Goal: Information Seeking & Learning: Learn about a topic

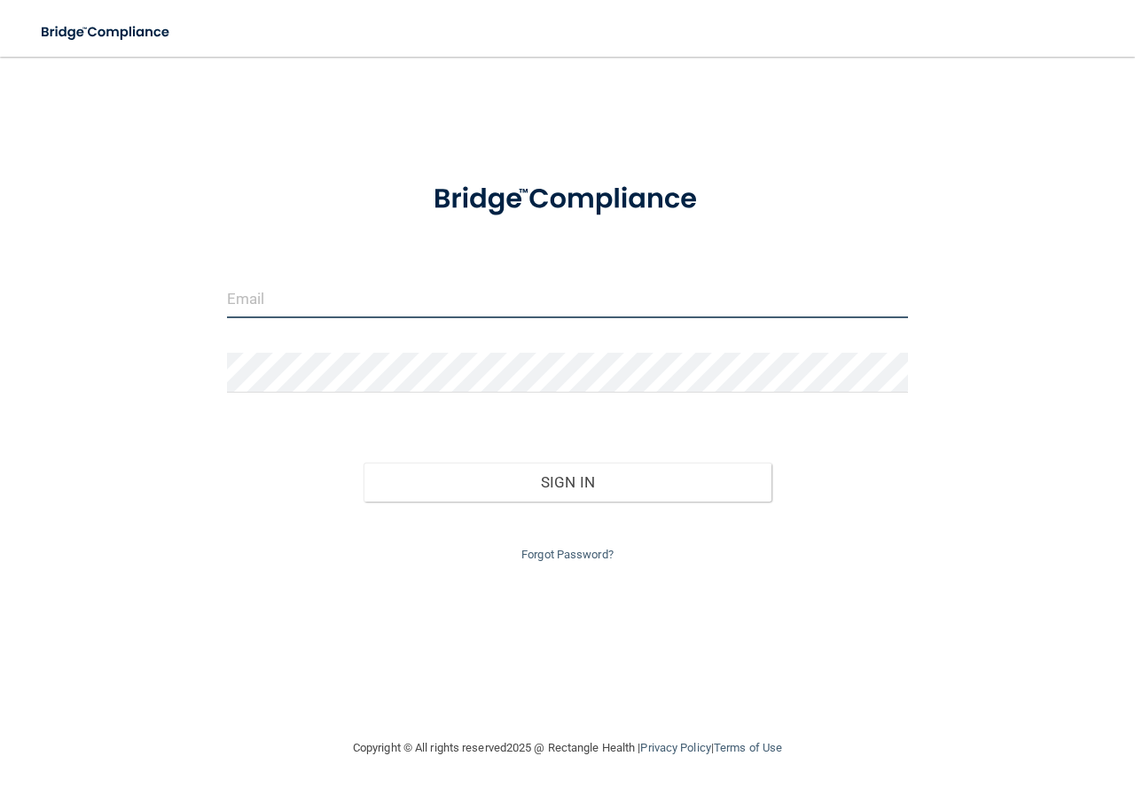
click at [334, 304] on input "email" at bounding box center [567, 298] width 681 height 40
type input "[EMAIL_ADDRESS][DOMAIN_NAME]"
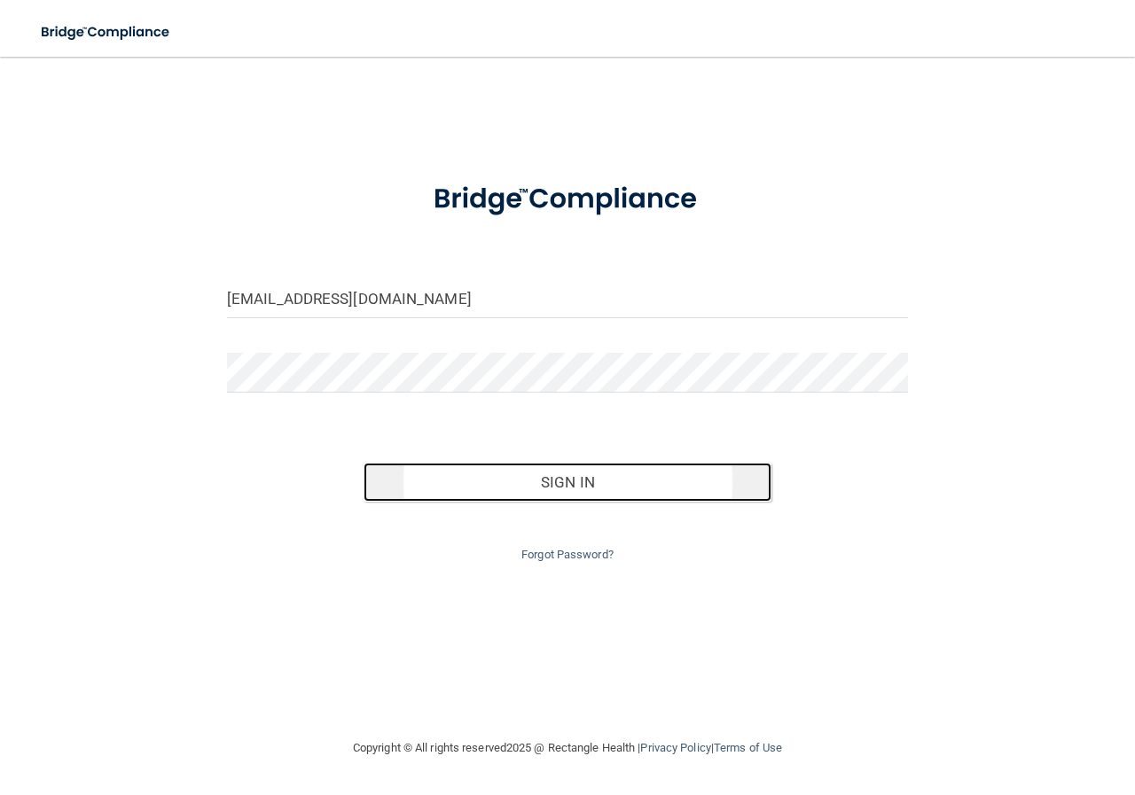
click at [515, 472] on button "Sign In" at bounding box center [567, 482] width 409 height 39
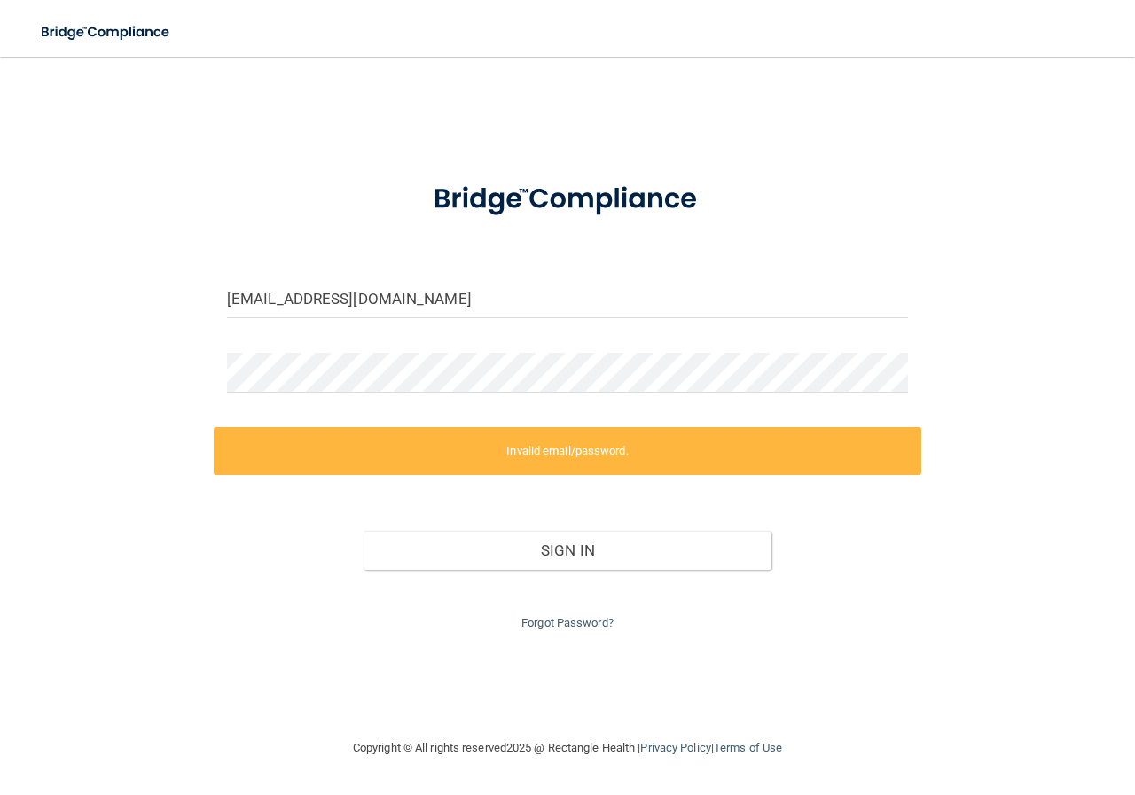
click at [528, 455] on label "Invalid email/password." at bounding box center [567, 451] width 707 height 48
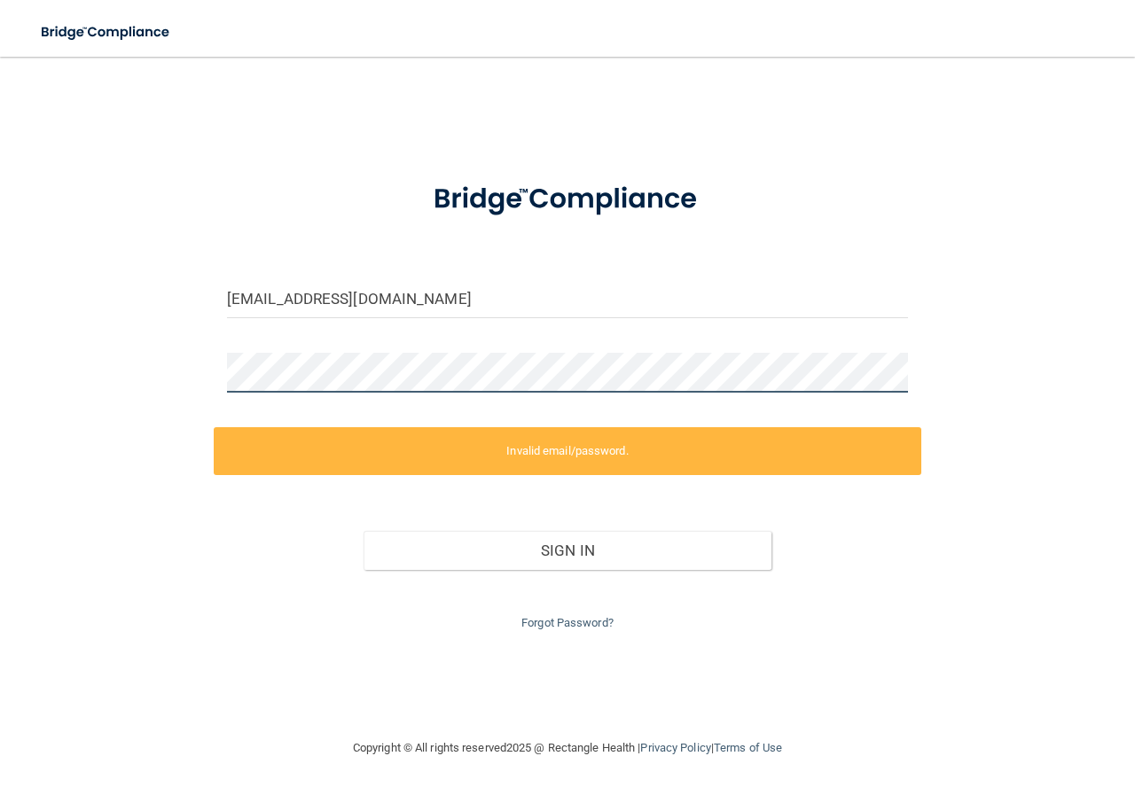
click at [129, 363] on div "tgouwens@yahoo.com Invalid email/password. You don't have permission to access …" at bounding box center [567, 396] width 1064 height 645
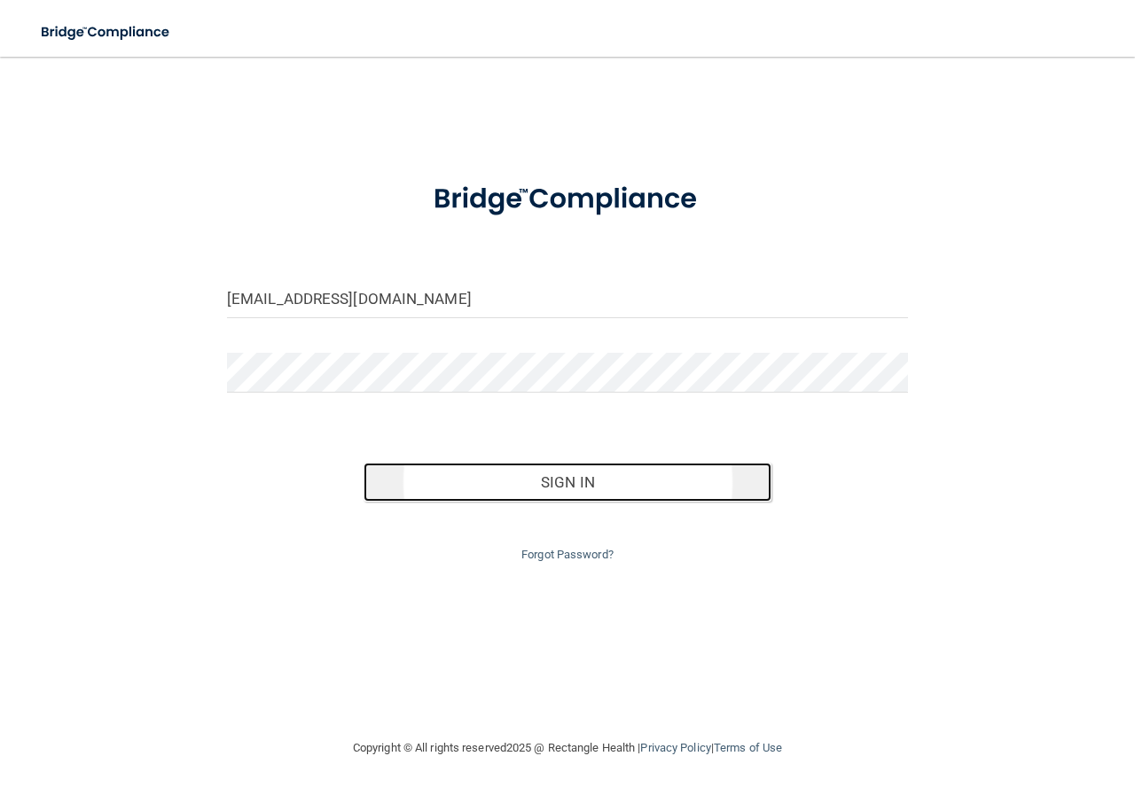
click at [529, 488] on button "Sign In" at bounding box center [567, 482] width 409 height 39
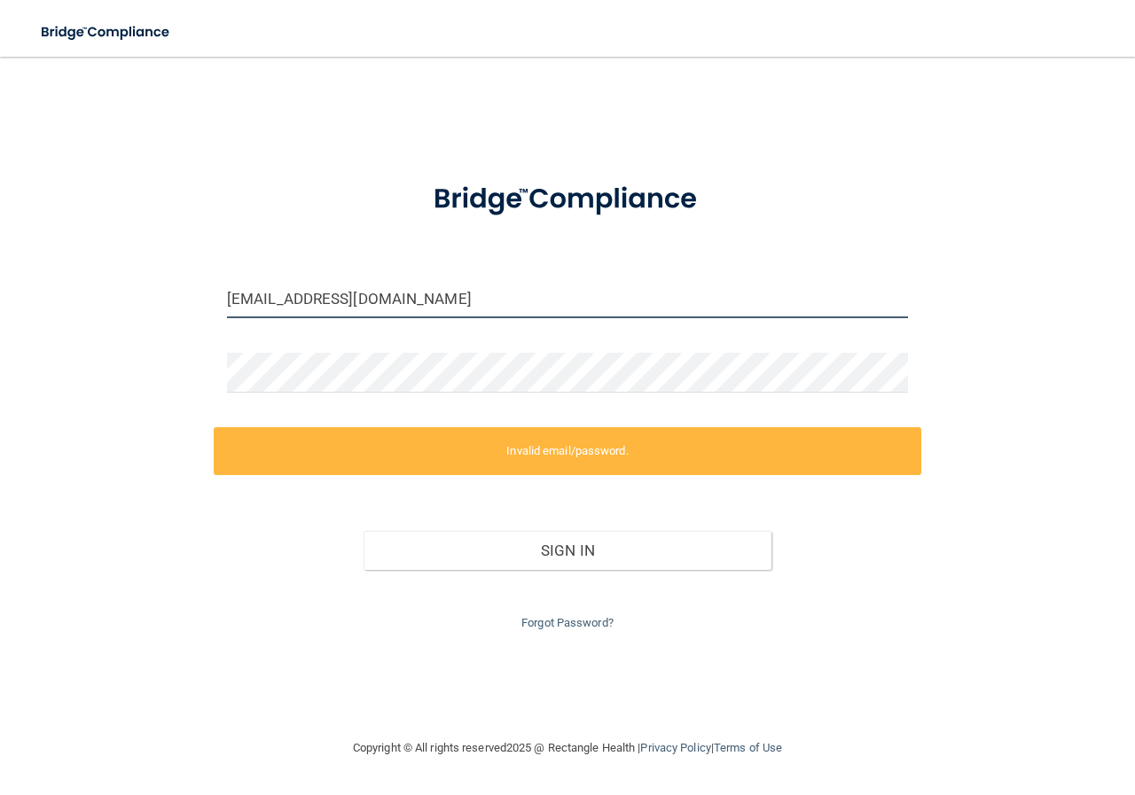
click at [409, 299] on input "[EMAIL_ADDRESS][DOMAIN_NAME]" at bounding box center [567, 298] width 681 height 40
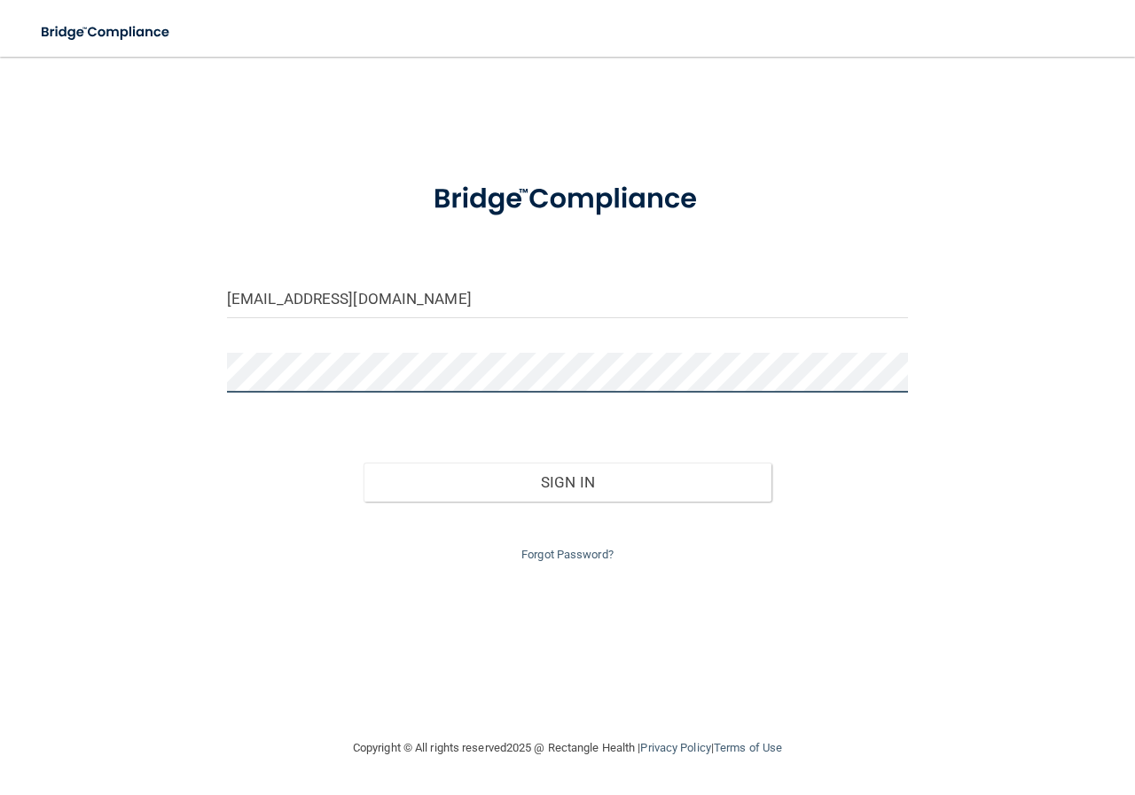
click at [135, 367] on div "tgouwens@yahoo.com Invalid email/password. You don't have permission to access …" at bounding box center [567, 396] width 1064 height 645
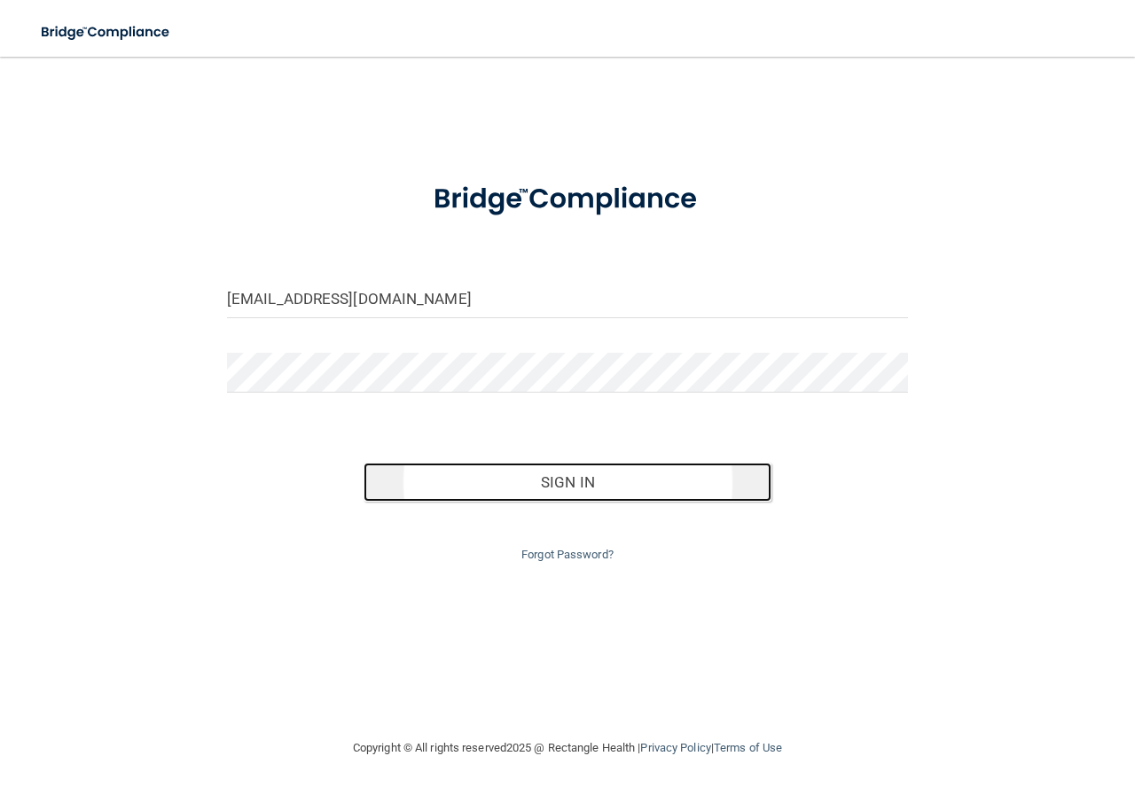
click at [521, 480] on button "Sign In" at bounding box center [567, 482] width 409 height 39
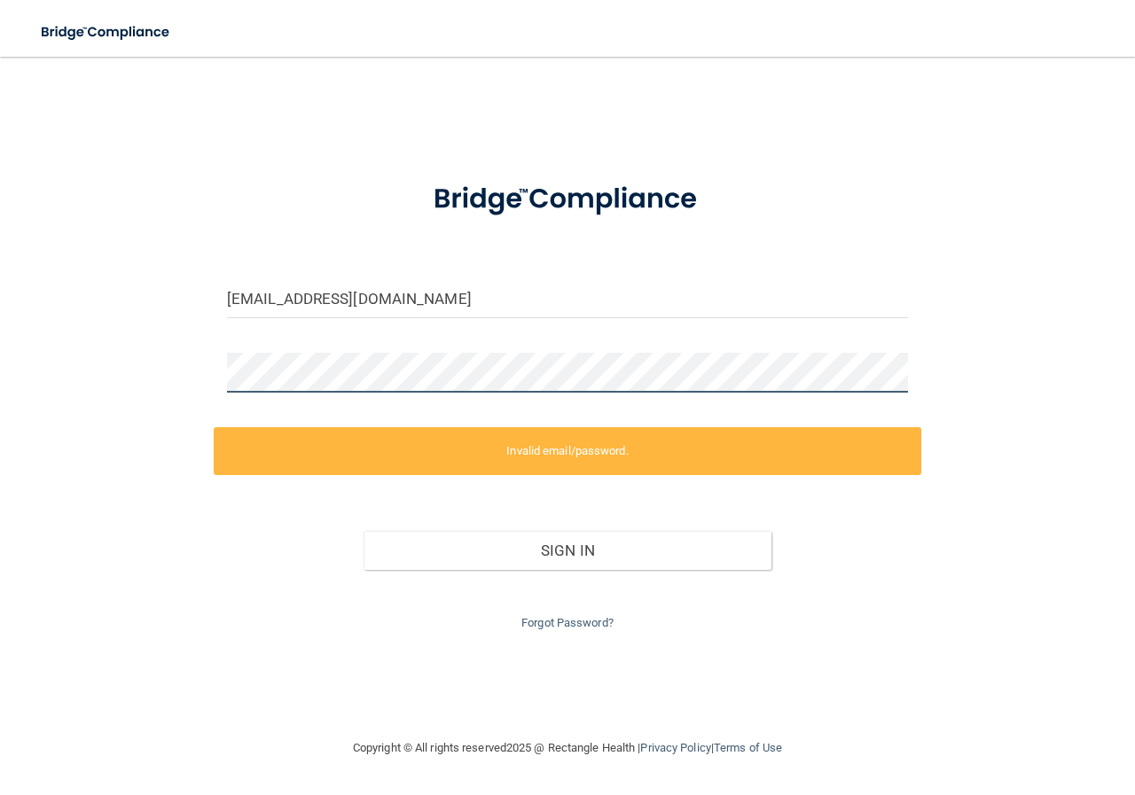
click at [192, 367] on div "tgouwens@yahoo.com Invalid email/password. You don't have permission to access …" at bounding box center [567, 396] width 1064 height 645
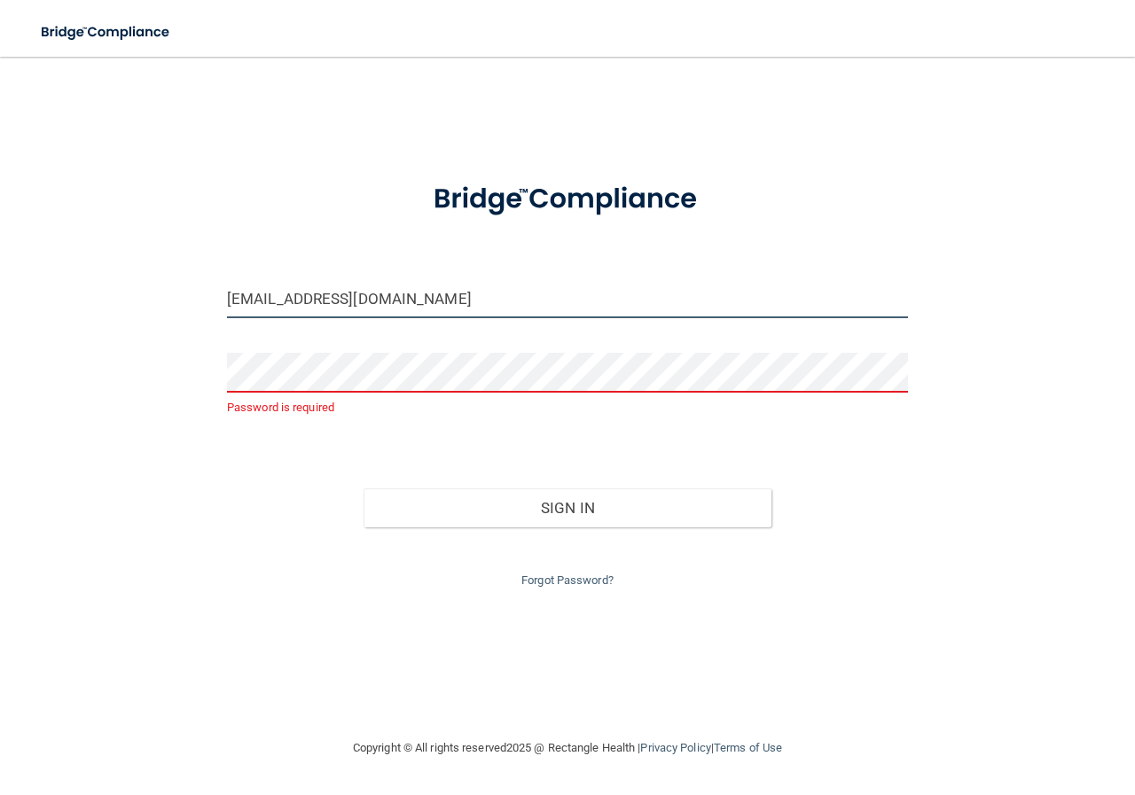
drag, startPoint x: 422, startPoint y: 293, endPoint x: 154, endPoint y: 288, distance: 267.7
click at [154, 288] on div "tgouwens@yahoo.com Password is required Invalid email/password. You don't have …" at bounding box center [567, 396] width 1064 height 645
type input "[EMAIL_ADDRESS][DOMAIN_NAME]"
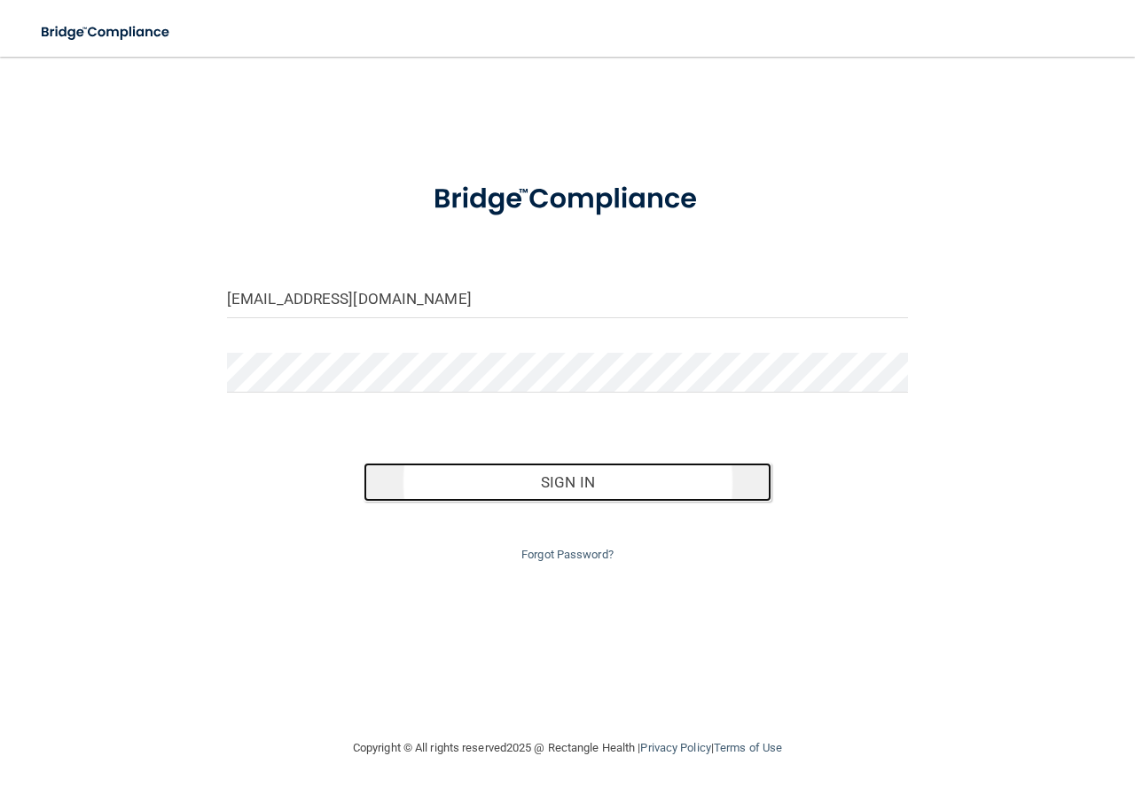
click at [551, 493] on button "Sign In" at bounding box center [567, 482] width 409 height 39
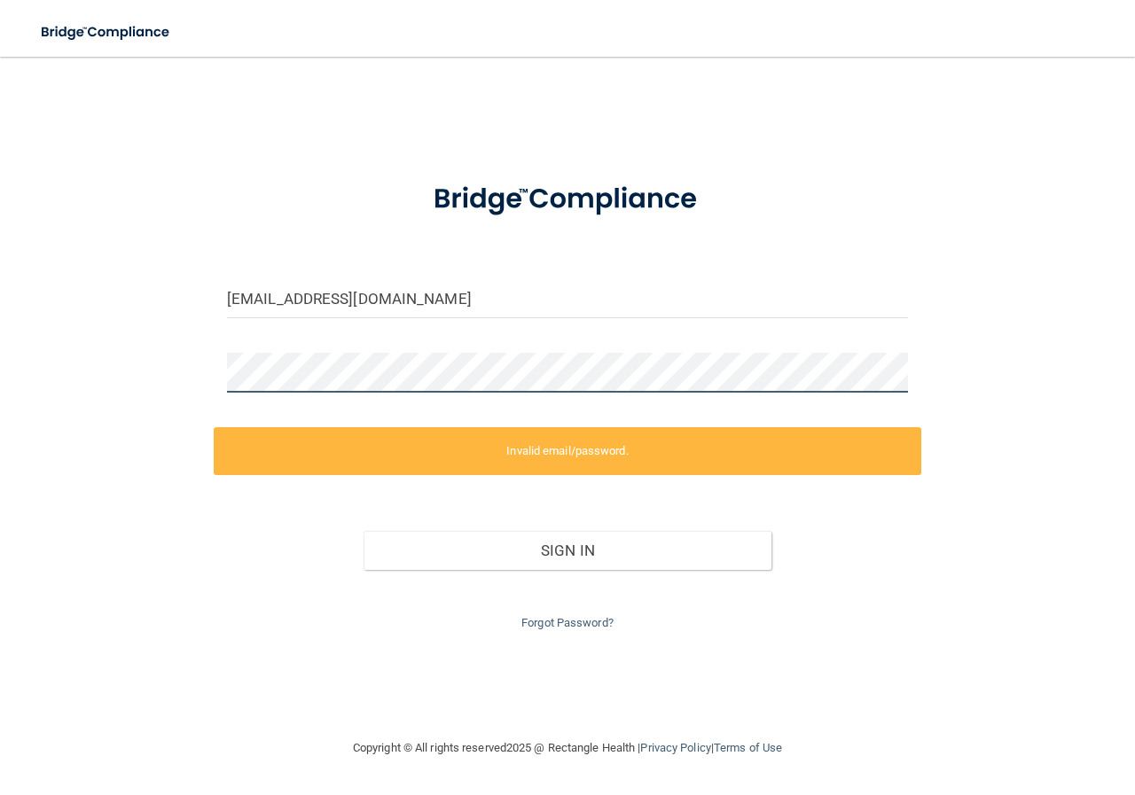
click at [187, 355] on div "tgouwens@yahoo.com Invalid email/password. You don't have permission to access …" at bounding box center [567, 396] width 1064 height 645
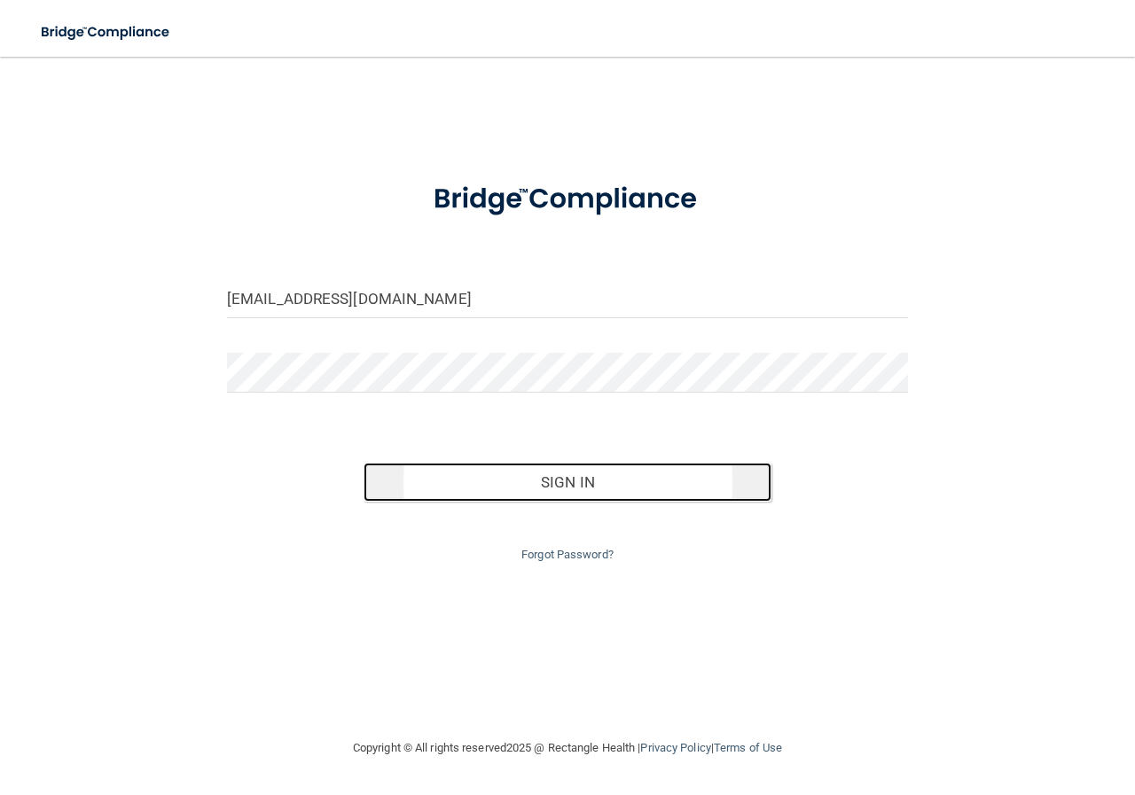
click at [651, 485] on button "Sign In" at bounding box center [567, 482] width 409 height 39
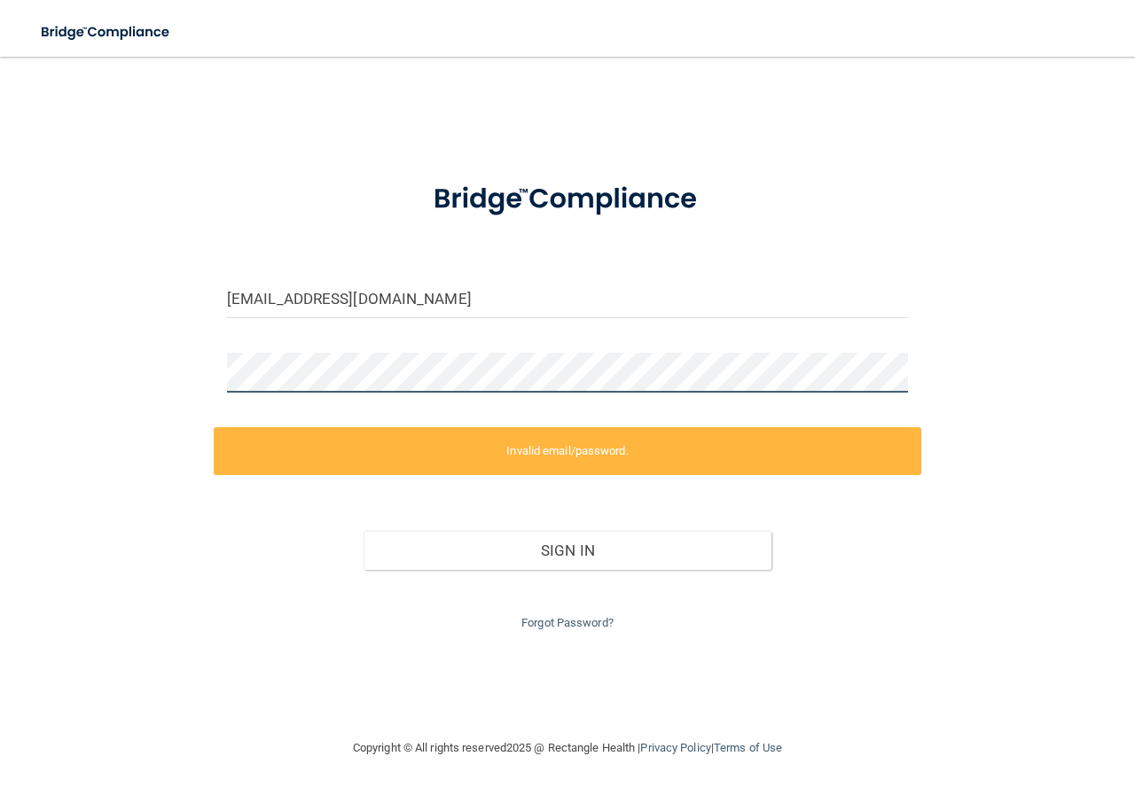
click at [166, 378] on div "tgouwens@yahoo.com Invalid email/password. You don't have permission to access …" at bounding box center [567, 396] width 1064 height 645
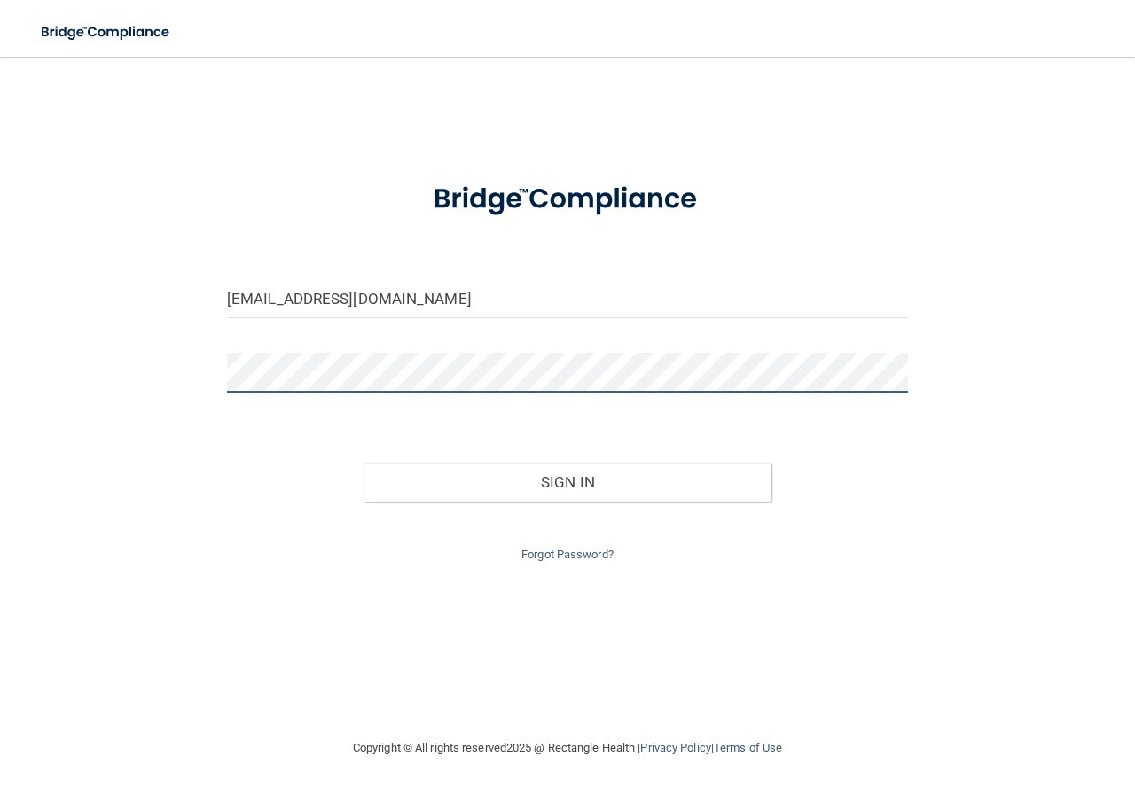
click at [132, 354] on div "tgouwens@yahoo.com Invalid email/password. You don't have permission to access …" at bounding box center [567, 396] width 1064 height 645
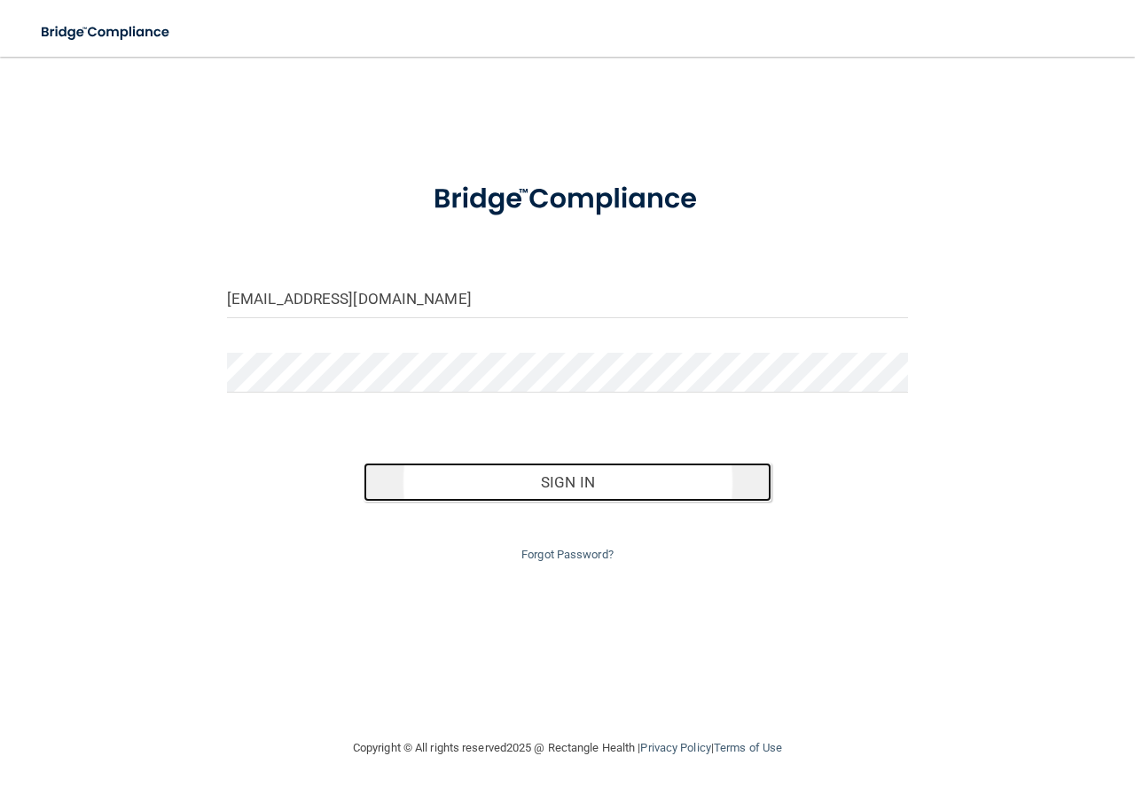
click at [632, 478] on button "Sign In" at bounding box center [567, 482] width 409 height 39
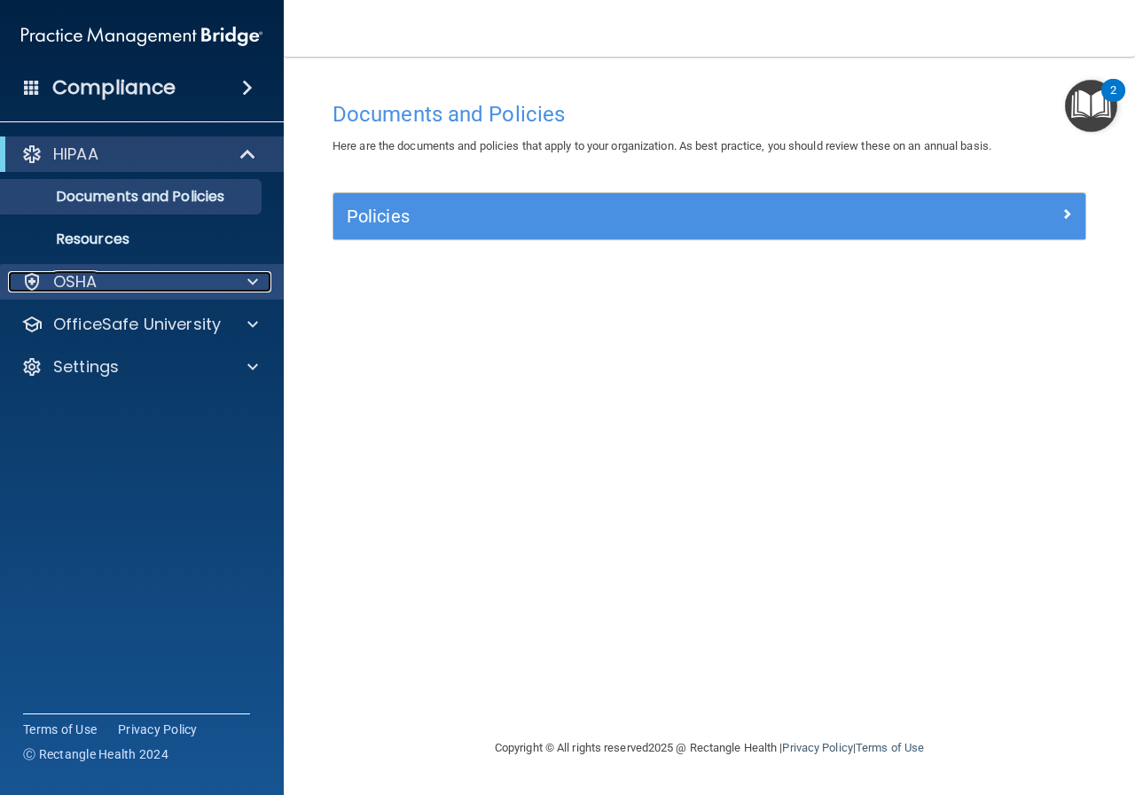
click at [256, 285] on span at bounding box center [252, 281] width 11 height 21
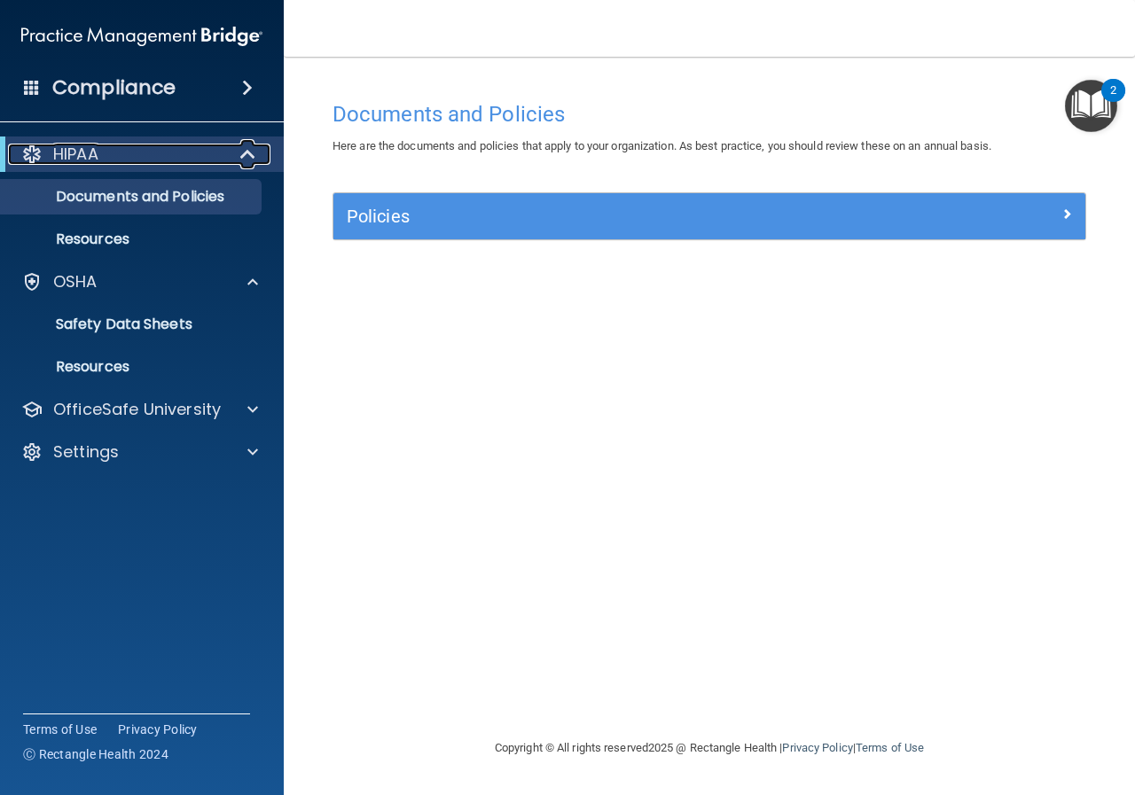
click at [238, 161] on div at bounding box center [248, 154] width 43 height 21
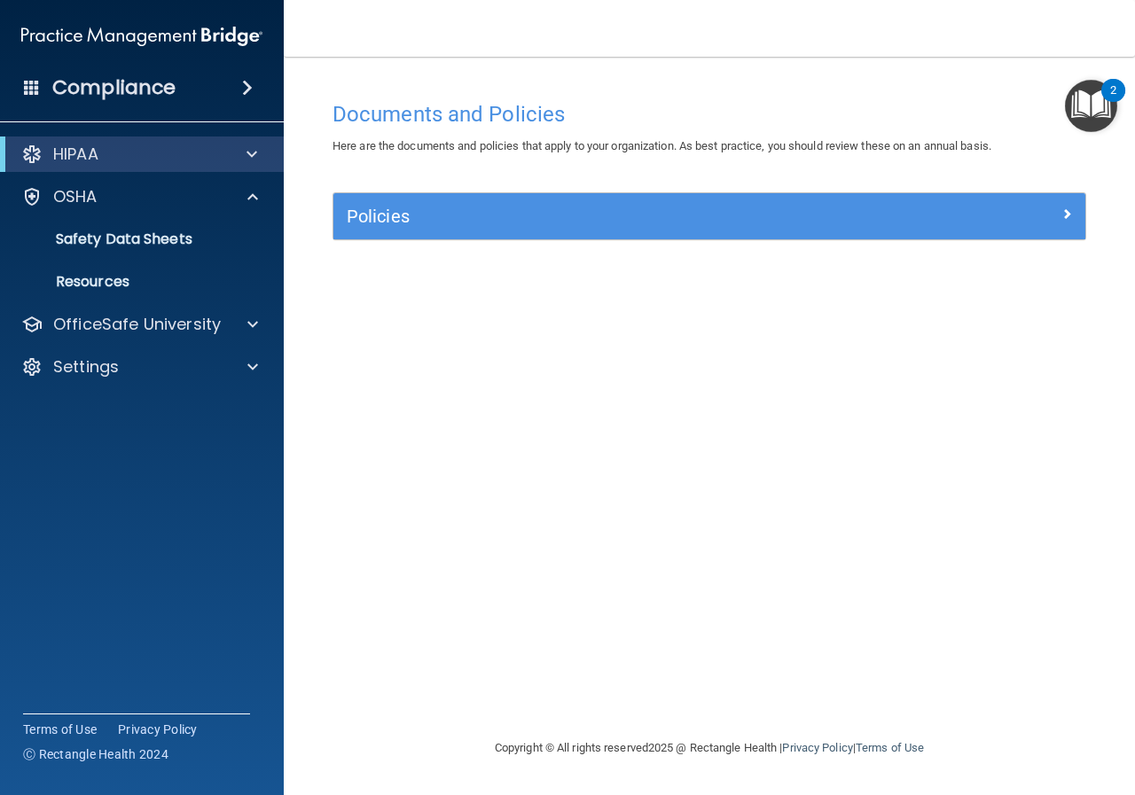
click at [1084, 106] on img "Open Resource Center, 2 new notifications" at bounding box center [1090, 106] width 52 height 52
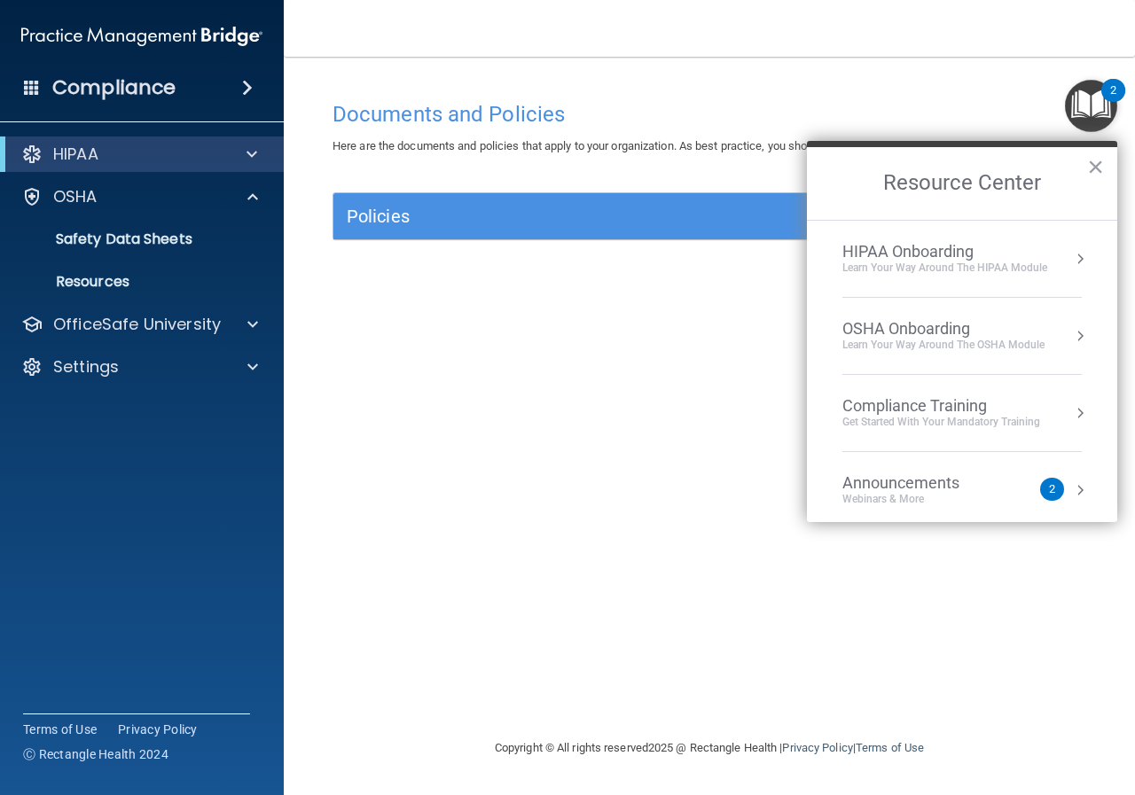
click at [228, 88] on div "Compliance" at bounding box center [142, 87] width 284 height 39
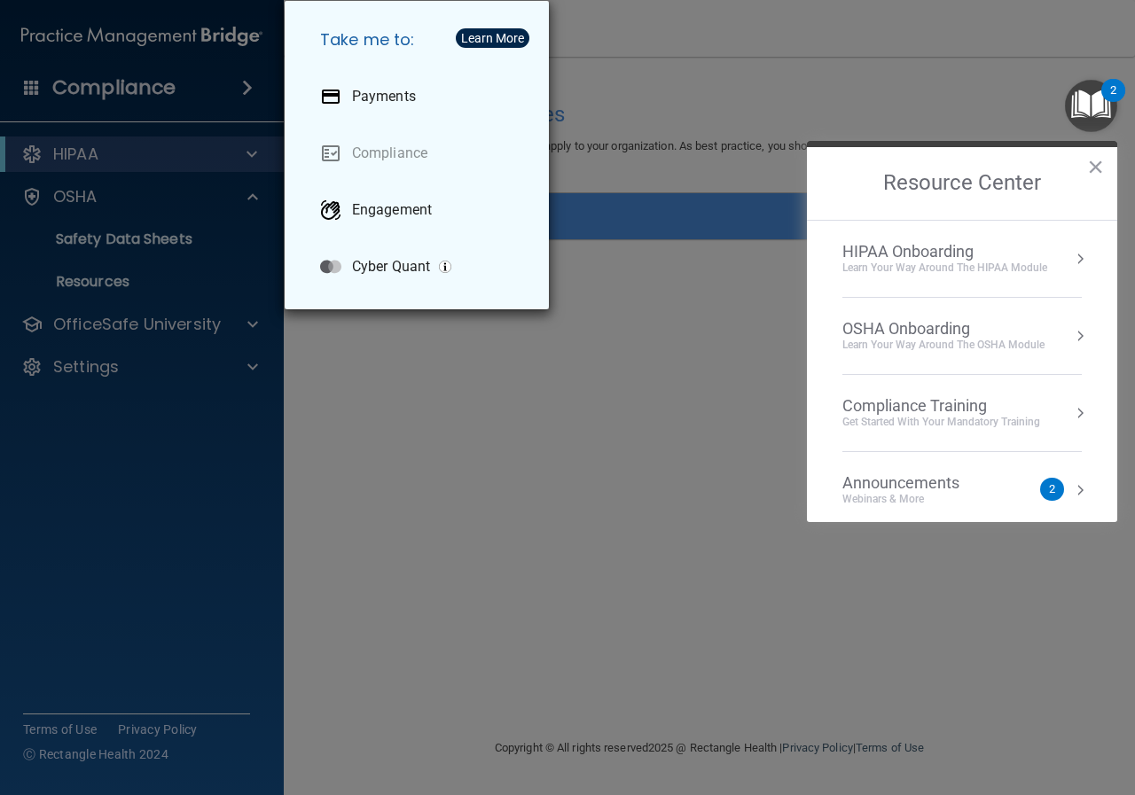
click at [80, 187] on div "Take me to: Payments Compliance Engagement Cyber Quant" at bounding box center [567, 397] width 1135 height 795
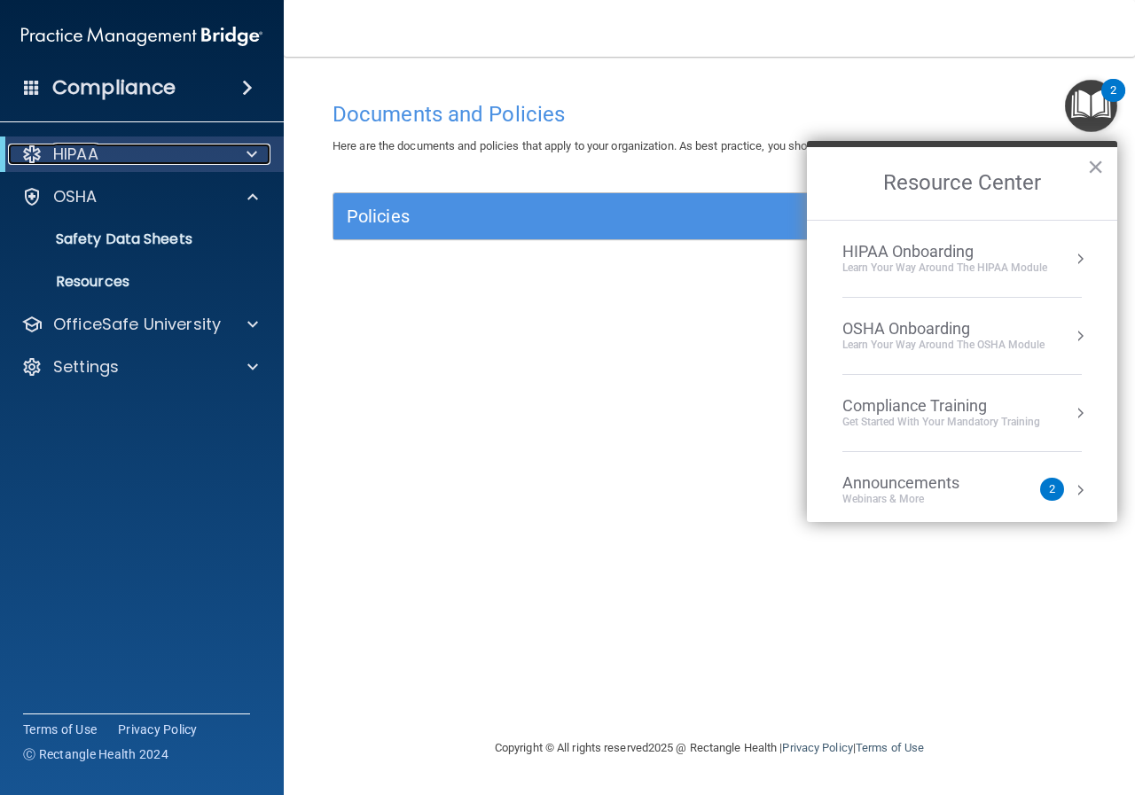
click at [251, 154] on span at bounding box center [251, 154] width 11 height 21
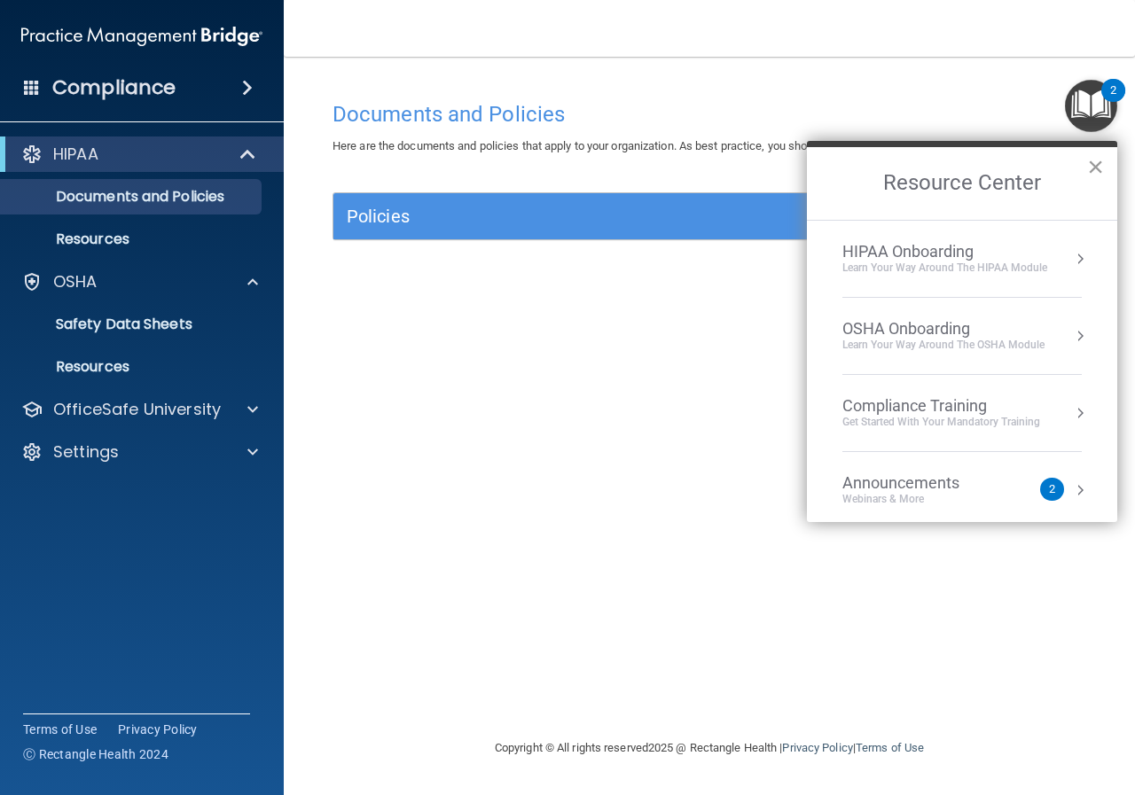
click at [1100, 160] on button "×" at bounding box center [1095, 166] width 17 height 28
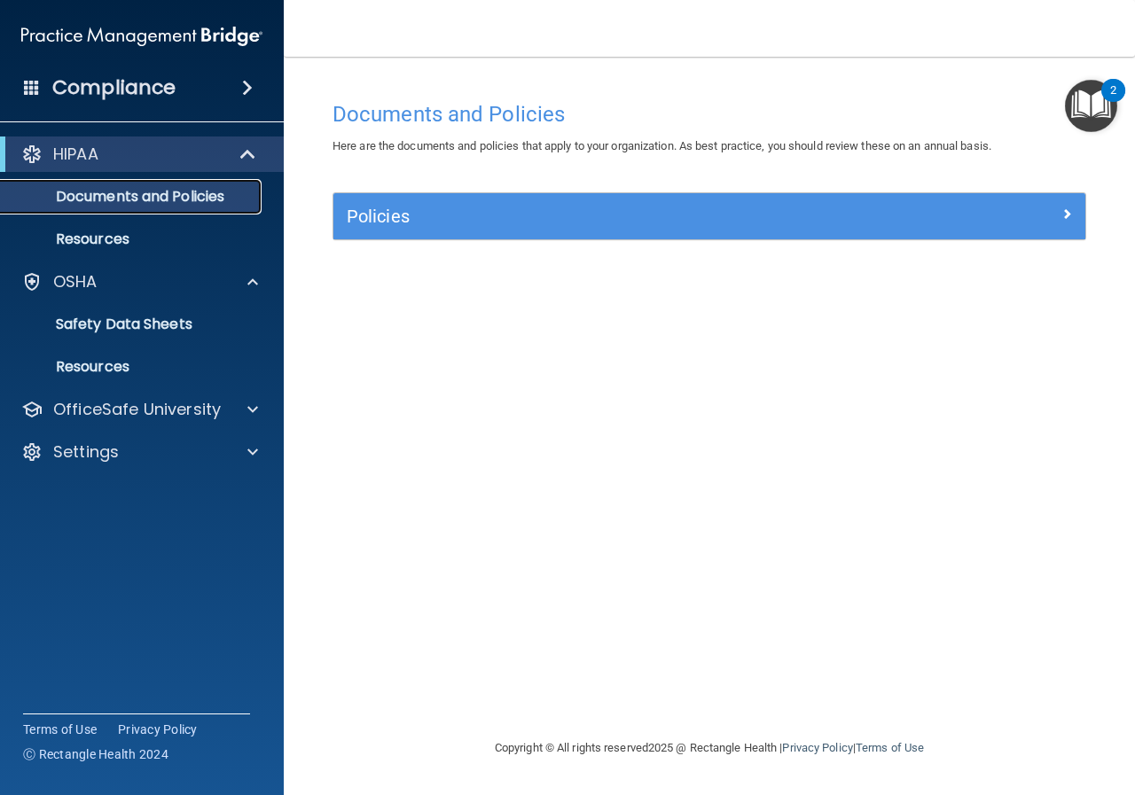
click at [166, 200] on p "Documents and Policies" at bounding box center [133, 197] width 242 height 18
click at [139, 199] on p "Documents and Policies" at bounding box center [133, 197] width 242 height 18
click at [910, 233] on div "Policies" at bounding box center [709, 216] width 752 height 46
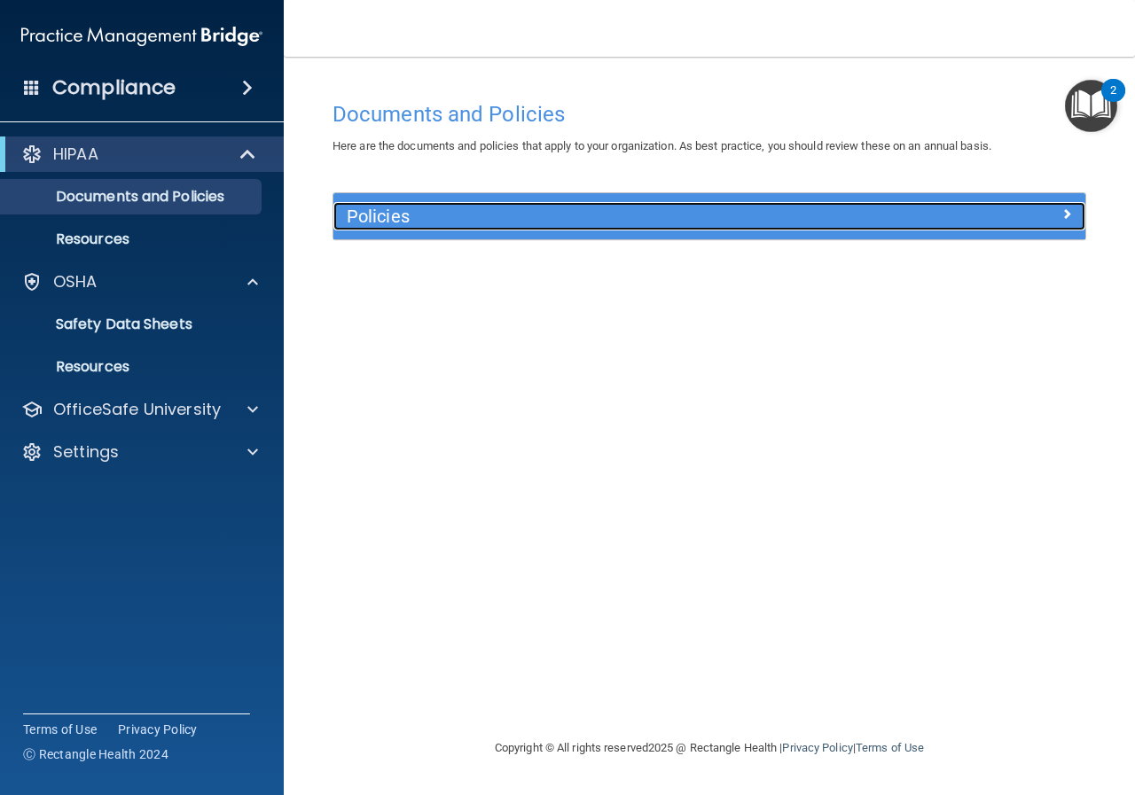
click at [1064, 211] on span at bounding box center [1066, 213] width 11 height 21
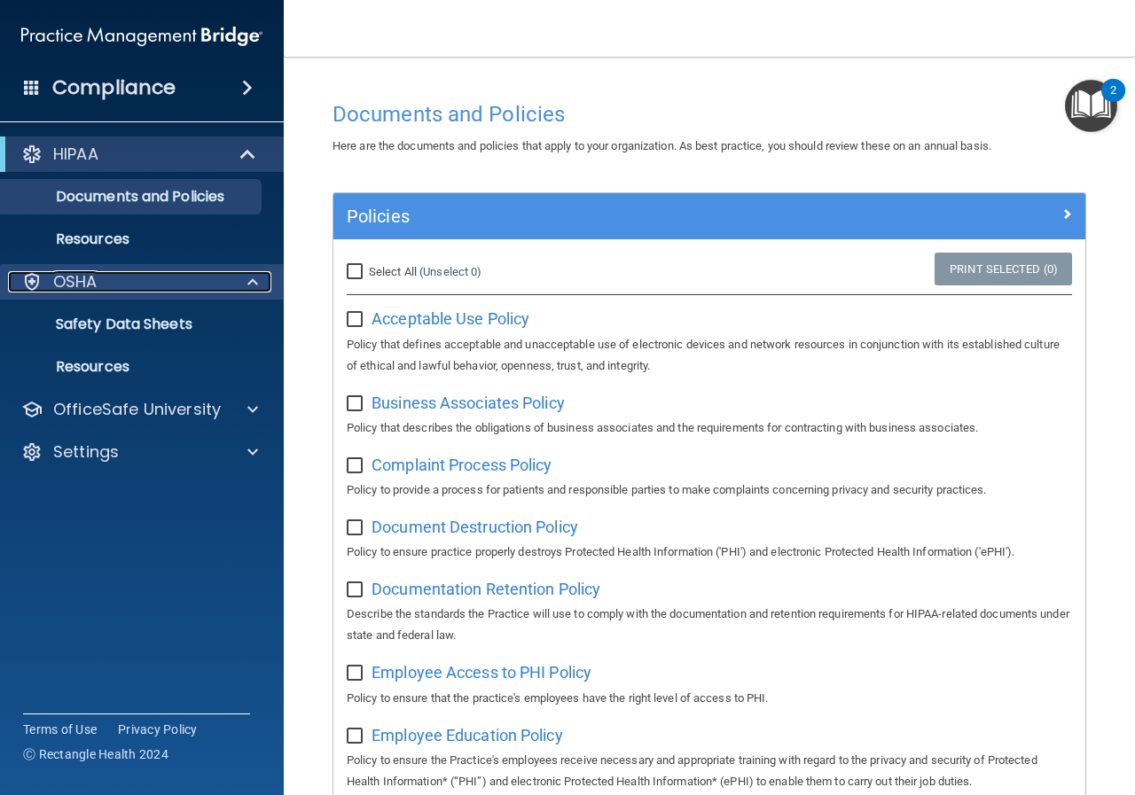
click at [108, 281] on div "OSHA" at bounding box center [118, 281] width 220 height 21
click at [111, 281] on div "OSHA" at bounding box center [118, 281] width 220 height 21
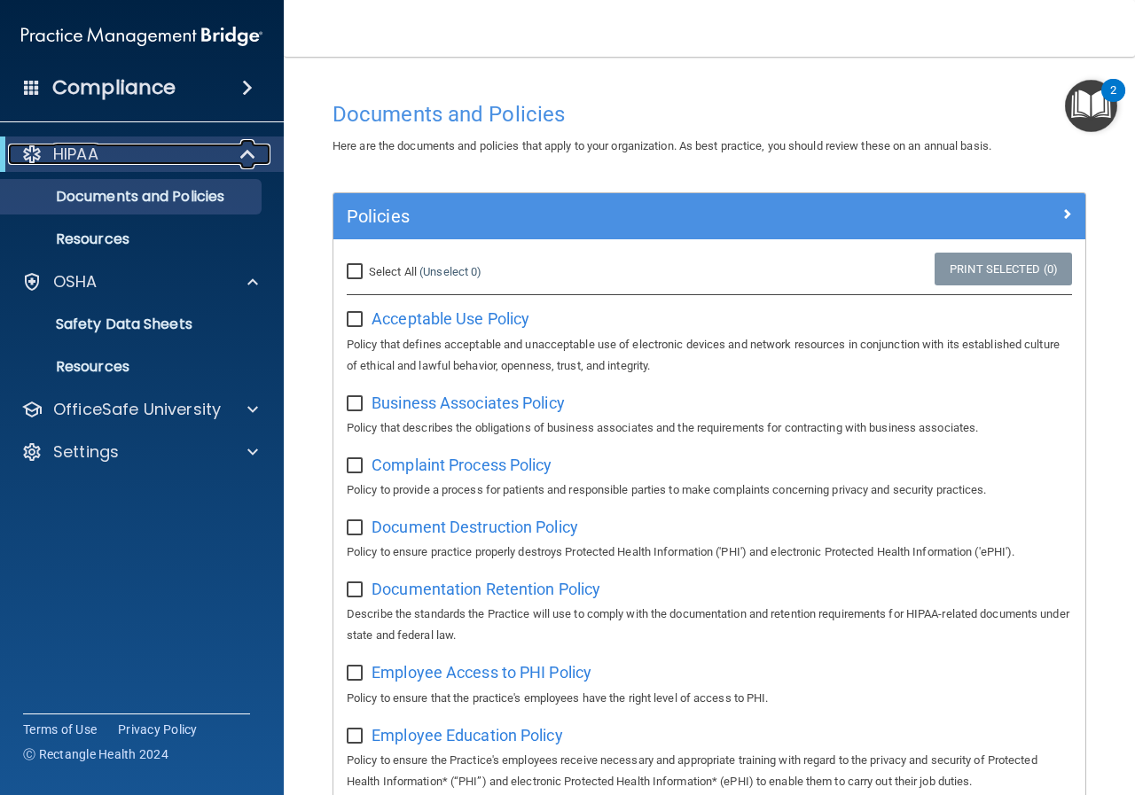
click at [25, 151] on div at bounding box center [31, 154] width 21 height 21
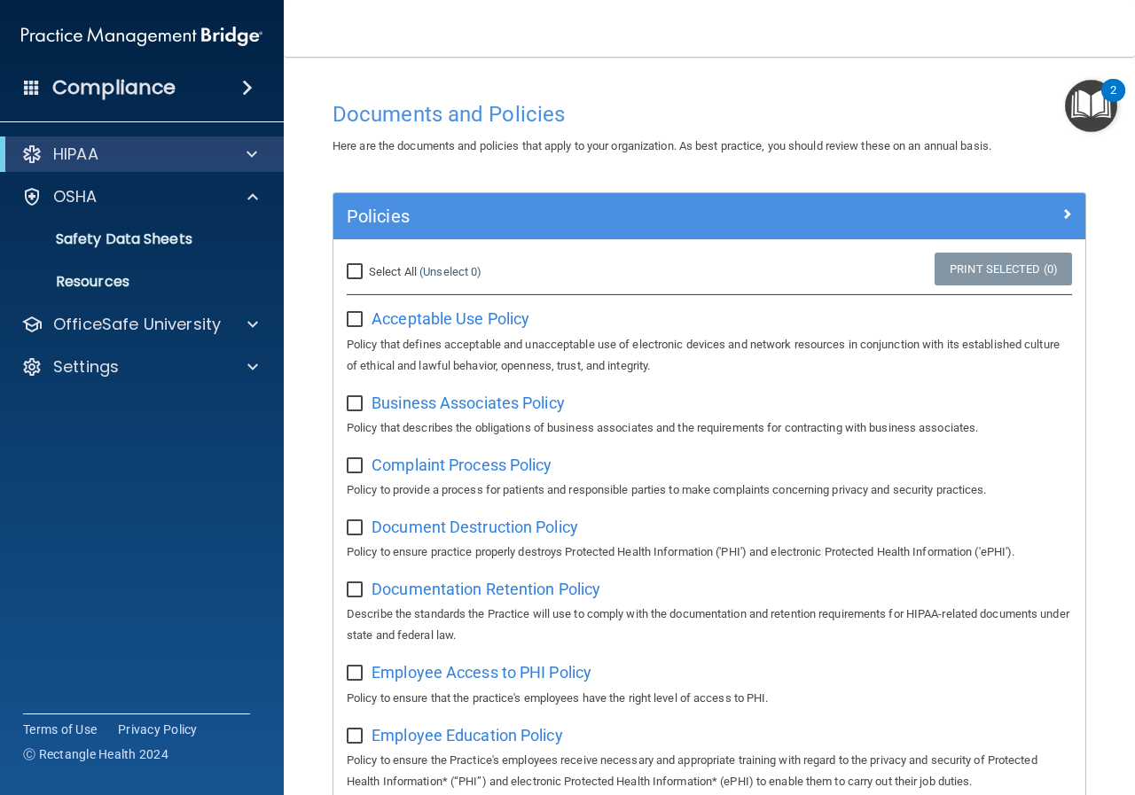
click at [246, 83] on span at bounding box center [247, 87] width 11 height 21
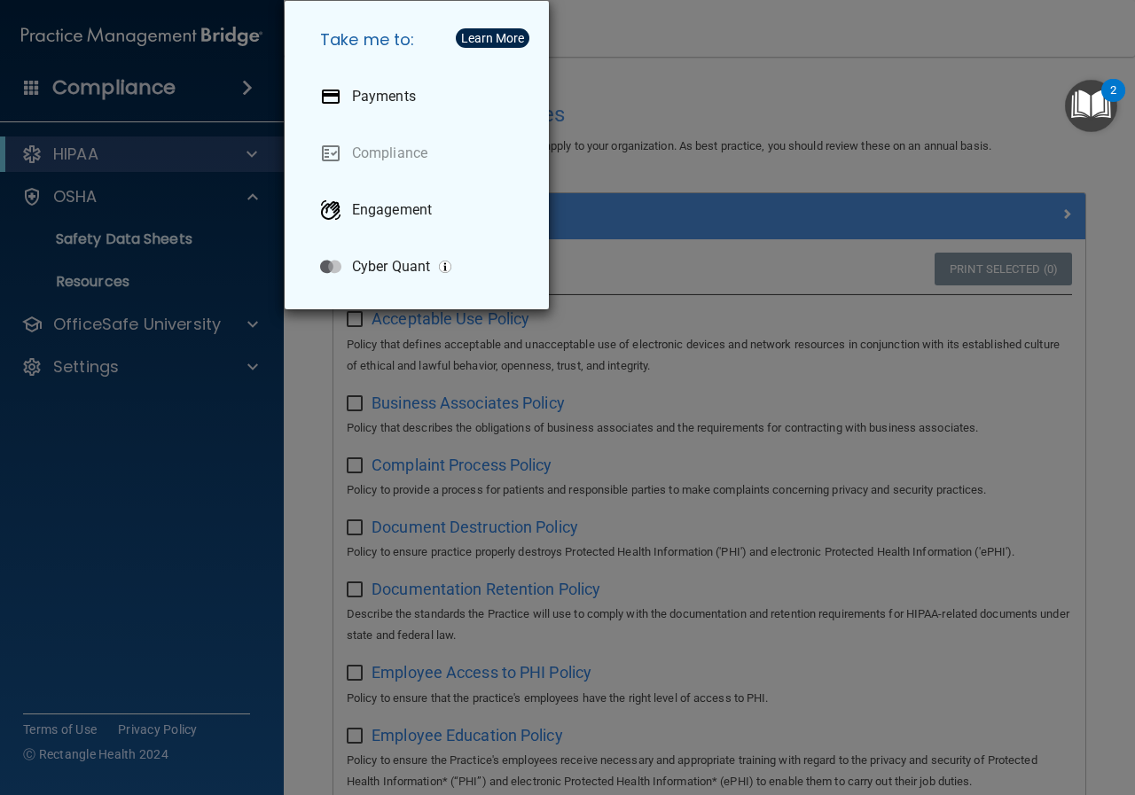
drag, startPoint x: 247, startPoint y: 220, endPoint x: 258, endPoint y: 220, distance: 10.6
click at [253, 220] on div "Take me to: Payments Compliance Engagement Cyber Quant" at bounding box center [567, 397] width 1135 height 795
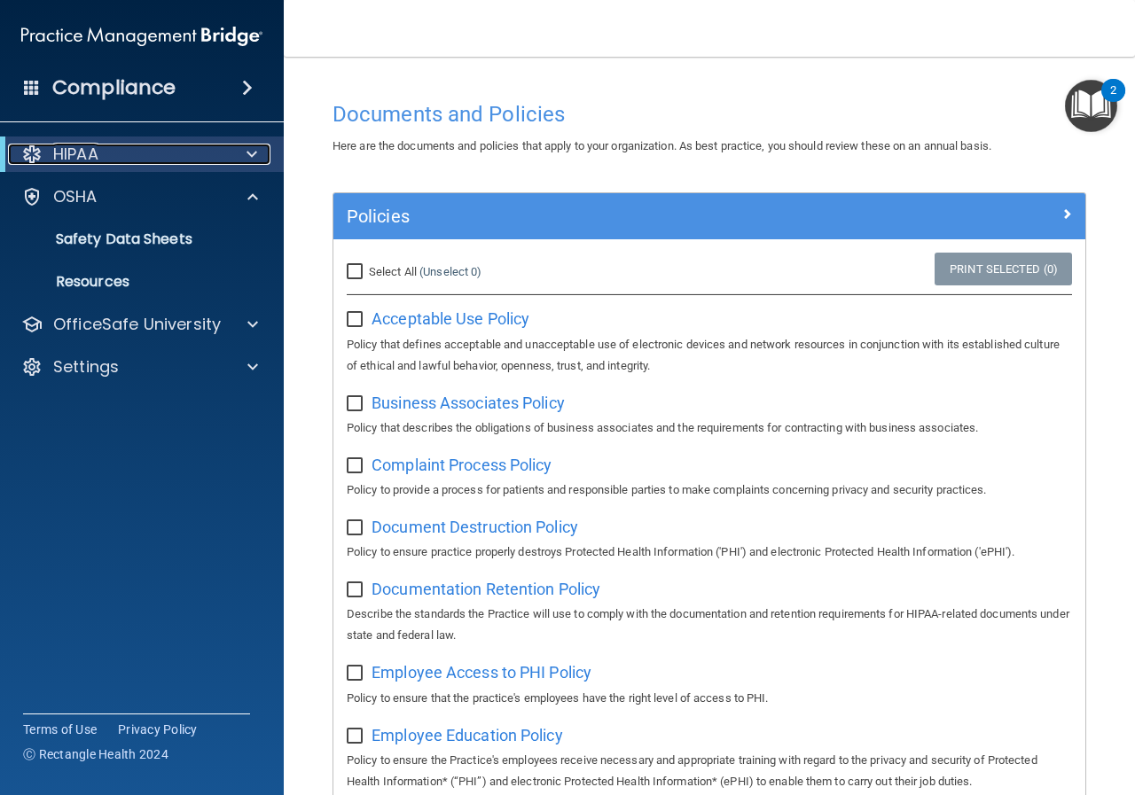
click at [77, 160] on p "HIPAA" at bounding box center [75, 154] width 45 height 21
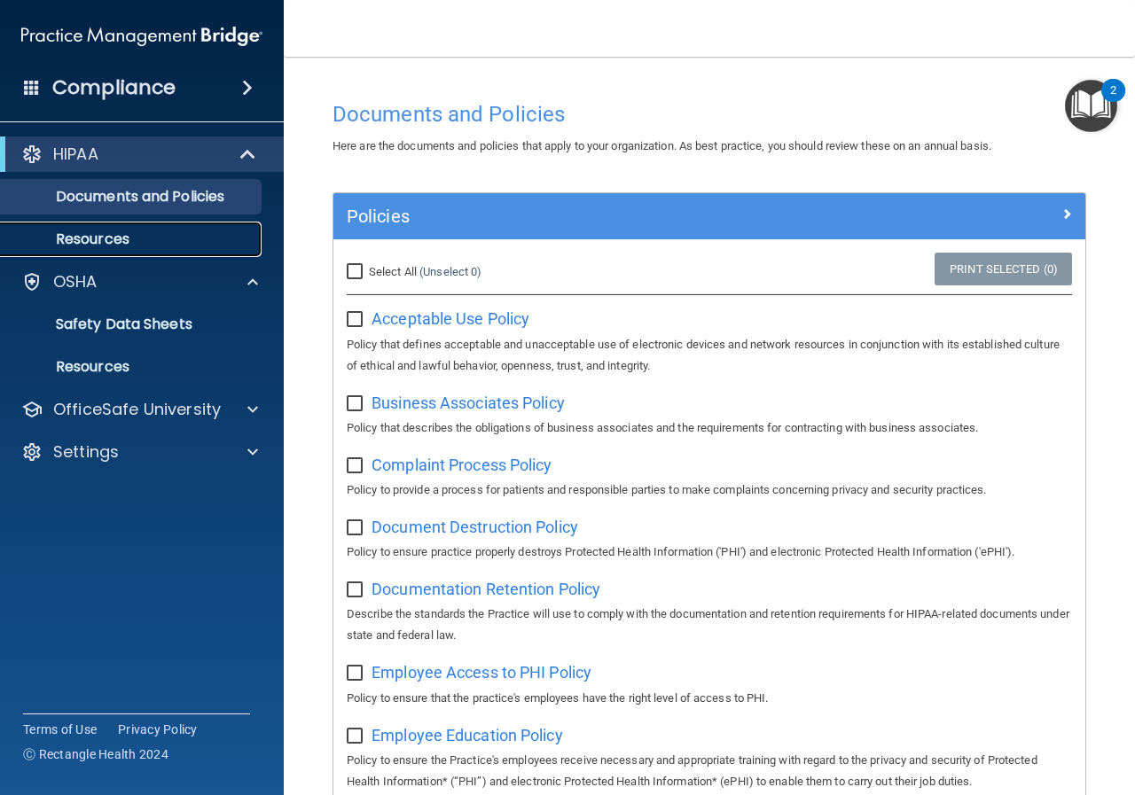
click at [94, 243] on p "Resources" at bounding box center [133, 239] width 242 height 18
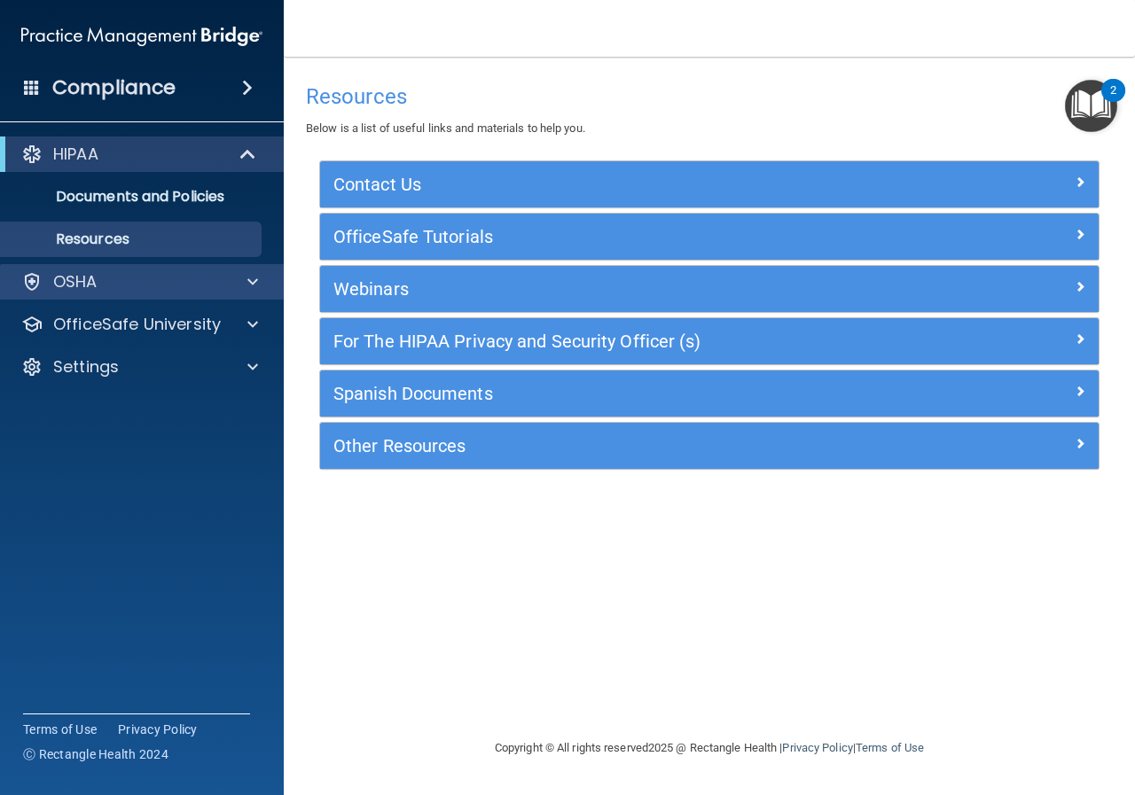
click at [84, 267] on div "OSHA" at bounding box center [142, 281] width 285 height 35
click at [255, 275] on span at bounding box center [252, 281] width 11 height 21
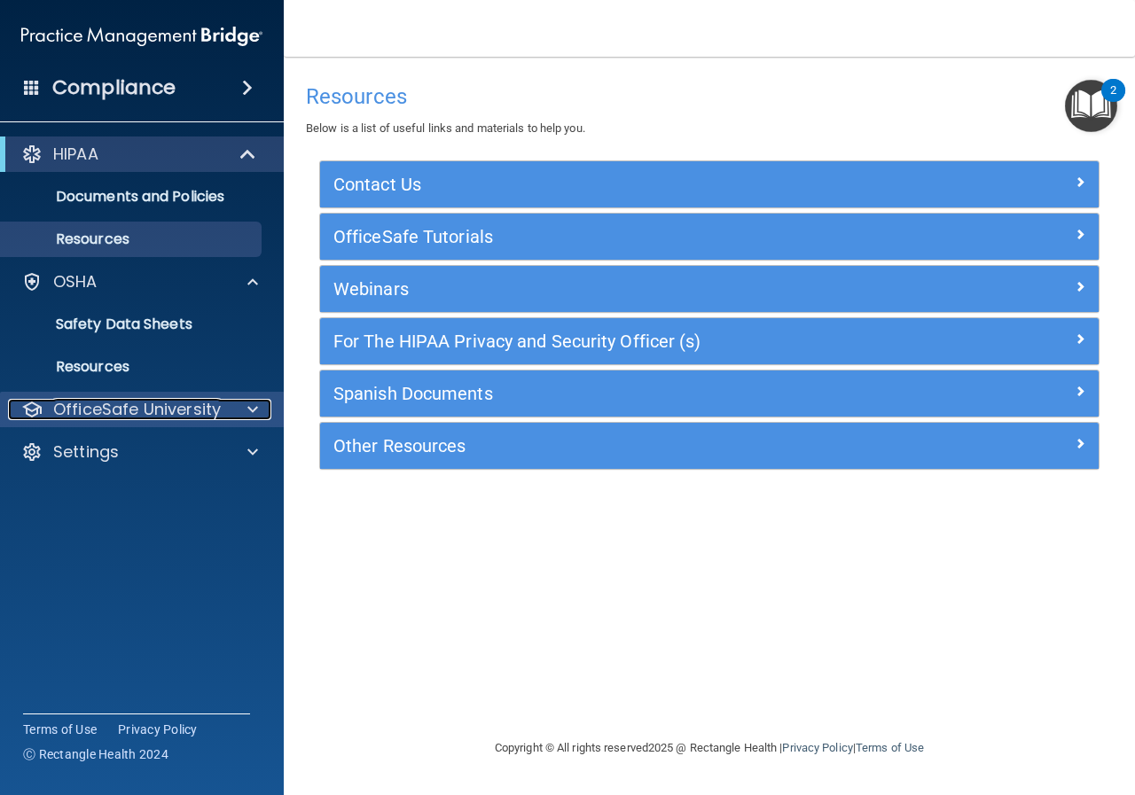
click at [254, 413] on span at bounding box center [252, 409] width 11 height 21
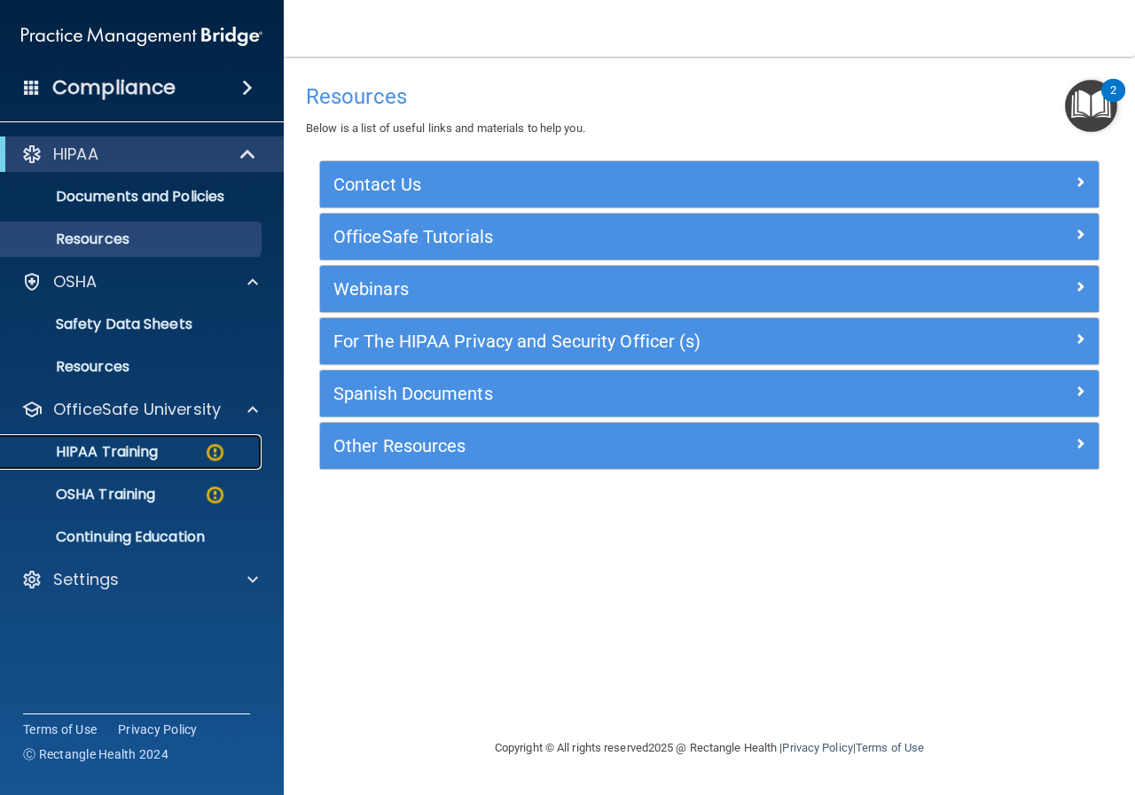
click at [214, 448] on img at bounding box center [215, 452] width 22 height 22
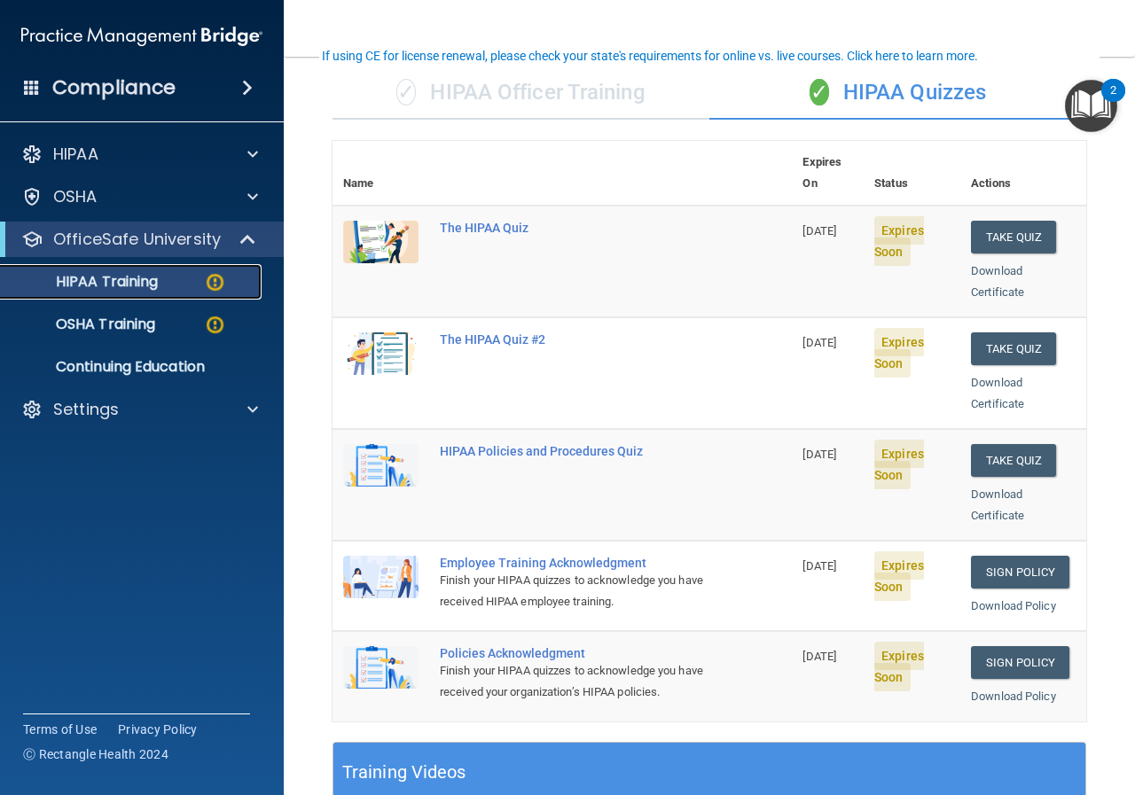
scroll to position [125, 0]
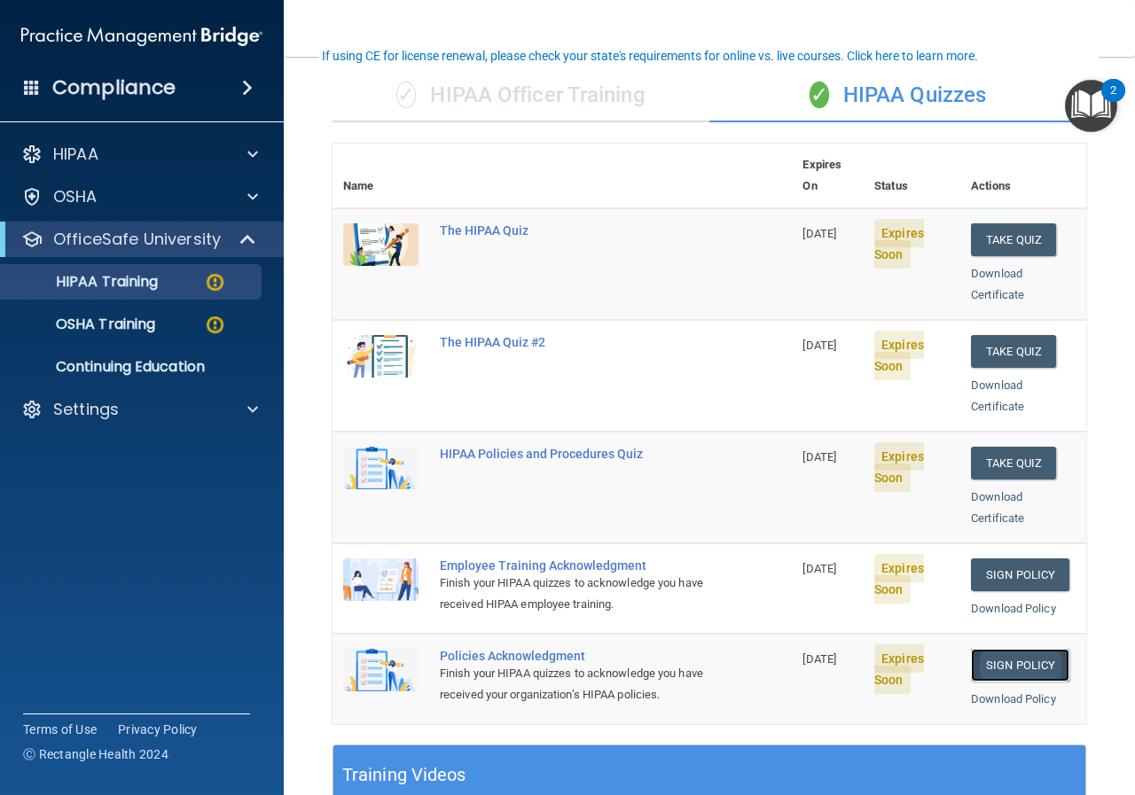
click at [1010, 649] on link "Sign Policy" at bounding box center [1020, 665] width 98 height 33
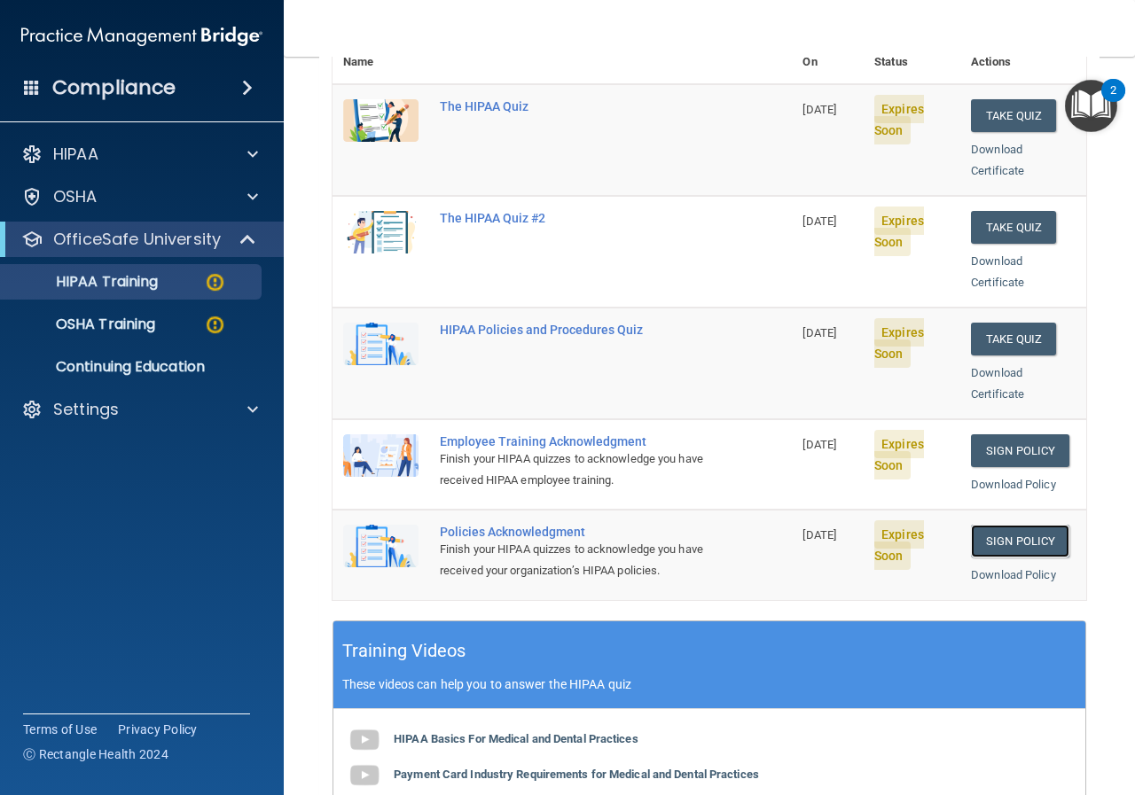
scroll to position [242, 0]
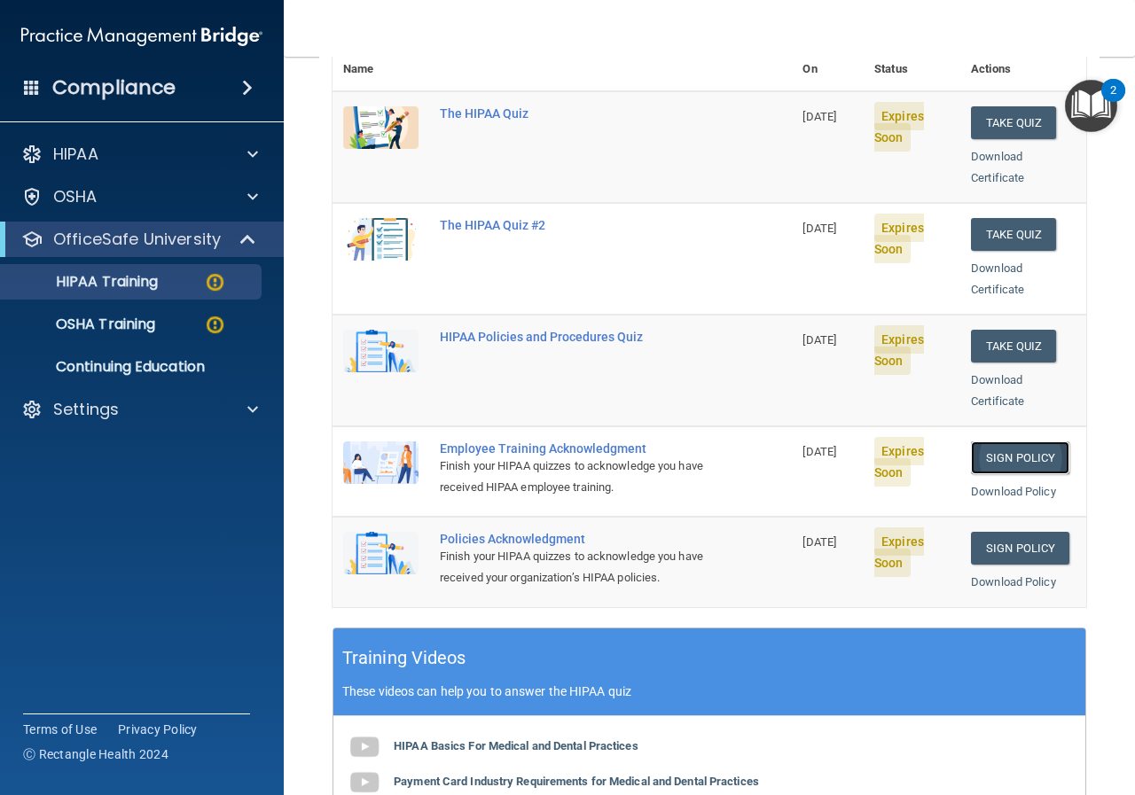
click at [987, 441] on link "Sign Policy" at bounding box center [1020, 457] width 98 height 33
click at [1002, 106] on button "Take Quiz" at bounding box center [1013, 122] width 85 height 33
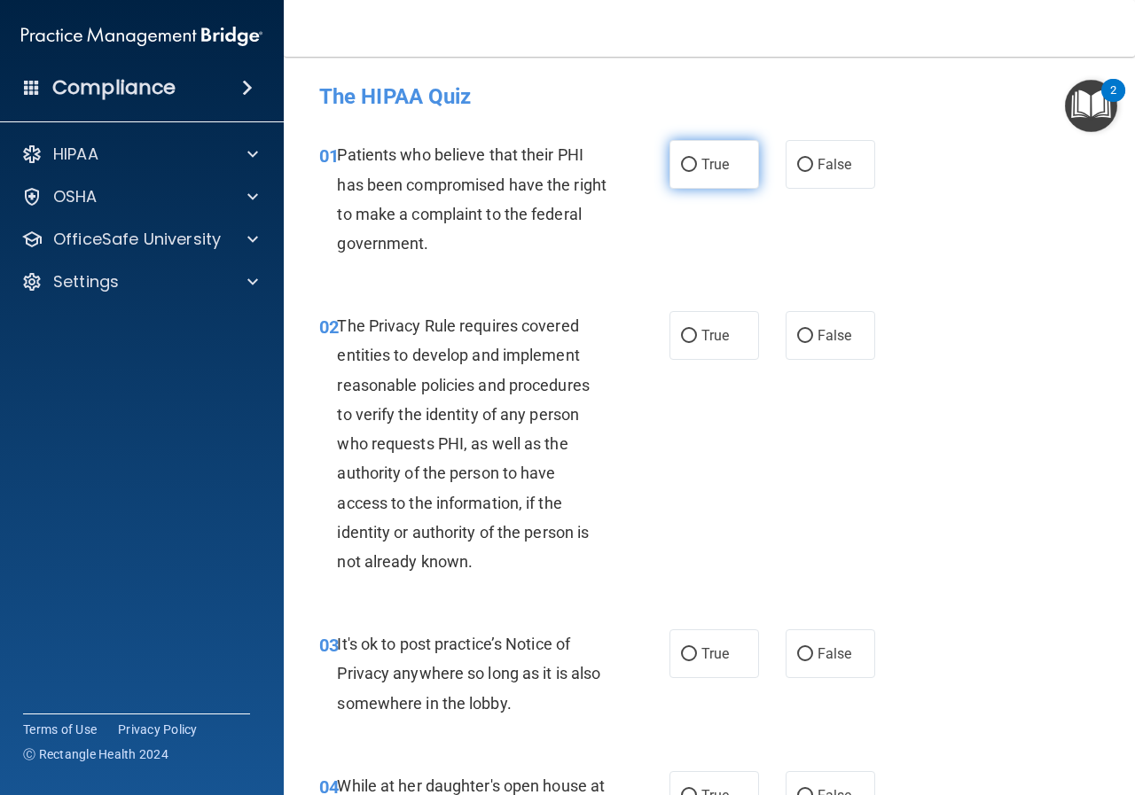
click at [691, 169] on label "True" at bounding box center [714, 164] width 90 height 49
click at [691, 169] on input "True" at bounding box center [689, 165] width 16 height 13
radio input "true"
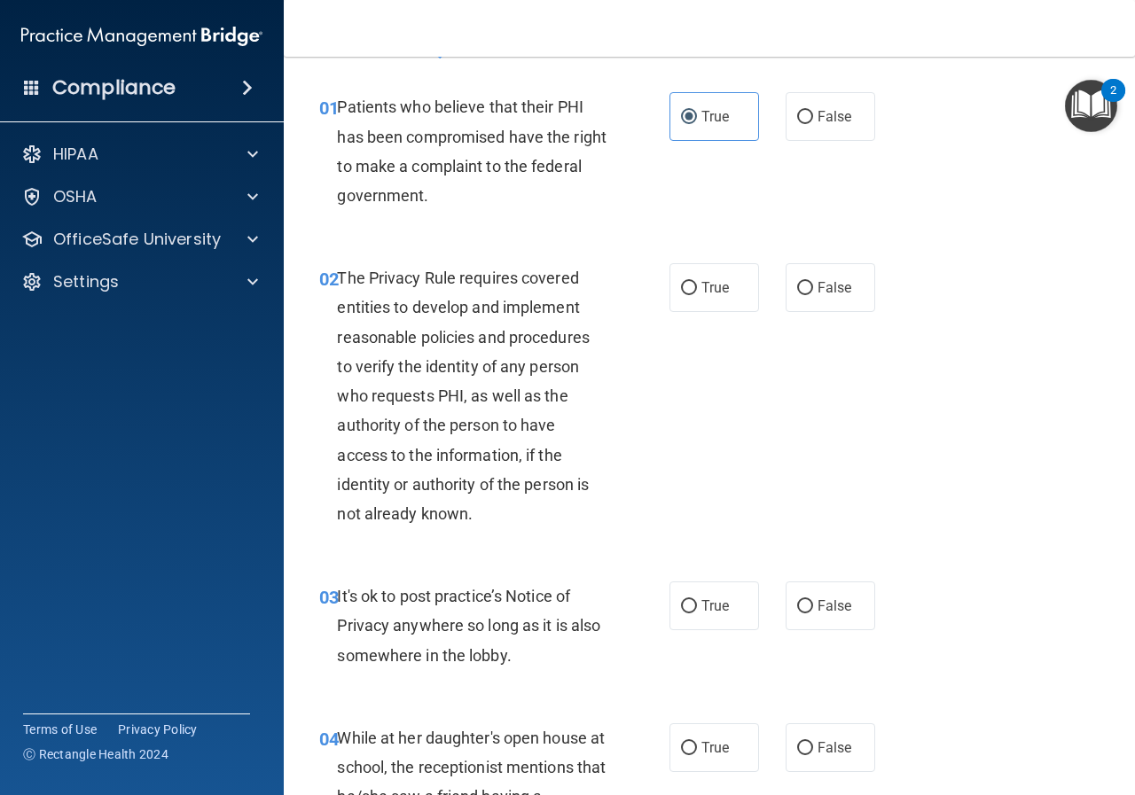
scroll to position [89, 0]
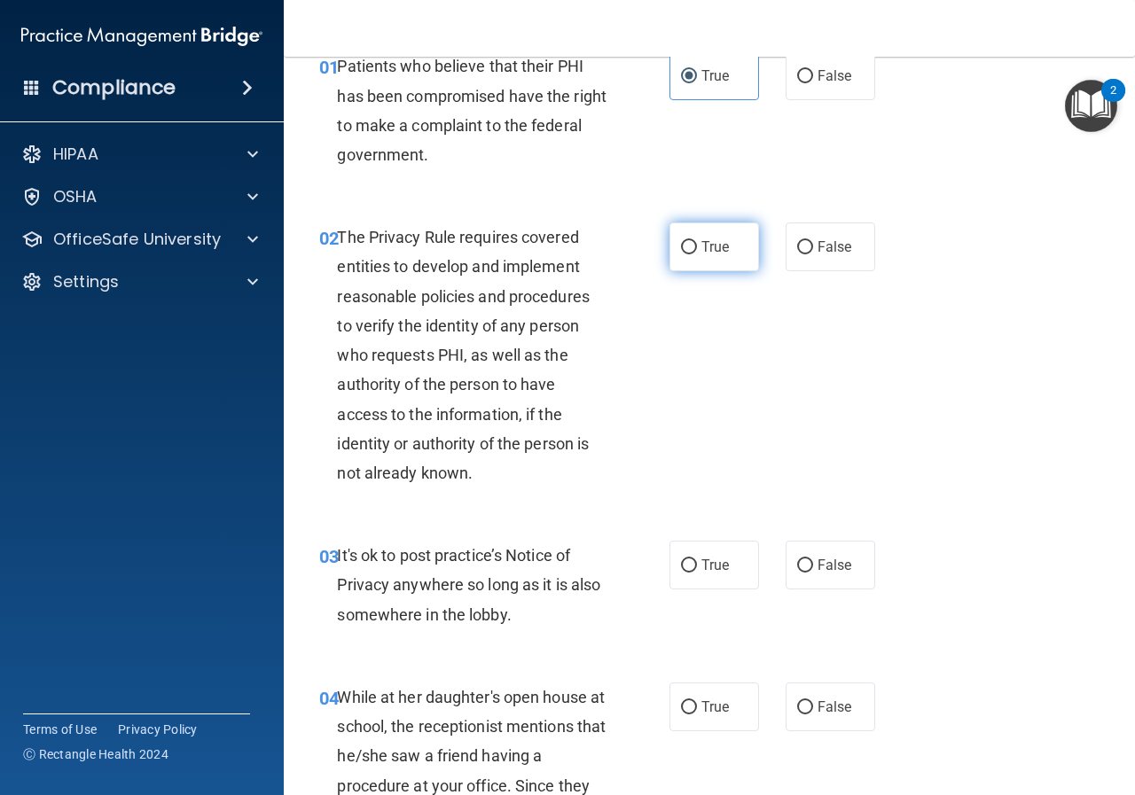
click at [721, 247] on span "True" at bounding box center [714, 246] width 27 height 17
click at [697, 247] on input "True" at bounding box center [689, 247] width 16 height 13
radio input "true"
click at [682, 563] on input "True" at bounding box center [689, 565] width 16 height 13
radio input "true"
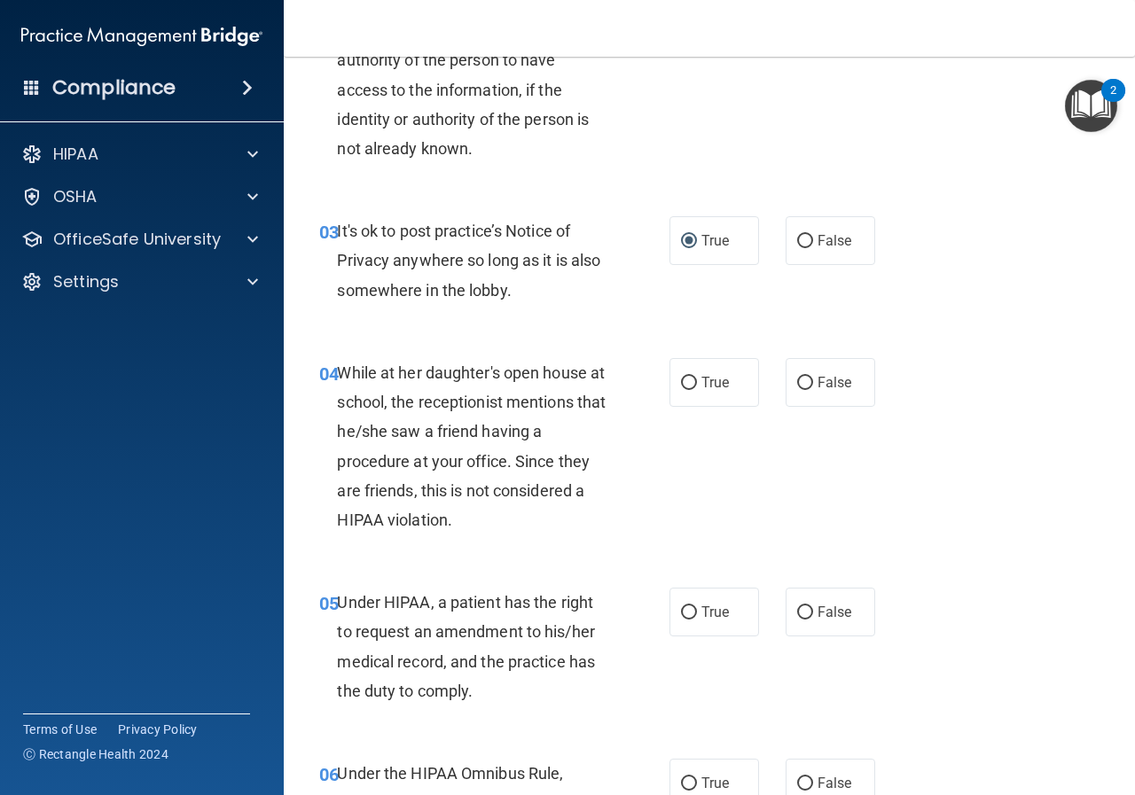
scroll to position [443, 0]
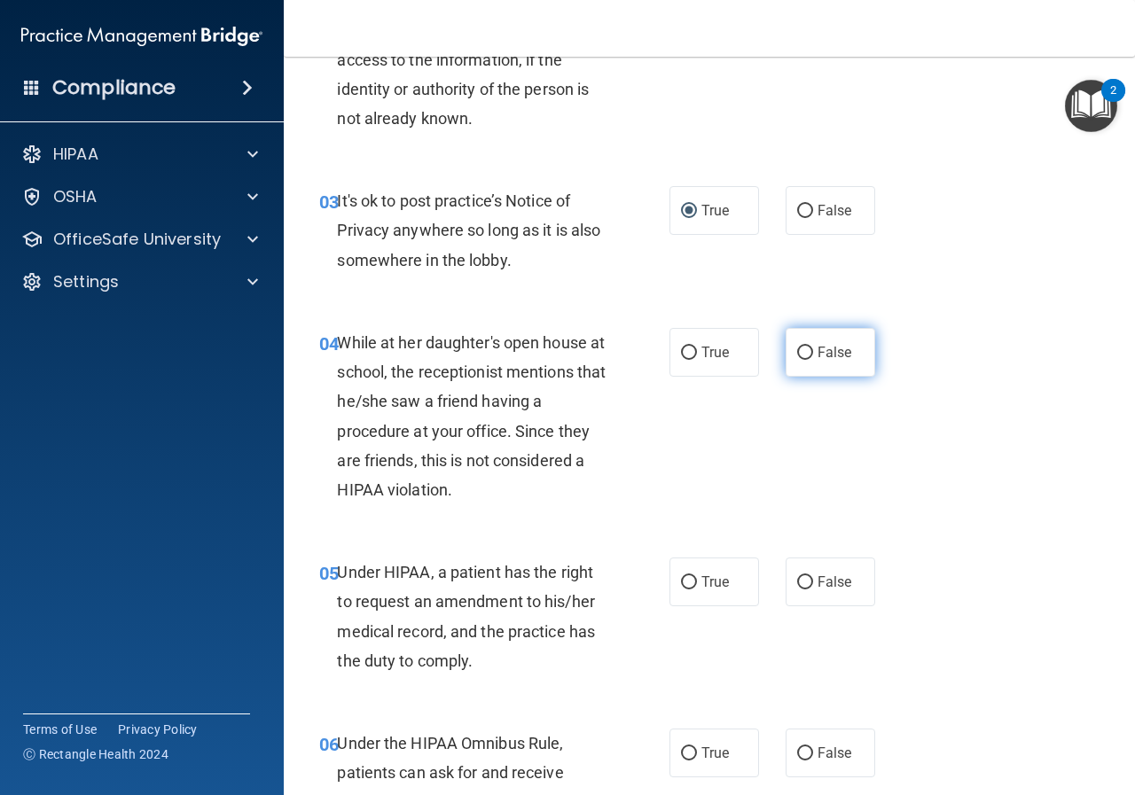
click at [817, 349] on span "False" at bounding box center [834, 352] width 35 height 17
click at [810, 349] on input "False" at bounding box center [805, 353] width 16 height 13
radio input "true"
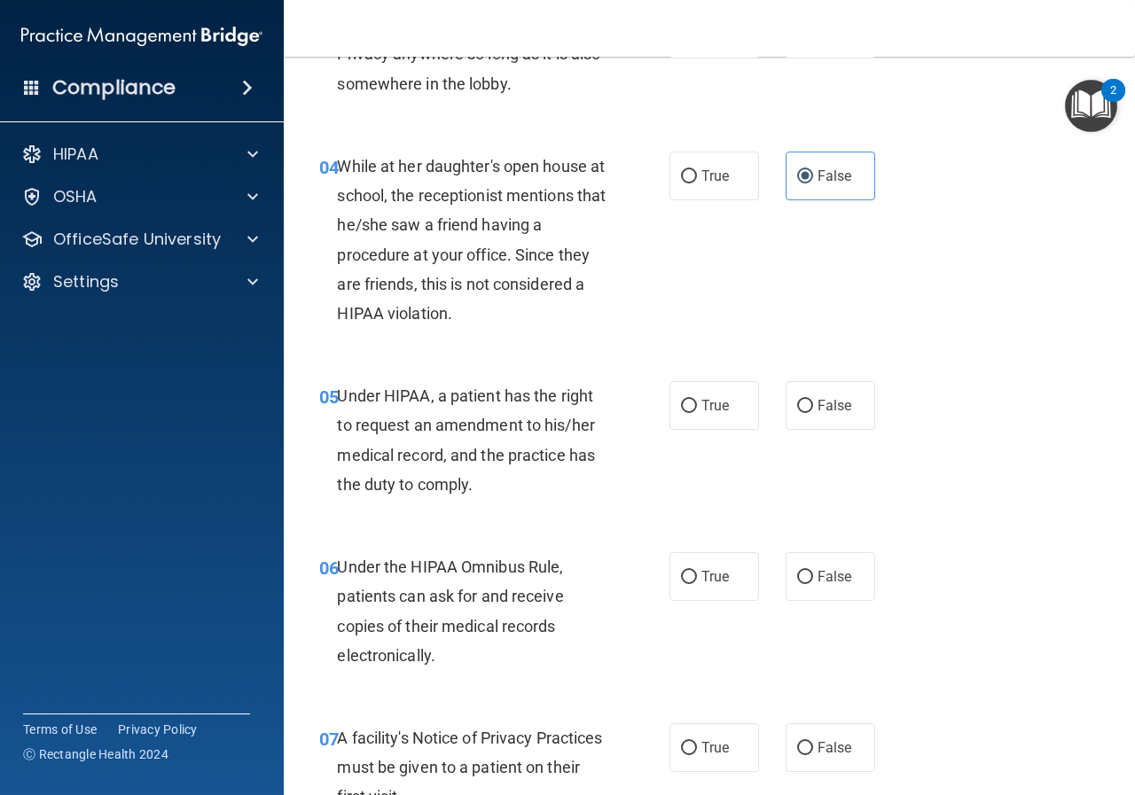
scroll to position [620, 0]
click at [817, 398] on span "False" at bounding box center [834, 404] width 35 height 17
click at [810, 399] on input "False" at bounding box center [805, 405] width 16 height 13
radio input "true"
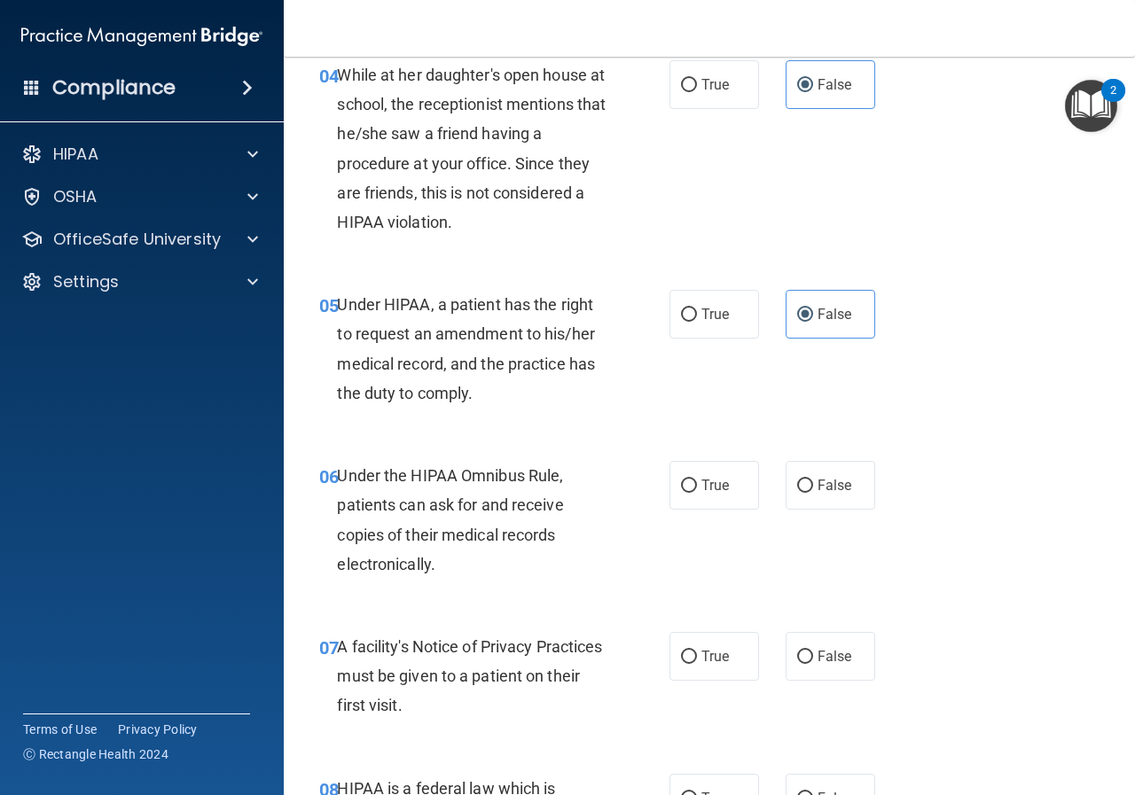
scroll to position [798, 0]
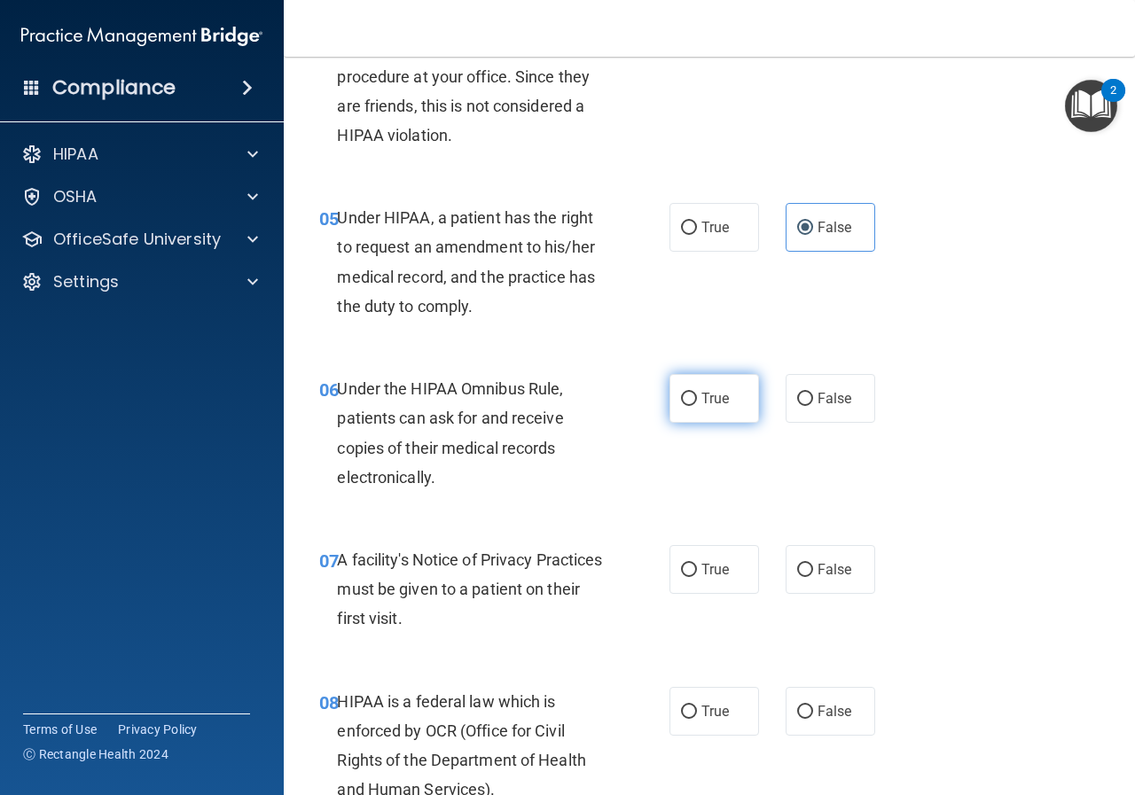
click at [692, 398] on label "True" at bounding box center [714, 398] width 90 height 49
click at [692, 398] on input "True" at bounding box center [689, 399] width 16 height 13
radio input "true"
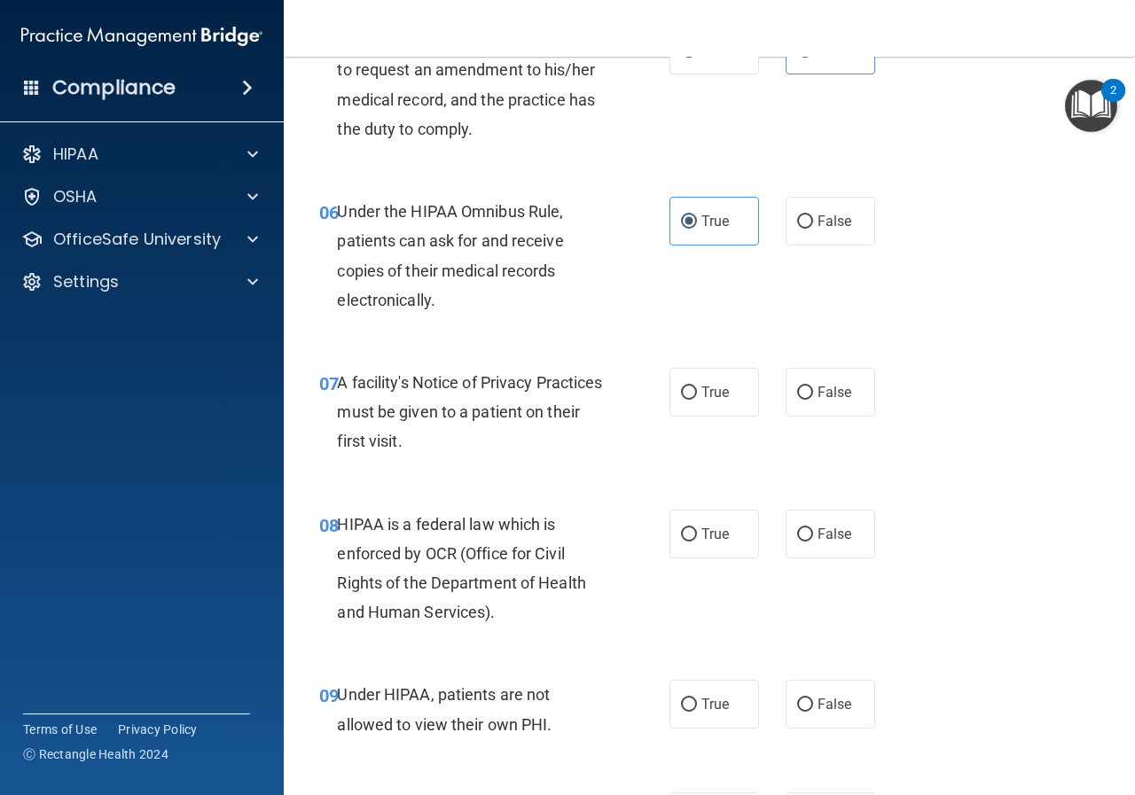
scroll to position [1064, 0]
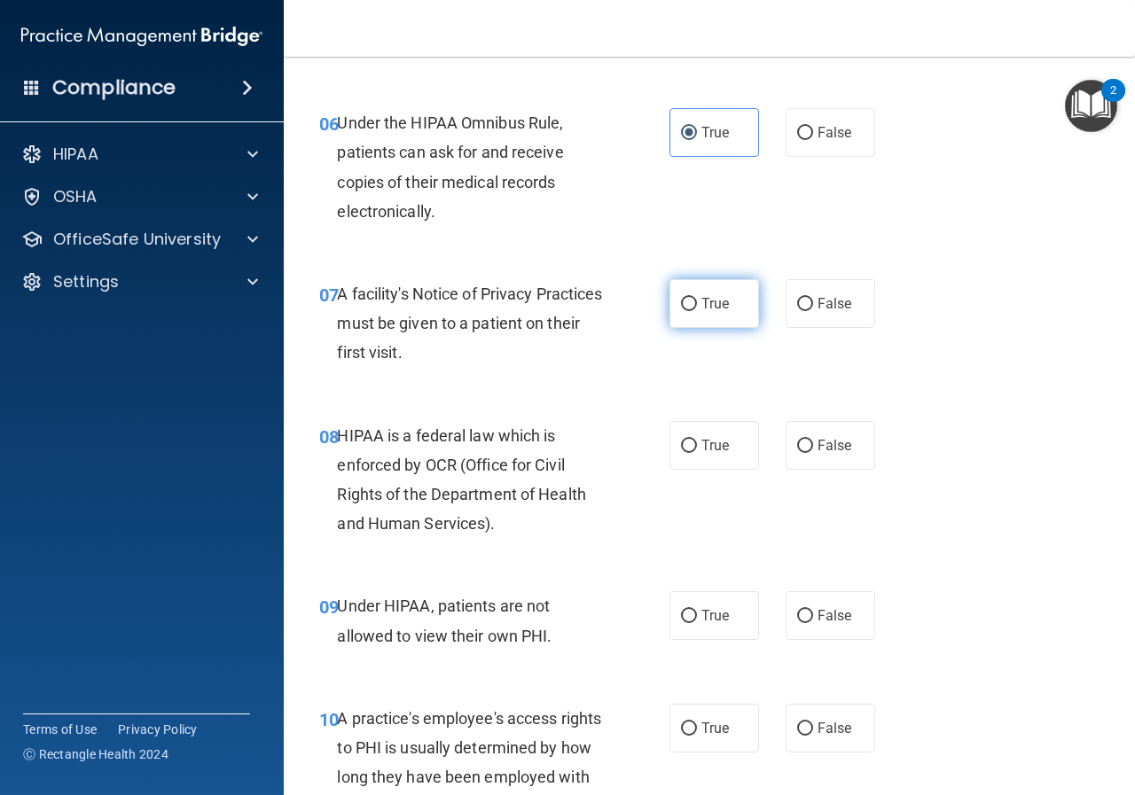
click at [689, 298] on input "True" at bounding box center [689, 304] width 16 height 13
radio input "true"
click at [699, 460] on label "True" at bounding box center [714, 445] width 90 height 49
click at [697, 453] on input "True" at bounding box center [689, 446] width 16 height 13
radio input "true"
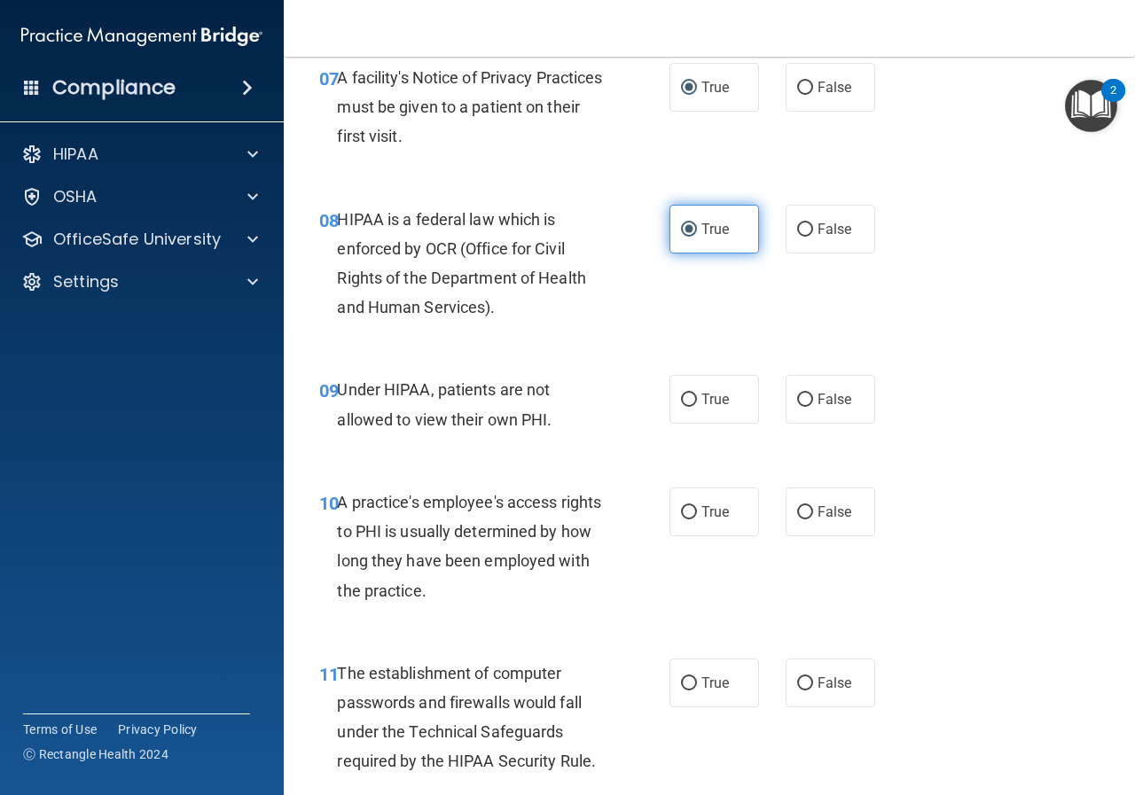
scroll to position [1329, 0]
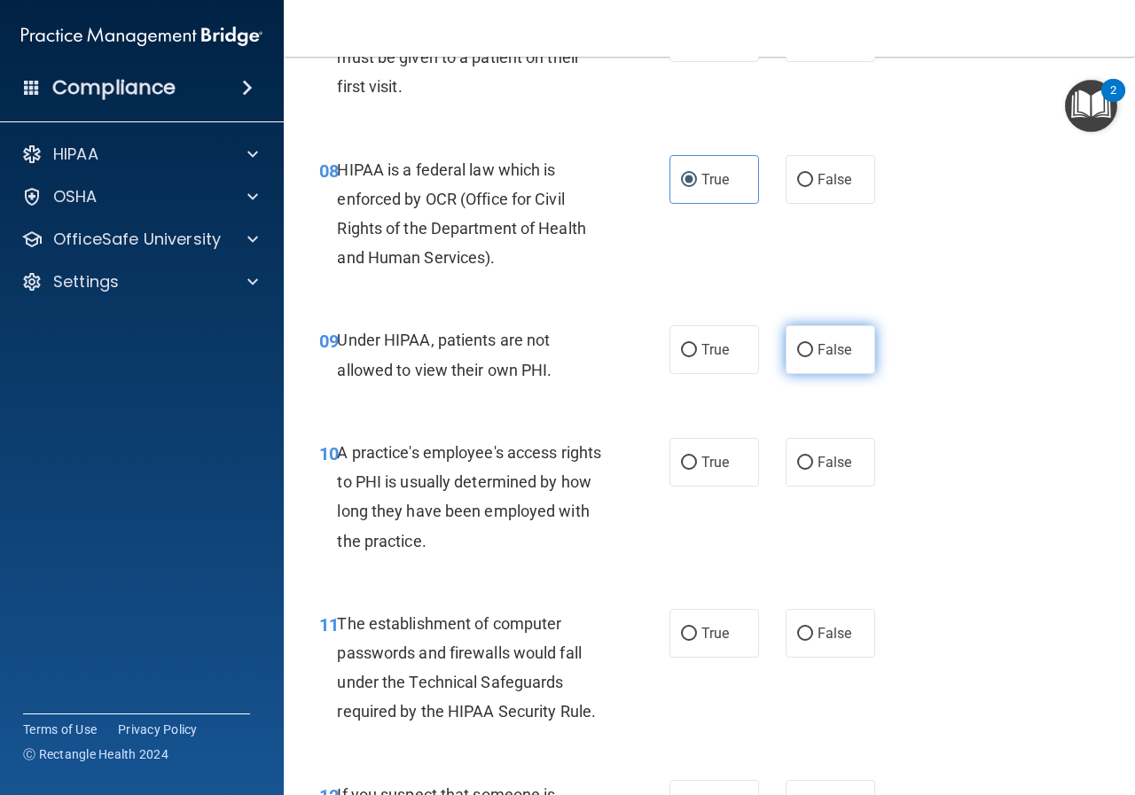
click at [801, 345] on input "False" at bounding box center [805, 350] width 16 height 13
radio input "true"
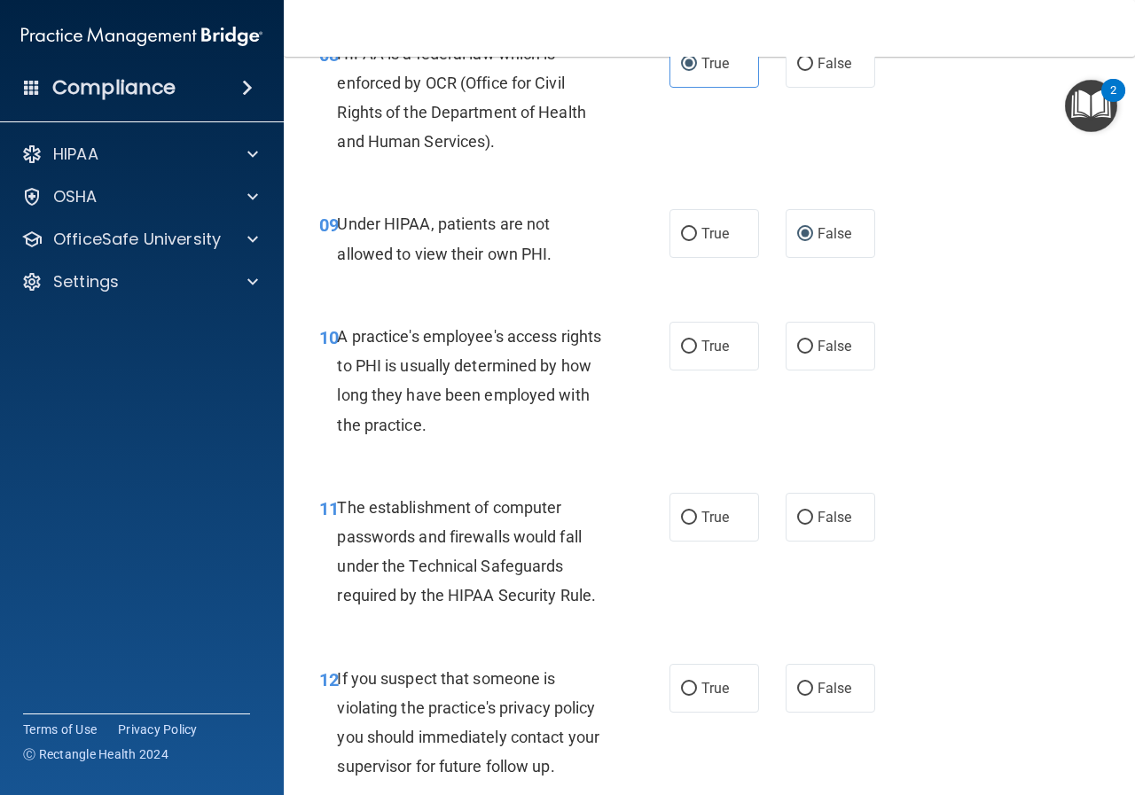
scroll to position [1507, 0]
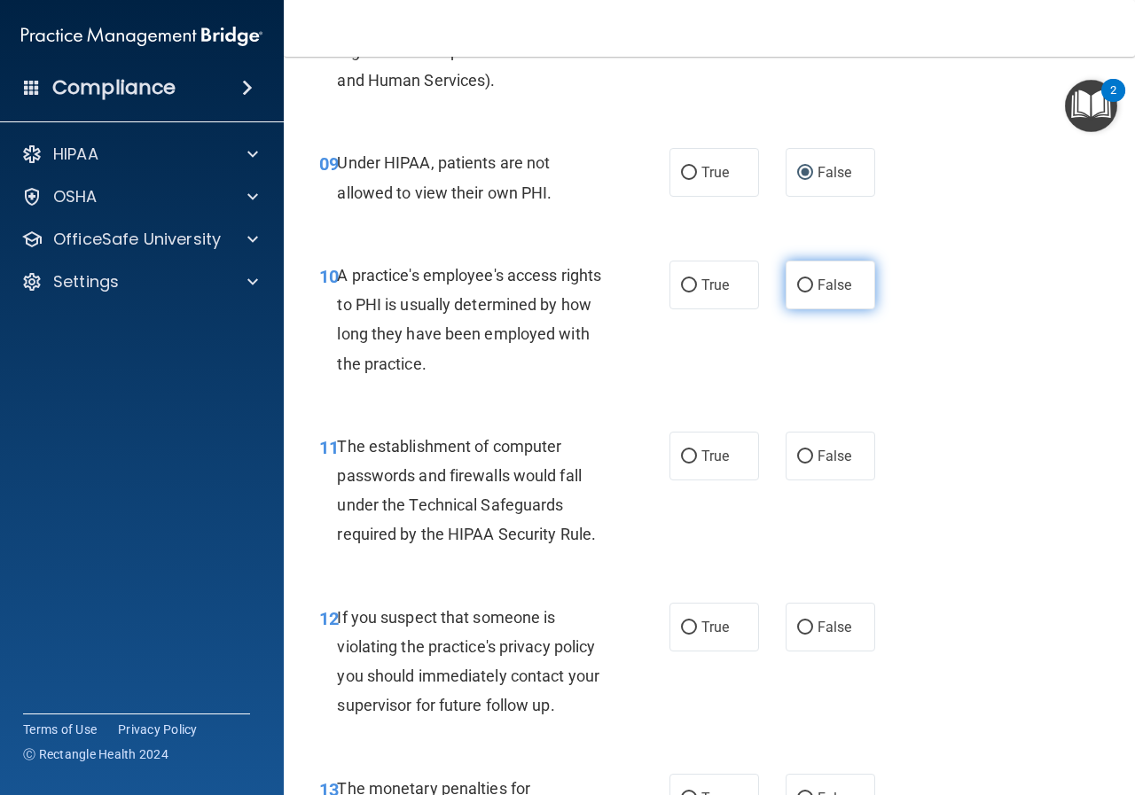
click at [802, 293] on label "False" at bounding box center [830, 285] width 90 height 49
click at [802, 292] on input "False" at bounding box center [805, 285] width 16 height 13
radio input "true"
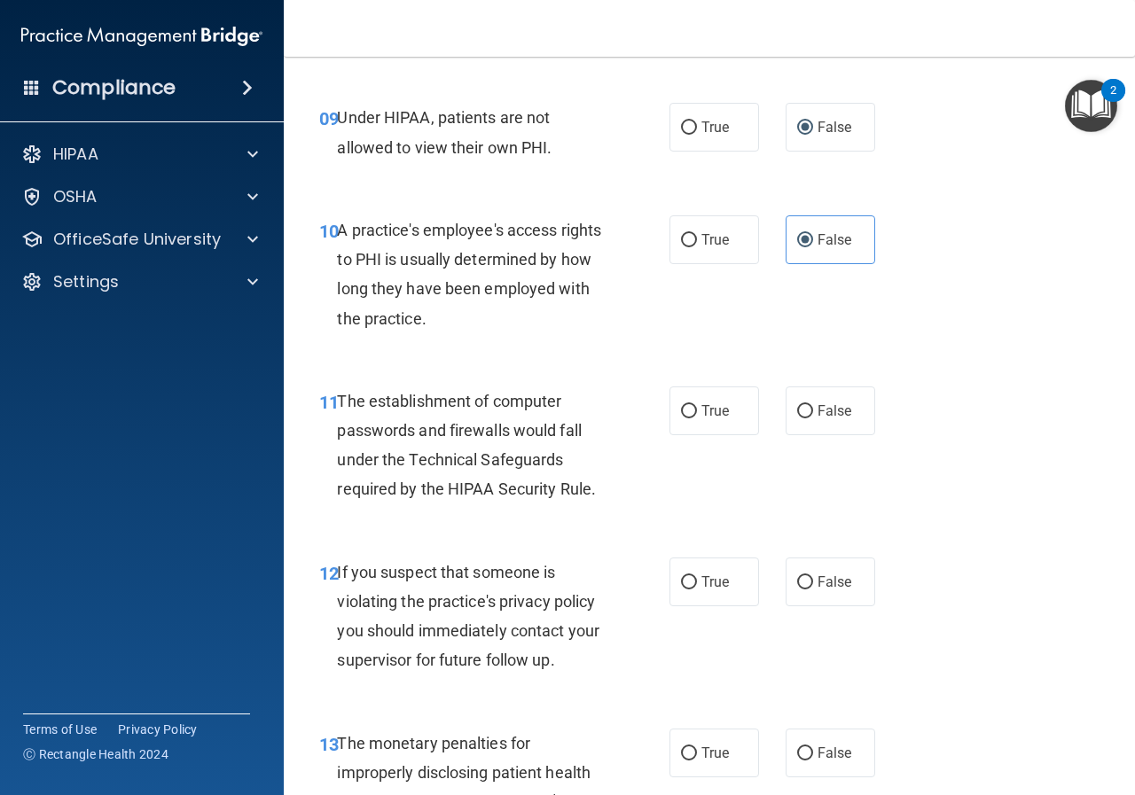
scroll to position [1595, 0]
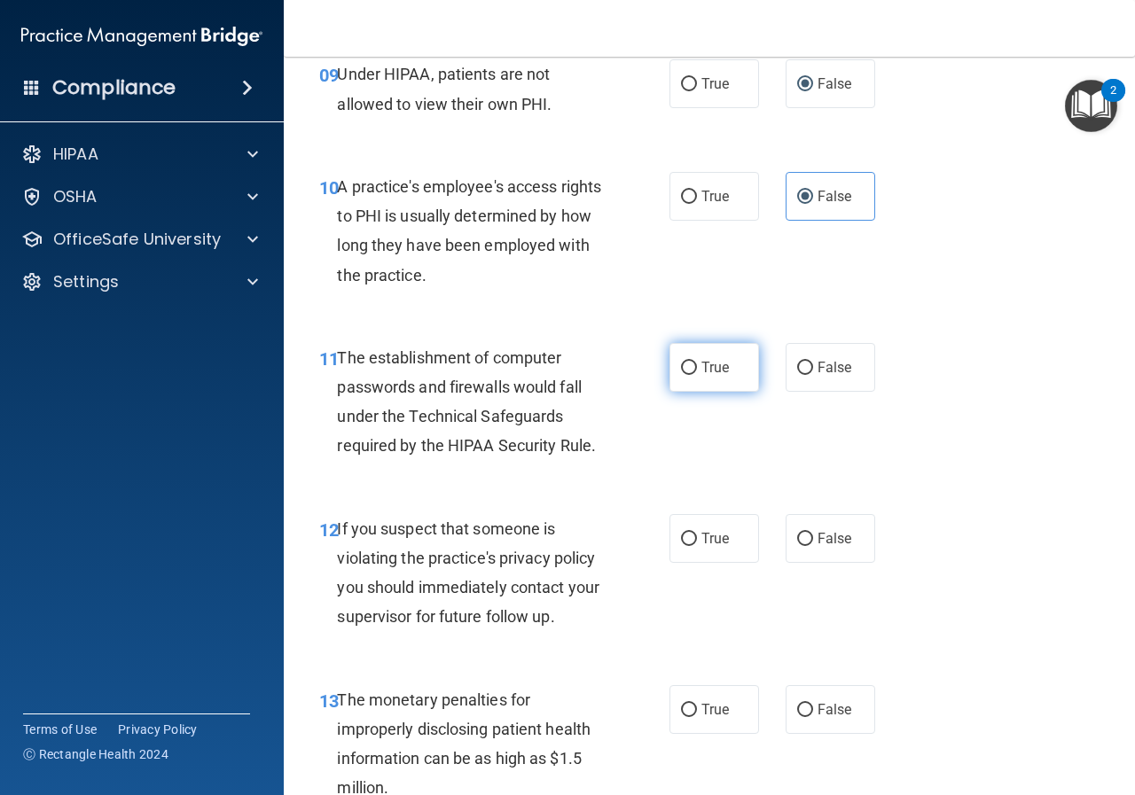
click at [691, 375] on label "True" at bounding box center [714, 367] width 90 height 49
click at [691, 375] on input "True" at bounding box center [689, 368] width 16 height 13
radio input "true"
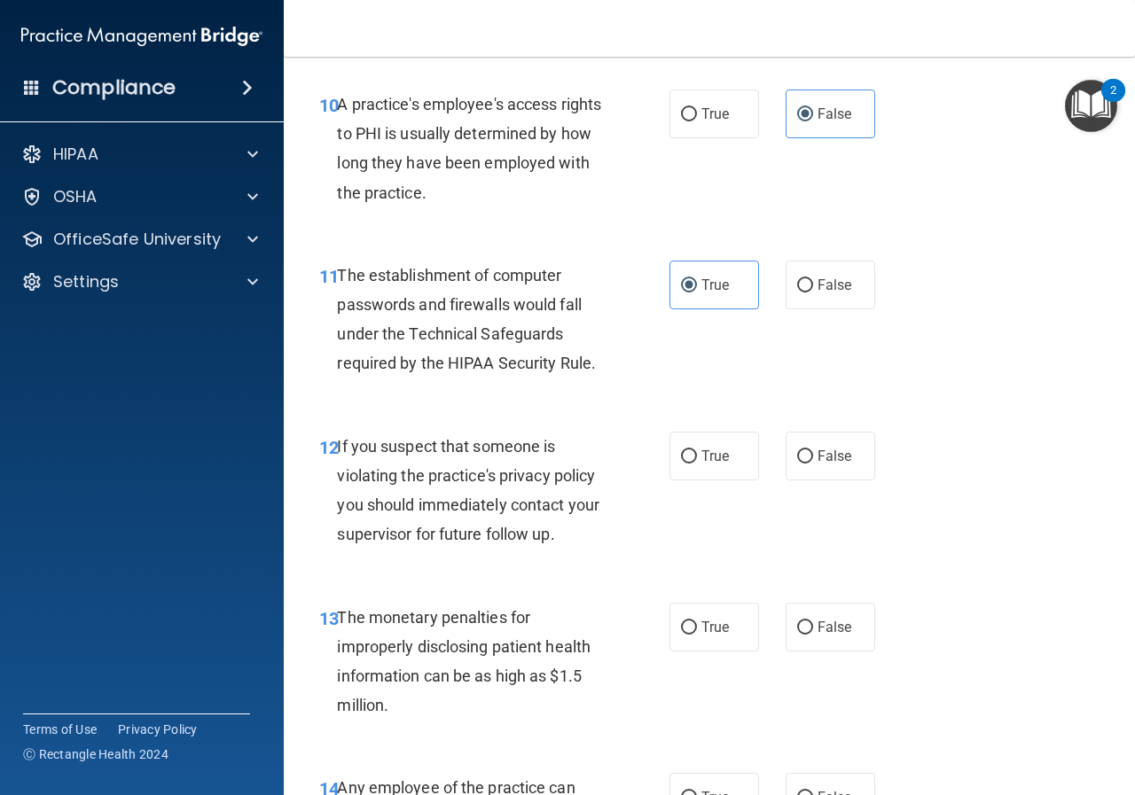
scroll to position [1773, 0]
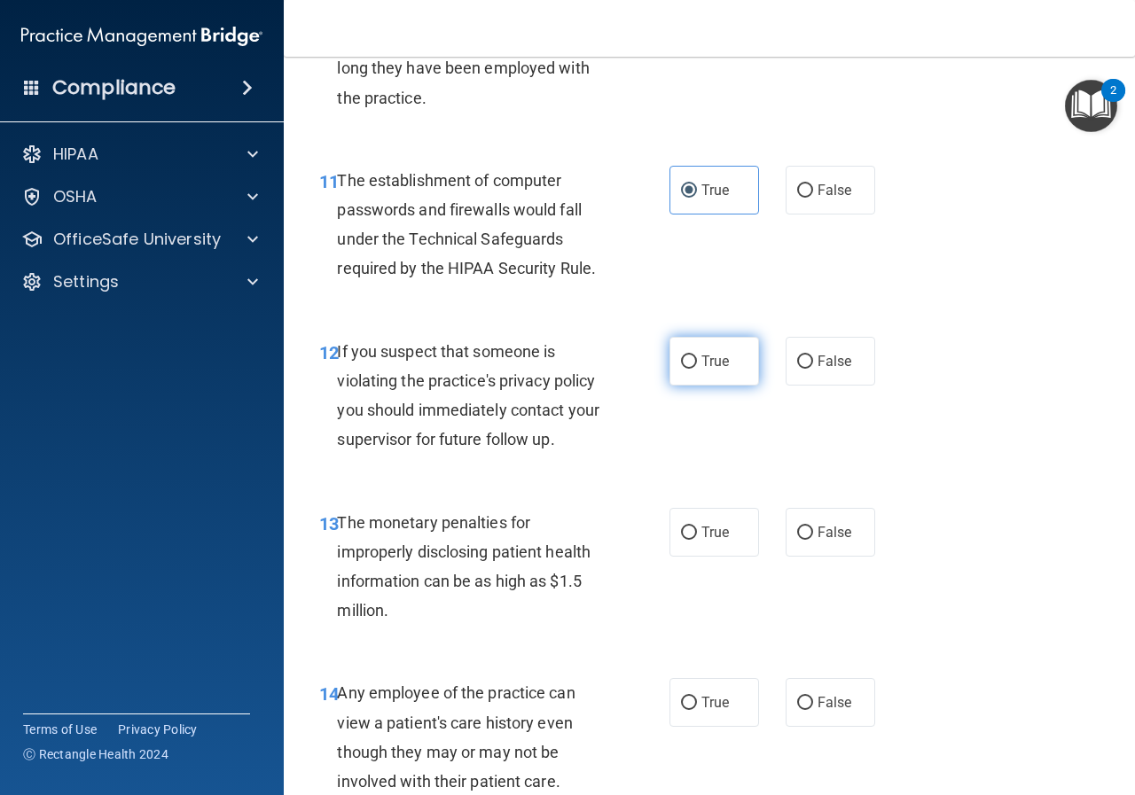
click at [707, 372] on label "True" at bounding box center [714, 361] width 90 height 49
click at [697, 369] on input "True" at bounding box center [689, 361] width 16 height 13
radio input "true"
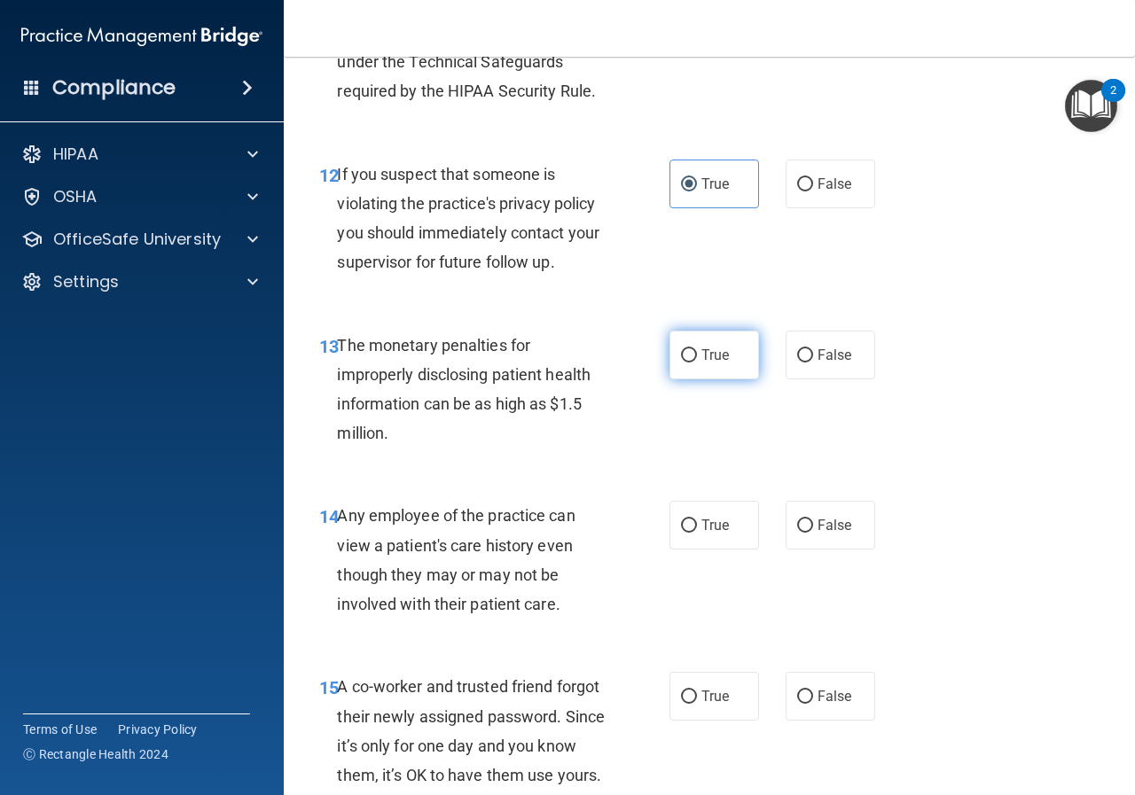
click at [701, 351] on span "True" at bounding box center [714, 355] width 27 height 17
click at [697, 351] on input "True" at bounding box center [689, 355] width 16 height 13
radio input "true"
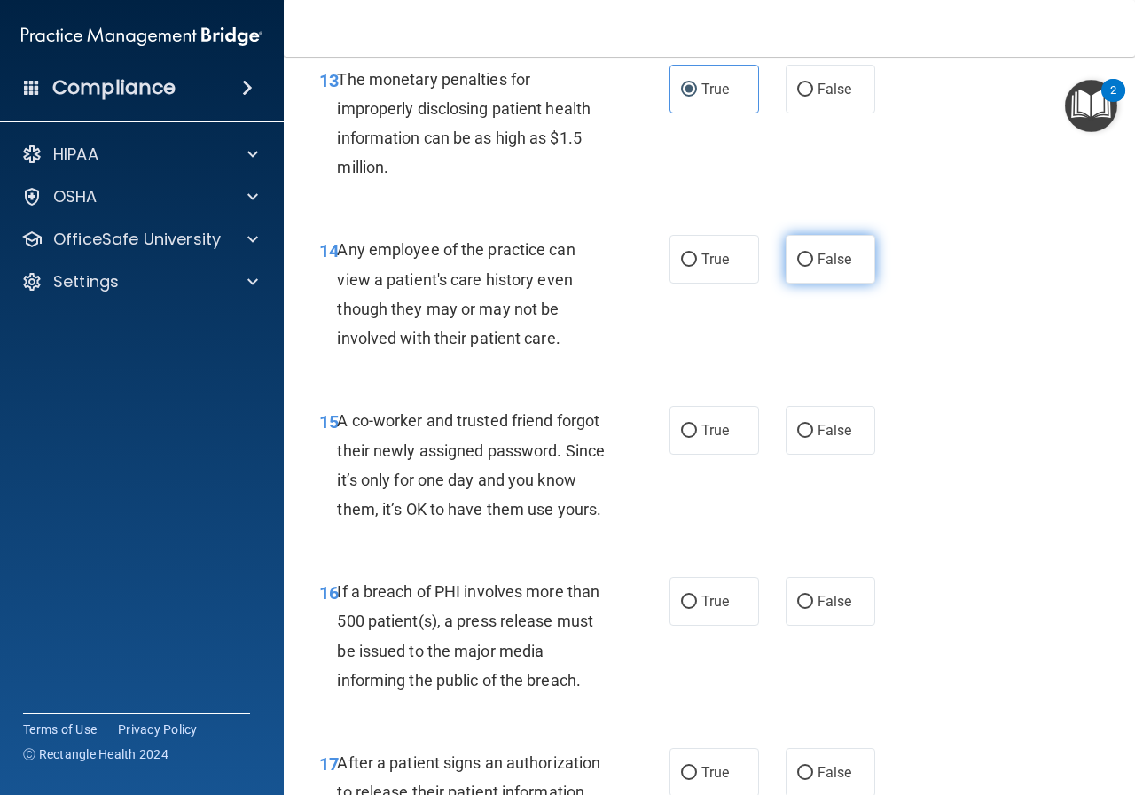
click at [817, 258] on span "False" at bounding box center [834, 259] width 35 height 17
click at [813, 258] on input "False" at bounding box center [805, 259] width 16 height 13
radio input "true"
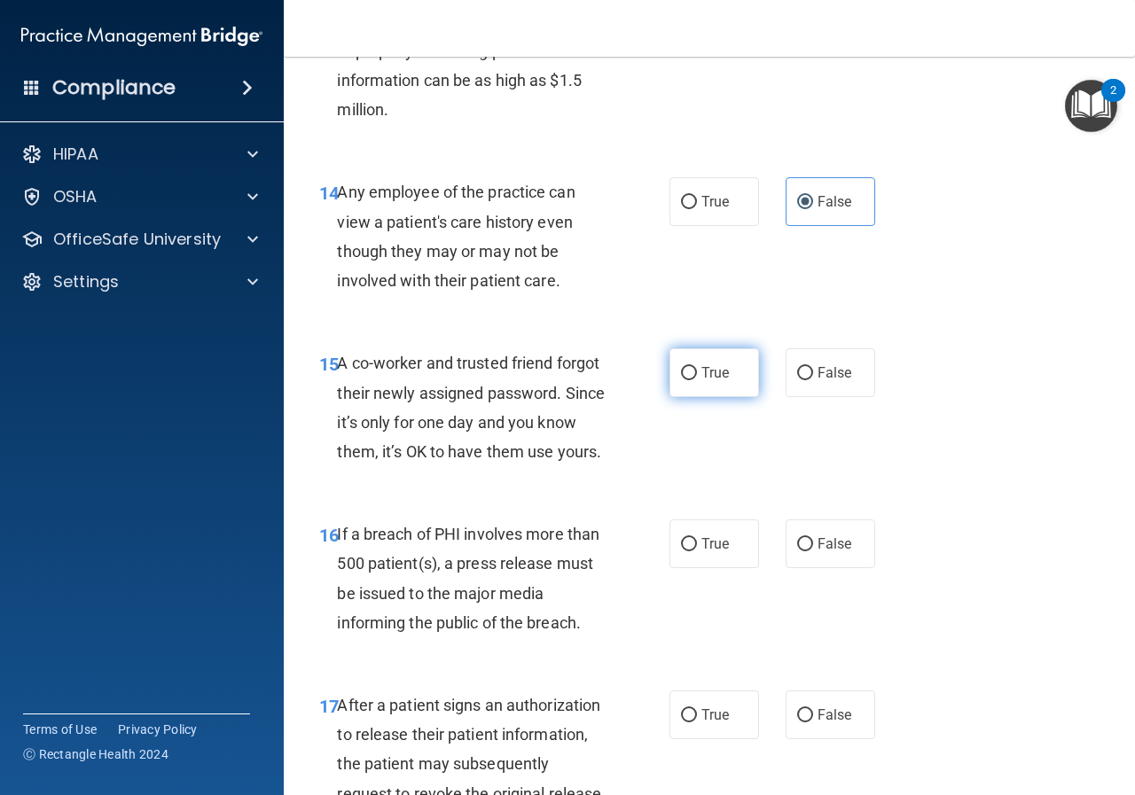
scroll to position [2304, 0]
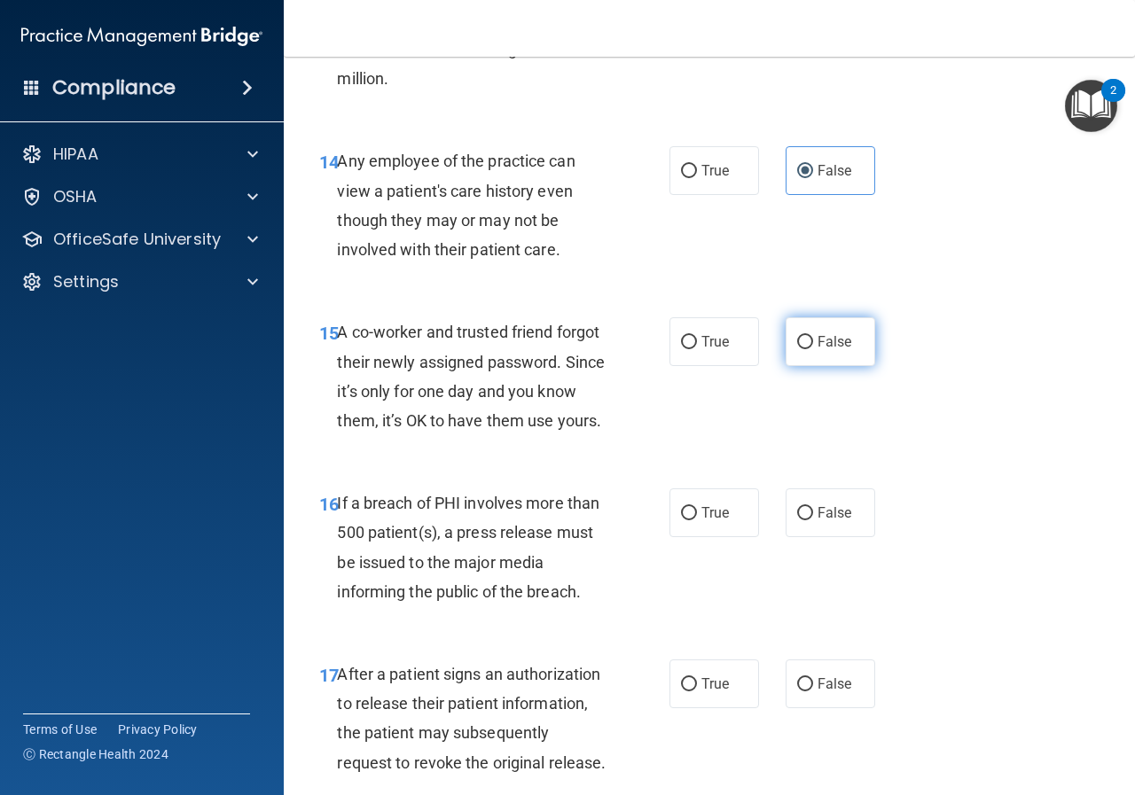
click at [817, 337] on span "False" at bounding box center [834, 341] width 35 height 17
click at [810, 337] on input "False" at bounding box center [805, 342] width 16 height 13
radio input "true"
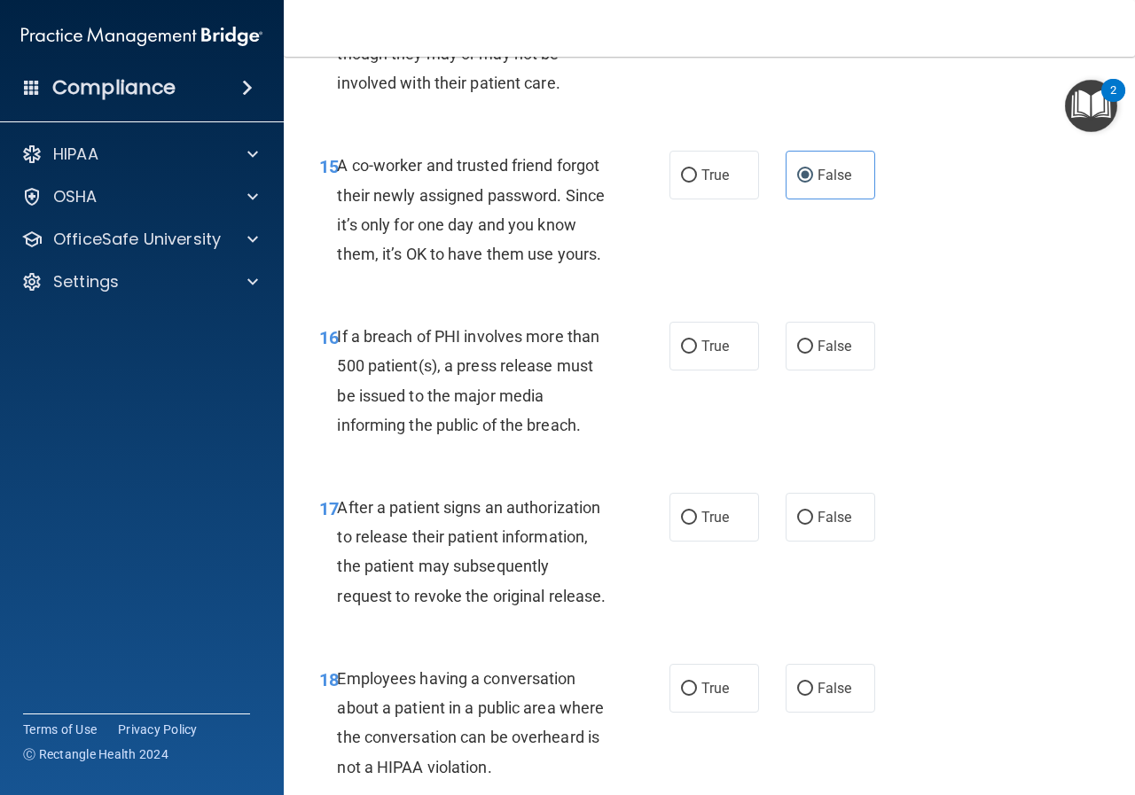
scroll to position [2482, 0]
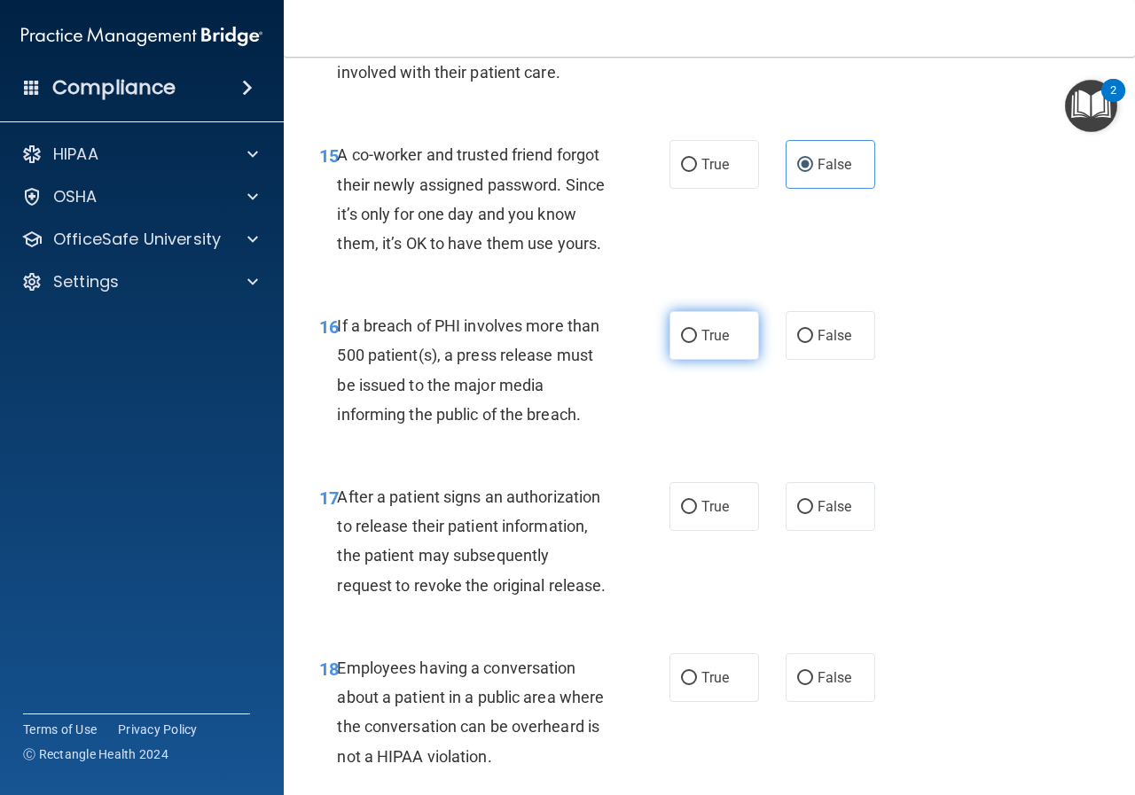
click at [674, 356] on label "True" at bounding box center [714, 335] width 90 height 49
click at [681, 343] on input "True" at bounding box center [689, 336] width 16 height 13
radio input "true"
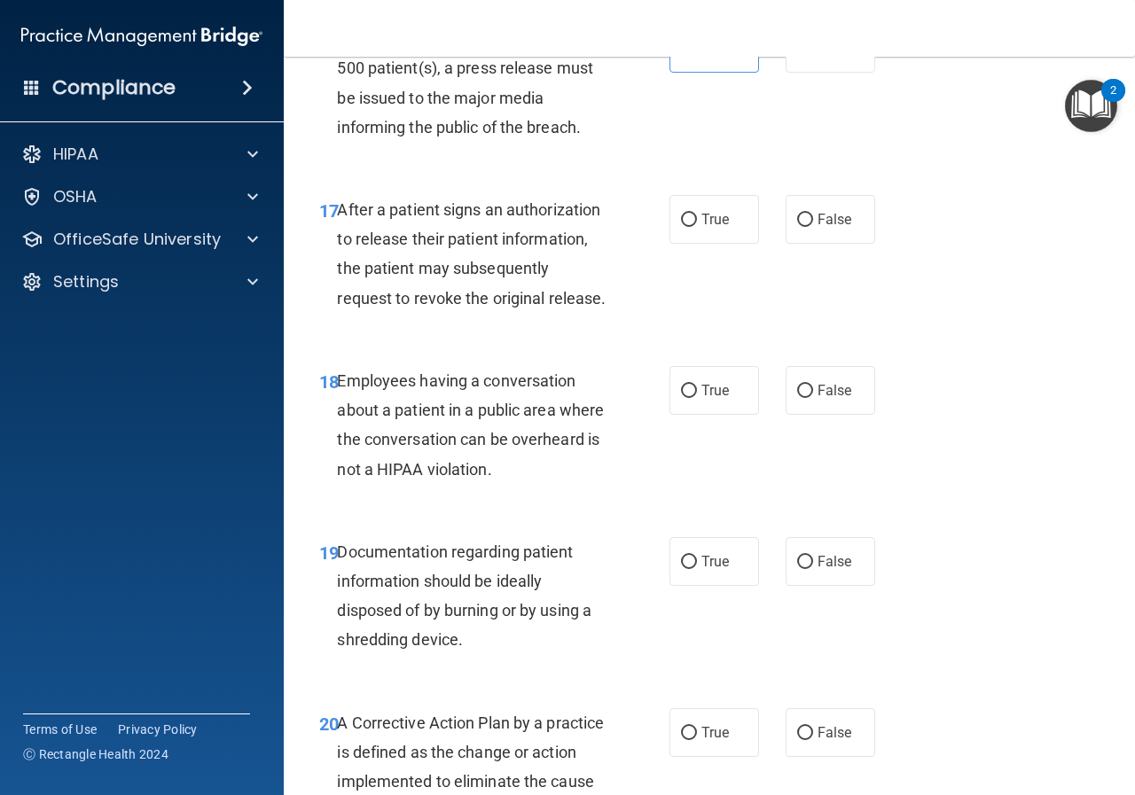
scroll to position [2748, 0]
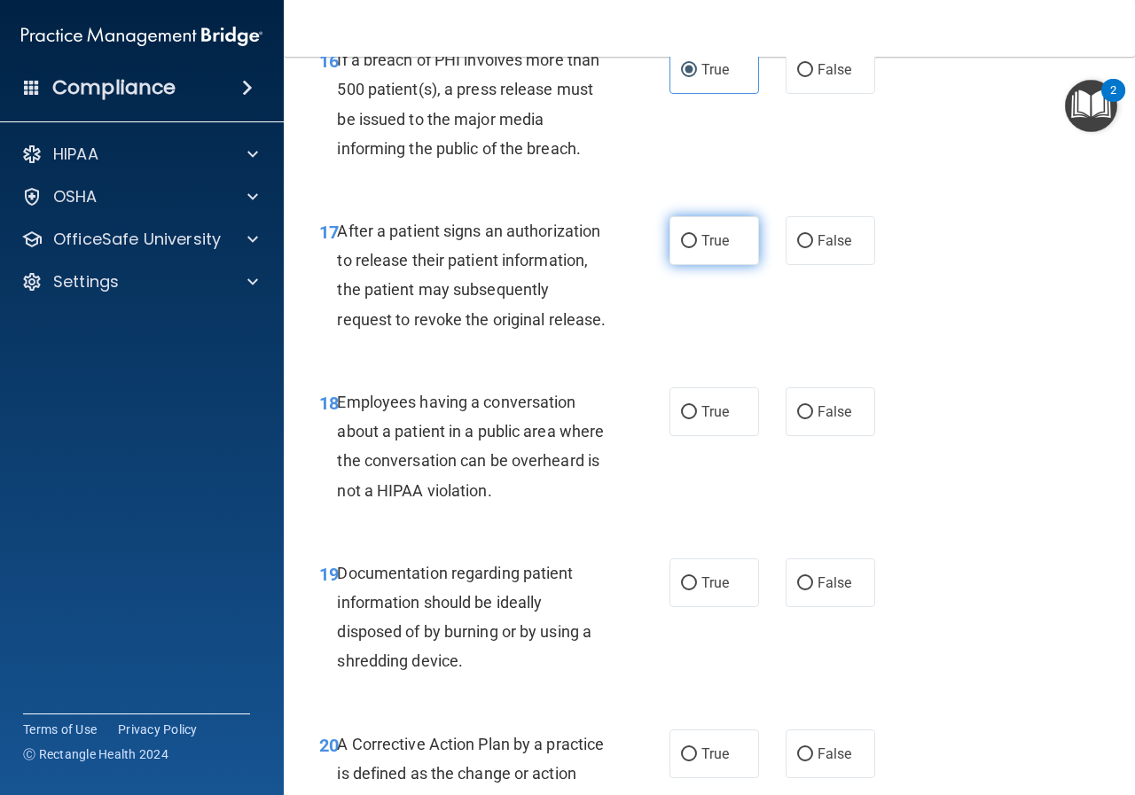
click at [701, 249] on span "True" at bounding box center [714, 240] width 27 height 17
click at [697, 248] on input "True" at bounding box center [689, 241] width 16 height 13
radio input "true"
click at [836, 436] on label "False" at bounding box center [830, 411] width 90 height 49
click at [813, 419] on input "False" at bounding box center [805, 412] width 16 height 13
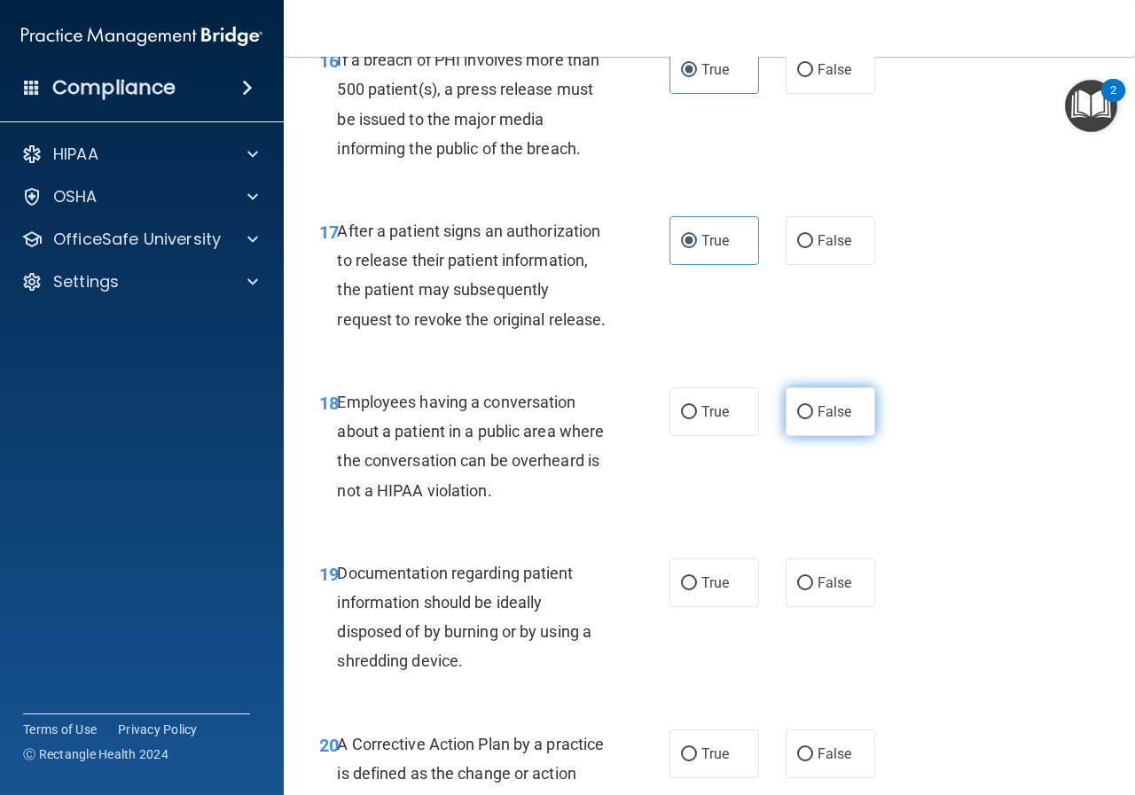
radio input "true"
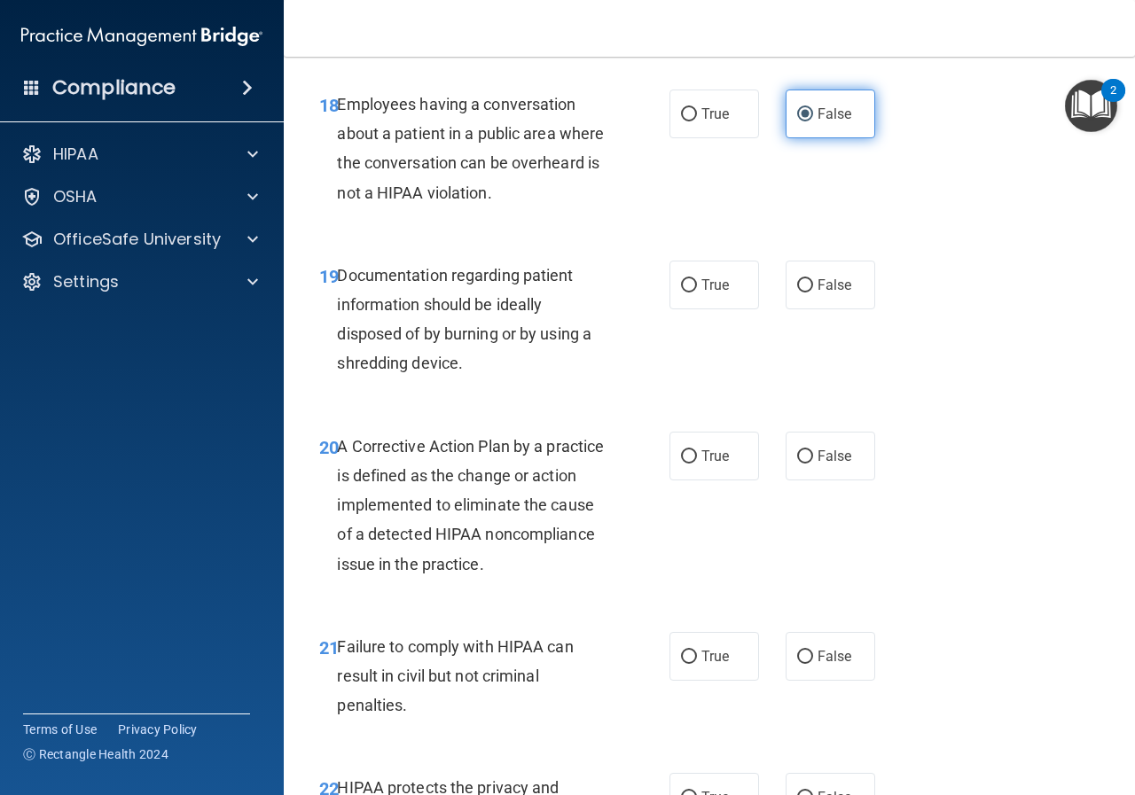
scroll to position [3102, 0]
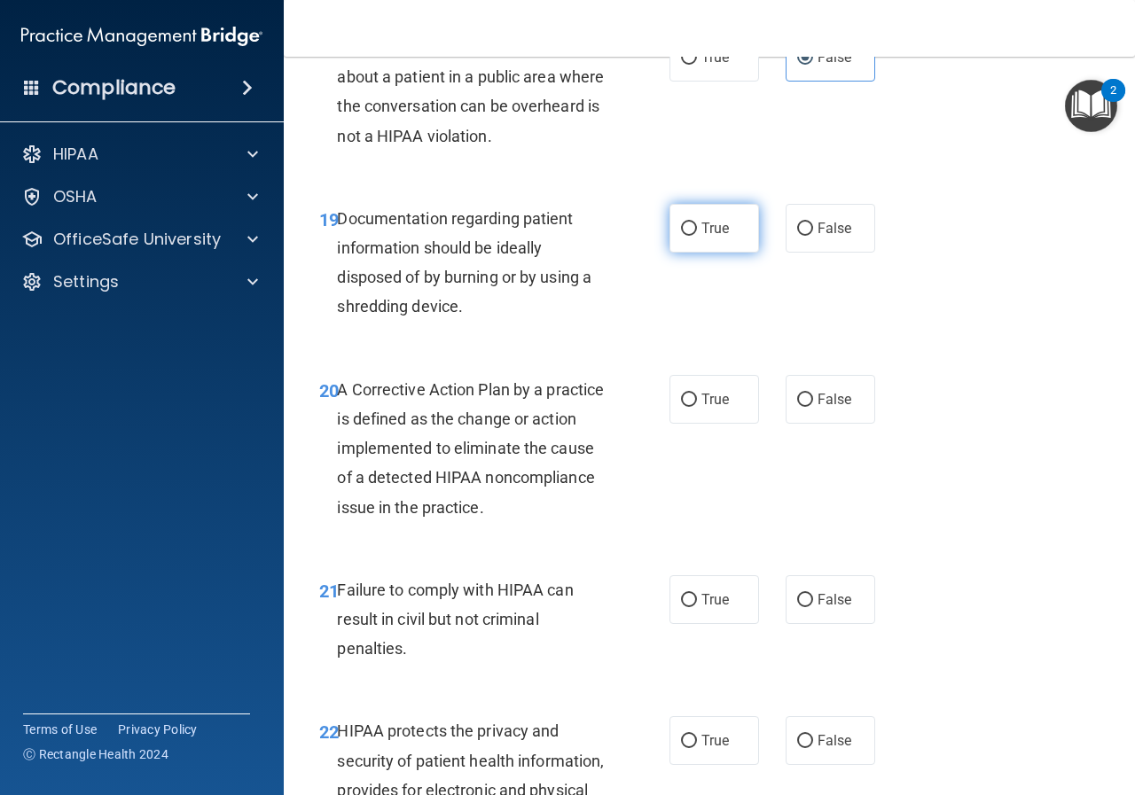
click at [674, 253] on label "True" at bounding box center [714, 228] width 90 height 49
click at [694, 253] on label "True" at bounding box center [714, 228] width 90 height 49
click at [694, 236] on input "True" at bounding box center [689, 228] width 16 height 13
radio input "true"
click at [701, 408] on span "True" at bounding box center [714, 399] width 27 height 17
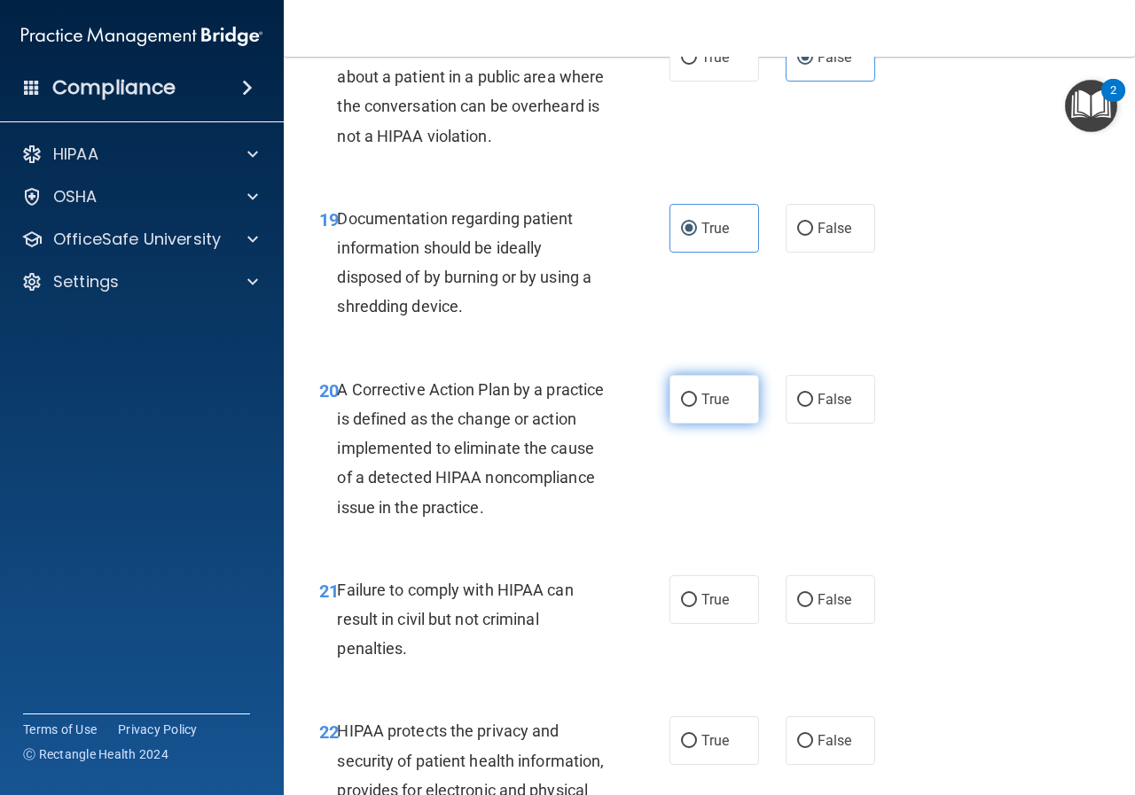
click at [697, 407] on input "True" at bounding box center [689, 400] width 16 height 13
radio input "true"
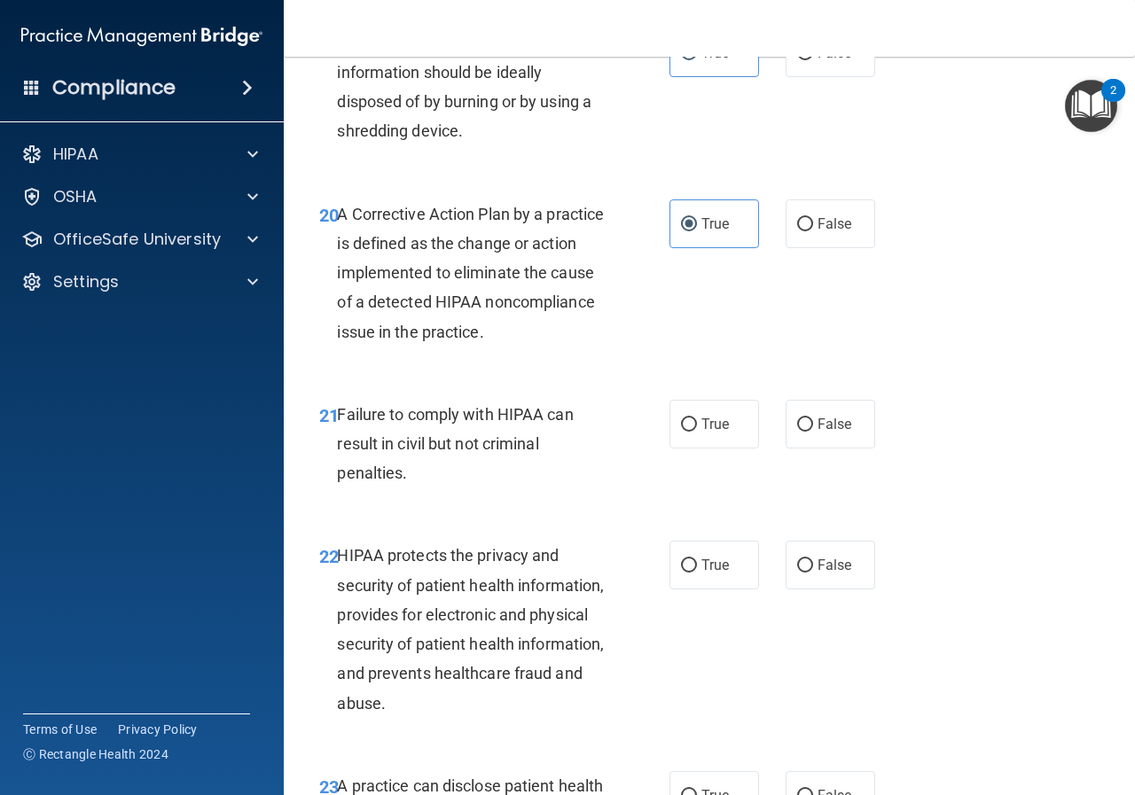
scroll to position [3279, 0]
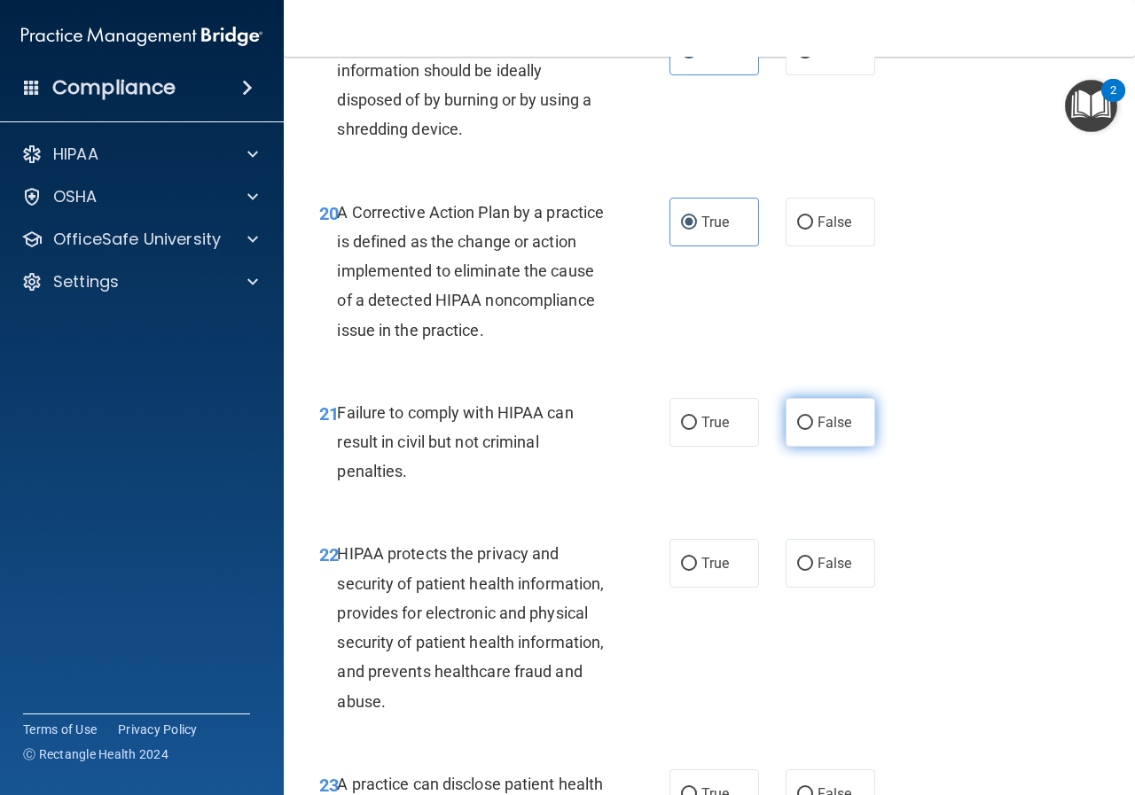
click at [791, 447] on label "False" at bounding box center [830, 422] width 90 height 49
click at [797, 430] on input "False" at bounding box center [805, 423] width 16 height 13
radio input "true"
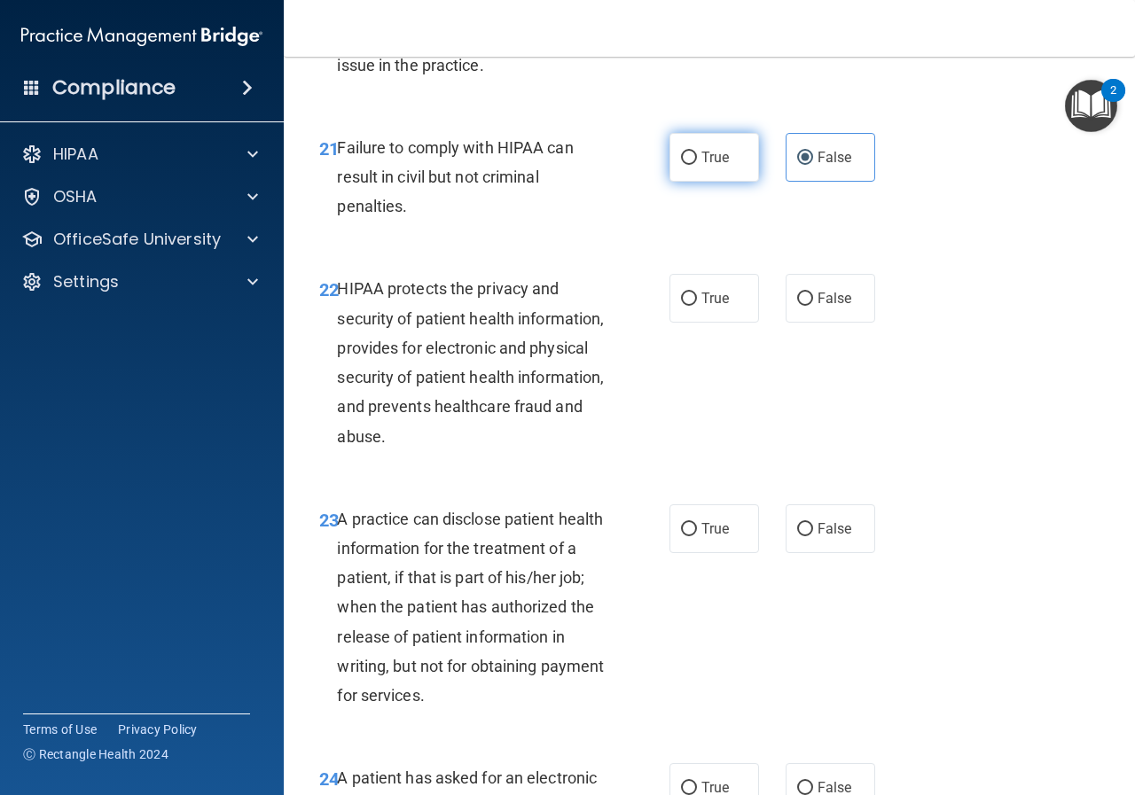
scroll to position [3545, 0]
click at [701, 306] on span "True" at bounding box center [714, 297] width 27 height 17
click at [695, 305] on input "True" at bounding box center [689, 298] width 16 height 13
radio input "true"
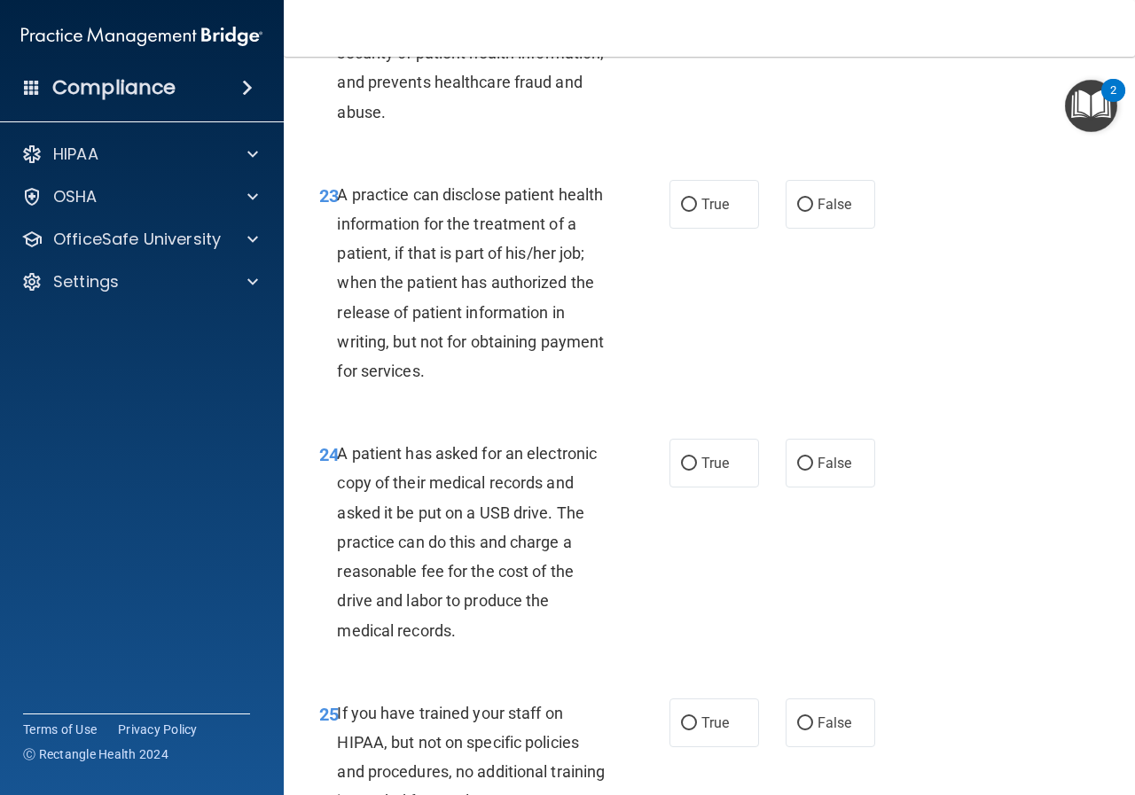
scroll to position [3900, 0]
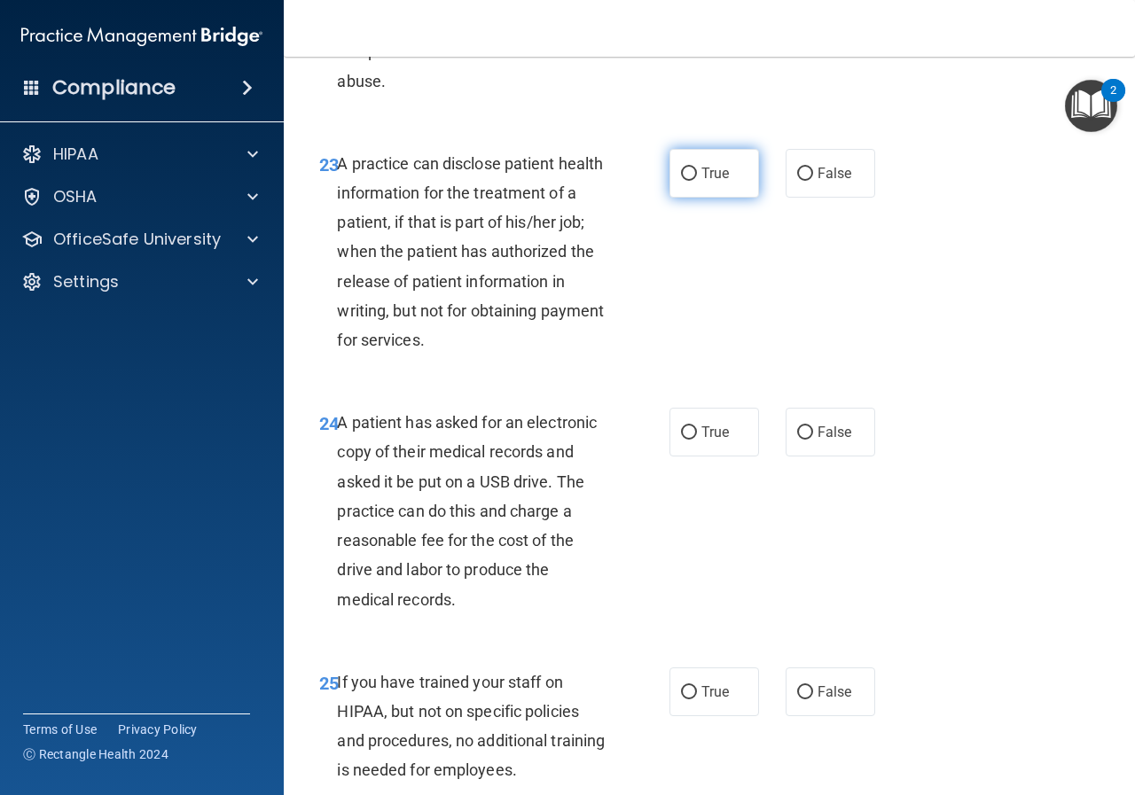
click at [702, 182] on span "True" at bounding box center [714, 173] width 27 height 17
click at [697, 181] on input "True" at bounding box center [689, 174] width 16 height 13
radio input "true"
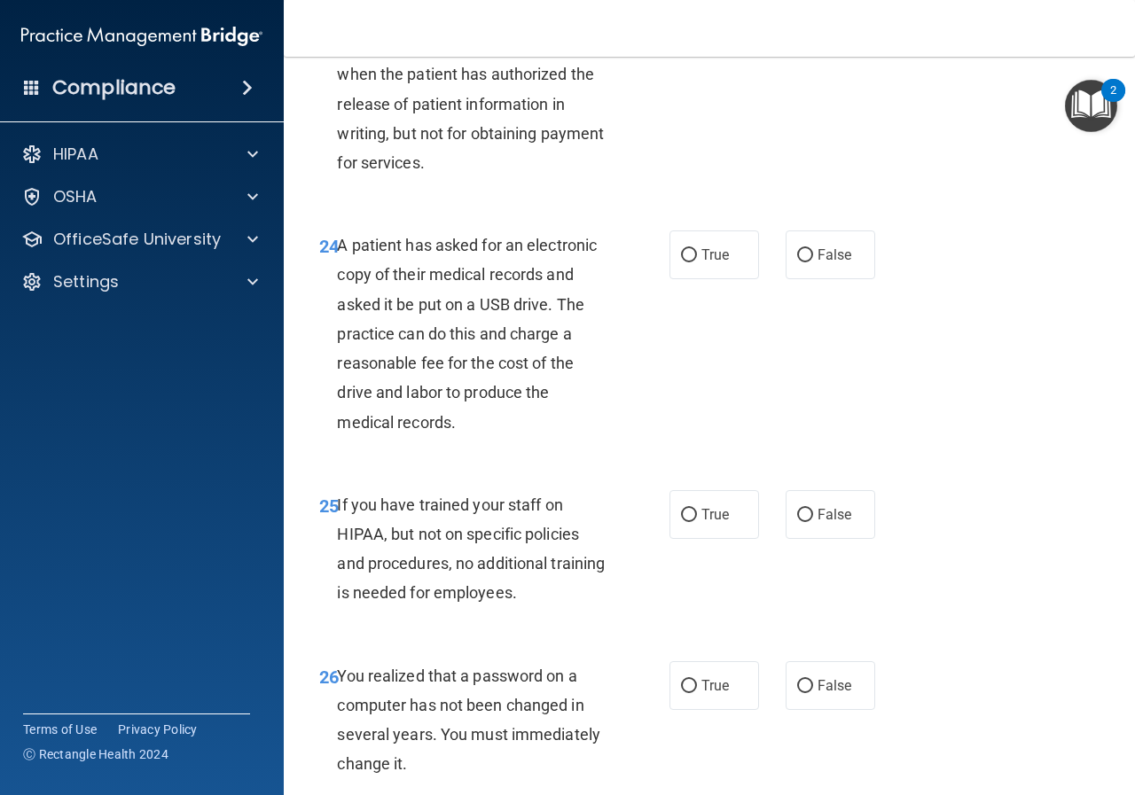
scroll to position [3988, 0]
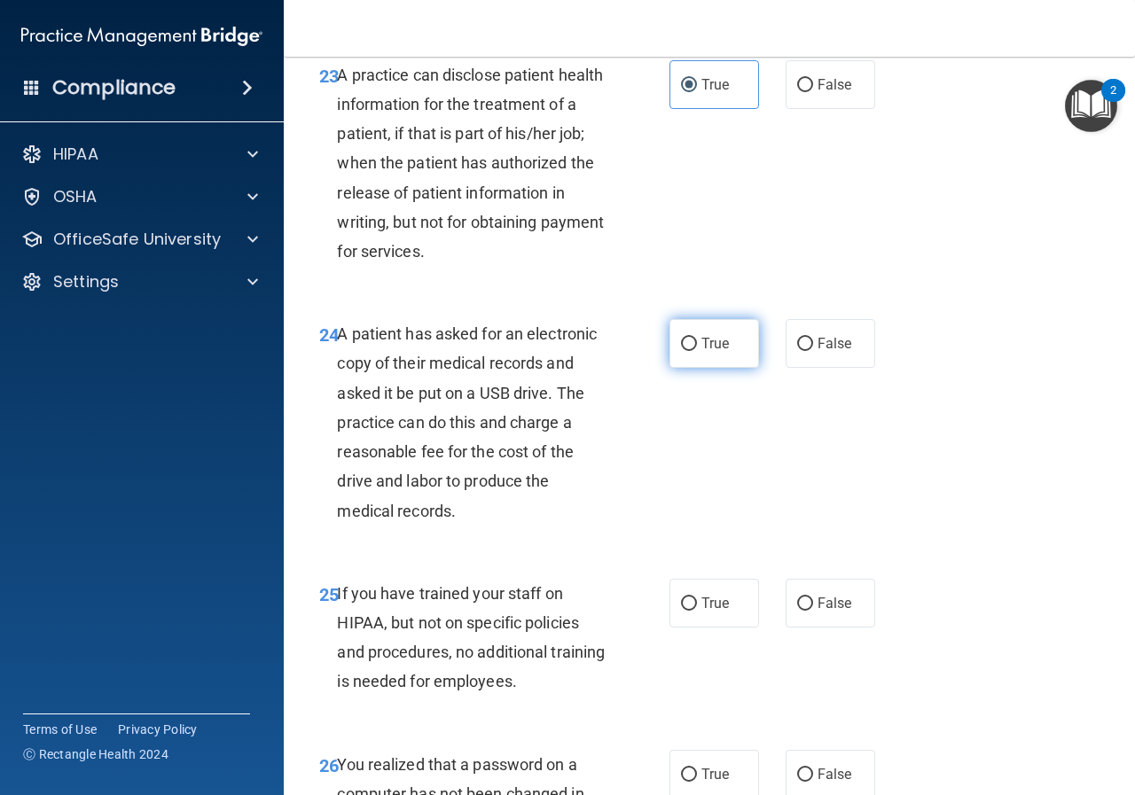
click at [701, 352] on span "True" at bounding box center [714, 343] width 27 height 17
click at [697, 351] on input "True" at bounding box center [689, 344] width 16 height 13
radio input "true"
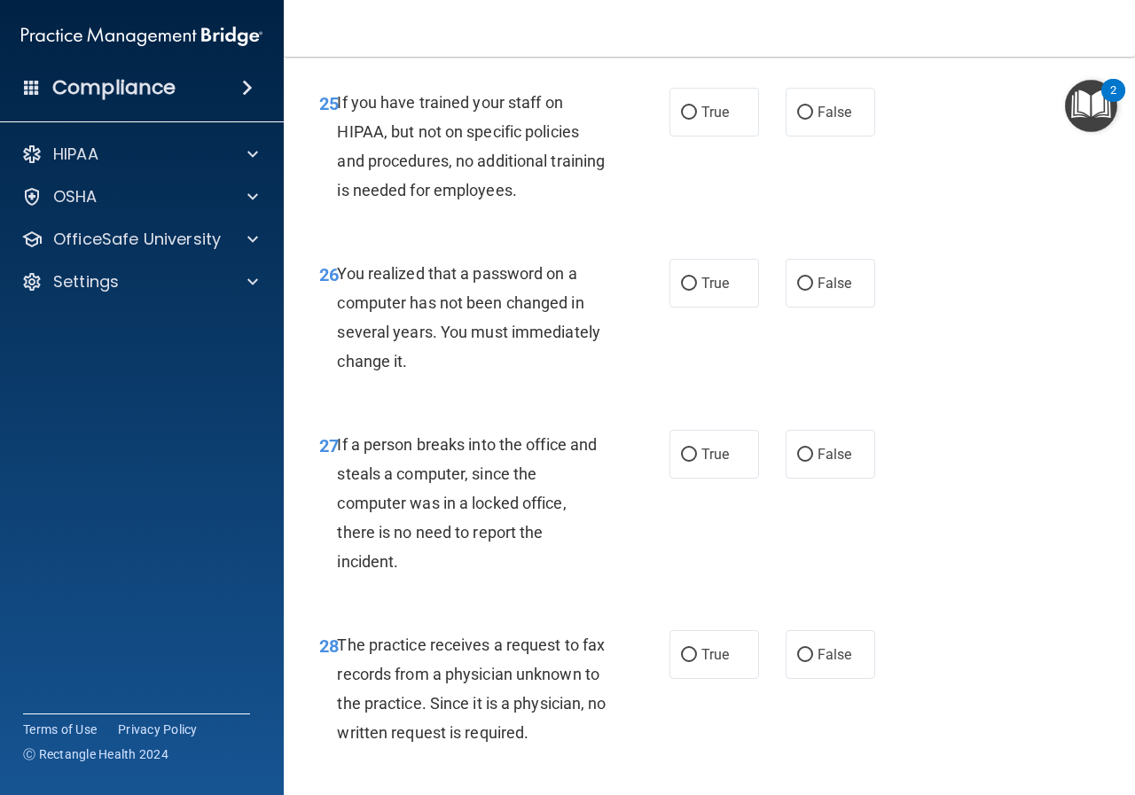
scroll to position [4520, 0]
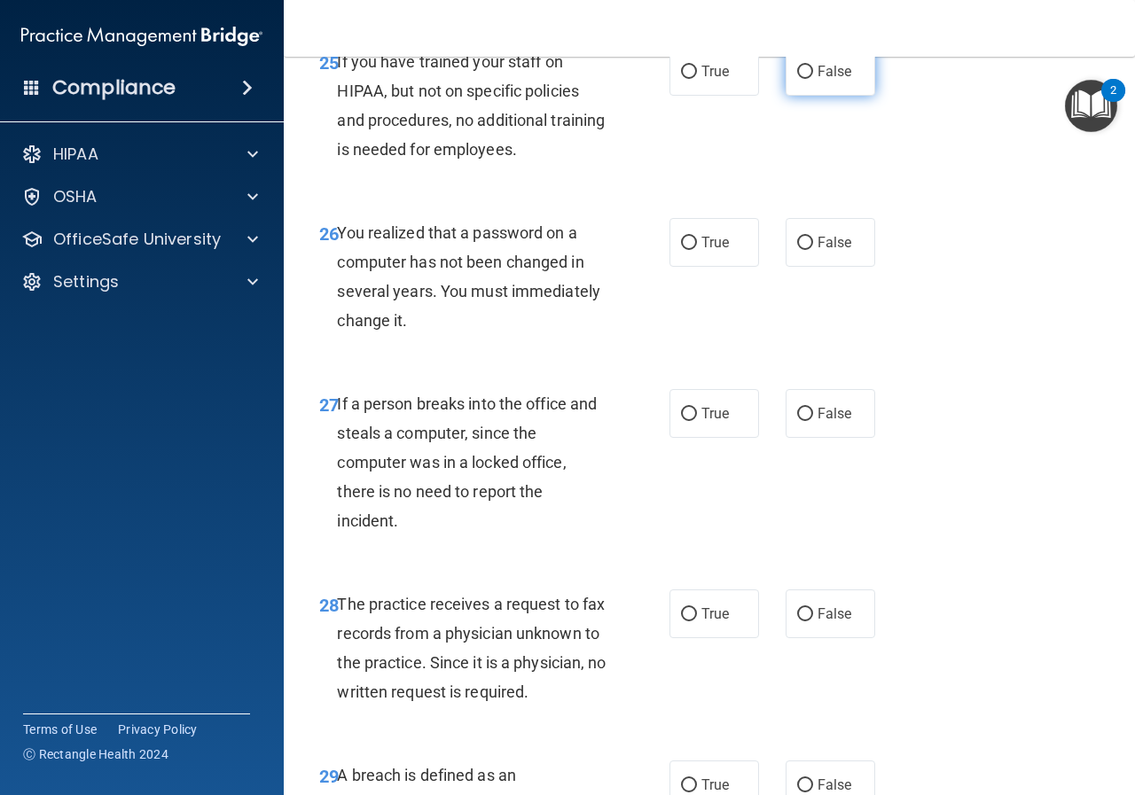
click at [797, 79] on input "False" at bounding box center [805, 72] width 16 height 13
radio input "true"
click at [719, 251] on span "True" at bounding box center [714, 242] width 27 height 17
click at [697, 250] on input "True" at bounding box center [689, 243] width 16 height 13
radio input "true"
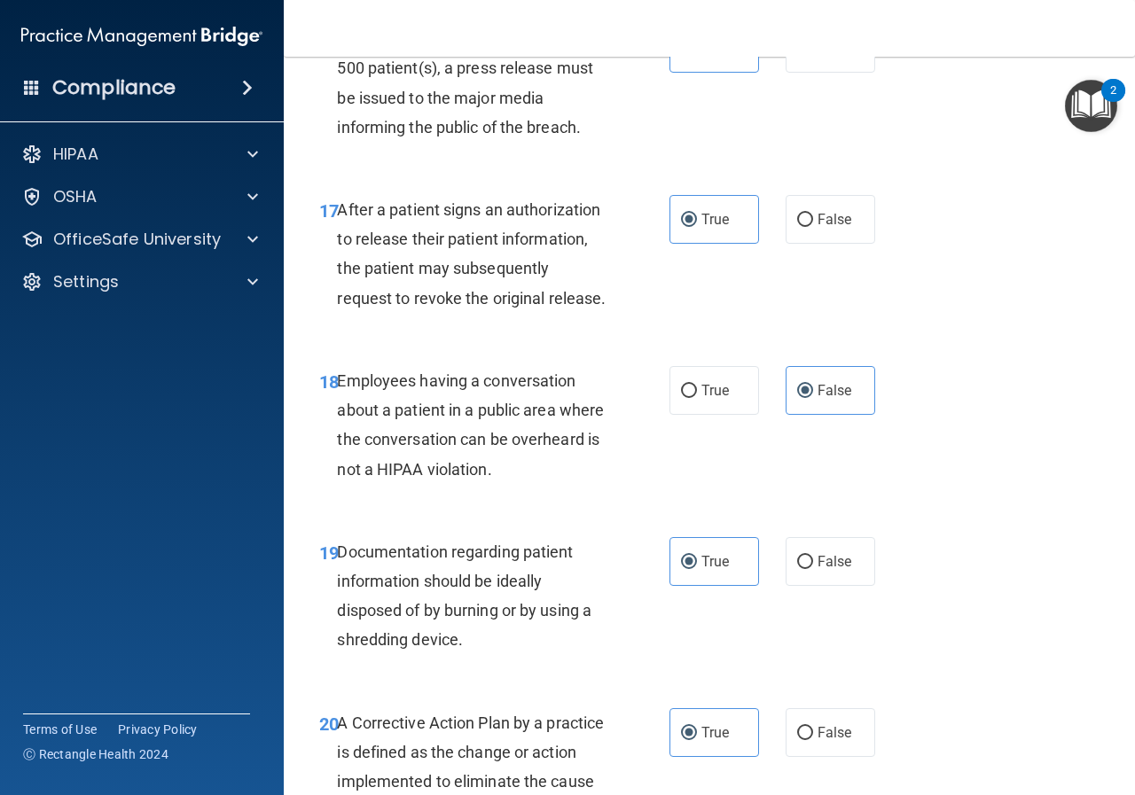
scroll to position [2726, 0]
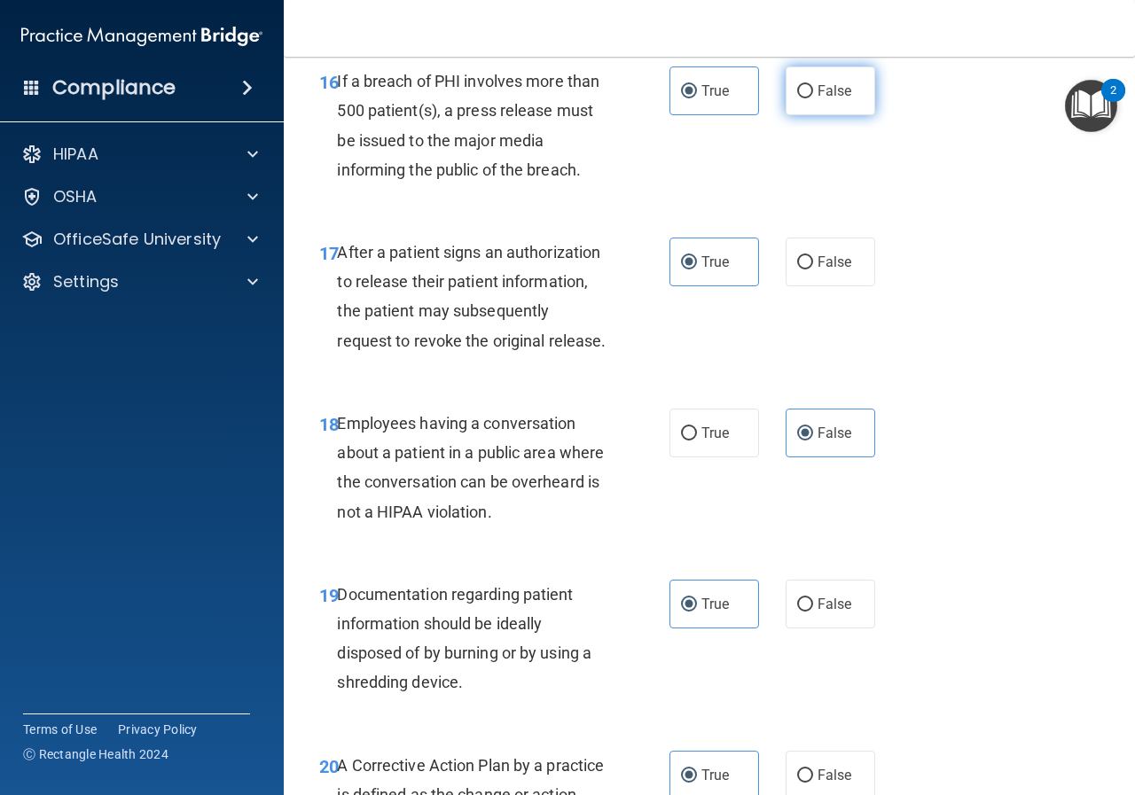
click at [817, 99] on span "False" at bounding box center [834, 90] width 35 height 17
click at [813, 98] on input "False" at bounding box center [805, 91] width 16 height 13
radio input "true"
radio input "false"
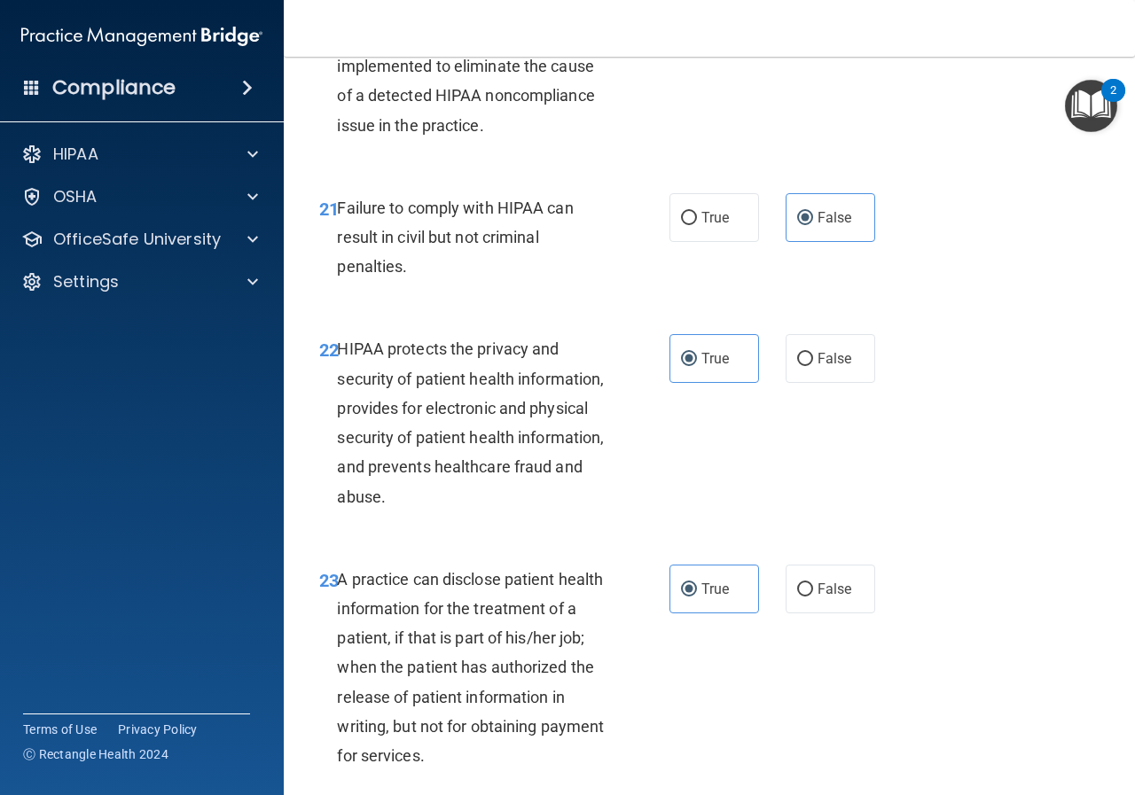
scroll to position [3524, 0]
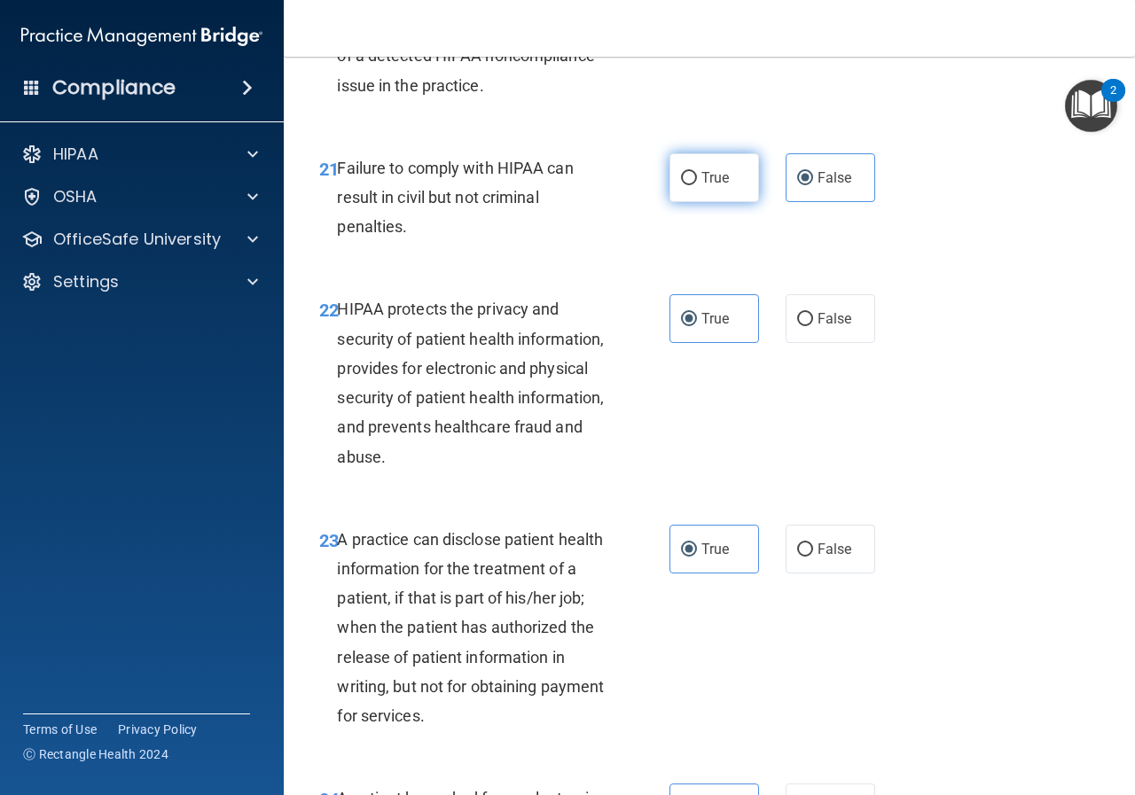
click at [681, 185] on input "True" at bounding box center [689, 178] width 16 height 13
radio input "true"
radio input "false"
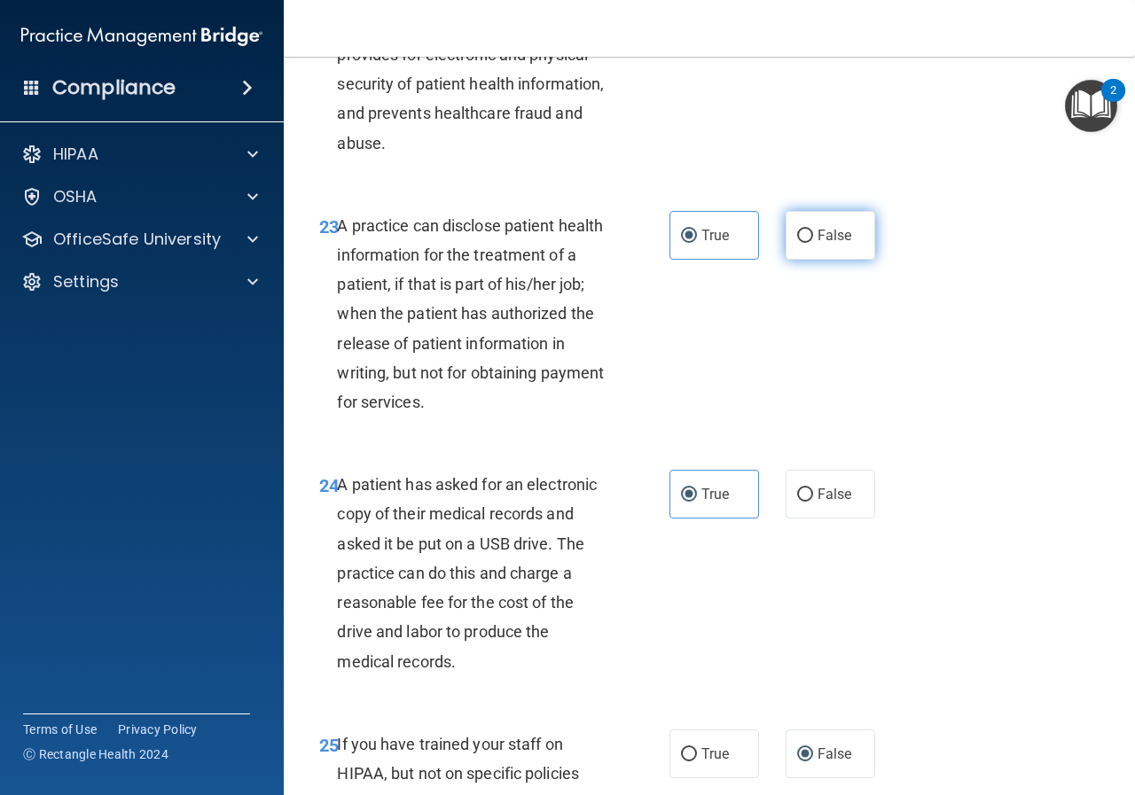
scroll to position [3879, 0]
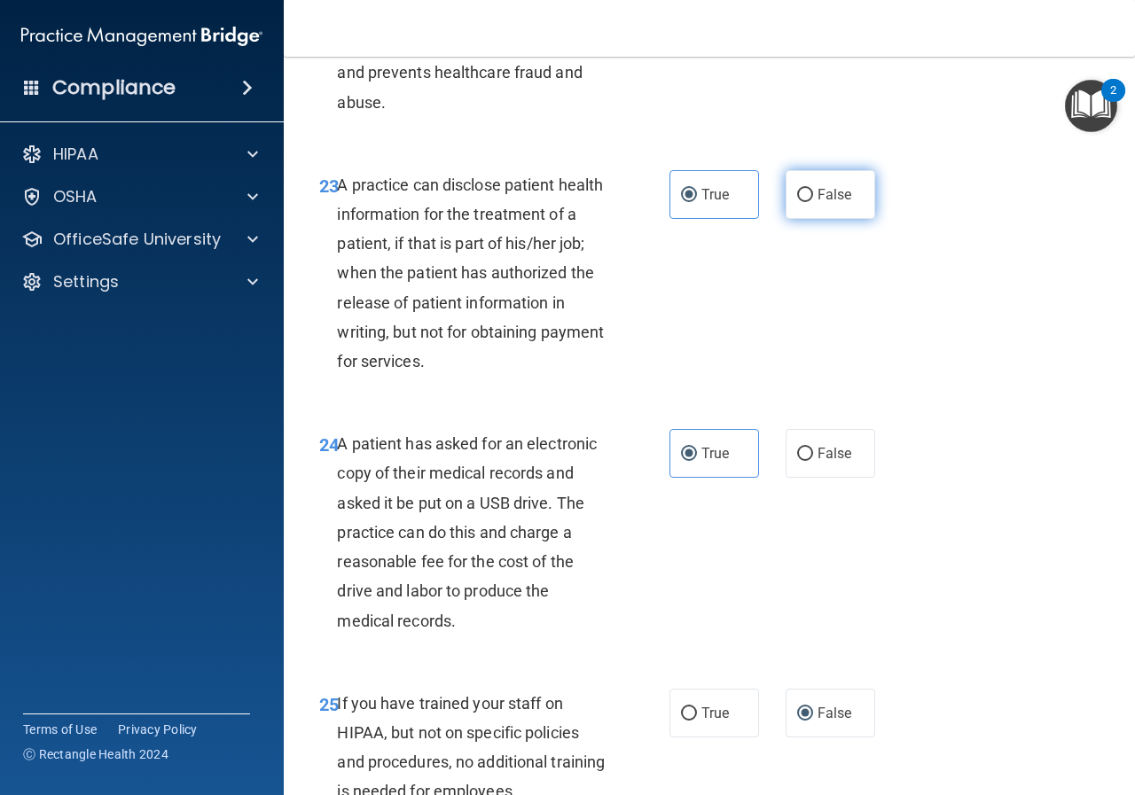
click at [817, 203] on span "False" at bounding box center [834, 194] width 35 height 17
click at [812, 202] on input "False" at bounding box center [805, 195] width 16 height 13
radio input "true"
radio input "false"
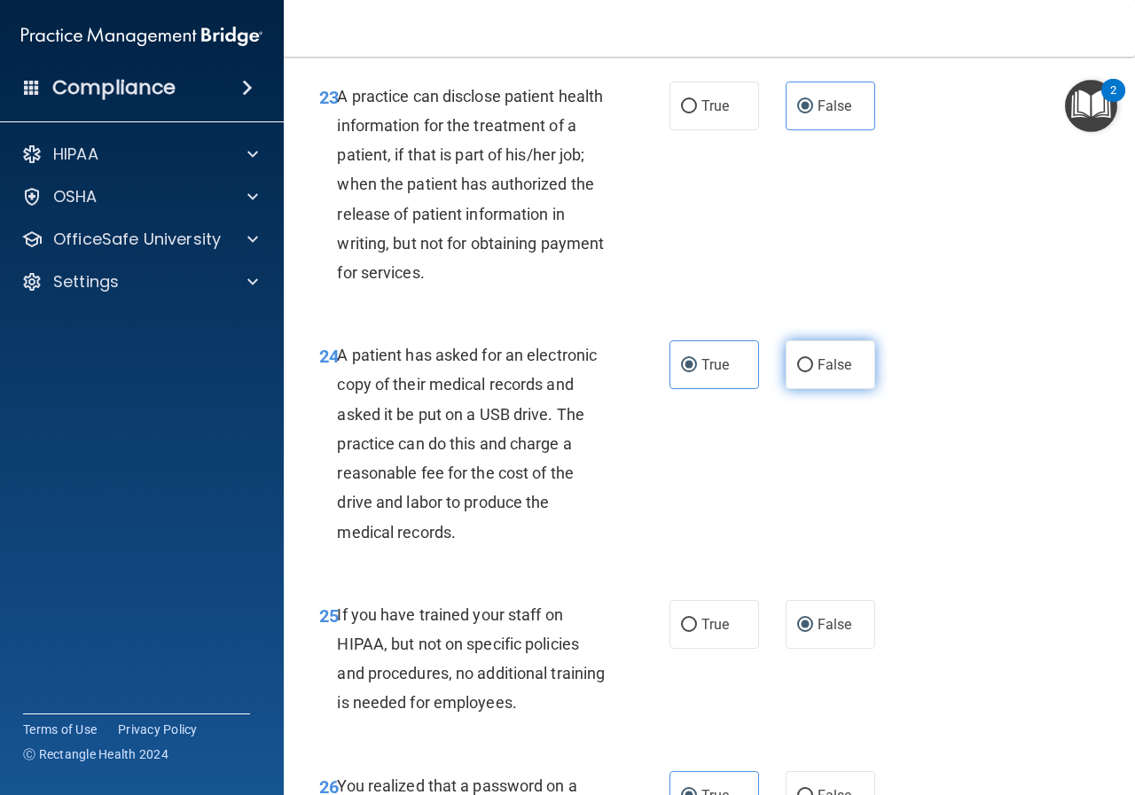
click at [797, 372] on input "False" at bounding box center [805, 365] width 16 height 13
radio input "true"
radio input "false"
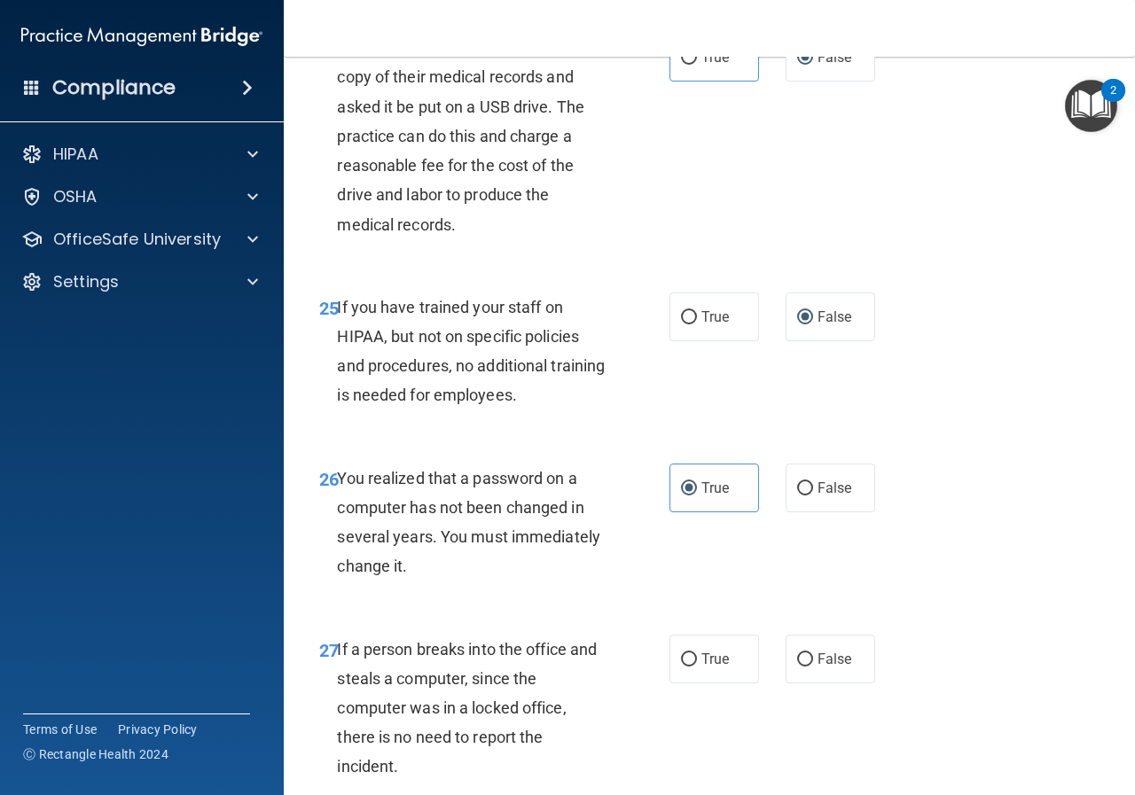
scroll to position [4322, 0]
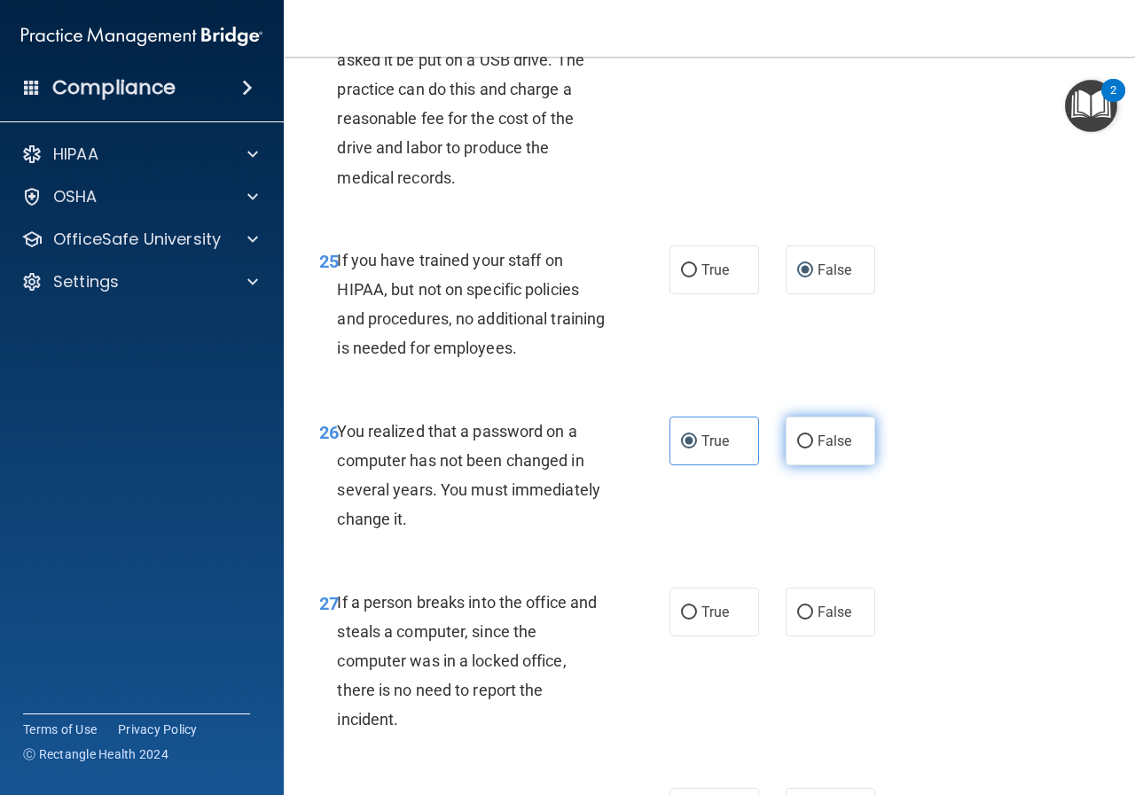
click at [818, 449] on span "False" at bounding box center [834, 441] width 35 height 17
click at [813, 448] on input "False" at bounding box center [805, 441] width 16 height 13
radio input "true"
click at [714, 465] on label "True" at bounding box center [714, 441] width 90 height 49
click at [697, 448] on input "True" at bounding box center [689, 441] width 16 height 13
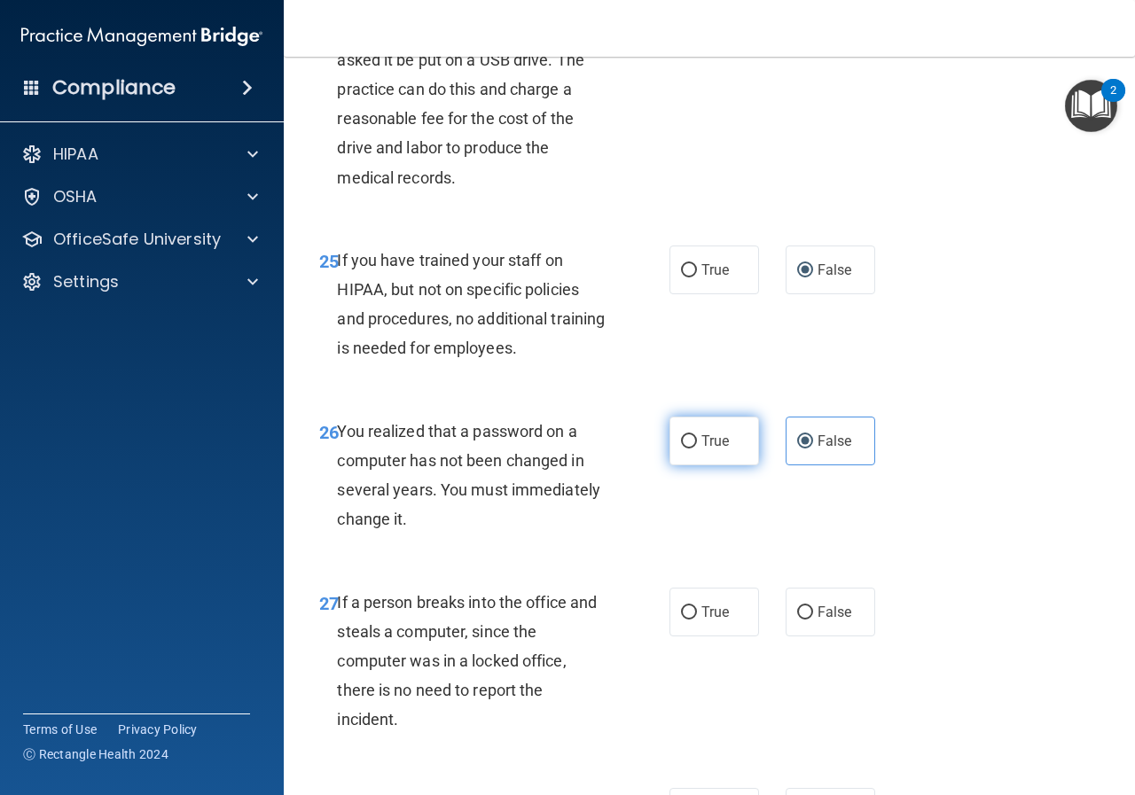
radio input "true"
radio input "false"
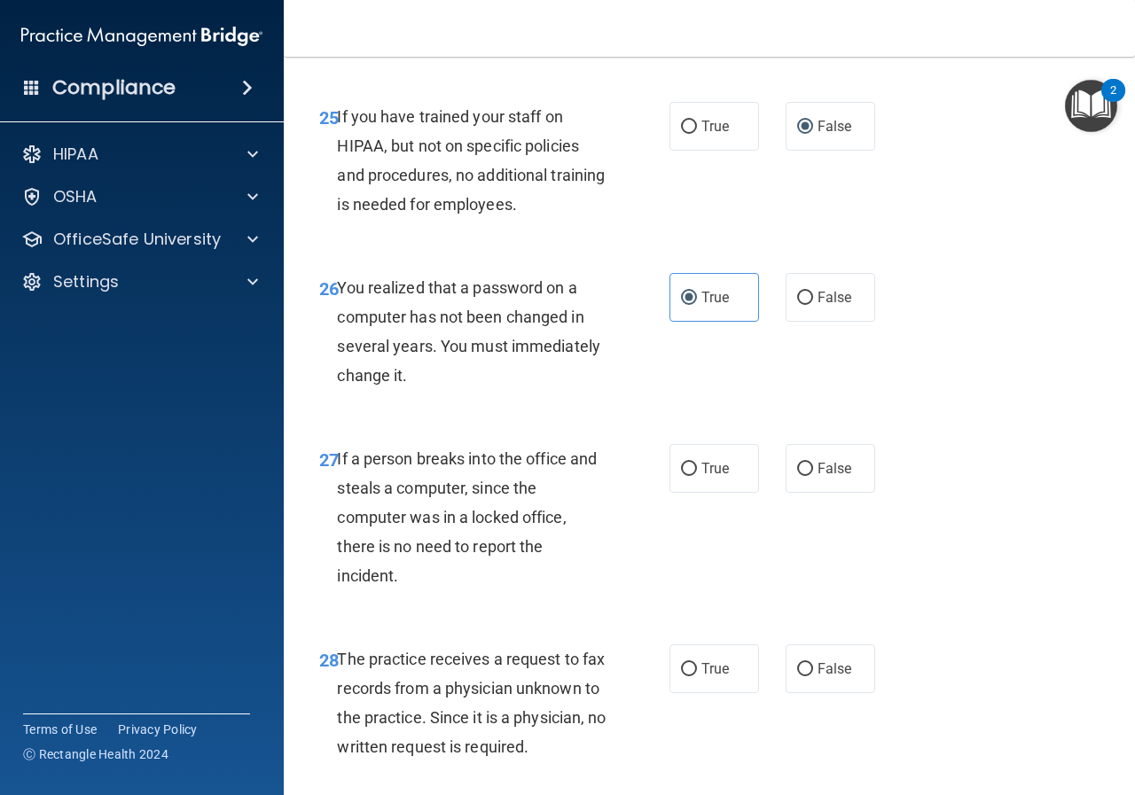
scroll to position [4499, 0]
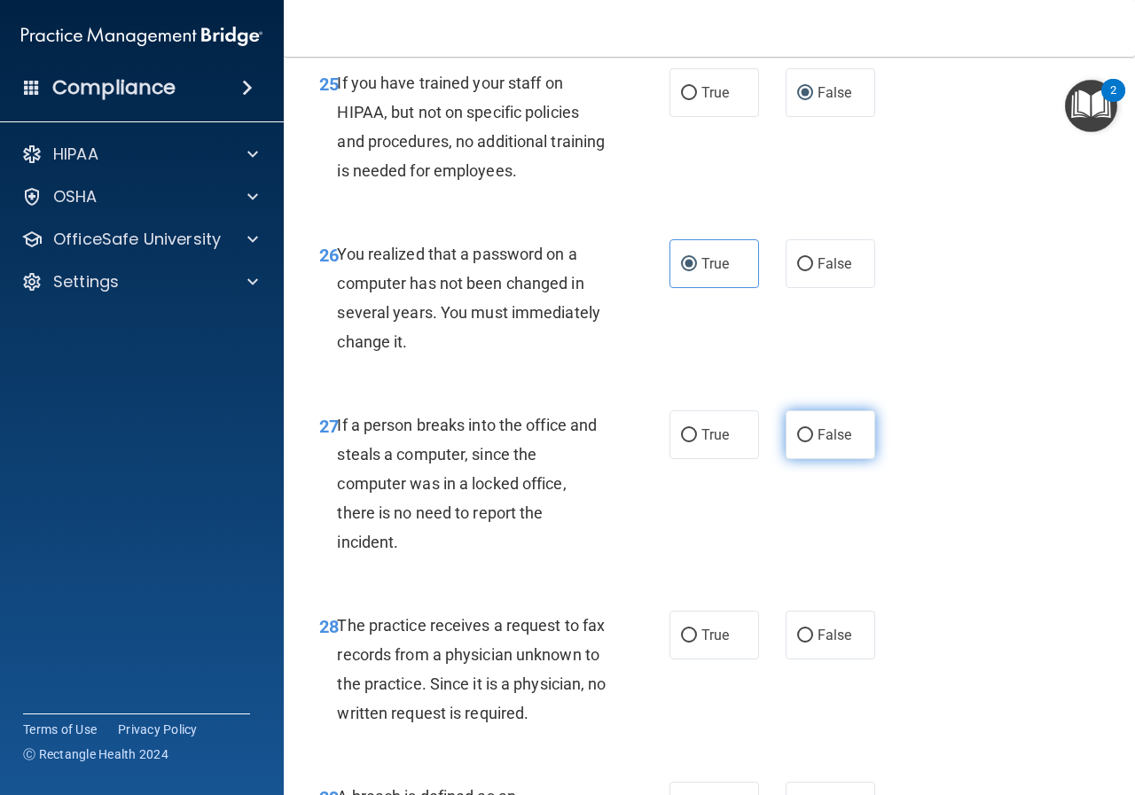
click at [823, 443] on span "False" at bounding box center [834, 434] width 35 height 17
click at [813, 442] on input "False" at bounding box center [805, 435] width 16 height 13
radio input "true"
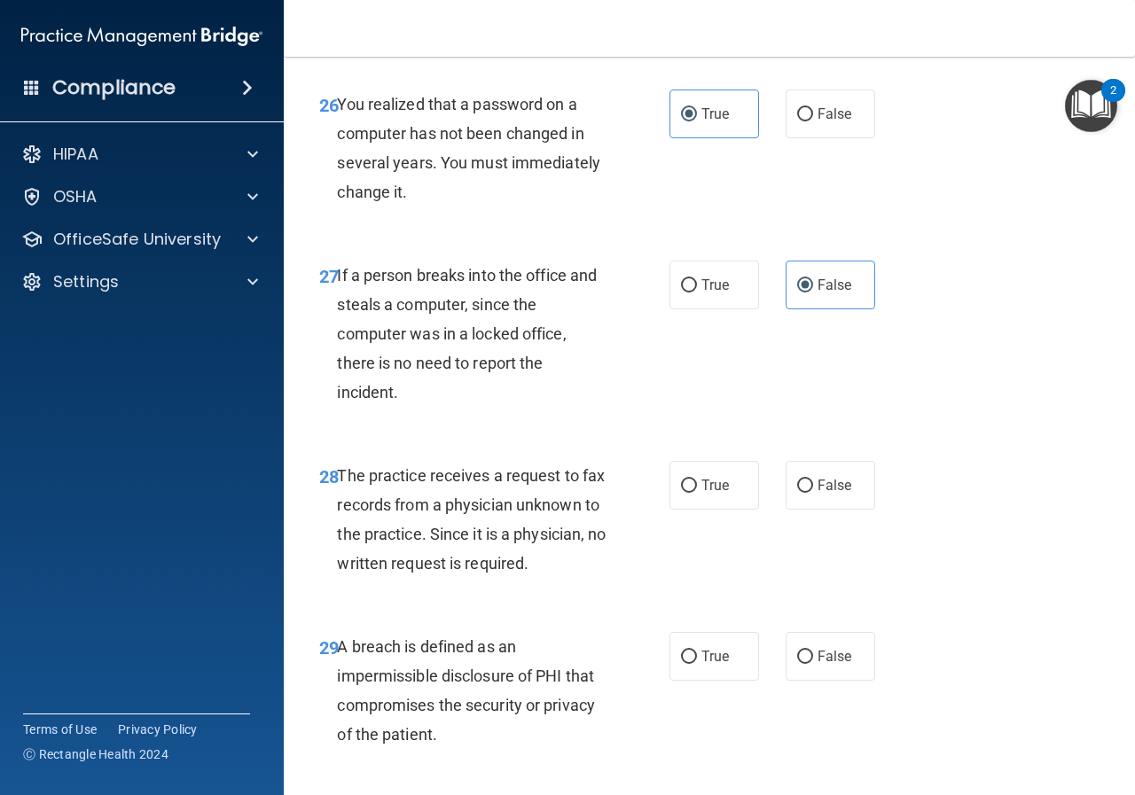
scroll to position [4676, 0]
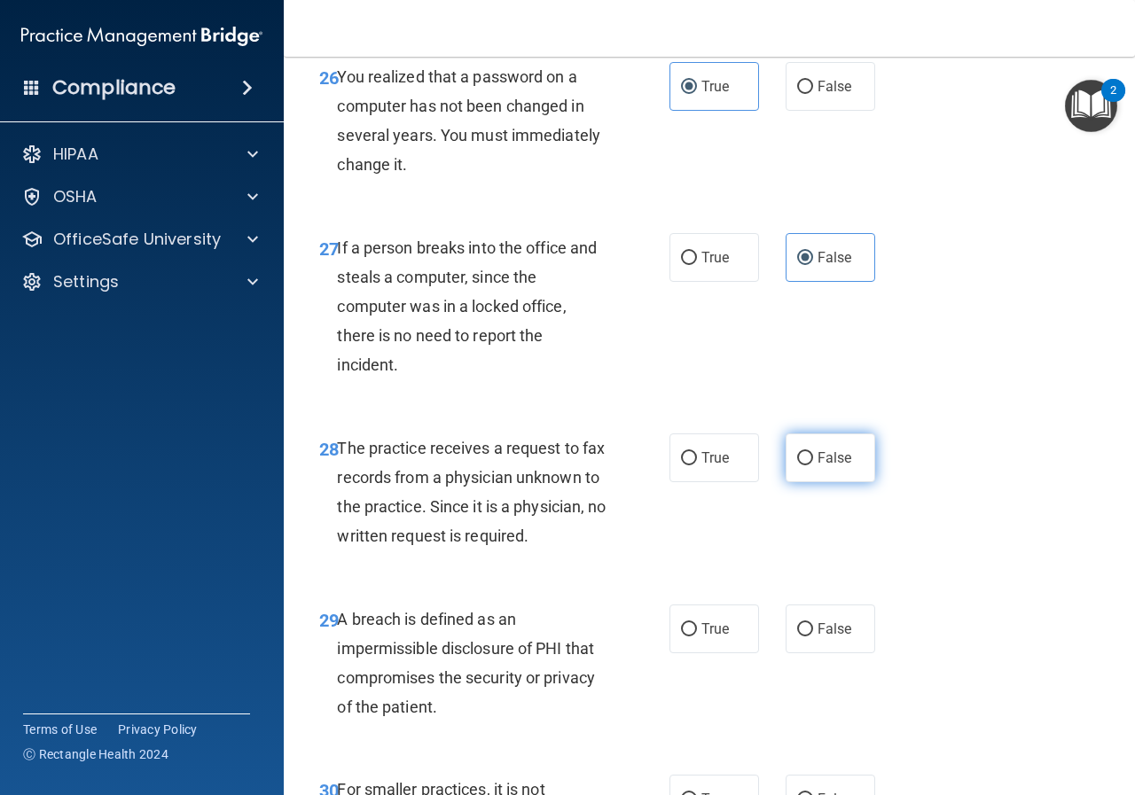
click at [796, 482] on label "False" at bounding box center [830, 457] width 90 height 49
click at [797, 465] on input "False" at bounding box center [805, 458] width 16 height 13
radio input "true"
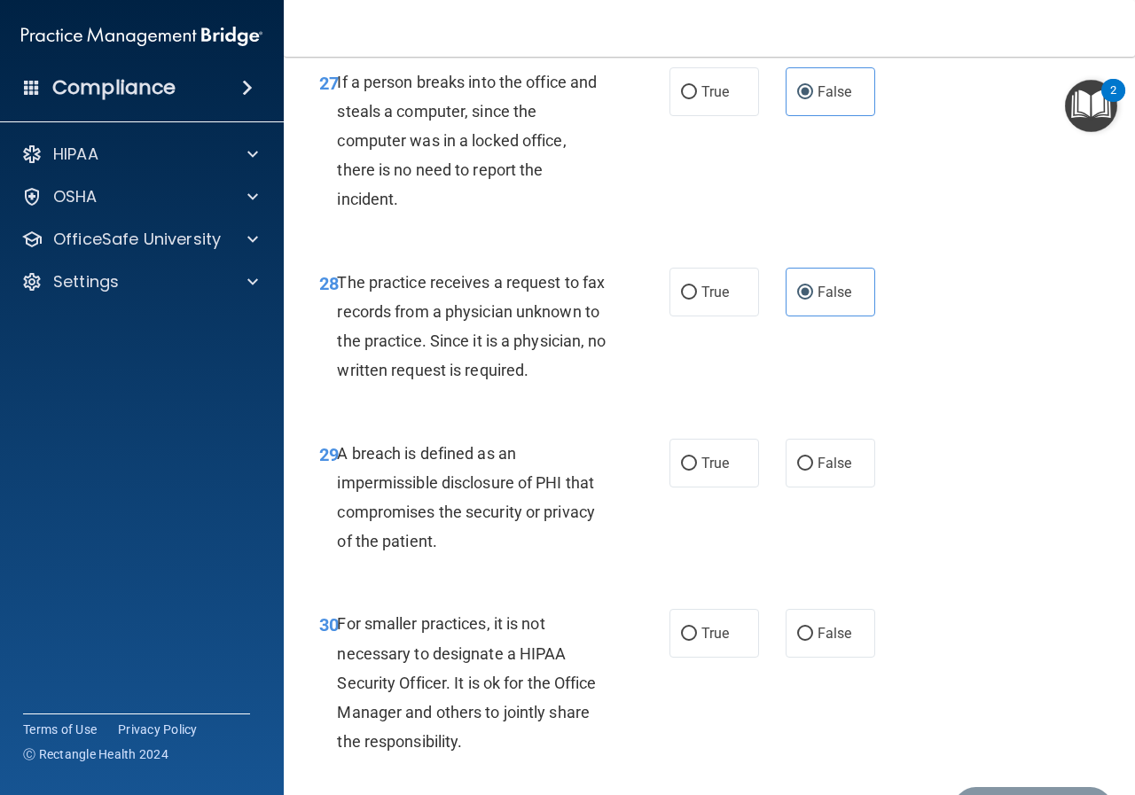
scroll to position [4854, 0]
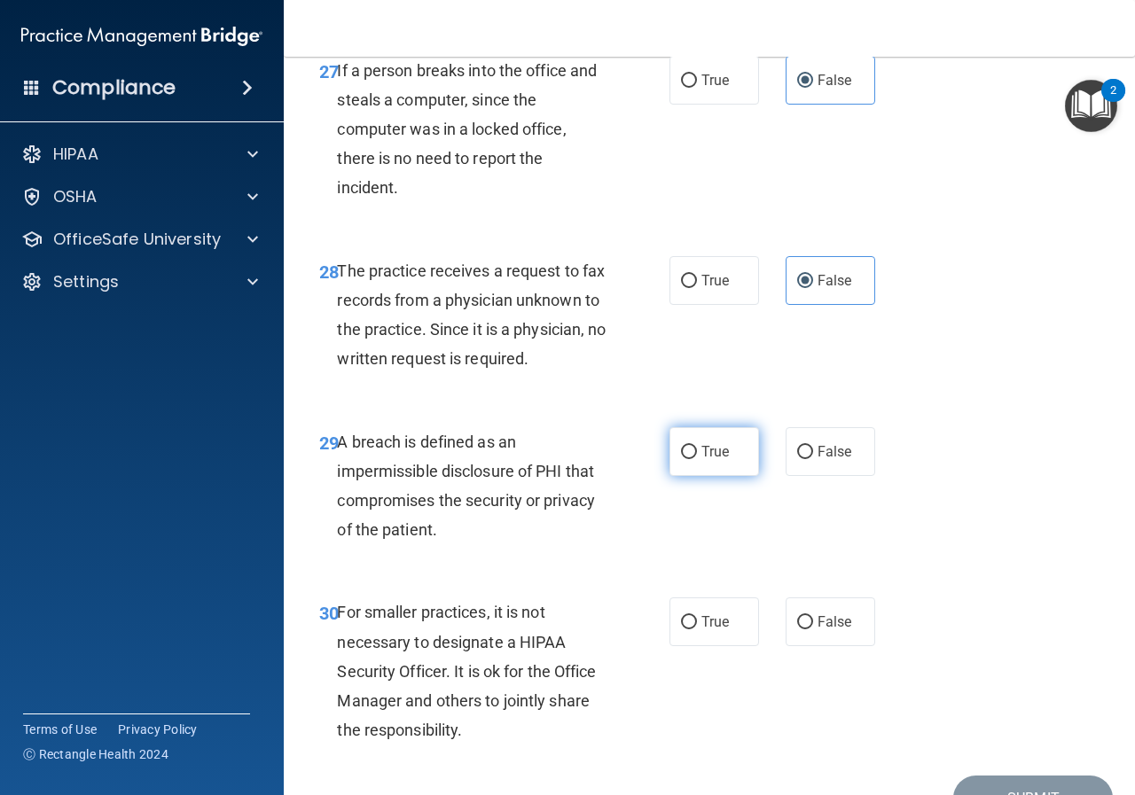
click at [709, 476] on label "True" at bounding box center [714, 451] width 90 height 49
click at [697, 459] on input "True" at bounding box center [689, 452] width 16 height 13
radio input "true"
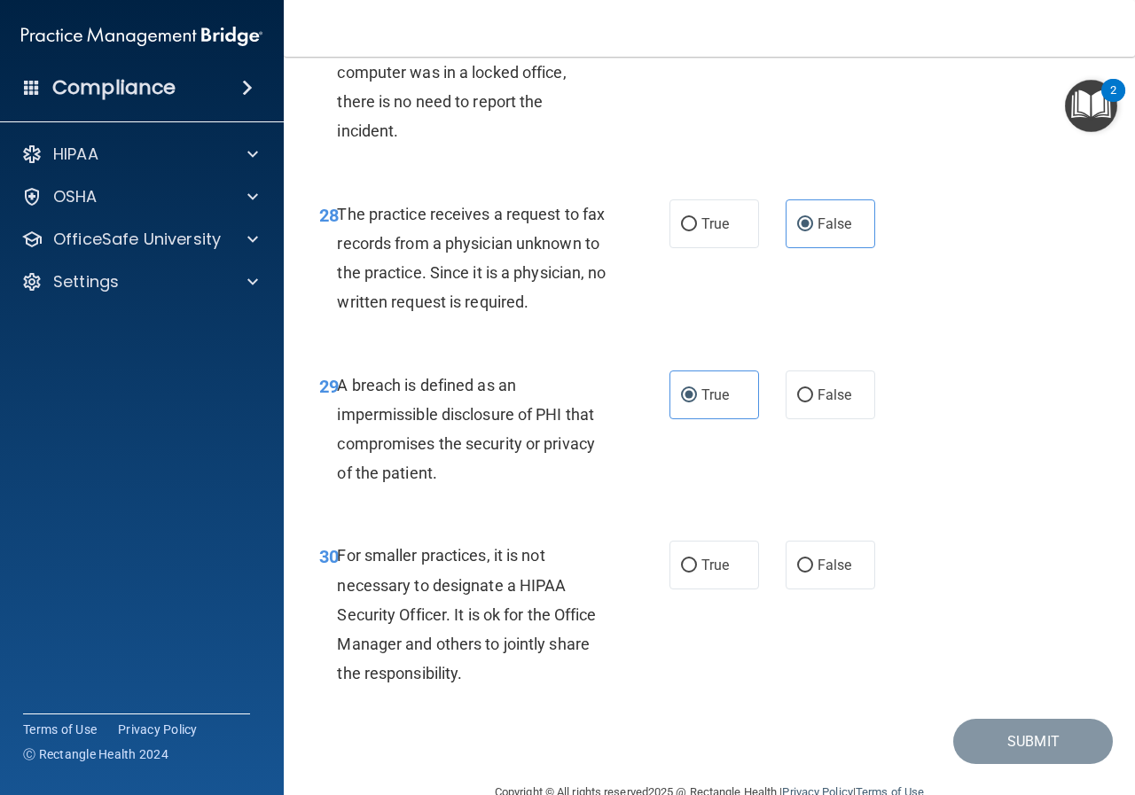
scroll to position [4942, 0]
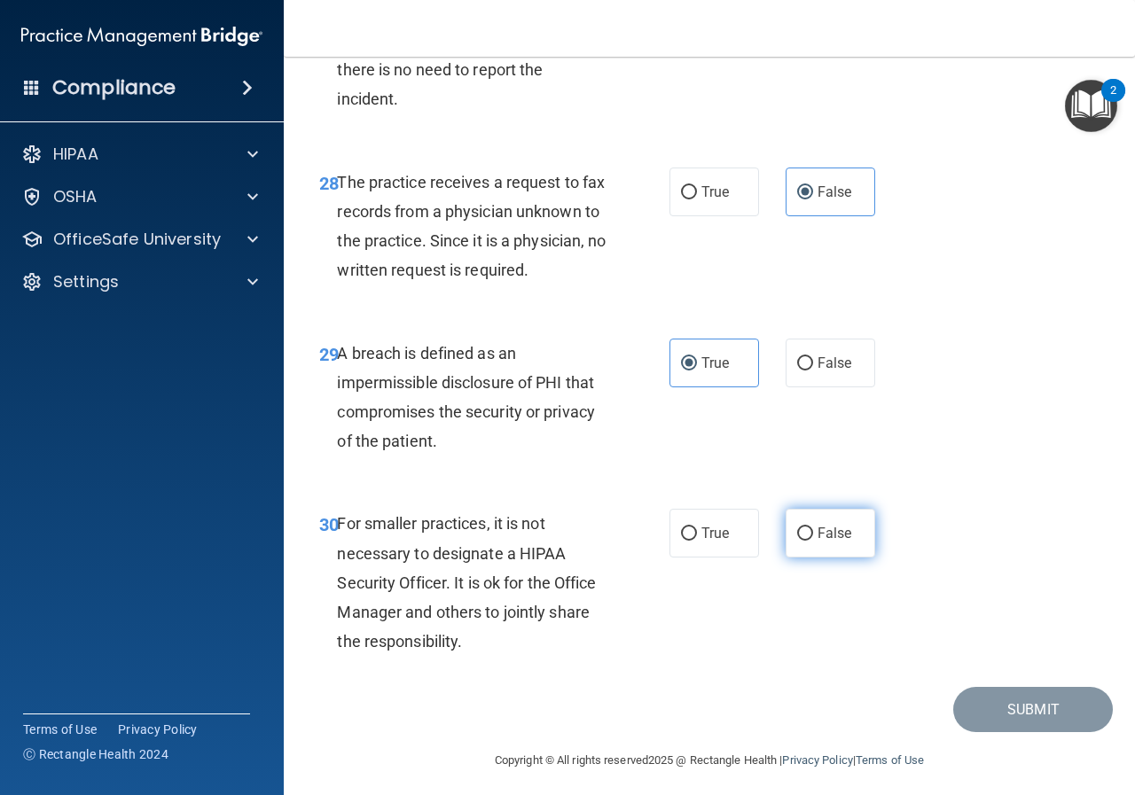
click at [797, 541] on input "False" at bounding box center [805, 533] width 16 height 13
radio input "true"
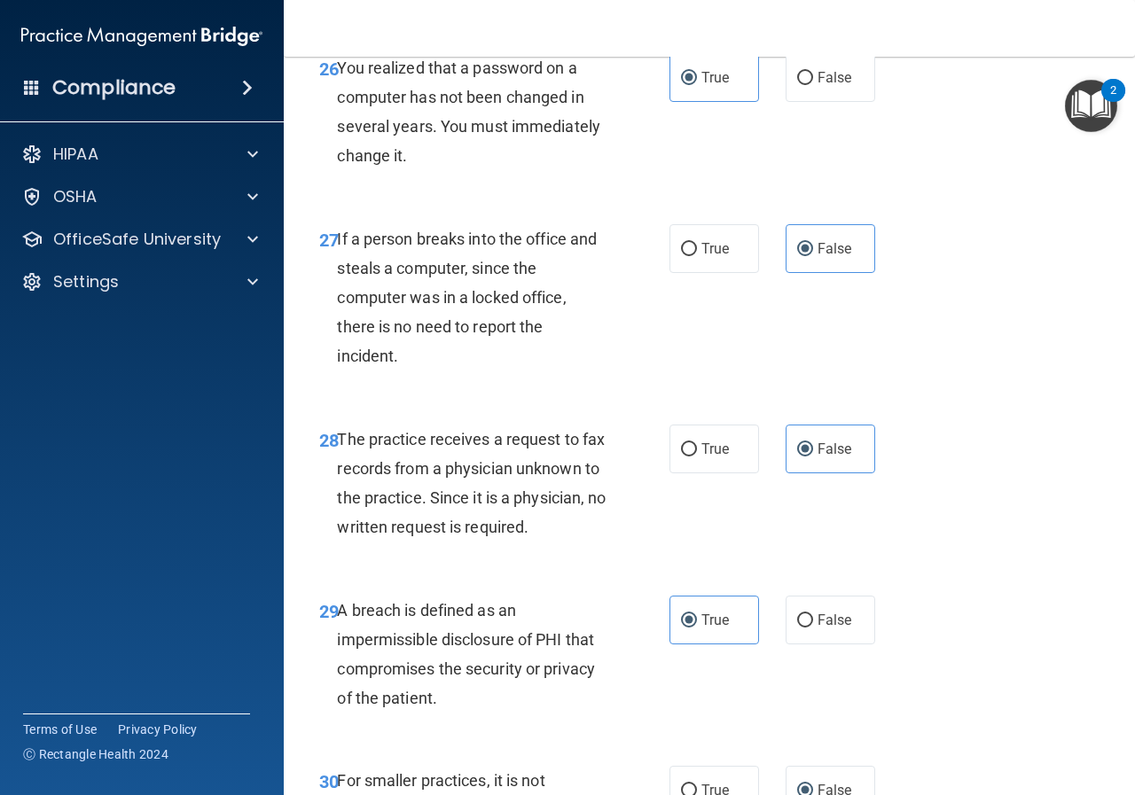
scroll to position [4684, 0]
click at [797, 86] on input "False" at bounding box center [805, 79] width 16 height 13
radio input "true"
click at [690, 86] on input "True" at bounding box center [689, 79] width 16 height 13
radio input "true"
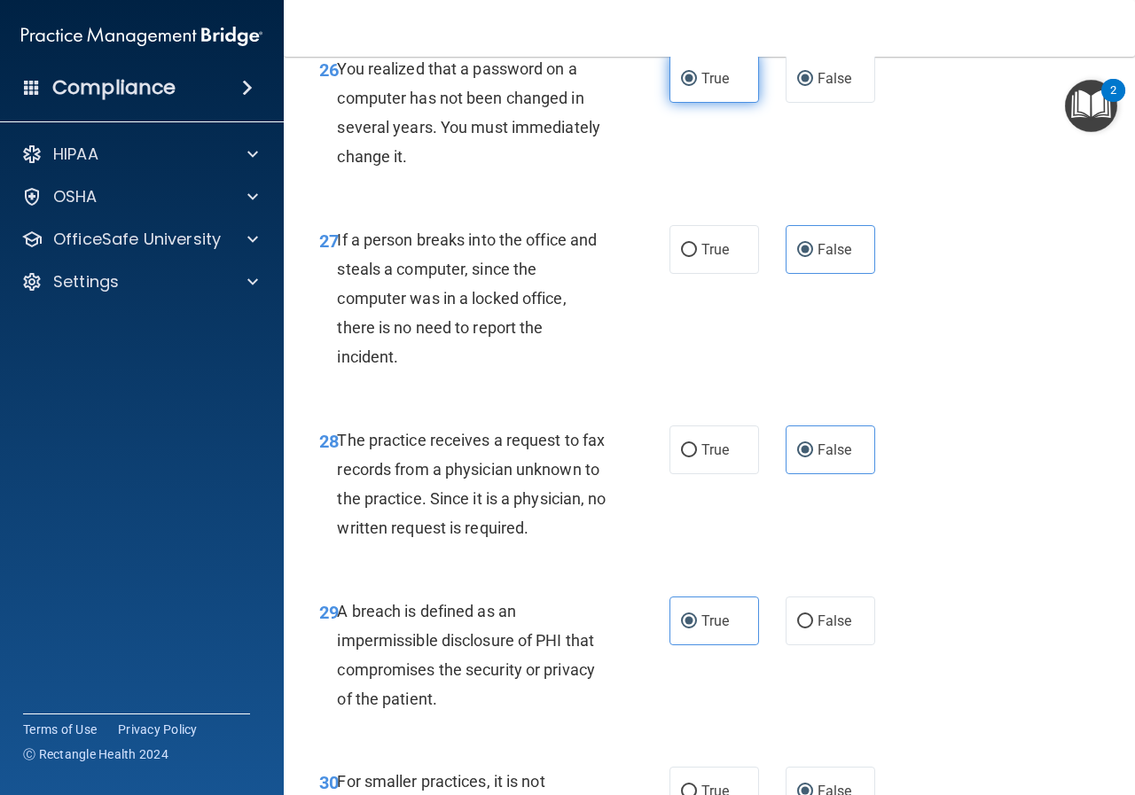
radio input "false"
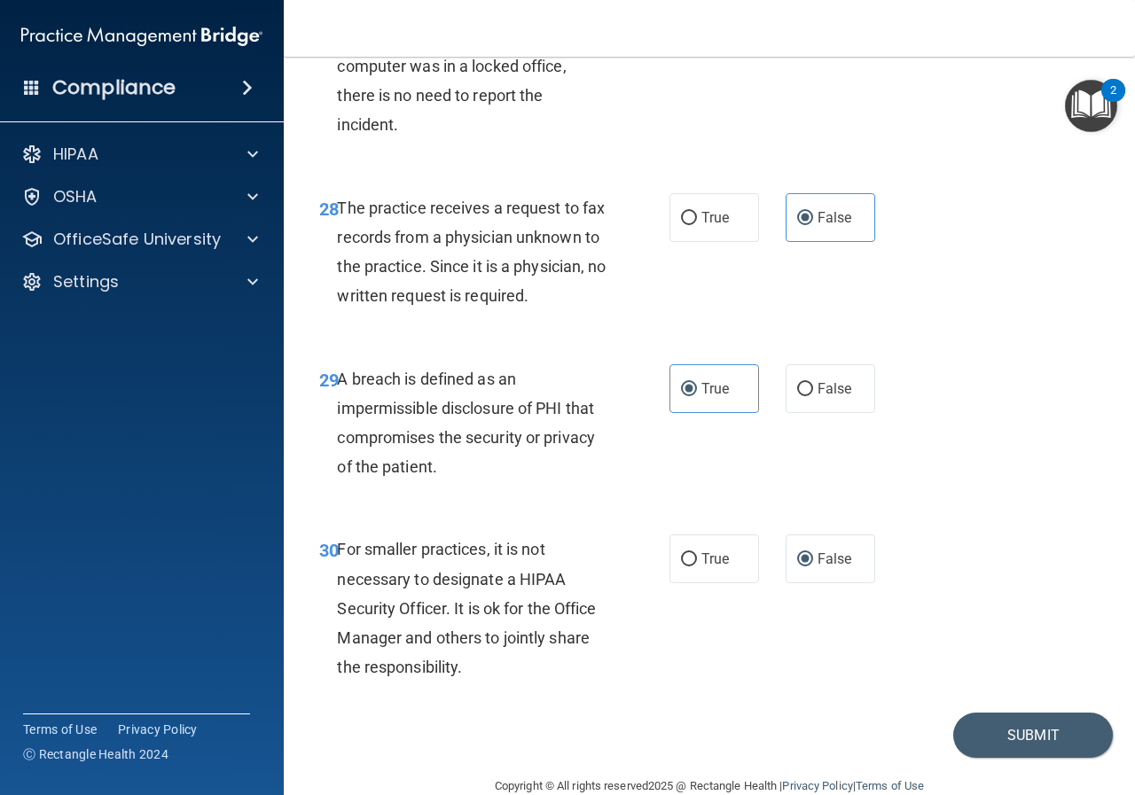
scroll to position [5039, 0]
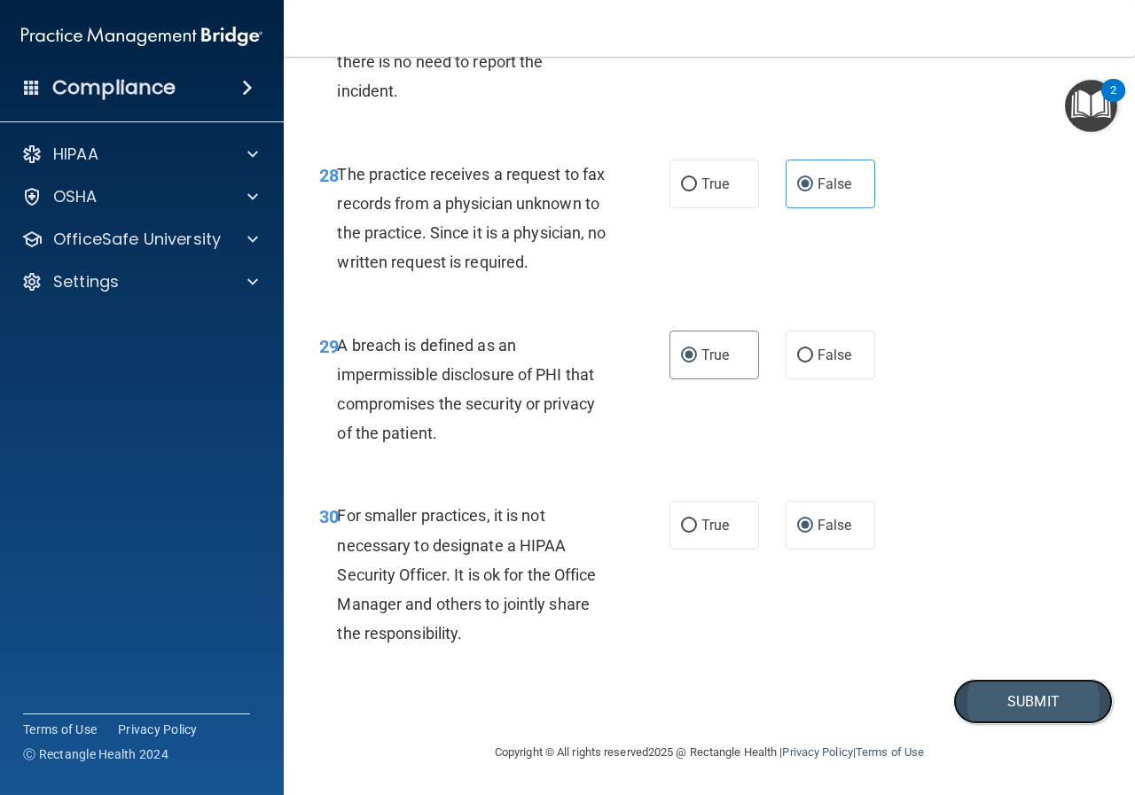
click at [1017, 703] on button "Submit" at bounding box center [1033, 701] width 160 height 45
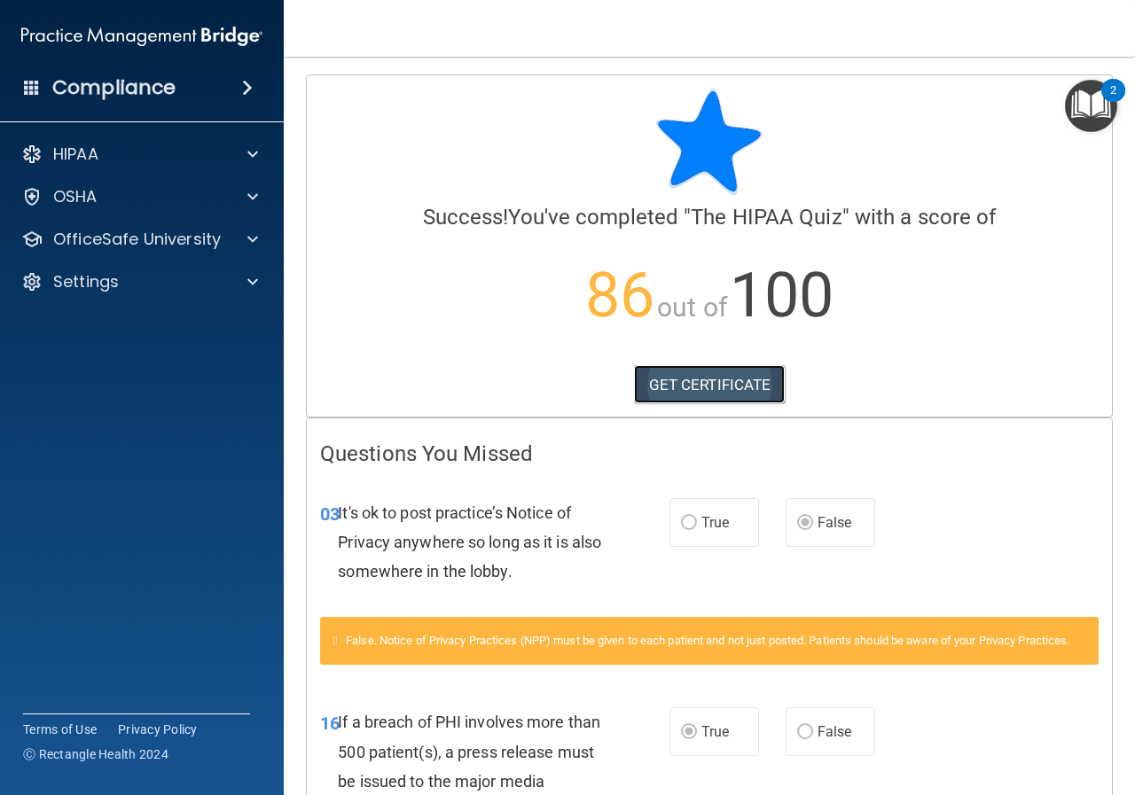
click at [734, 378] on link "GET CERTIFICATE" at bounding box center [710, 384] width 152 height 39
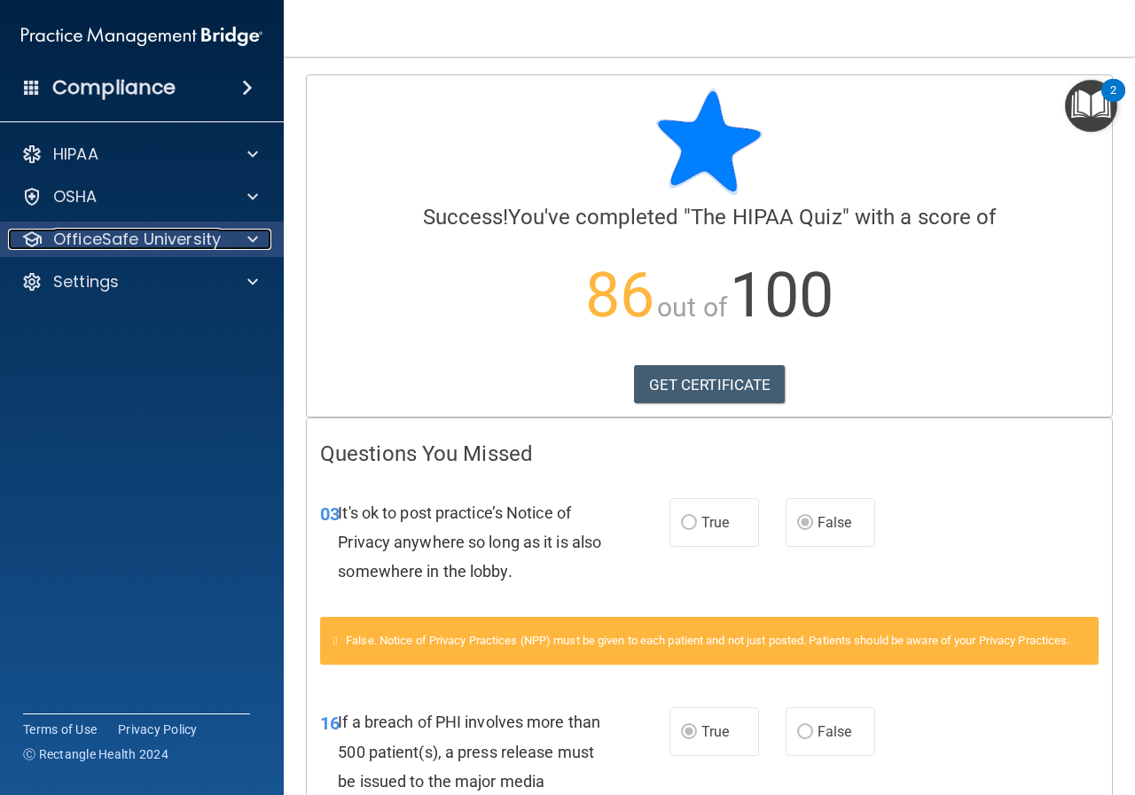
click at [250, 236] on span at bounding box center [252, 239] width 11 height 21
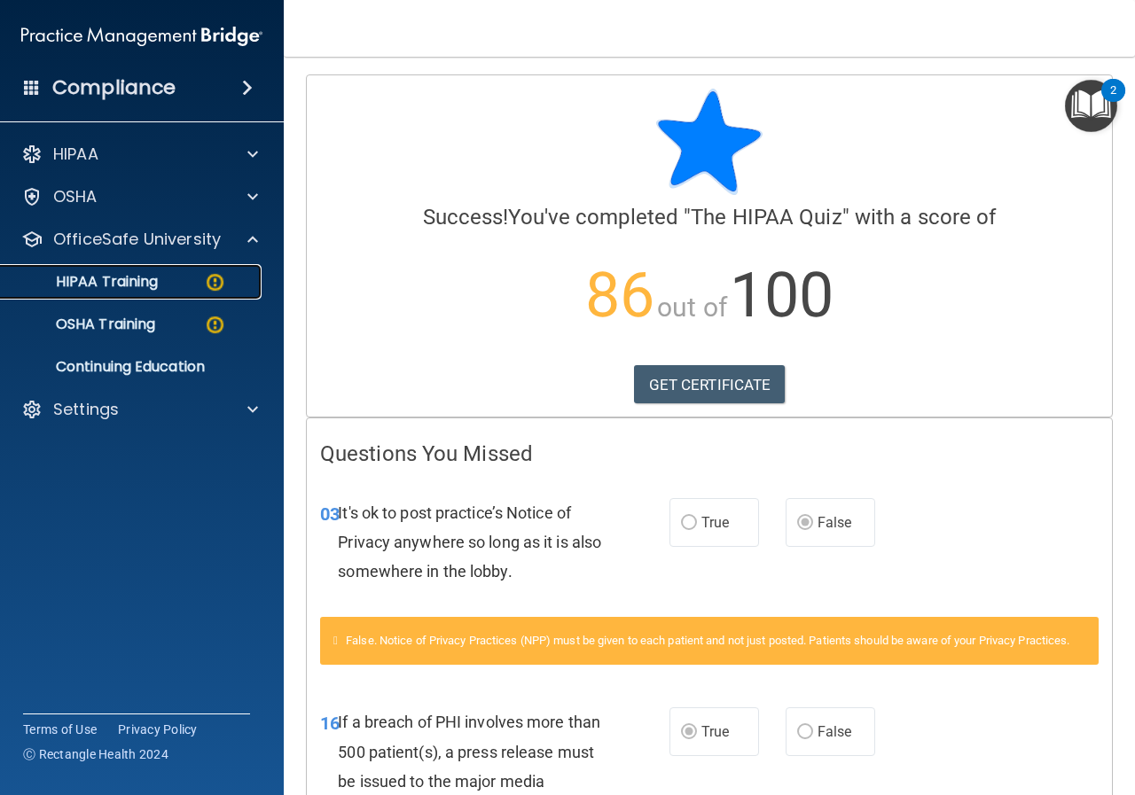
click at [216, 282] on img at bounding box center [215, 282] width 22 height 22
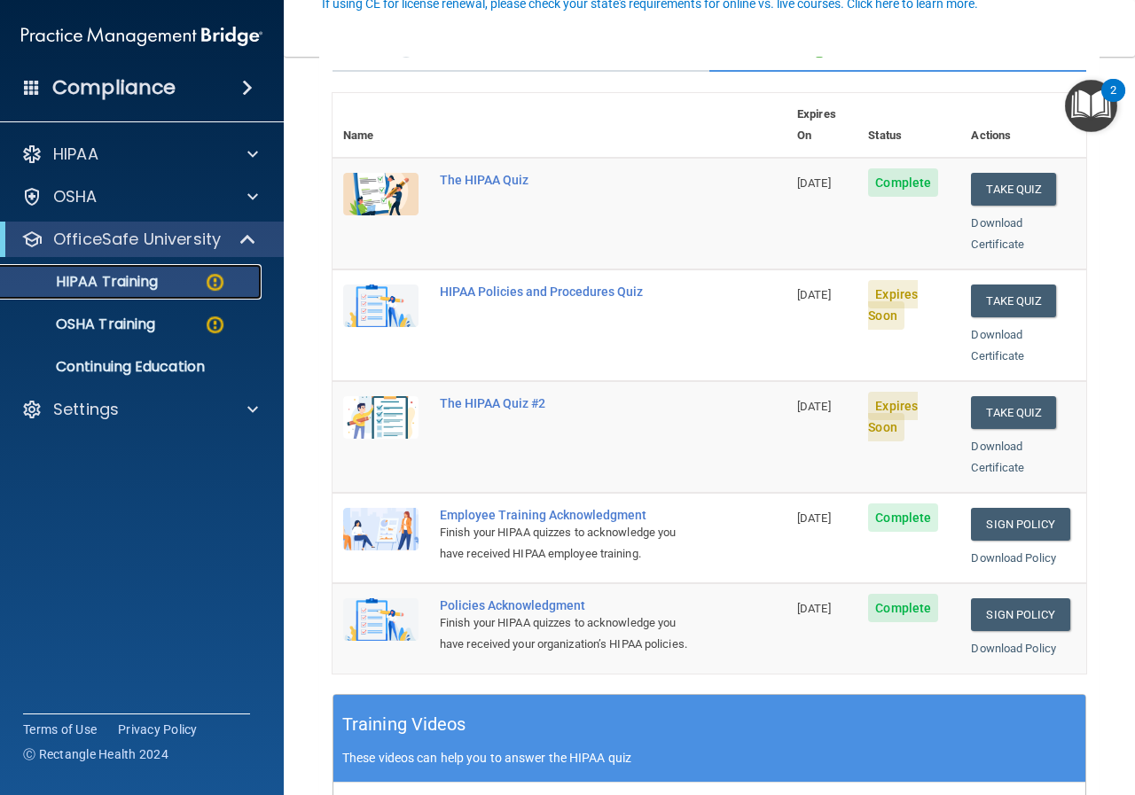
scroll to position [177, 0]
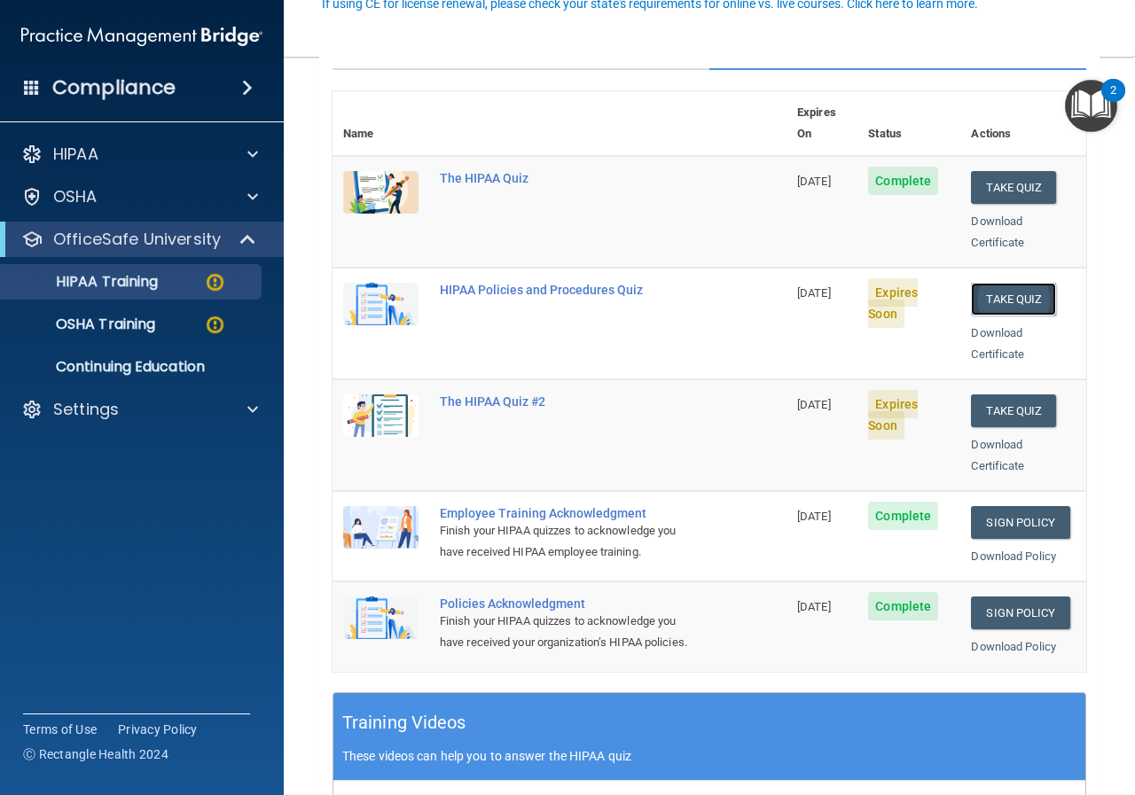
click at [994, 283] on button "Take Quiz" at bounding box center [1013, 299] width 85 height 33
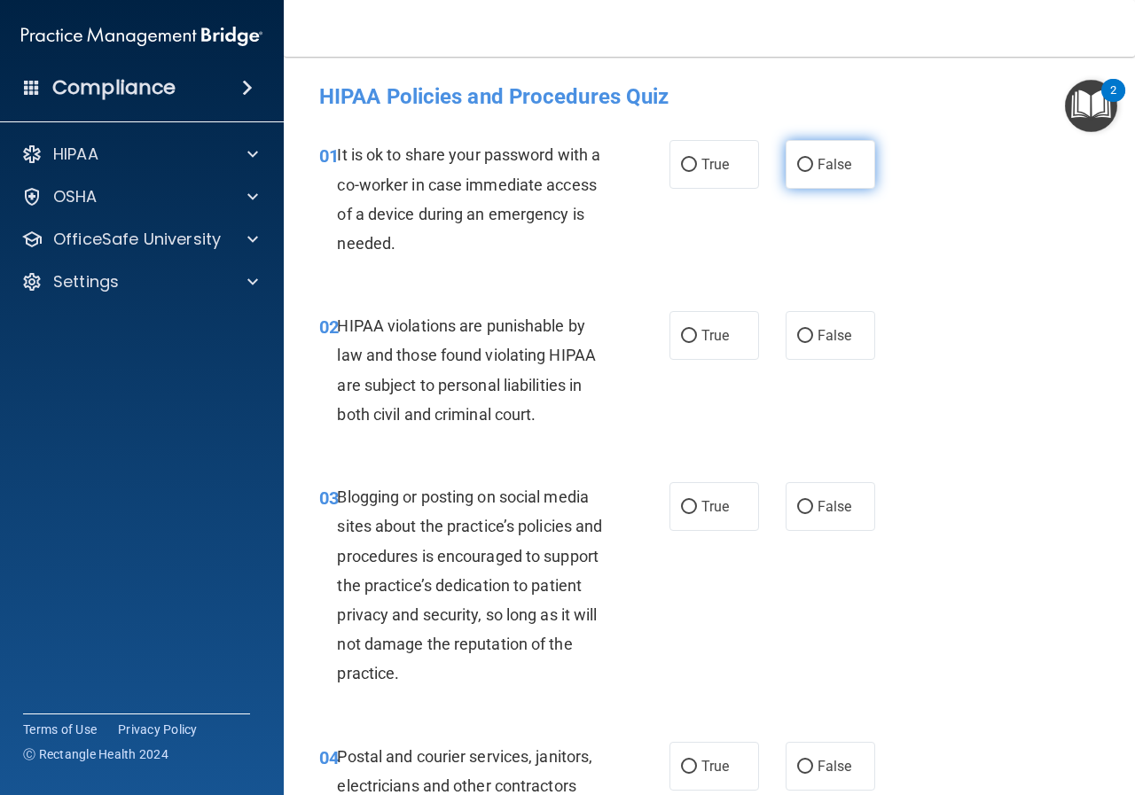
click at [799, 171] on input "False" at bounding box center [805, 165] width 16 height 13
radio input "true"
click at [692, 329] on label "True" at bounding box center [714, 335] width 90 height 49
click at [692, 330] on input "True" at bounding box center [689, 336] width 16 height 13
radio input "true"
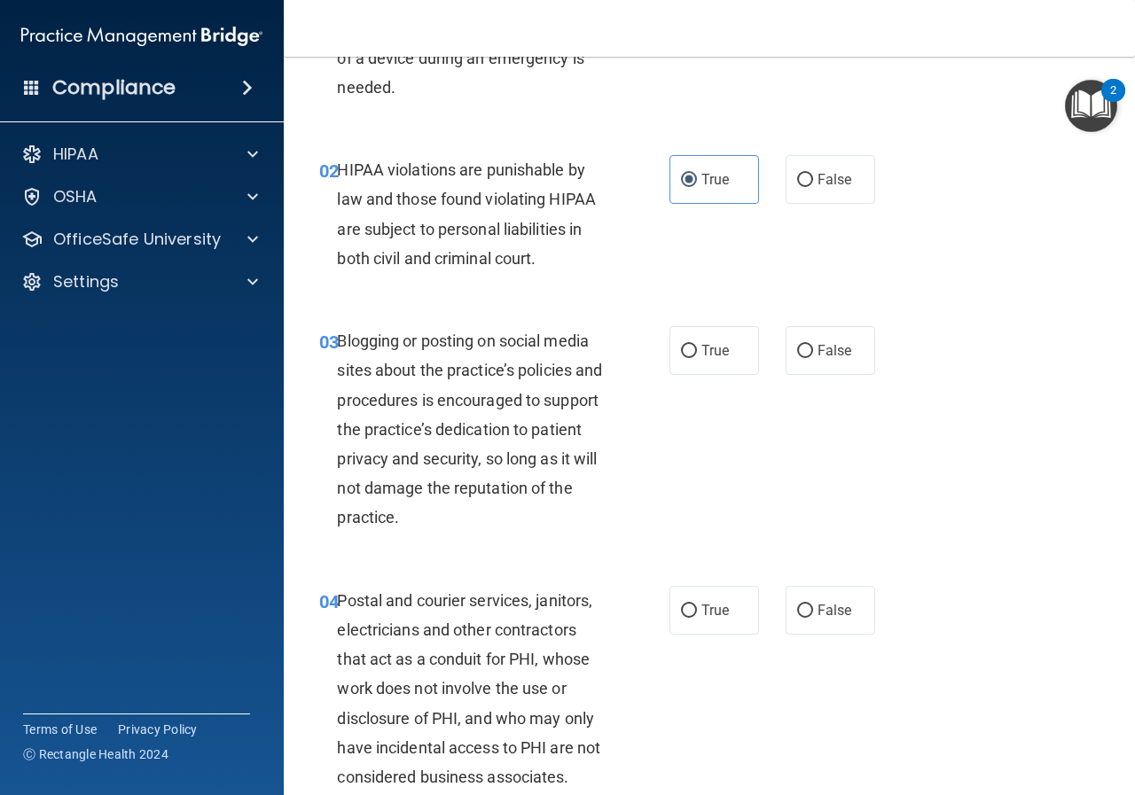
scroll to position [177, 0]
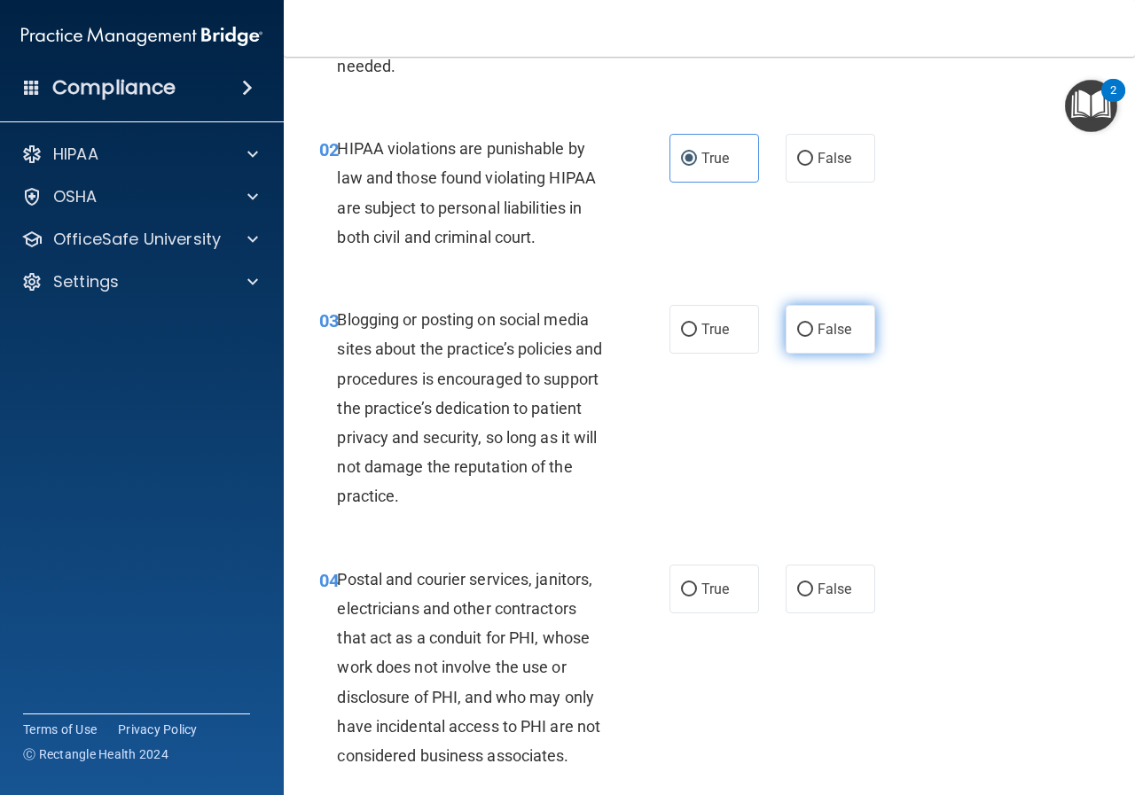
click at [785, 335] on label "False" at bounding box center [830, 329] width 90 height 49
click at [797, 335] on input "False" at bounding box center [805, 330] width 16 height 13
radio input "true"
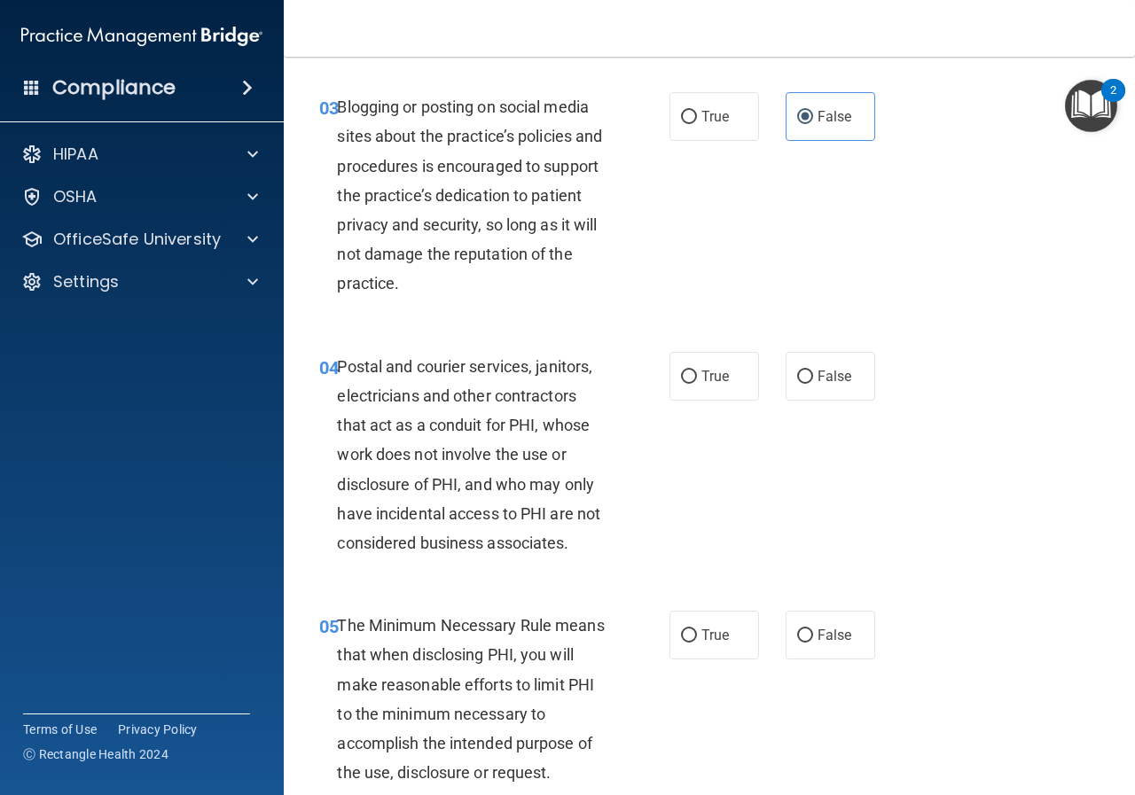
scroll to position [443, 0]
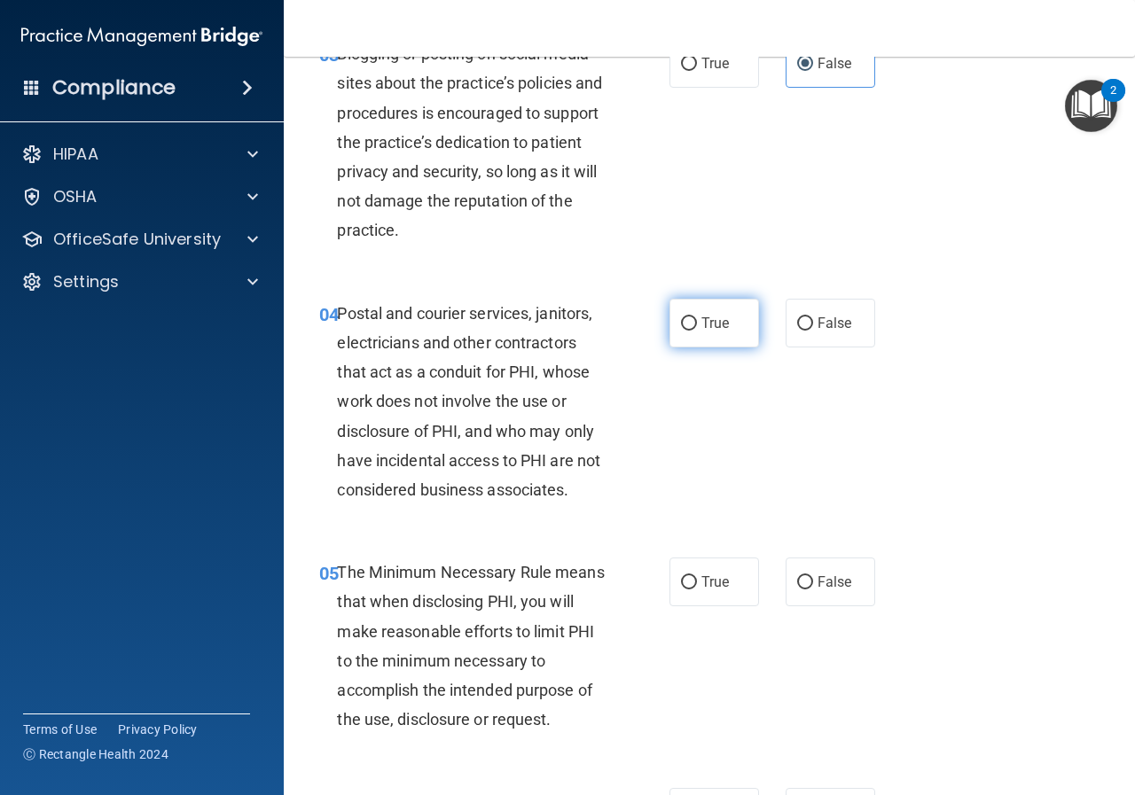
click at [690, 318] on label "True" at bounding box center [714, 323] width 90 height 49
click at [690, 318] on input "True" at bounding box center [689, 323] width 16 height 13
radio input "true"
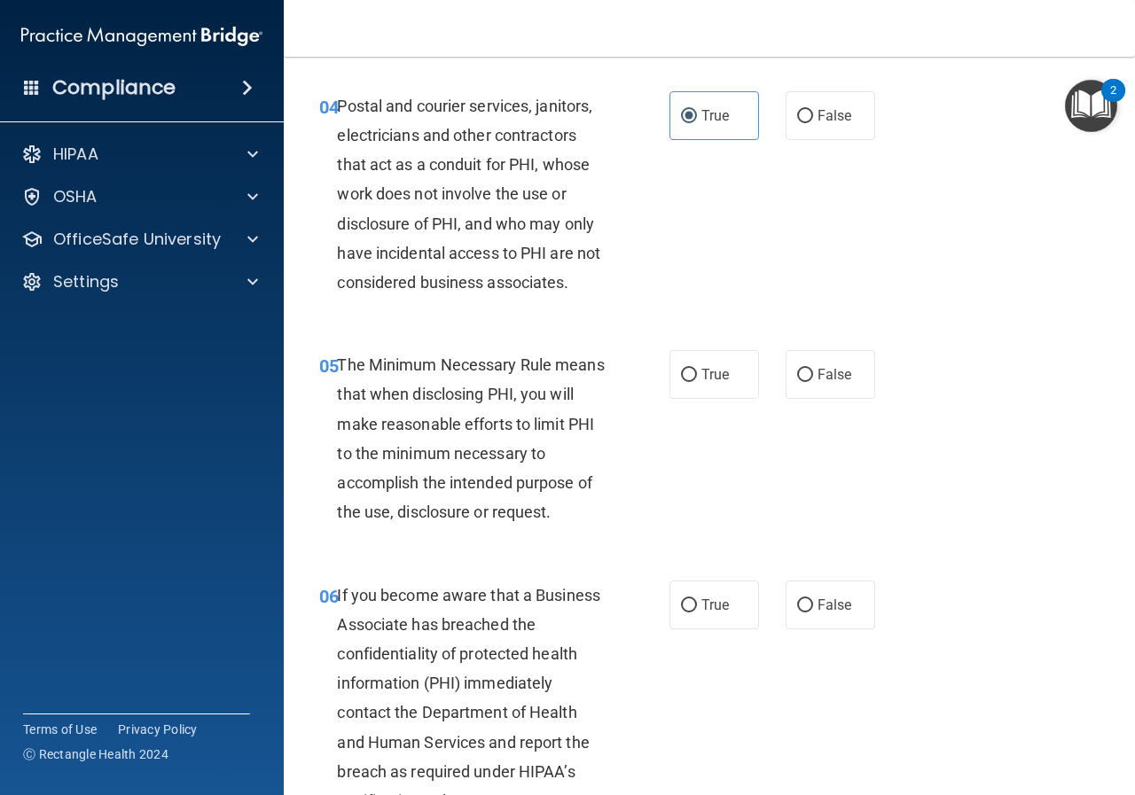
scroll to position [709, 0]
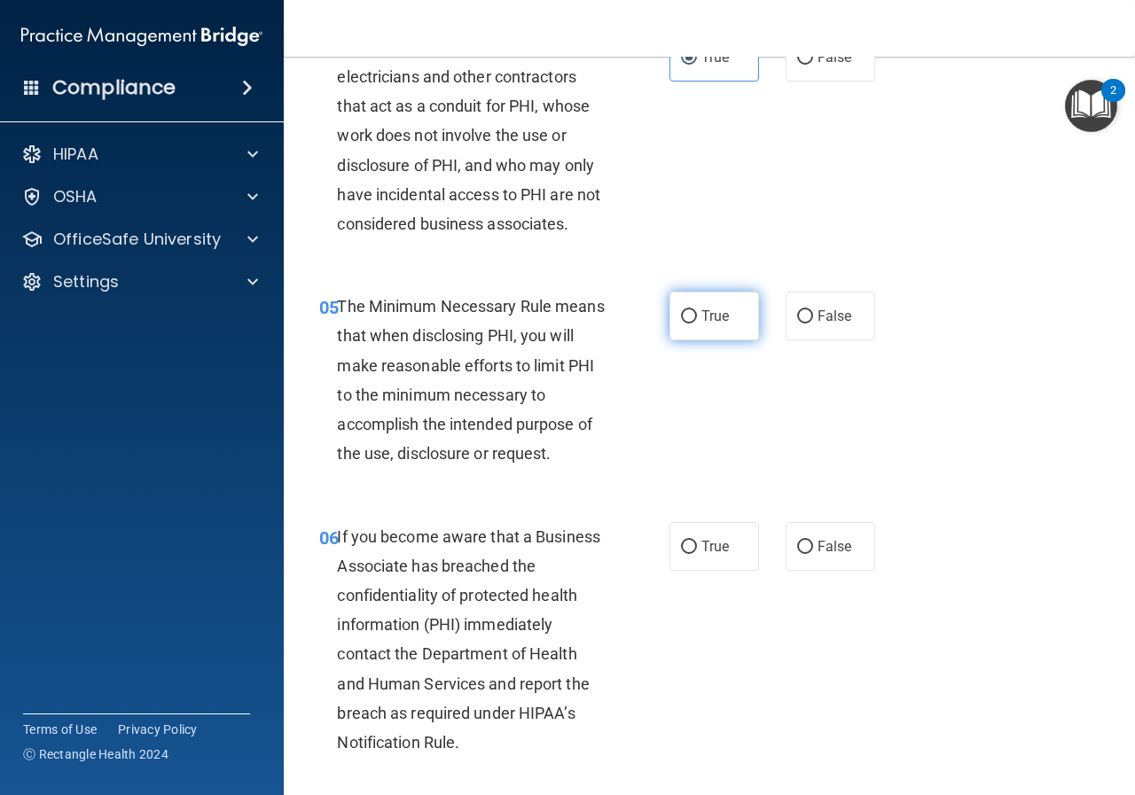
click at [692, 324] on label "True" at bounding box center [714, 316] width 90 height 49
click at [692, 324] on input "True" at bounding box center [689, 316] width 16 height 13
radio input "true"
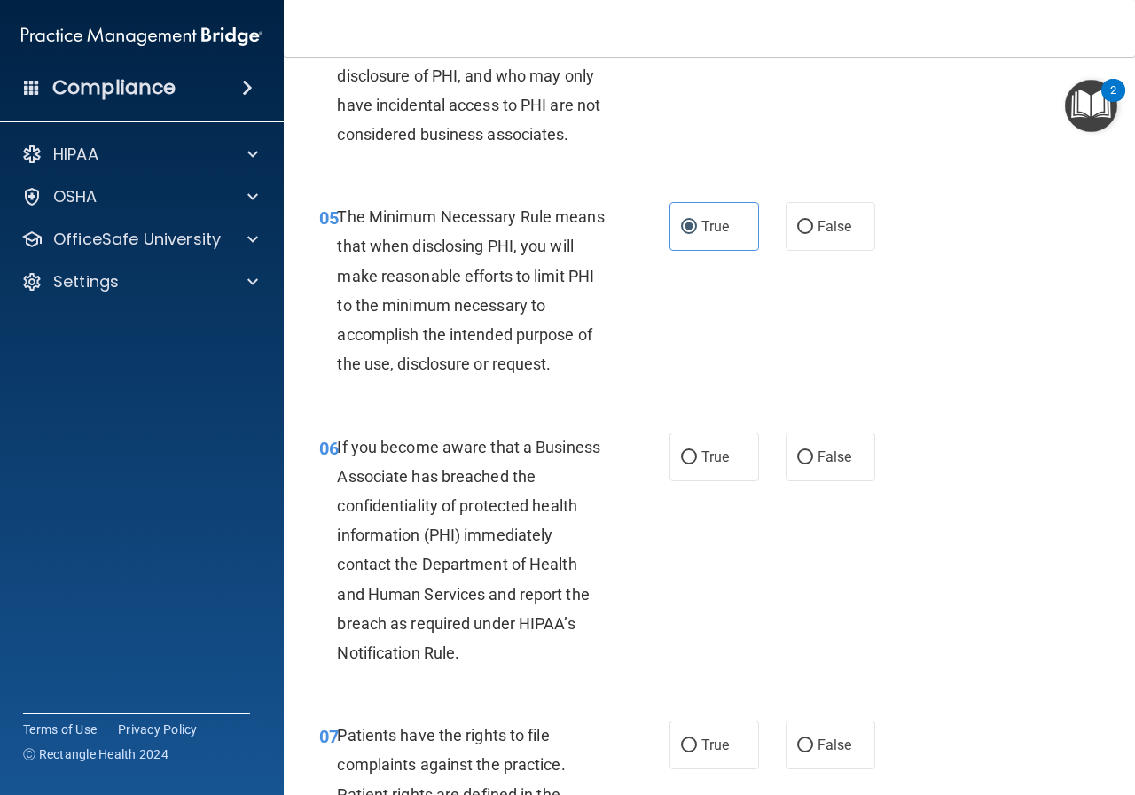
scroll to position [886, 0]
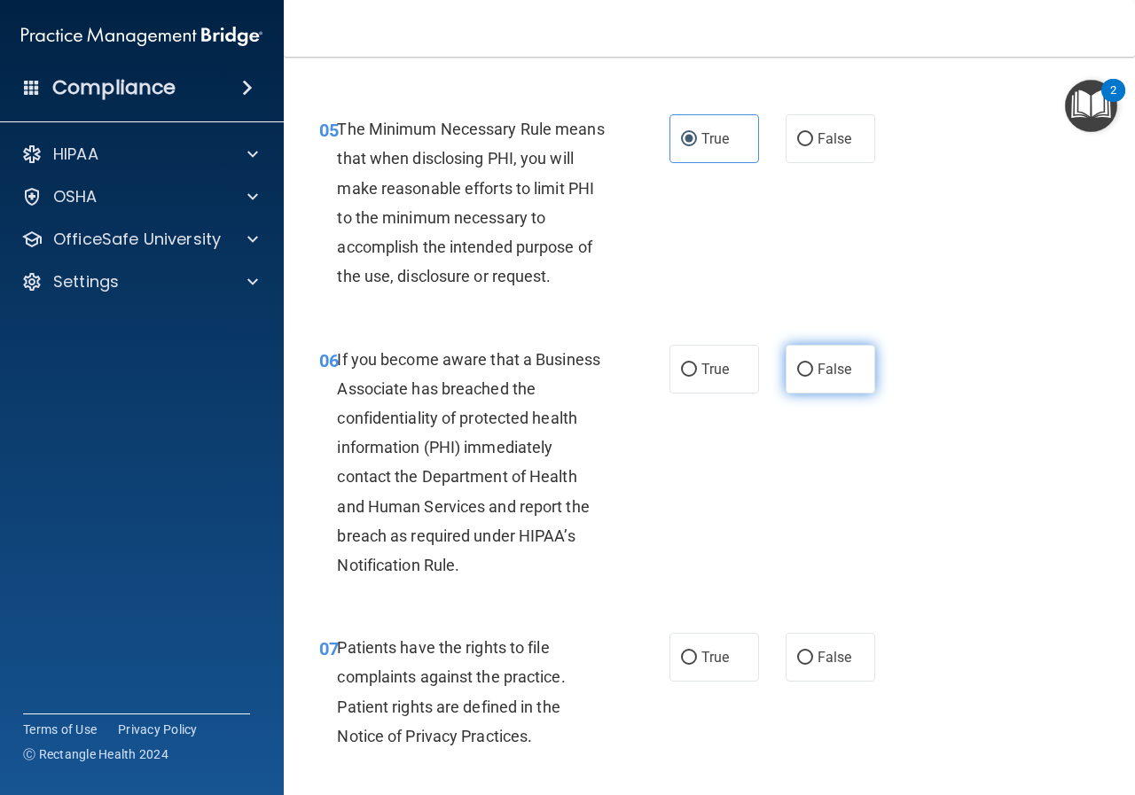
click at [800, 369] on input "False" at bounding box center [805, 369] width 16 height 13
radio input "true"
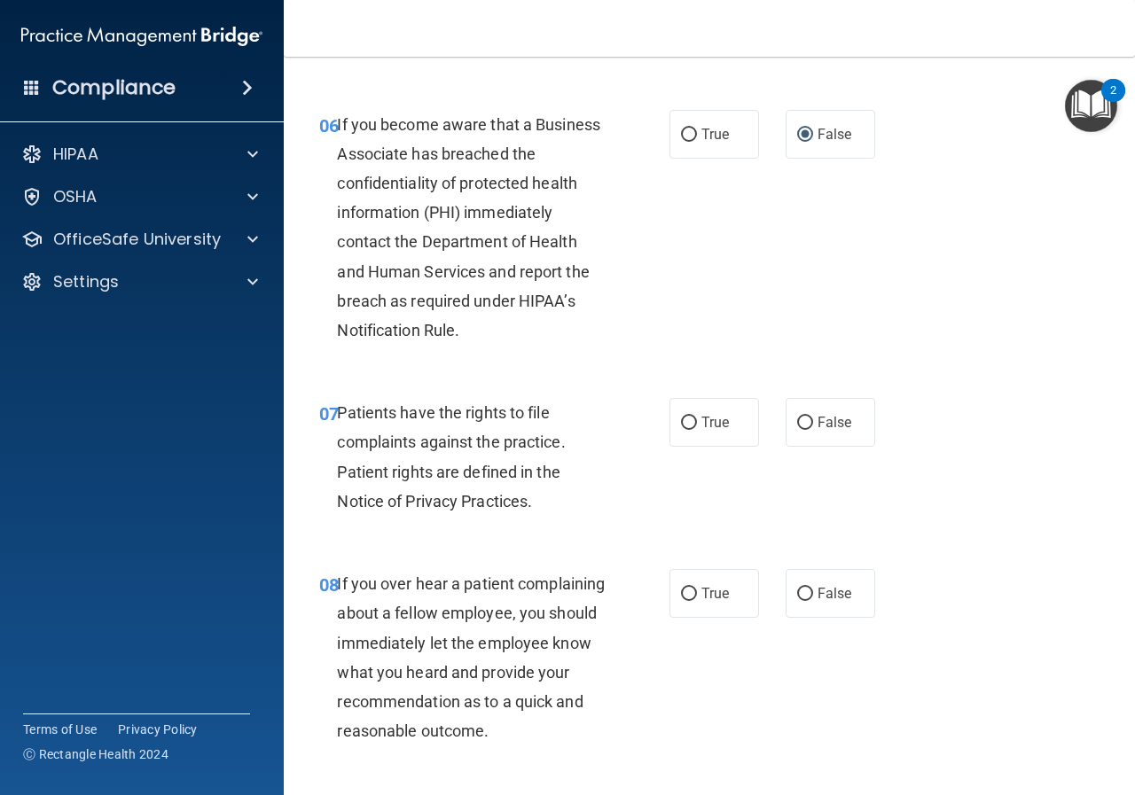
scroll to position [1152, 0]
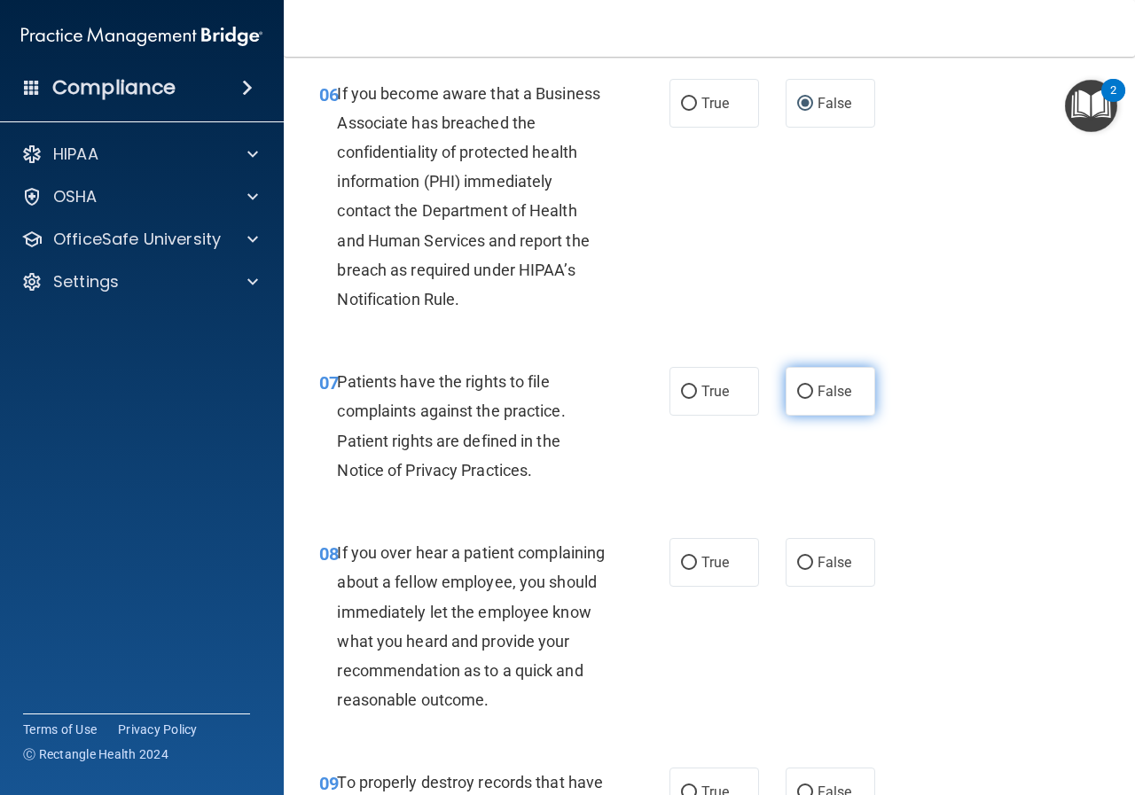
click at [801, 397] on input "False" at bounding box center [805, 392] width 16 height 13
radio input "true"
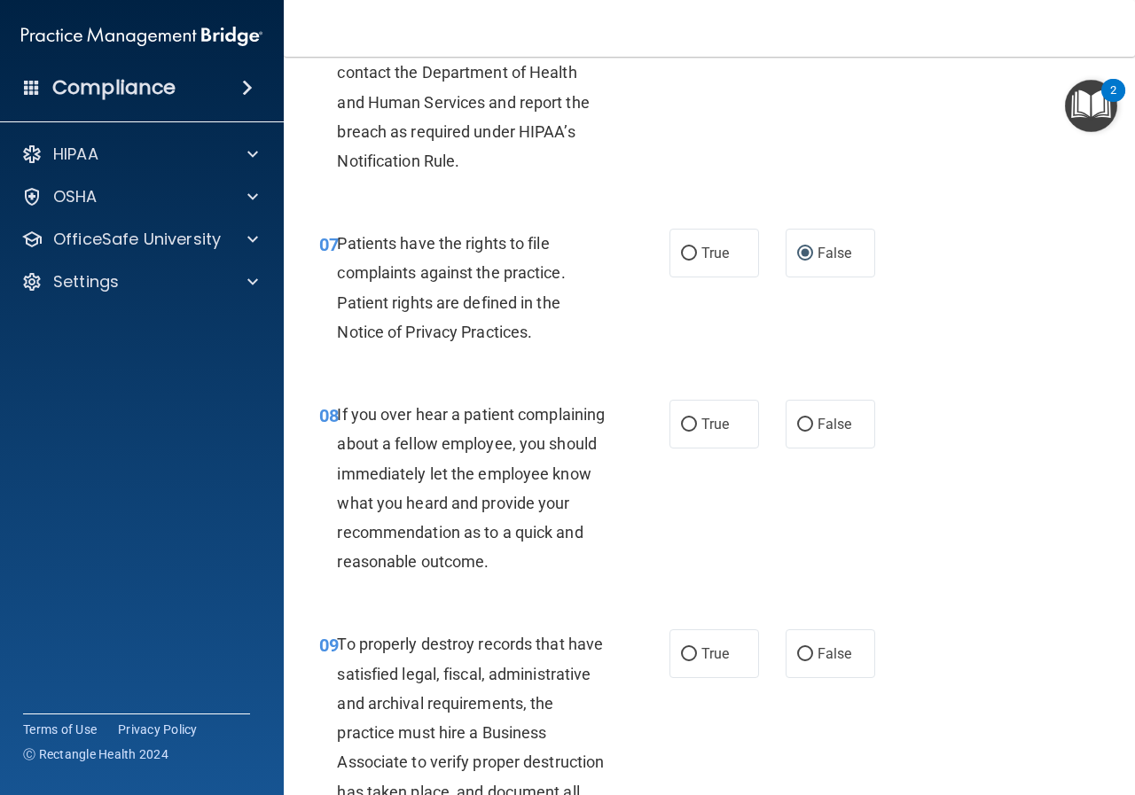
scroll to position [1329, 0]
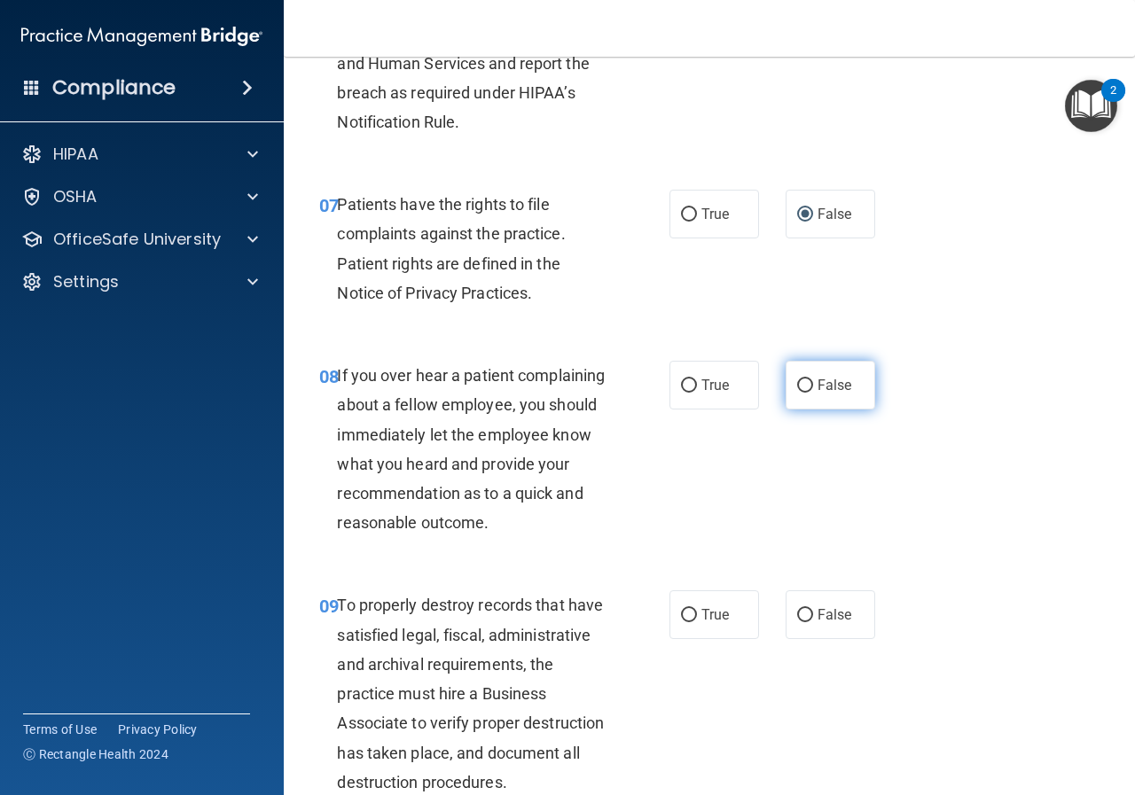
click at [817, 385] on span "False" at bounding box center [834, 385] width 35 height 17
click at [812, 385] on input "False" at bounding box center [805, 385] width 16 height 13
radio input "true"
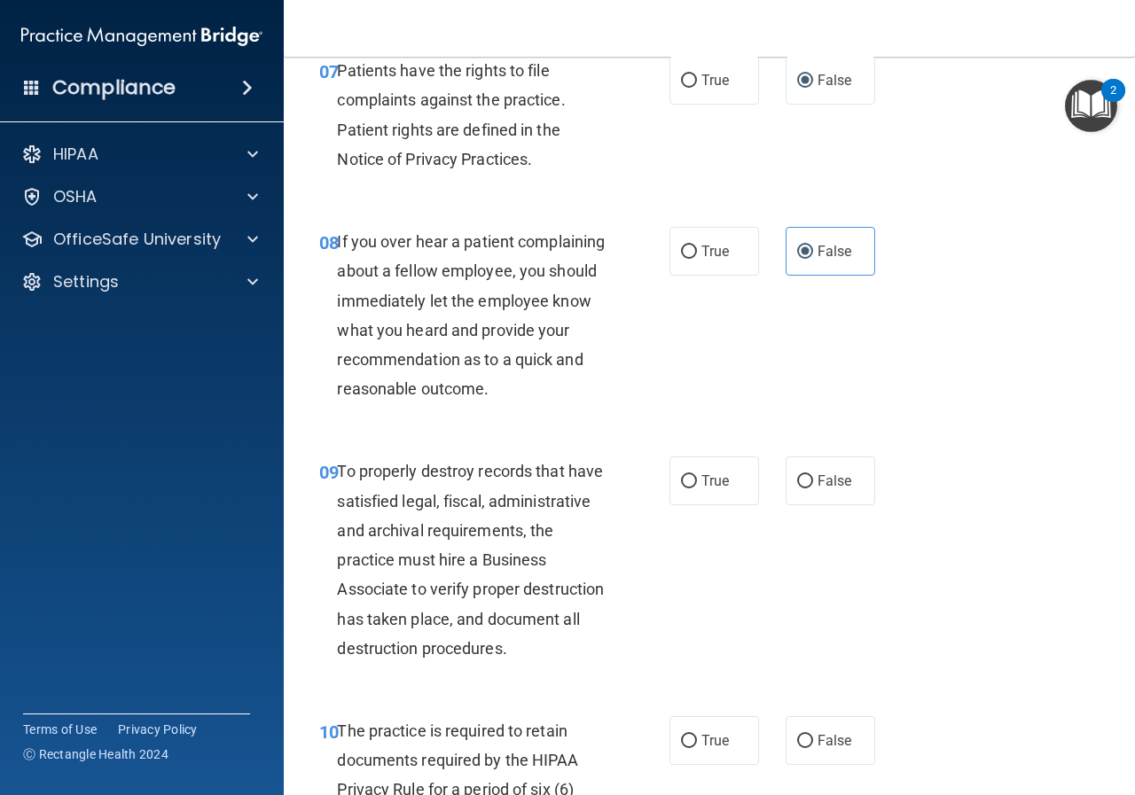
scroll to position [1507, 0]
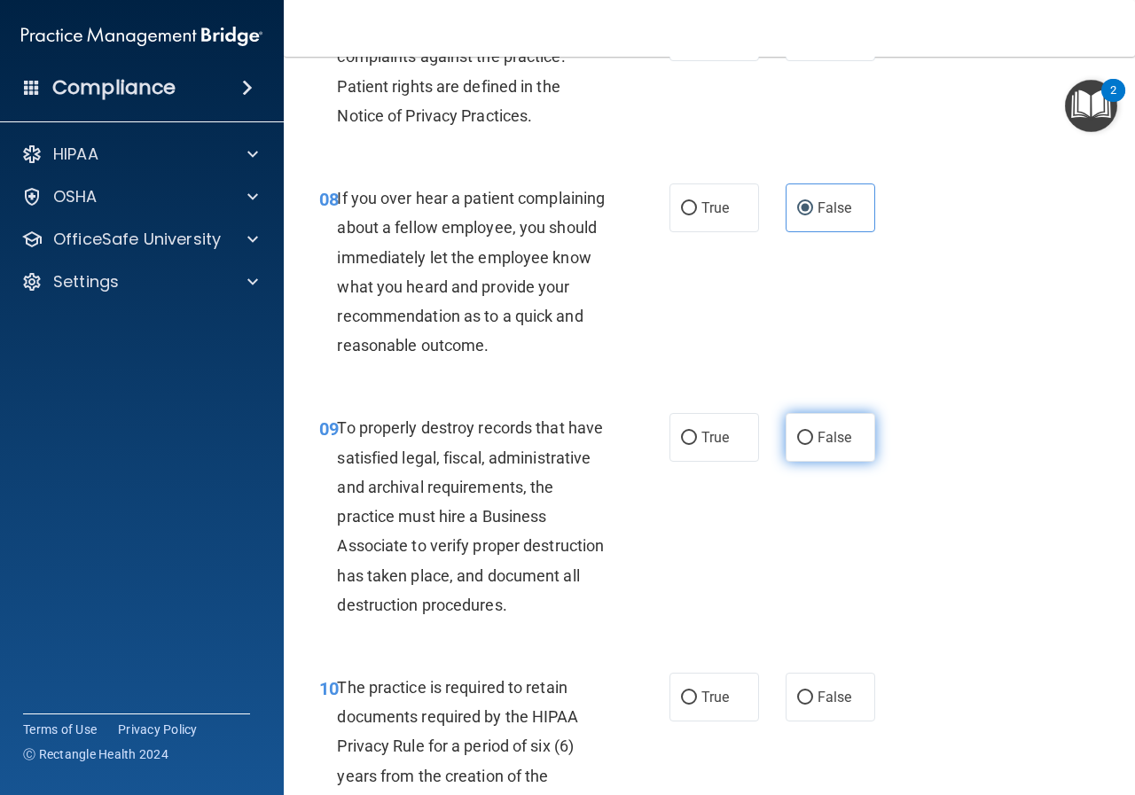
click at [785, 461] on label "False" at bounding box center [830, 437] width 90 height 49
click at [797, 445] on input "False" at bounding box center [805, 438] width 16 height 13
radio input "true"
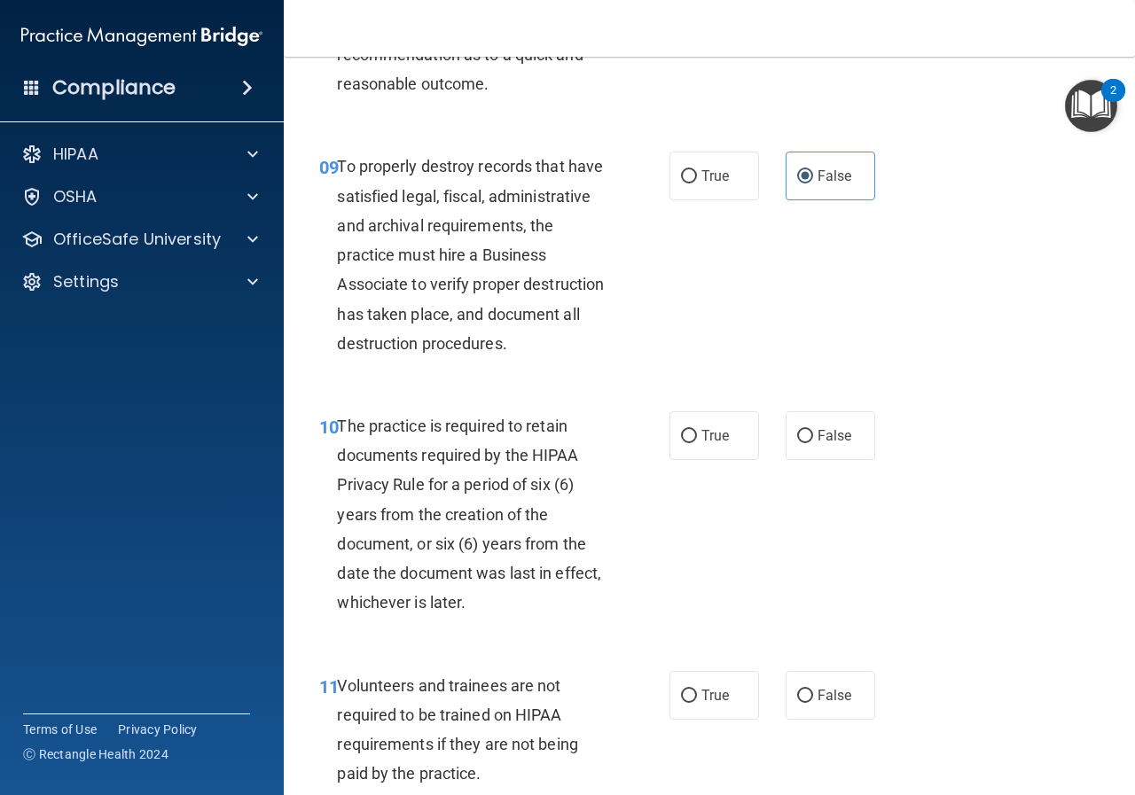
scroll to position [1773, 0]
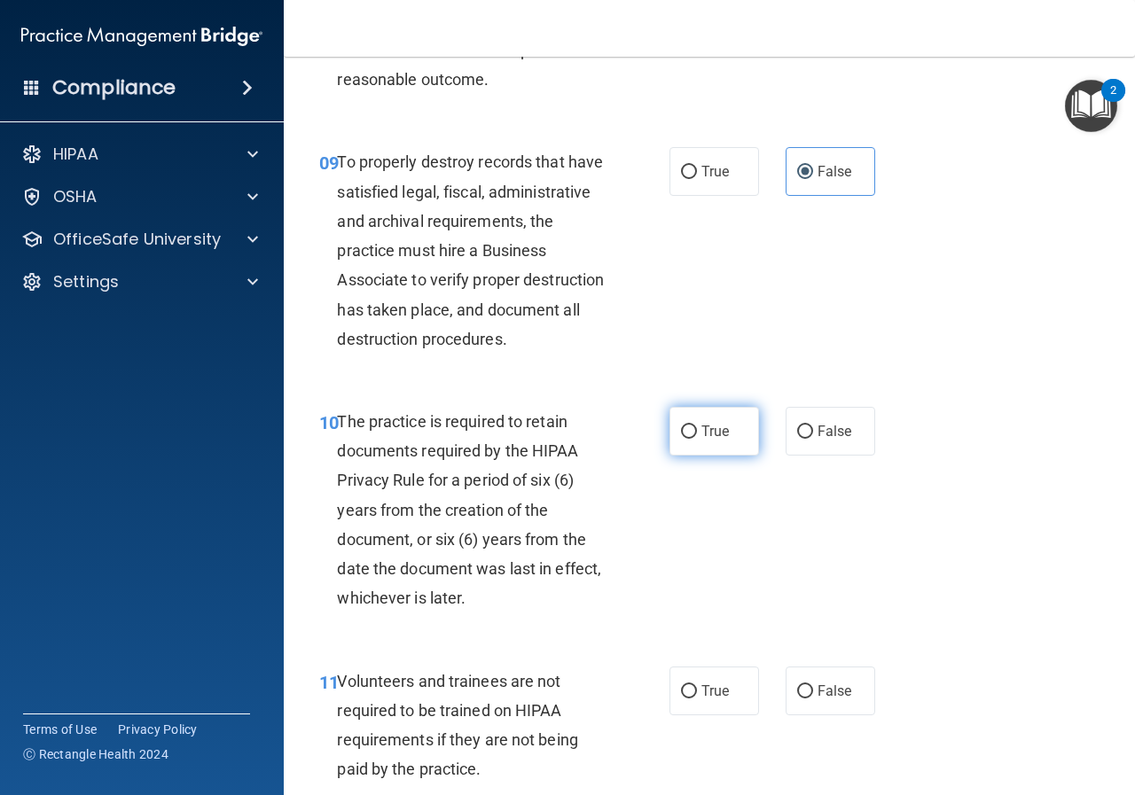
click at [706, 440] on span "True" at bounding box center [714, 431] width 27 height 17
click at [697, 439] on input "True" at bounding box center [689, 431] width 16 height 13
radio input "true"
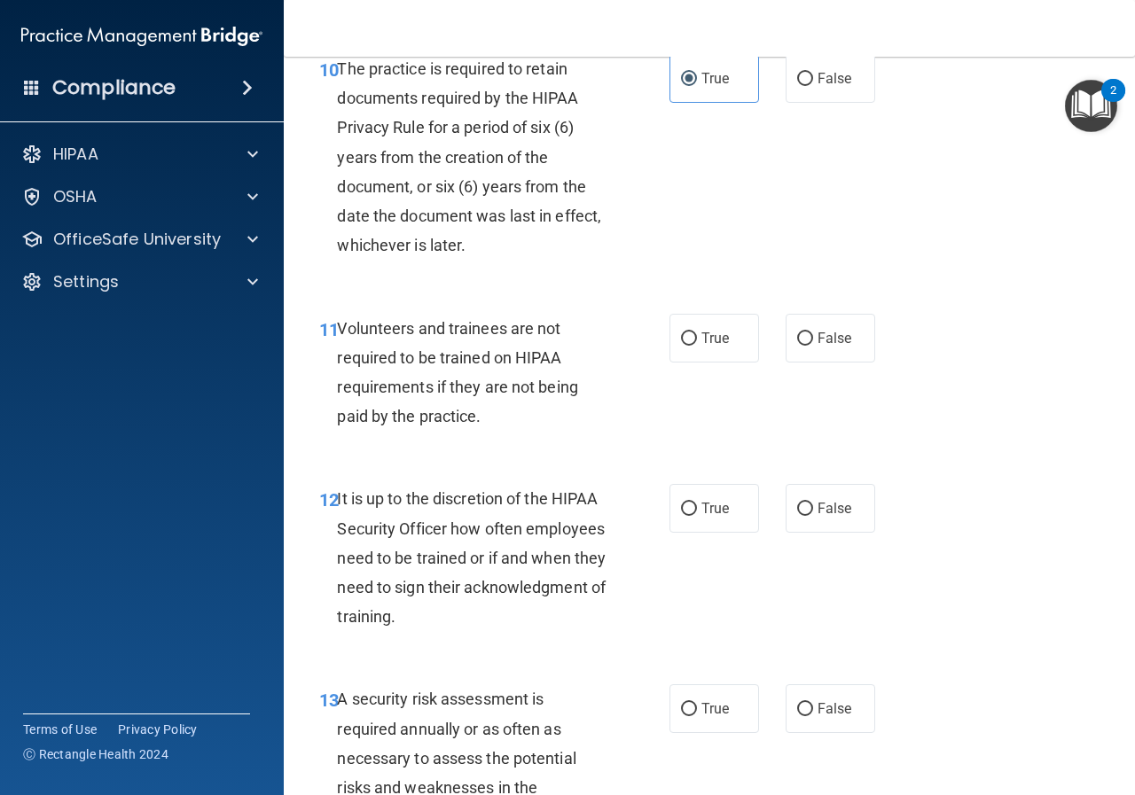
scroll to position [2127, 0]
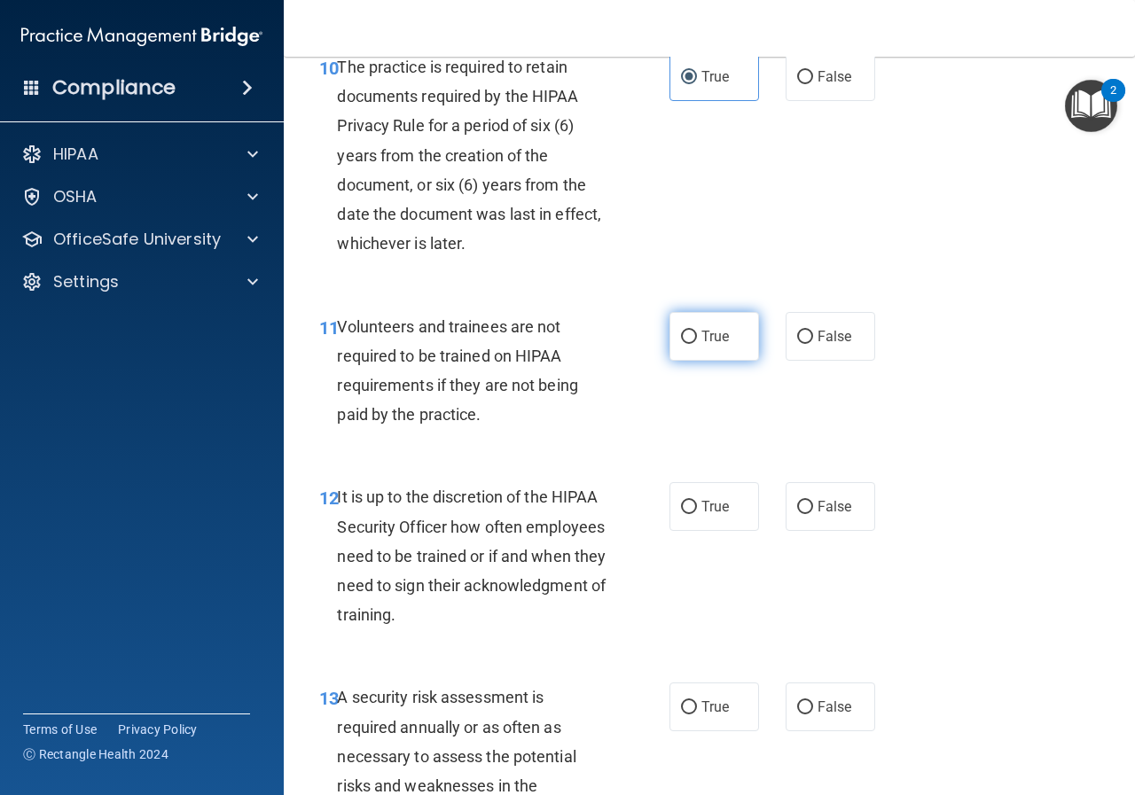
click at [700, 361] on label "True" at bounding box center [714, 336] width 90 height 49
click at [697, 344] on input "True" at bounding box center [689, 337] width 16 height 13
radio input "true"
click at [709, 515] on span "True" at bounding box center [714, 506] width 27 height 17
click at [697, 514] on input "True" at bounding box center [689, 507] width 16 height 13
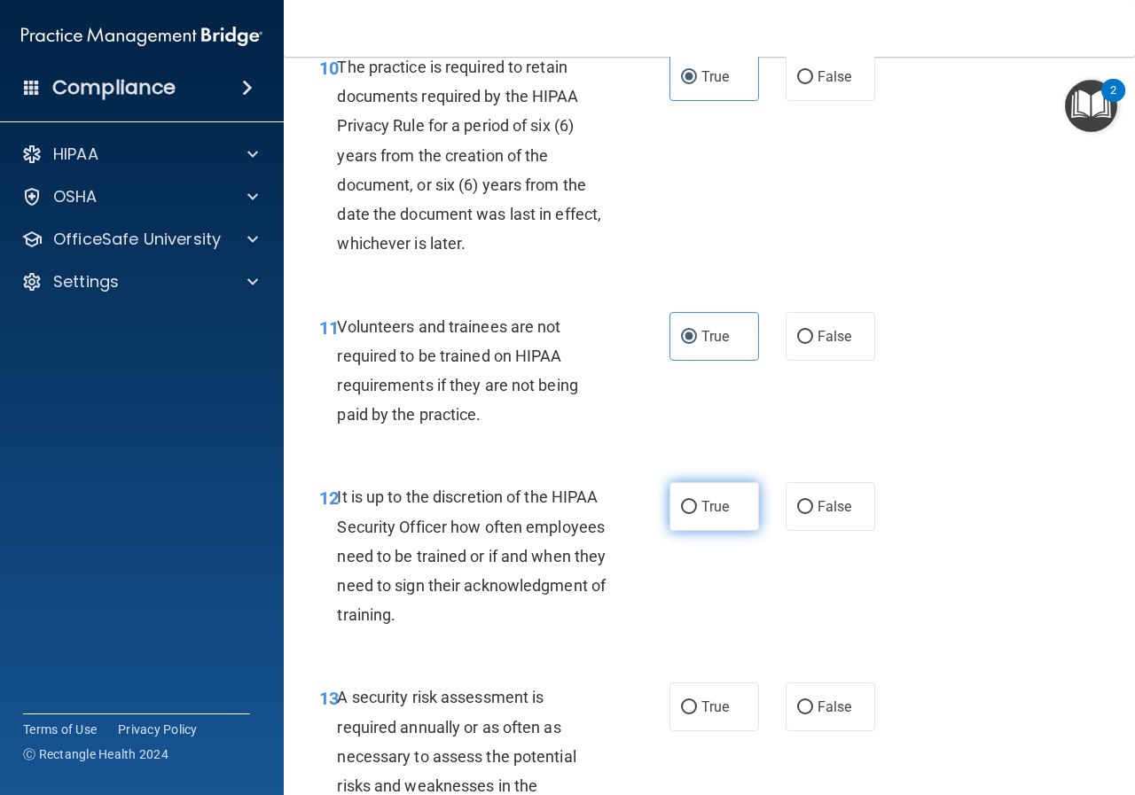
radio input "true"
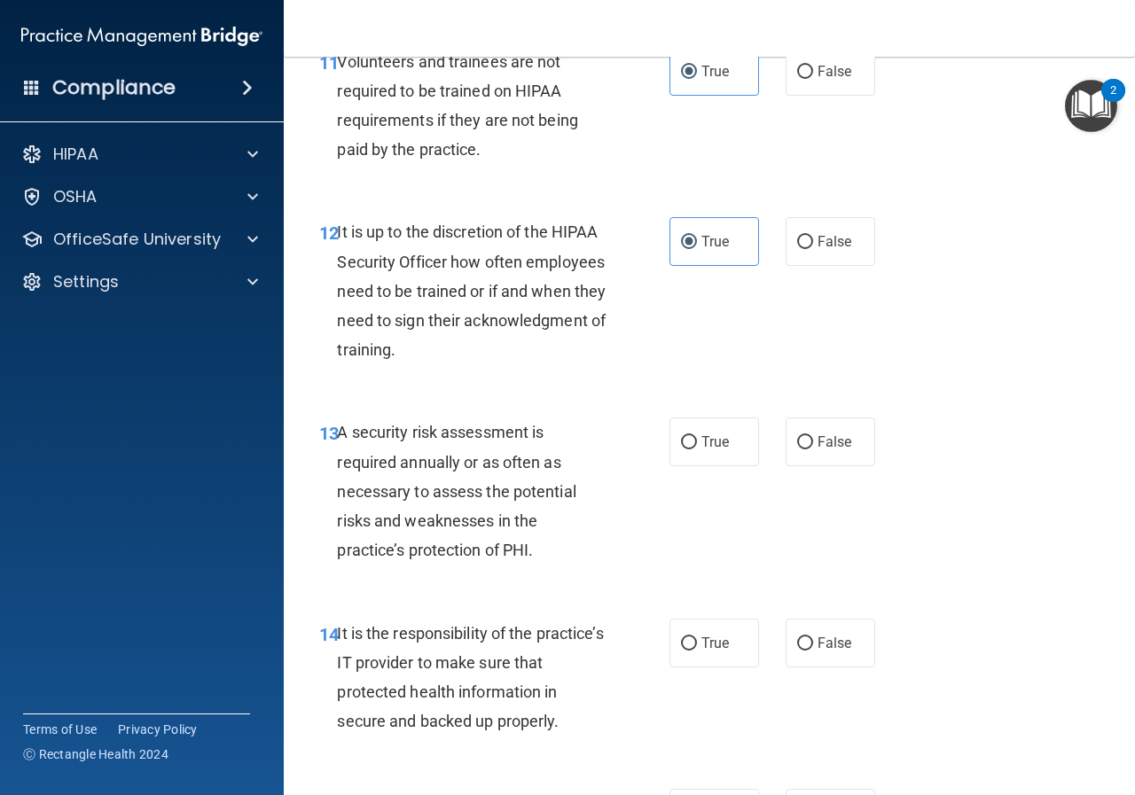
scroll to position [2393, 0]
click at [806, 465] on label "False" at bounding box center [830, 441] width 90 height 49
click at [806, 448] on input "False" at bounding box center [805, 441] width 16 height 13
radio input "true"
click at [800, 667] on label "False" at bounding box center [830, 642] width 90 height 49
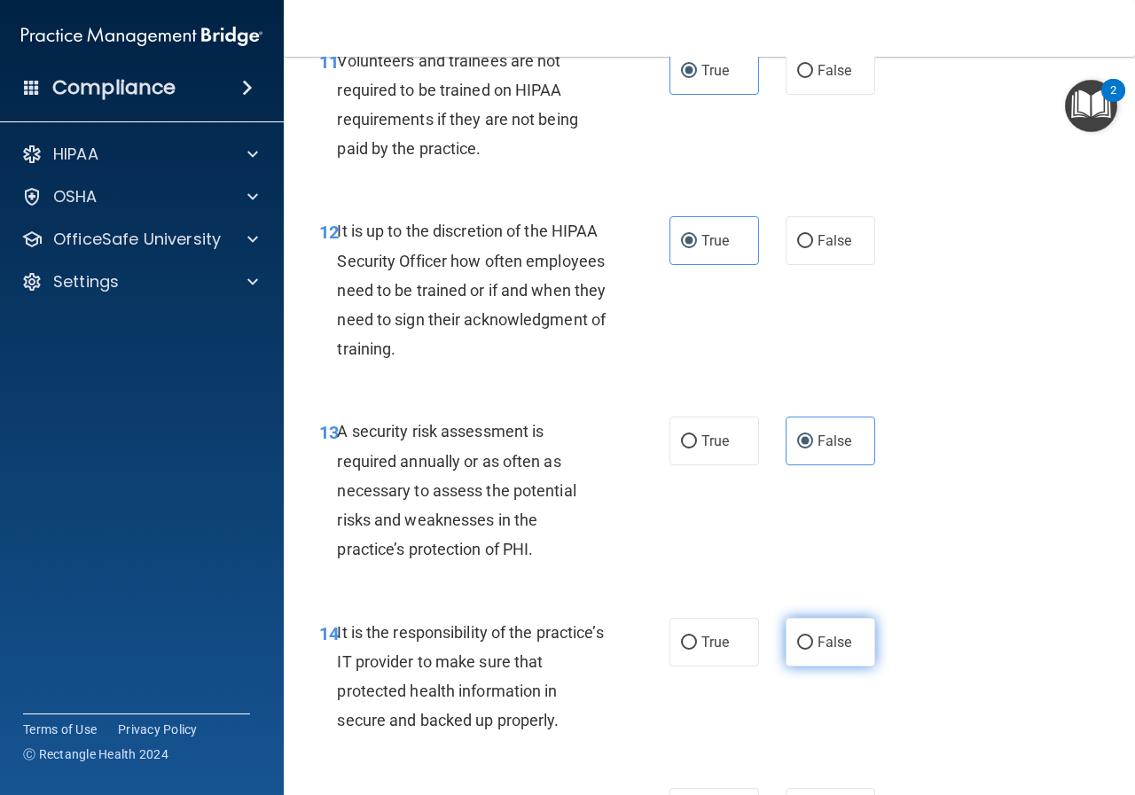
click at [800, 650] on input "False" at bounding box center [805, 642] width 16 height 13
radio input "true"
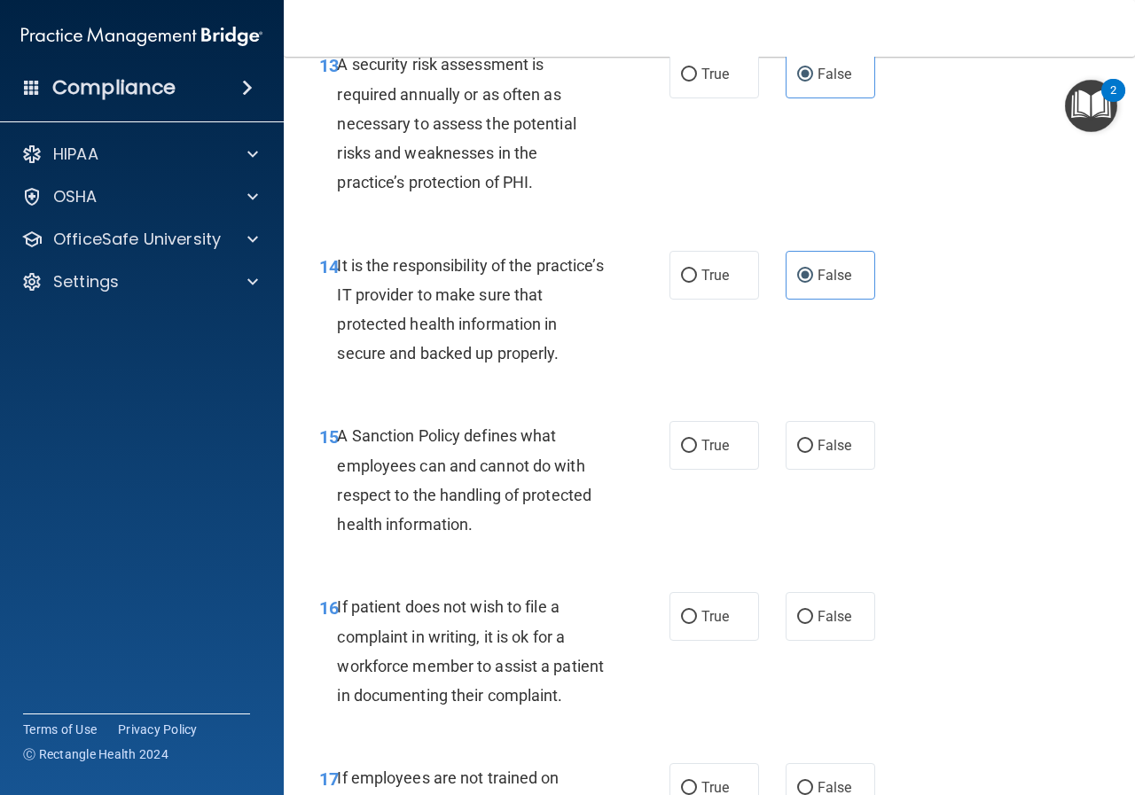
scroll to position [2836, 0]
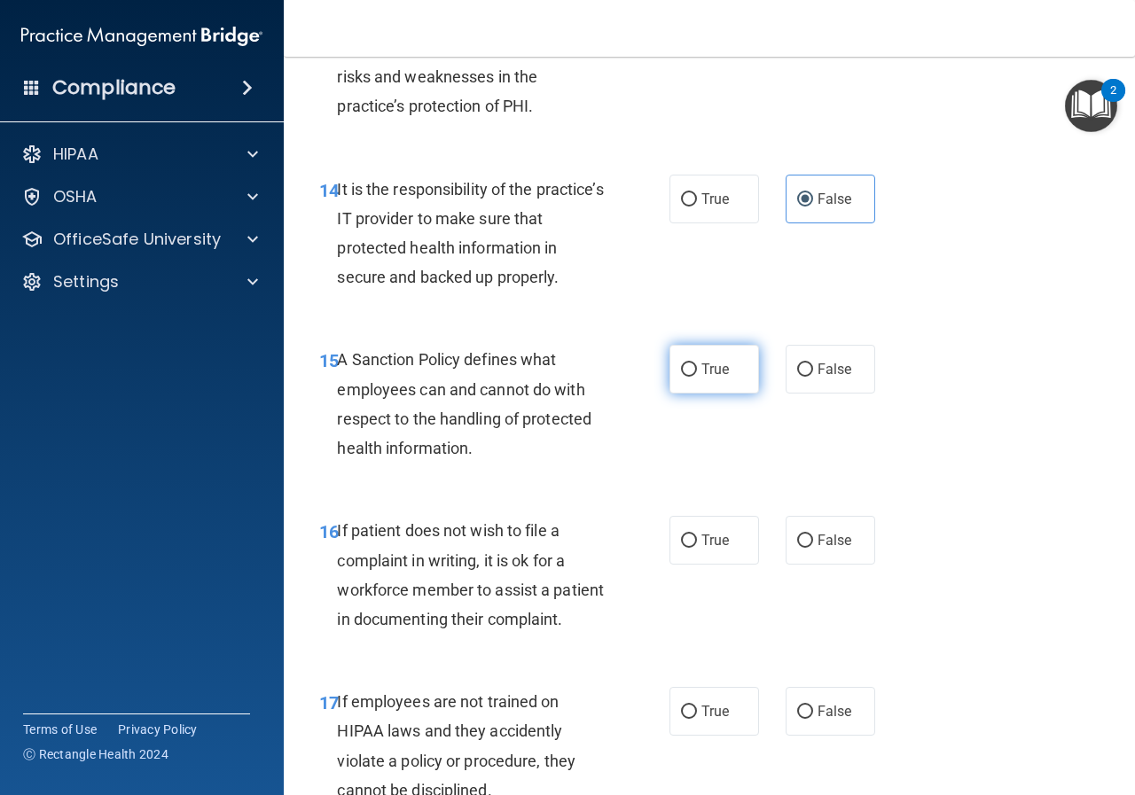
click at [690, 394] on label "True" at bounding box center [714, 369] width 90 height 49
click at [690, 377] on input "True" at bounding box center [689, 369] width 16 height 13
radio input "true"
click at [723, 565] on label "True" at bounding box center [714, 540] width 90 height 49
click at [697, 548] on input "True" at bounding box center [689, 540] width 16 height 13
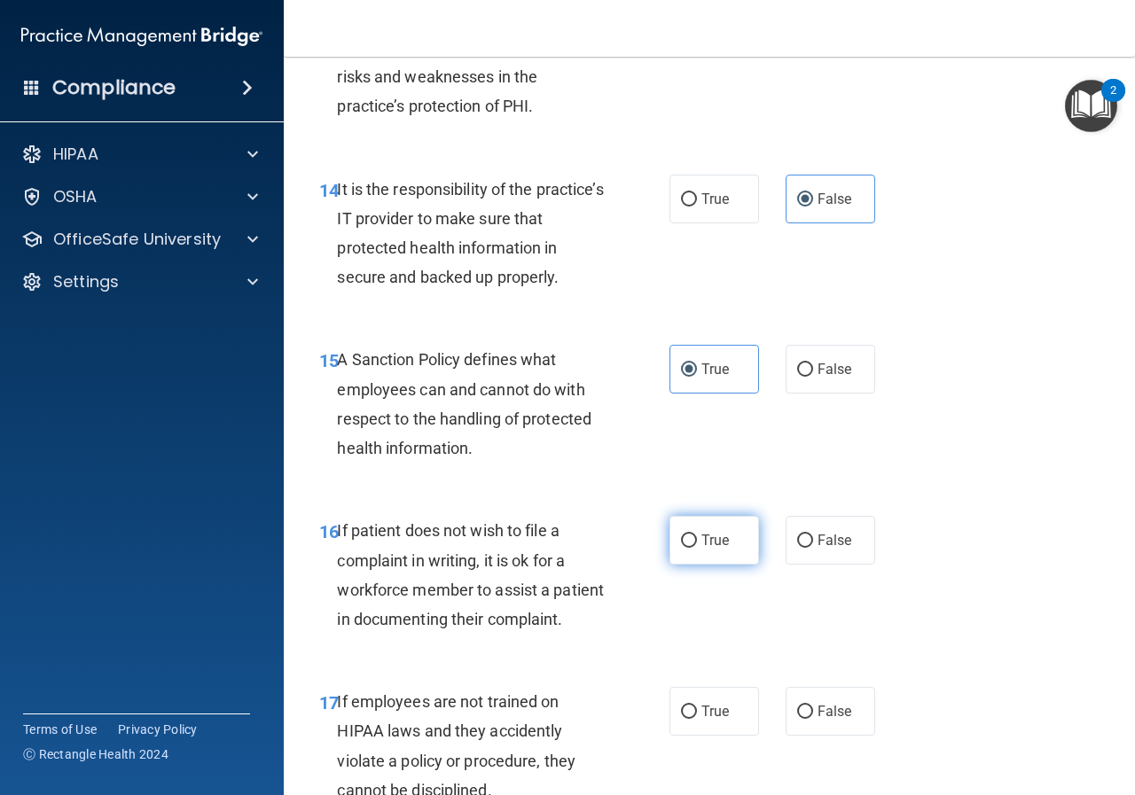
radio input "true"
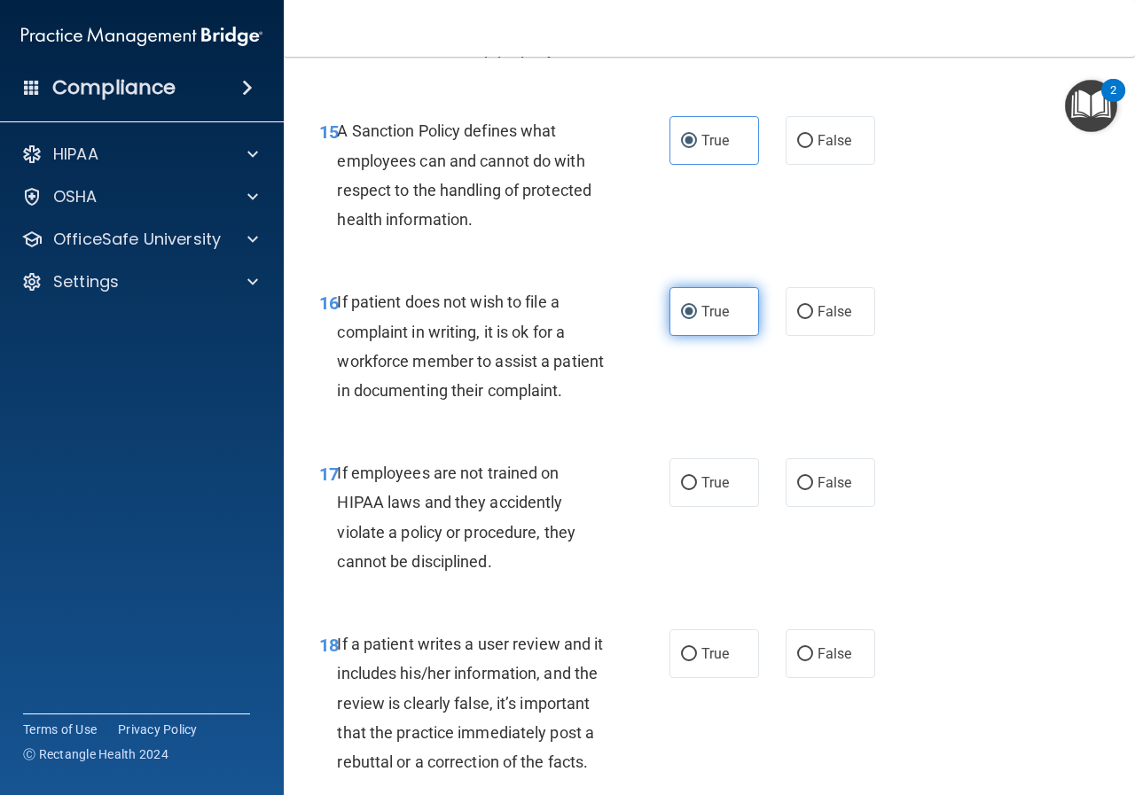
scroll to position [3102, 0]
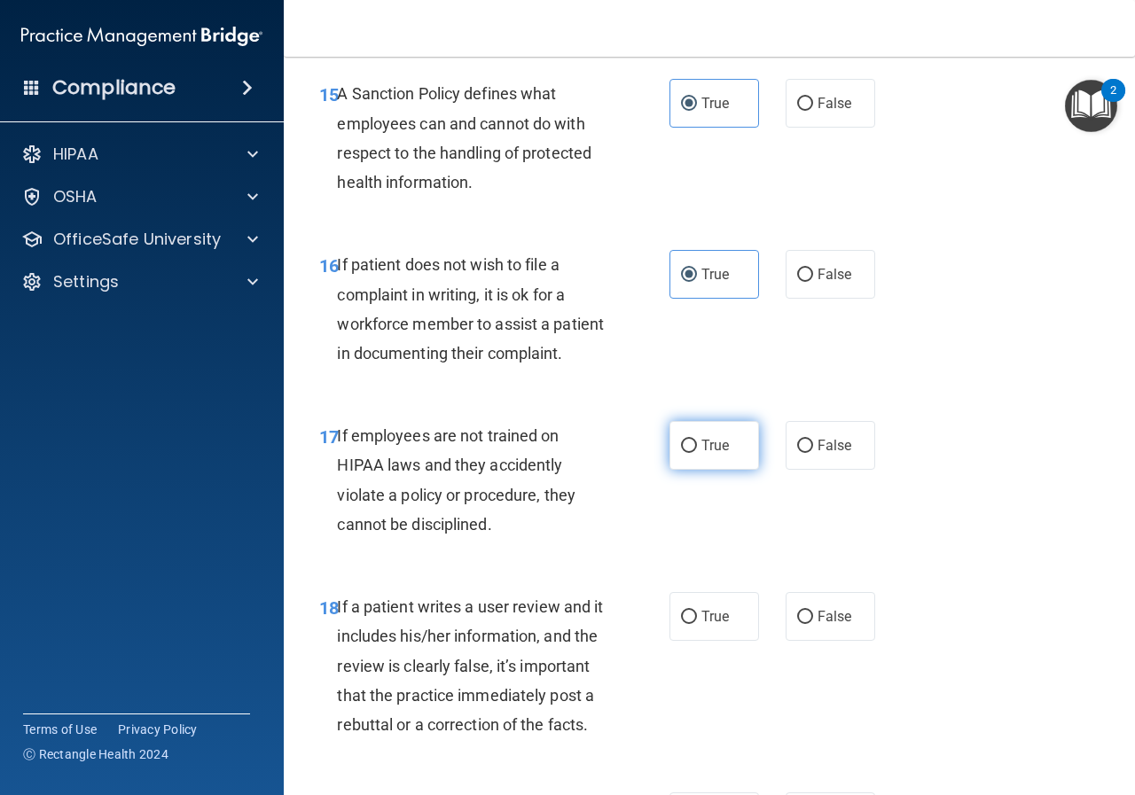
click at [701, 454] on span "True" at bounding box center [714, 445] width 27 height 17
click at [697, 453] on input "True" at bounding box center [689, 446] width 16 height 13
radio input "true"
click at [805, 641] on label "False" at bounding box center [830, 616] width 90 height 49
click at [805, 624] on input "False" at bounding box center [805, 617] width 16 height 13
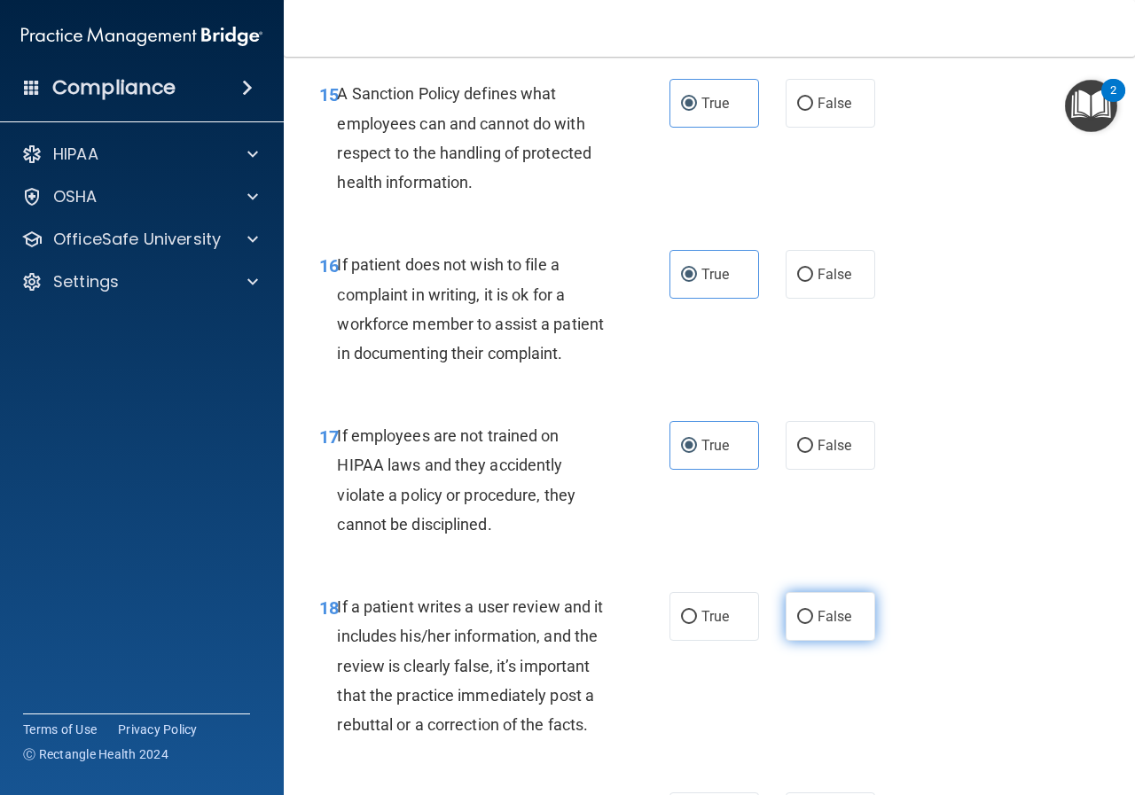
radio input "true"
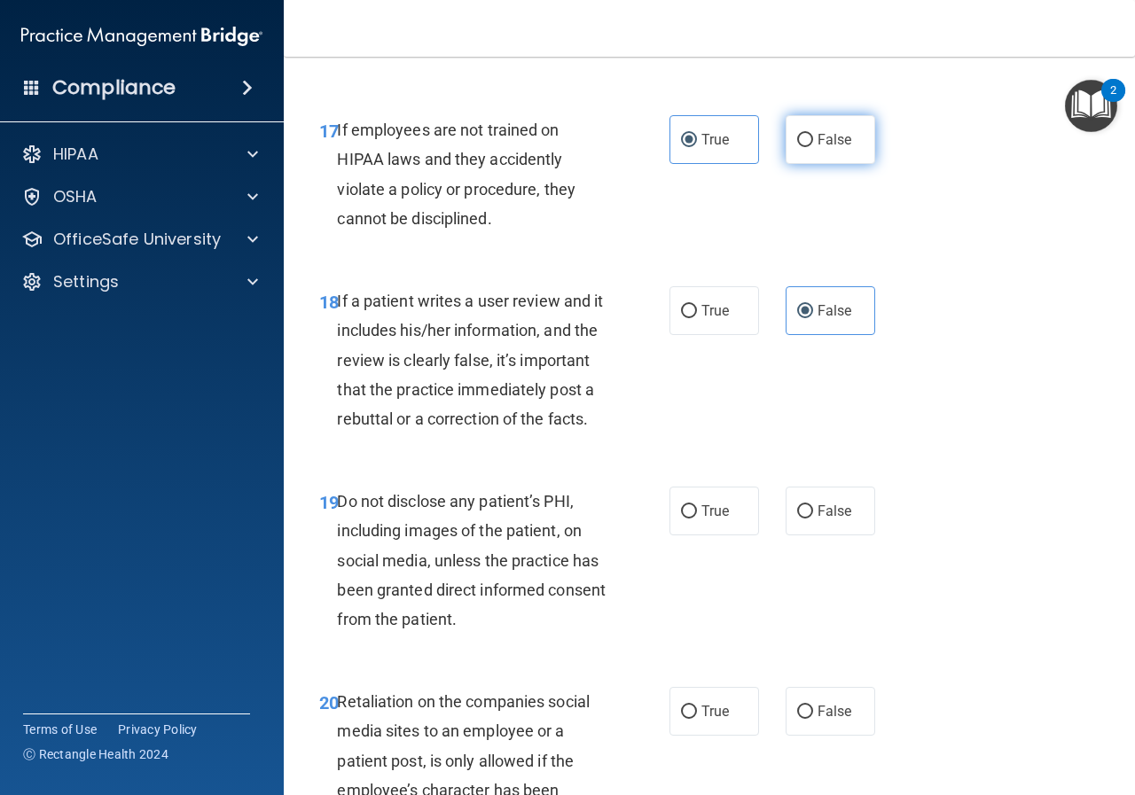
scroll to position [3457, 0]
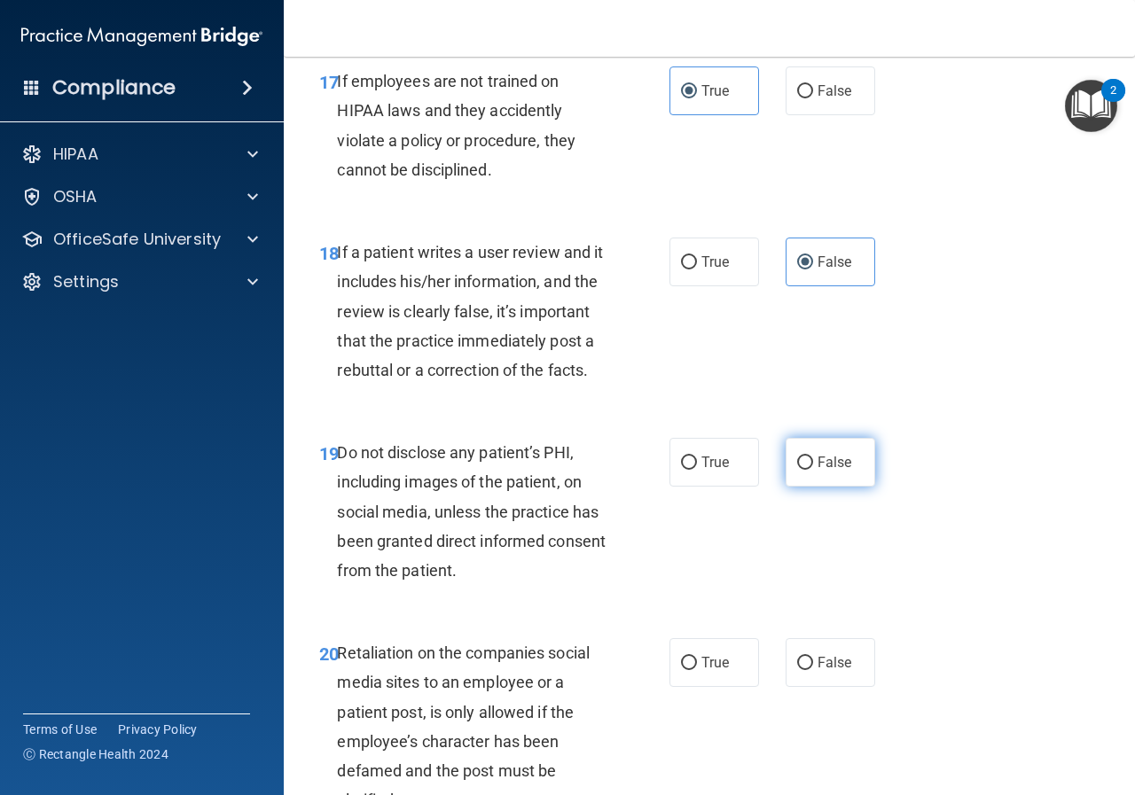
click at [785, 487] on label "False" at bounding box center [830, 462] width 90 height 49
click at [797, 470] on input "False" at bounding box center [805, 462] width 16 height 13
radio input "true"
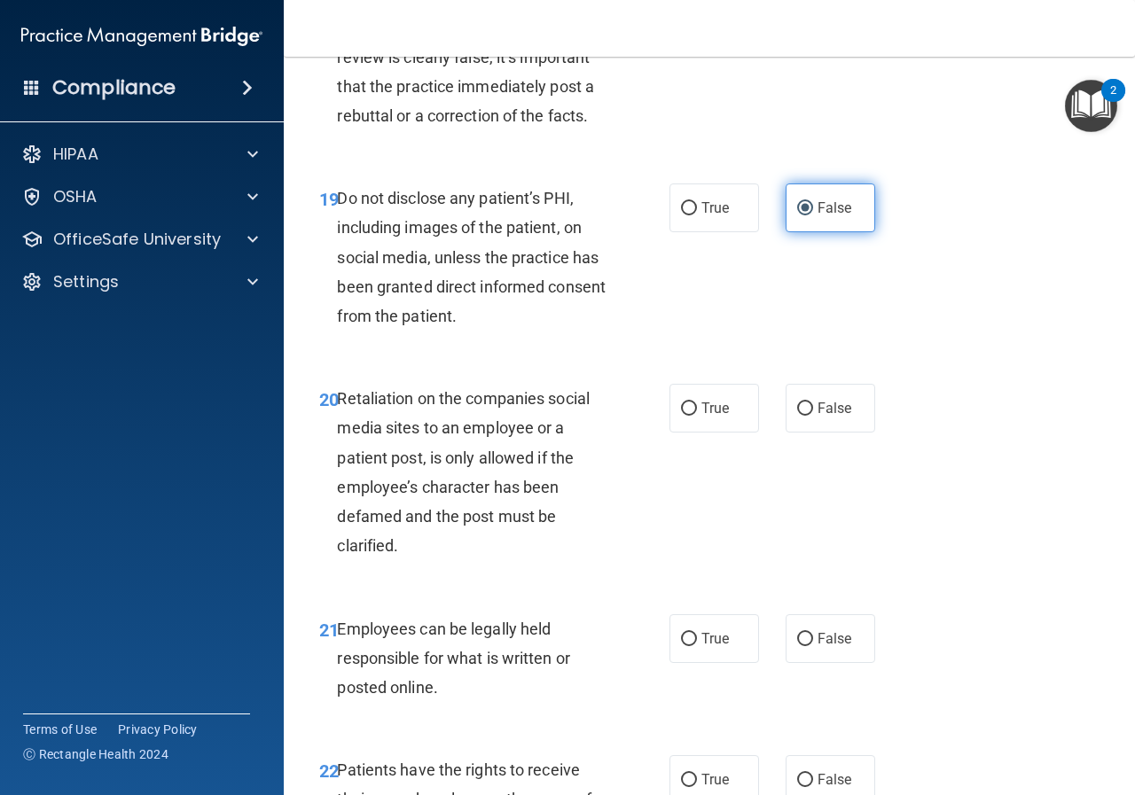
scroll to position [3723, 0]
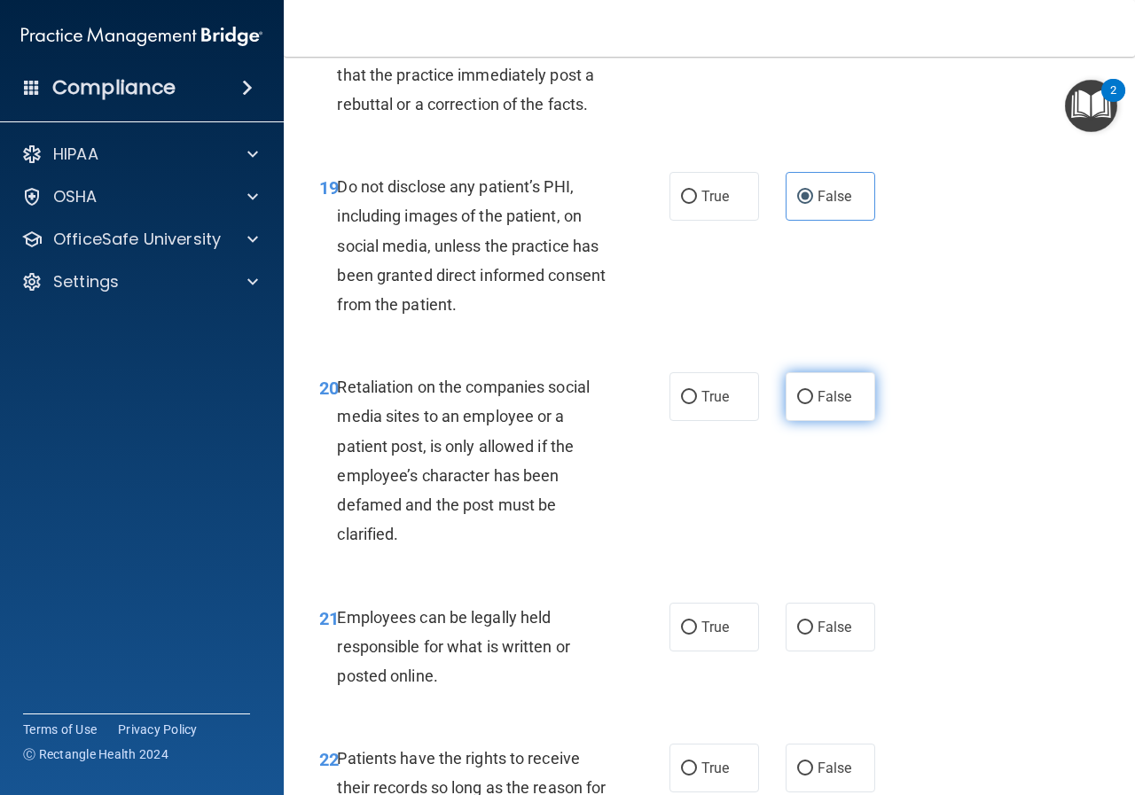
click at [797, 404] on input "False" at bounding box center [805, 397] width 16 height 13
radio input "true"
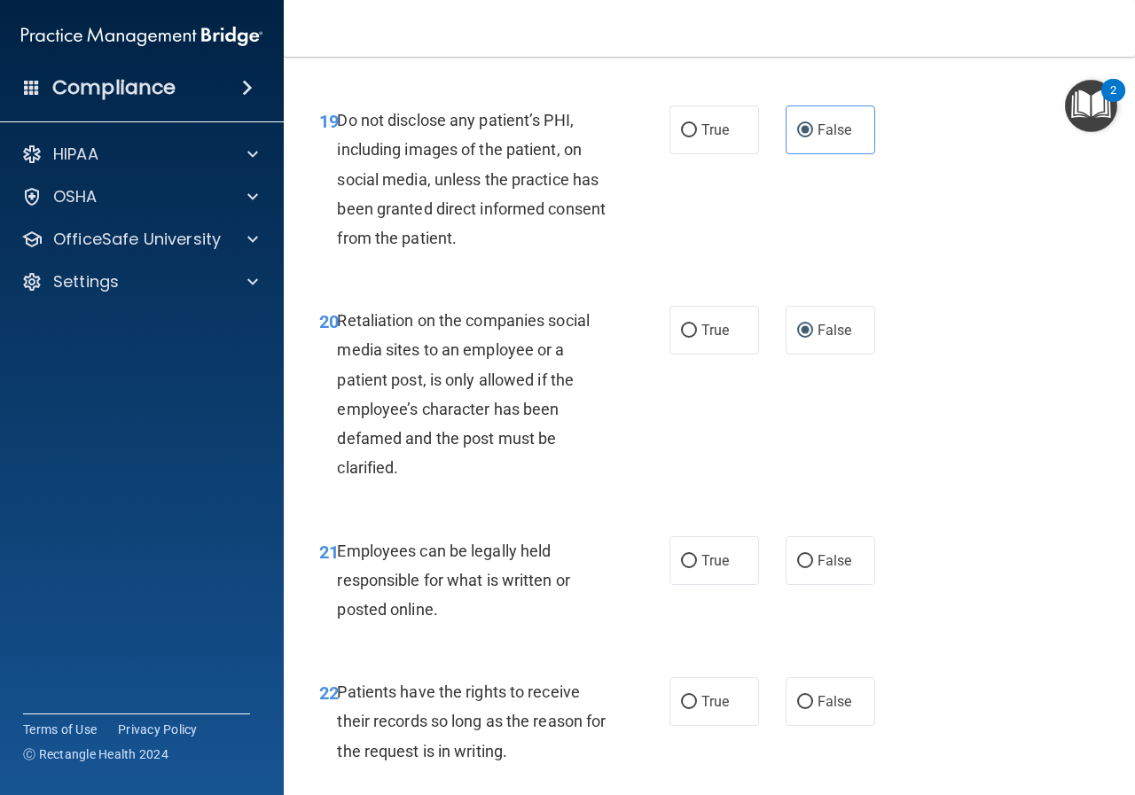
scroll to position [3900, 0]
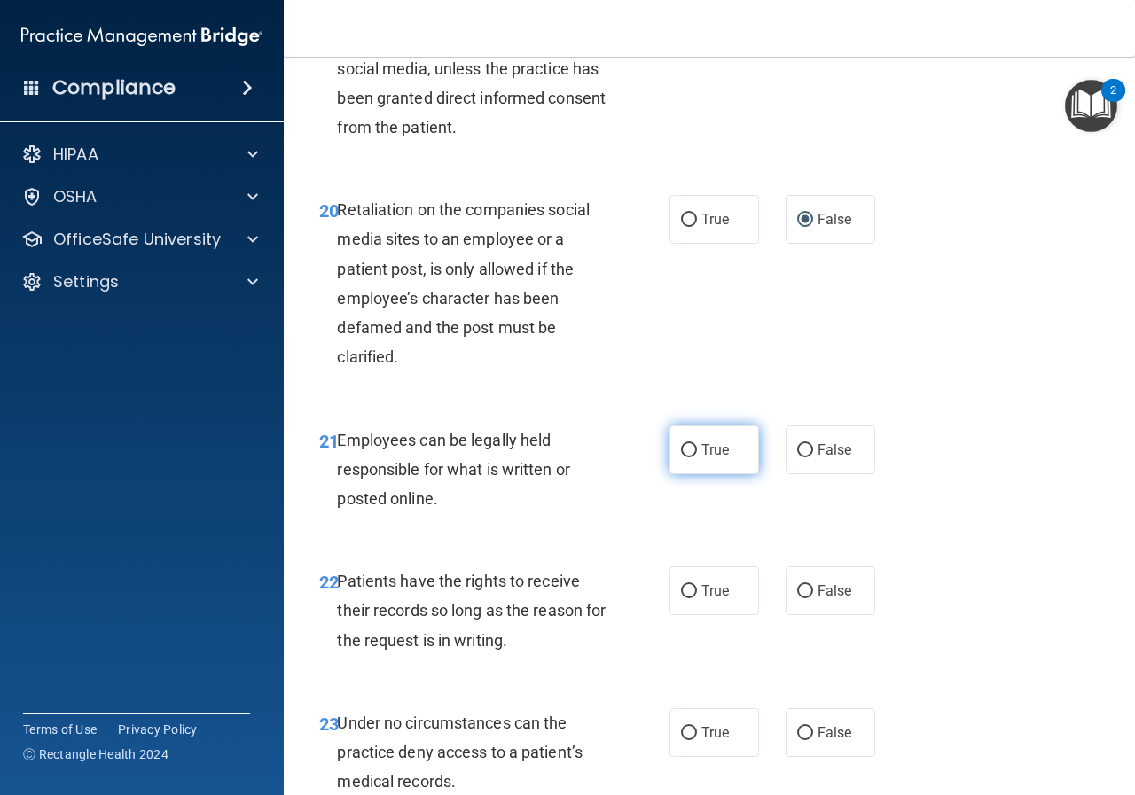
click at [701, 458] on span "True" at bounding box center [714, 449] width 27 height 17
click at [695, 457] on input "True" at bounding box center [689, 450] width 16 height 13
radio input "true"
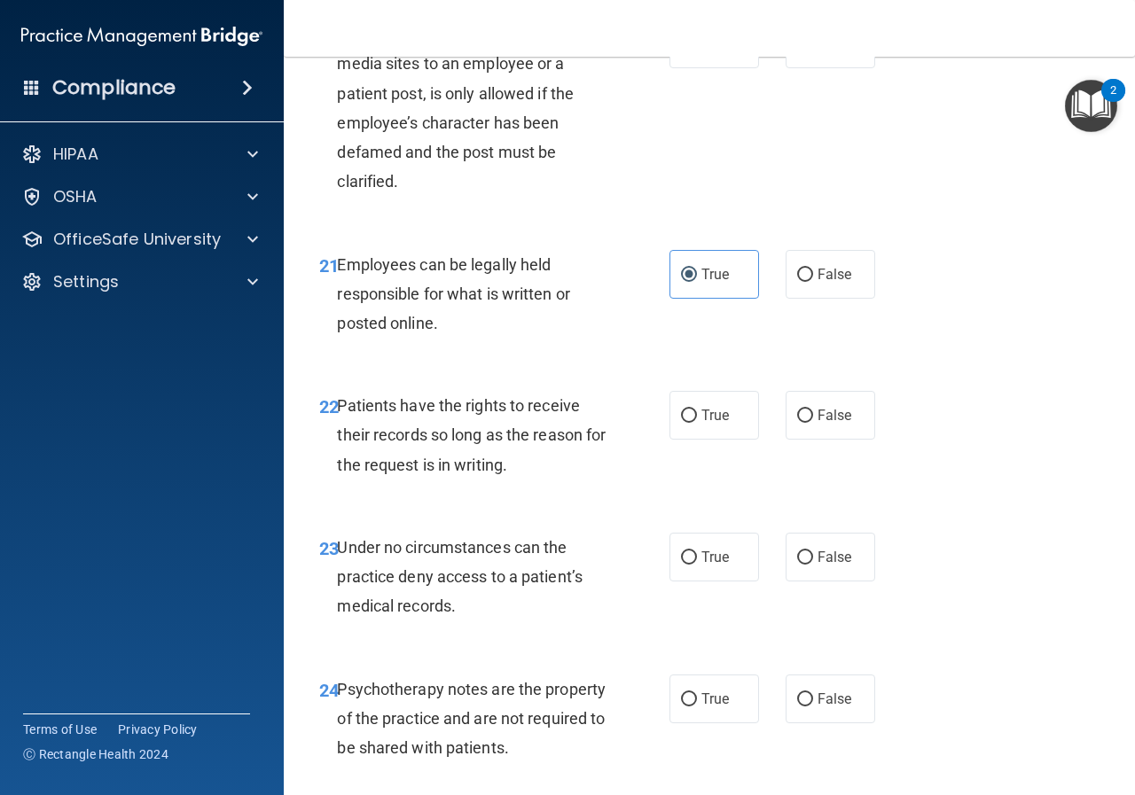
scroll to position [4077, 0]
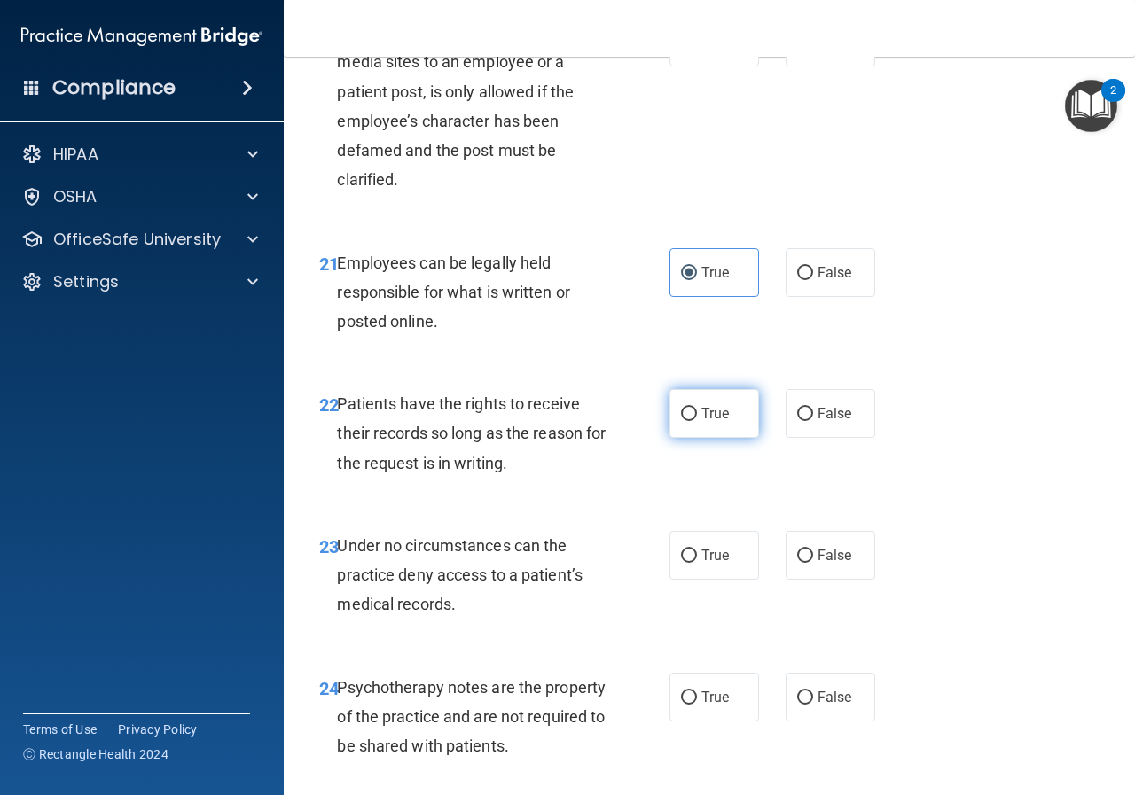
click at [697, 438] on label "True" at bounding box center [714, 413] width 90 height 49
click at [697, 421] on input "True" at bounding box center [689, 414] width 16 height 13
radio input "true"
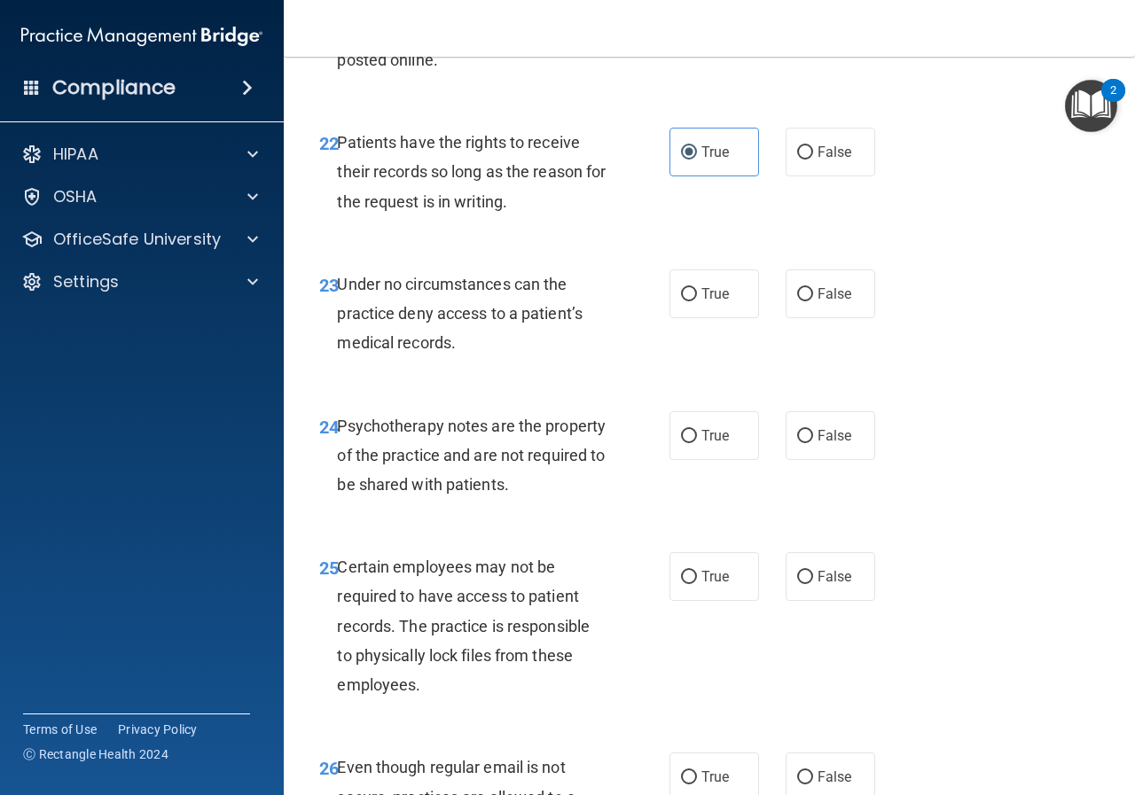
scroll to position [4343, 0]
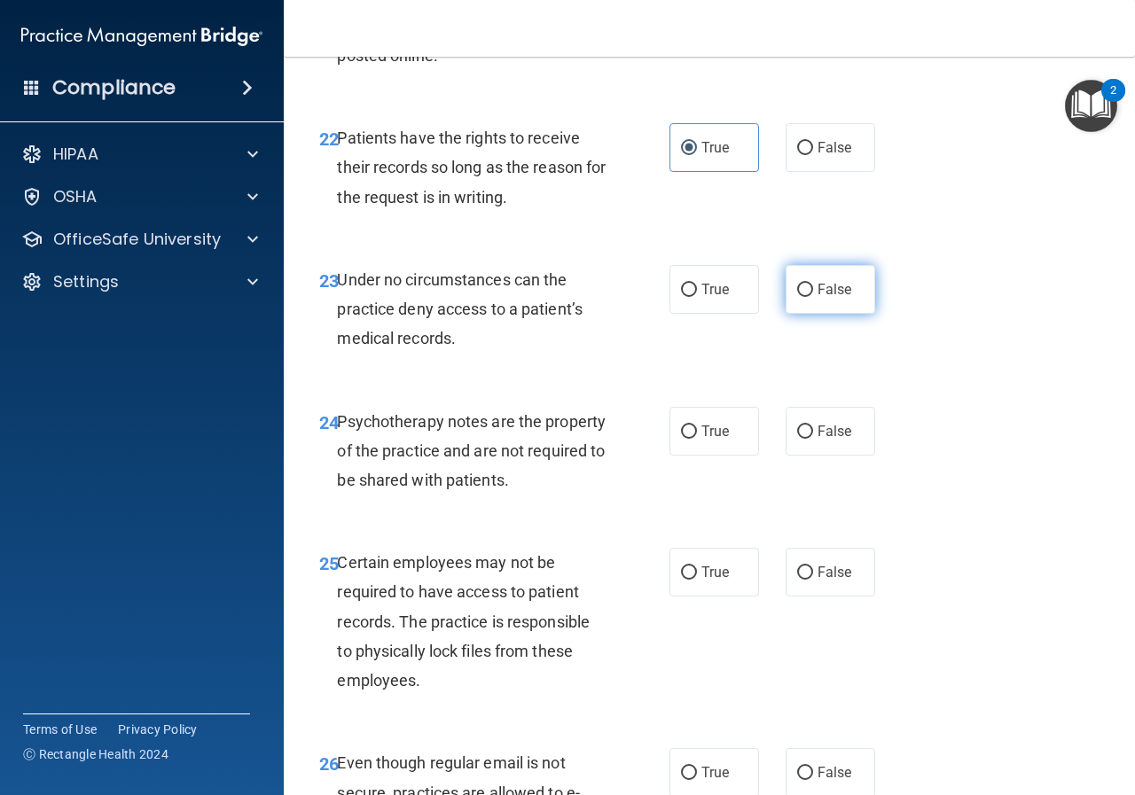
click at [801, 314] on label "False" at bounding box center [830, 289] width 90 height 49
click at [801, 297] on input "False" at bounding box center [805, 290] width 16 height 13
radio input "true"
click at [799, 439] on input "False" at bounding box center [805, 431] width 16 height 13
radio input "true"
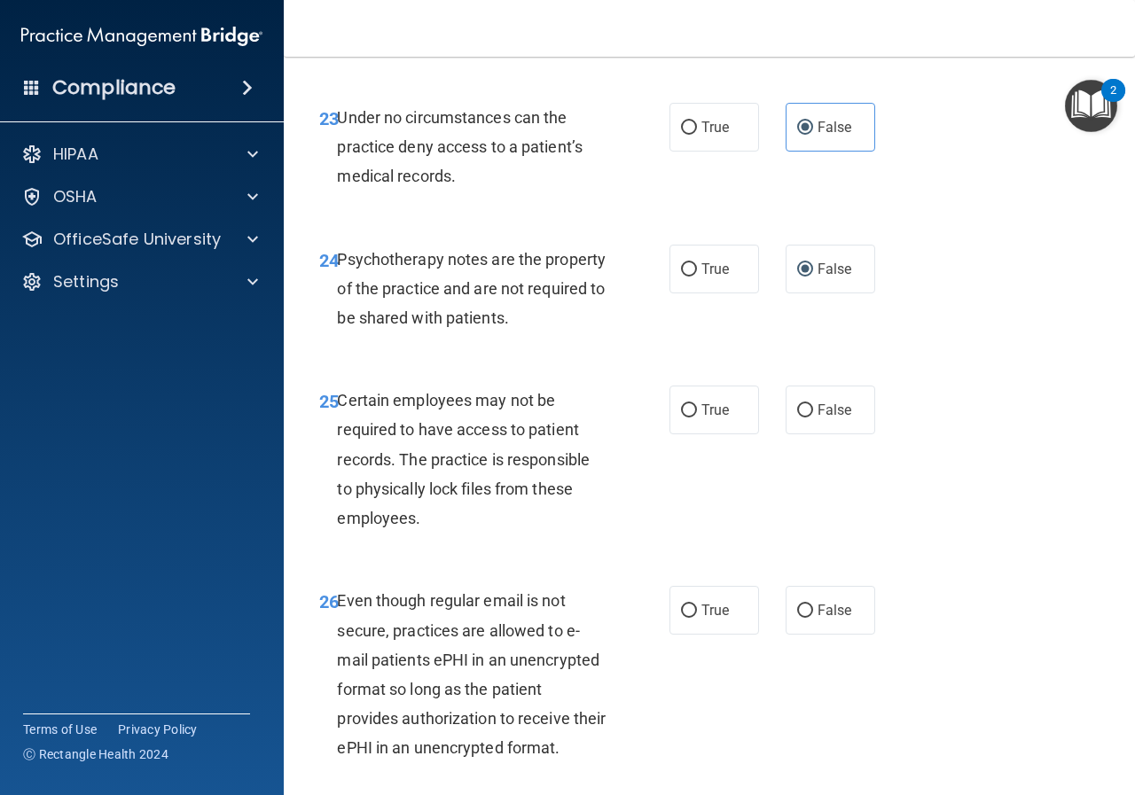
scroll to position [4609, 0]
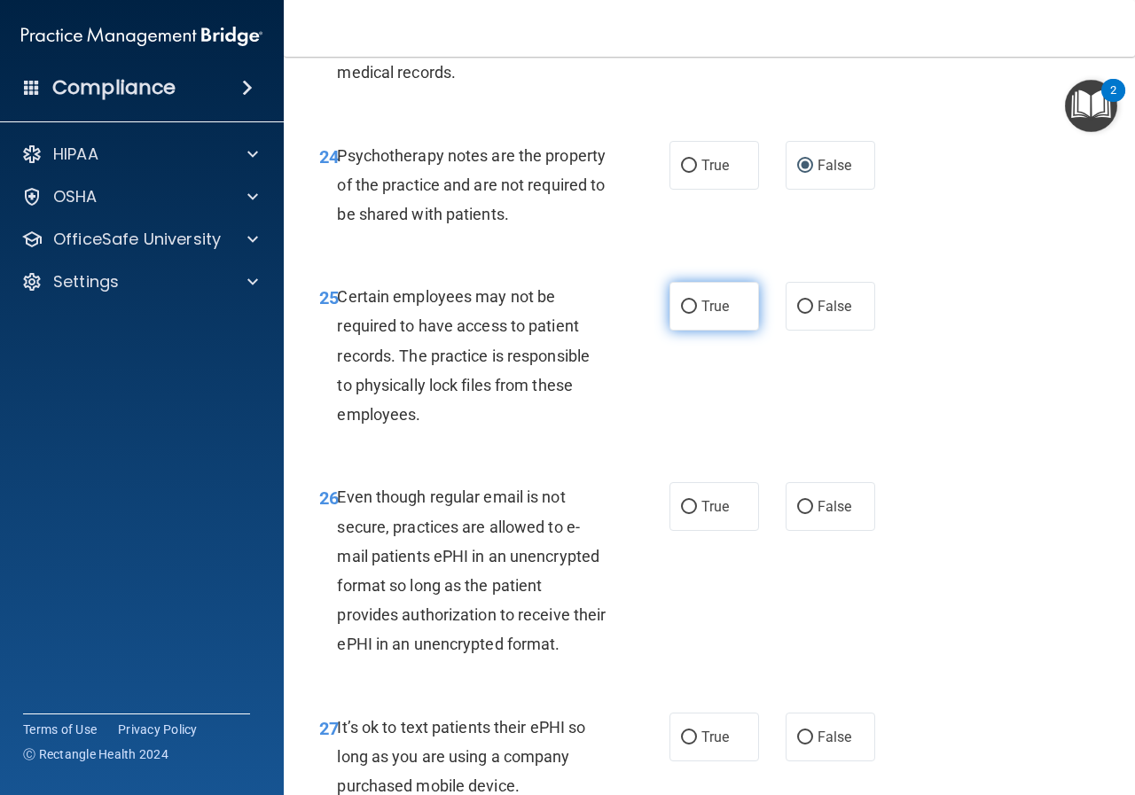
click at [688, 314] on input "True" at bounding box center [689, 306] width 16 height 13
radio input "true"
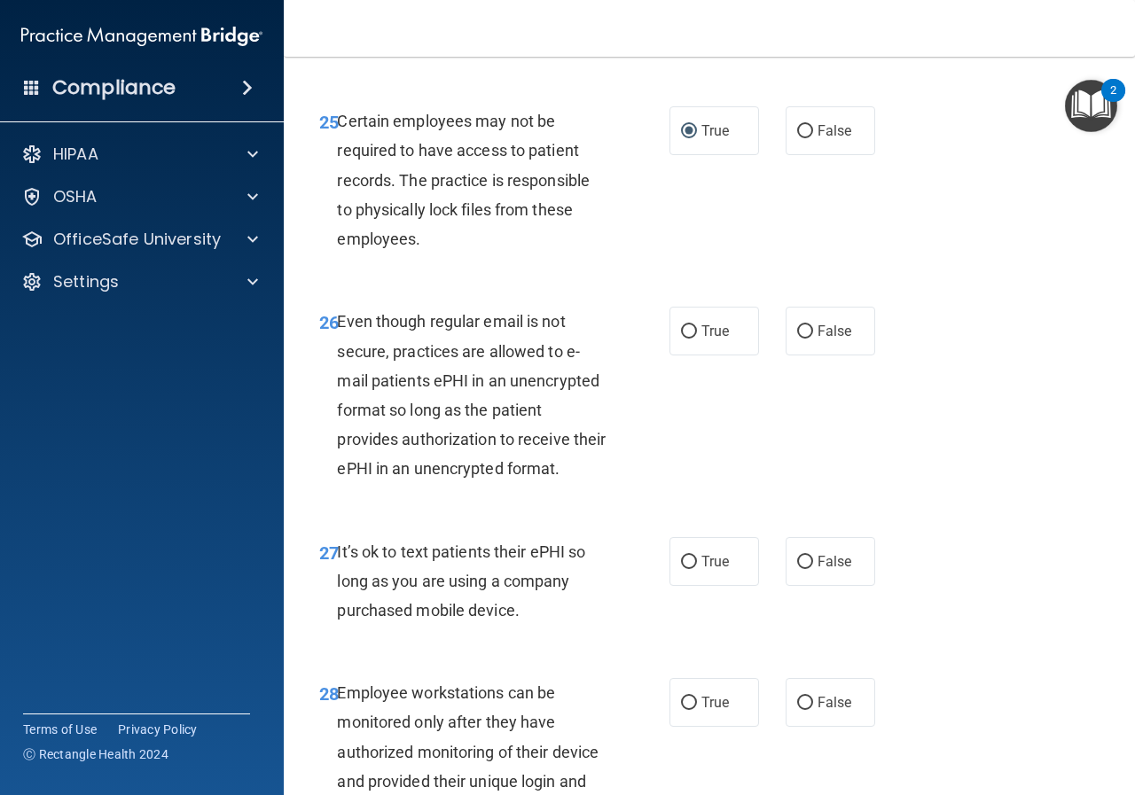
scroll to position [4786, 0]
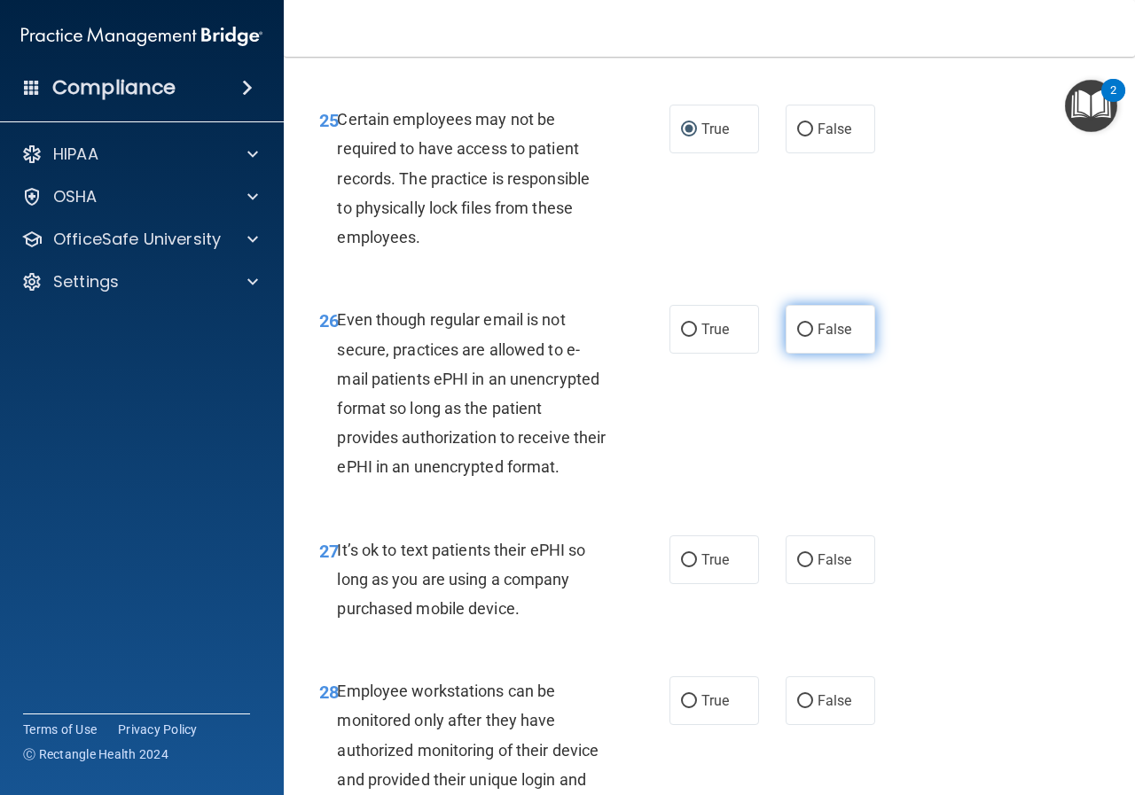
click at [806, 354] on label "False" at bounding box center [830, 329] width 90 height 49
click at [806, 337] on input "False" at bounding box center [805, 330] width 16 height 13
radio input "true"
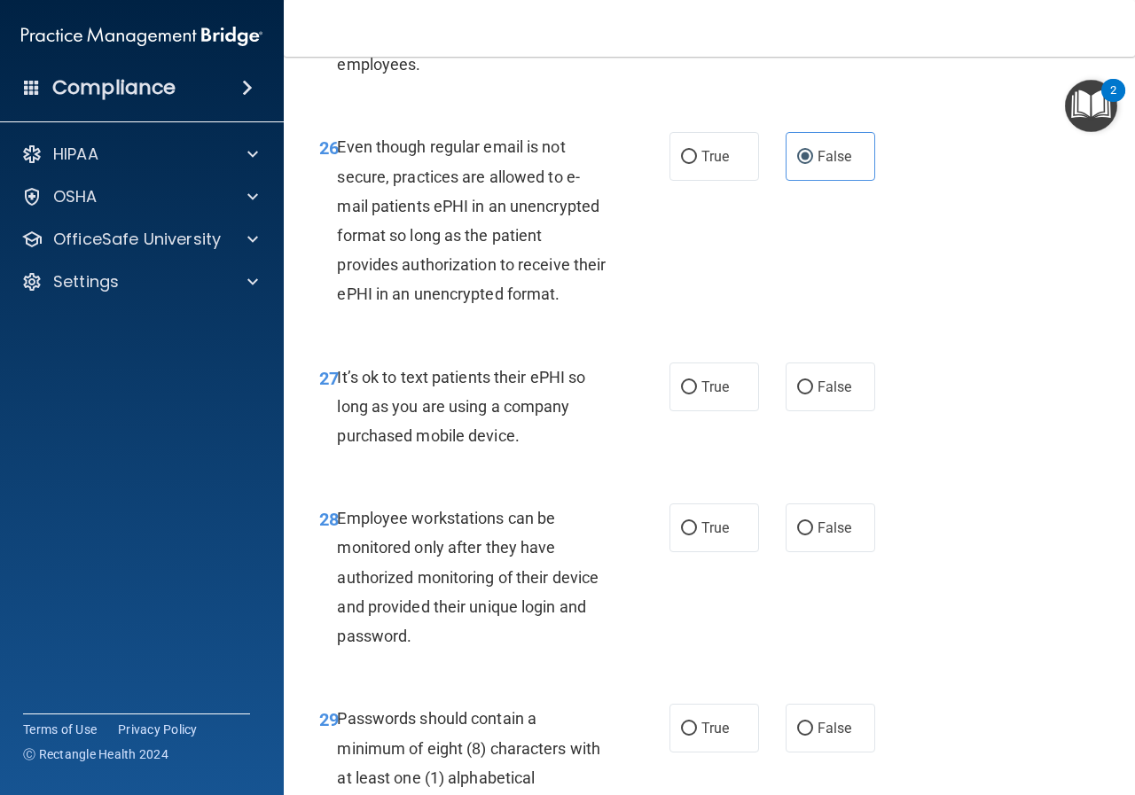
scroll to position [4963, 0]
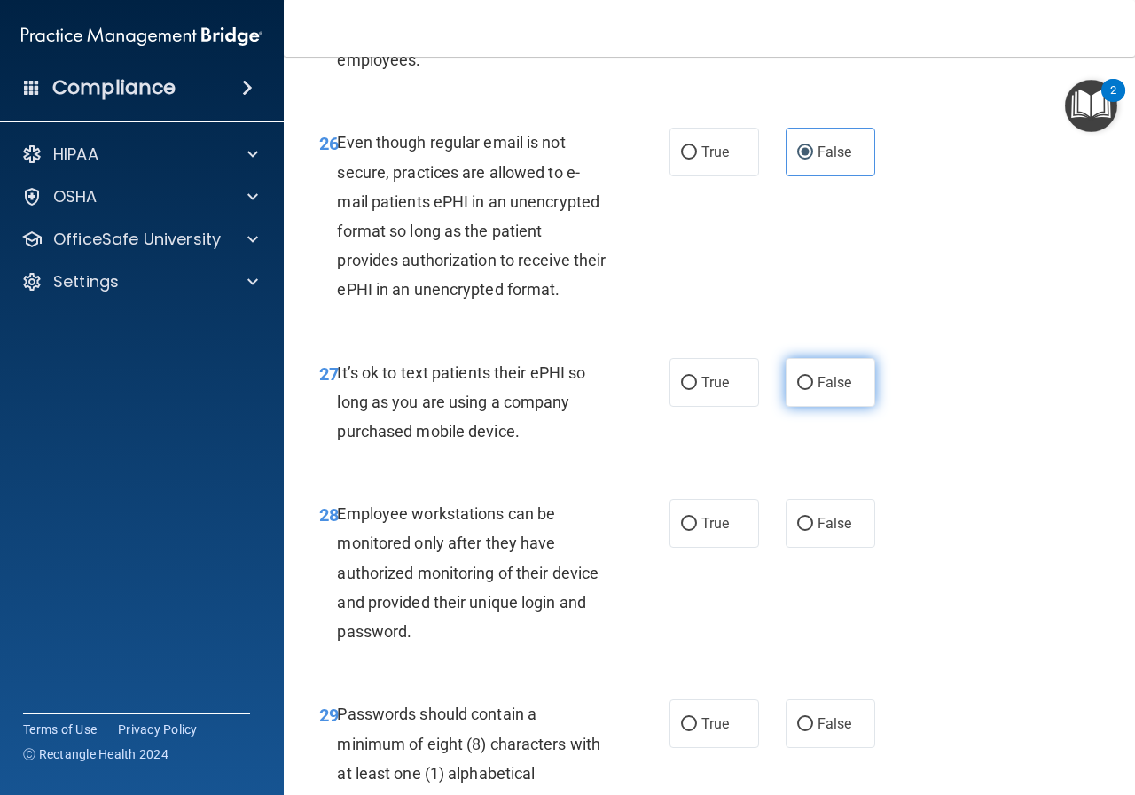
click at [785, 407] on label "False" at bounding box center [830, 382] width 90 height 49
click at [797, 390] on input "False" at bounding box center [805, 383] width 16 height 13
radio input "true"
click at [706, 391] on span "True" at bounding box center [714, 382] width 27 height 17
click at [697, 390] on input "True" at bounding box center [689, 383] width 16 height 13
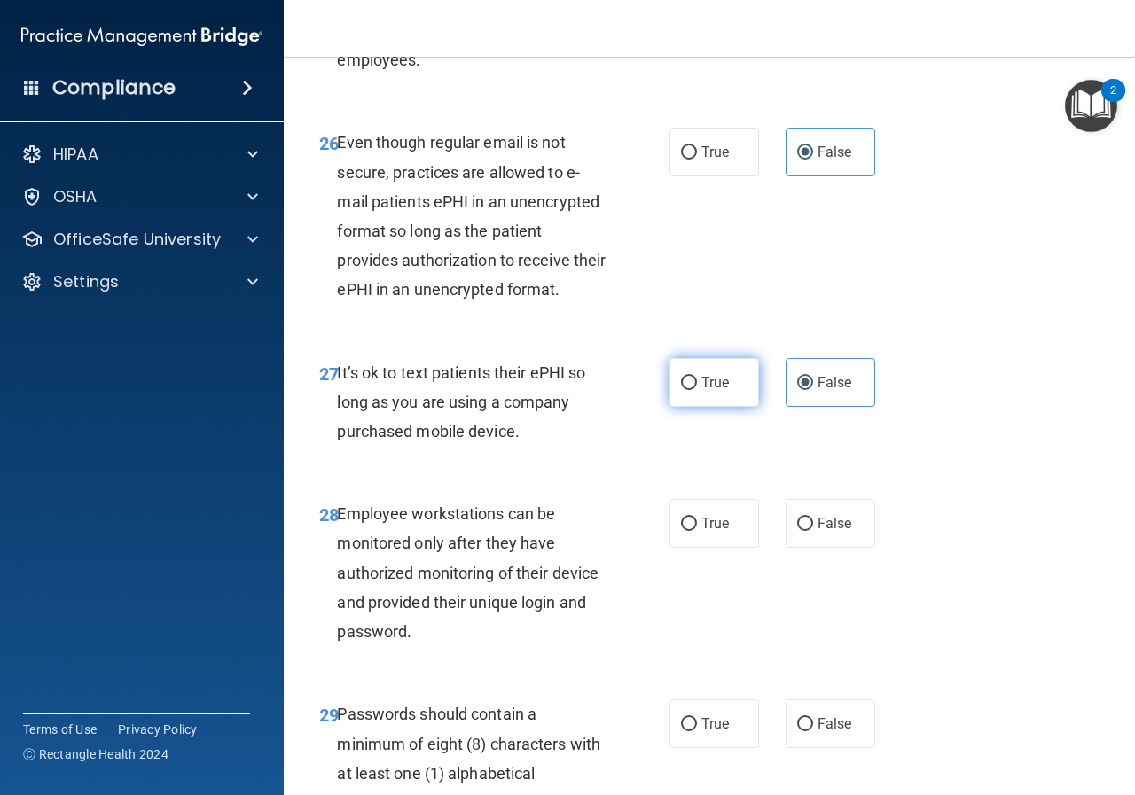
radio input "true"
radio input "false"
click at [701, 532] on span "True" at bounding box center [714, 523] width 27 height 17
click at [697, 531] on input "True" at bounding box center [689, 524] width 16 height 13
radio input "true"
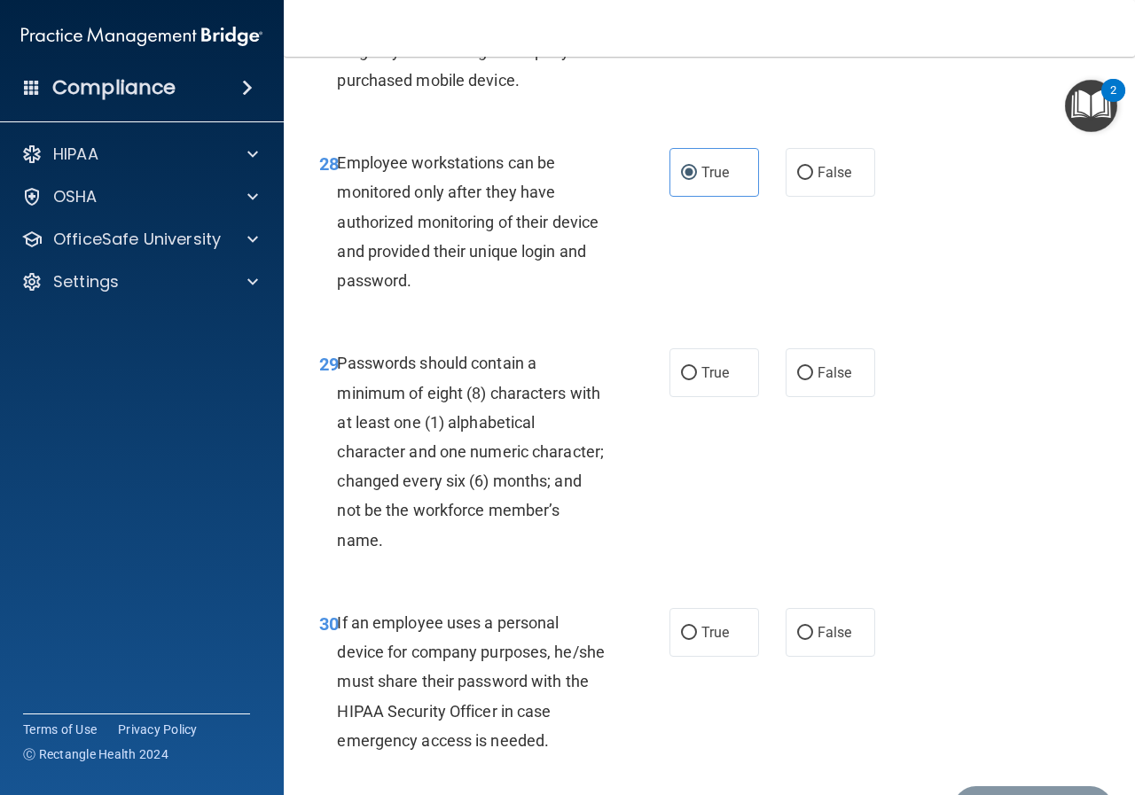
scroll to position [5318, 0]
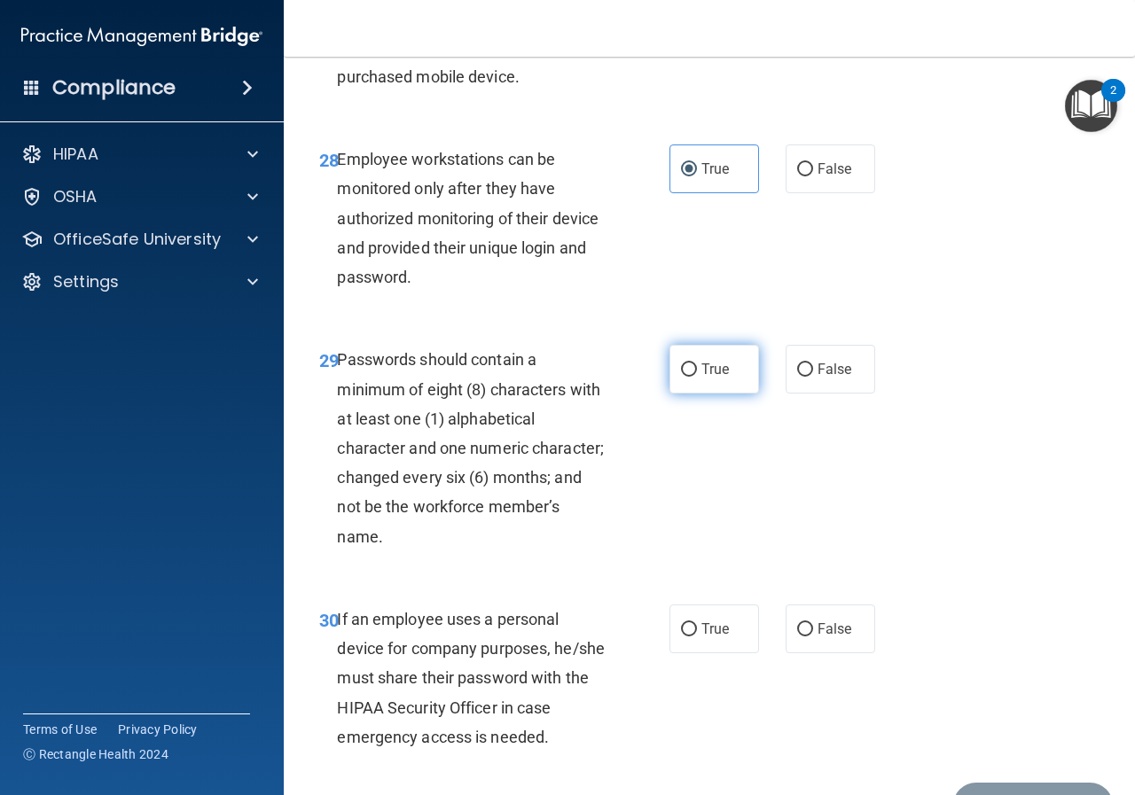
click at [687, 394] on label "True" at bounding box center [714, 369] width 90 height 49
click at [687, 377] on input "True" at bounding box center [689, 369] width 16 height 13
radio input "true"
click at [819, 36] on span "False" at bounding box center [834, 27] width 35 height 17
click at [813, 35] on input "False" at bounding box center [805, 28] width 16 height 13
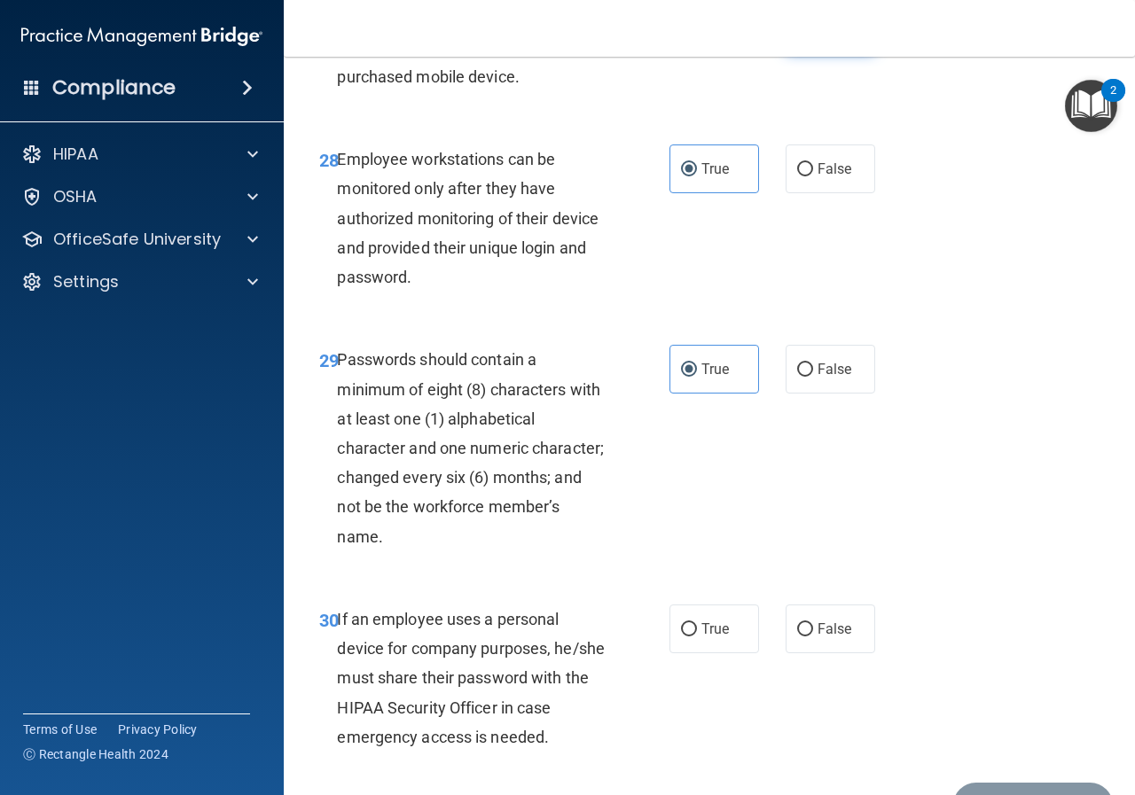
radio input "true"
radio input "false"
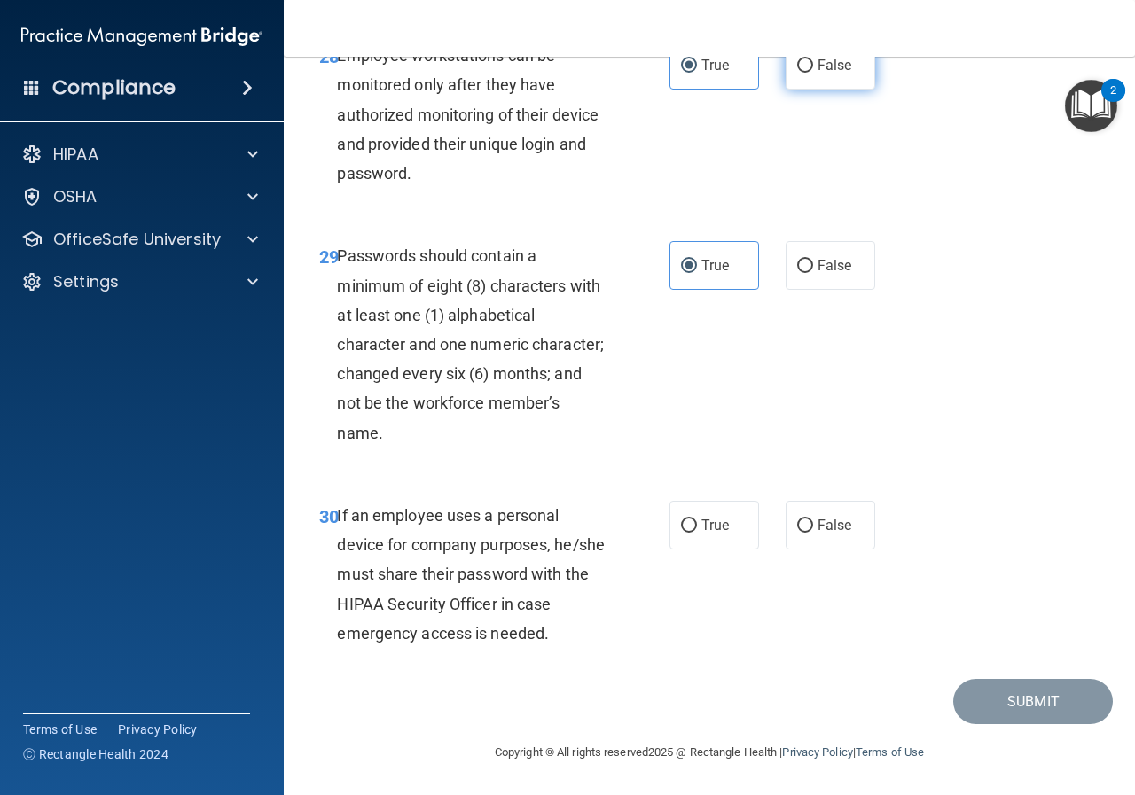
scroll to position [5539, 0]
click at [701, 522] on span "True" at bounding box center [714, 525] width 27 height 17
click at [696, 522] on input "True" at bounding box center [689, 525] width 16 height 13
radio input "true"
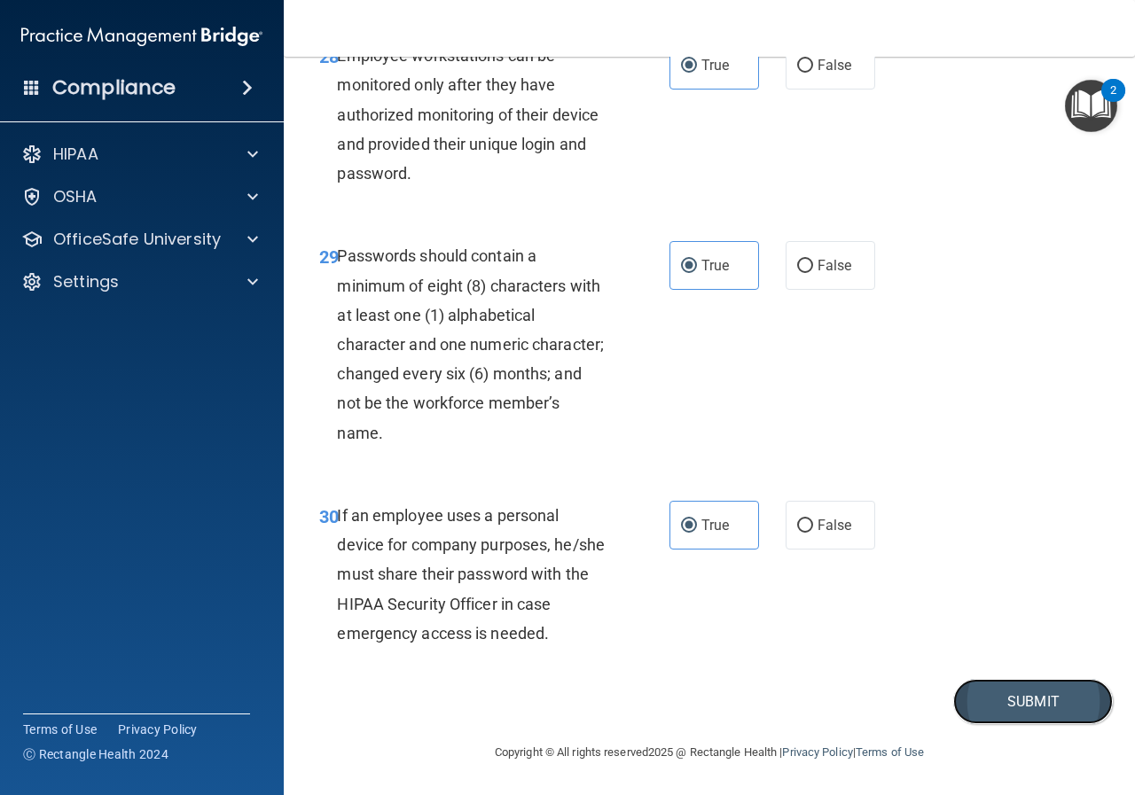
click at [990, 703] on button "Submit" at bounding box center [1033, 701] width 160 height 45
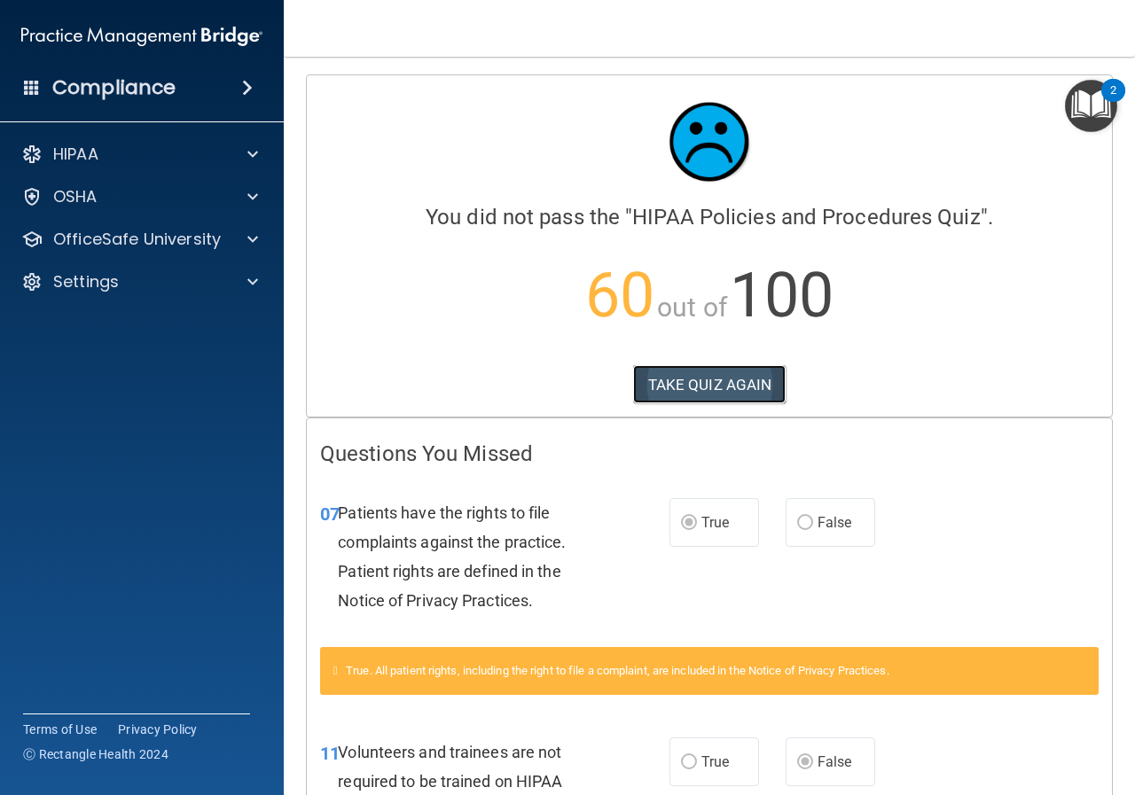
click at [743, 394] on button "TAKE QUIZ AGAIN" at bounding box center [709, 384] width 153 height 39
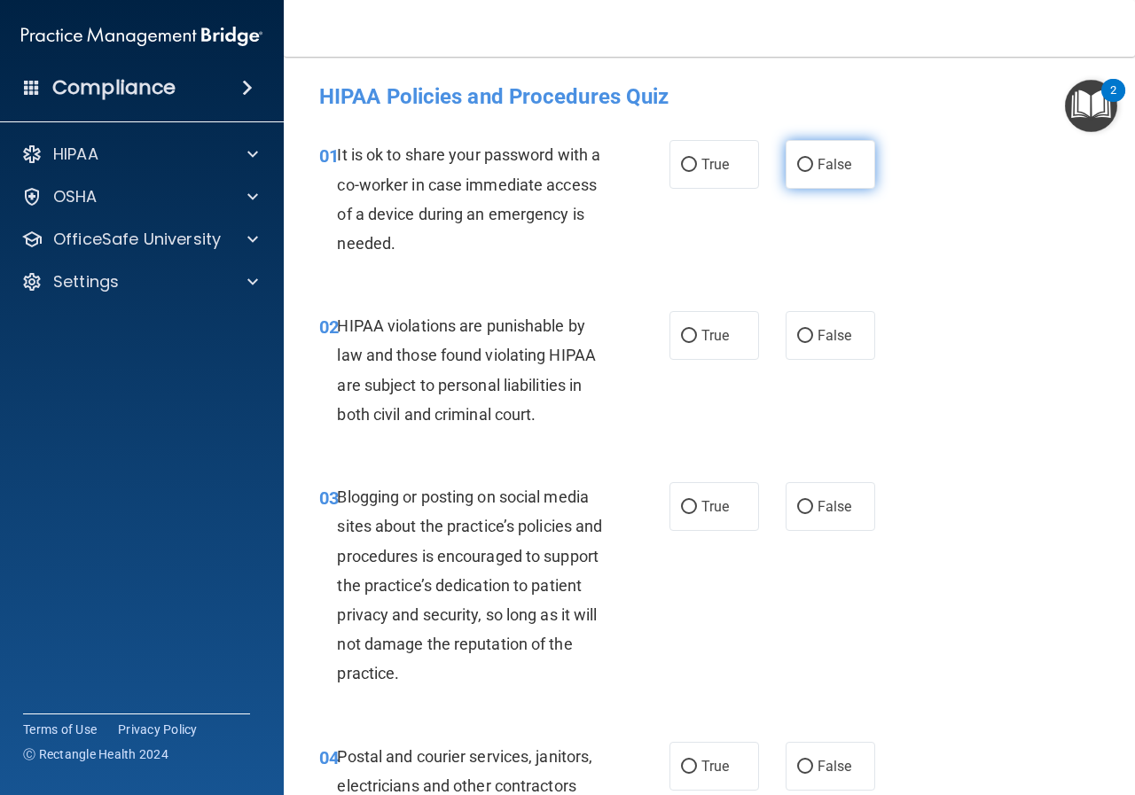
click at [799, 169] on input "False" at bounding box center [805, 165] width 16 height 13
radio input "true"
click at [701, 329] on span "True" at bounding box center [714, 335] width 27 height 17
click at [695, 330] on input "True" at bounding box center [689, 336] width 16 height 13
radio input "true"
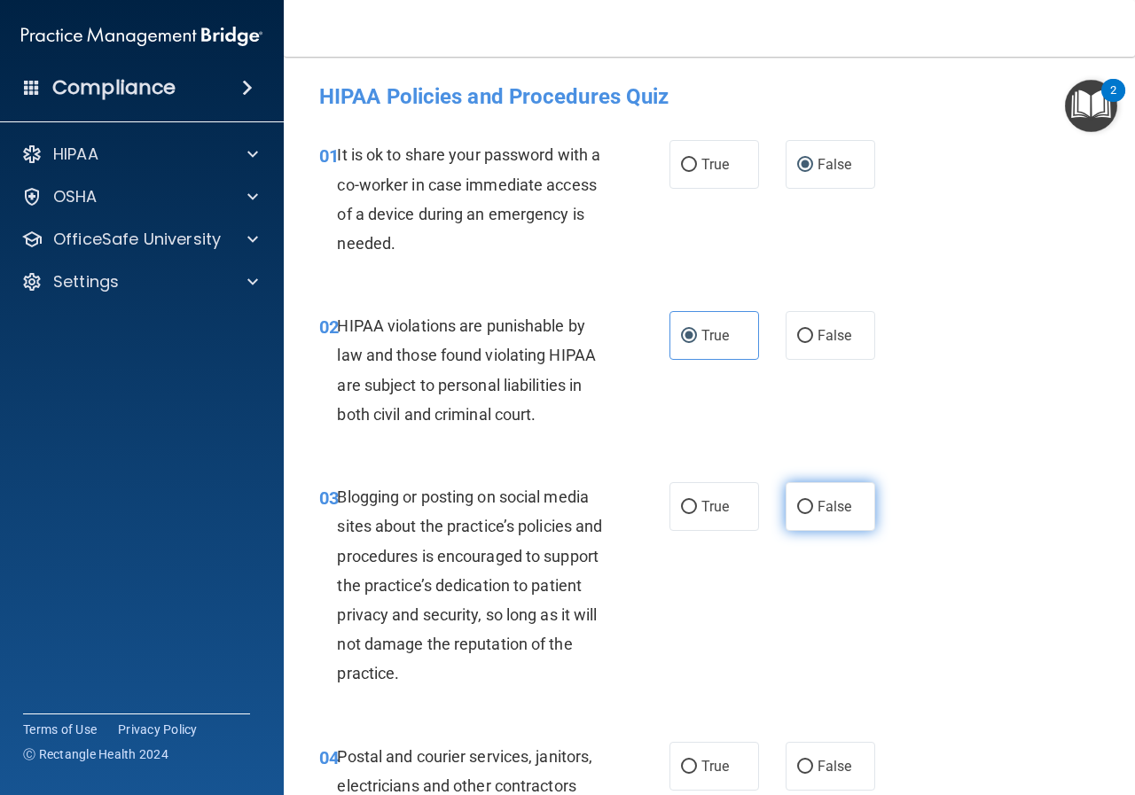
click at [799, 506] on input "False" at bounding box center [805, 507] width 16 height 13
radio input "true"
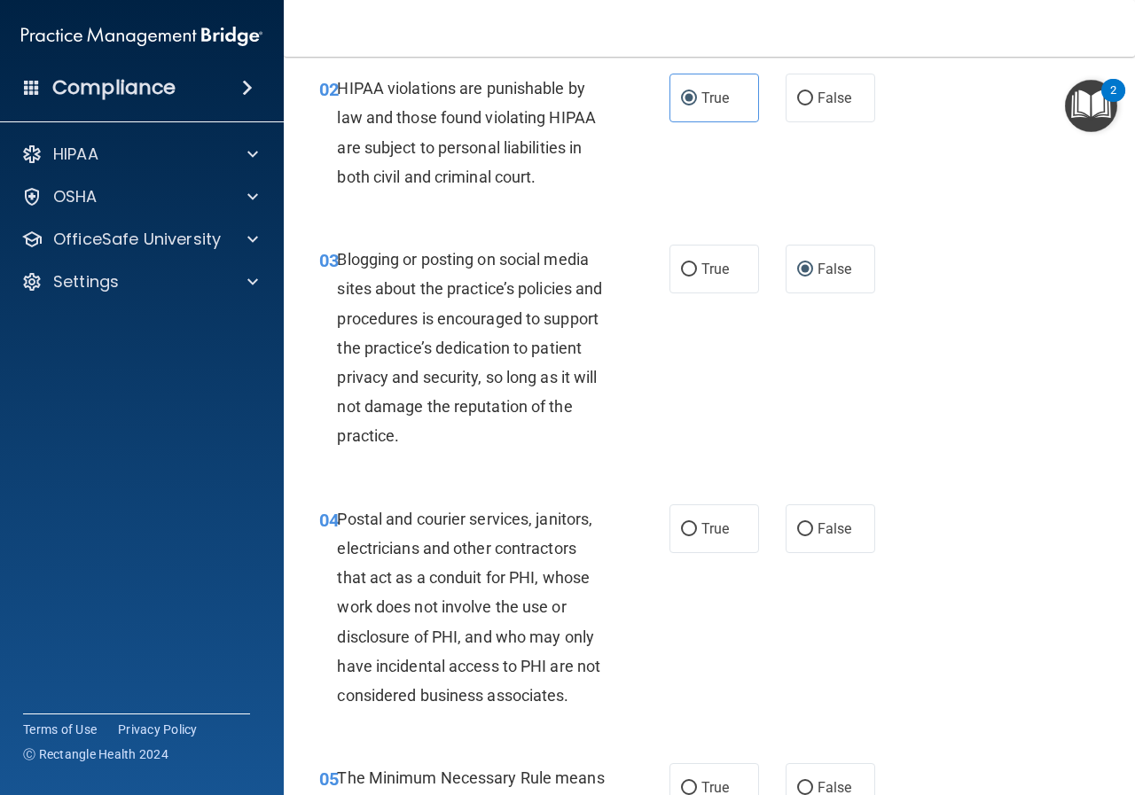
scroll to position [443, 0]
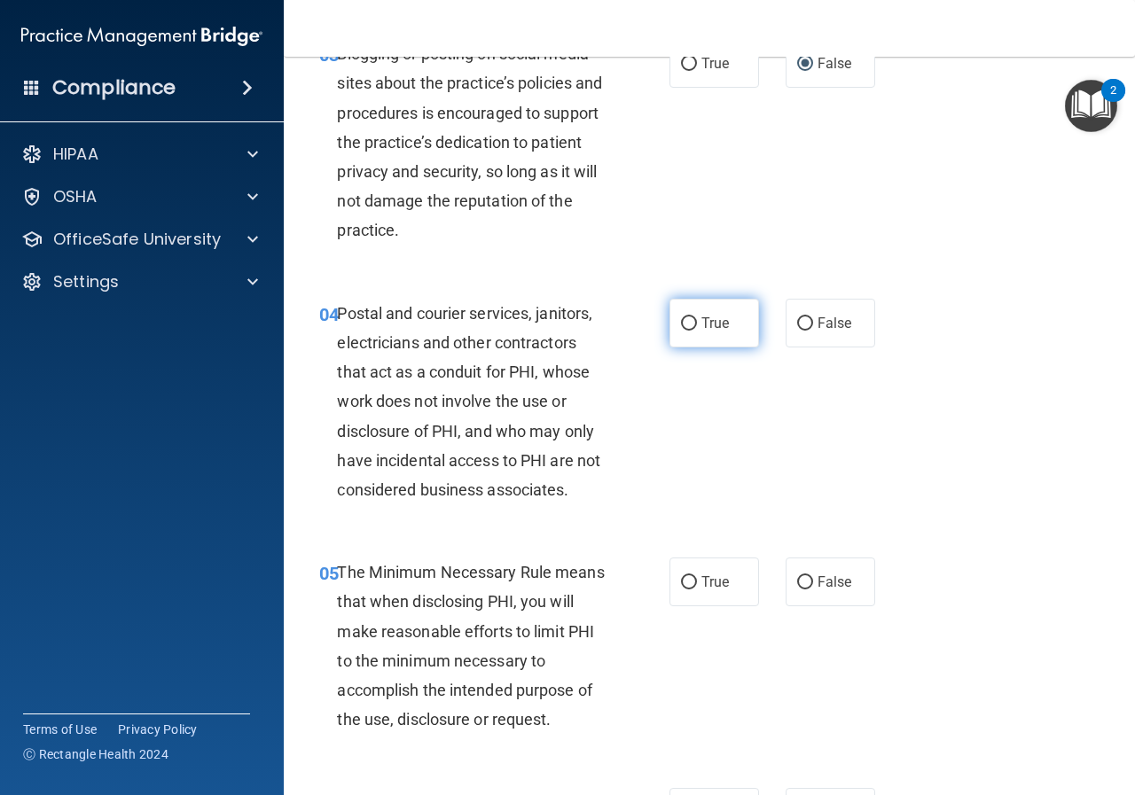
click at [682, 339] on label "True" at bounding box center [714, 323] width 90 height 49
click at [682, 331] on input "True" at bounding box center [689, 323] width 16 height 13
radio input "true"
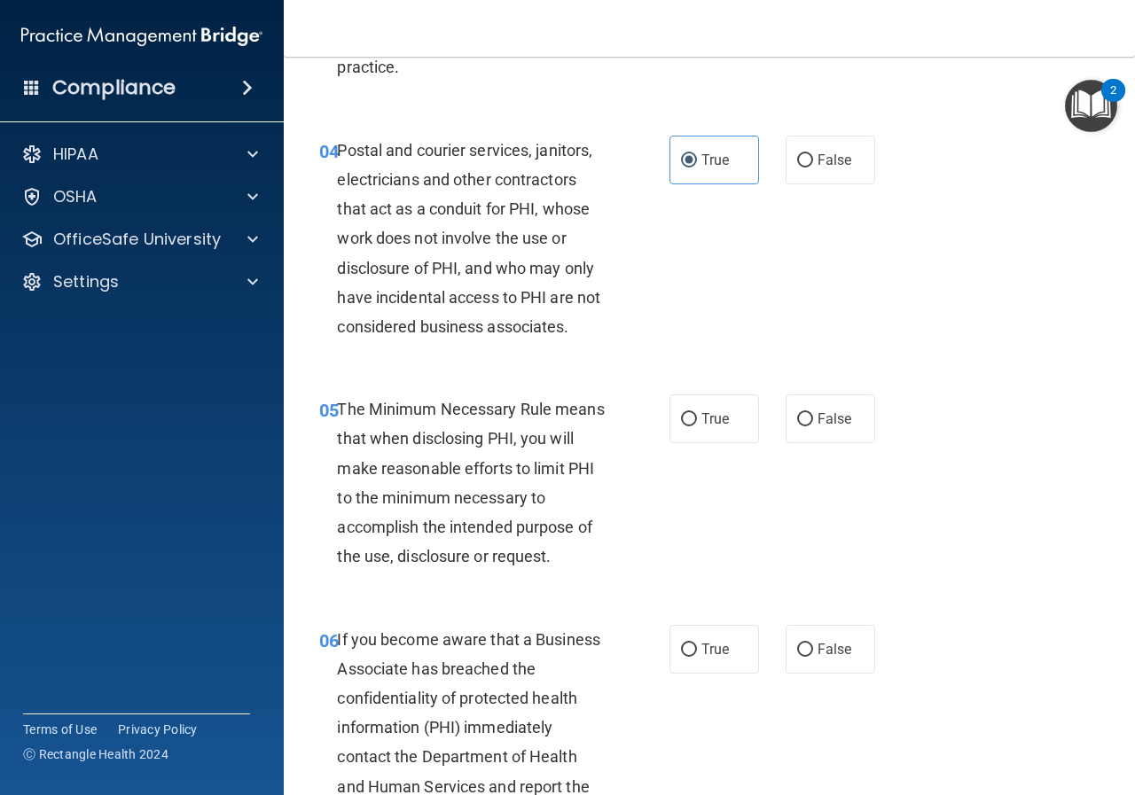
scroll to position [620, 0]
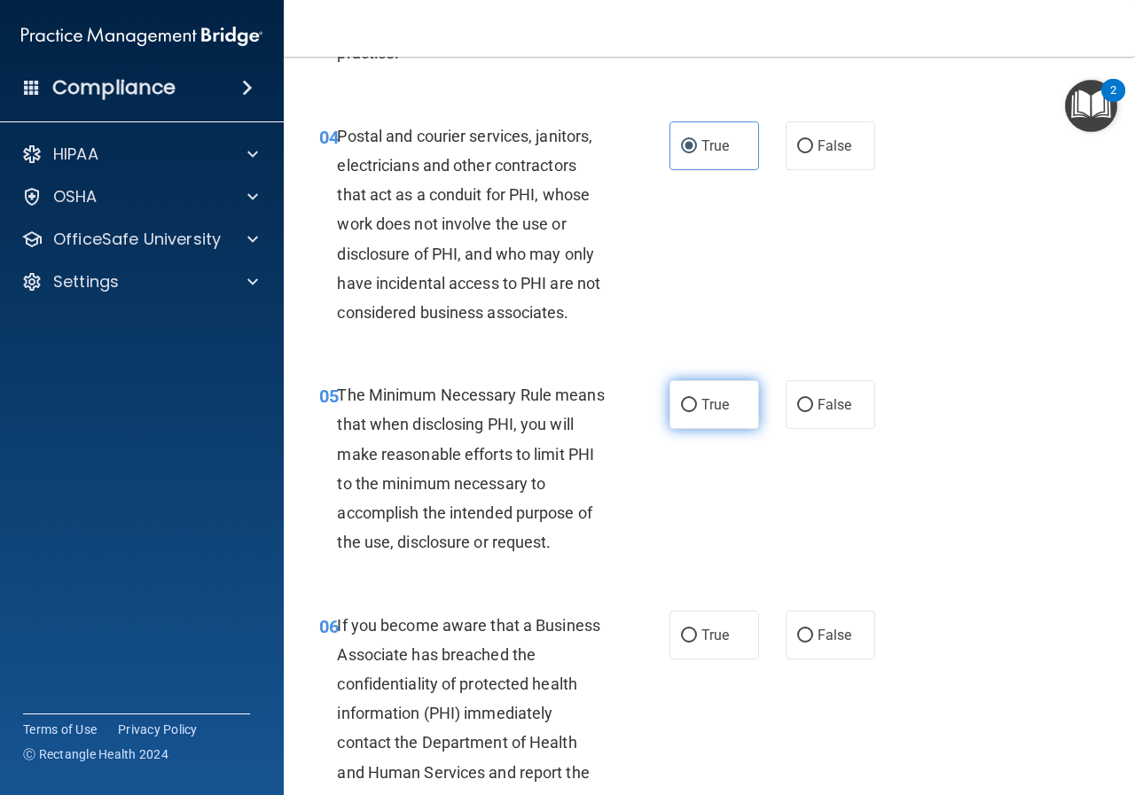
click at [706, 413] on label "True" at bounding box center [714, 404] width 90 height 49
click at [697, 412] on input "True" at bounding box center [689, 405] width 16 height 13
radio input "true"
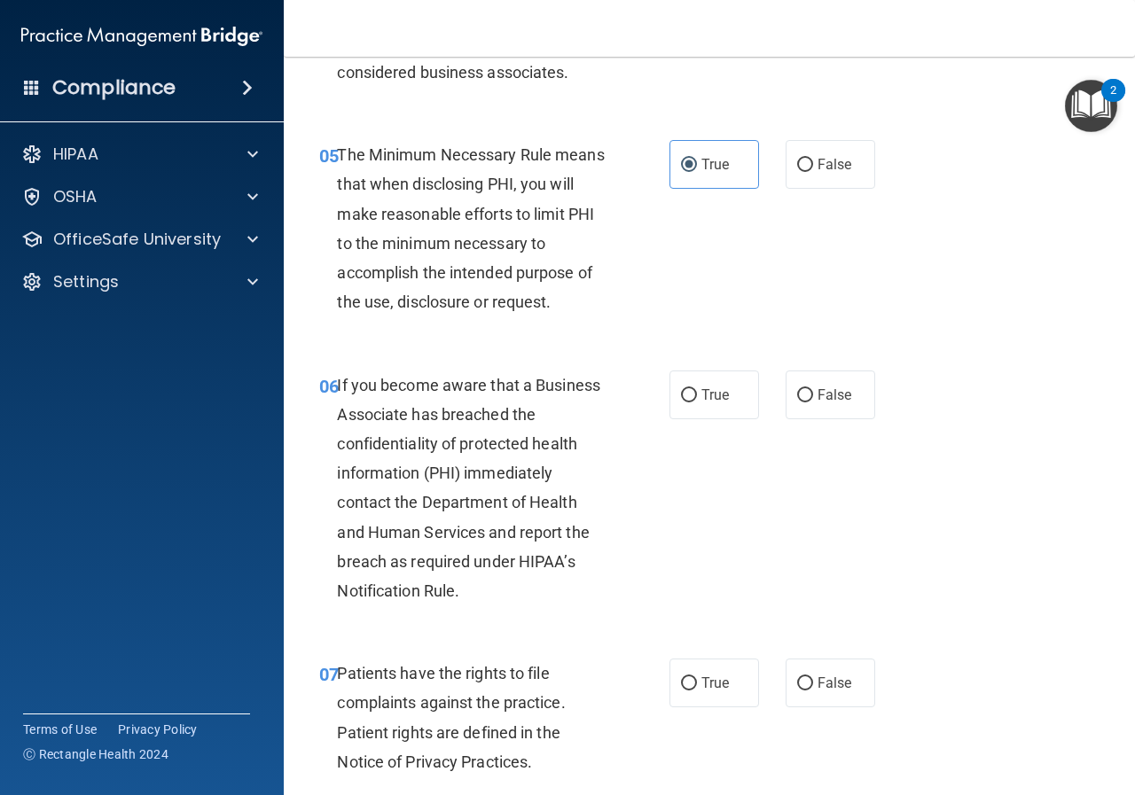
scroll to position [886, 0]
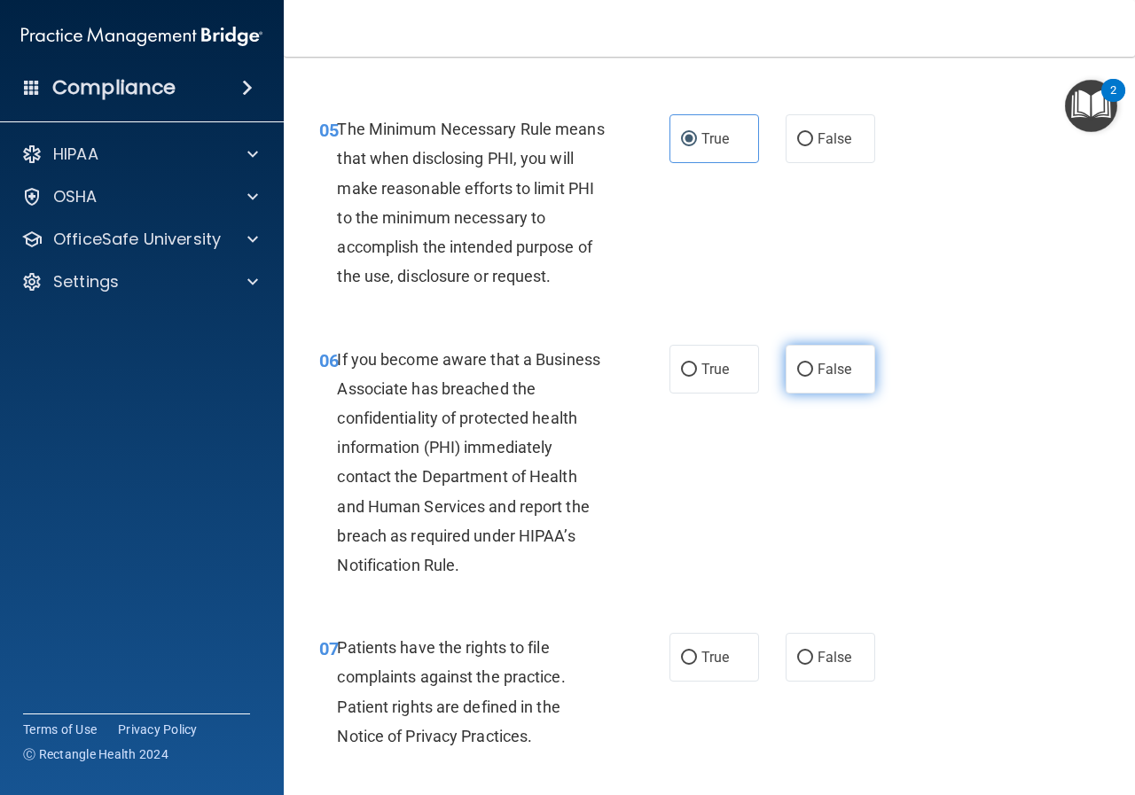
click at [823, 370] on span "False" at bounding box center [834, 369] width 35 height 17
click at [813, 370] on input "False" at bounding box center [805, 369] width 16 height 13
radio input "true"
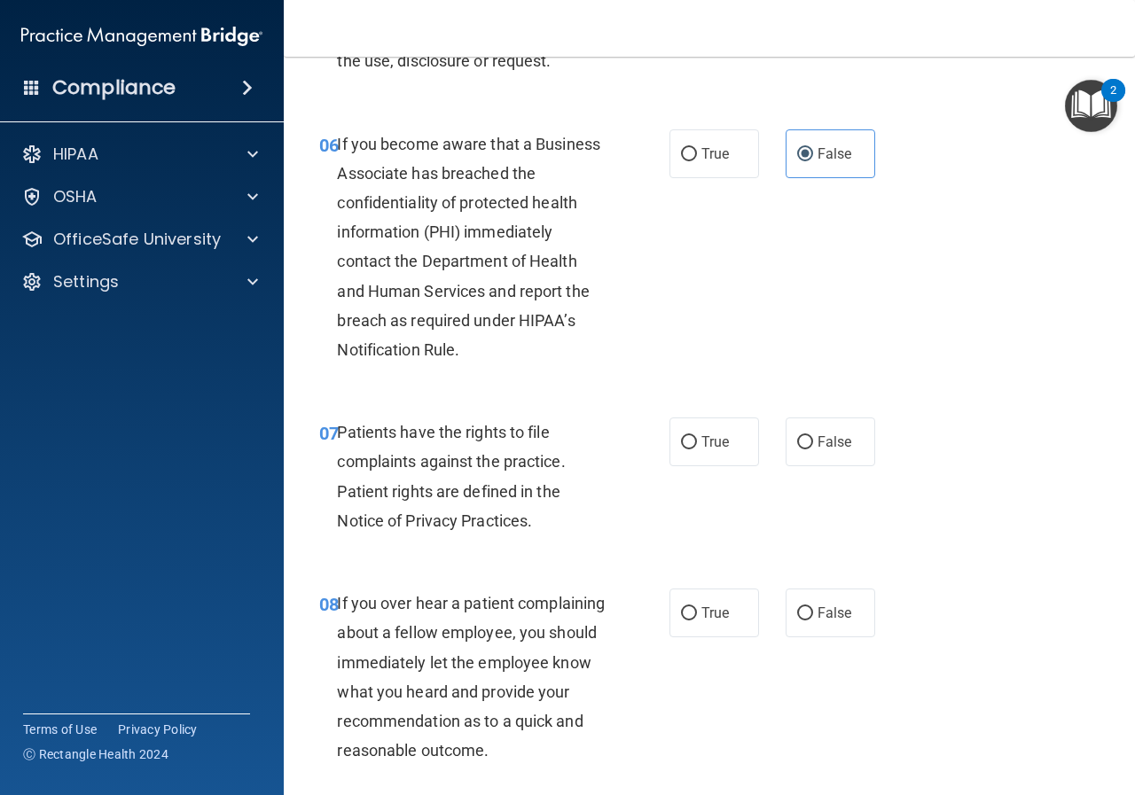
scroll to position [1152, 0]
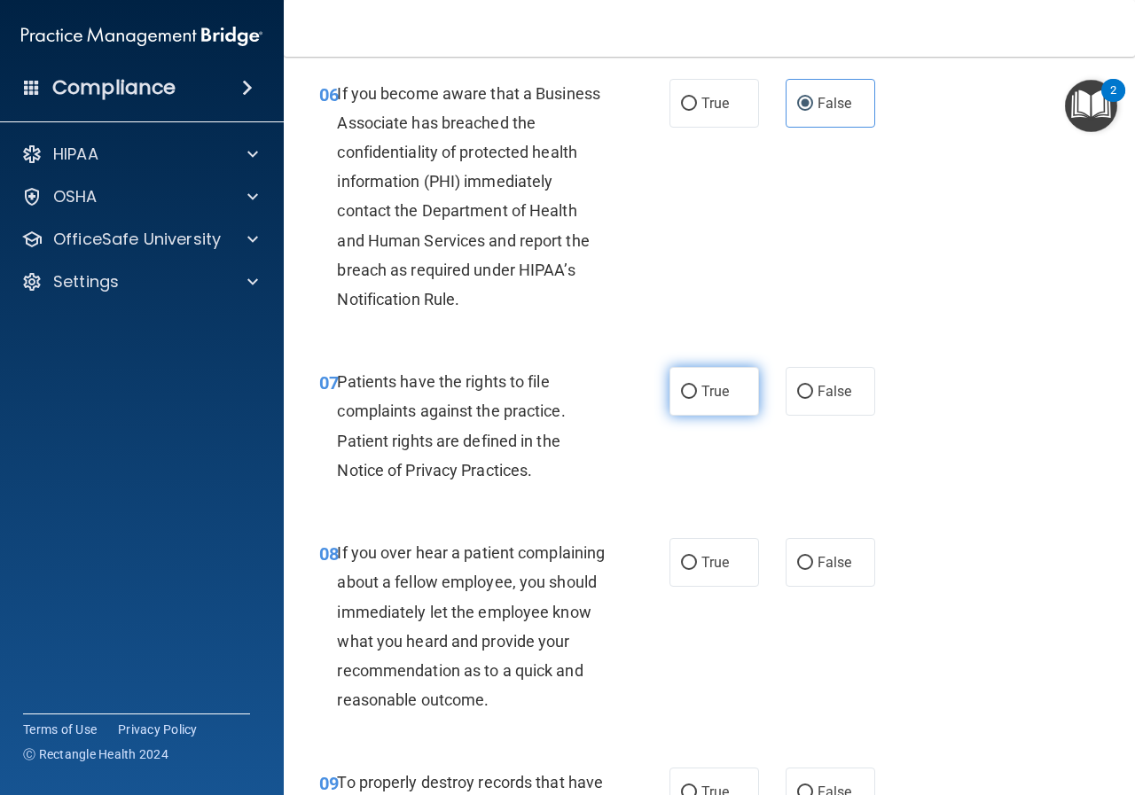
click at [686, 392] on input "True" at bounding box center [689, 392] width 16 height 13
radio input "true"
click at [785, 561] on label "False" at bounding box center [830, 562] width 90 height 49
click at [797, 561] on input "False" at bounding box center [805, 563] width 16 height 13
radio input "true"
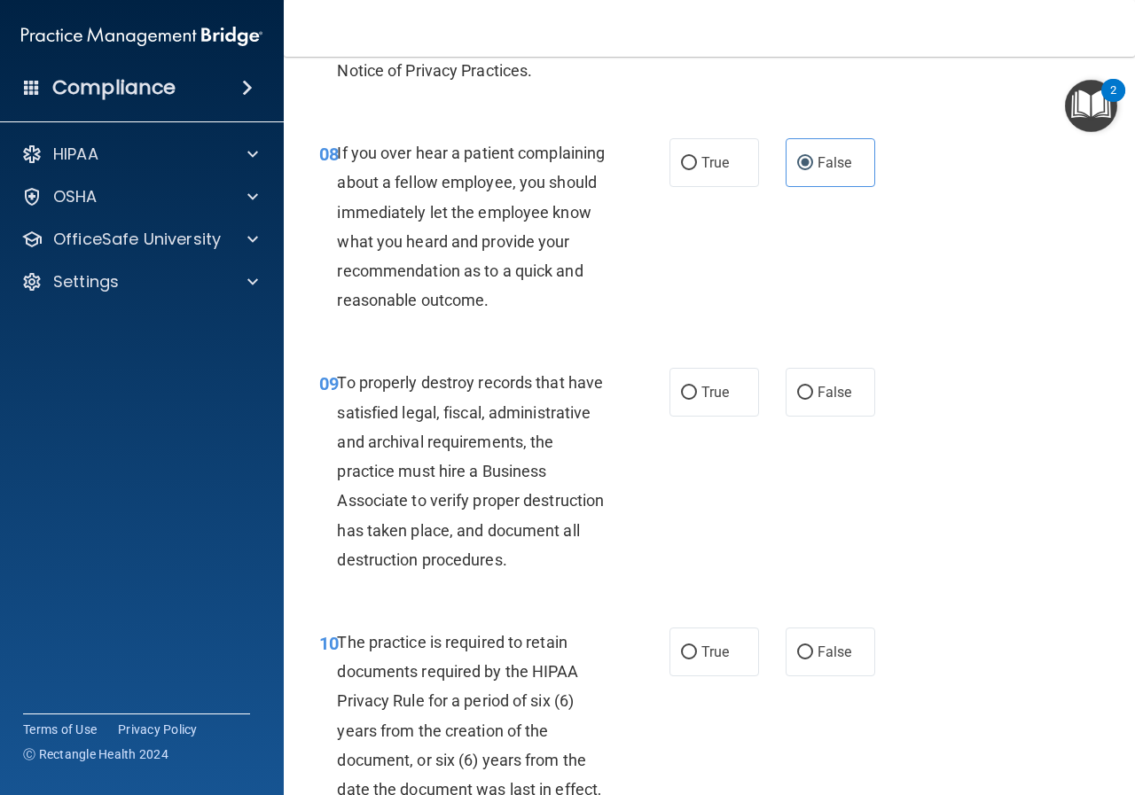
scroll to position [1595, 0]
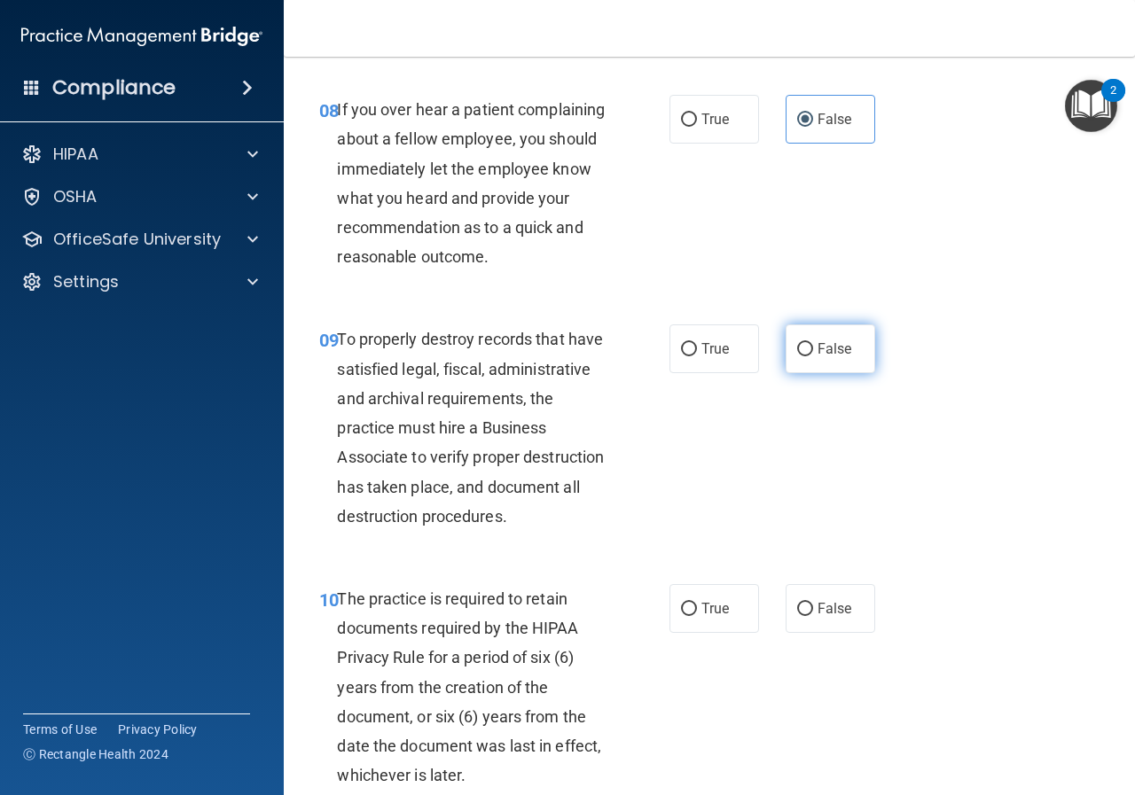
click at [817, 357] on span "False" at bounding box center [834, 348] width 35 height 17
click at [812, 356] on input "False" at bounding box center [805, 349] width 16 height 13
radio input "true"
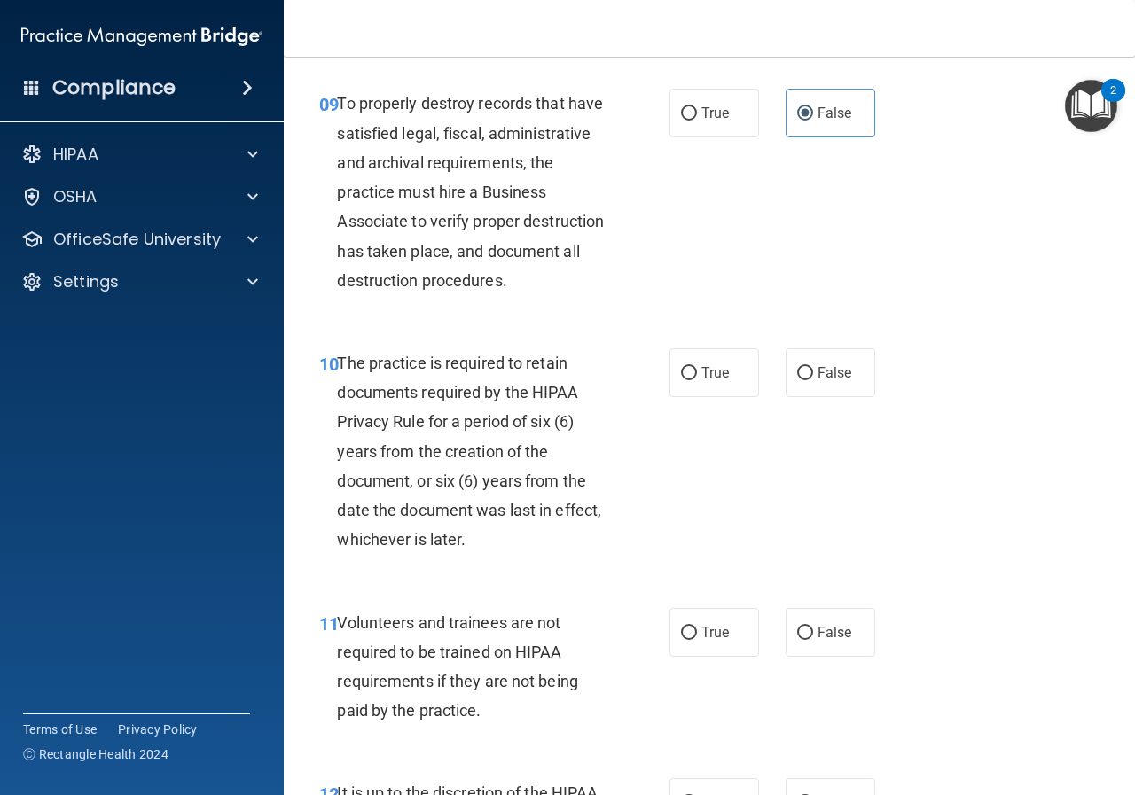
scroll to position [1950, 0]
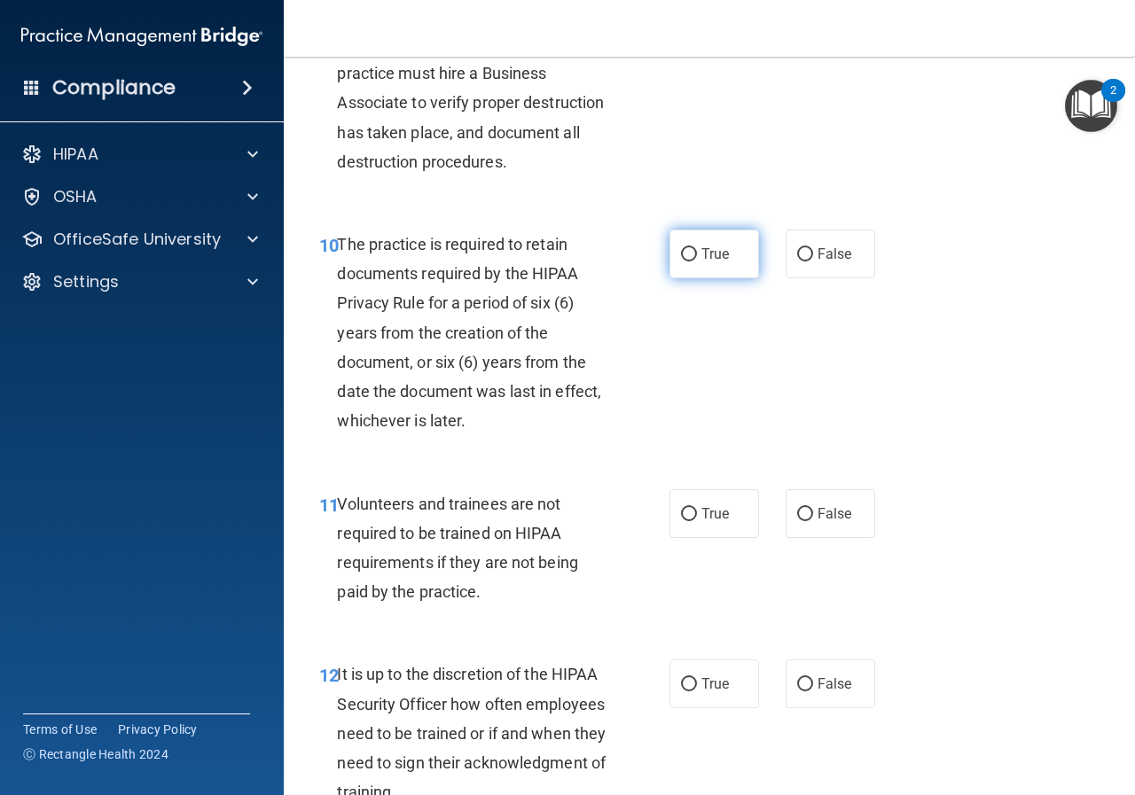
click at [714, 278] on label "True" at bounding box center [714, 254] width 90 height 49
click at [697, 261] on input "True" at bounding box center [689, 254] width 16 height 13
radio input "true"
click at [809, 538] on label "False" at bounding box center [830, 513] width 90 height 49
click at [809, 521] on input "False" at bounding box center [805, 514] width 16 height 13
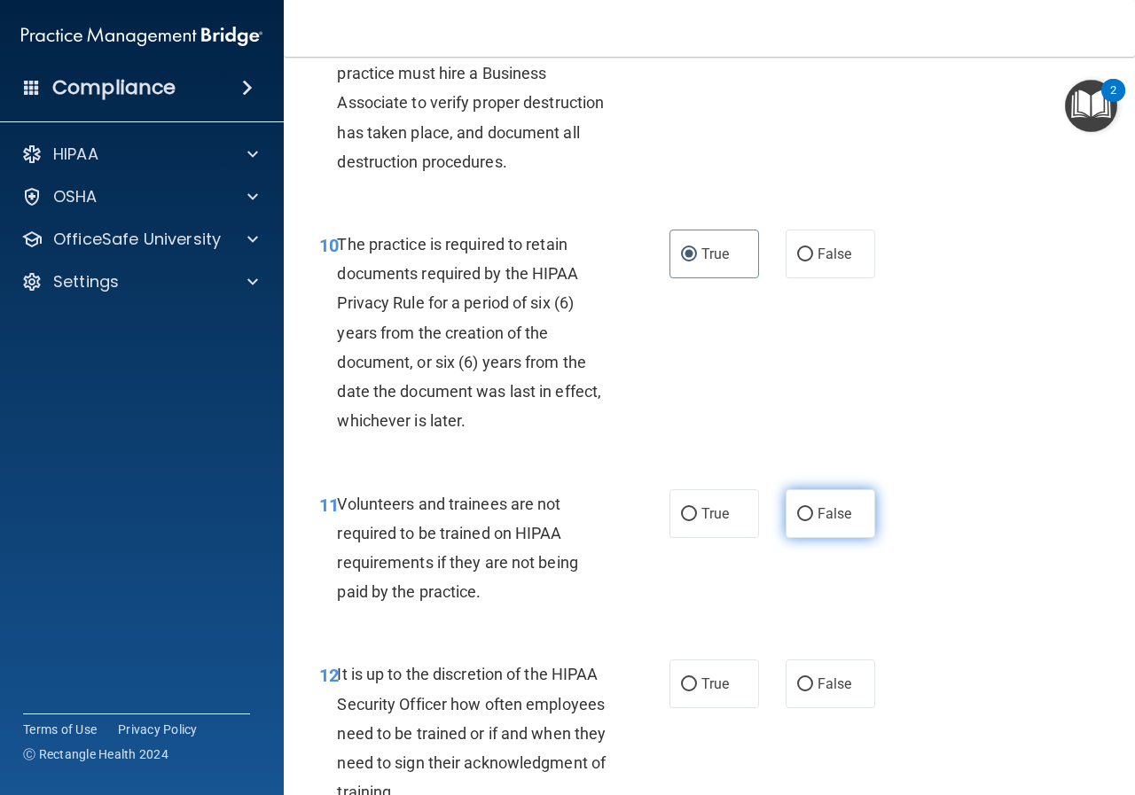
radio input "true"
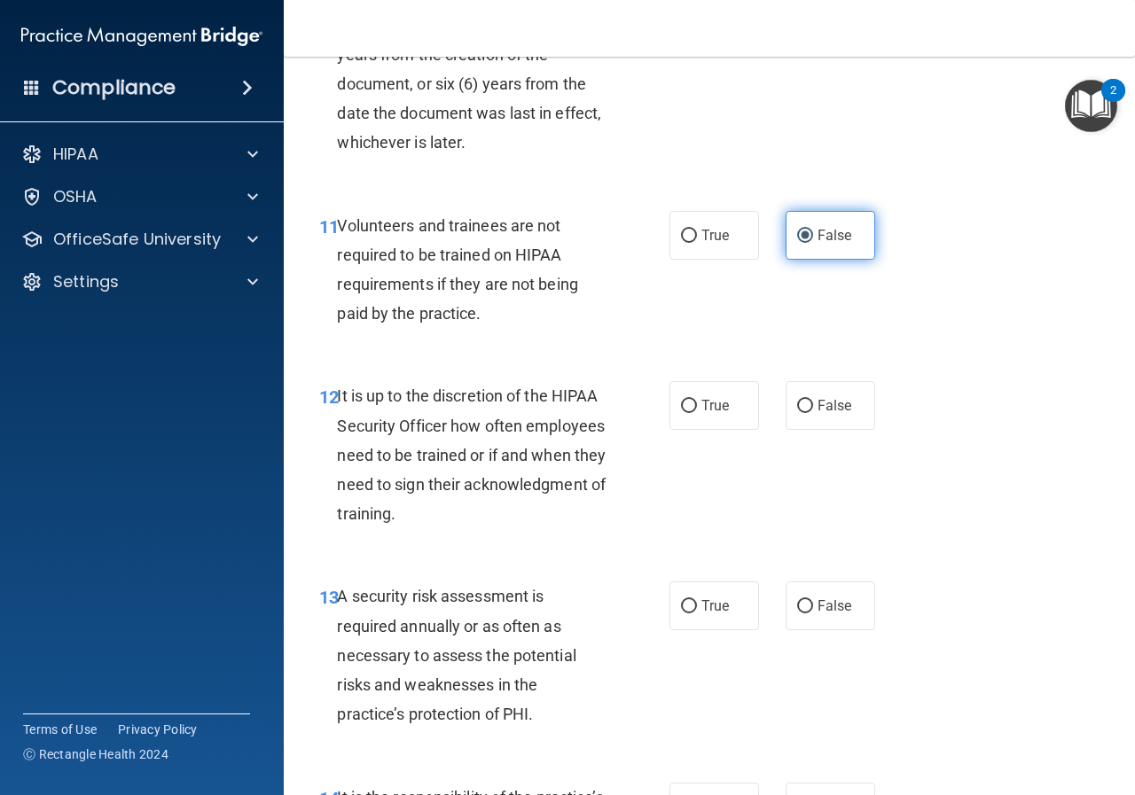
scroll to position [2304, 0]
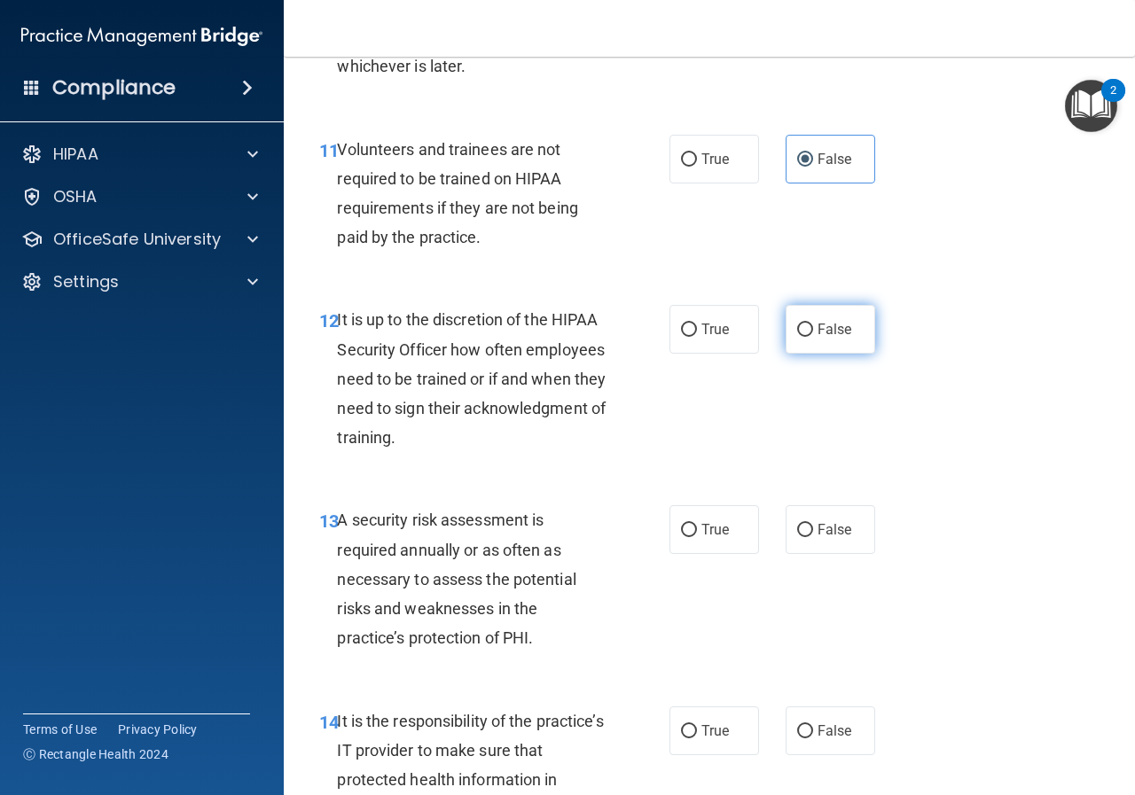
click at [785, 354] on label "False" at bounding box center [830, 329] width 90 height 49
click at [797, 337] on input "False" at bounding box center [805, 330] width 16 height 13
radio input "true"
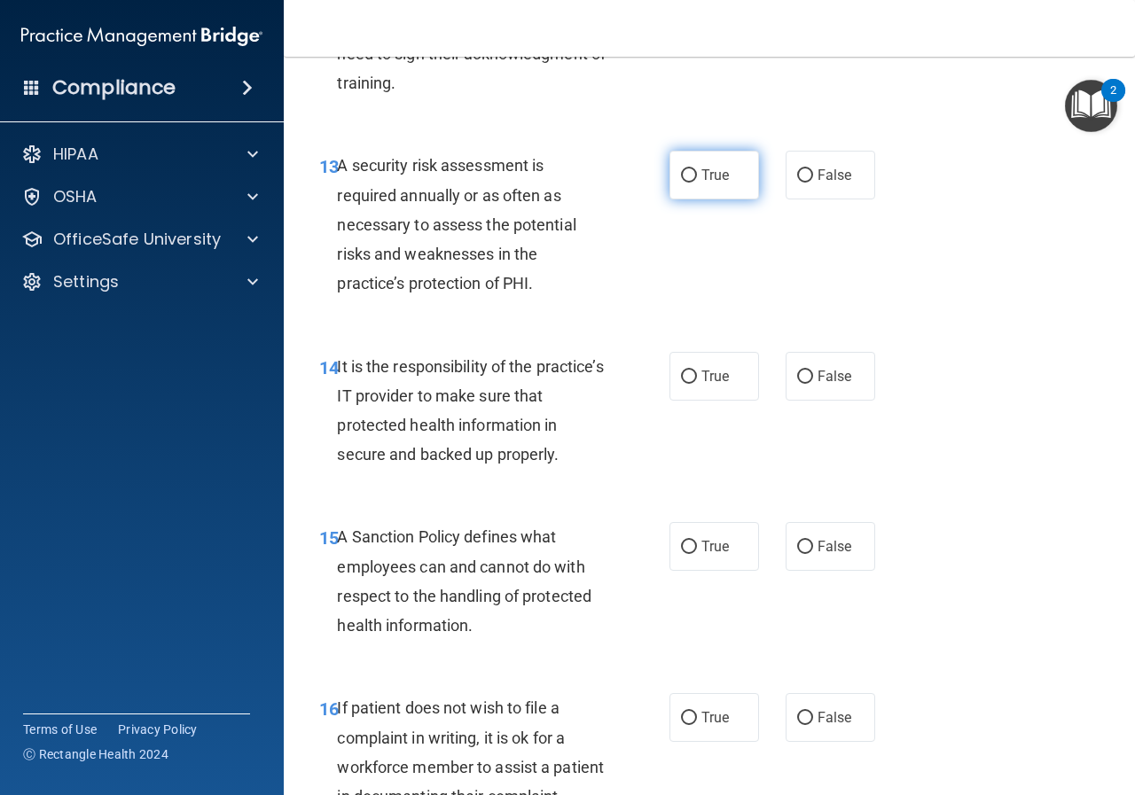
scroll to position [2482, 0]
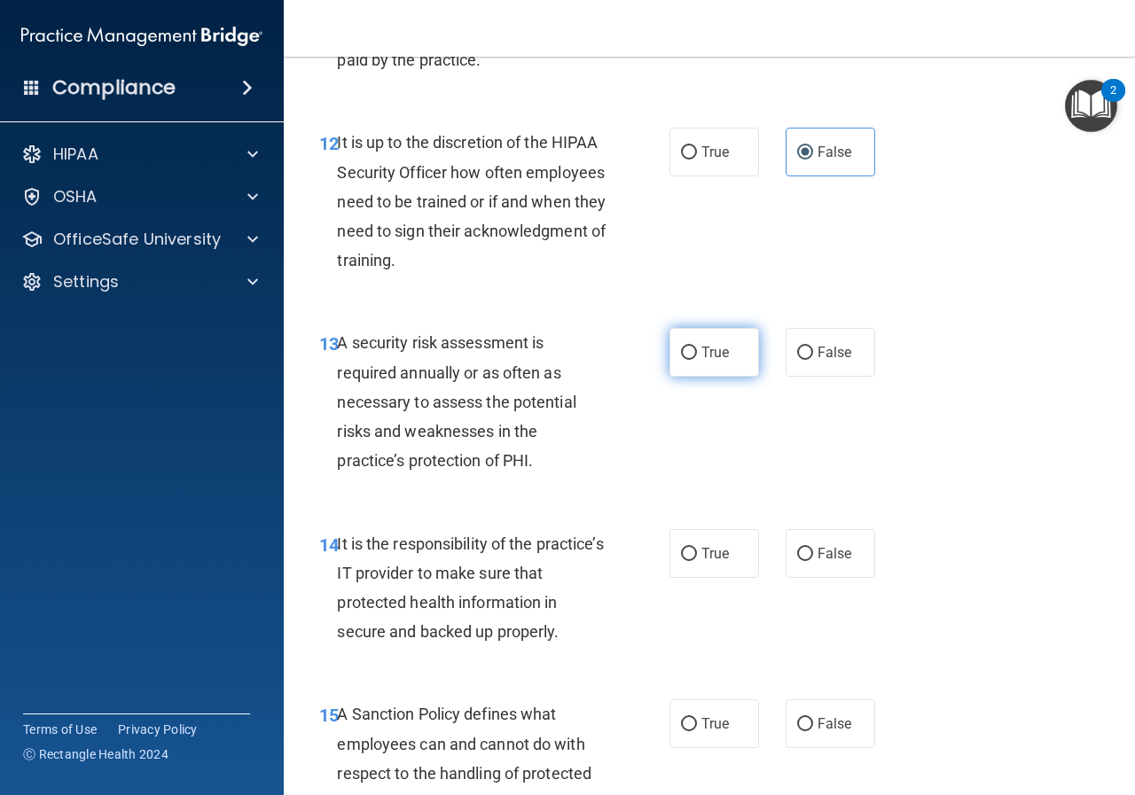
click at [682, 377] on label "True" at bounding box center [714, 352] width 90 height 49
click at [682, 360] on input "True" at bounding box center [689, 353] width 16 height 13
radio input "true"
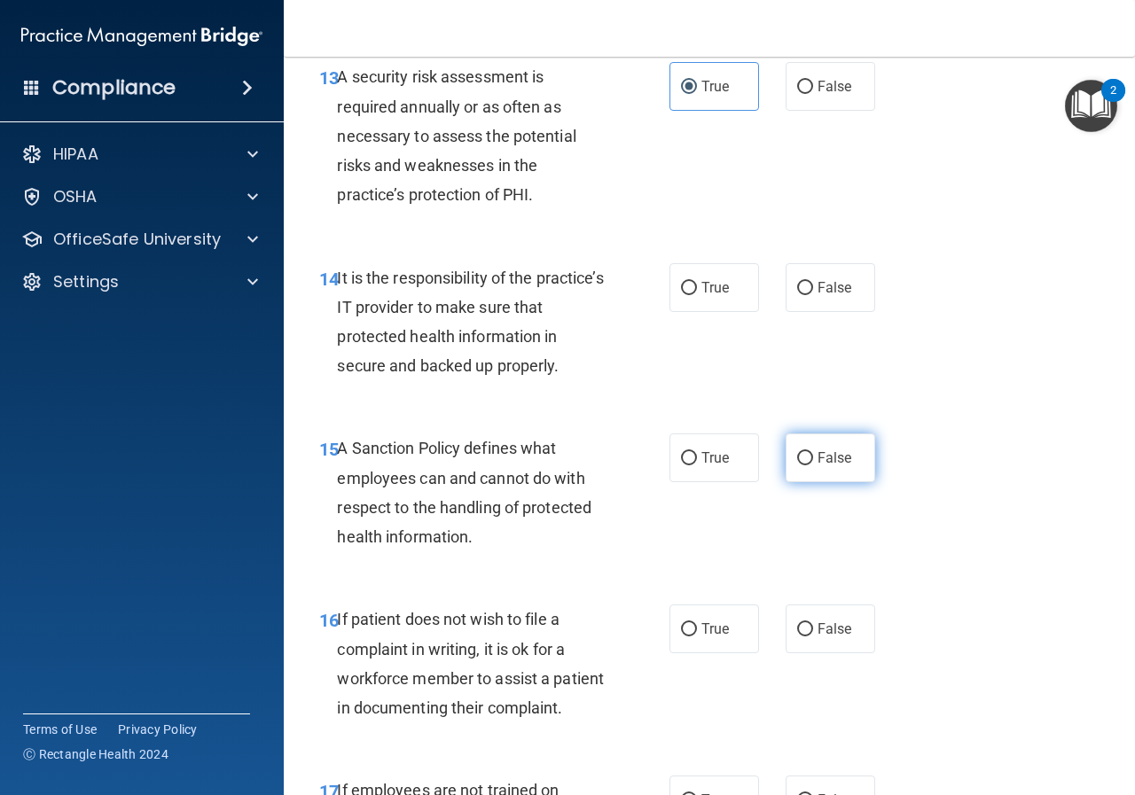
click at [791, 482] on label "False" at bounding box center [830, 457] width 90 height 49
click at [797, 465] on input "False" at bounding box center [805, 458] width 16 height 13
radio input "true"
click at [797, 295] on input "False" at bounding box center [805, 288] width 16 height 13
radio input "true"
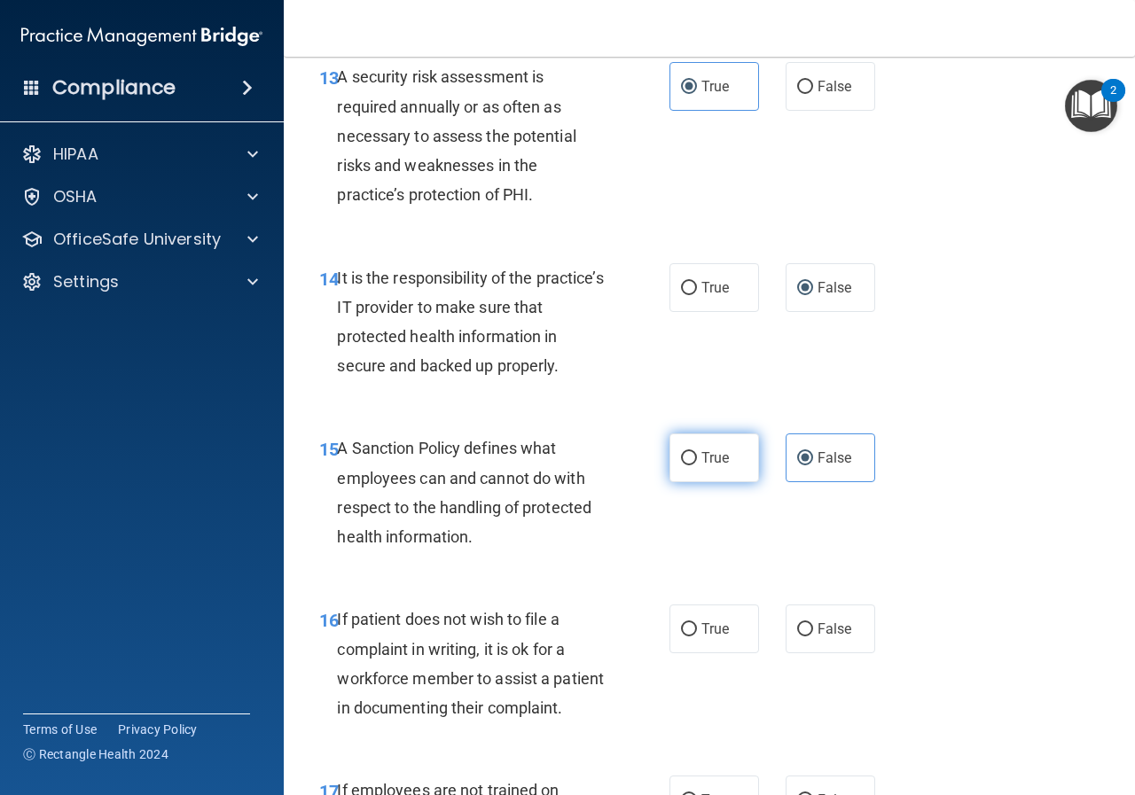
click at [701, 466] on span "True" at bounding box center [714, 457] width 27 height 17
click at [697, 465] on input "True" at bounding box center [689, 458] width 16 height 13
radio input "true"
click at [787, 482] on label "False" at bounding box center [830, 457] width 90 height 49
click at [797, 465] on input "False" at bounding box center [805, 458] width 16 height 13
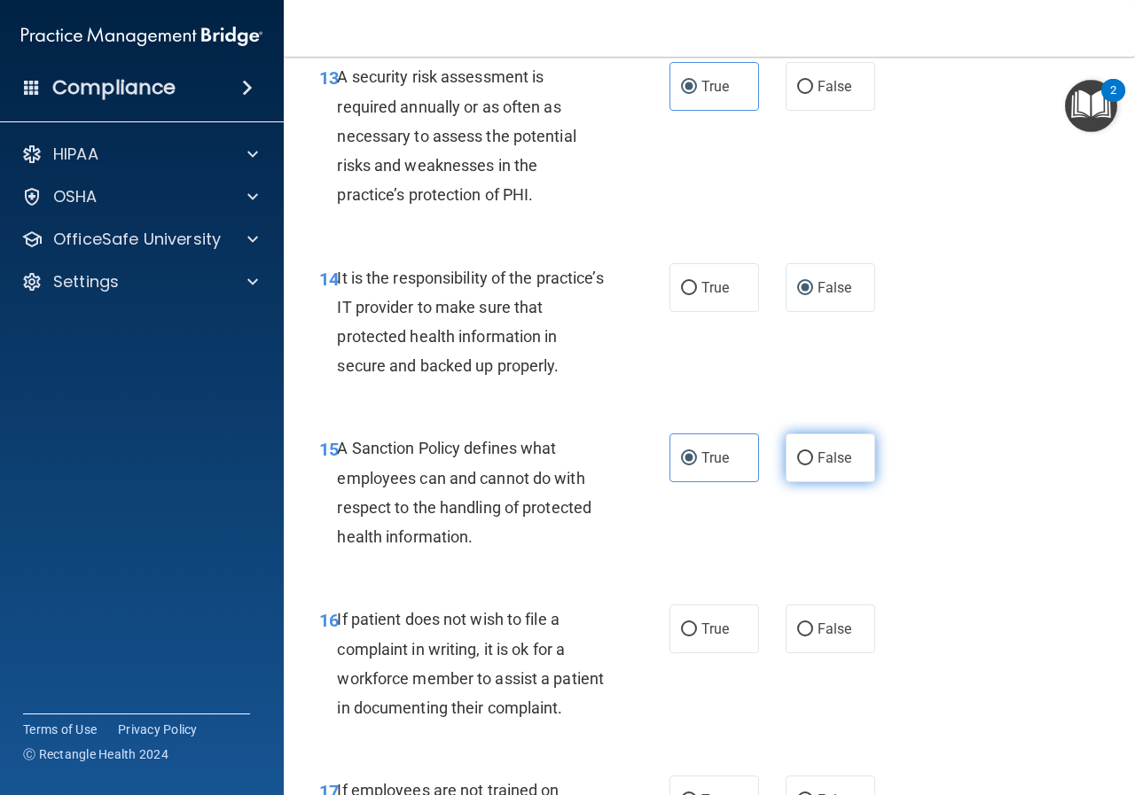
radio input "true"
radio input "false"
click at [682, 653] on label "True" at bounding box center [714, 628] width 90 height 49
click at [682, 636] on input "True" at bounding box center [689, 629] width 16 height 13
radio input "true"
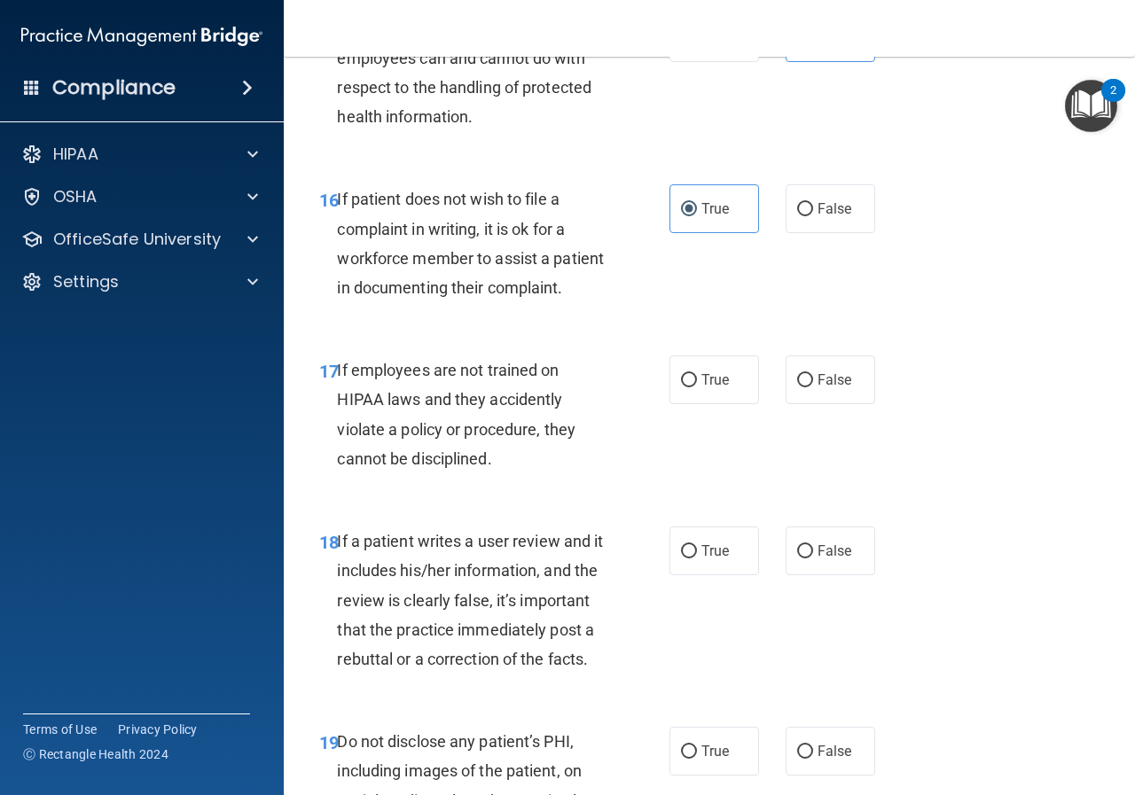
scroll to position [3191, 0]
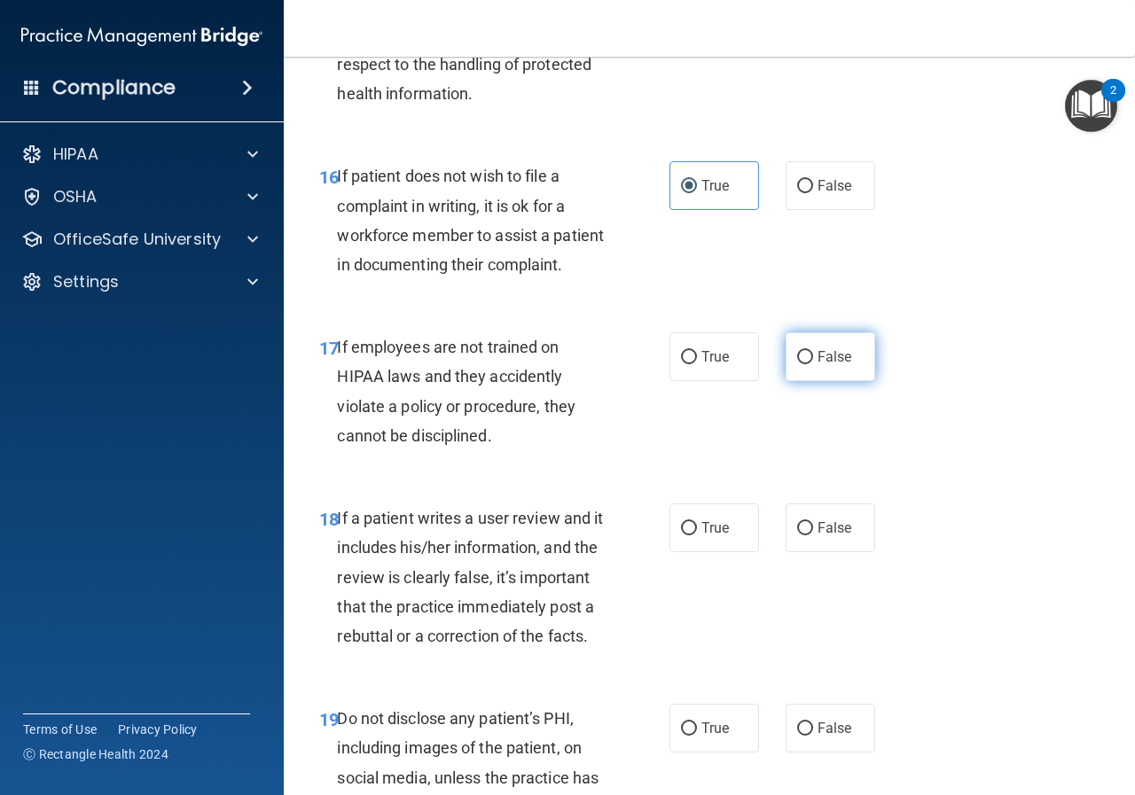
click at [832, 365] on span "False" at bounding box center [834, 356] width 35 height 17
click at [813, 364] on input "False" at bounding box center [805, 357] width 16 height 13
radio input "true"
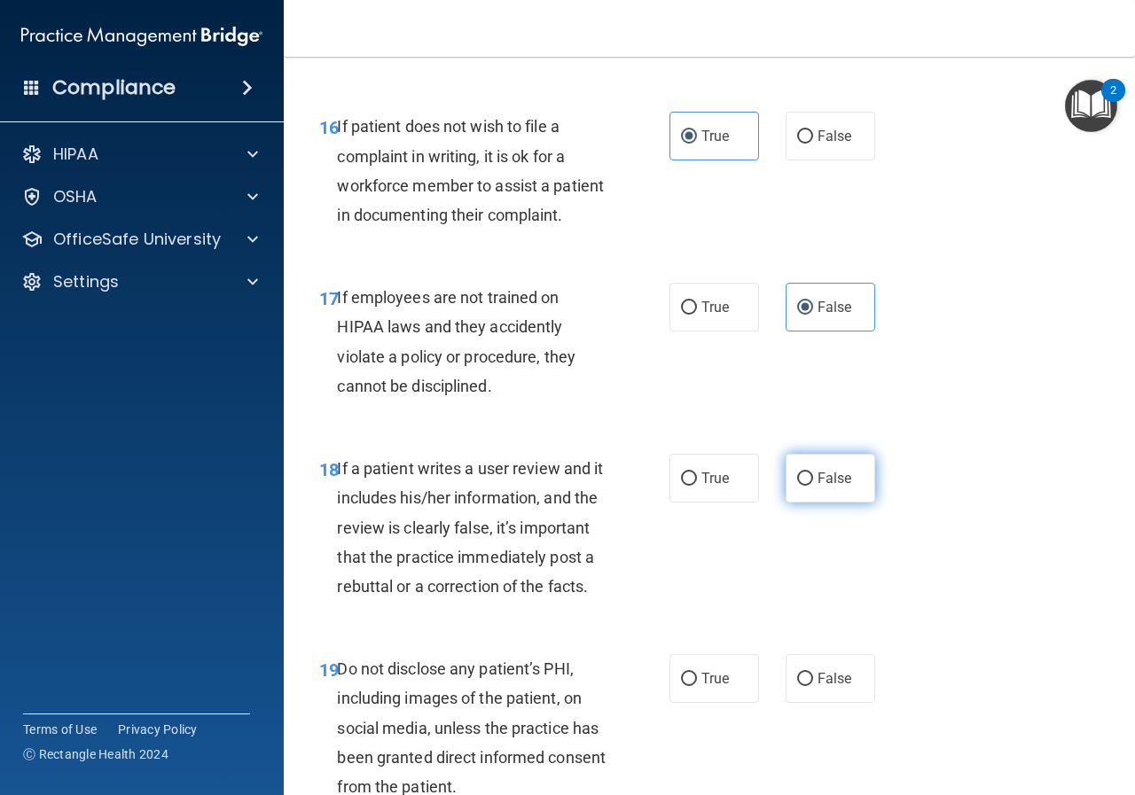
scroll to position [3368, 0]
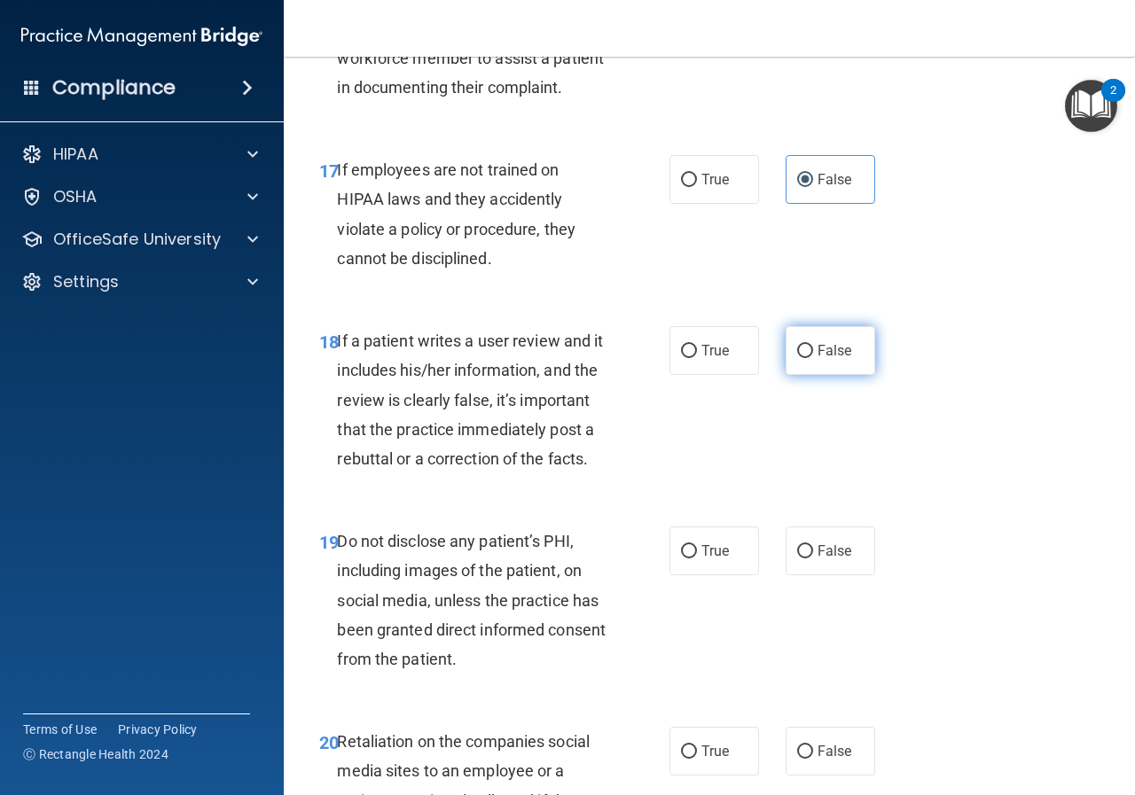
click at [798, 358] on input "False" at bounding box center [805, 351] width 16 height 13
radio input "true"
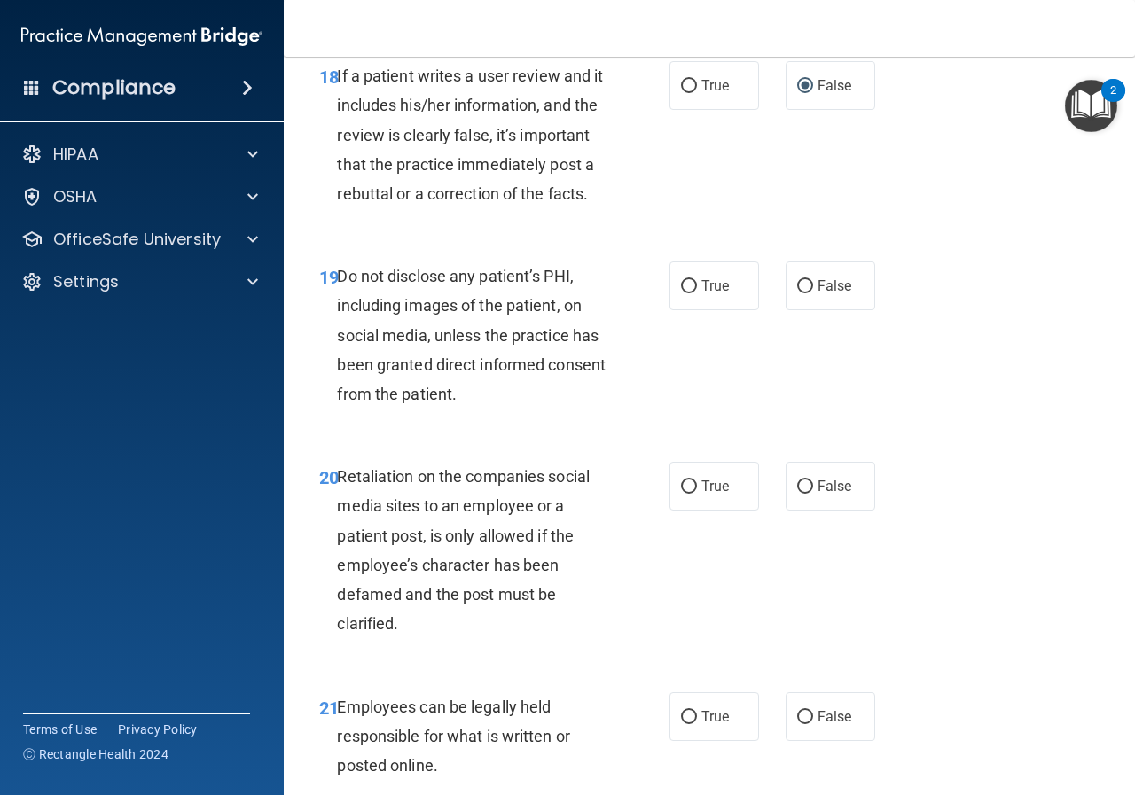
scroll to position [3634, 0]
click at [720, 309] on label "True" at bounding box center [714, 285] width 90 height 49
click at [697, 292] on input "True" at bounding box center [689, 285] width 16 height 13
radio input "true"
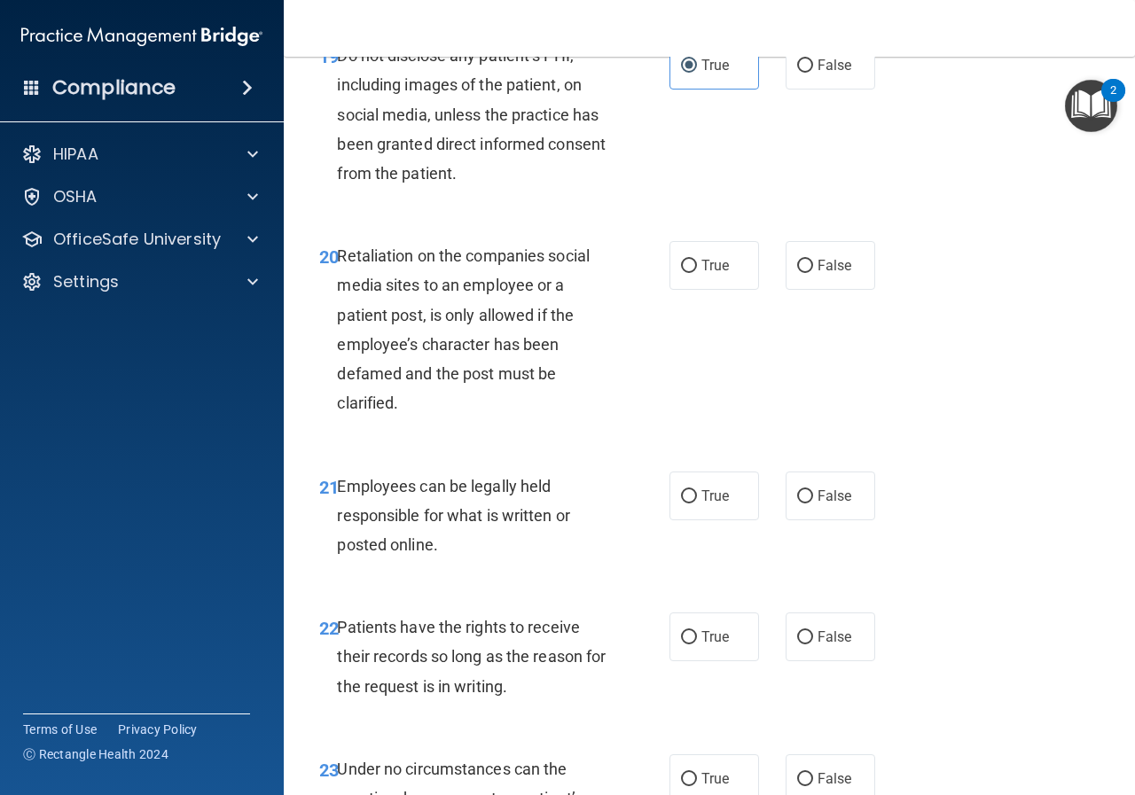
scroll to position [3900, 0]
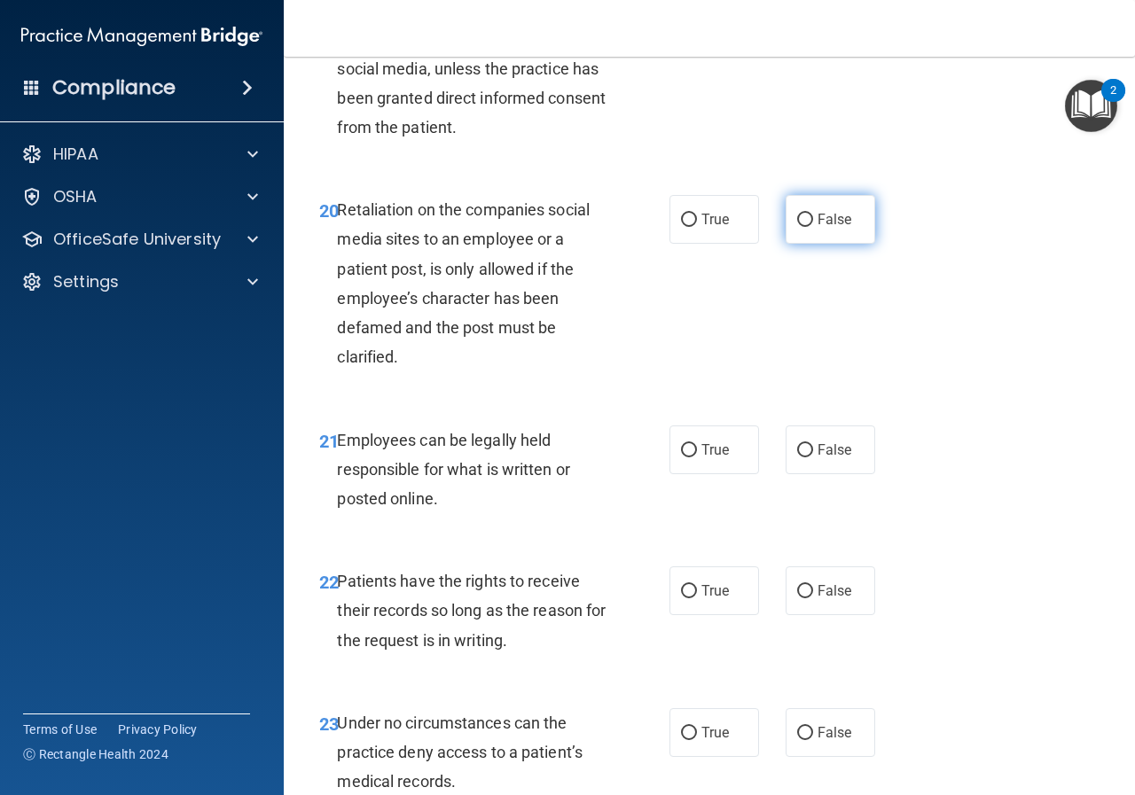
click at [799, 227] on input "False" at bounding box center [805, 220] width 16 height 13
radio input "true"
click at [721, 458] on span "True" at bounding box center [714, 449] width 27 height 17
click at [697, 457] on input "True" at bounding box center [689, 450] width 16 height 13
radio input "true"
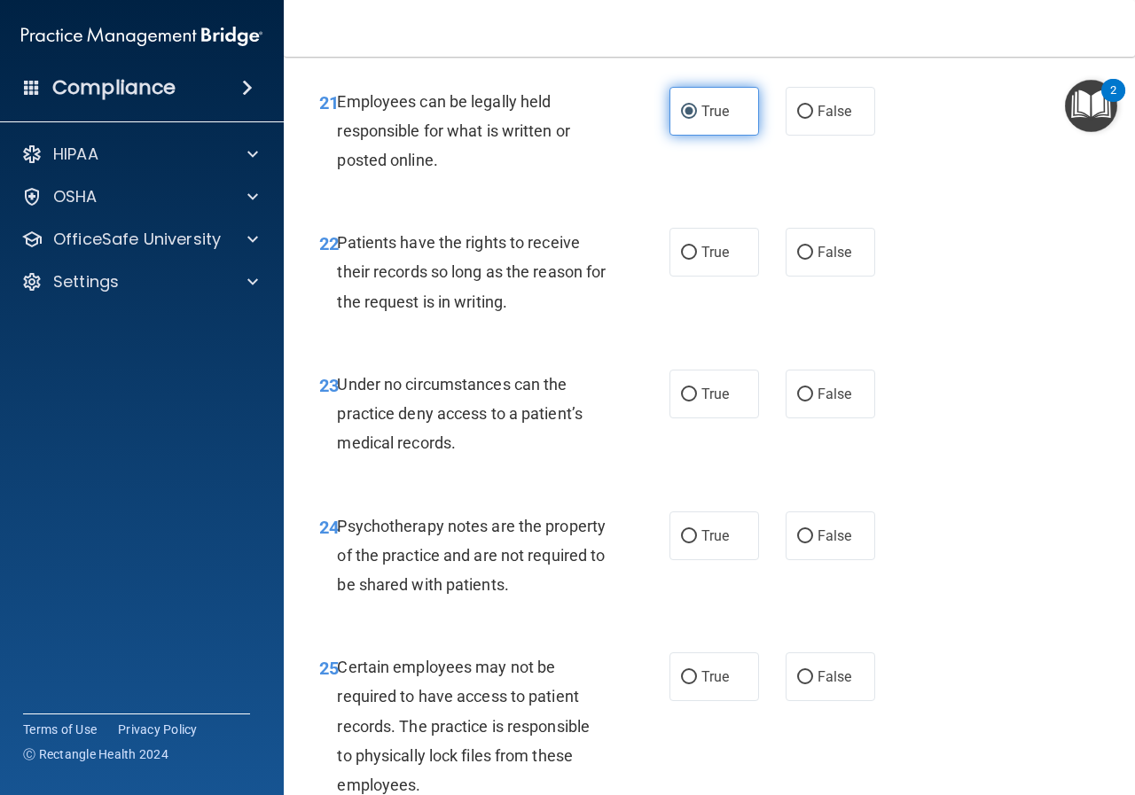
scroll to position [4343, 0]
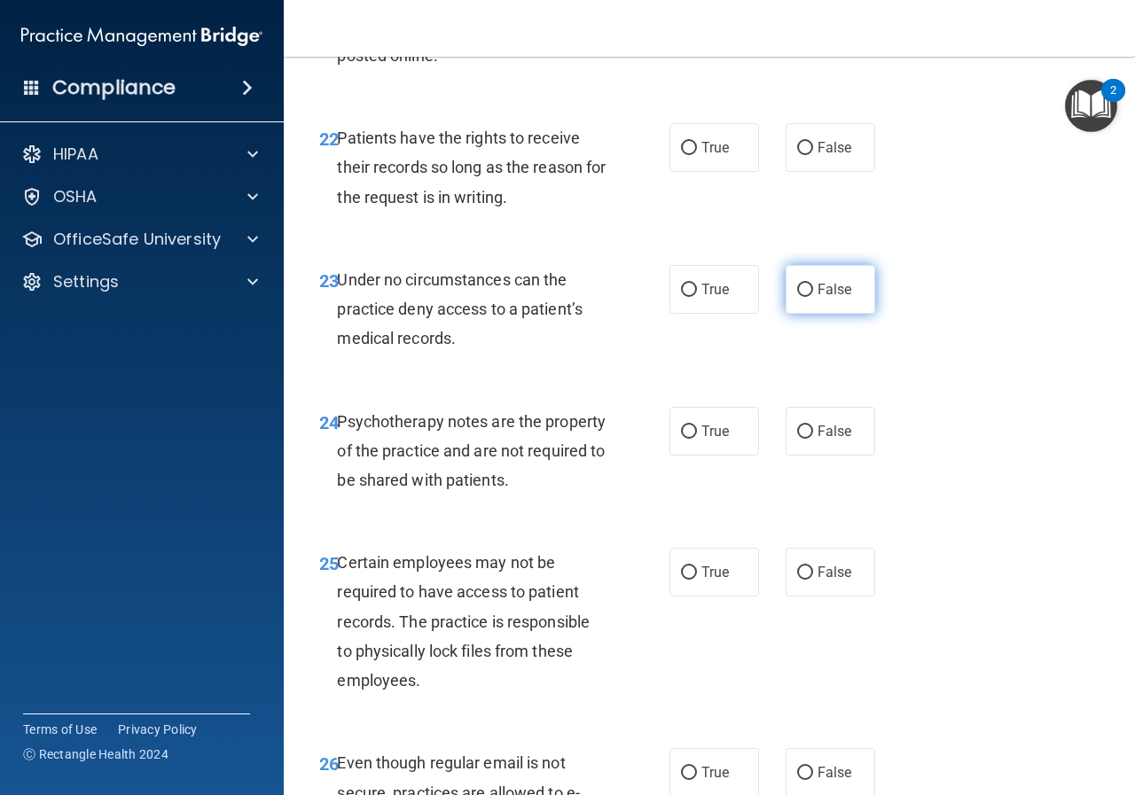
click at [803, 297] on input "False" at bounding box center [805, 290] width 16 height 13
radio input "true"
click at [796, 172] on label "False" at bounding box center [830, 147] width 90 height 49
click at [797, 155] on input "False" at bounding box center [805, 148] width 16 height 13
radio input "true"
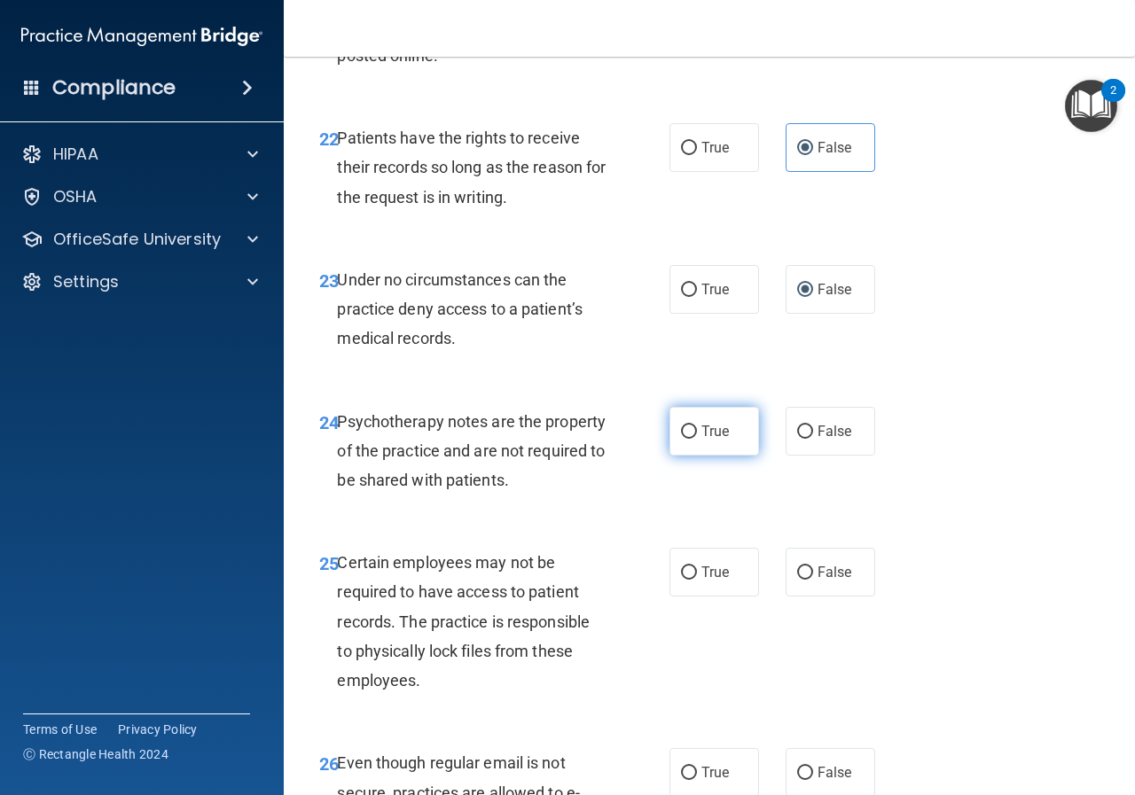
click at [708, 456] on label "True" at bounding box center [714, 431] width 90 height 49
click at [697, 439] on input "True" at bounding box center [689, 431] width 16 height 13
radio input "true"
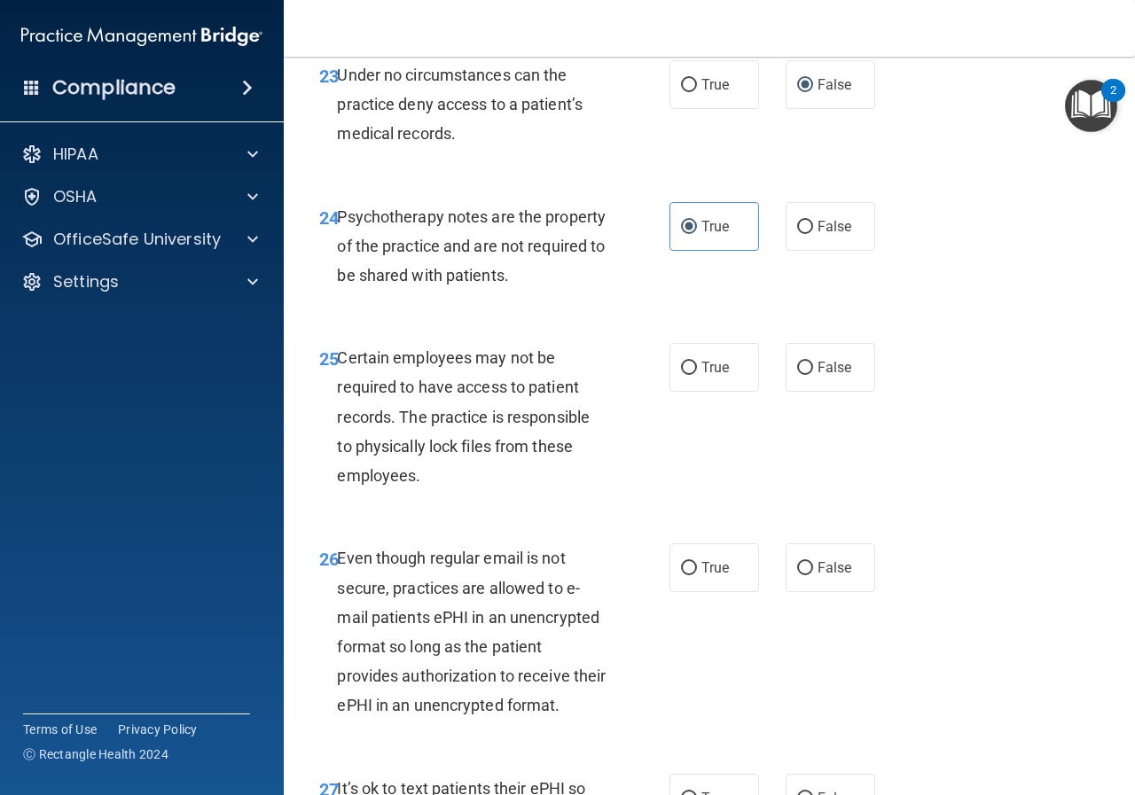
scroll to position [4698, 0]
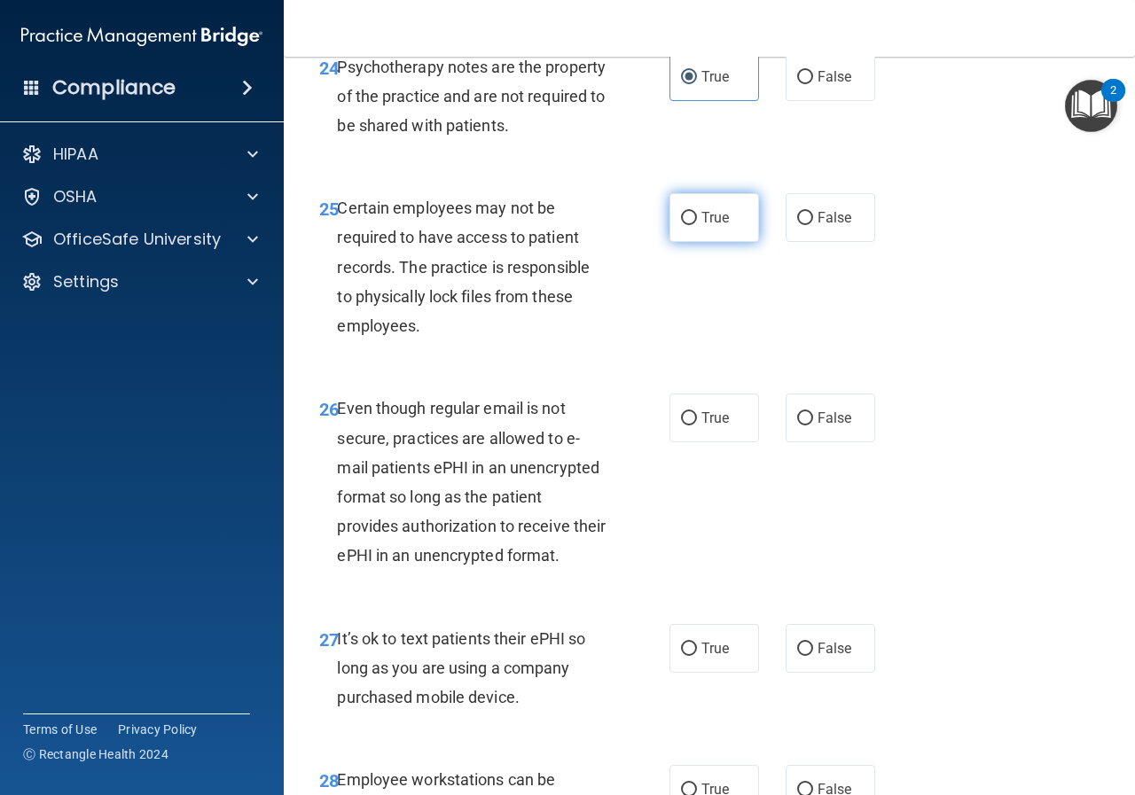
click at [702, 242] on label "True" at bounding box center [714, 217] width 90 height 49
click at [697, 225] on input "True" at bounding box center [689, 218] width 16 height 13
radio input "true"
click at [701, 426] on span "True" at bounding box center [714, 417] width 27 height 17
click at [697, 425] on input "True" at bounding box center [689, 418] width 16 height 13
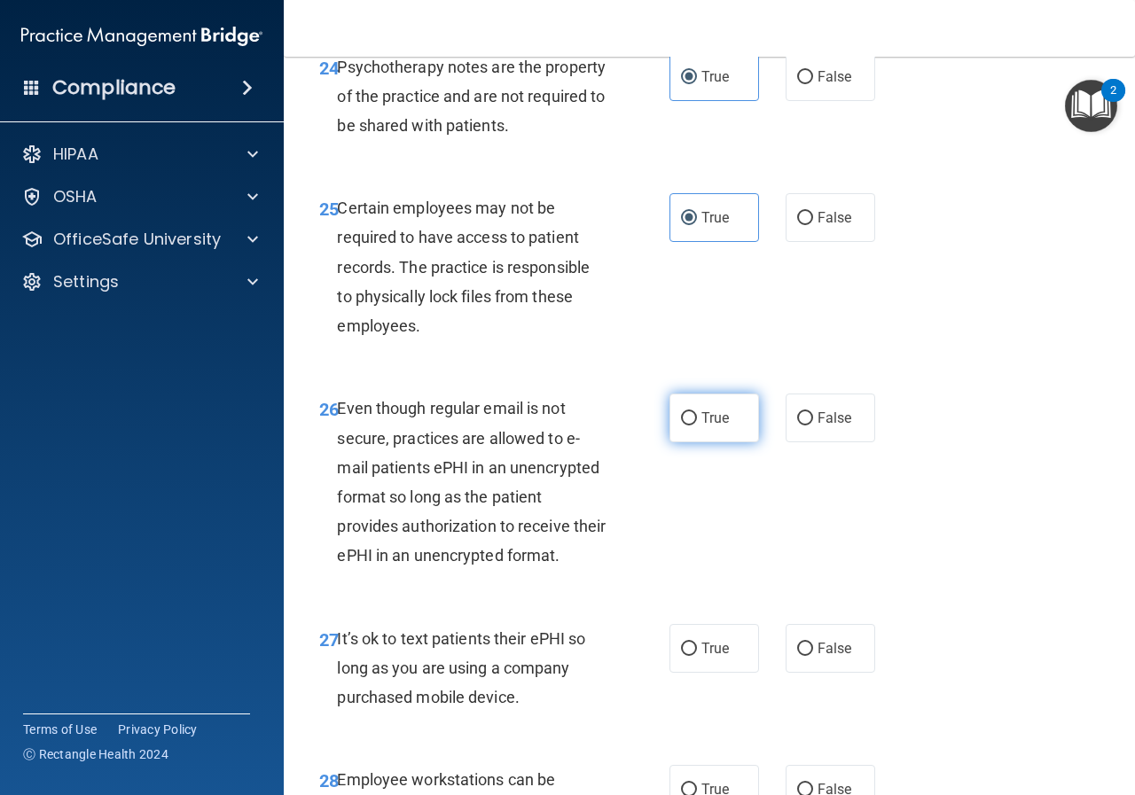
radio input "true"
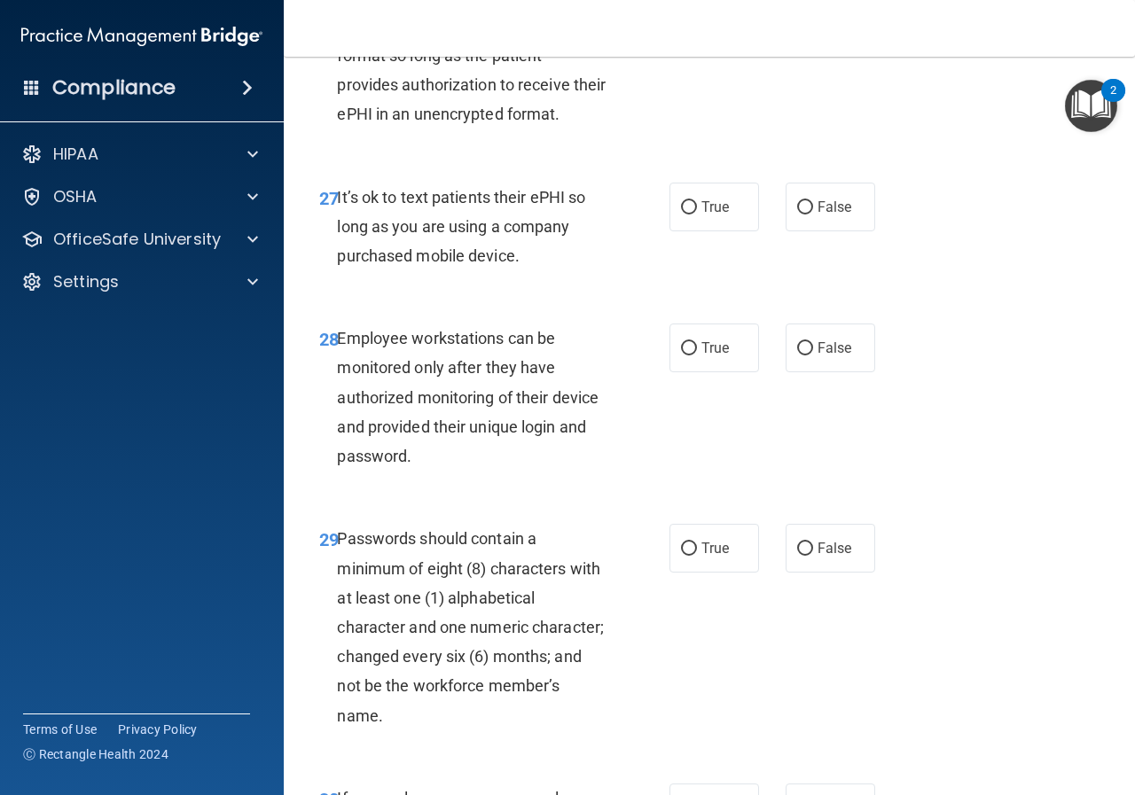
scroll to position [5141, 0]
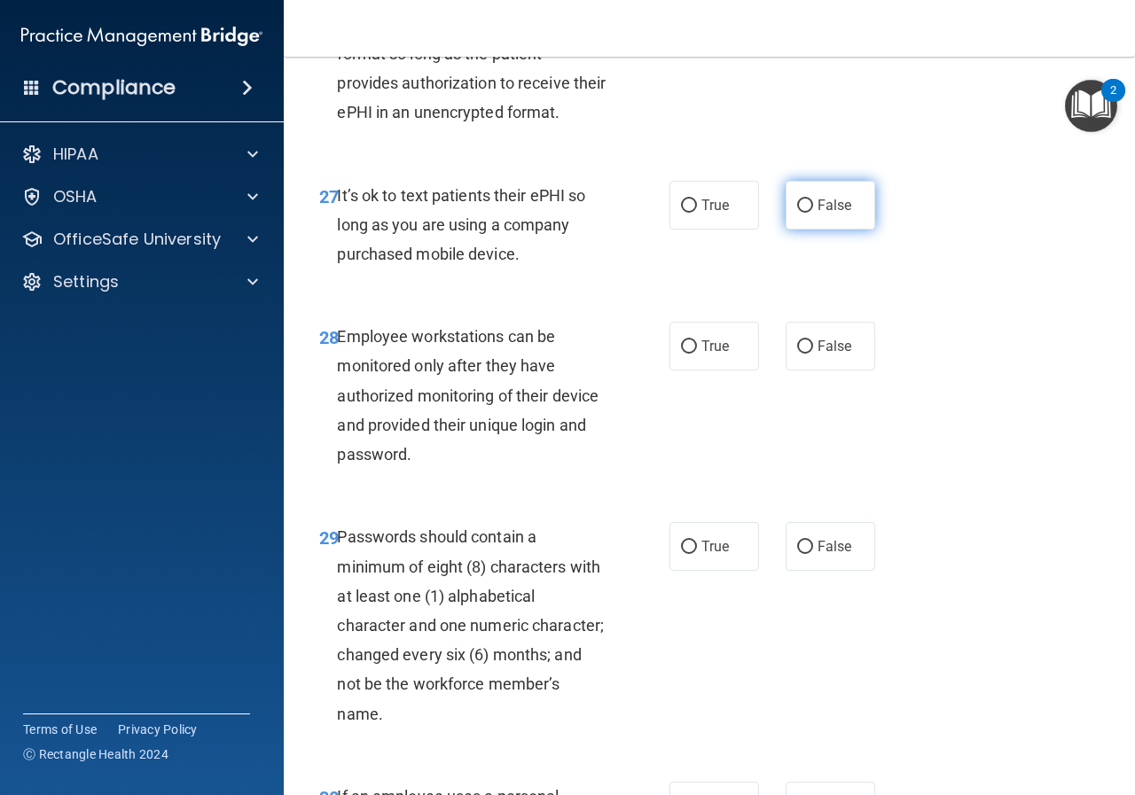
click at [835, 230] on label "False" at bounding box center [830, 205] width 90 height 49
click at [813, 213] on input "False" at bounding box center [805, 205] width 16 height 13
radio input "true"
click at [807, 370] on label "False" at bounding box center [830, 346] width 90 height 49
click at [807, 354] on input "False" at bounding box center [805, 346] width 16 height 13
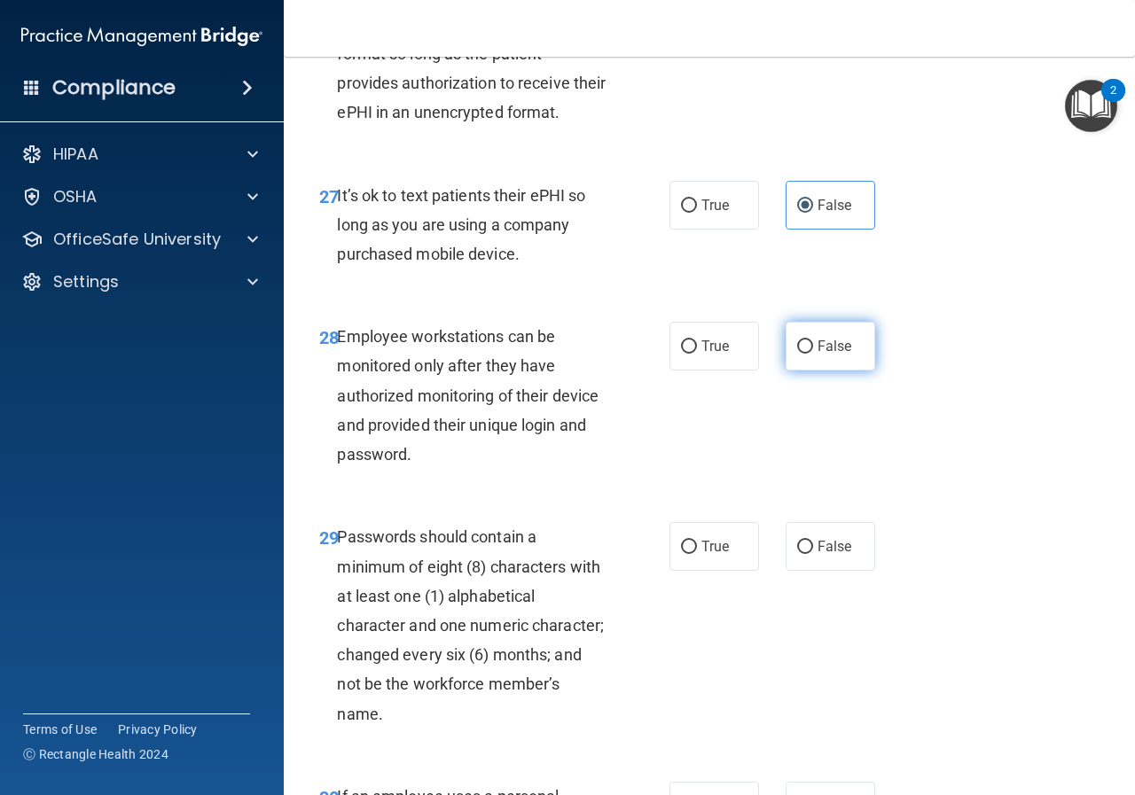
radio input "true"
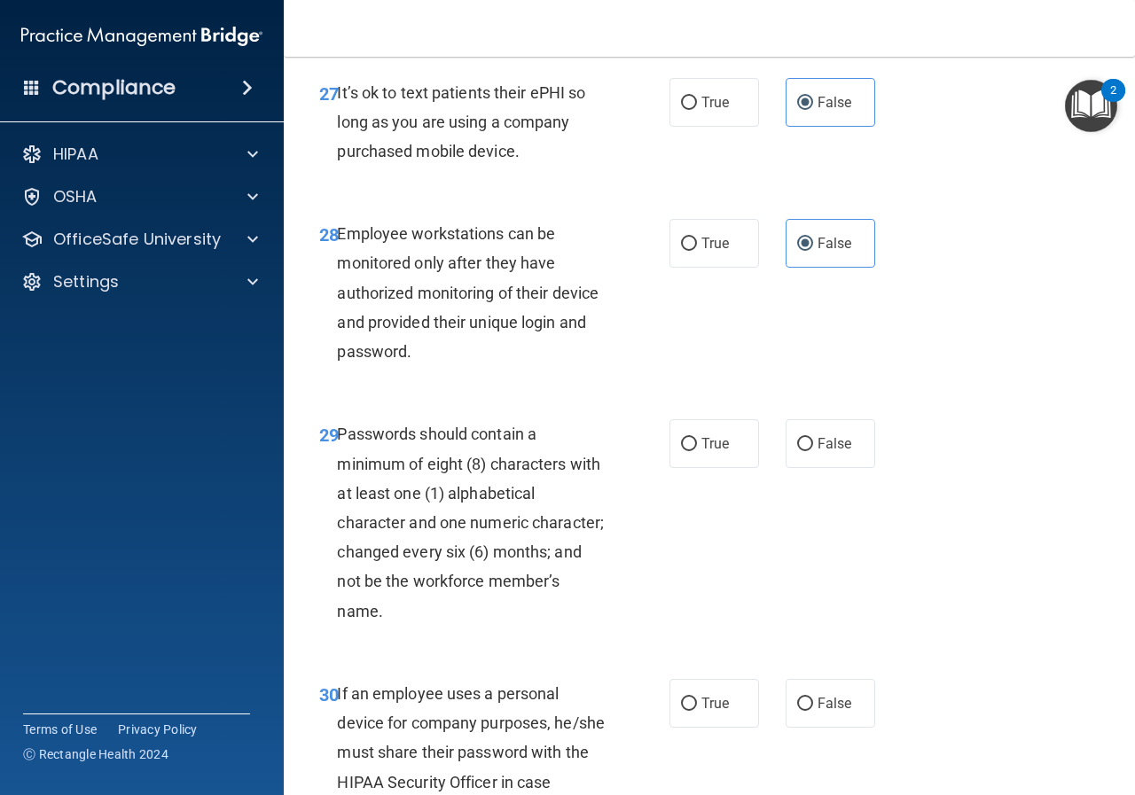
scroll to position [5495, 0]
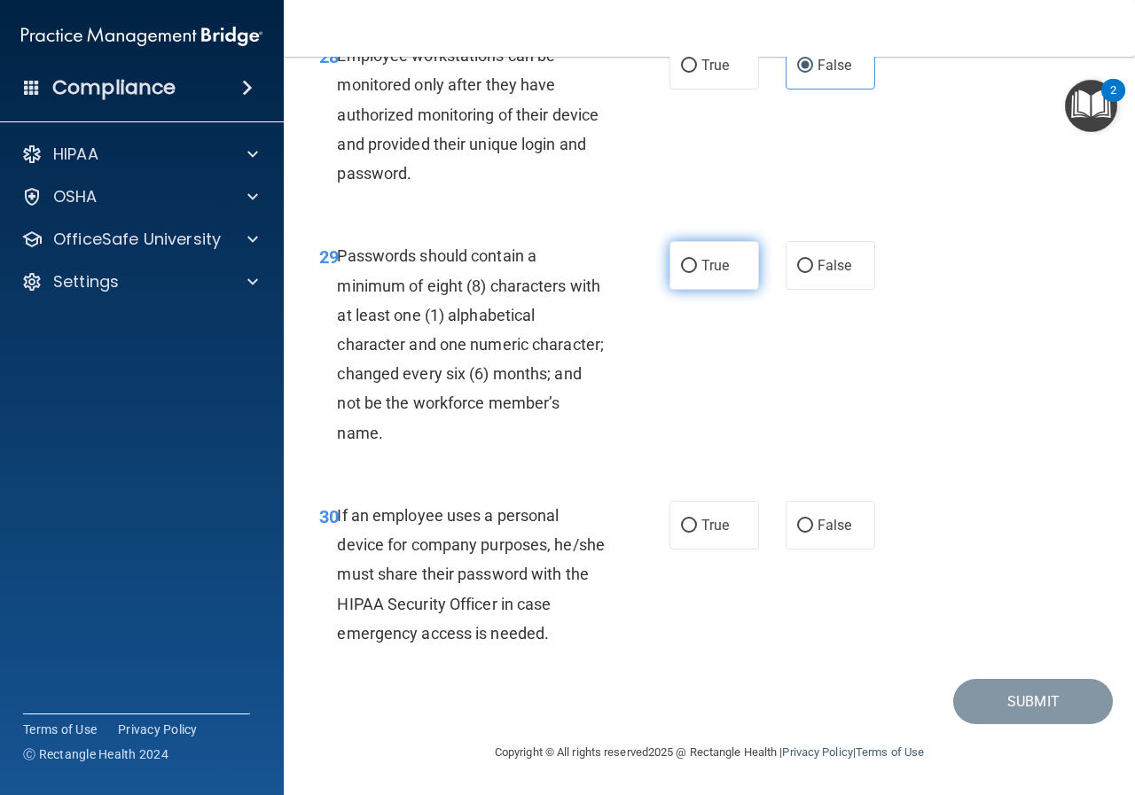
click at [702, 290] on label "True" at bounding box center [714, 265] width 90 height 49
click at [697, 273] on input "True" at bounding box center [689, 266] width 16 height 13
radio input "true"
click at [834, 550] on label "False" at bounding box center [830, 525] width 90 height 49
click at [813, 533] on input "False" at bounding box center [805, 525] width 16 height 13
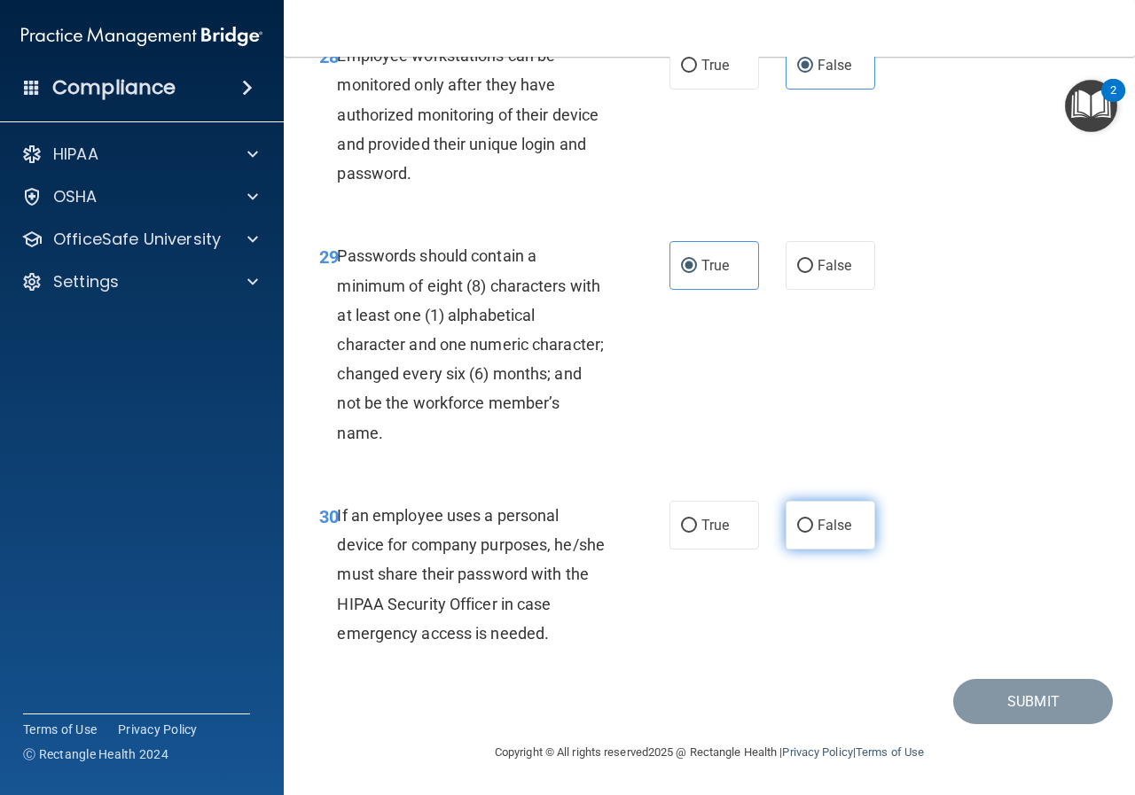
radio input "true"
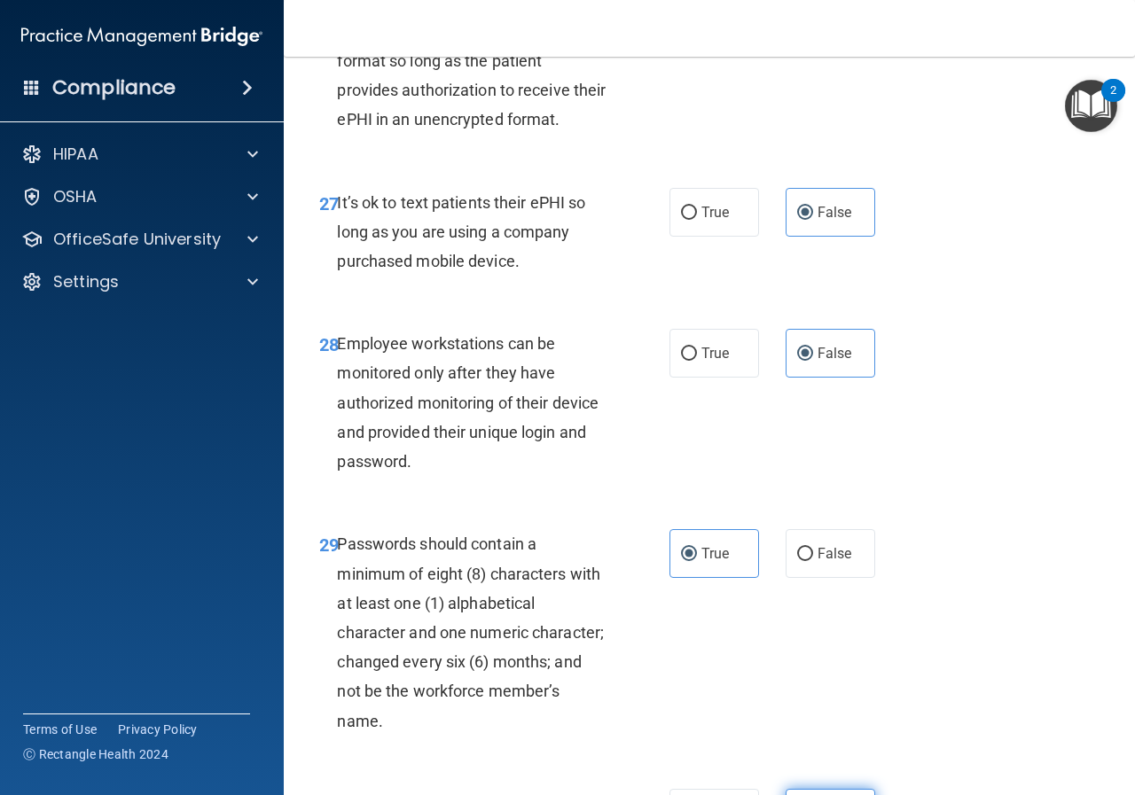
scroll to position [5539, 0]
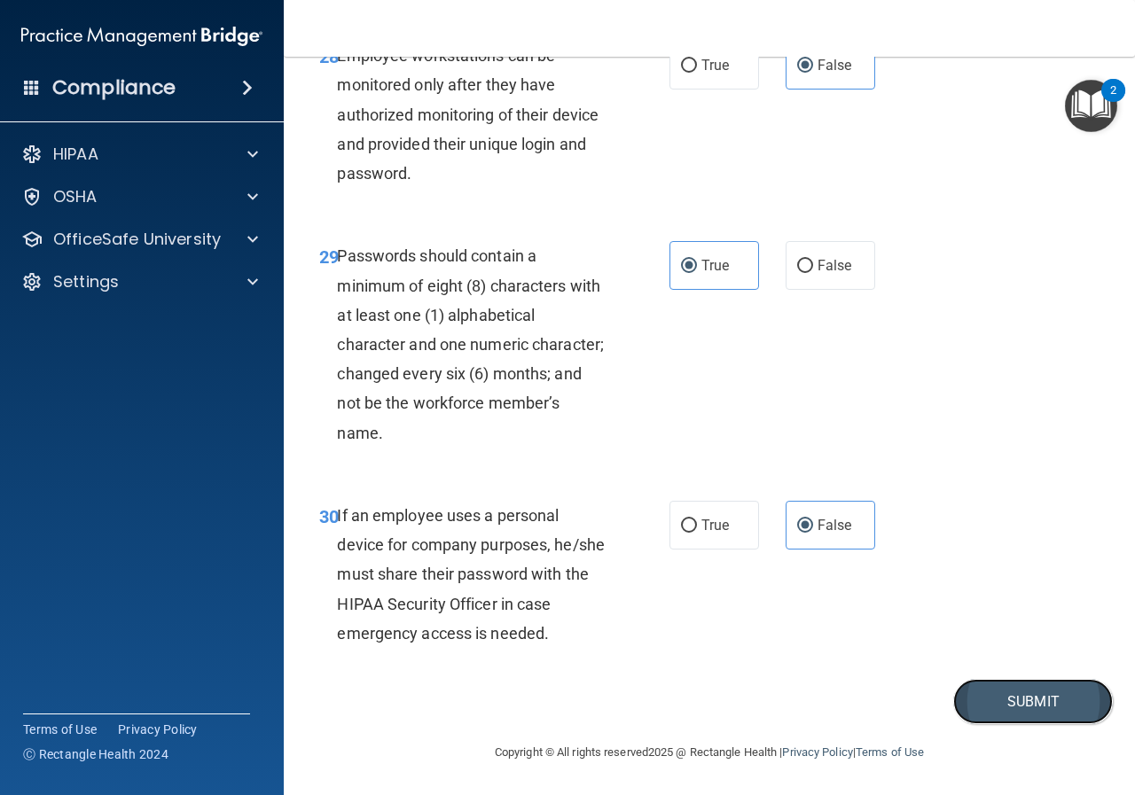
click at [1000, 700] on button "Submit" at bounding box center [1033, 701] width 160 height 45
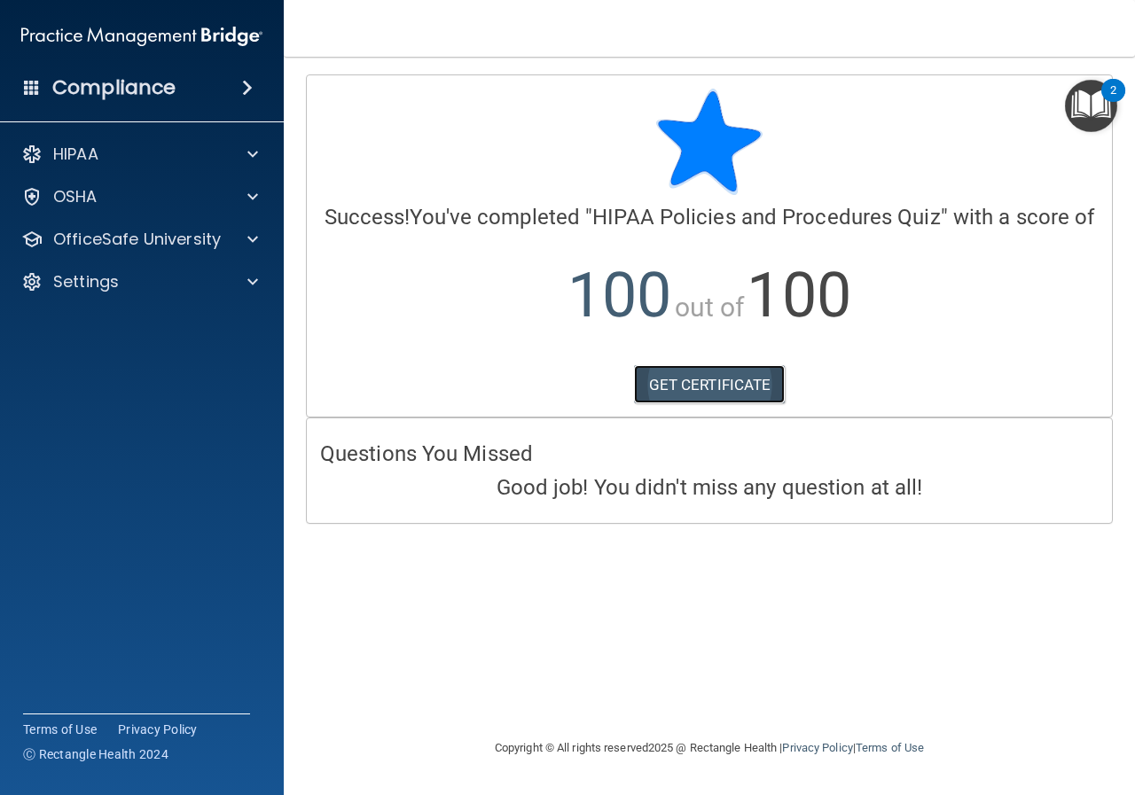
click at [750, 391] on link "GET CERTIFICATE" at bounding box center [710, 384] width 152 height 39
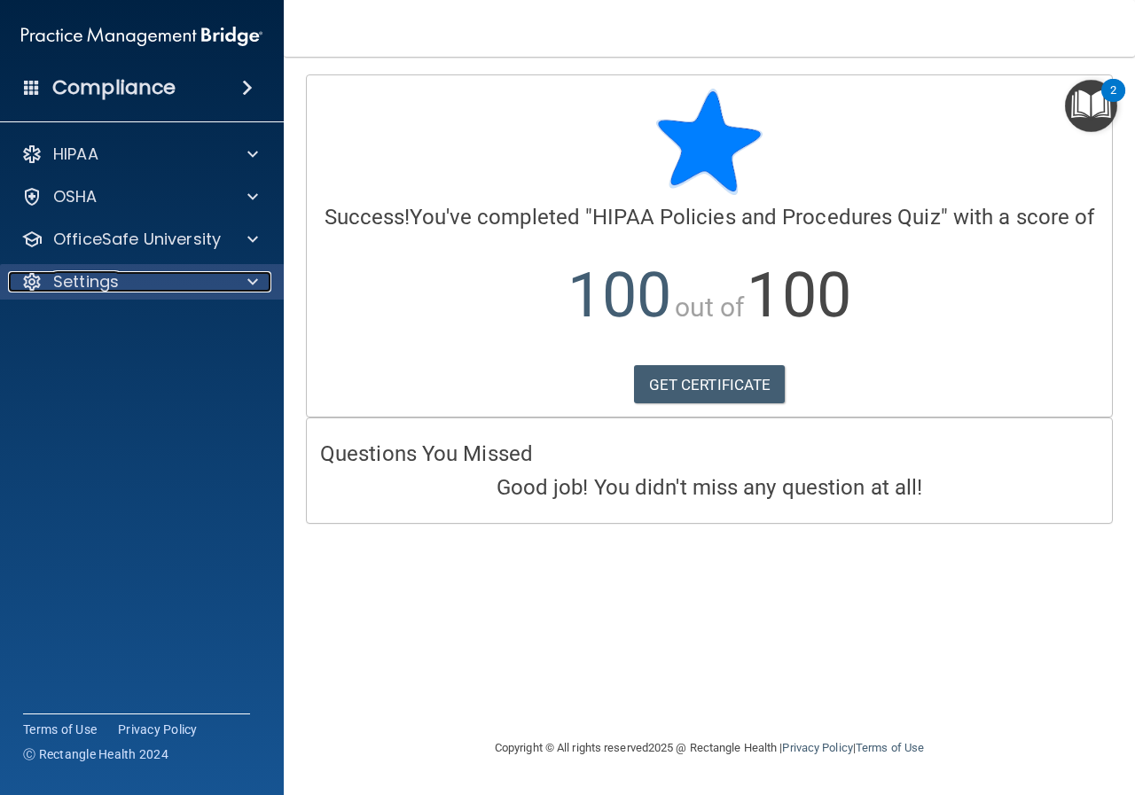
click at [104, 276] on p "Settings" at bounding box center [86, 281] width 66 height 21
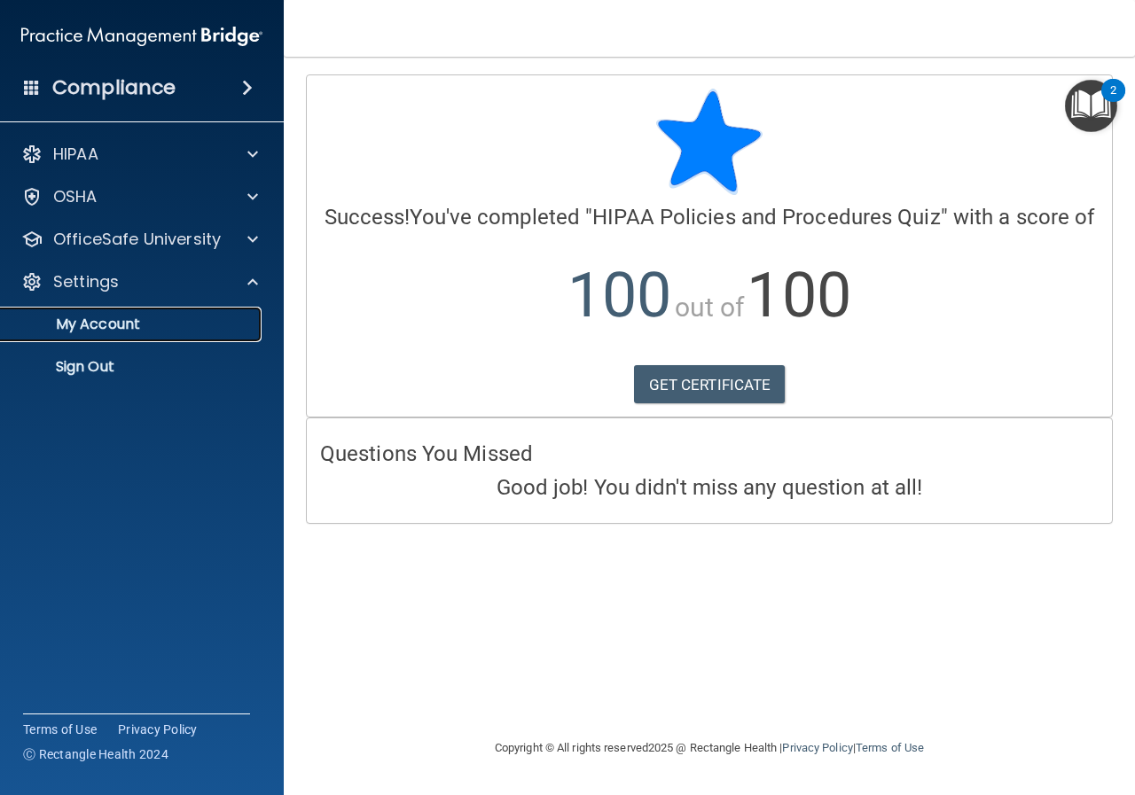
click at [168, 326] on p "My Account" at bounding box center [133, 325] width 242 height 18
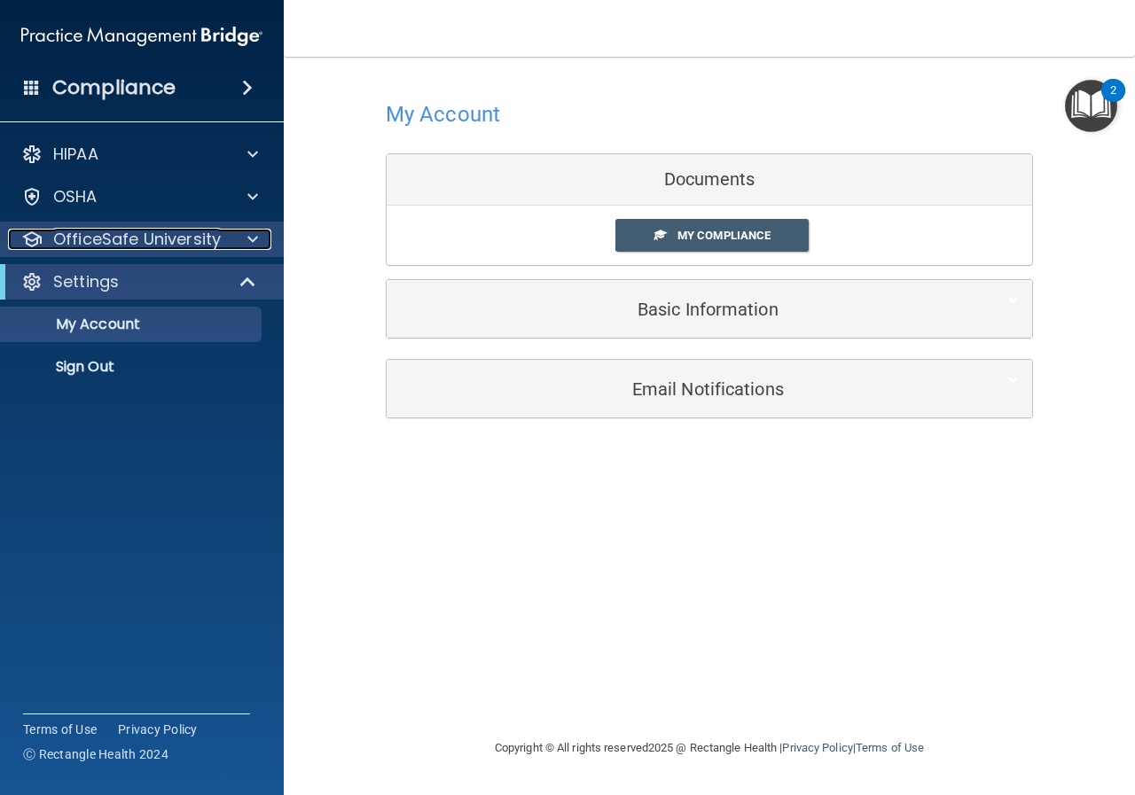
click at [101, 239] on p "OfficeSafe University" at bounding box center [137, 239] width 168 height 21
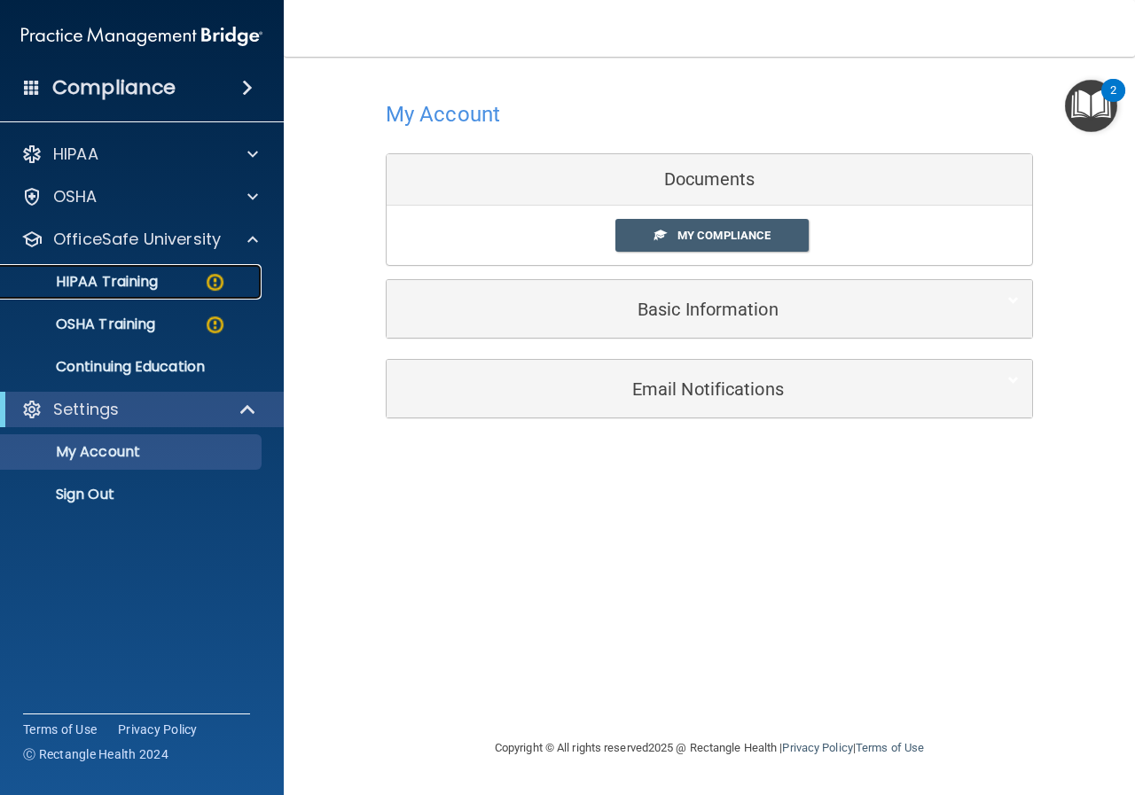
click at [177, 290] on div "HIPAA Training" at bounding box center [133, 282] width 242 height 18
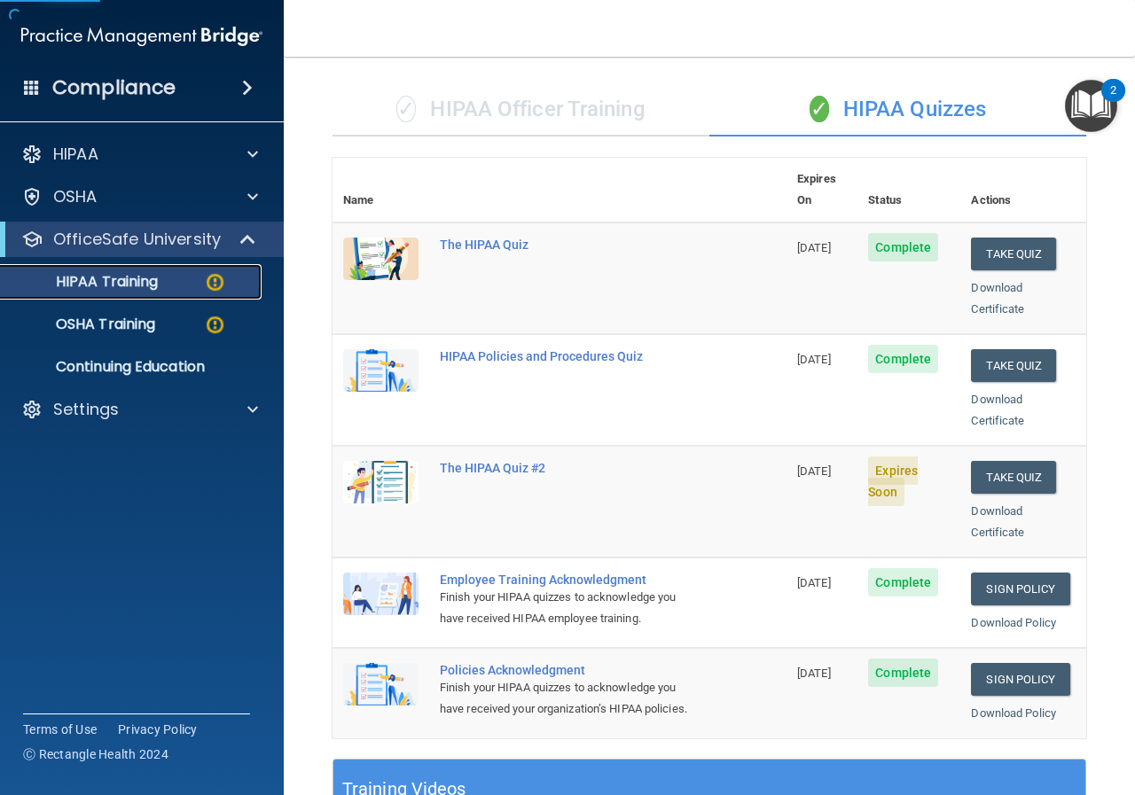
scroll to position [266, 0]
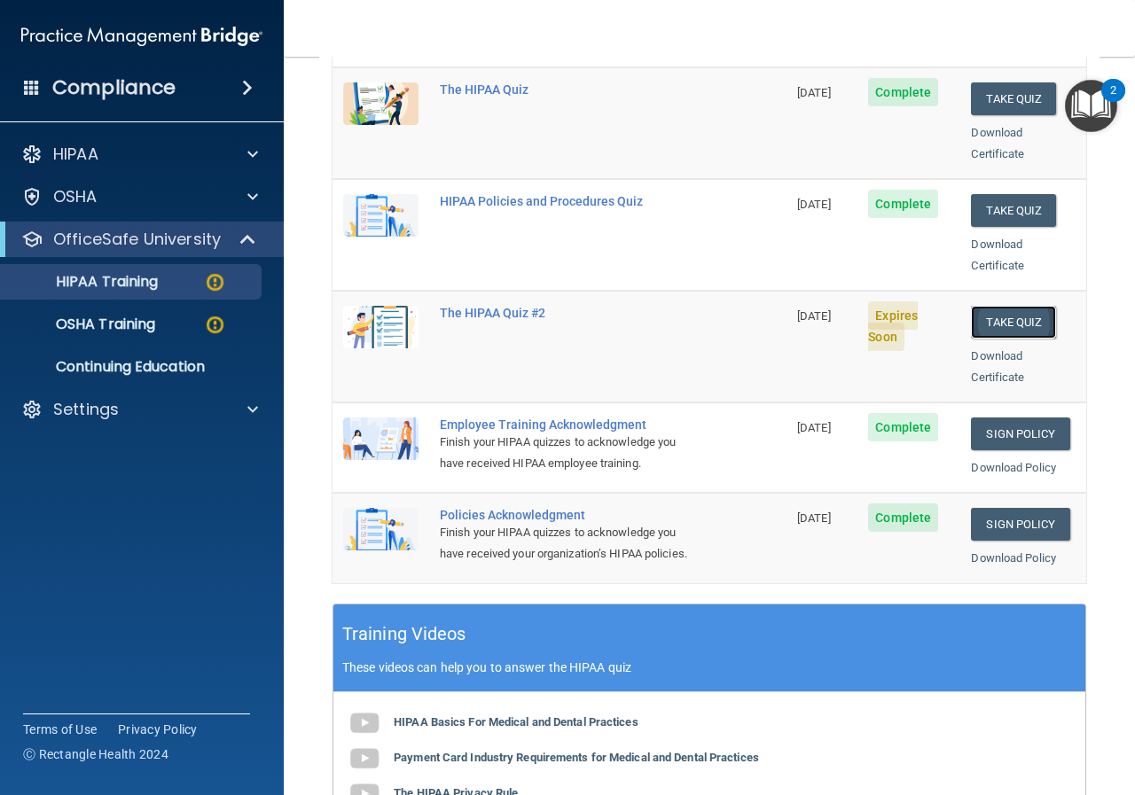
click at [999, 306] on button "Take Quiz" at bounding box center [1013, 322] width 85 height 33
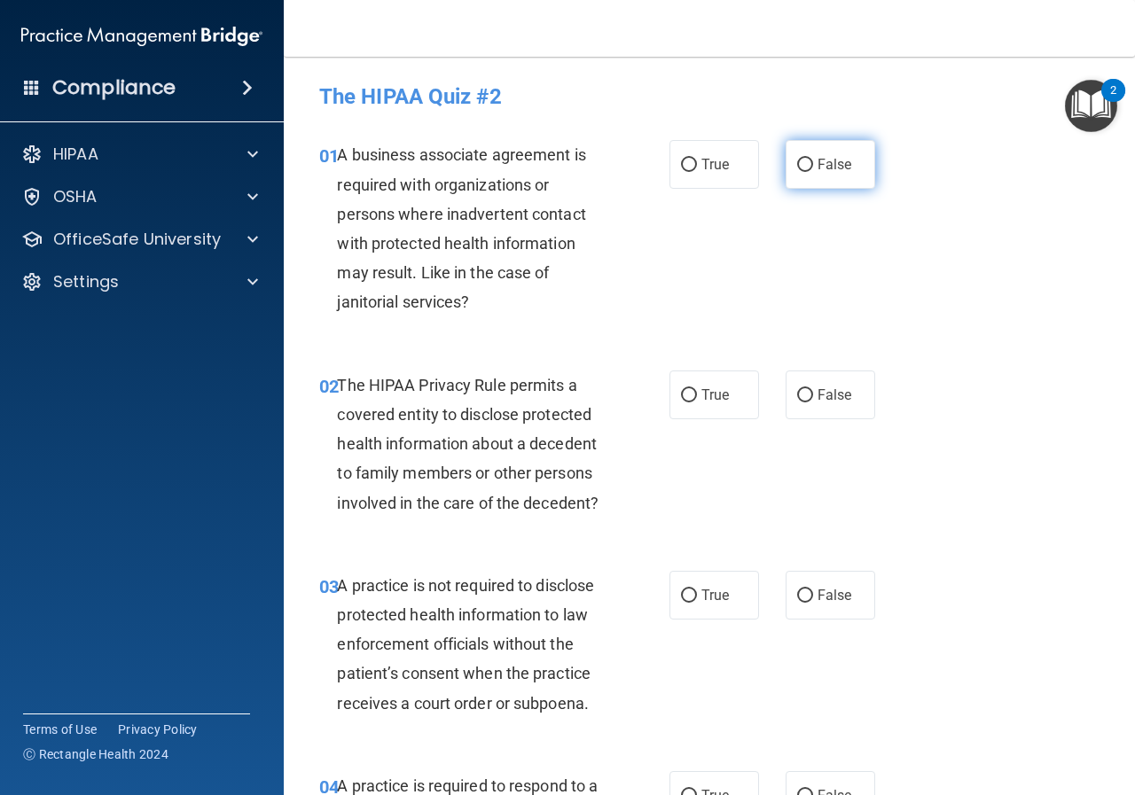
click at [803, 183] on label "False" at bounding box center [830, 164] width 90 height 49
click at [803, 172] on input "False" at bounding box center [805, 165] width 16 height 13
radio input "true"
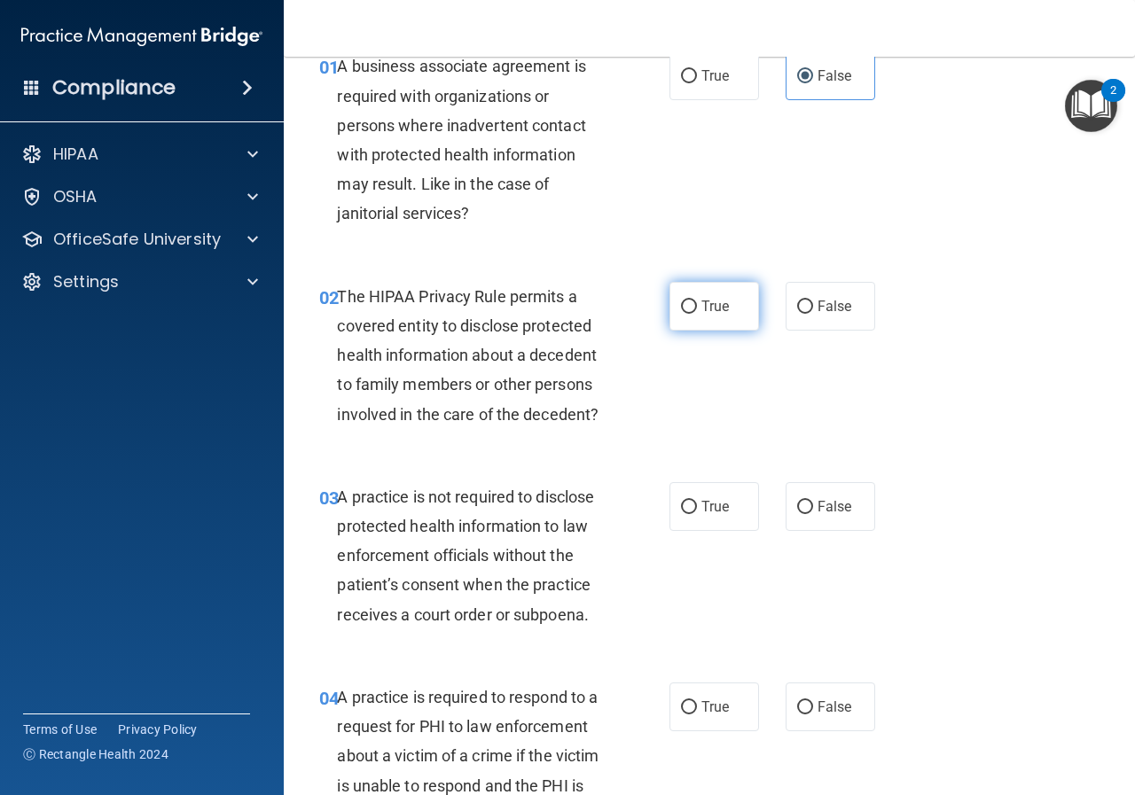
click at [694, 305] on label "True" at bounding box center [714, 306] width 90 height 49
click at [694, 305] on input "True" at bounding box center [689, 306] width 16 height 13
radio input "true"
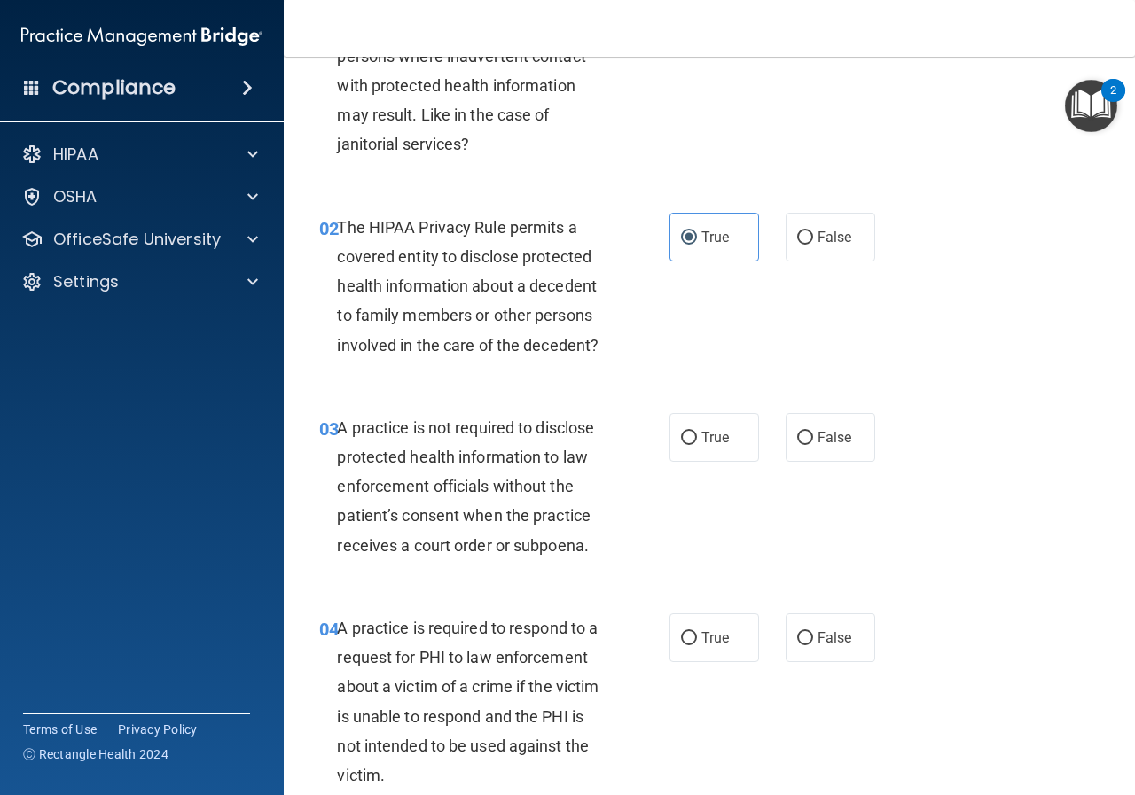
scroll to position [266, 0]
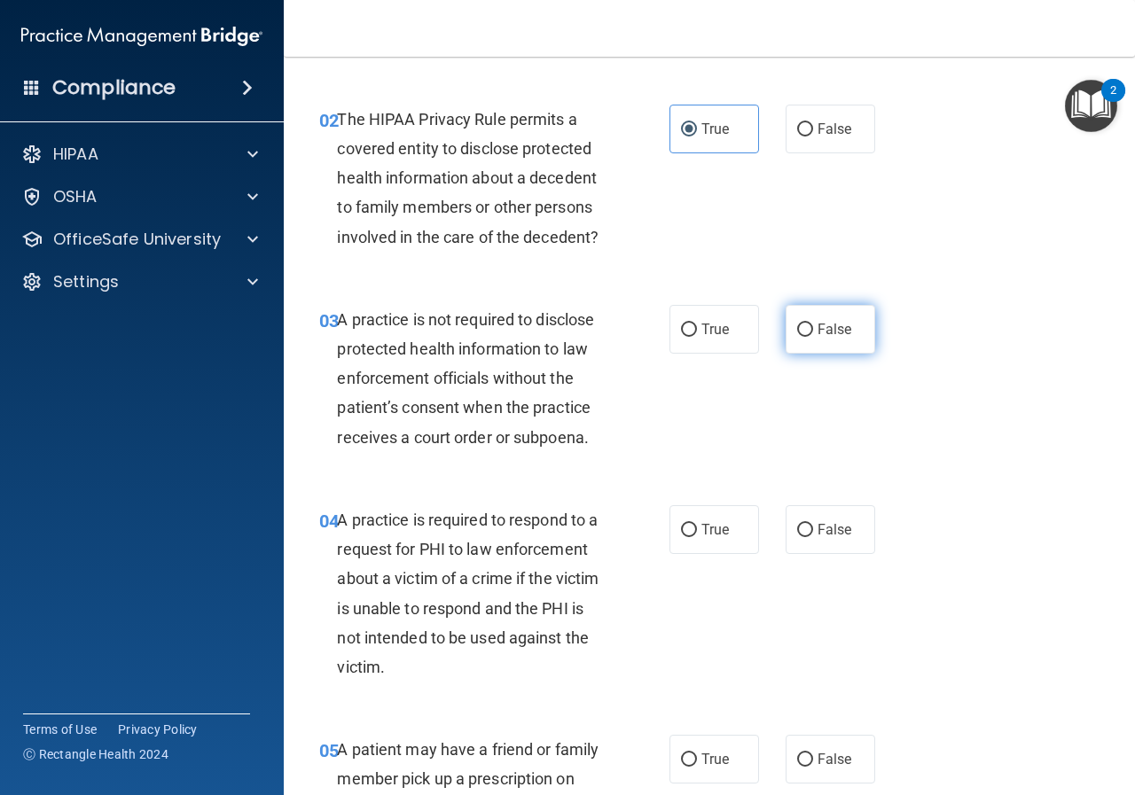
click at [825, 339] on label "False" at bounding box center [830, 329] width 90 height 49
click at [813, 337] on input "False" at bounding box center [805, 330] width 16 height 13
radio input "true"
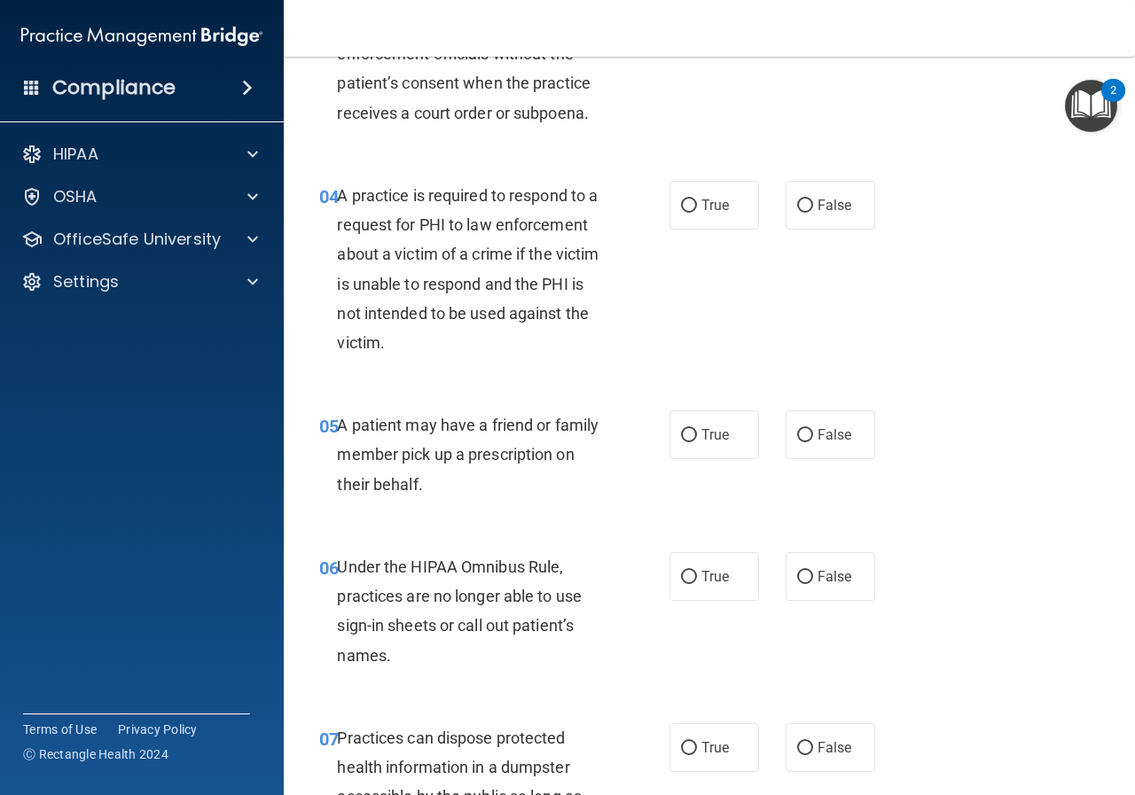
scroll to position [620, 0]
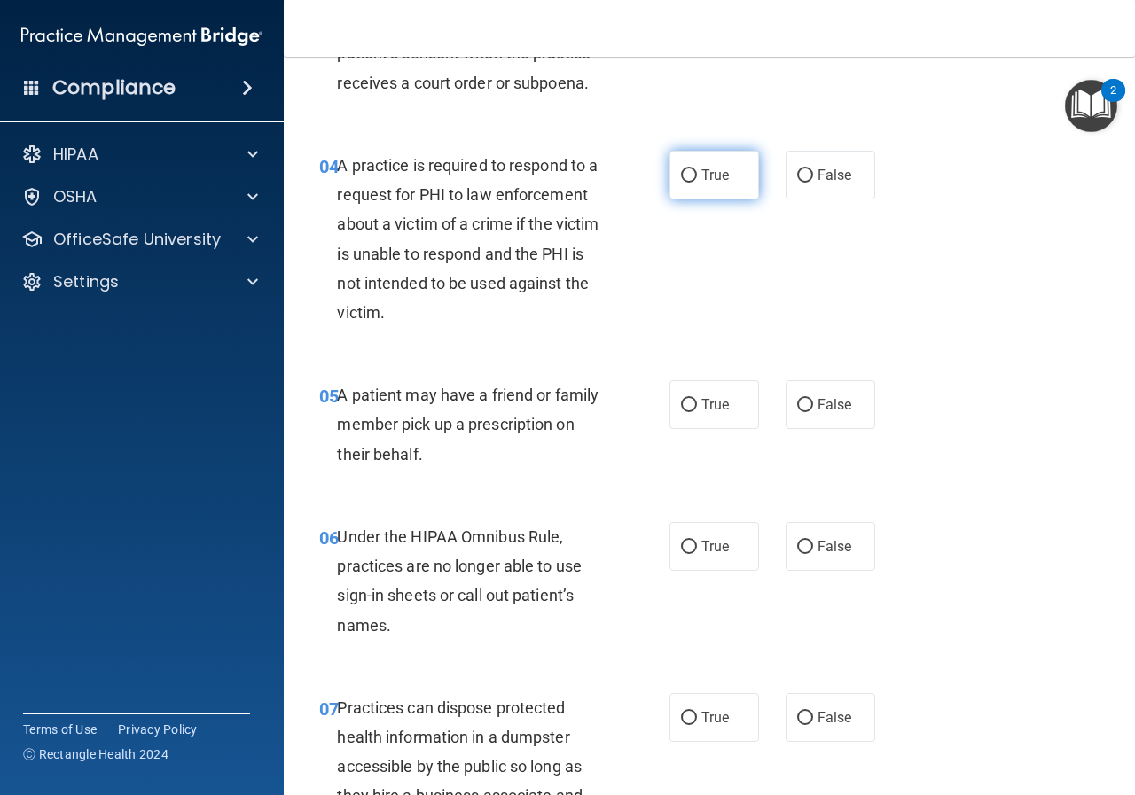
click at [687, 180] on input "True" at bounding box center [689, 175] width 16 height 13
radio input "true"
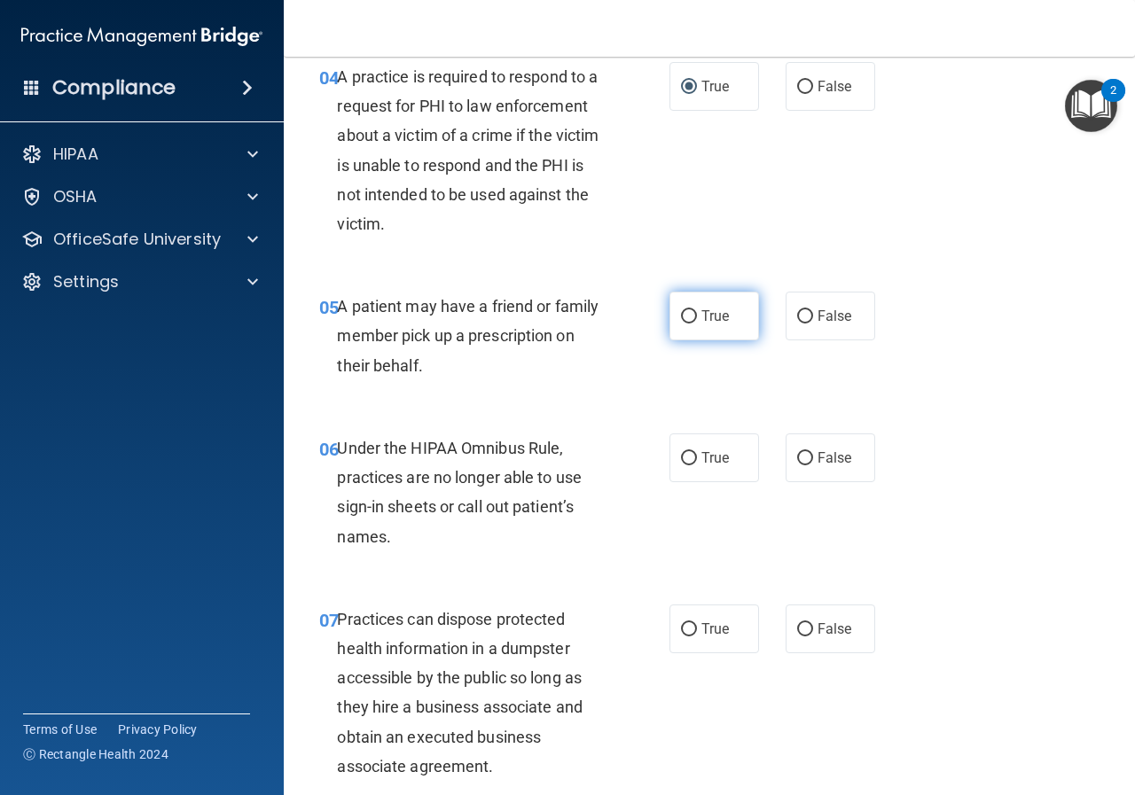
click at [681, 321] on input "True" at bounding box center [689, 316] width 16 height 13
radio input "true"
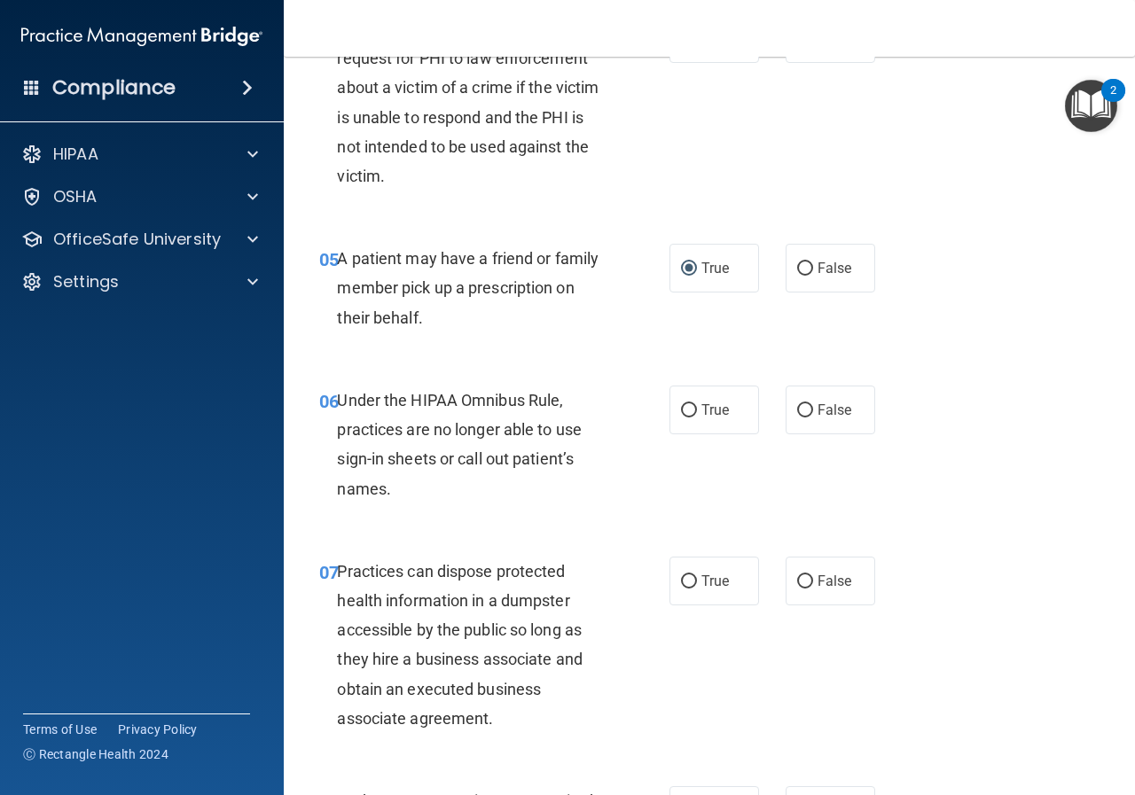
scroll to position [798, 0]
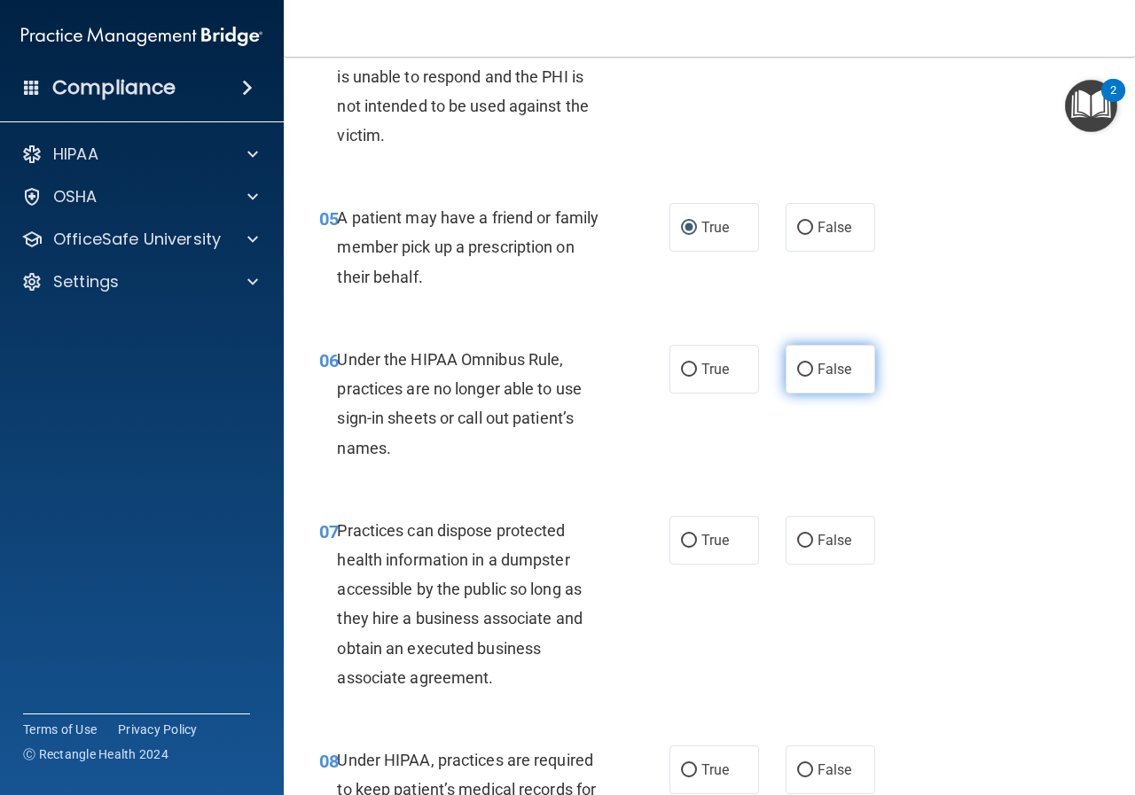
click at [817, 363] on span "False" at bounding box center [834, 369] width 35 height 17
click at [813, 363] on input "False" at bounding box center [805, 369] width 16 height 13
radio input "true"
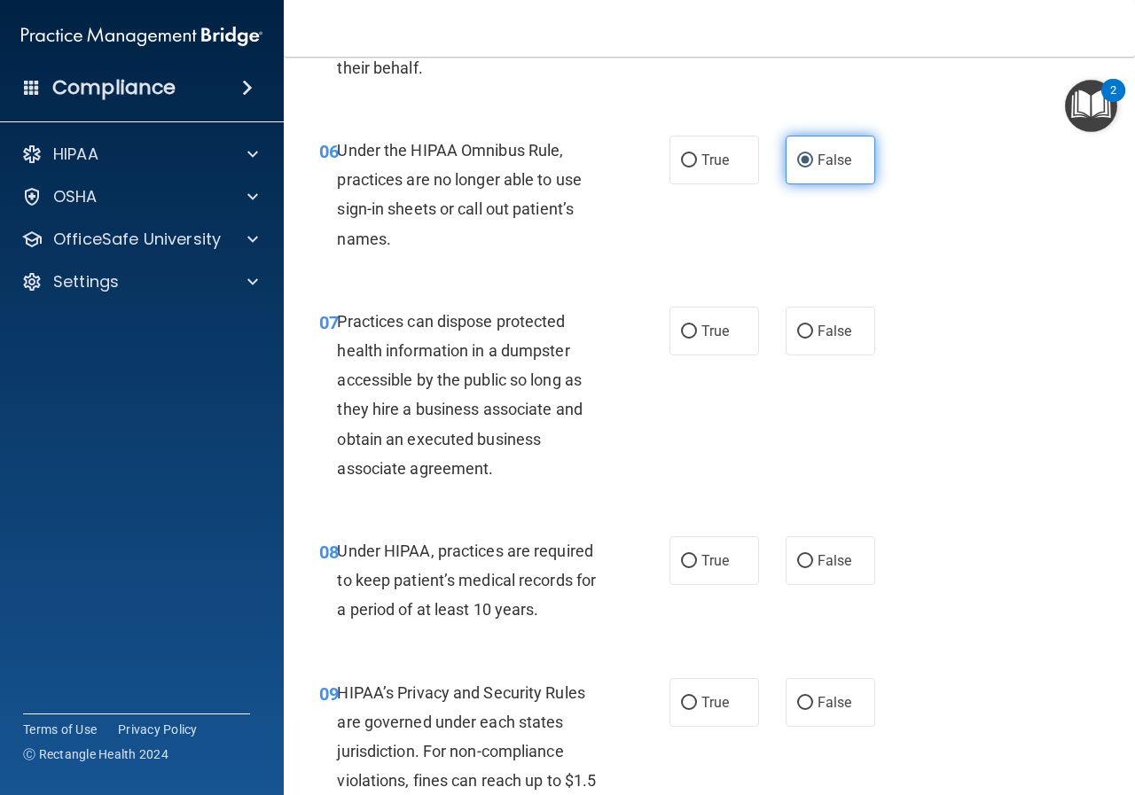
scroll to position [1064, 0]
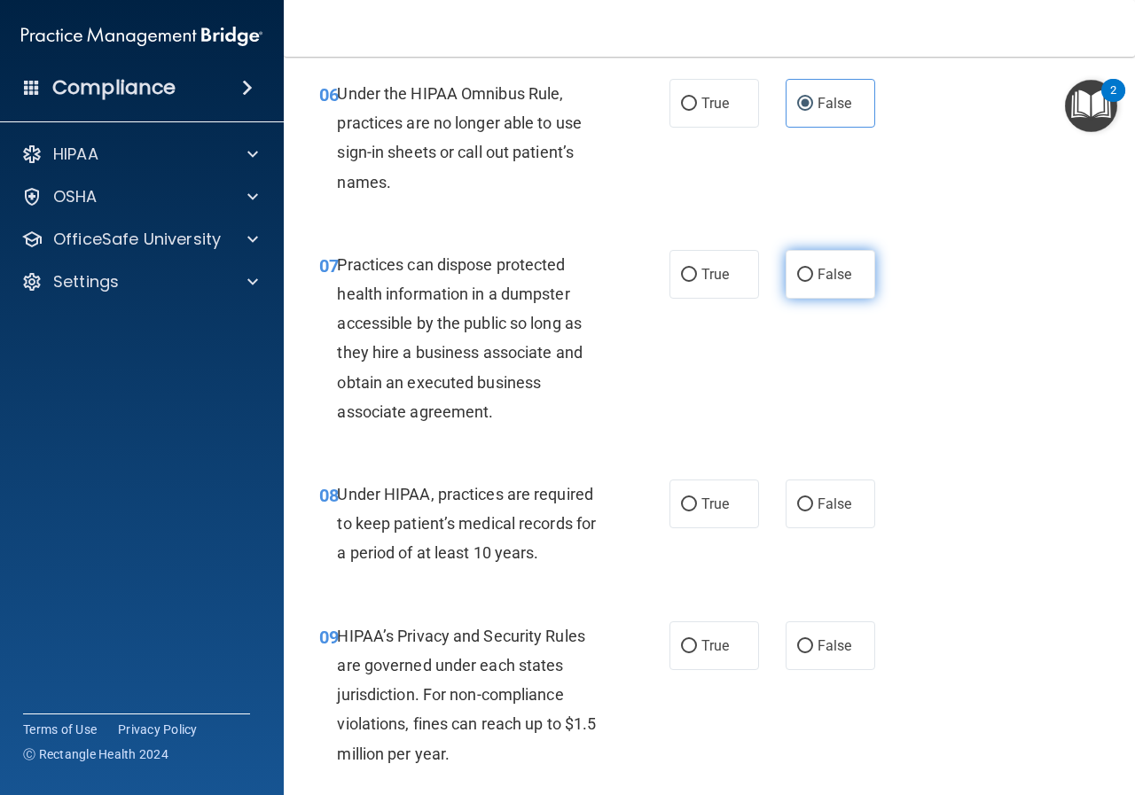
click at [815, 285] on label "False" at bounding box center [830, 274] width 90 height 49
click at [813, 282] on input "False" at bounding box center [805, 275] width 16 height 13
radio input "true"
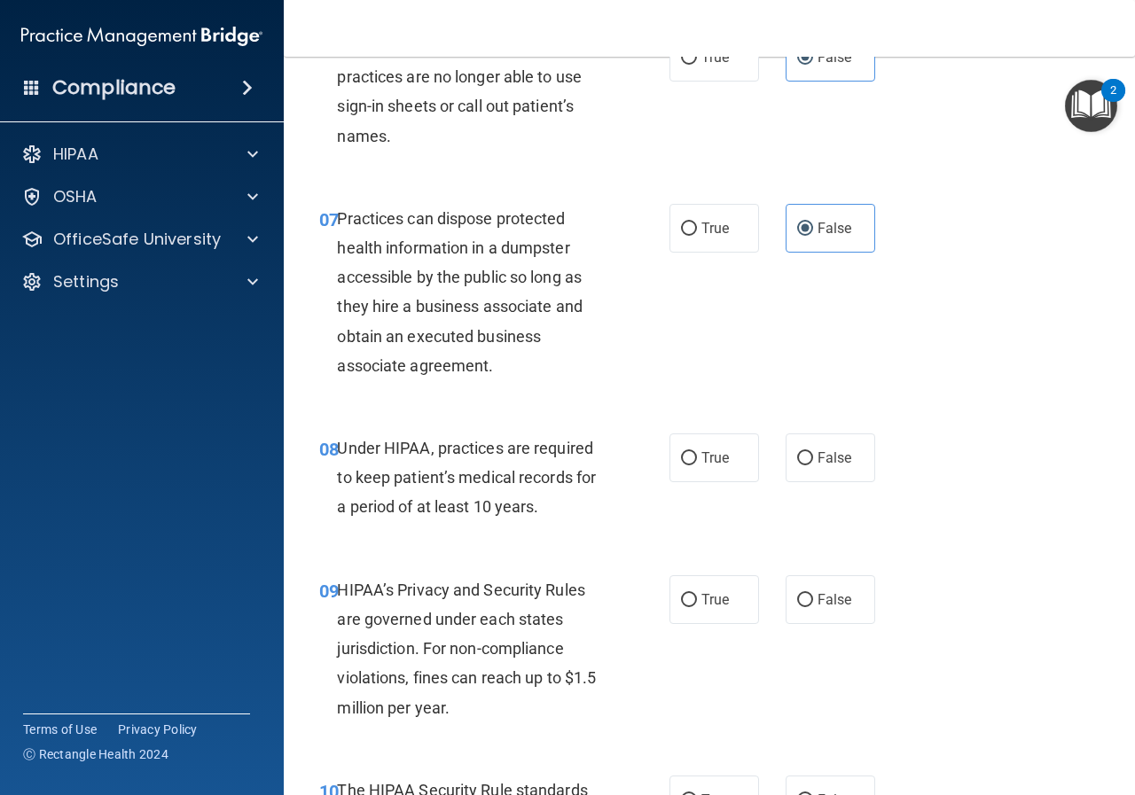
scroll to position [1152, 0]
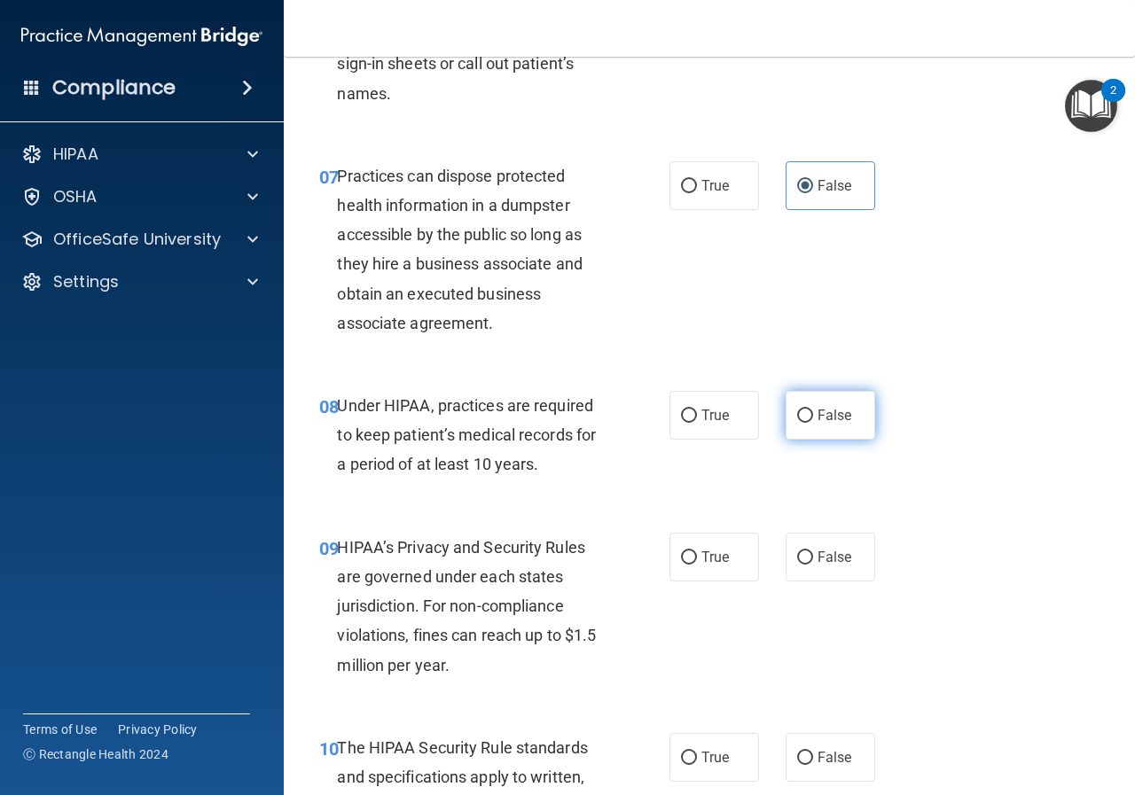
click at [839, 404] on label "False" at bounding box center [830, 415] width 90 height 49
click at [813, 409] on input "False" at bounding box center [805, 415] width 16 height 13
radio input "true"
click at [714, 560] on span "True" at bounding box center [714, 557] width 27 height 17
click at [697, 560] on input "True" at bounding box center [689, 557] width 16 height 13
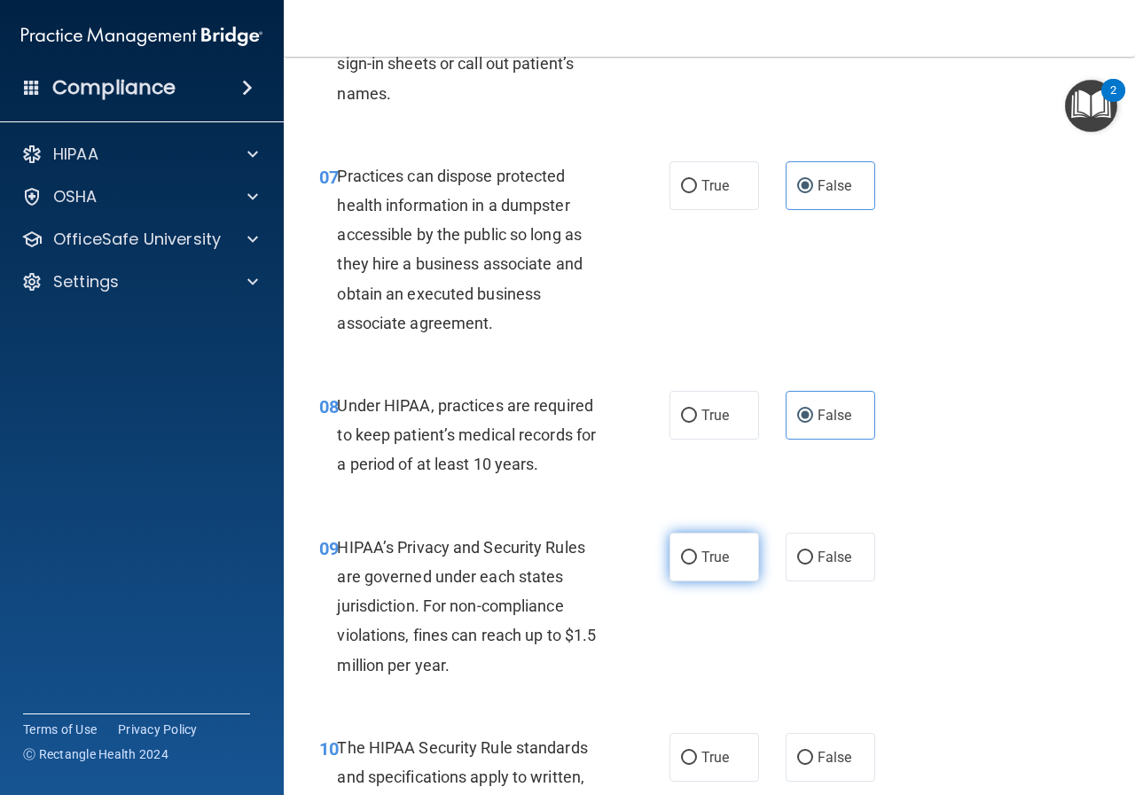
radio input "true"
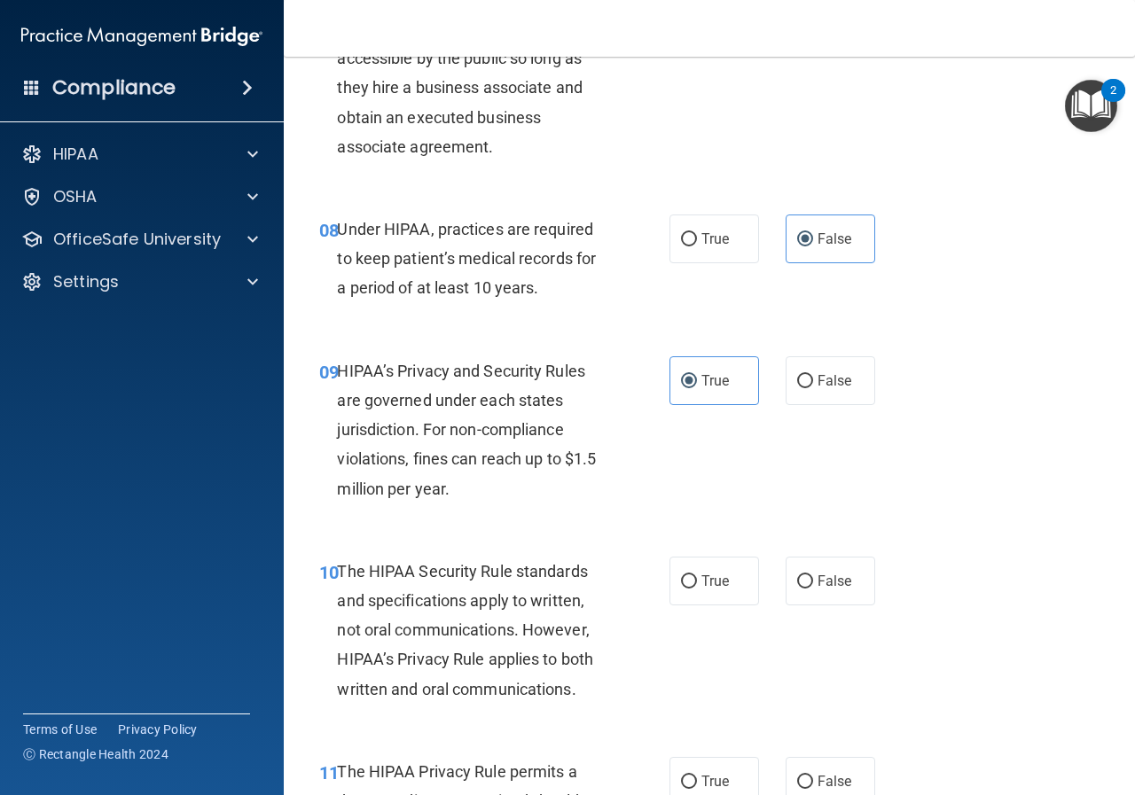
scroll to position [1329, 0]
click at [786, 382] on label "False" at bounding box center [830, 379] width 90 height 49
click at [797, 382] on input "False" at bounding box center [805, 380] width 16 height 13
radio input "true"
radio input "false"
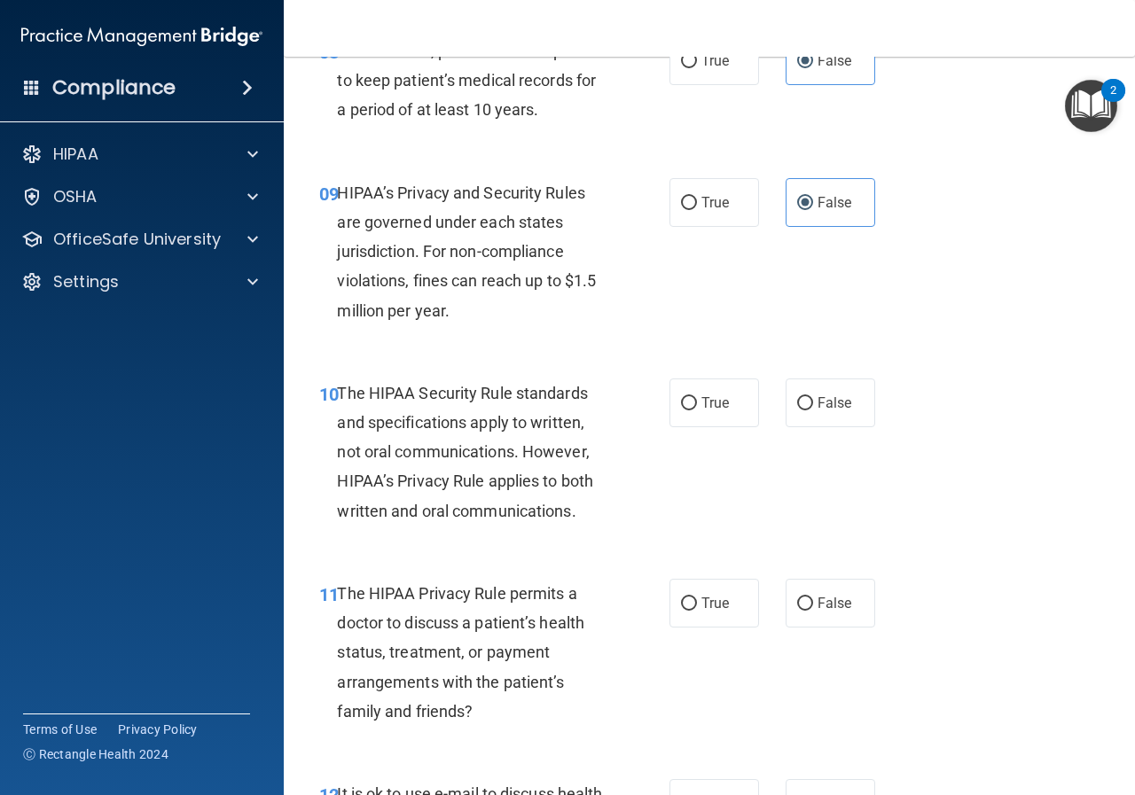
scroll to position [1595, 0]
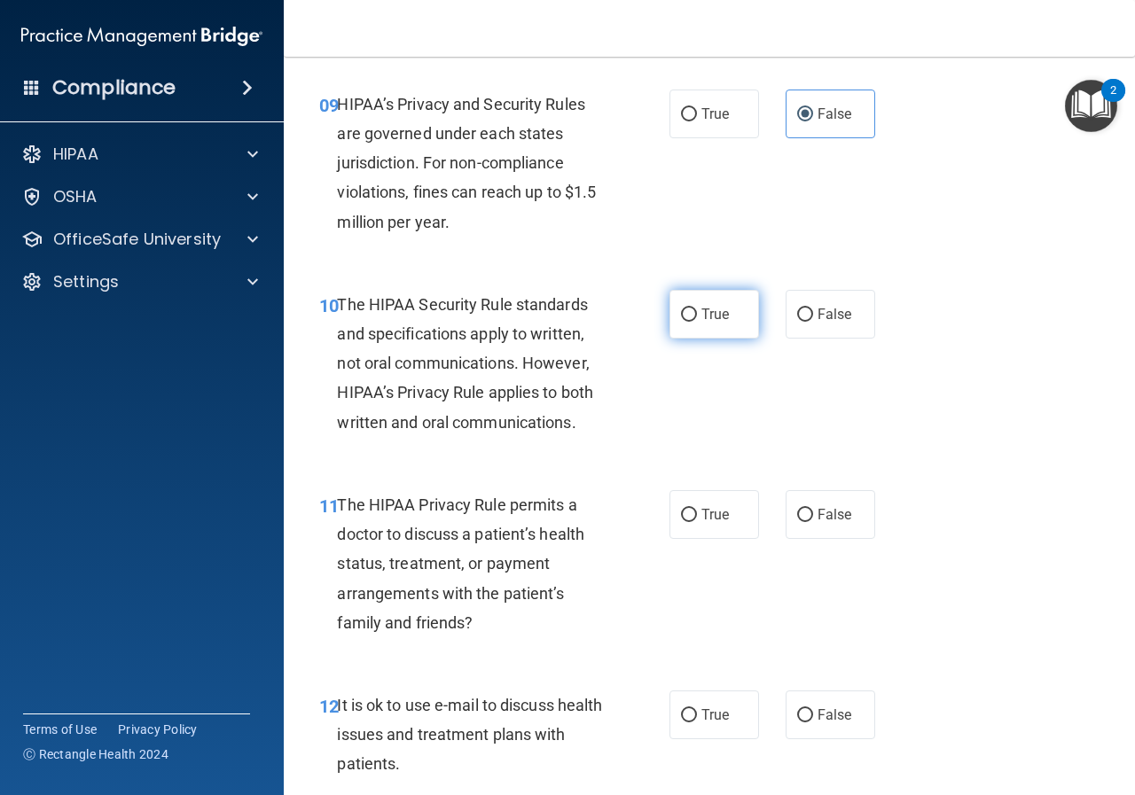
click at [686, 308] on input "True" at bounding box center [689, 314] width 16 height 13
radio input "true"
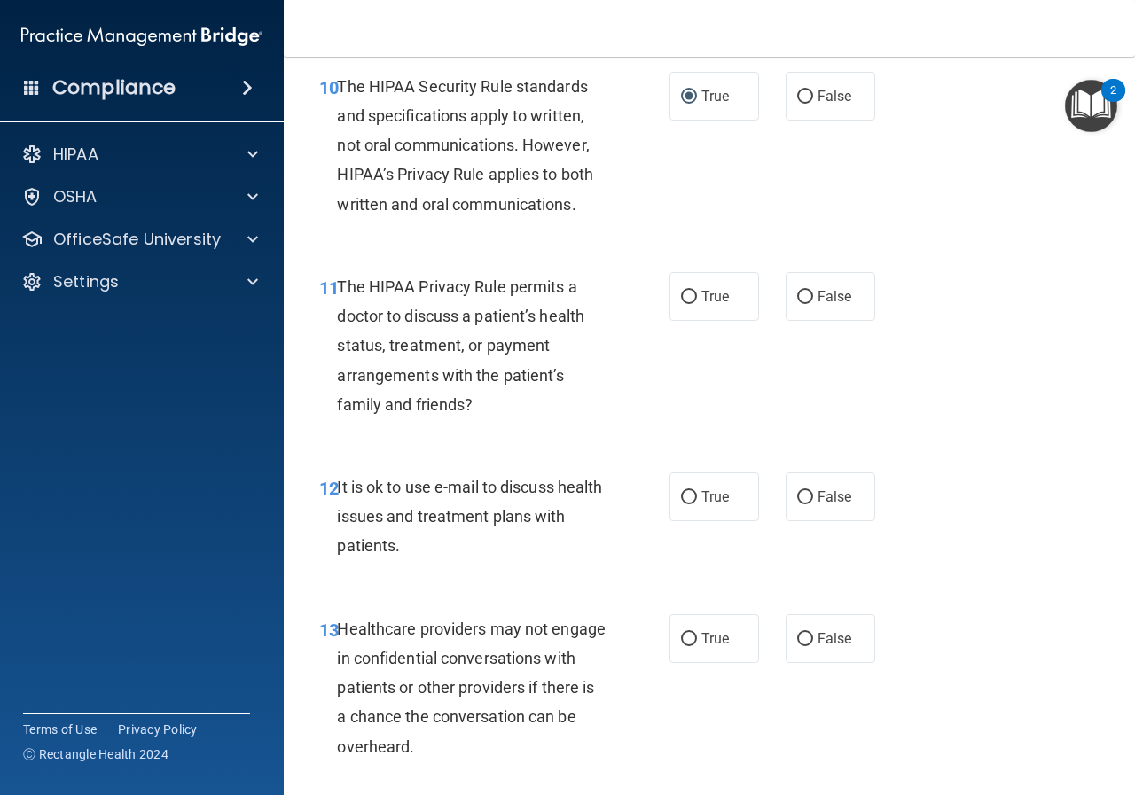
scroll to position [1861, 0]
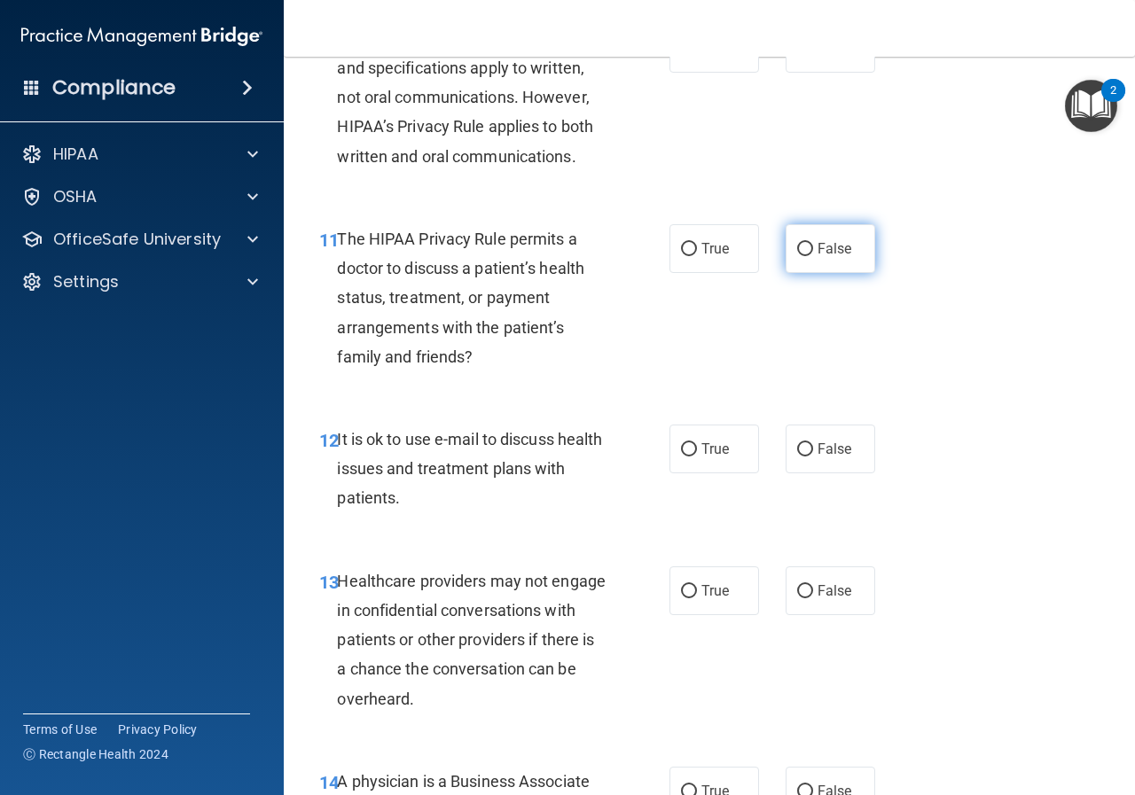
click at [817, 256] on span "False" at bounding box center [834, 248] width 35 height 17
click at [813, 256] on input "False" at bounding box center [805, 249] width 16 height 13
radio input "true"
click at [690, 447] on label "True" at bounding box center [714, 449] width 90 height 49
click at [690, 447] on input "True" at bounding box center [689, 449] width 16 height 13
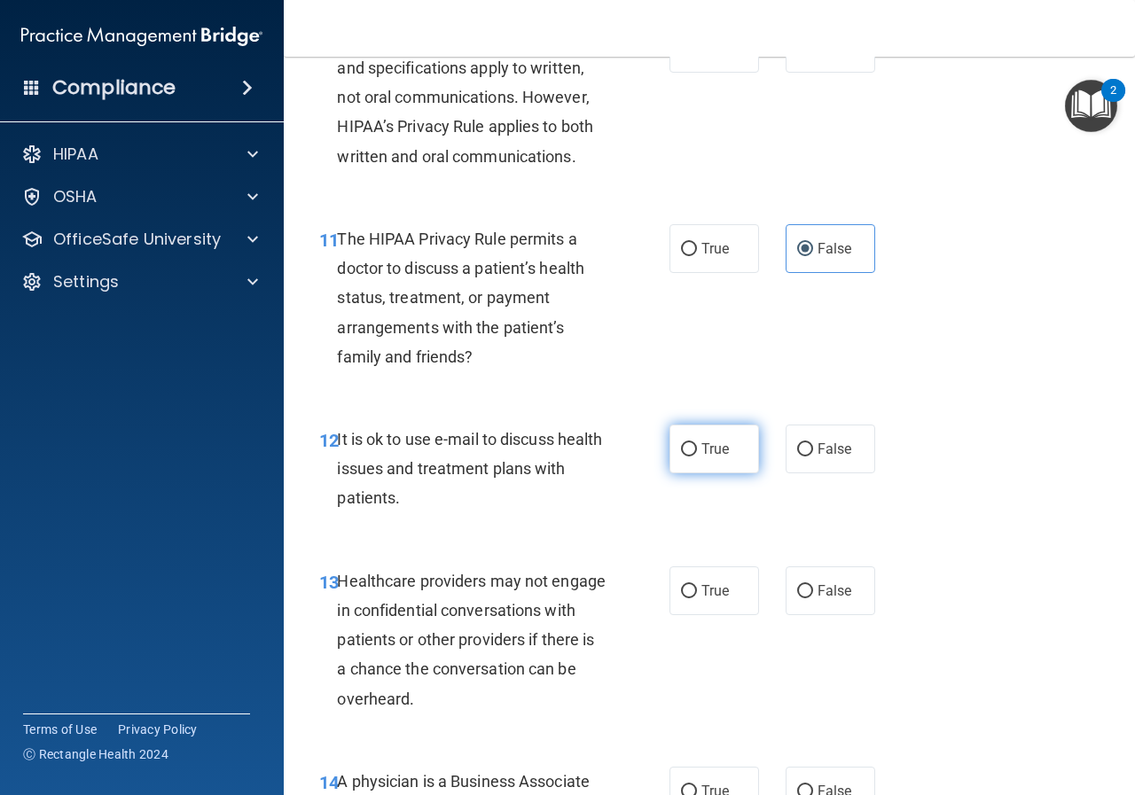
radio input "true"
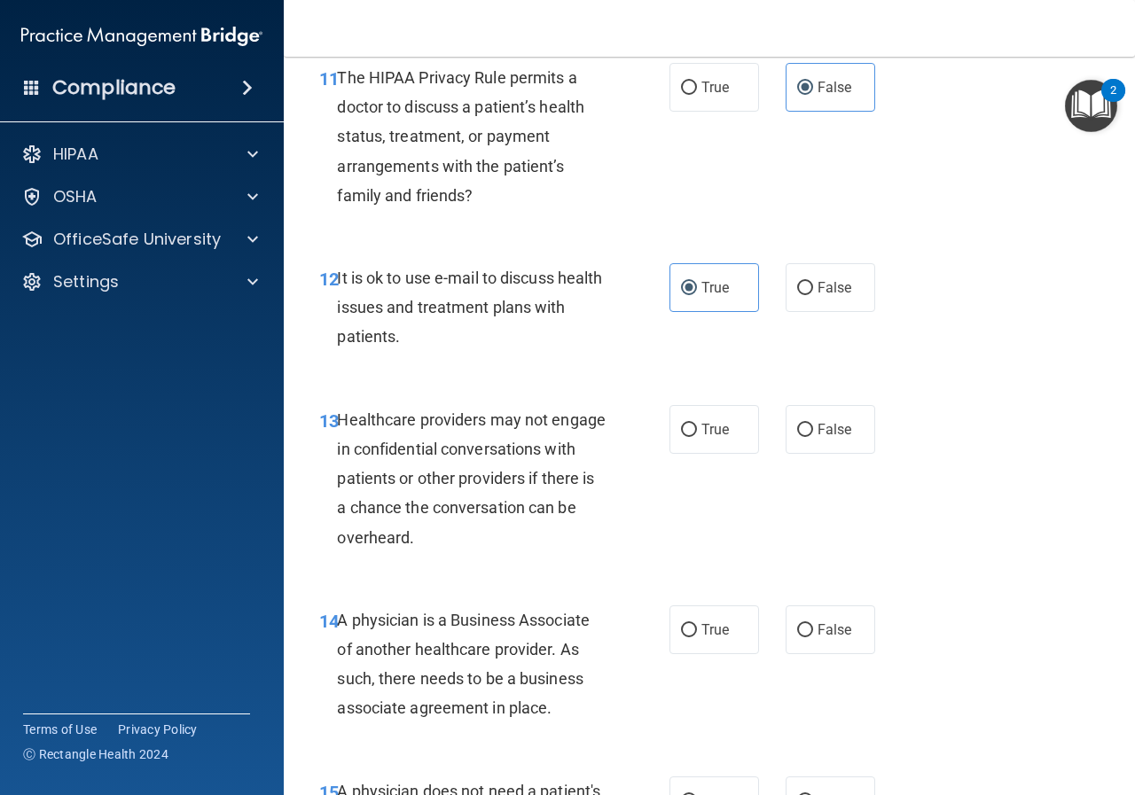
scroll to position [2039, 0]
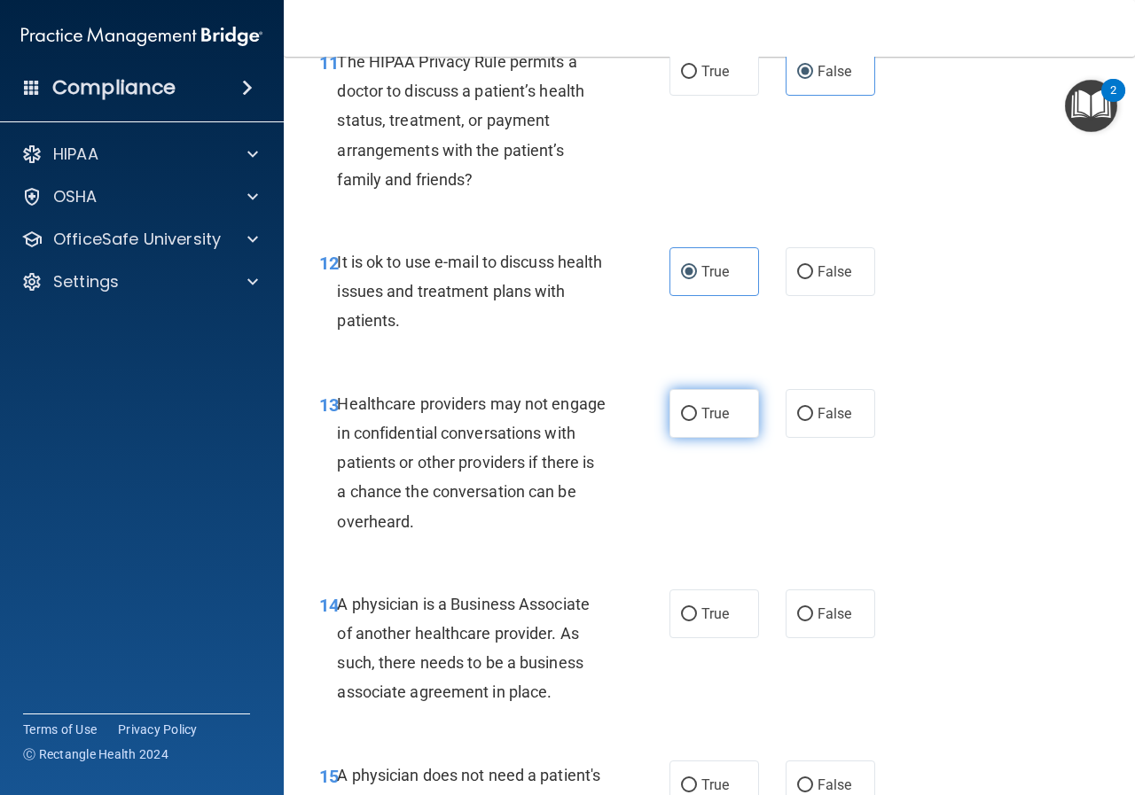
click at [687, 421] on label "True" at bounding box center [714, 413] width 90 height 49
click at [687, 421] on input "True" at bounding box center [689, 414] width 16 height 13
radio input "true"
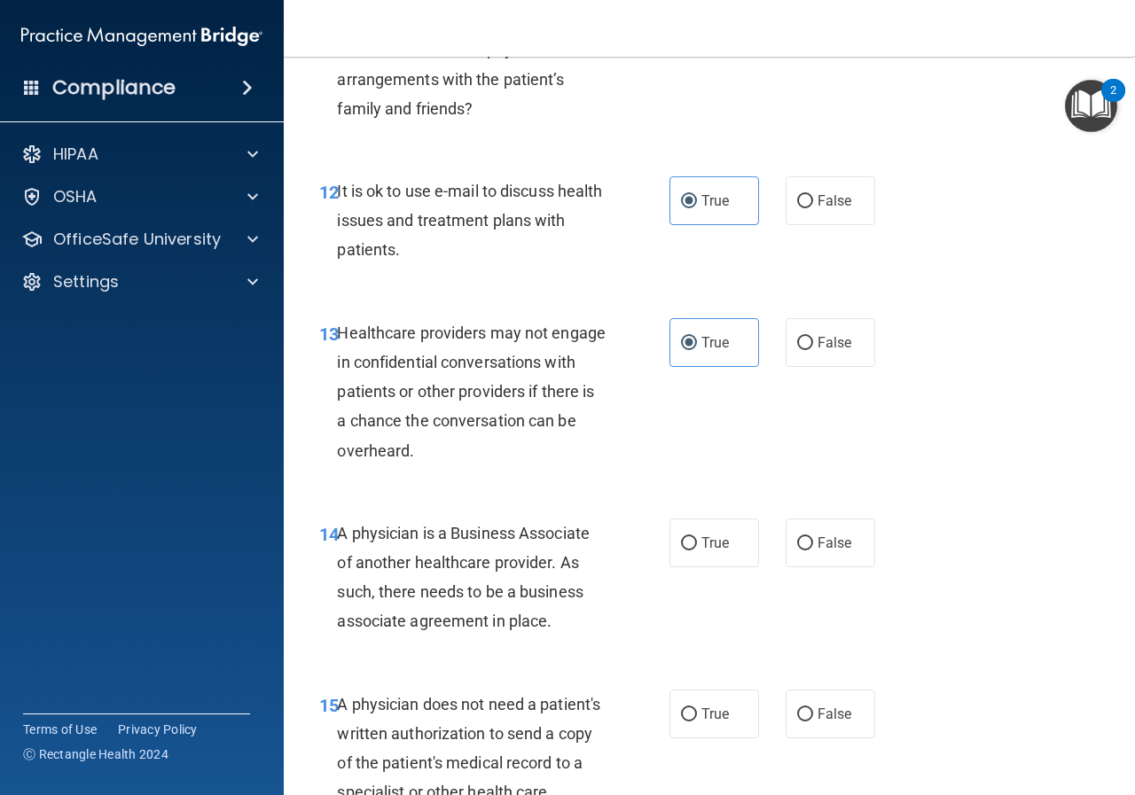
scroll to position [2304, 0]
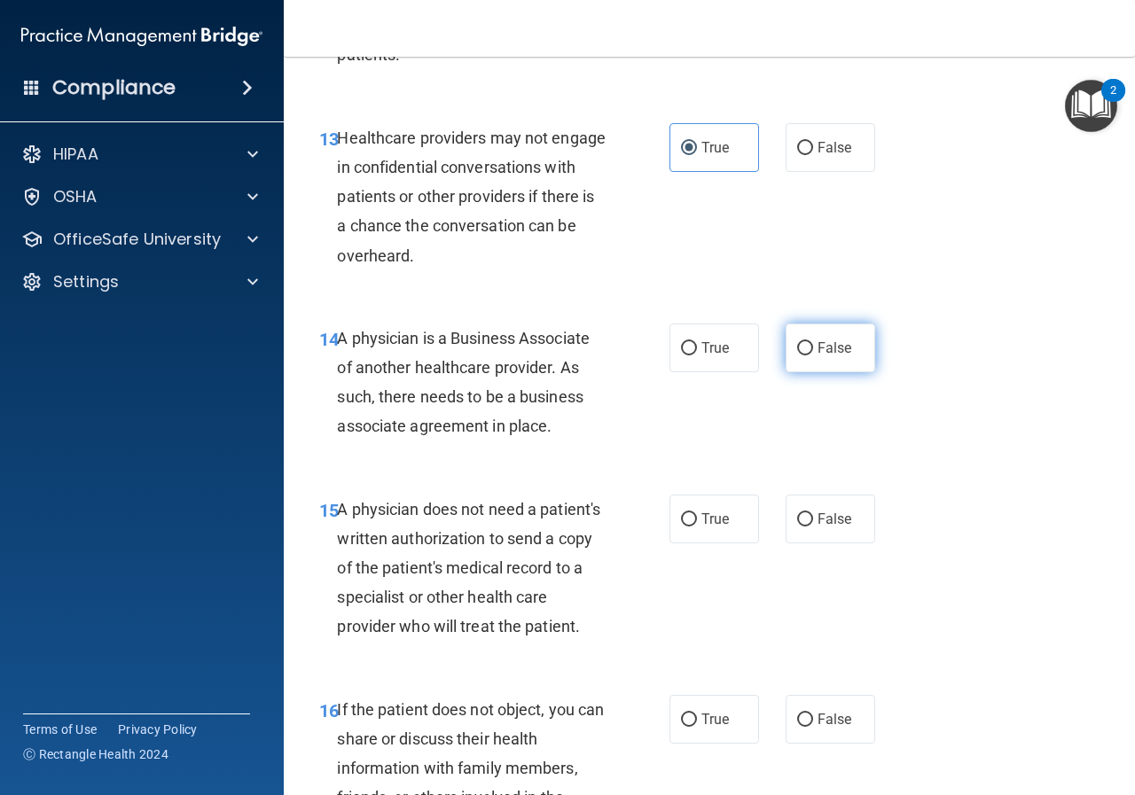
click at [807, 357] on label "False" at bounding box center [830, 348] width 90 height 49
click at [807, 355] on input "False" at bounding box center [805, 348] width 16 height 13
radio input "true"
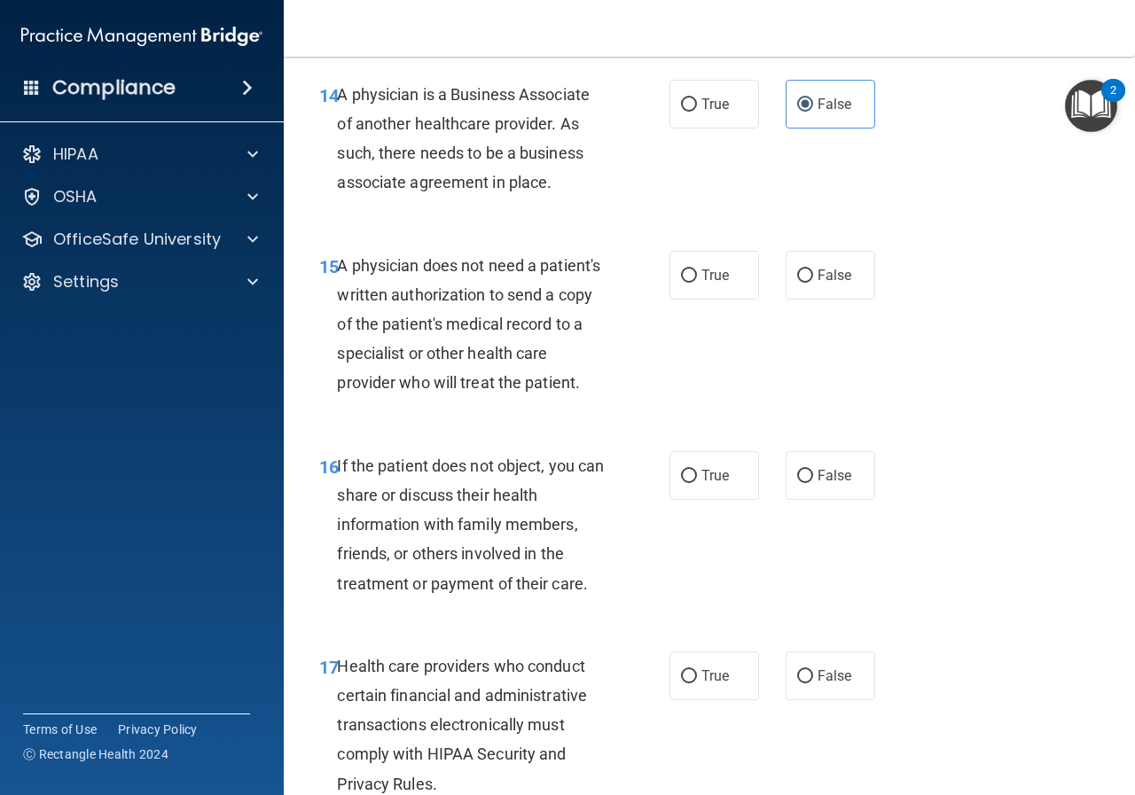
scroll to position [2570, 0]
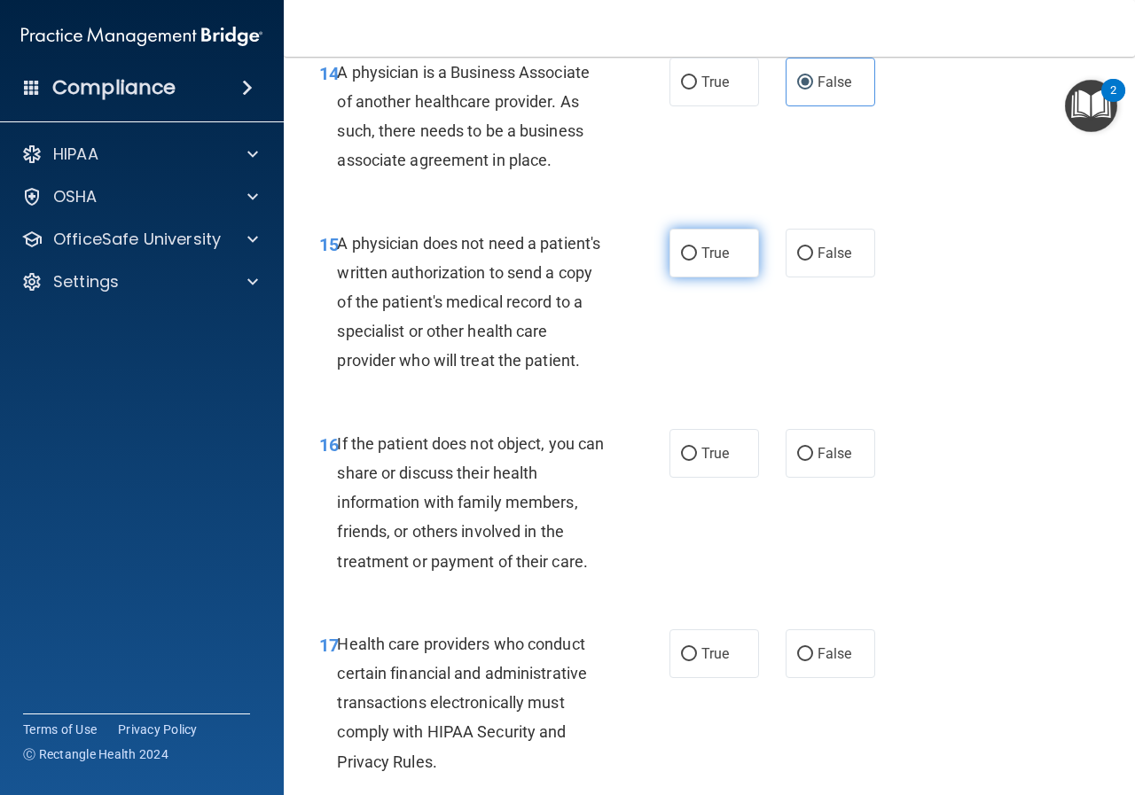
click at [689, 246] on label "True" at bounding box center [714, 253] width 90 height 49
click at [689, 247] on input "True" at bounding box center [689, 253] width 16 height 13
radio input "true"
click at [821, 264] on label "False" at bounding box center [830, 253] width 90 height 49
click at [813, 261] on input "False" at bounding box center [805, 253] width 16 height 13
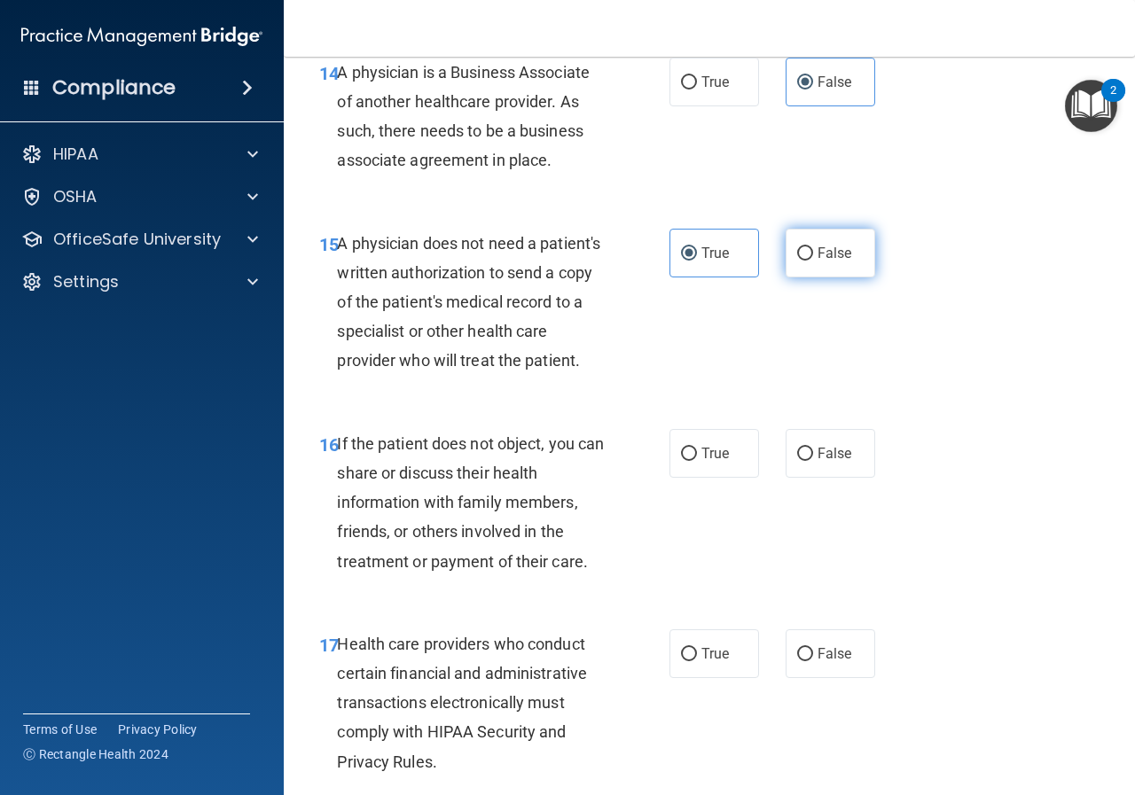
radio input "true"
radio input "false"
click at [672, 478] on label "True" at bounding box center [714, 453] width 90 height 49
click at [681, 461] on input "True" at bounding box center [689, 454] width 16 height 13
radio input "true"
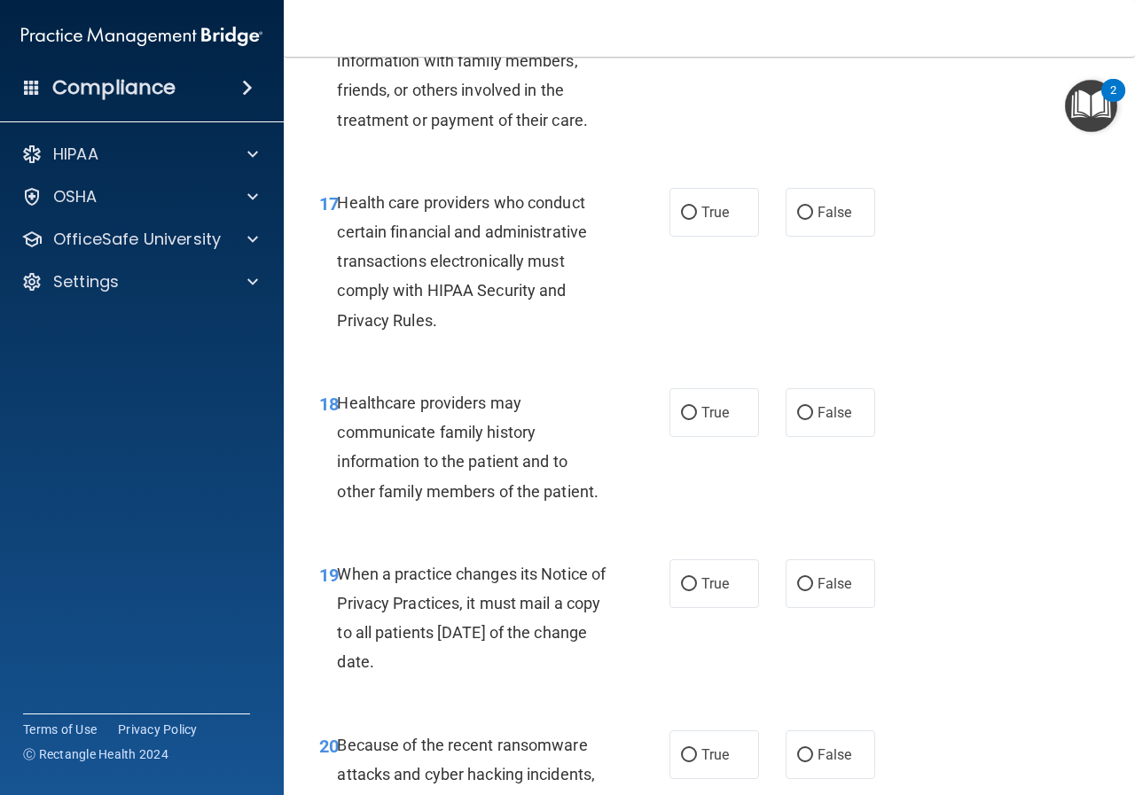
scroll to position [3014, 0]
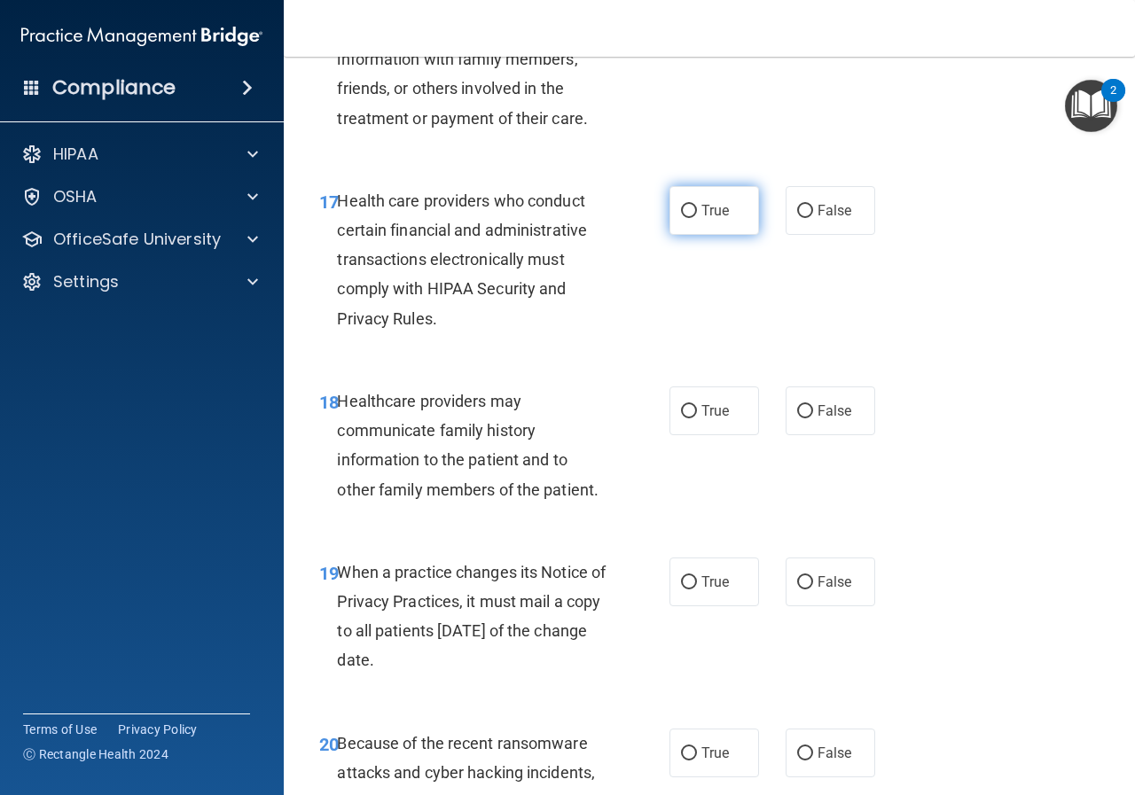
click at [682, 235] on label "True" at bounding box center [714, 210] width 90 height 49
click at [682, 218] on input "True" at bounding box center [689, 211] width 16 height 13
radio input "true"
click at [785, 435] on label "False" at bounding box center [830, 410] width 90 height 49
click at [797, 418] on input "False" at bounding box center [805, 411] width 16 height 13
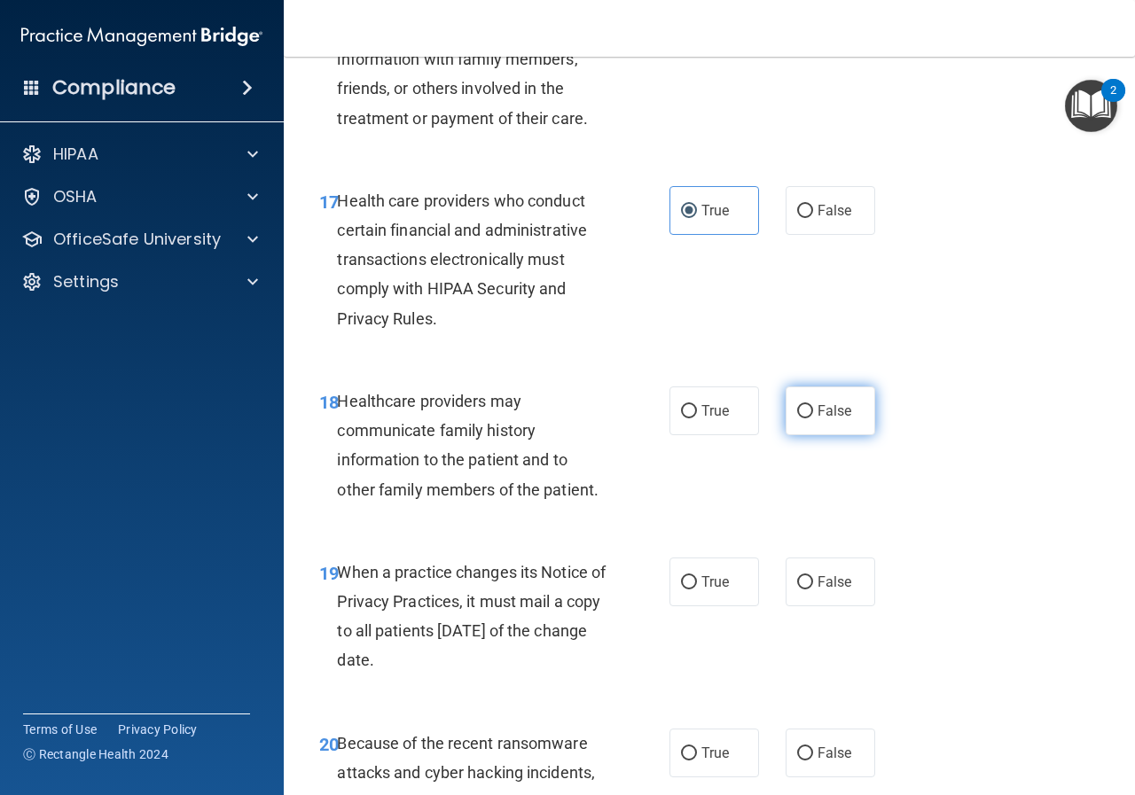
radio input "true"
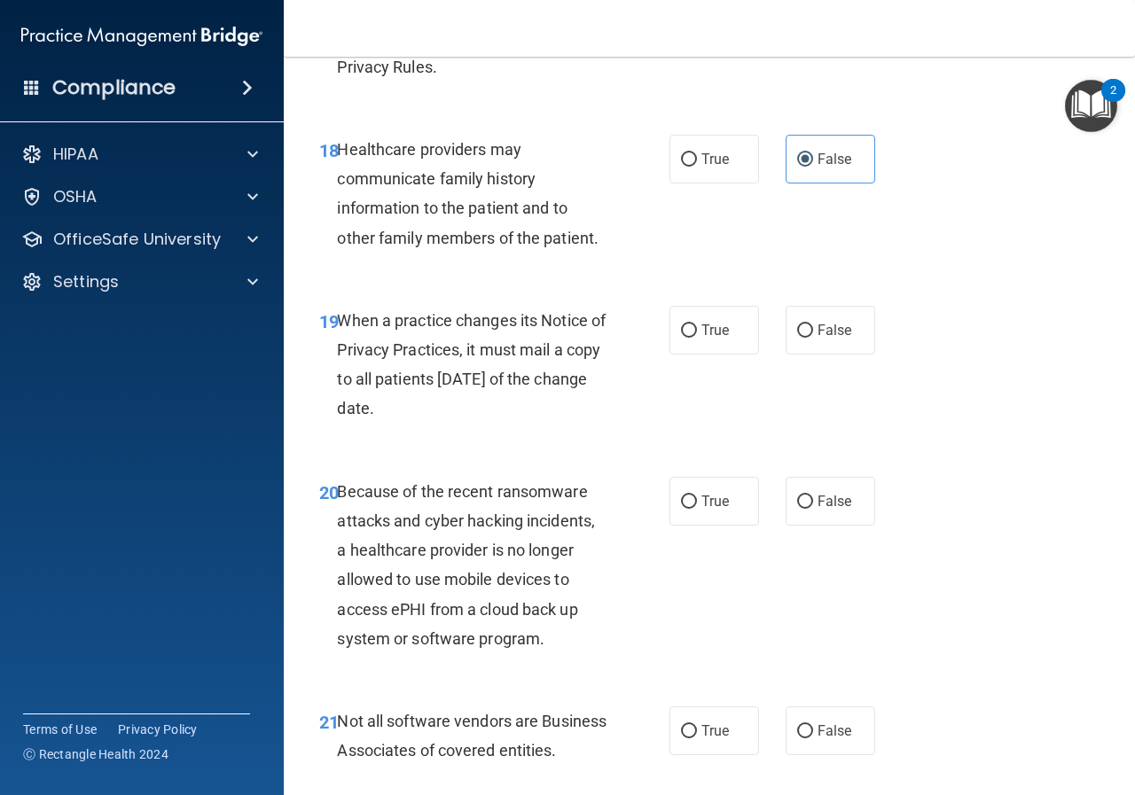
scroll to position [3279, 0]
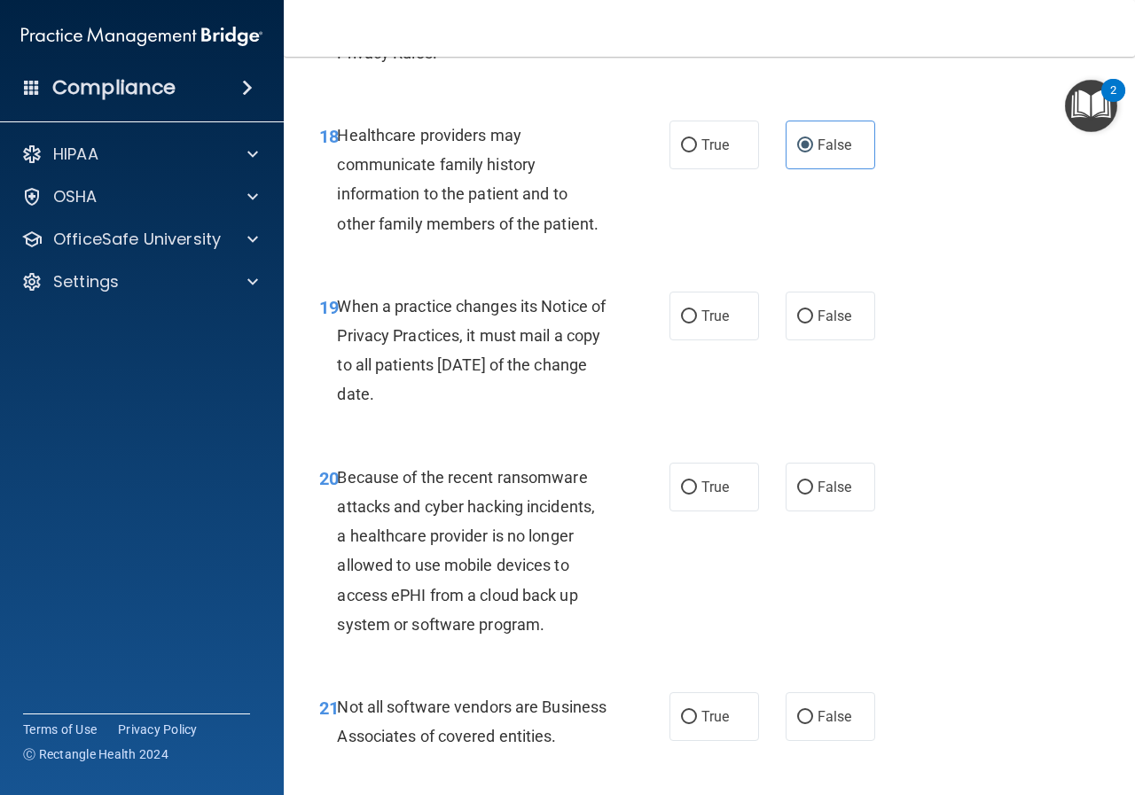
click at [684, 316] on div "19 When a practice changes its Notice of Privacy Practices, it must mail a copy…" at bounding box center [709, 354] width 807 height 171
click at [681, 324] on input "True" at bounding box center [689, 316] width 16 height 13
radio input "true"
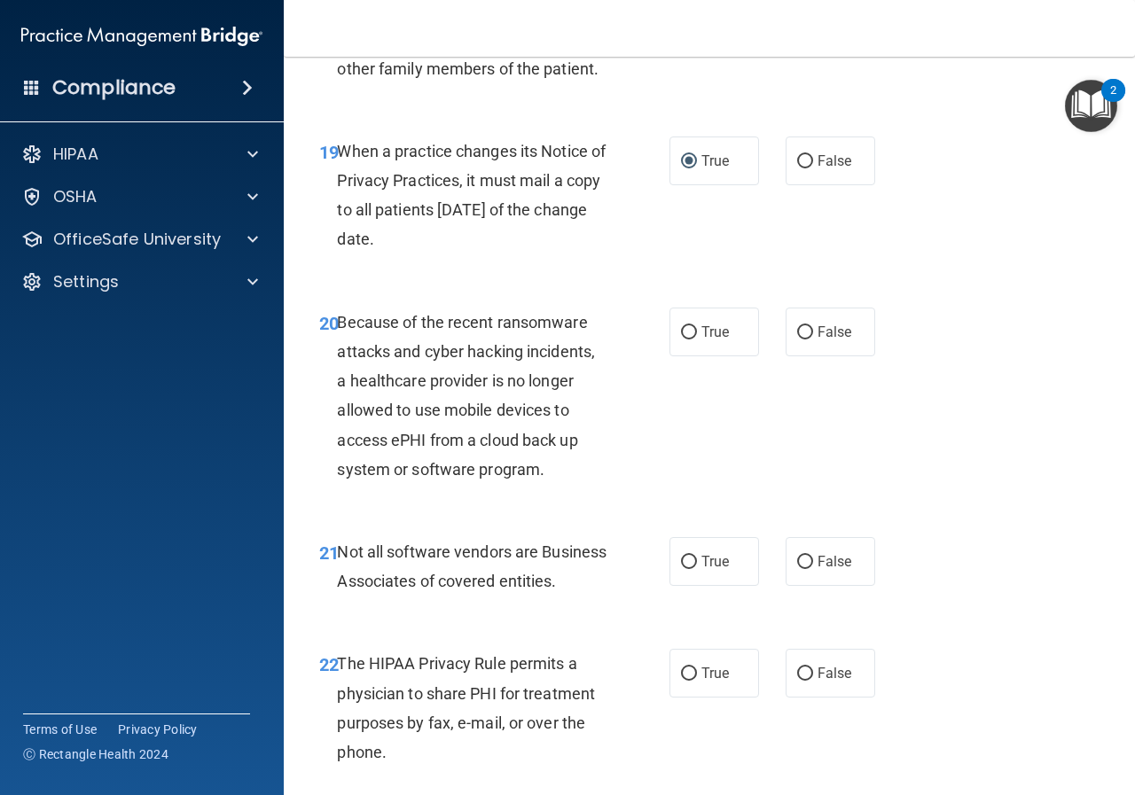
scroll to position [3457, 0]
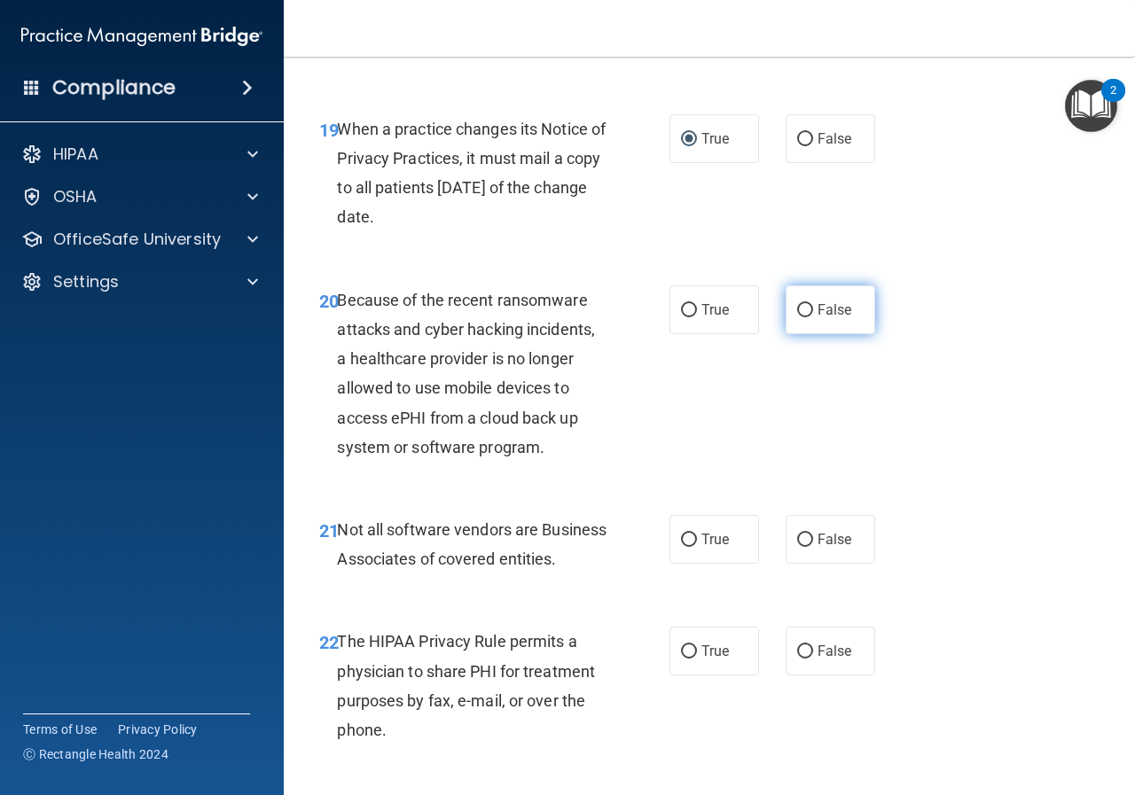
click at [797, 317] on input "False" at bounding box center [805, 310] width 16 height 13
radio input "true"
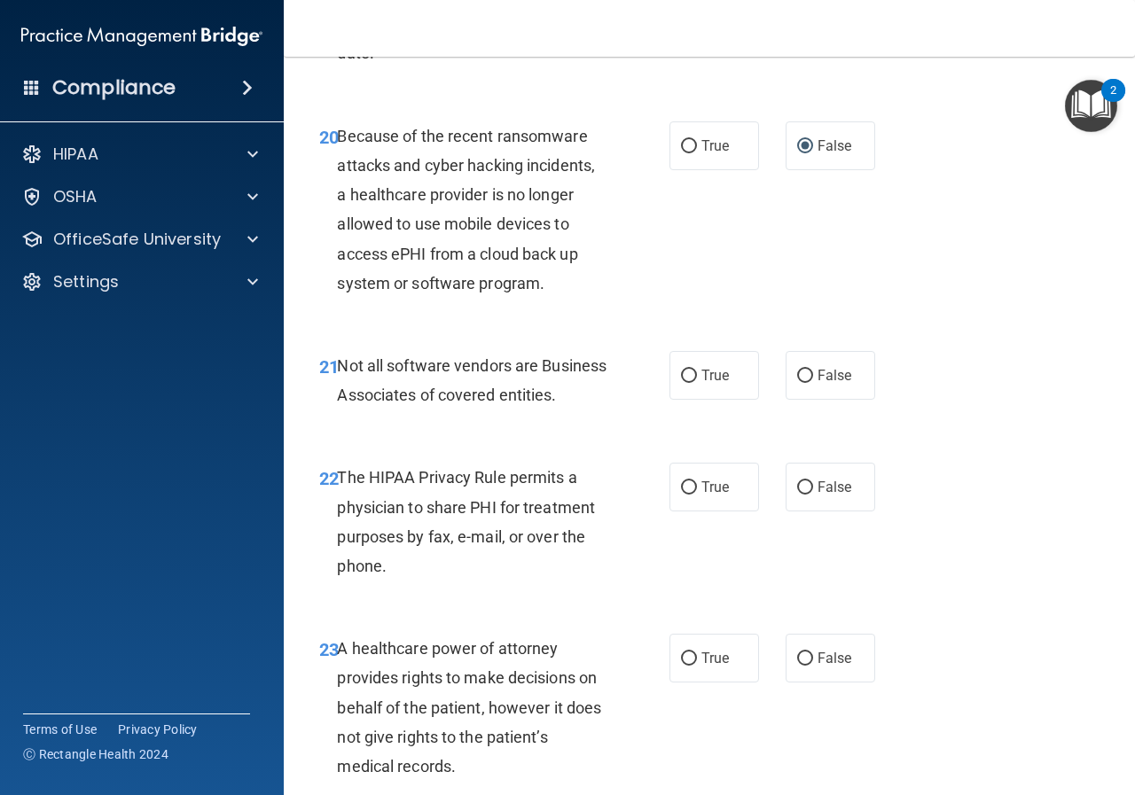
scroll to position [3634, 0]
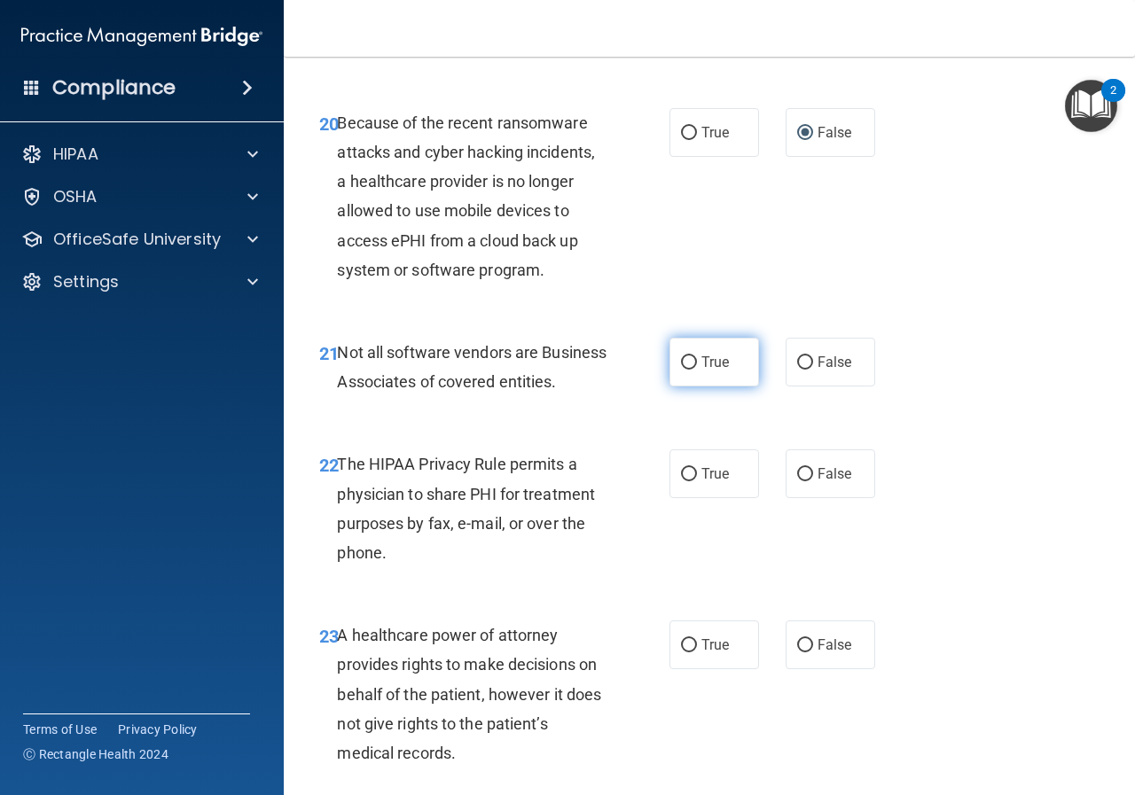
click at [701, 370] on span "True" at bounding box center [714, 362] width 27 height 17
click at [697, 370] on input "True" at bounding box center [689, 362] width 16 height 13
radio input "true"
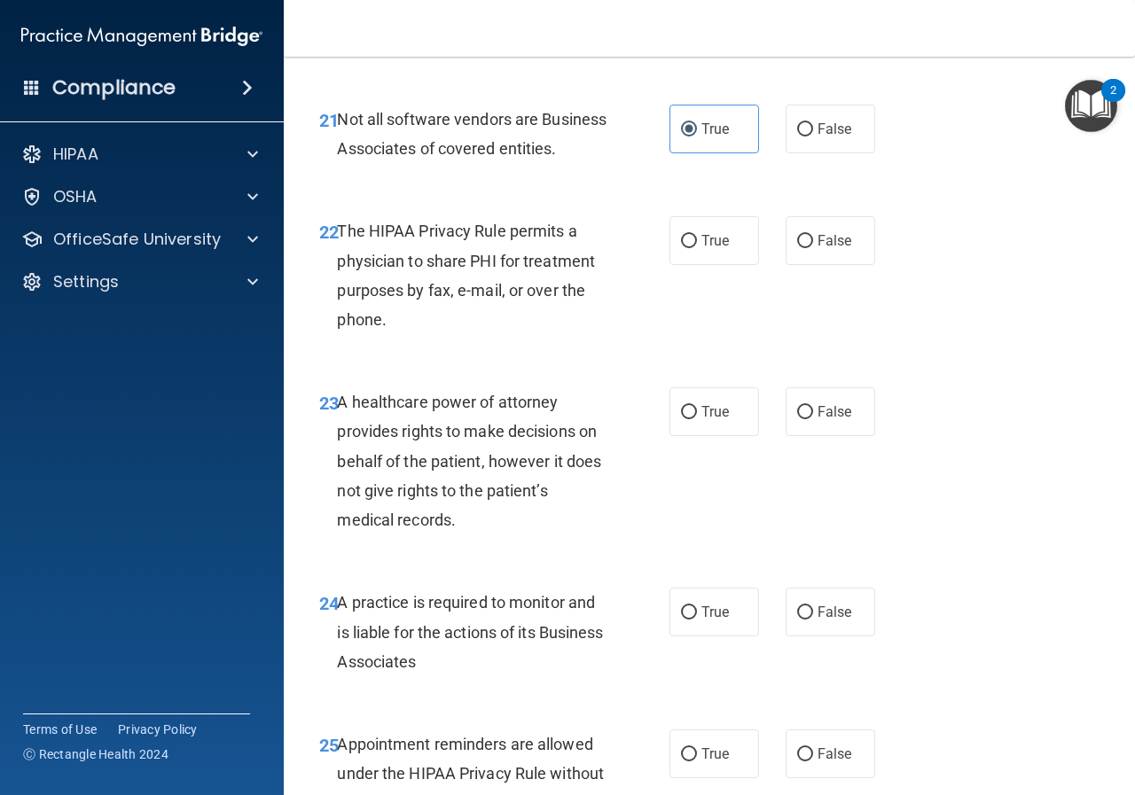
scroll to position [3900, 0]
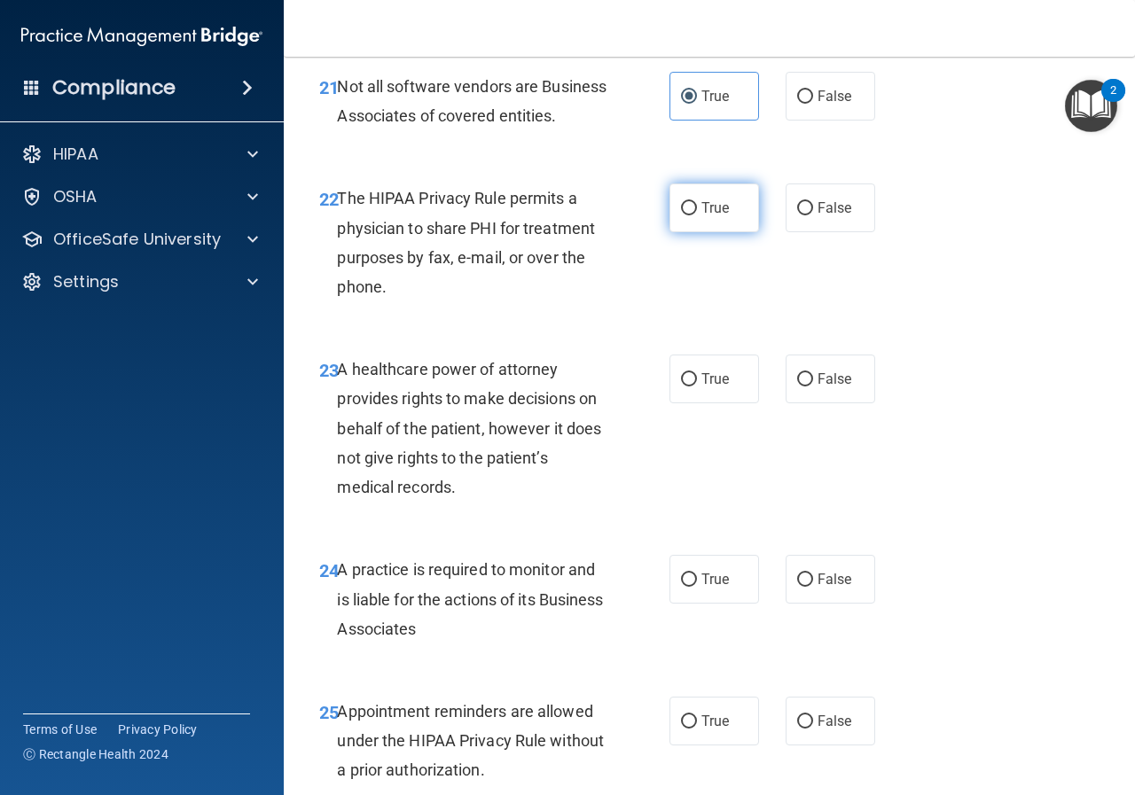
click at [701, 216] on span "True" at bounding box center [714, 207] width 27 height 17
click at [697, 215] on input "True" at bounding box center [689, 208] width 16 height 13
radio input "true"
click at [712, 403] on label "True" at bounding box center [714, 379] width 90 height 49
click at [697, 386] on input "True" at bounding box center [689, 379] width 16 height 13
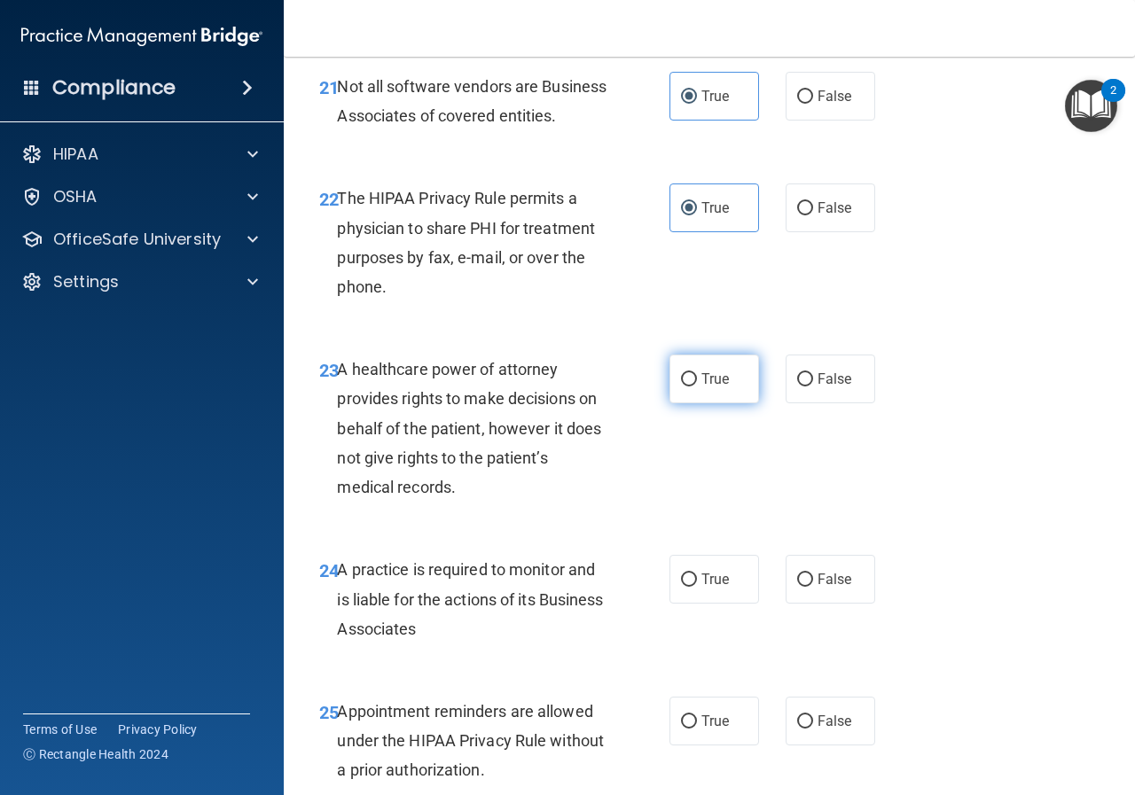
radio input "true"
click at [804, 403] on label "False" at bounding box center [830, 379] width 90 height 49
click at [804, 386] on input "False" at bounding box center [805, 379] width 16 height 13
radio input "true"
radio input "false"
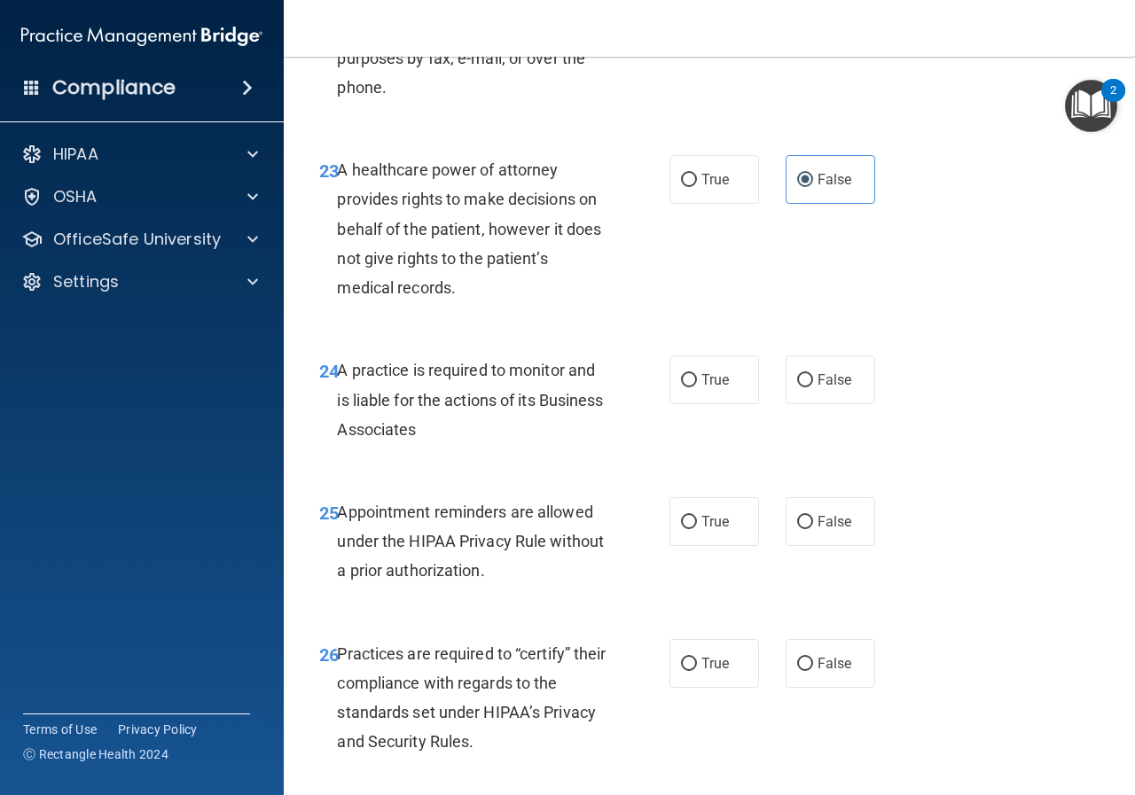
scroll to position [4166, 0]
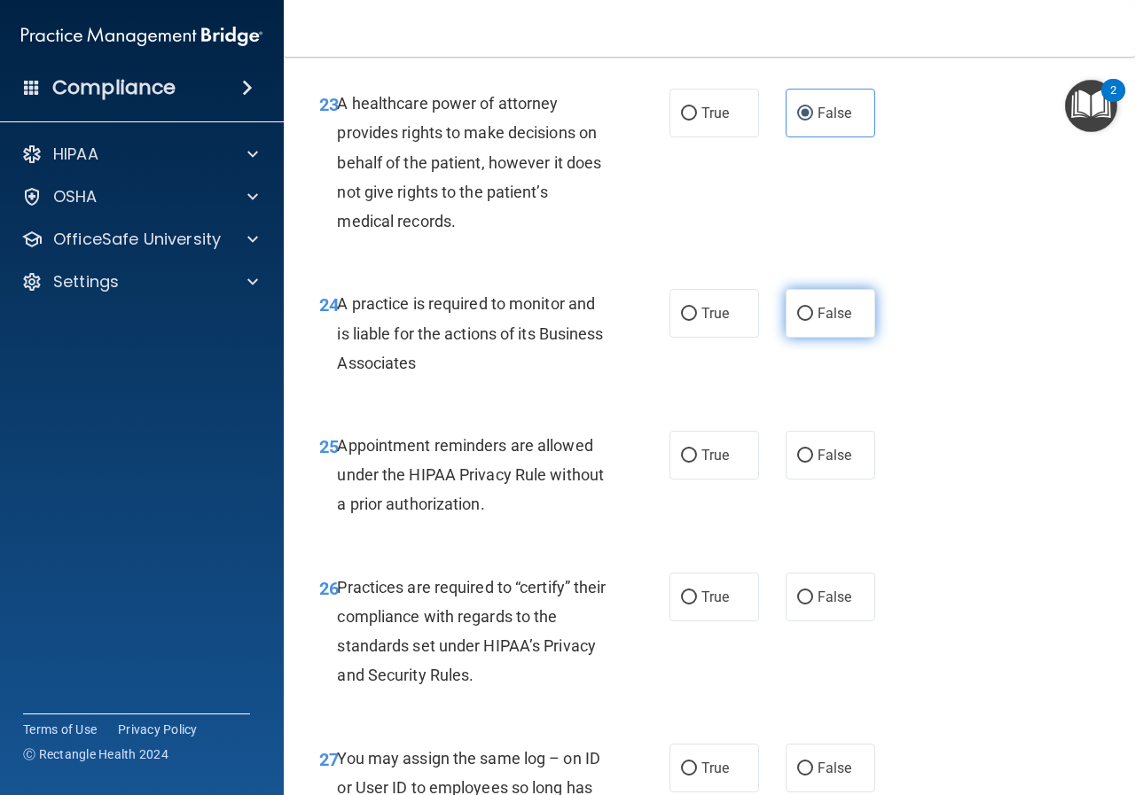
click at [796, 338] on label "False" at bounding box center [830, 313] width 90 height 49
click at [797, 321] on input "False" at bounding box center [805, 314] width 16 height 13
radio input "true"
click at [683, 321] on input "True" at bounding box center [689, 314] width 16 height 13
radio input "true"
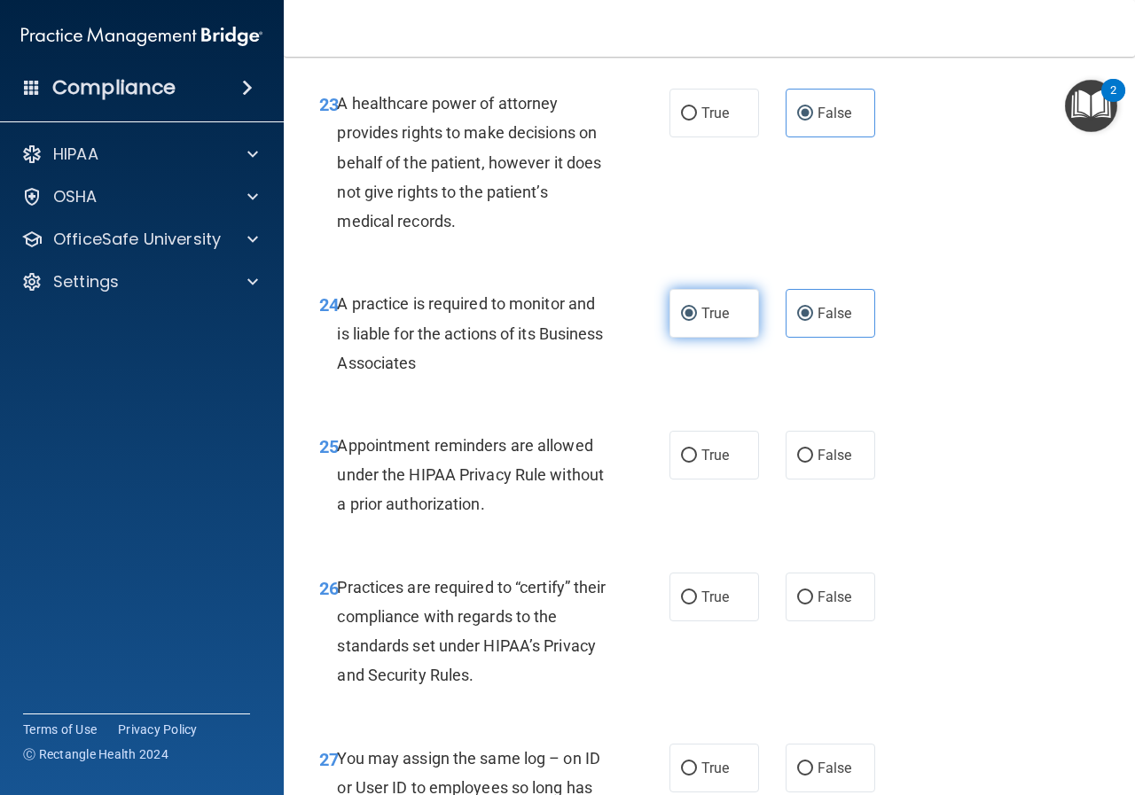
radio input "false"
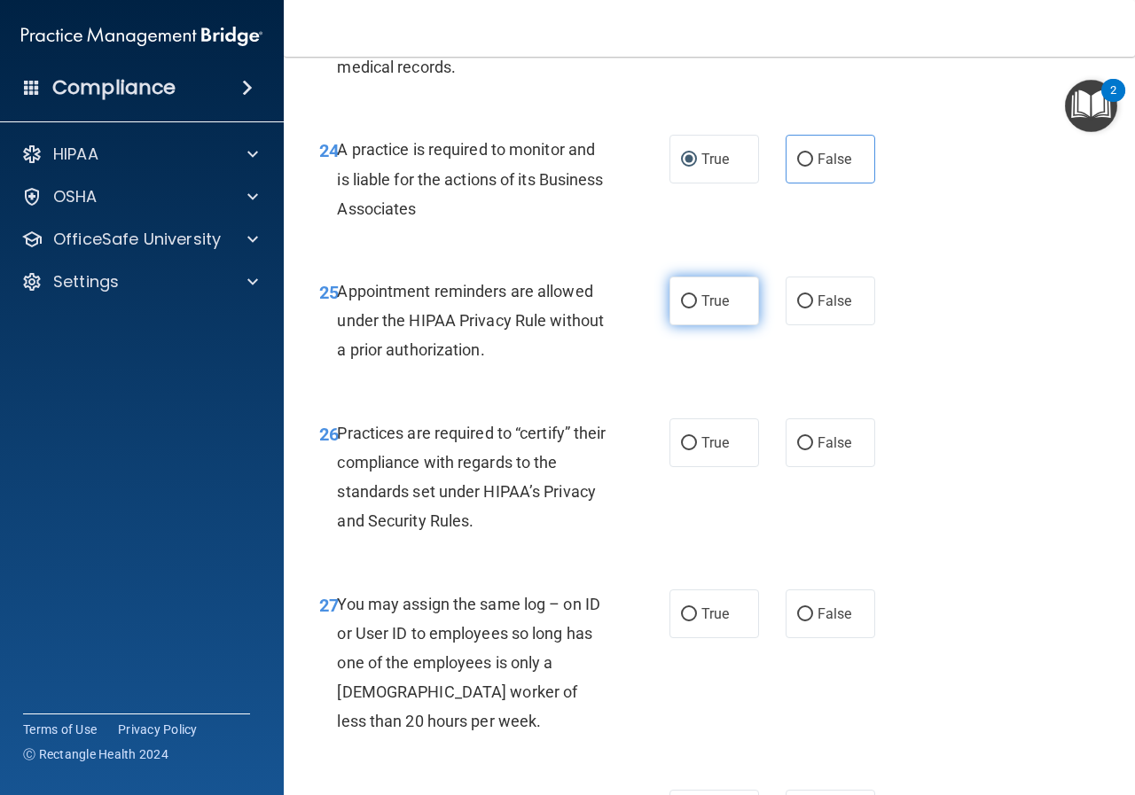
scroll to position [4432, 0]
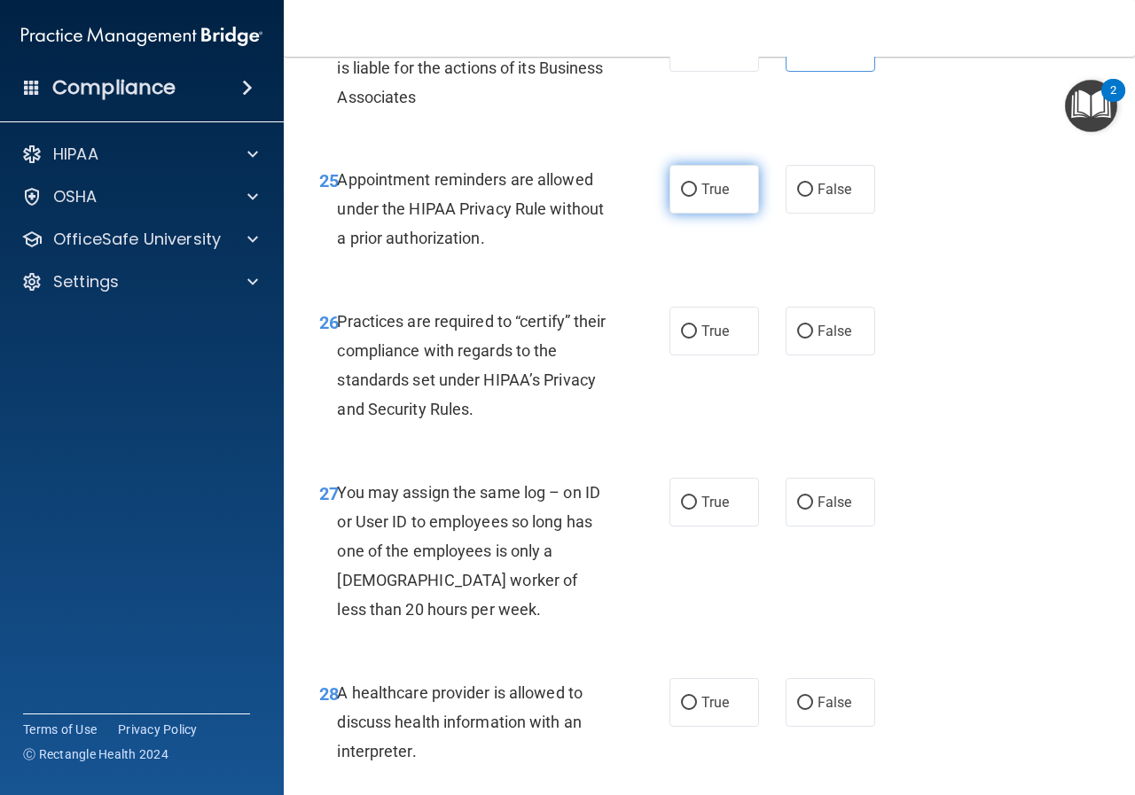
click at [701, 198] on span "True" at bounding box center [714, 189] width 27 height 17
click at [697, 197] on input "True" at bounding box center [689, 189] width 16 height 13
radio input "true"
click at [767, 355] on div "True False" at bounding box center [776, 331] width 215 height 49
click at [799, 339] on input "False" at bounding box center [805, 331] width 16 height 13
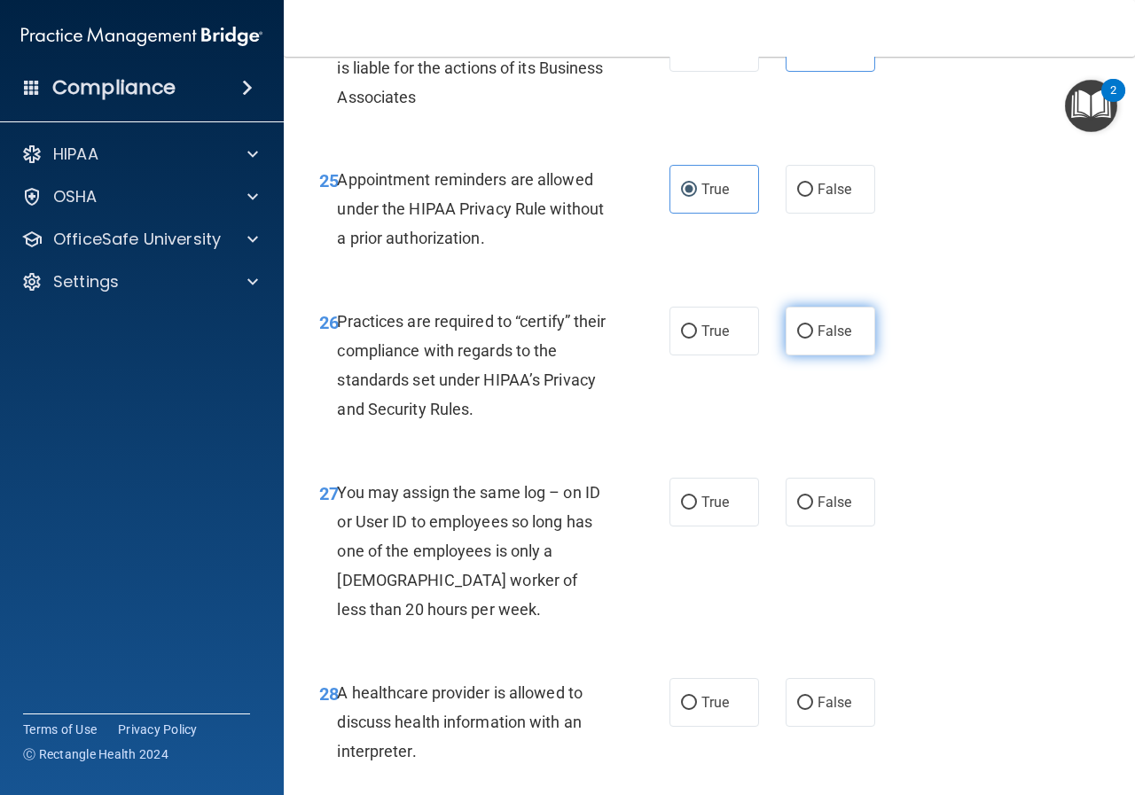
radio input "true"
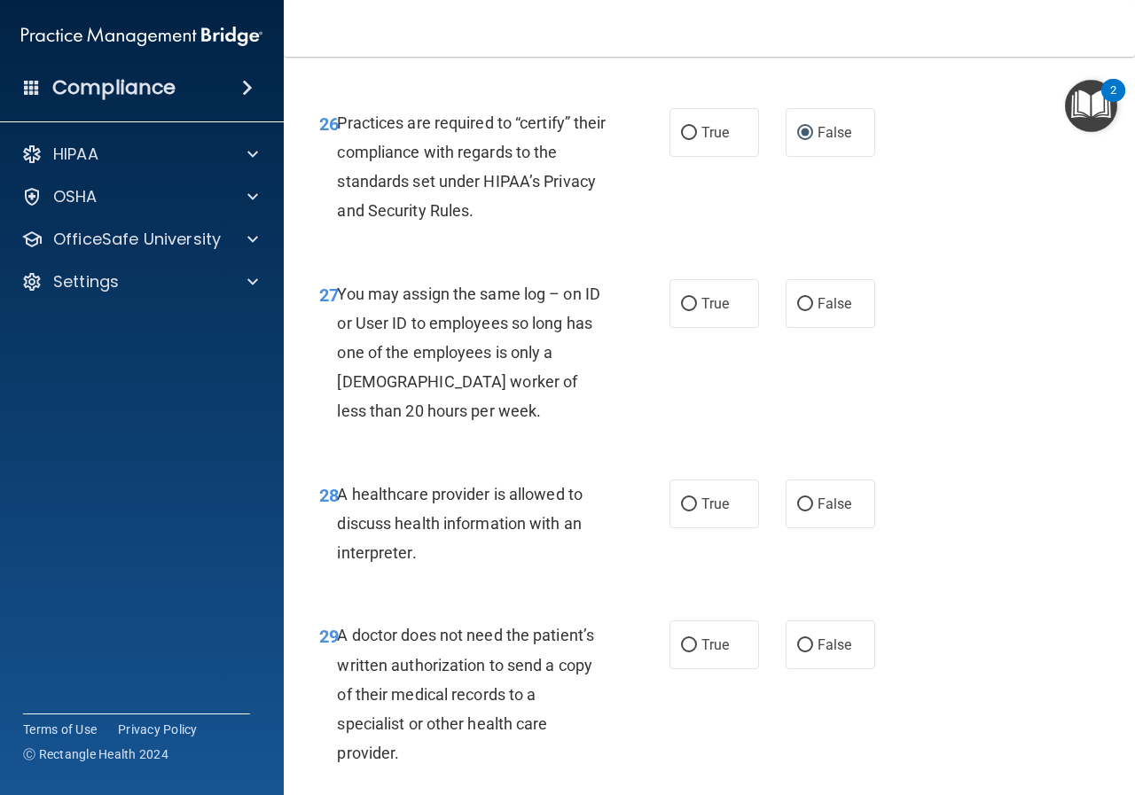
scroll to position [4609, 0]
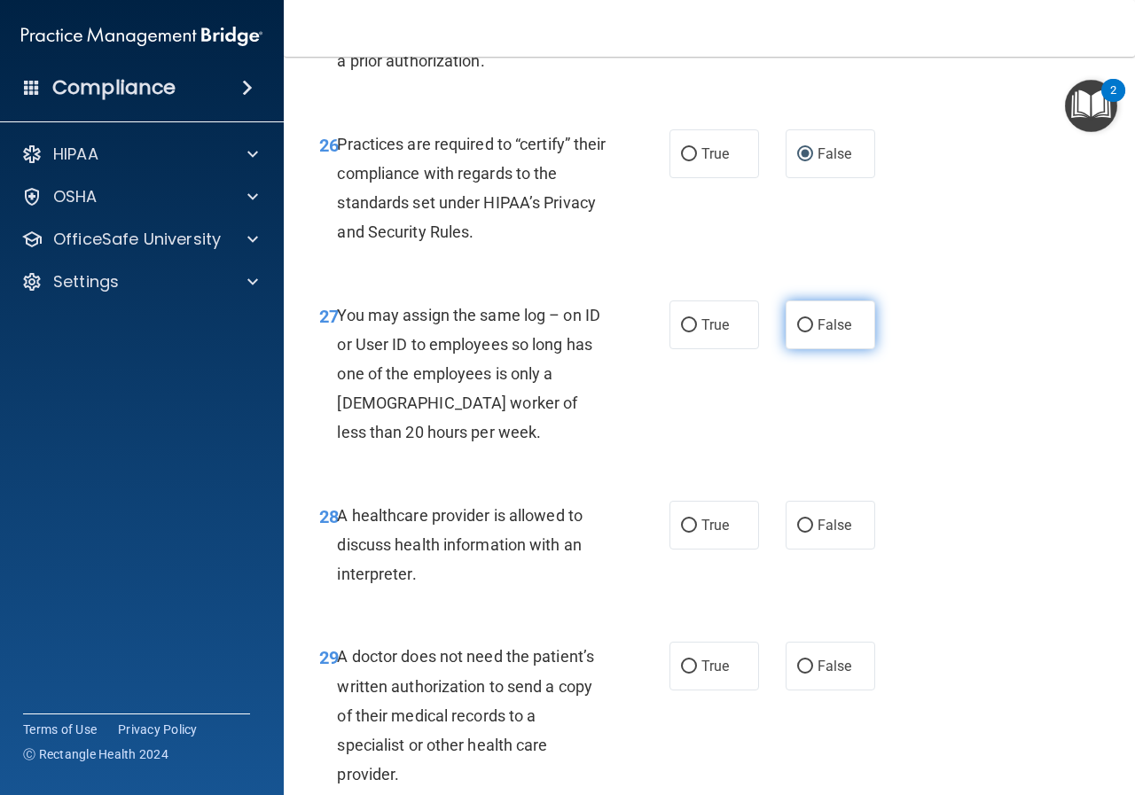
click at [823, 333] on span "False" at bounding box center [834, 324] width 35 height 17
click at [813, 332] on input "False" at bounding box center [805, 325] width 16 height 13
radio input "true"
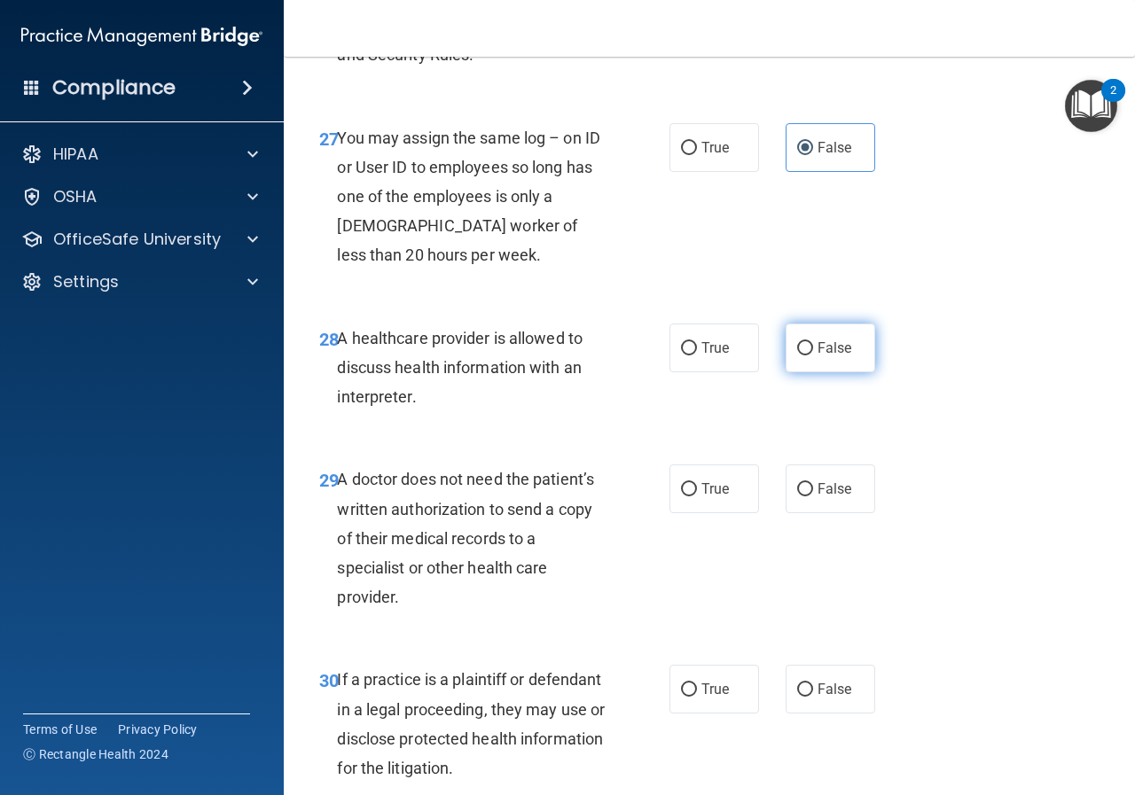
click at [785, 372] on label "False" at bounding box center [830, 348] width 90 height 49
click at [797, 355] on input "False" at bounding box center [805, 348] width 16 height 13
radio input "true"
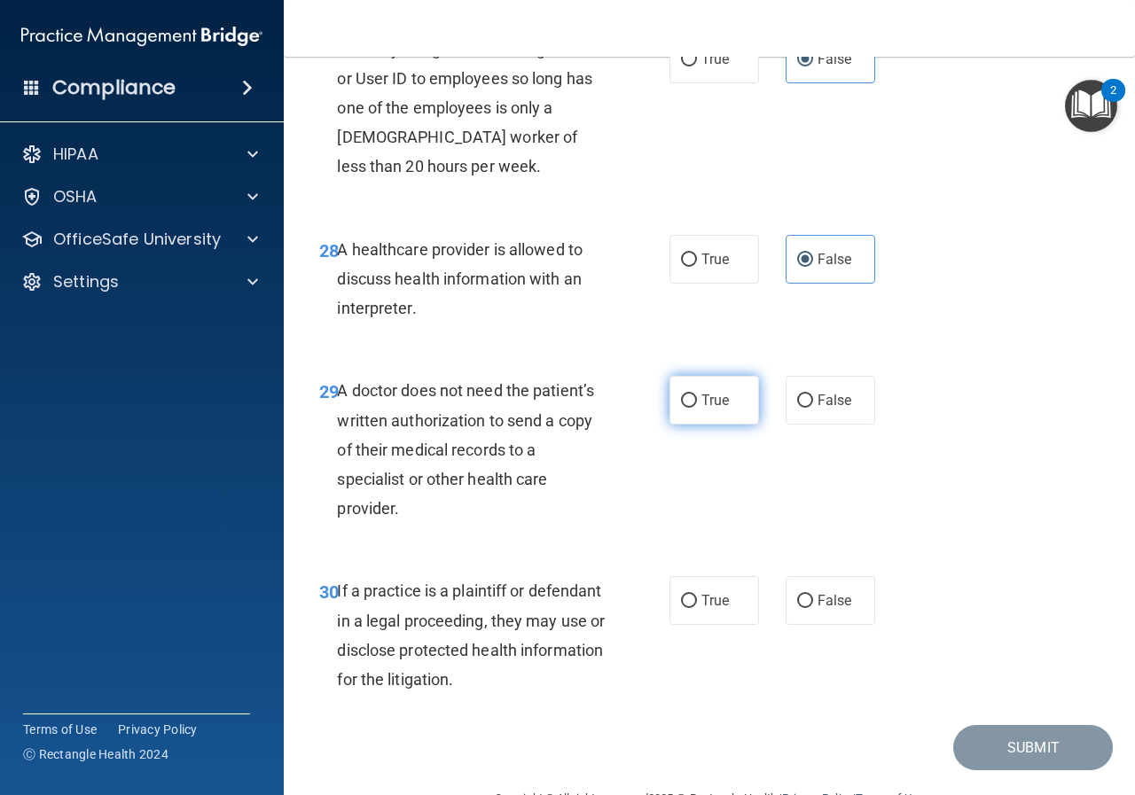
click at [689, 425] on label "True" at bounding box center [714, 400] width 90 height 49
click at [689, 408] on input "True" at bounding box center [689, 400] width 16 height 13
radio input "true"
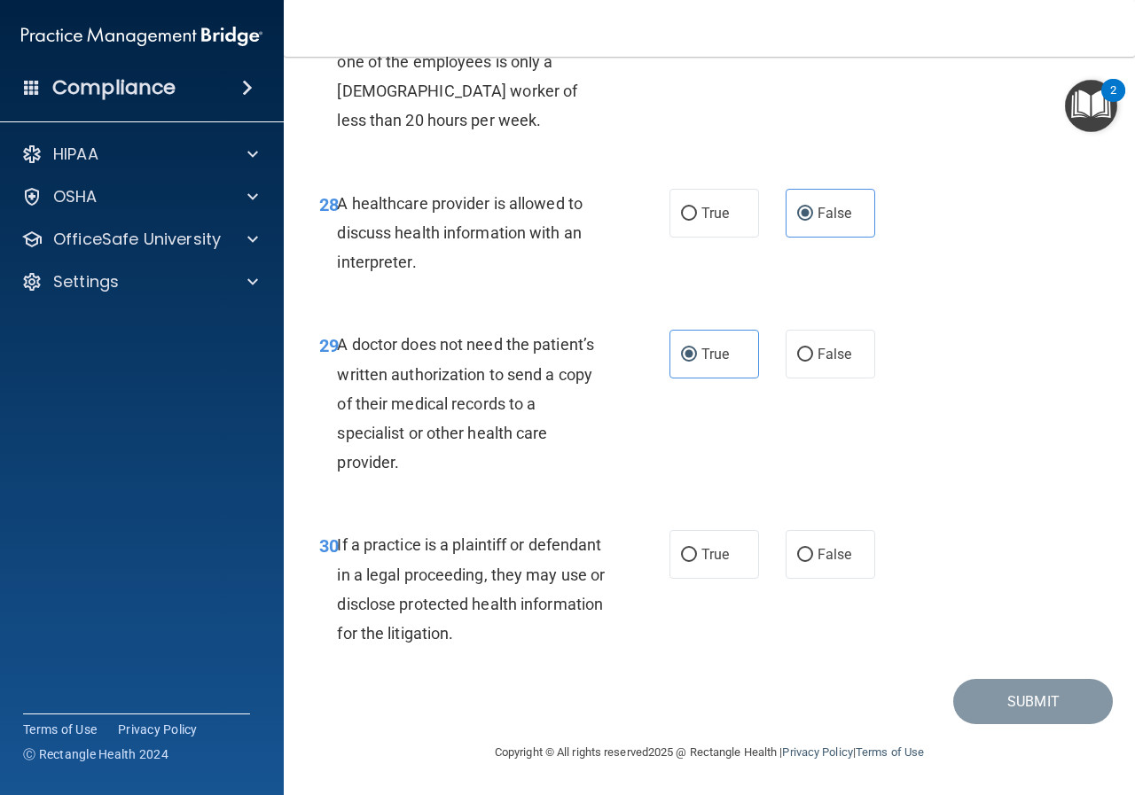
scroll to position [4979, 0]
click at [705, 553] on span "True" at bounding box center [714, 554] width 27 height 17
click at [697, 553] on input "True" at bounding box center [689, 555] width 16 height 13
radio input "true"
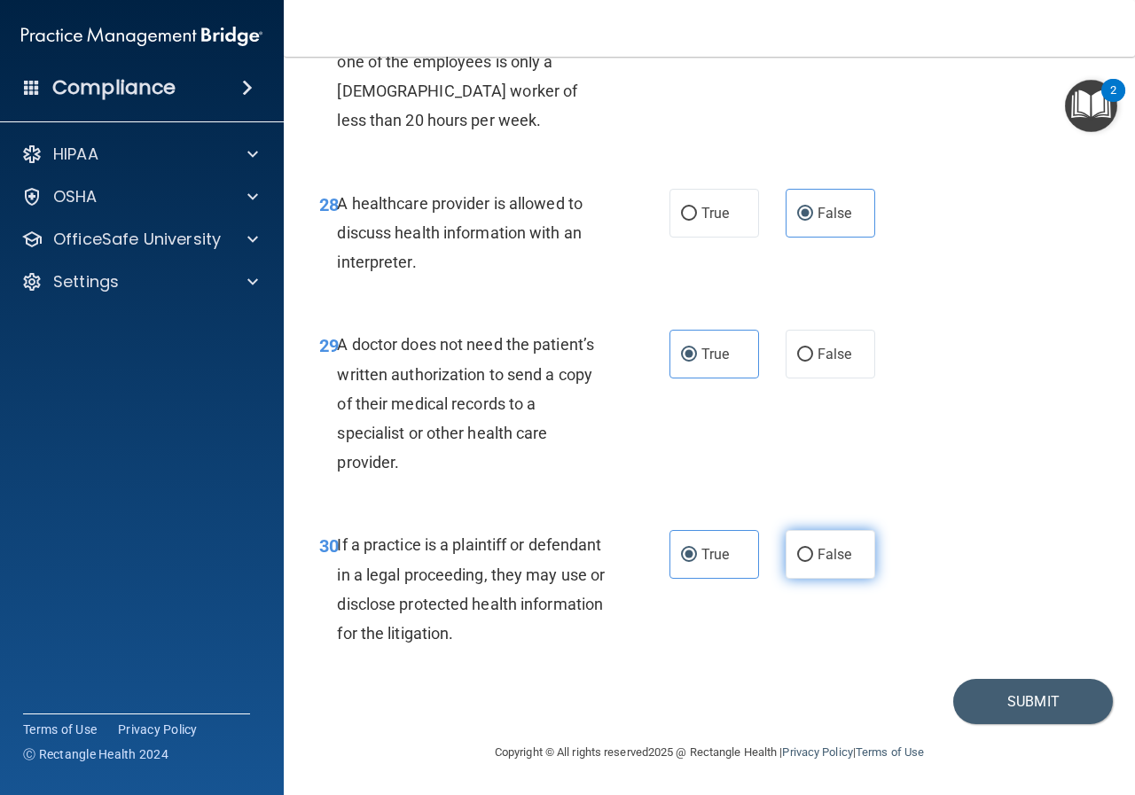
click at [785, 550] on label "False" at bounding box center [830, 554] width 90 height 49
click at [797, 550] on input "False" at bounding box center [805, 555] width 16 height 13
radio input "true"
radio input "false"
click at [1010, 699] on button "Submit" at bounding box center [1033, 701] width 160 height 45
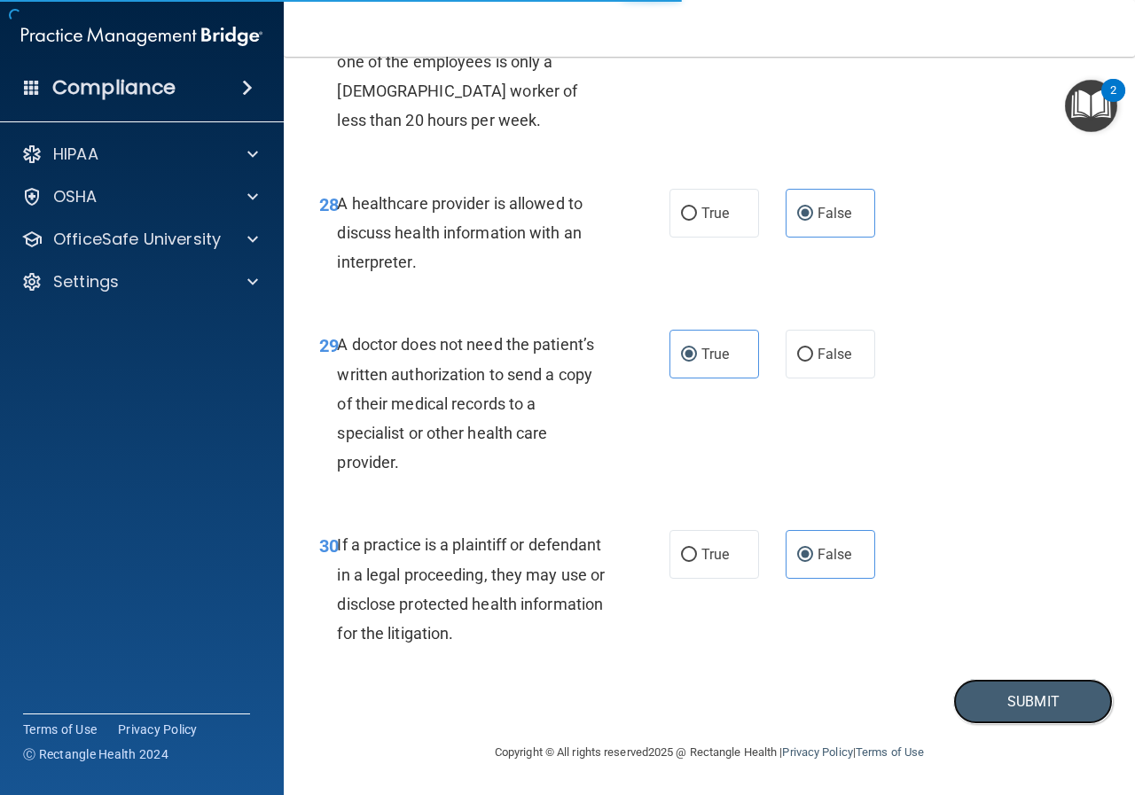
scroll to position [4891, 0]
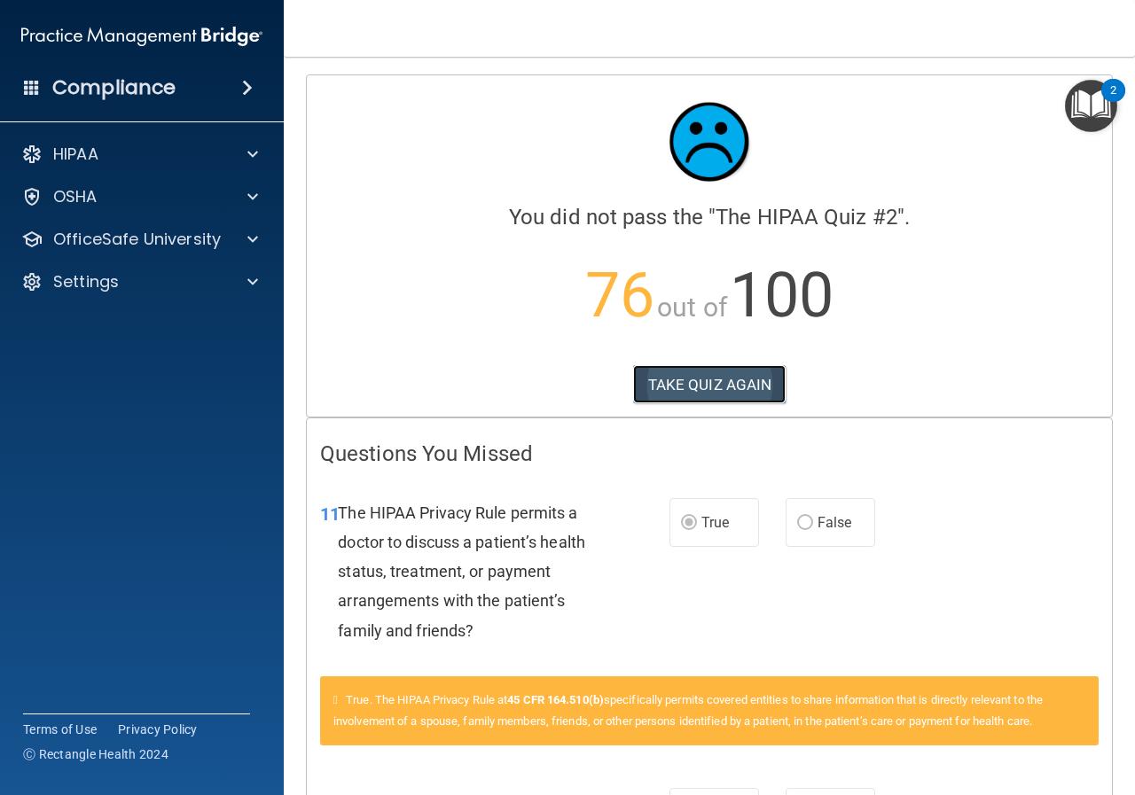
click at [677, 386] on button "TAKE QUIZ AGAIN" at bounding box center [709, 384] width 153 height 39
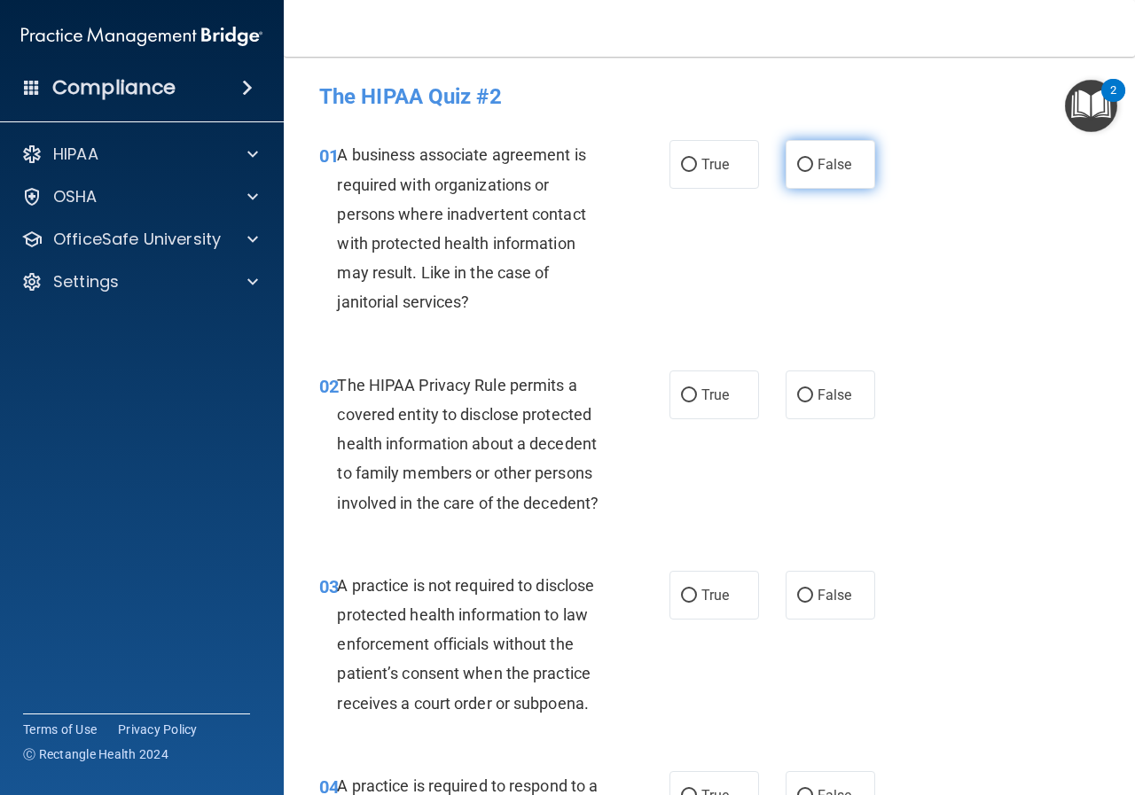
click at [805, 178] on label "False" at bounding box center [830, 164] width 90 height 49
click at [805, 172] on input "False" at bounding box center [805, 165] width 16 height 13
radio input "true"
click at [701, 401] on span "True" at bounding box center [714, 394] width 27 height 17
click at [697, 401] on input "True" at bounding box center [689, 395] width 16 height 13
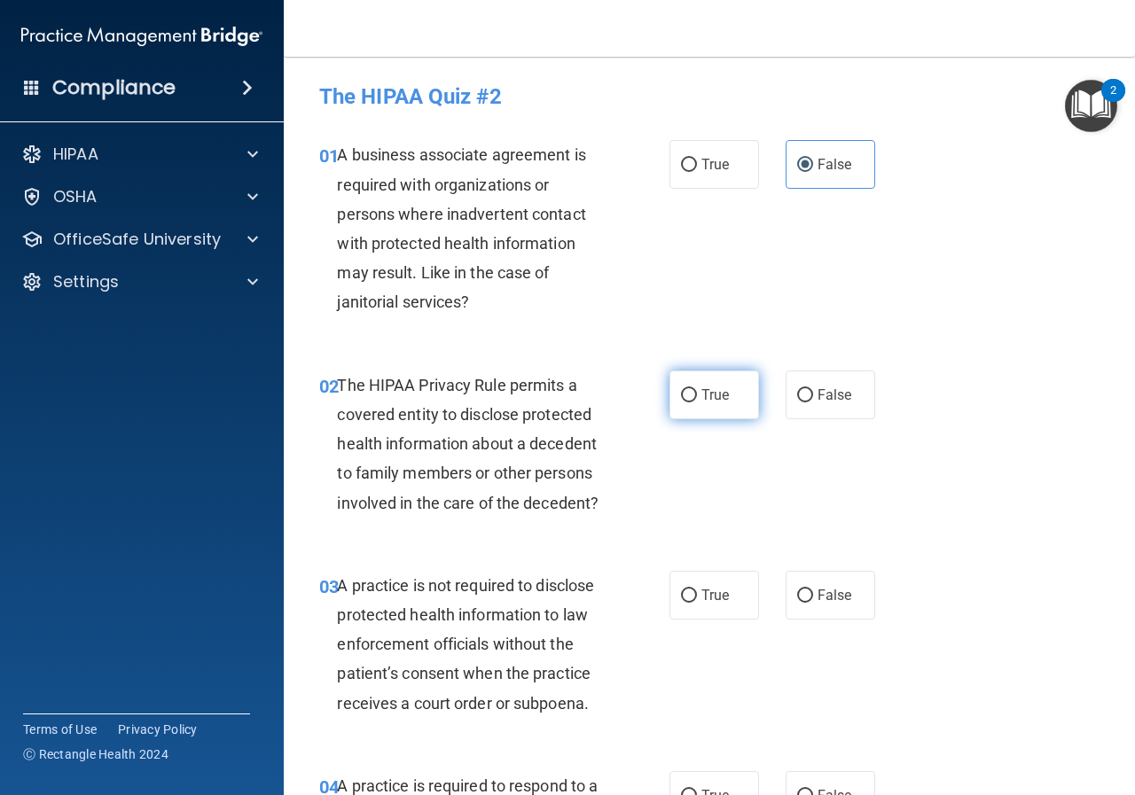
radio input "true"
click at [818, 583] on label "False" at bounding box center [830, 595] width 90 height 49
click at [813, 589] on input "False" at bounding box center [805, 595] width 16 height 13
radio input "true"
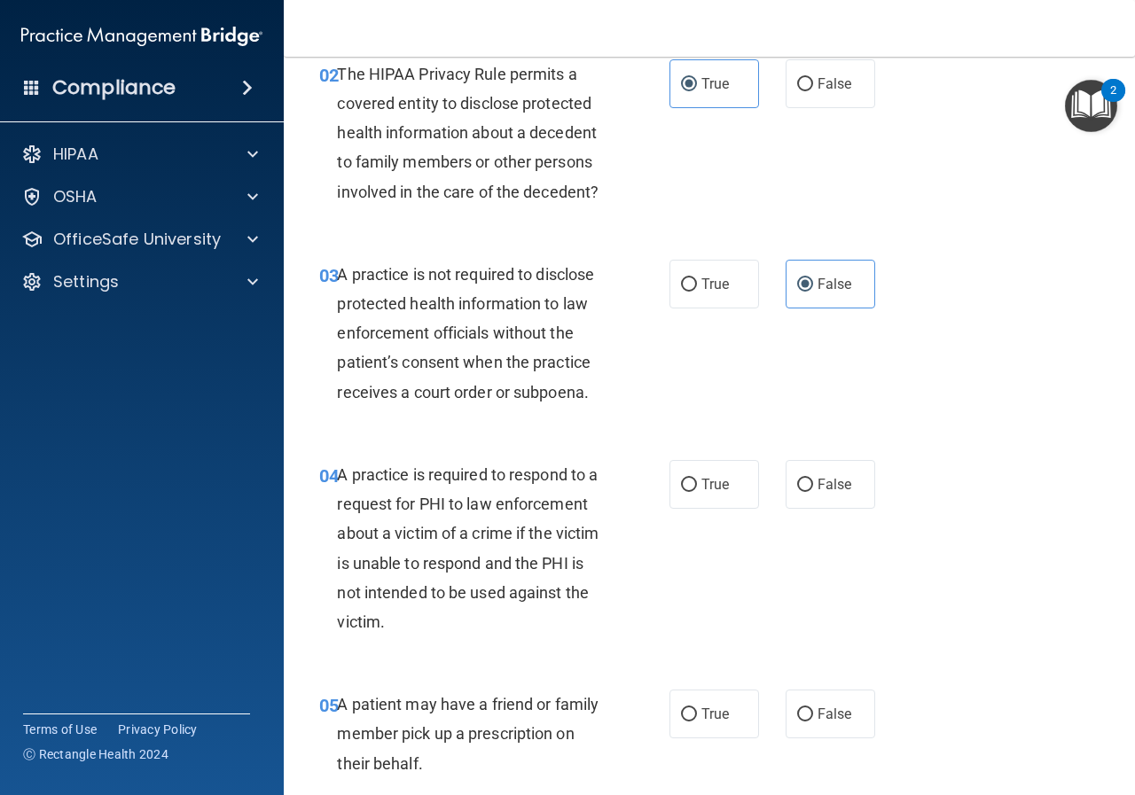
scroll to position [355, 0]
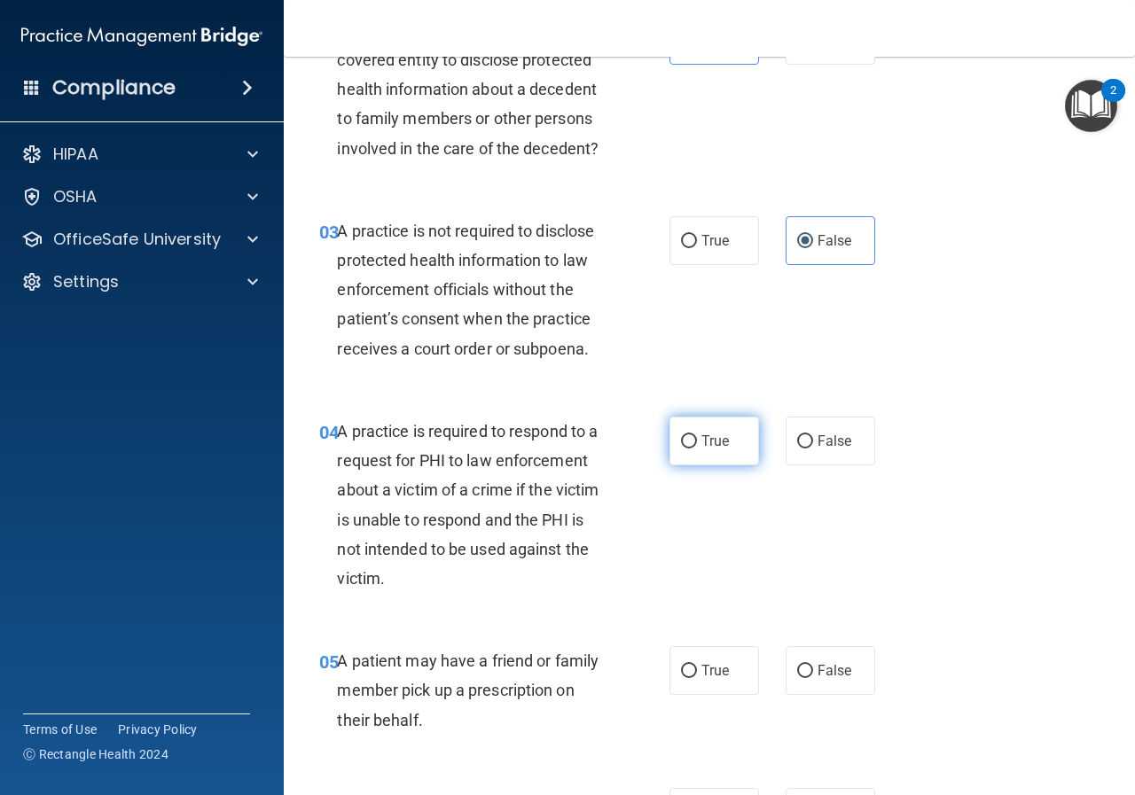
click at [716, 437] on span "True" at bounding box center [714, 441] width 27 height 17
click at [697, 437] on input "True" at bounding box center [689, 441] width 16 height 13
radio input "true"
click at [681, 672] on input "True" at bounding box center [689, 671] width 16 height 13
radio input "true"
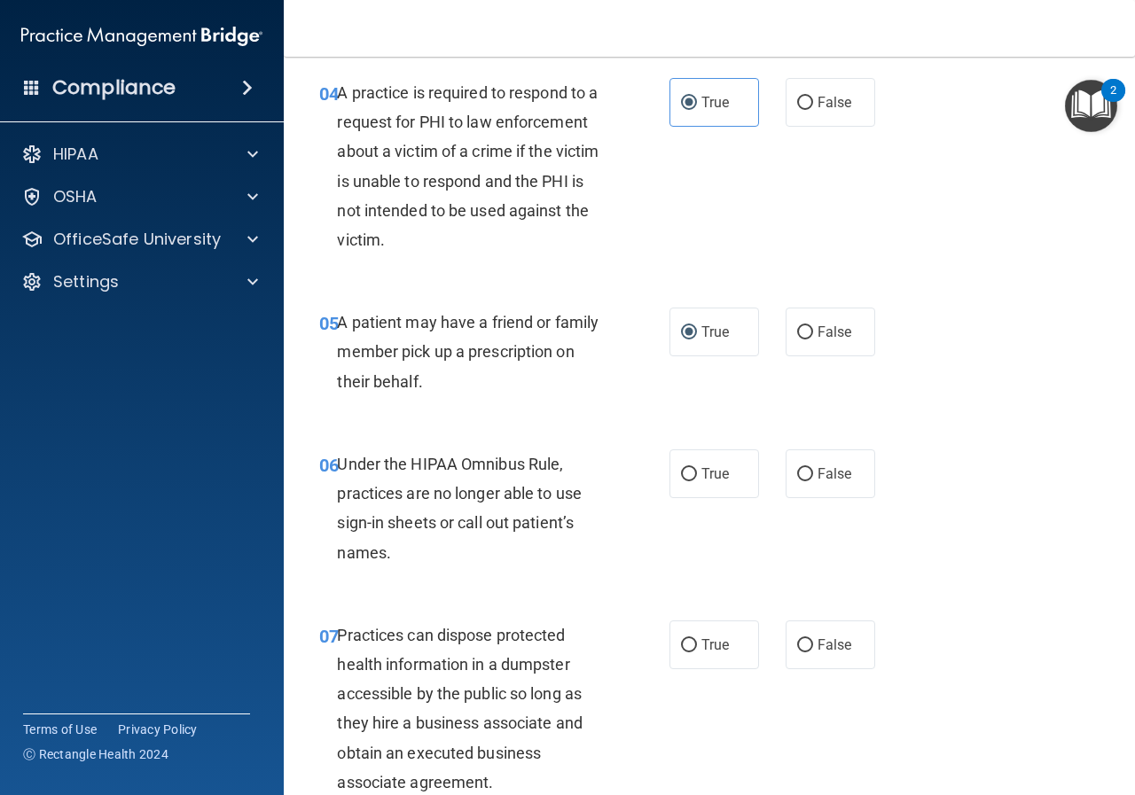
scroll to position [709, 0]
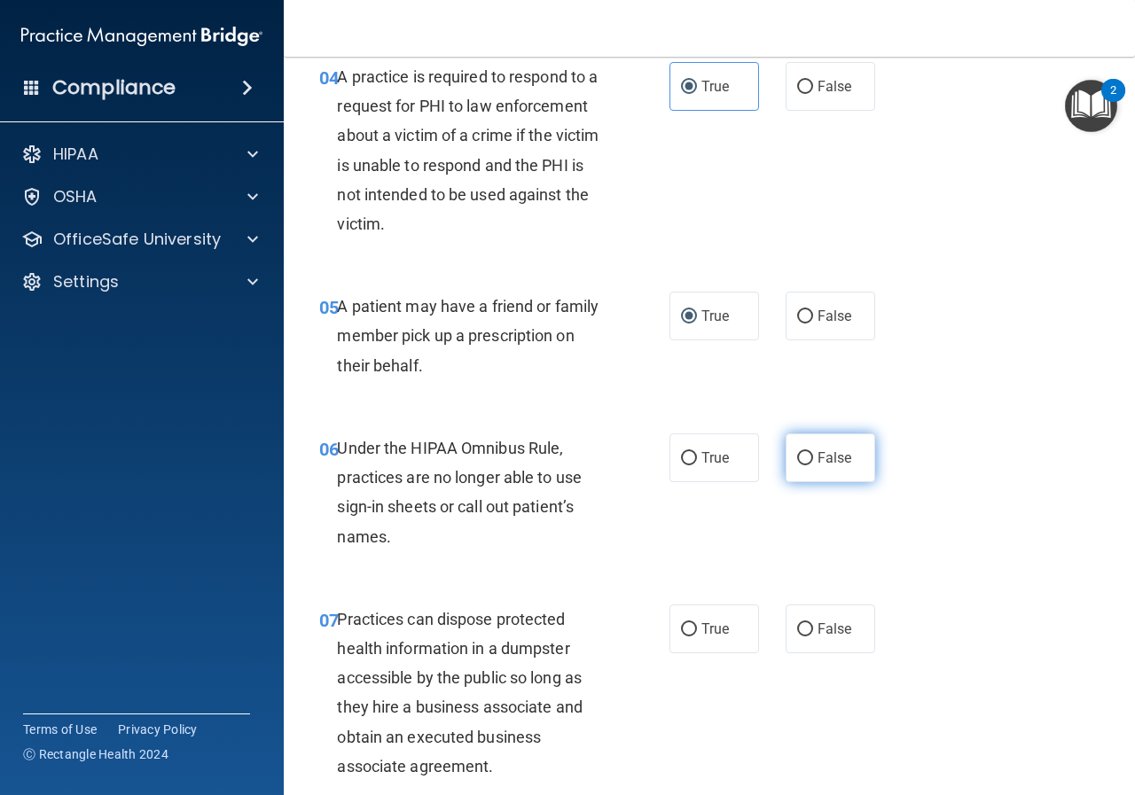
click at [802, 465] on label "False" at bounding box center [830, 457] width 90 height 49
click at [802, 465] on input "False" at bounding box center [805, 458] width 16 height 13
radio input "true"
click at [817, 629] on span "False" at bounding box center [834, 628] width 35 height 17
click at [813, 629] on input "False" at bounding box center [805, 629] width 16 height 13
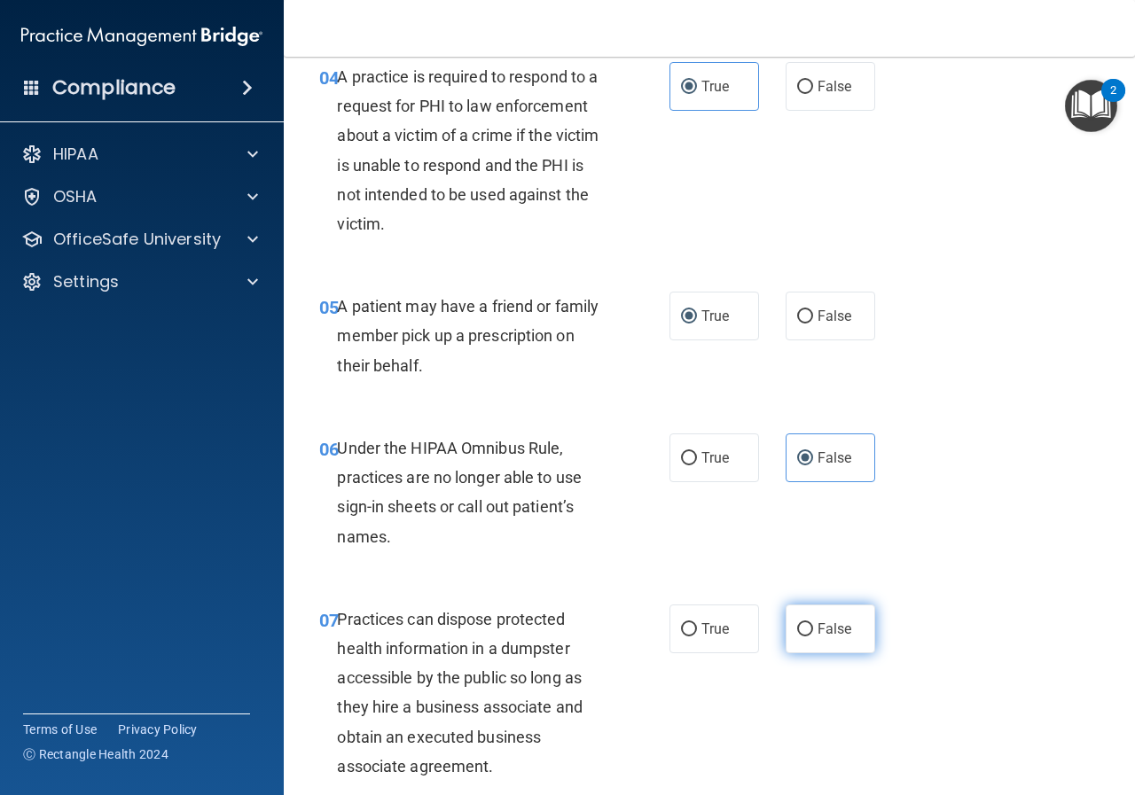
radio input "true"
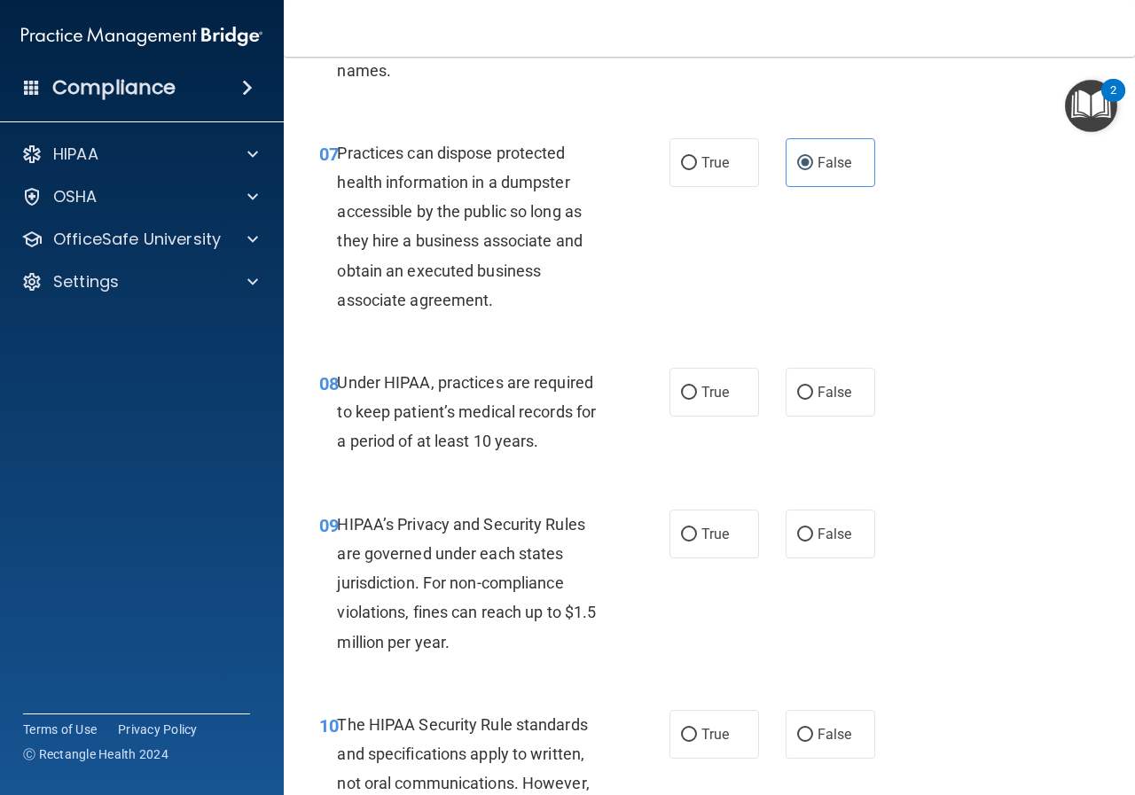
scroll to position [1241, 0]
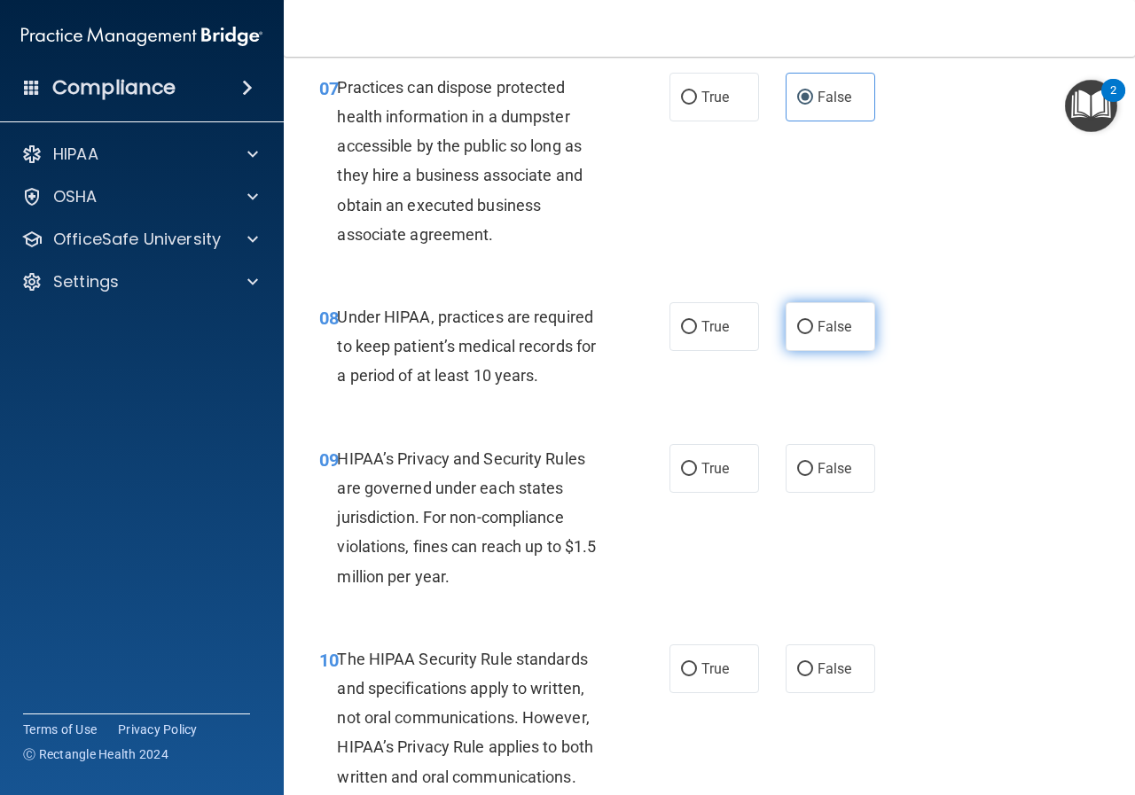
click at [797, 328] on input "False" at bounding box center [805, 327] width 16 height 13
radio input "true"
click at [785, 474] on label "False" at bounding box center [830, 468] width 90 height 49
click at [797, 474] on input "False" at bounding box center [805, 469] width 16 height 13
radio input "true"
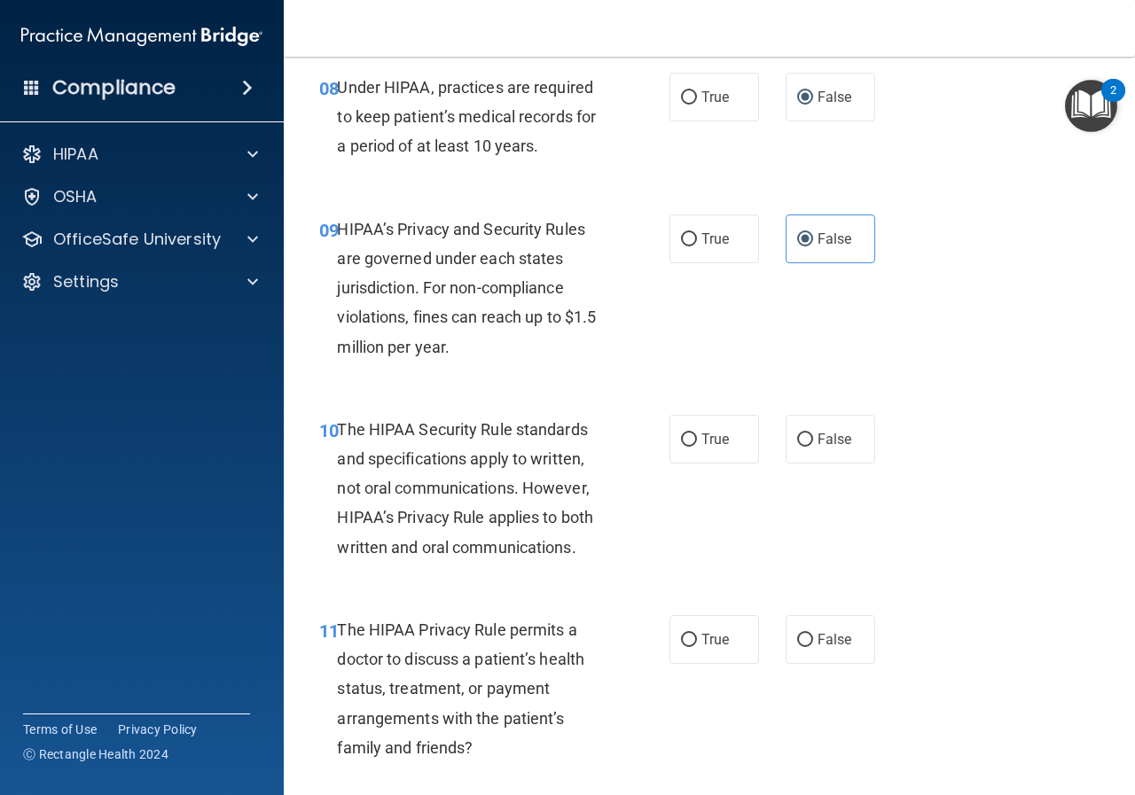
scroll to position [1507, 0]
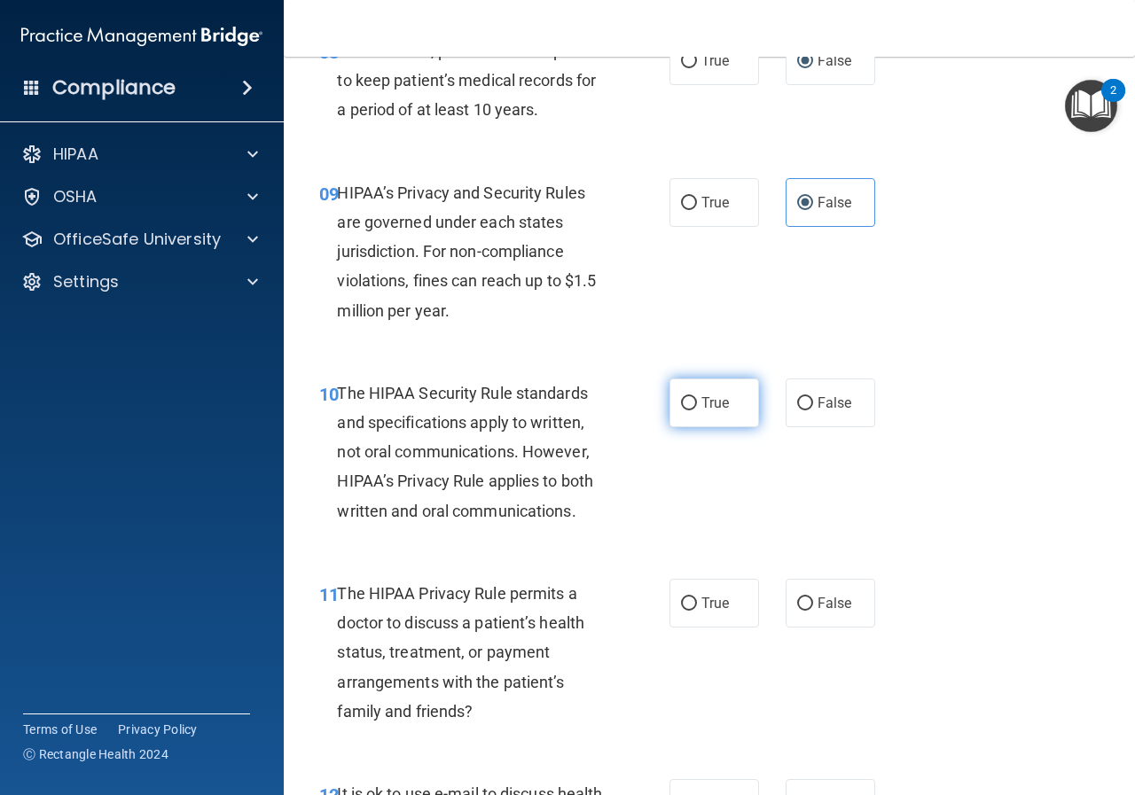
click at [717, 399] on span "True" at bounding box center [714, 402] width 27 height 17
click at [697, 399] on input "True" at bounding box center [689, 403] width 16 height 13
radio input "true"
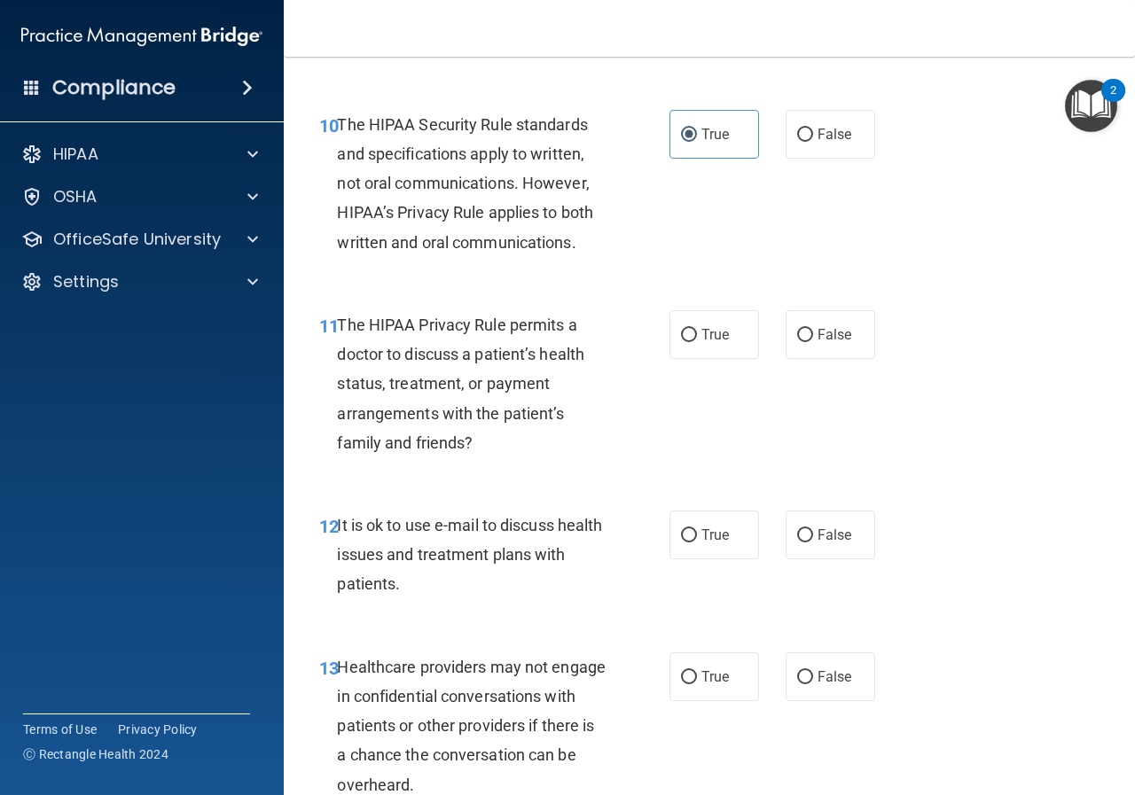
scroll to position [1861, 0]
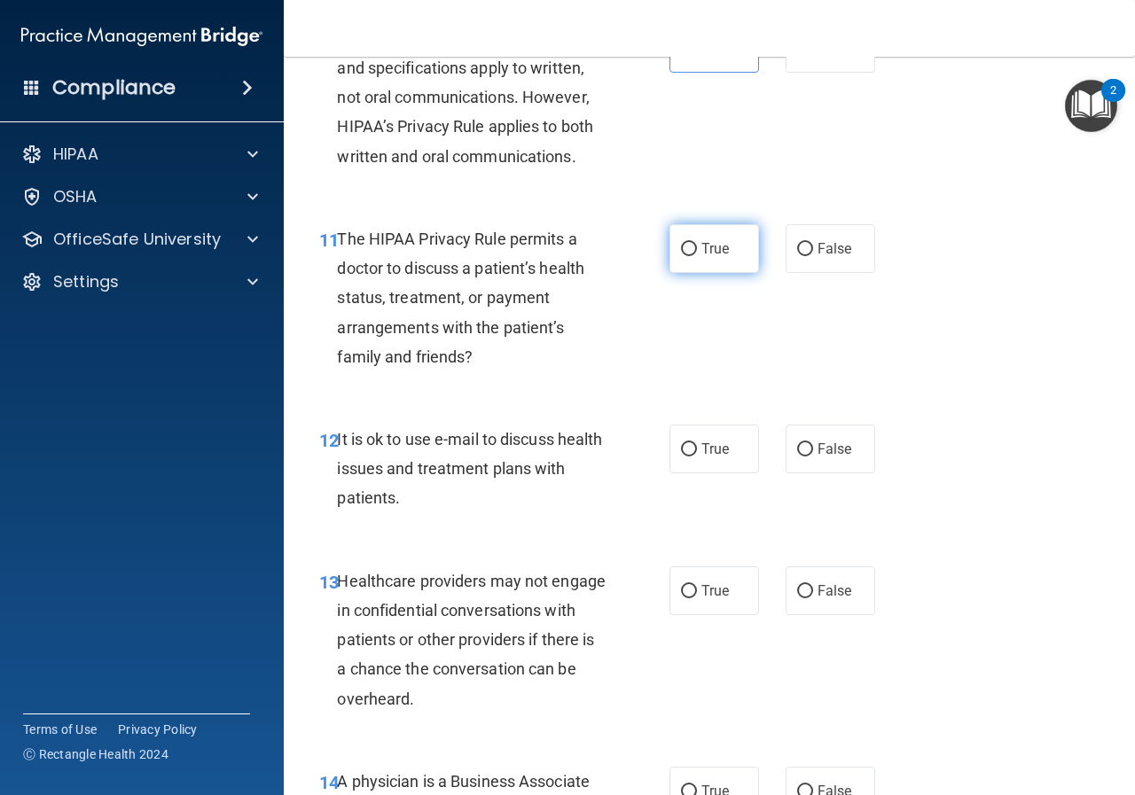
click at [704, 259] on label "True" at bounding box center [714, 248] width 90 height 49
click at [697, 256] on input "True" at bounding box center [689, 249] width 16 height 13
radio input "true"
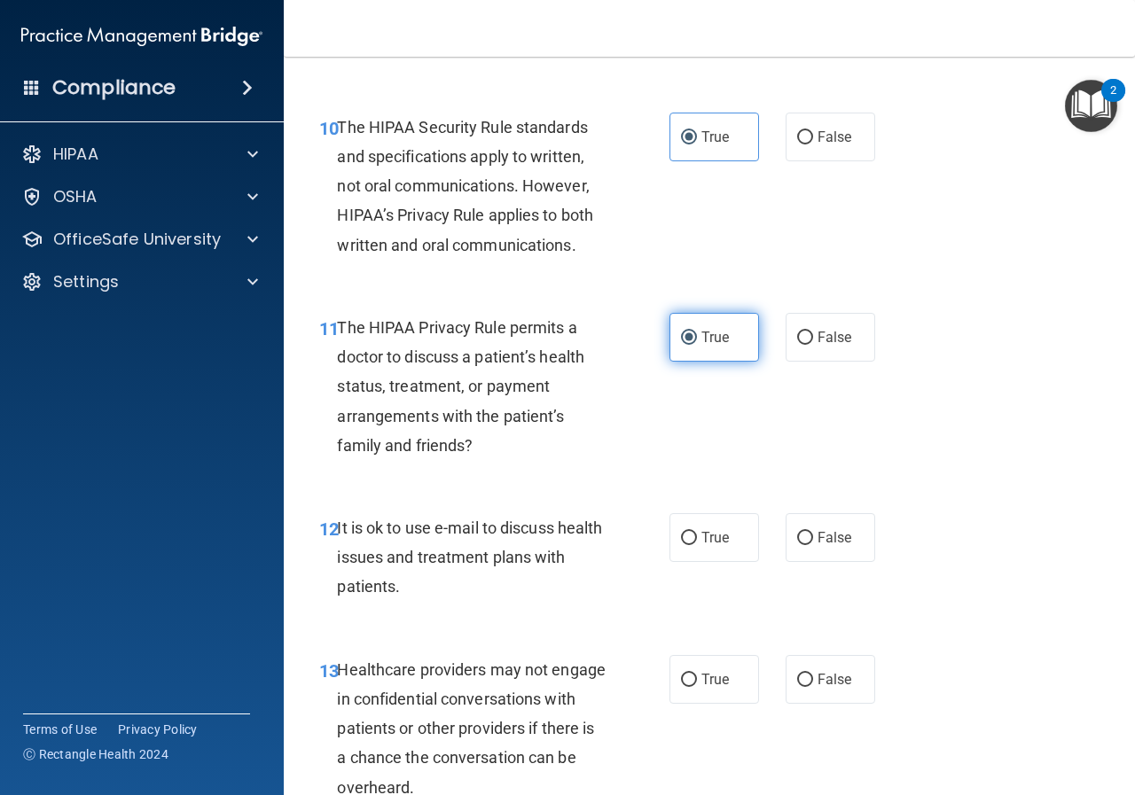
scroll to position [1950, 0]
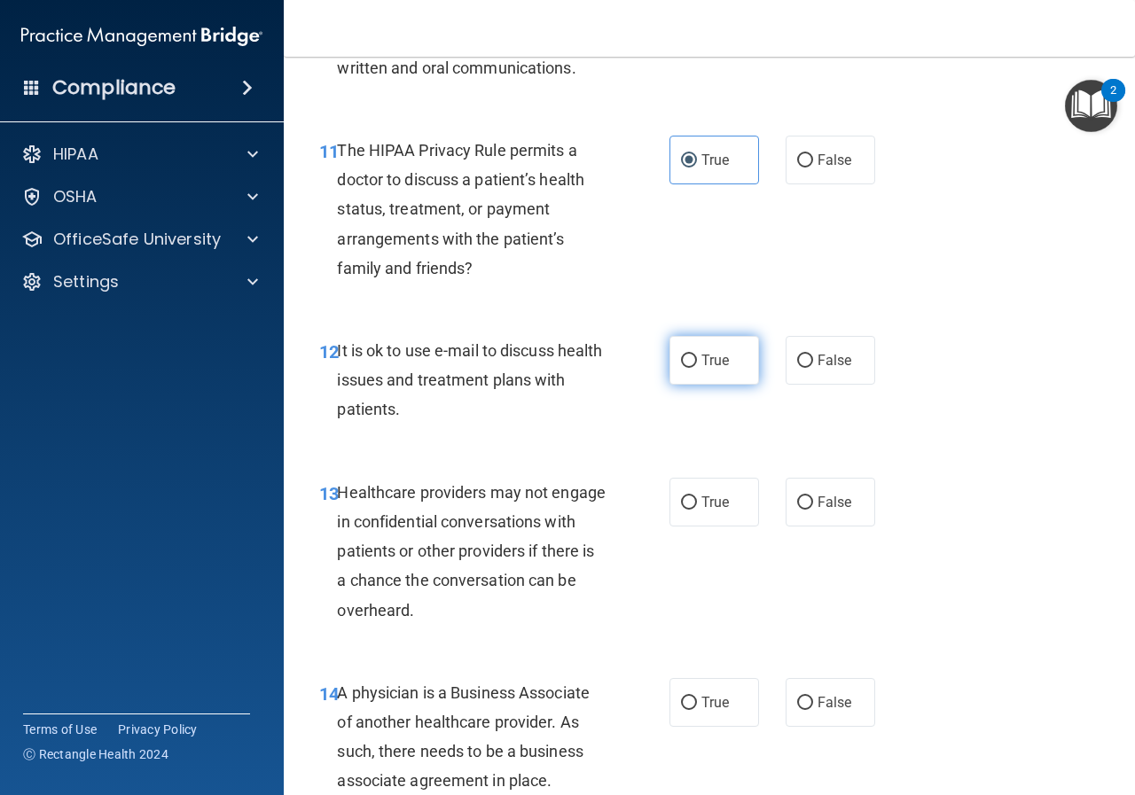
click at [691, 359] on label "True" at bounding box center [714, 360] width 90 height 49
click at [691, 359] on input "True" at bounding box center [689, 361] width 16 height 13
radio input "true"
click at [827, 507] on span "False" at bounding box center [834, 502] width 35 height 17
click at [813, 507] on input "False" at bounding box center [805, 502] width 16 height 13
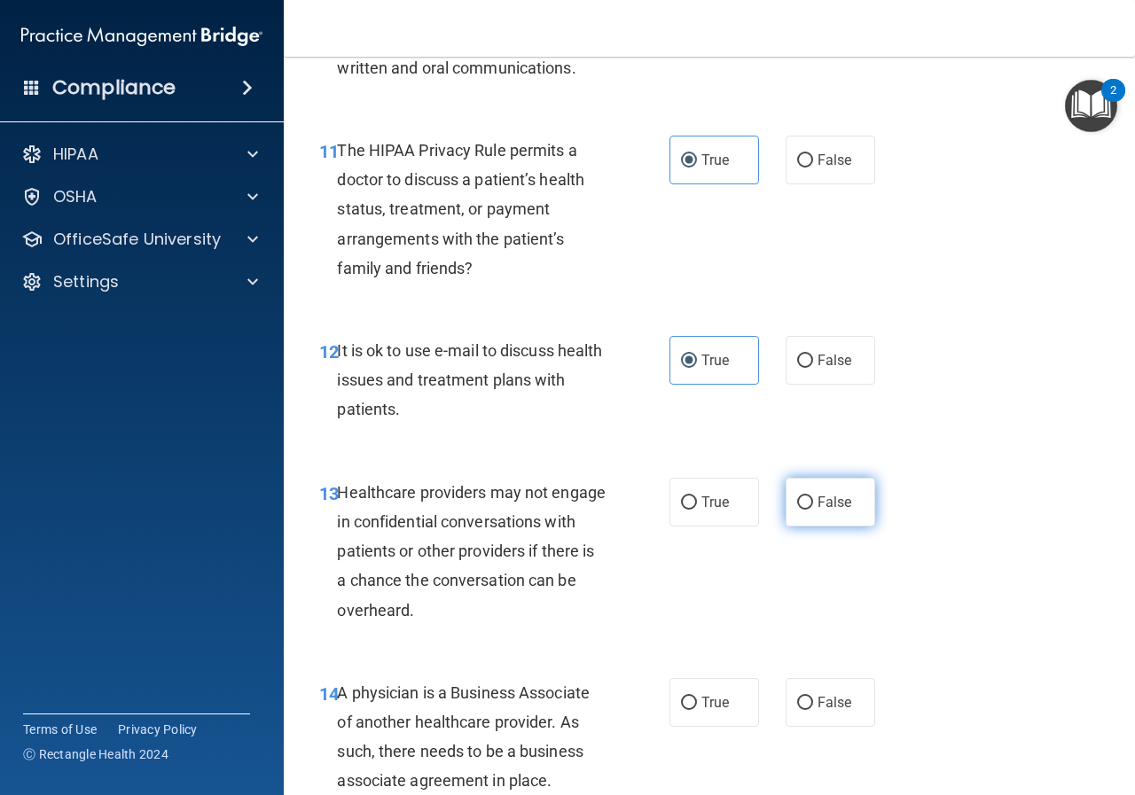
radio input "true"
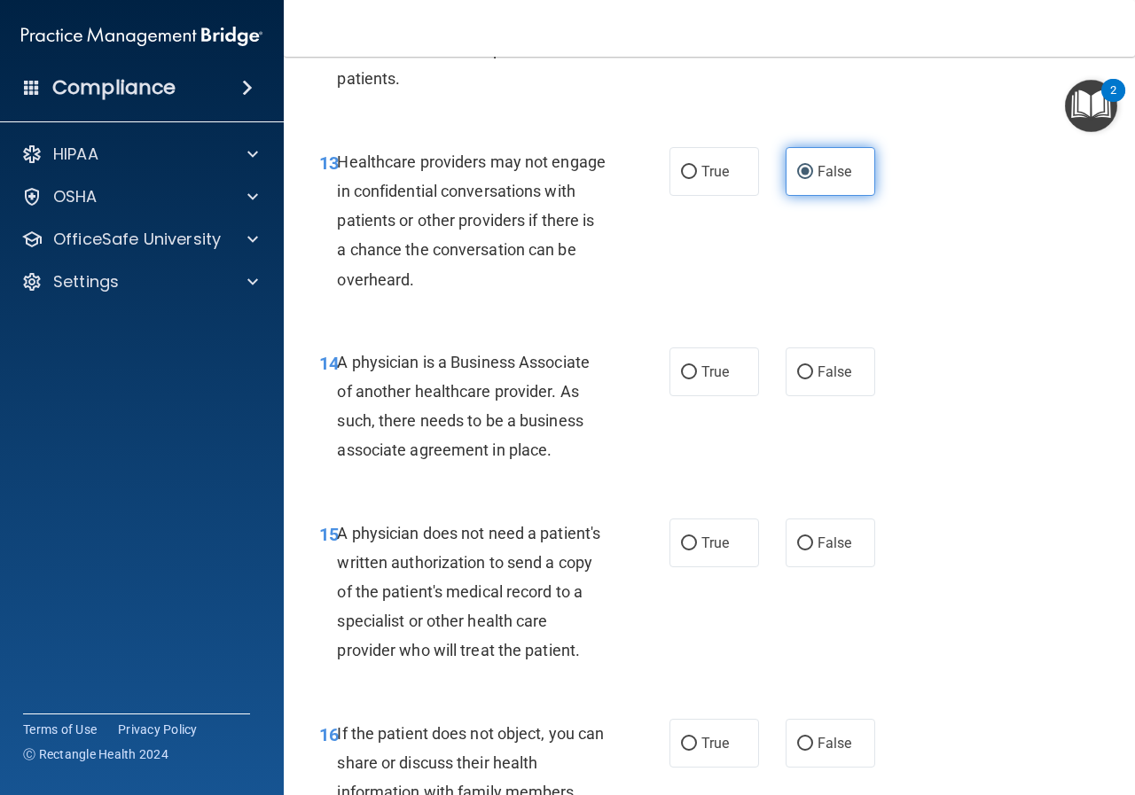
scroll to position [2304, 0]
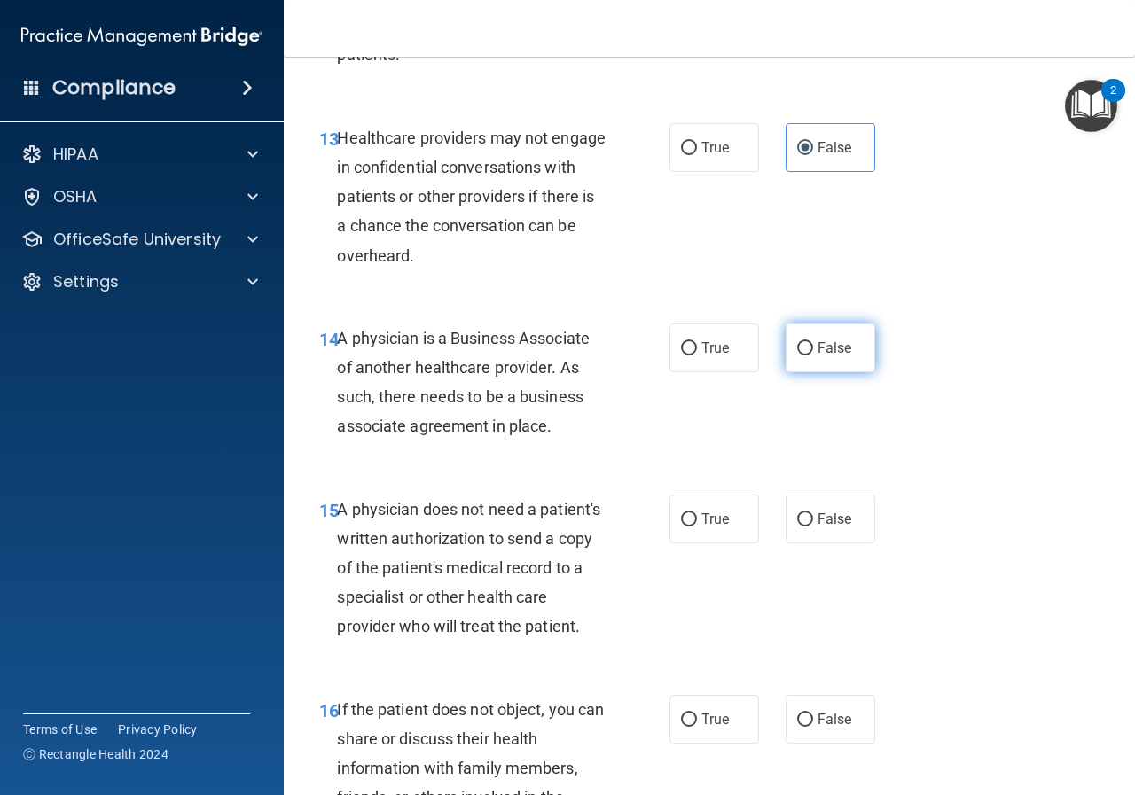
click at [796, 367] on label "False" at bounding box center [830, 348] width 90 height 49
click at [797, 355] on input "False" at bounding box center [805, 348] width 16 height 13
radio input "true"
click at [697, 510] on label "True" at bounding box center [714, 519] width 90 height 49
click at [697, 513] on input "True" at bounding box center [689, 519] width 16 height 13
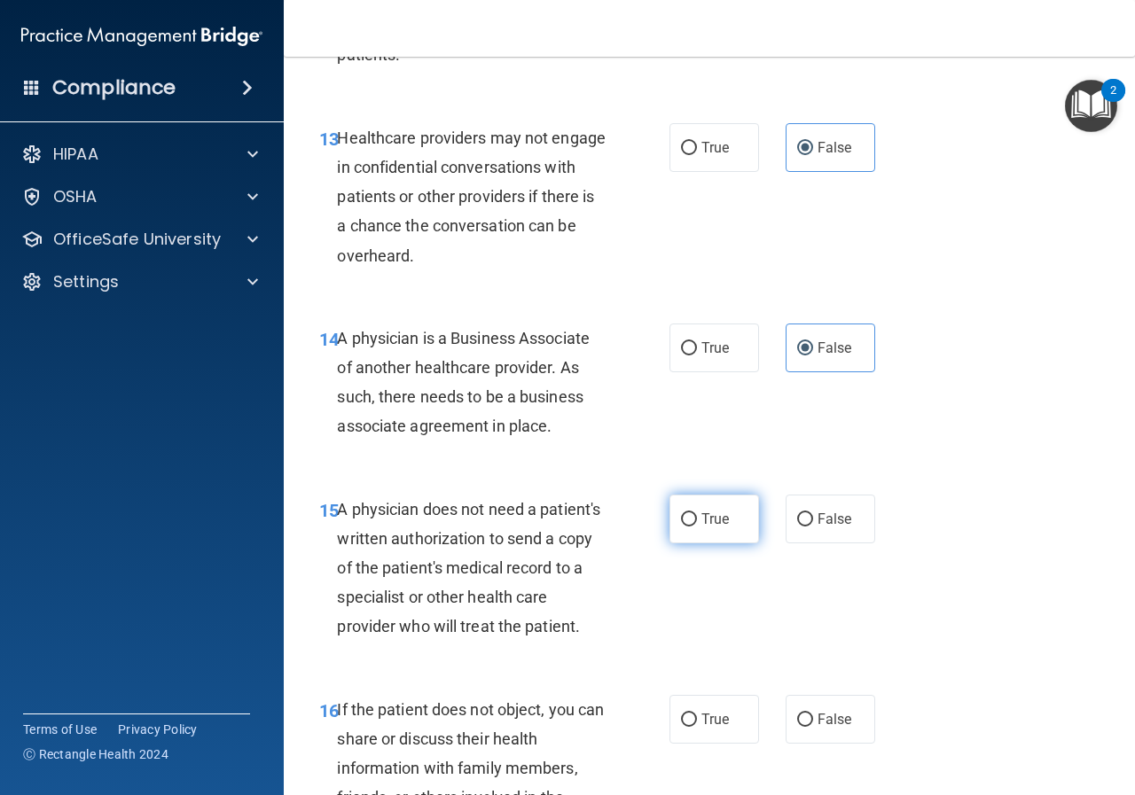
radio input "true"
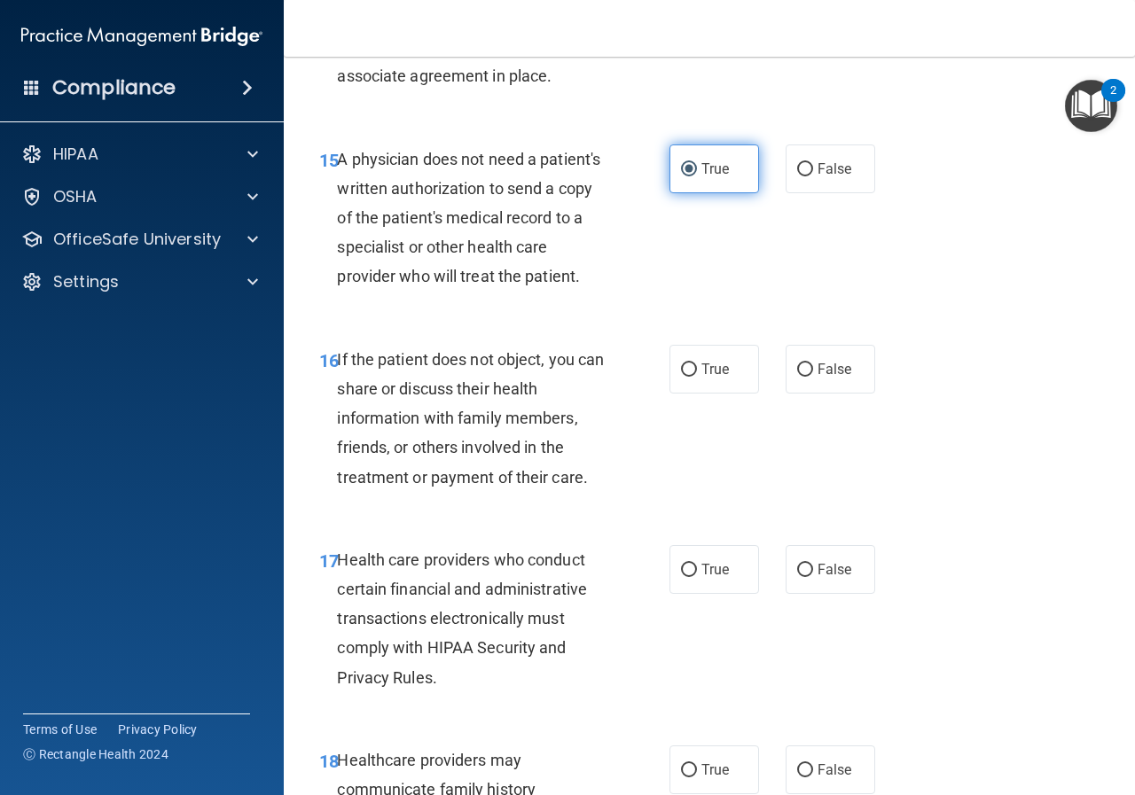
scroll to position [2659, 0]
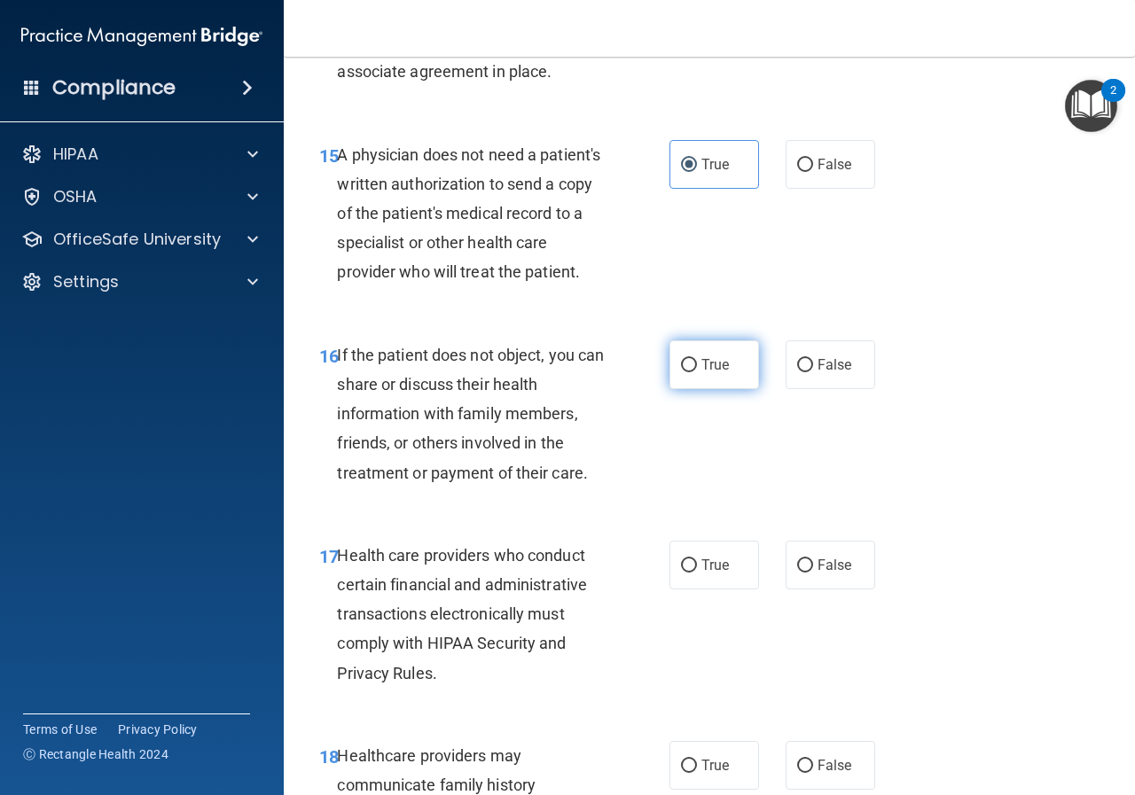
click at [696, 385] on label "True" at bounding box center [714, 364] width 90 height 49
click at [696, 372] on input "True" at bounding box center [689, 365] width 16 height 13
radio input "true"
click at [687, 585] on label "True" at bounding box center [714, 565] width 90 height 49
click at [687, 573] on input "True" at bounding box center [689, 565] width 16 height 13
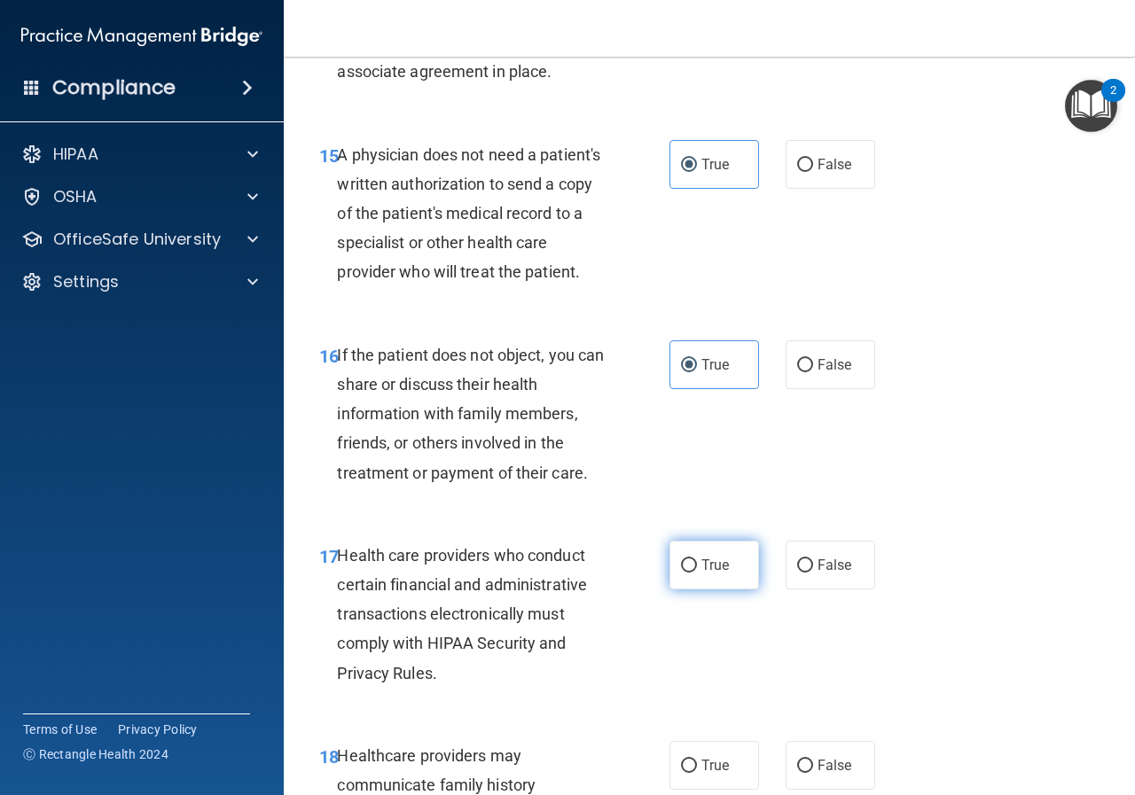
radio input "true"
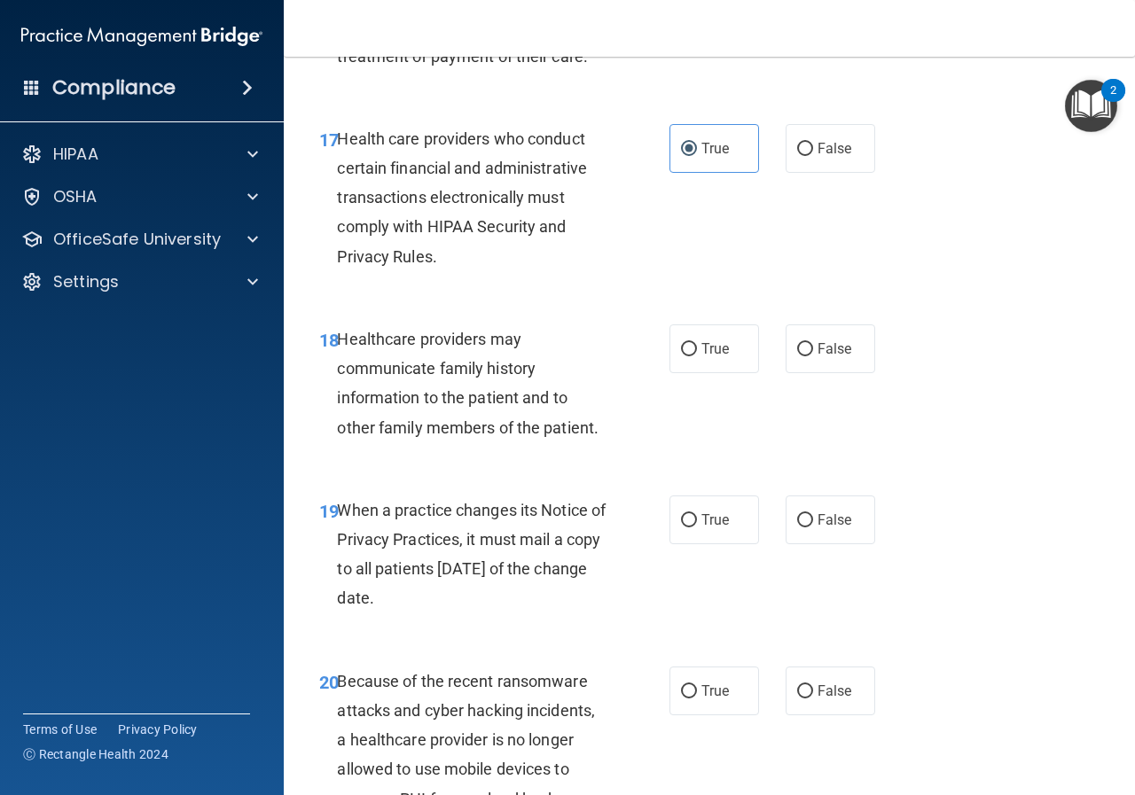
scroll to position [3102, 0]
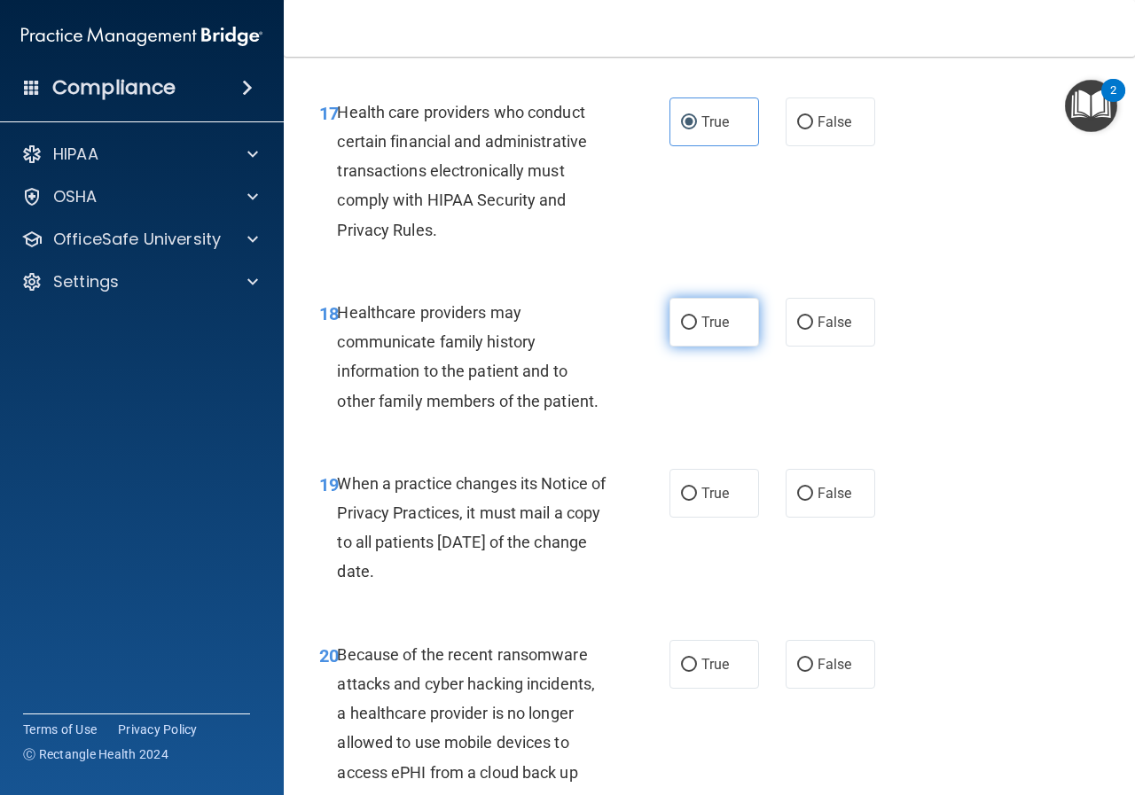
click at [701, 331] on span "True" at bounding box center [714, 322] width 27 height 17
click at [697, 330] on input "True" at bounding box center [689, 322] width 16 height 13
radio input "true"
click at [682, 501] on input "True" at bounding box center [689, 493] width 16 height 13
radio input "true"
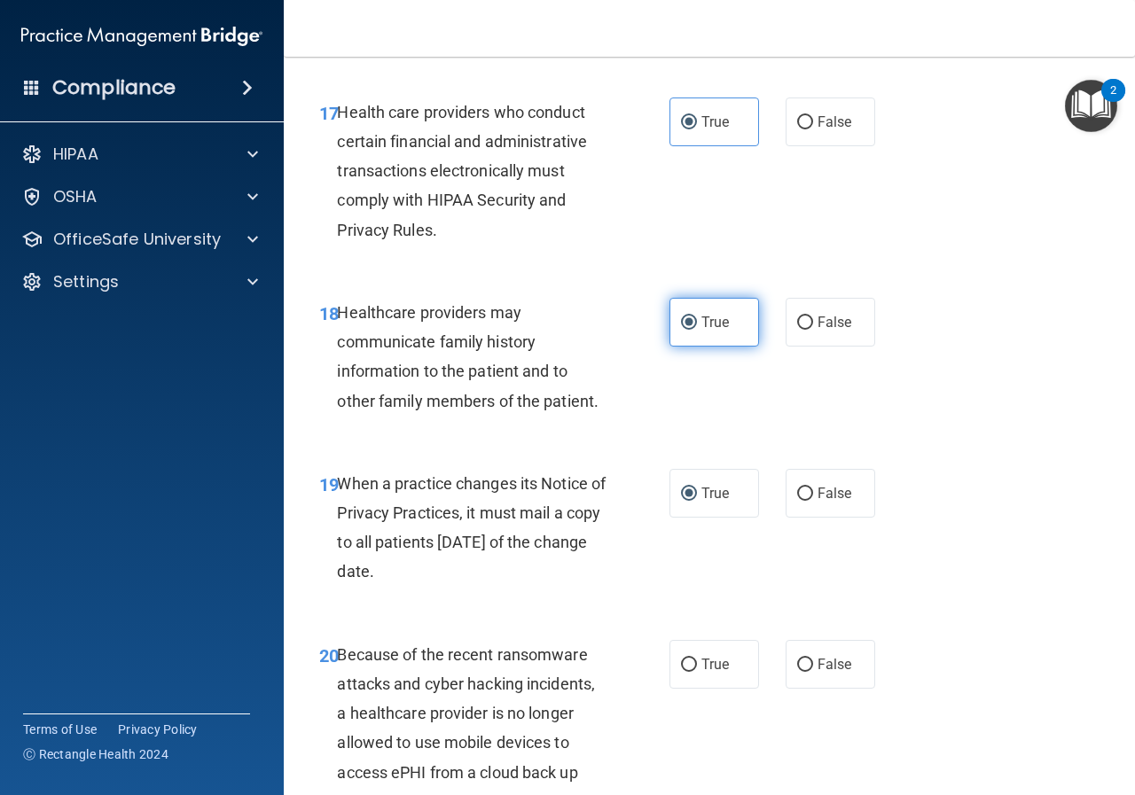
click at [690, 347] on label "True" at bounding box center [714, 322] width 90 height 49
click at [690, 330] on input "True" at bounding box center [689, 322] width 16 height 13
click at [803, 330] on input "False" at bounding box center [805, 322] width 16 height 13
radio input "true"
radio input "false"
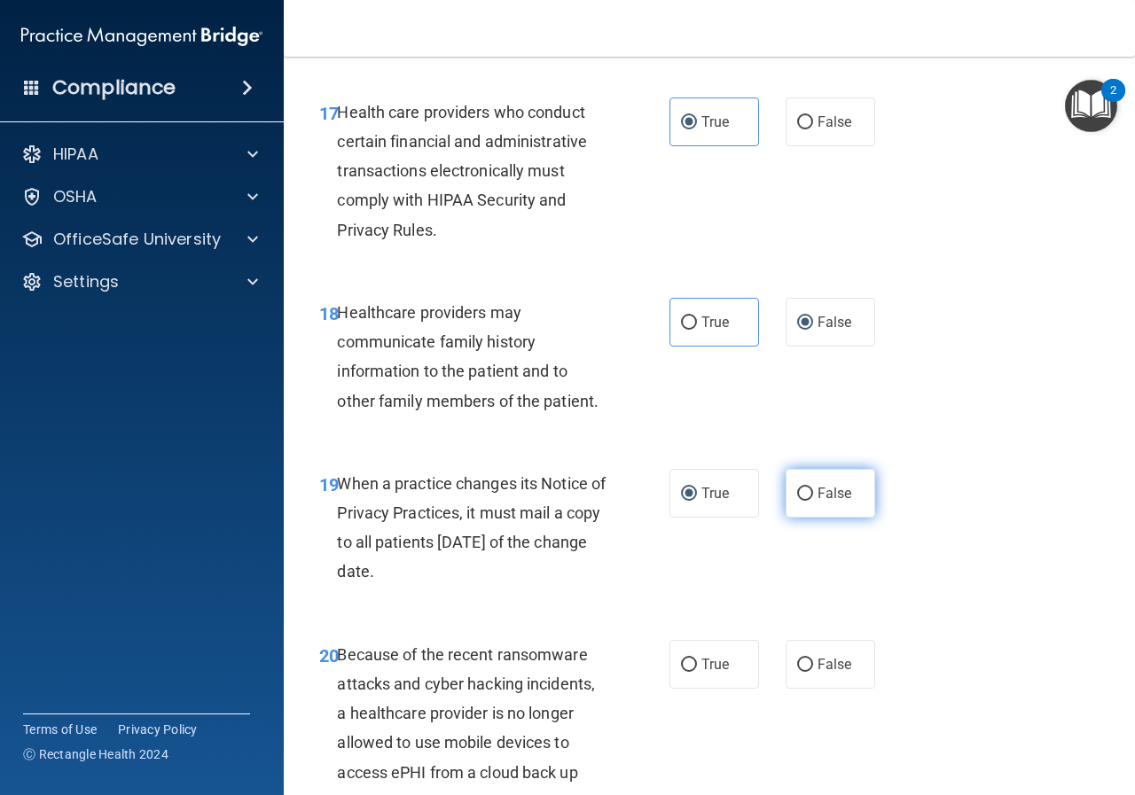
click at [797, 501] on input "False" at bounding box center [805, 493] width 16 height 13
radio input "true"
radio input "false"
click at [800, 672] on input "False" at bounding box center [805, 665] width 16 height 13
radio input "true"
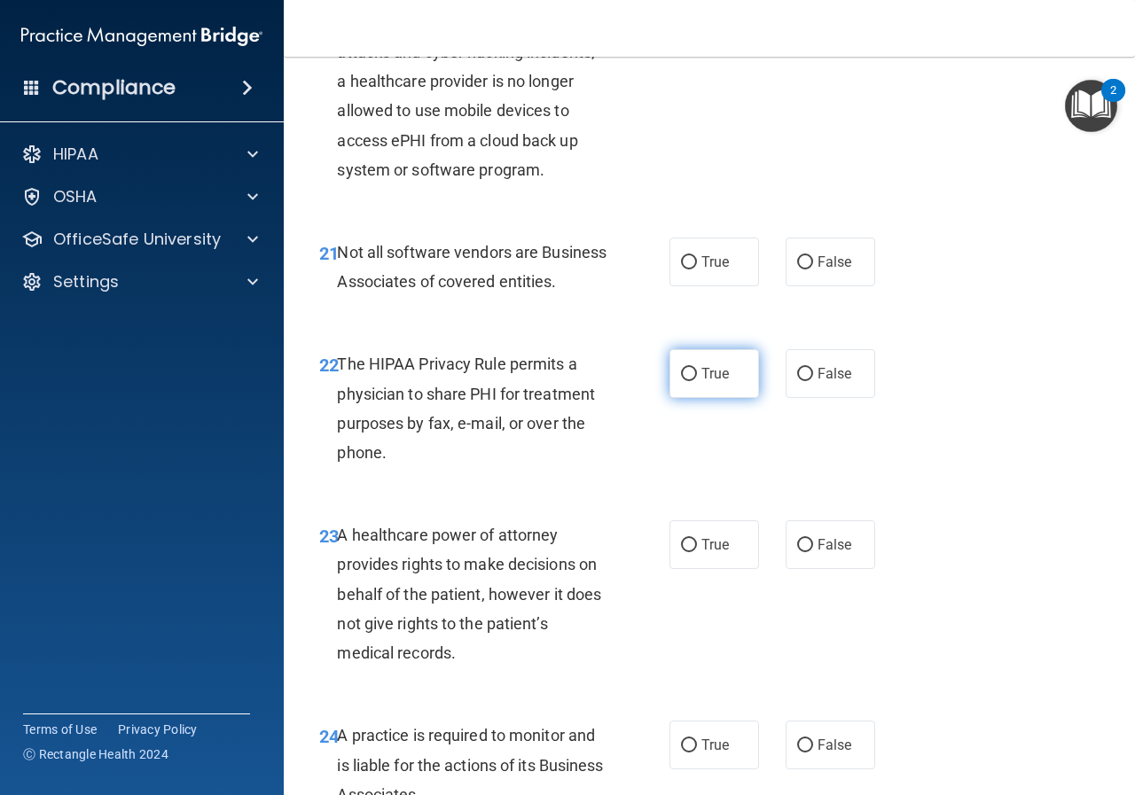
scroll to position [3634, 0]
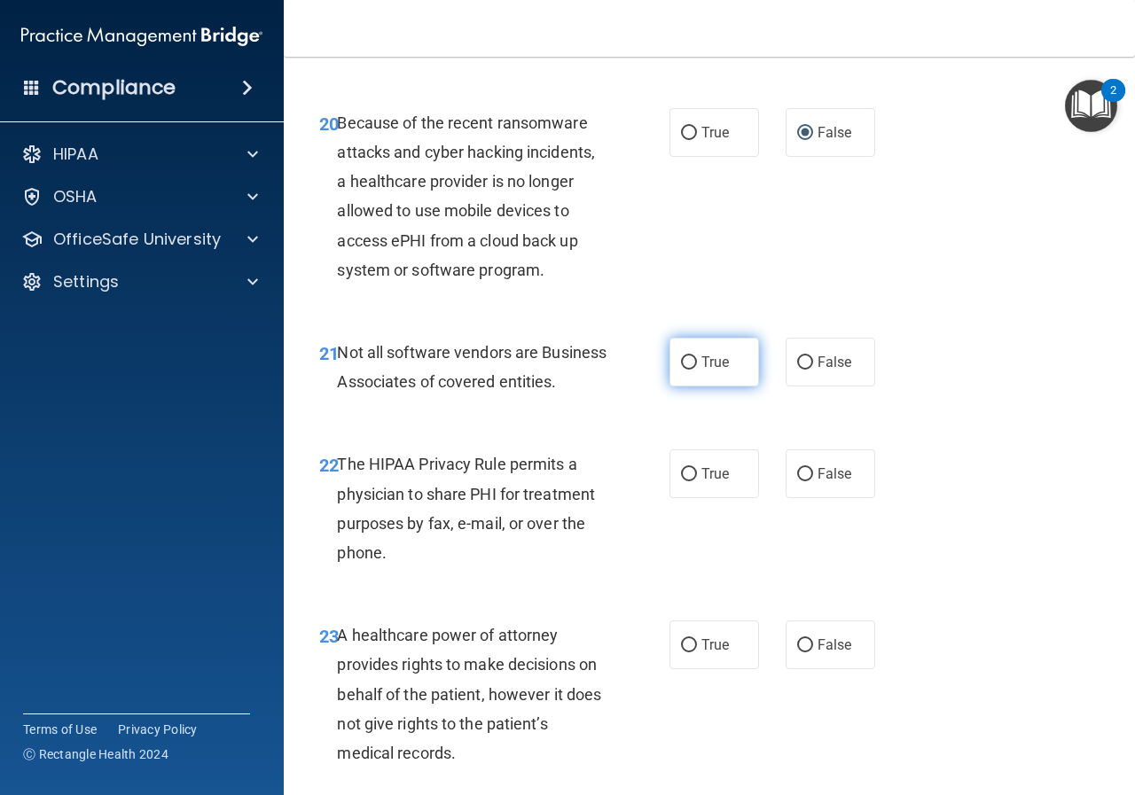
click at [669, 386] on label "True" at bounding box center [714, 362] width 90 height 49
click at [681, 370] on input "True" at bounding box center [689, 362] width 16 height 13
radio input "true"
click at [692, 498] on label "True" at bounding box center [714, 473] width 90 height 49
click at [692, 481] on input "True" at bounding box center [689, 474] width 16 height 13
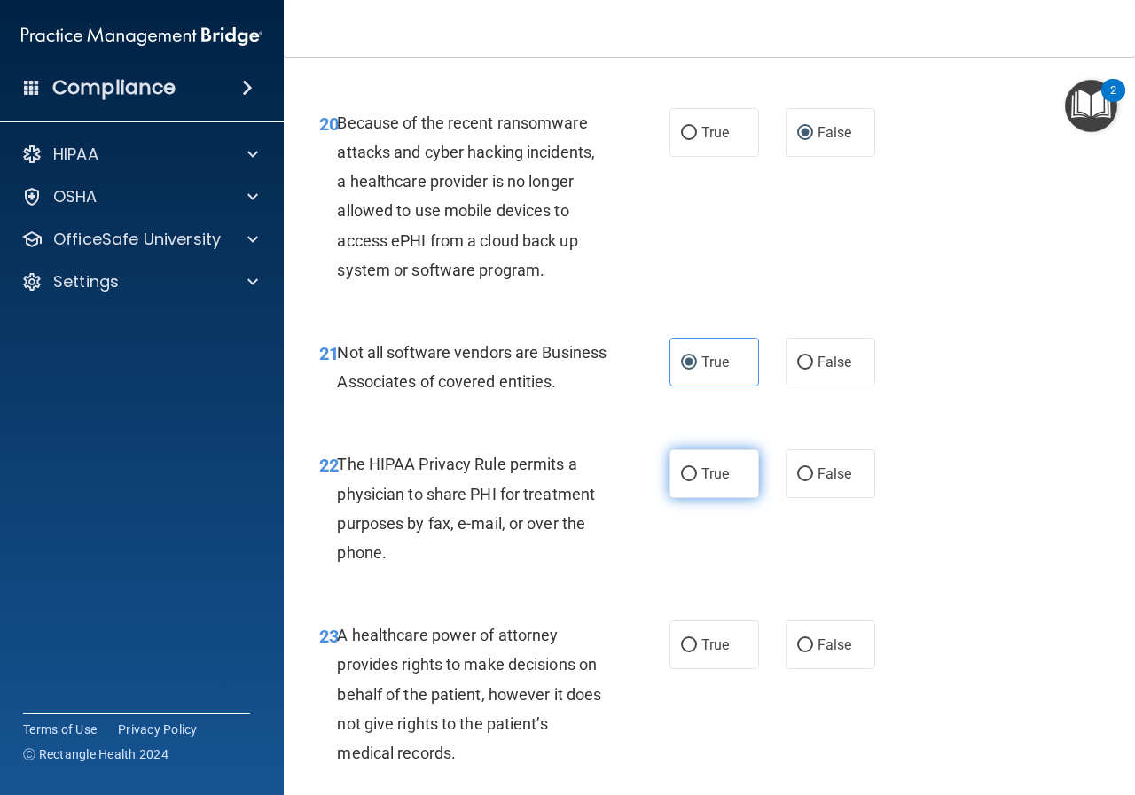
radio input "true"
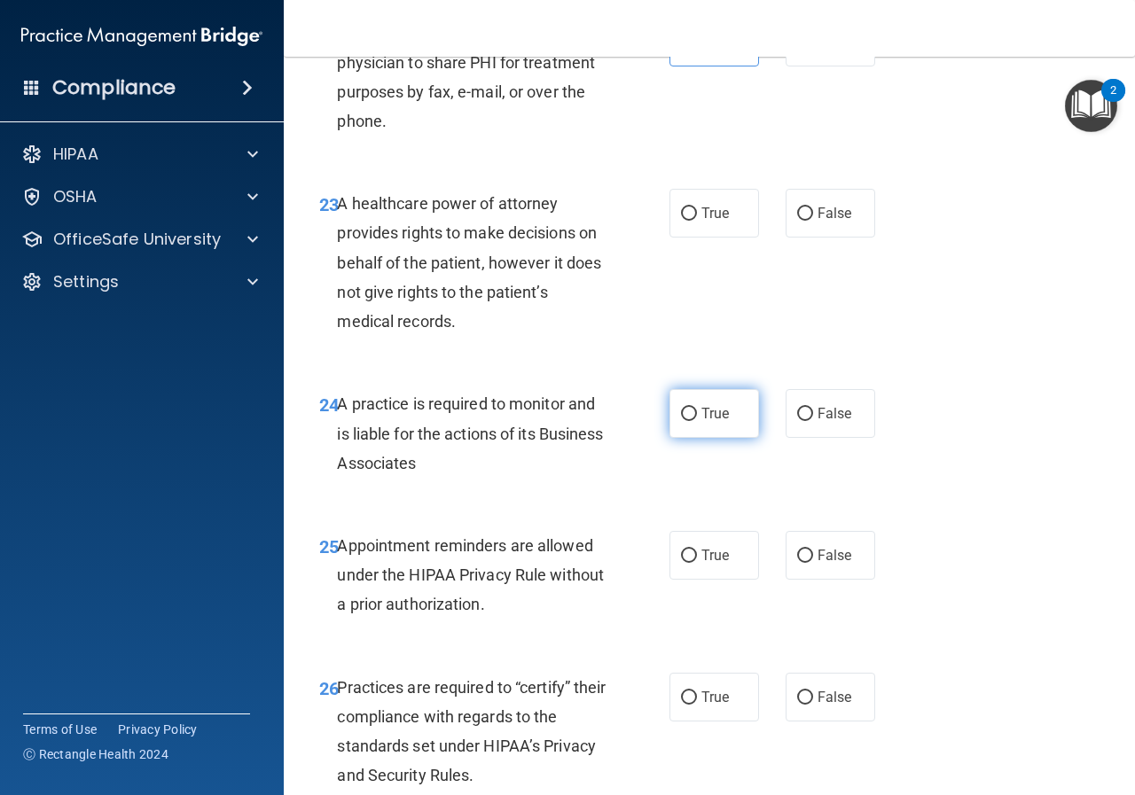
scroll to position [4077, 0]
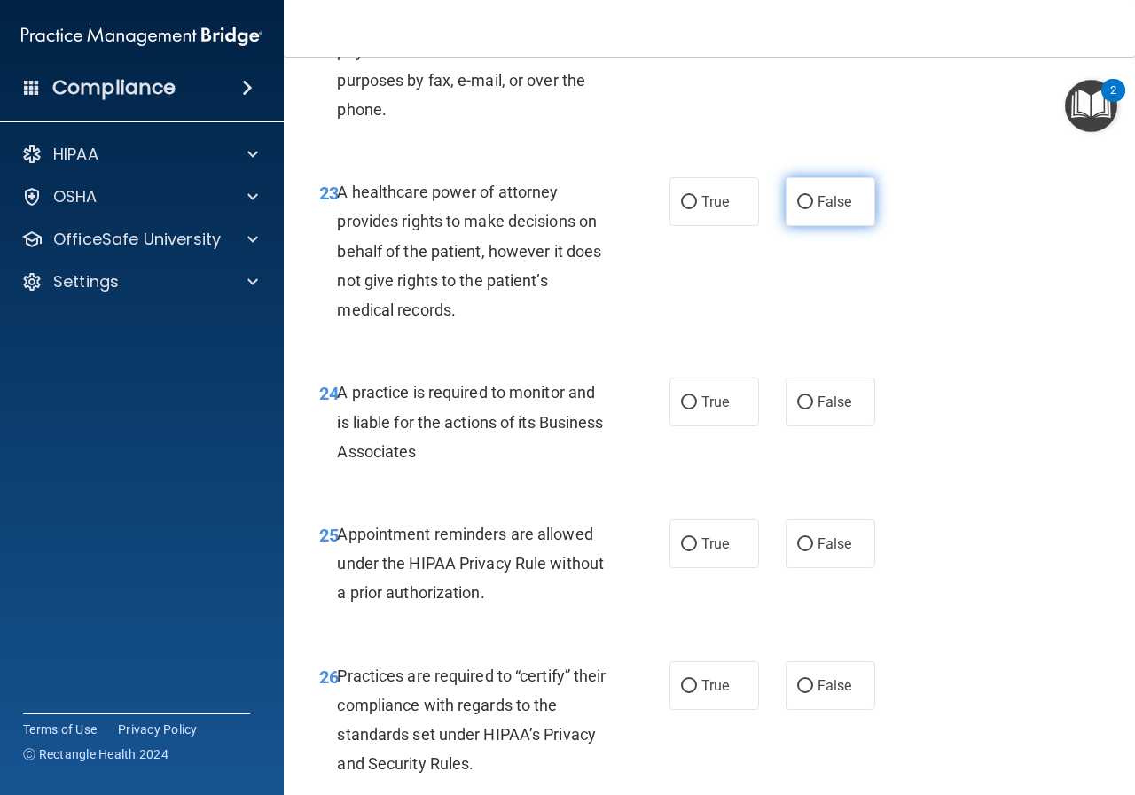
click at [785, 226] on label "False" at bounding box center [830, 201] width 90 height 49
click at [797, 209] on input "False" at bounding box center [805, 202] width 16 height 13
radio input "true"
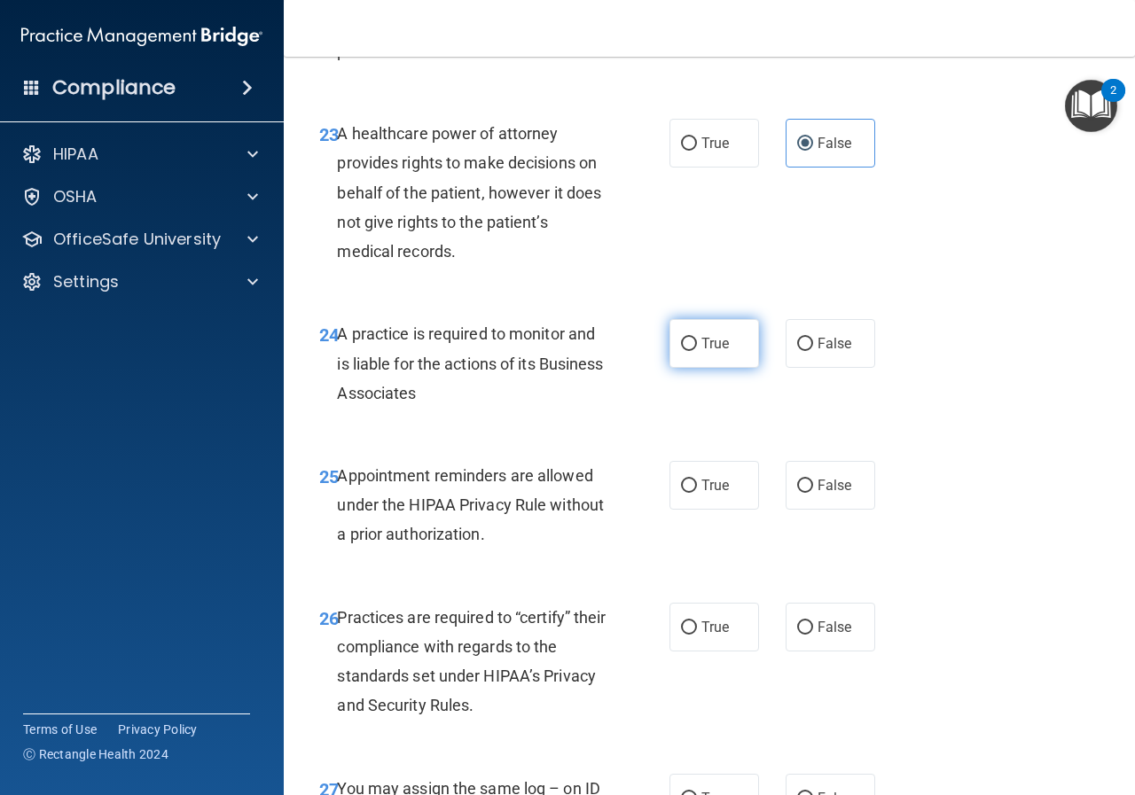
scroll to position [4343, 0]
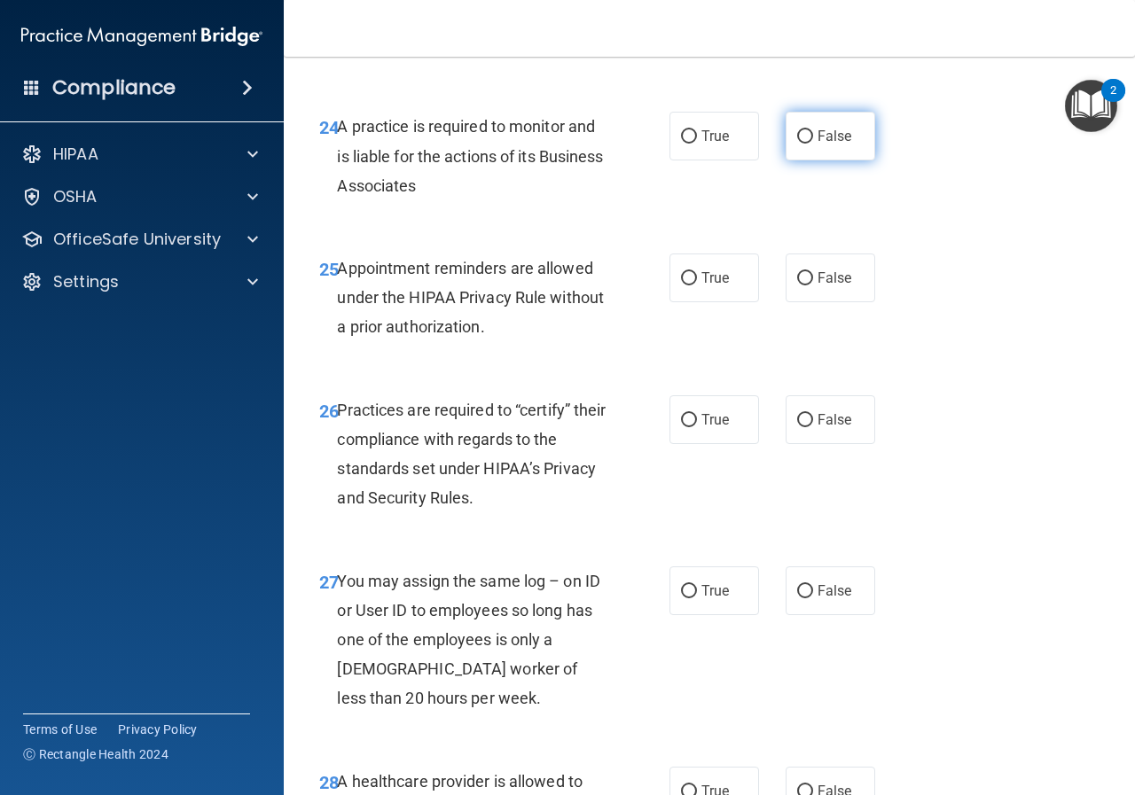
click at [815, 160] on label "False" at bounding box center [830, 136] width 90 height 49
click at [813, 144] on input "False" at bounding box center [805, 136] width 16 height 13
radio input "true"
click at [713, 286] on span "True" at bounding box center [714, 277] width 27 height 17
click at [697, 285] on input "True" at bounding box center [689, 278] width 16 height 13
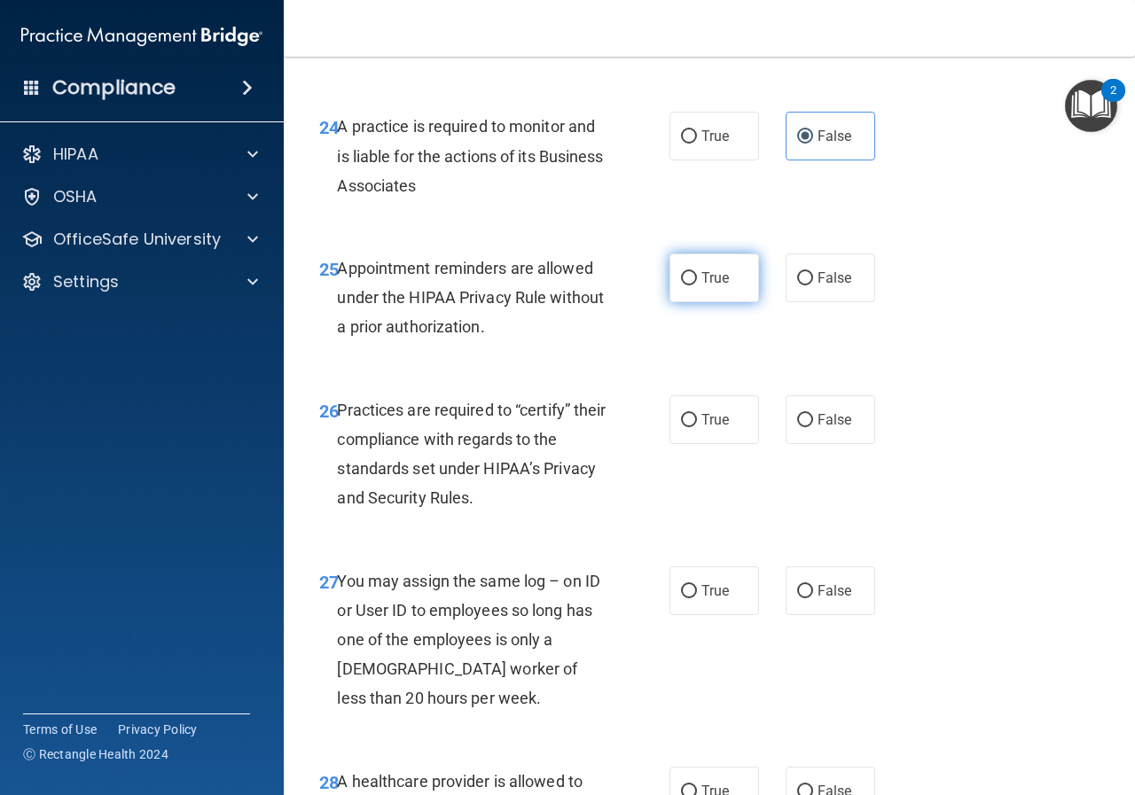
radio input "true"
click at [810, 444] on label "False" at bounding box center [830, 419] width 90 height 49
click at [810, 427] on input "False" at bounding box center [805, 420] width 16 height 13
radio input "true"
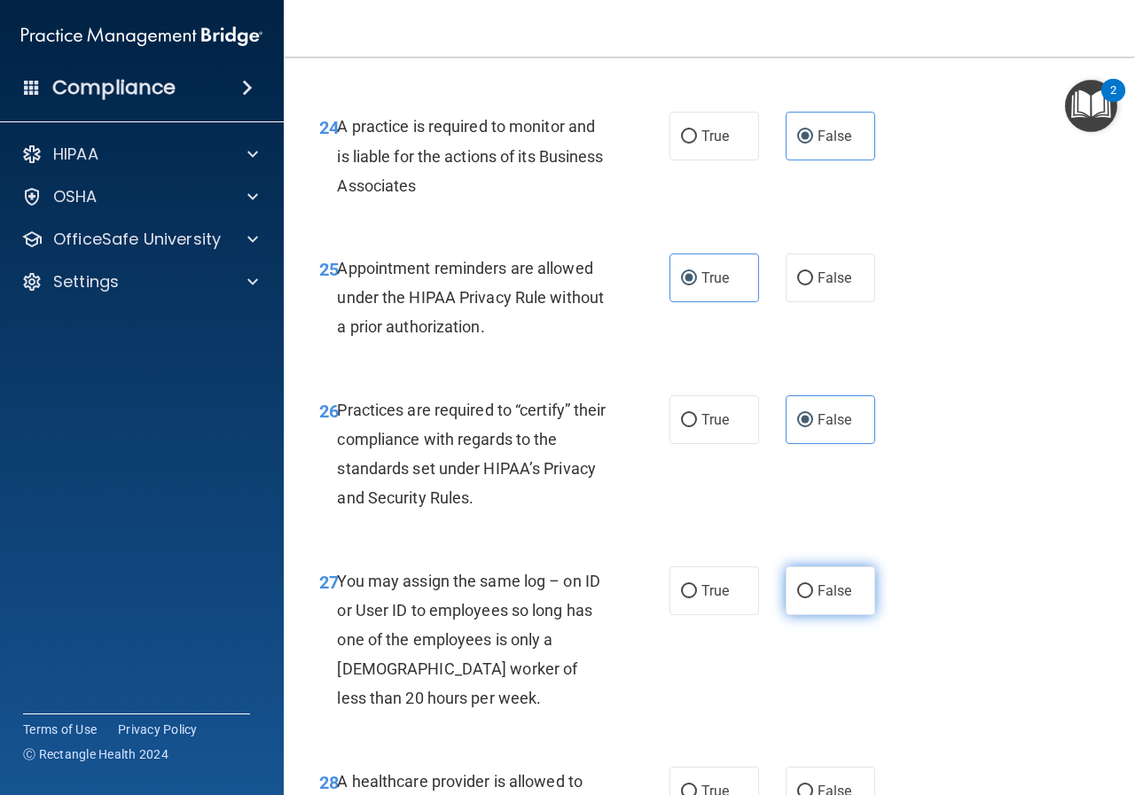
click at [813, 615] on label "False" at bounding box center [830, 590] width 90 height 49
click at [813, 598] on input "False" at bounding box center [805, 591] width 16 height 13
radio input "true"
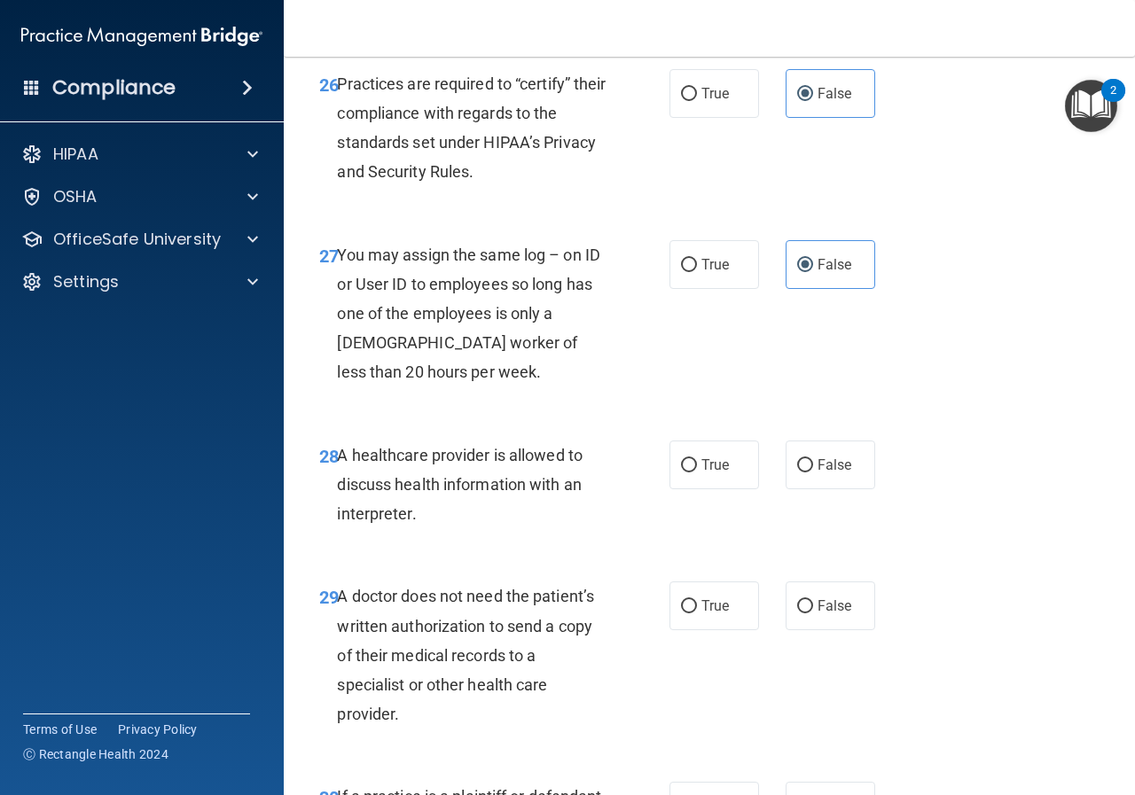
scroll to position [4698, 0]
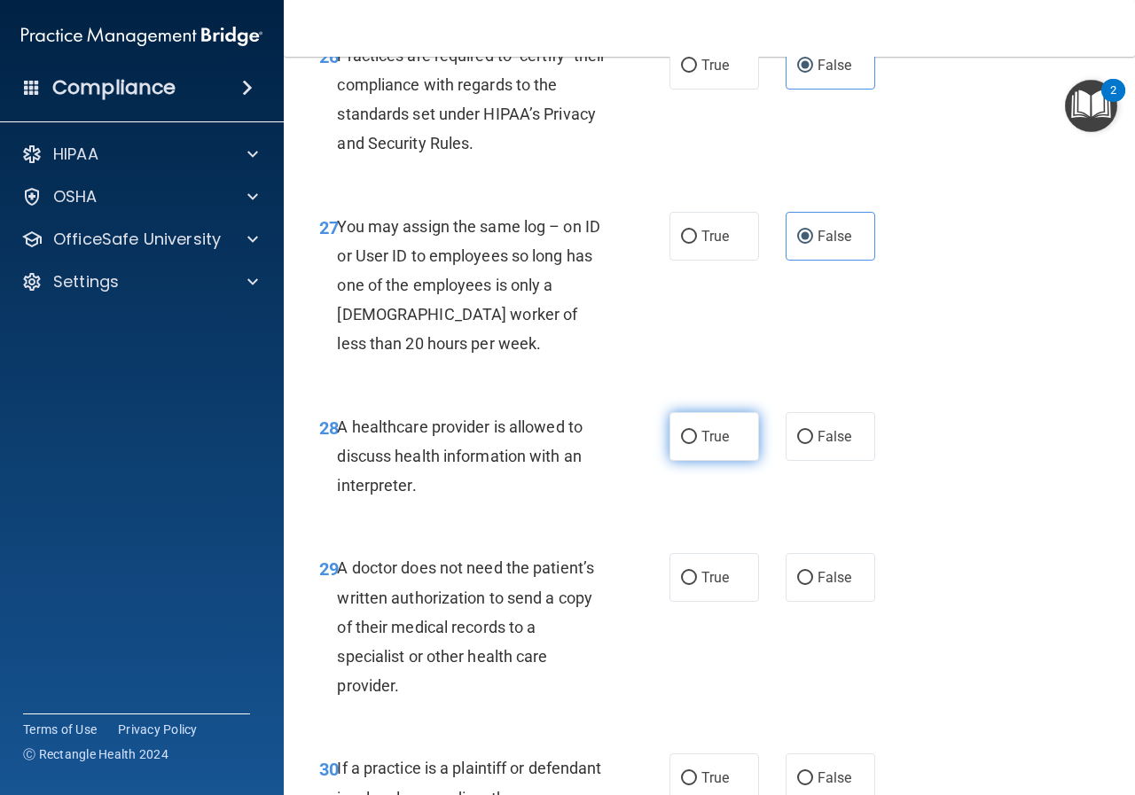
click at [705, 445] on span "True" at bounding box center [714, 436] width 27 height 17
click at [697, 444] on input "True" at bounding box center [689, 437] width 16 height 13
radio input "true"
click at [714, 602] on label "True" at bounding box center [714, 577] width 90 height 49
click at [697, 585] on input "True" at bounding box center [689, 578] width 16 height 13
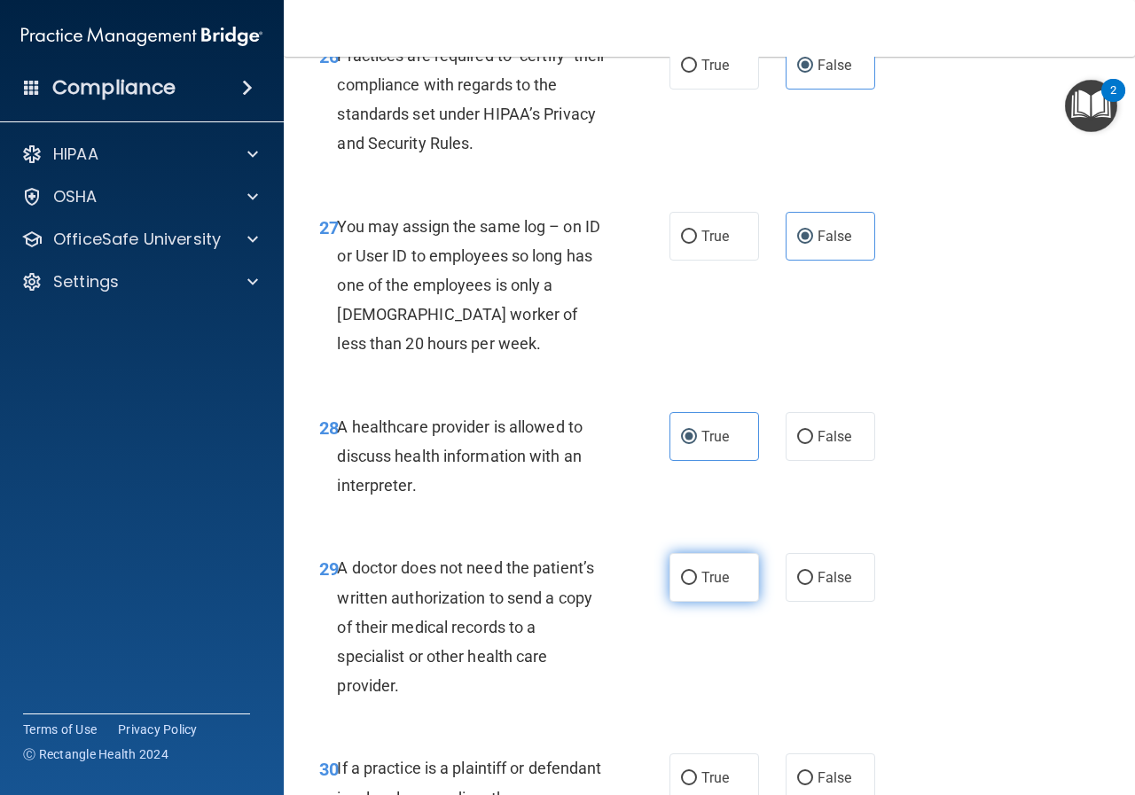
radio input "true"
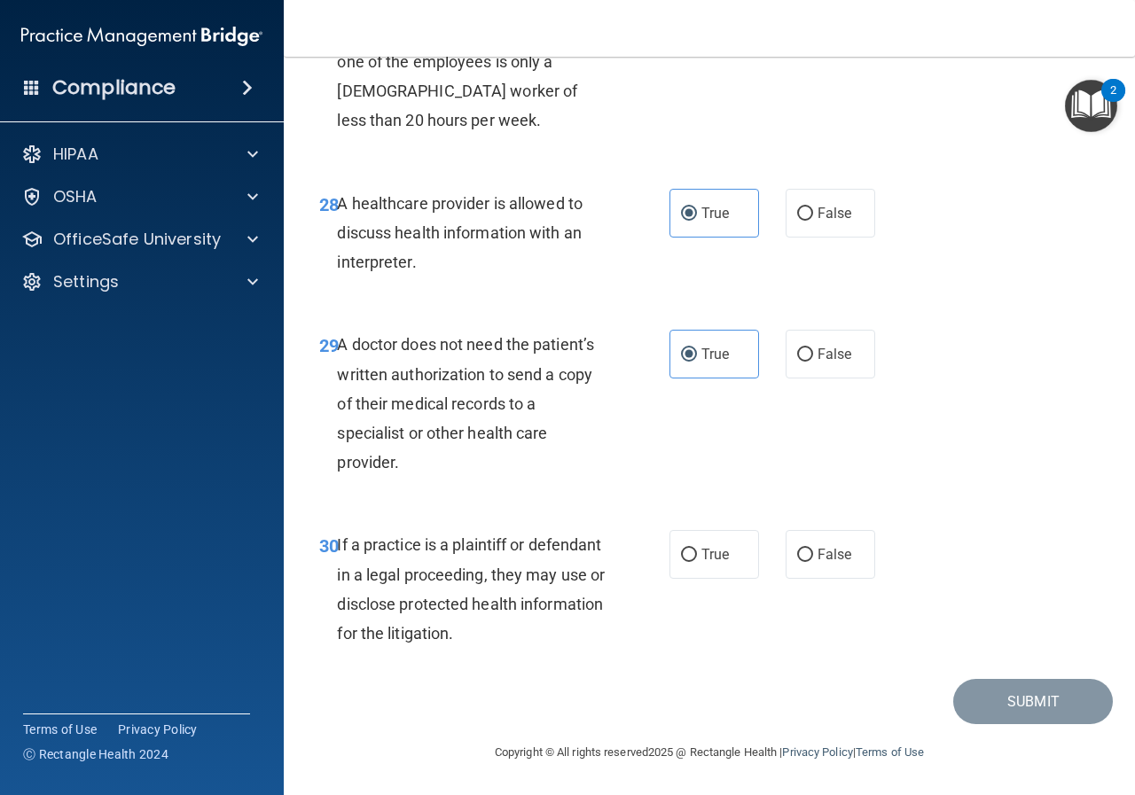
scroll to position [4979, 0]
click at [709, 569] on label "True" at bounding box center [714, 554] width 90 height 49
click at [697, 562] on input "True" at bounding box center [689, 555] width 16 height 13
radio input "true"
click at [1023, 707] on button "Submit" at bounding box center [1033, 701] width 160 height 45
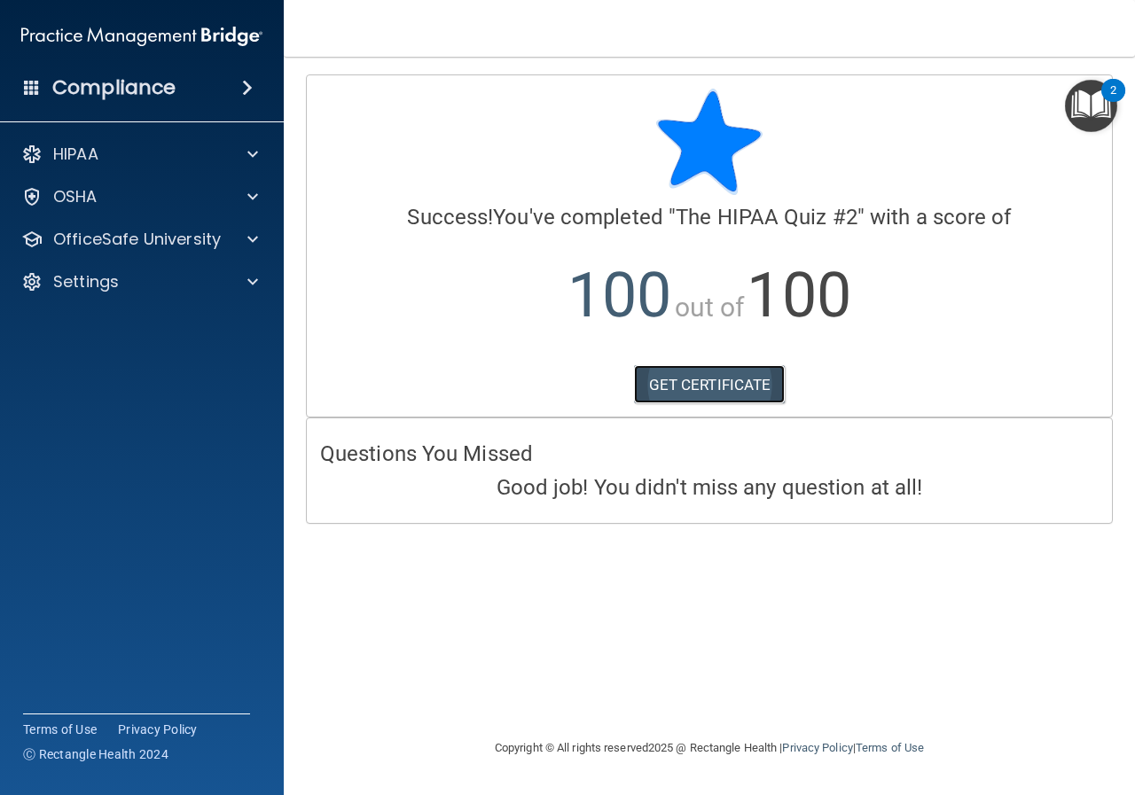
click at [730, 388] on link "GET CERTIFICATE" at bounding box center [710, 384] width 152 height 39
click at [202, 197] on div "OSHA" at bounding box center [118, 196] width 220 height 21
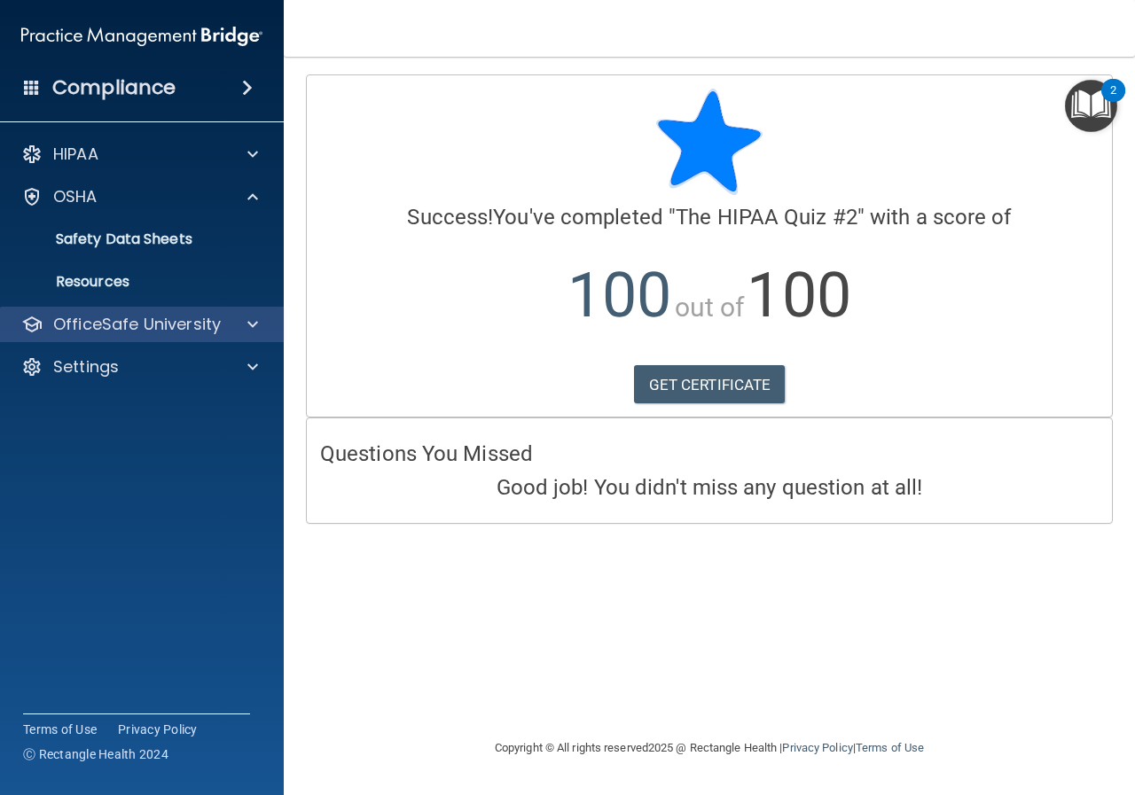
click at [220, 310] on div "OfficeSafe University" at bounding box center [142, 324] width 285 height 35
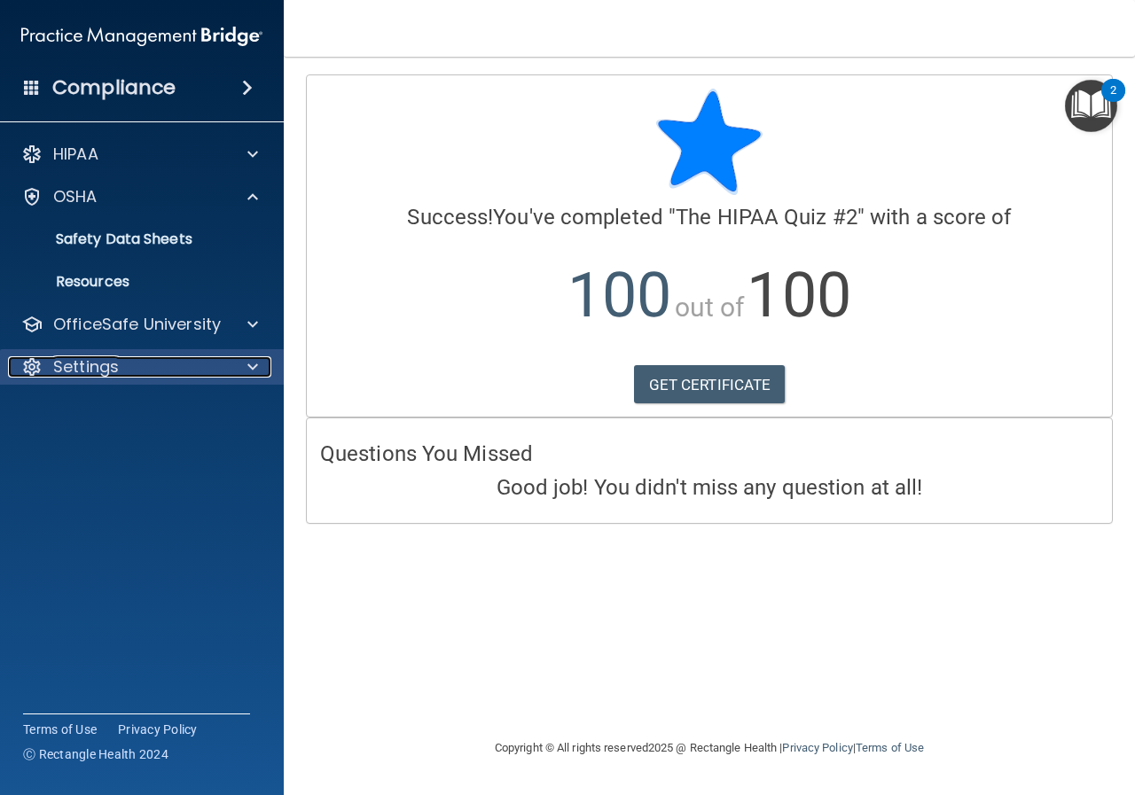
click at [244, 363] on div at bounding box center [250, 366] width 44 height 21
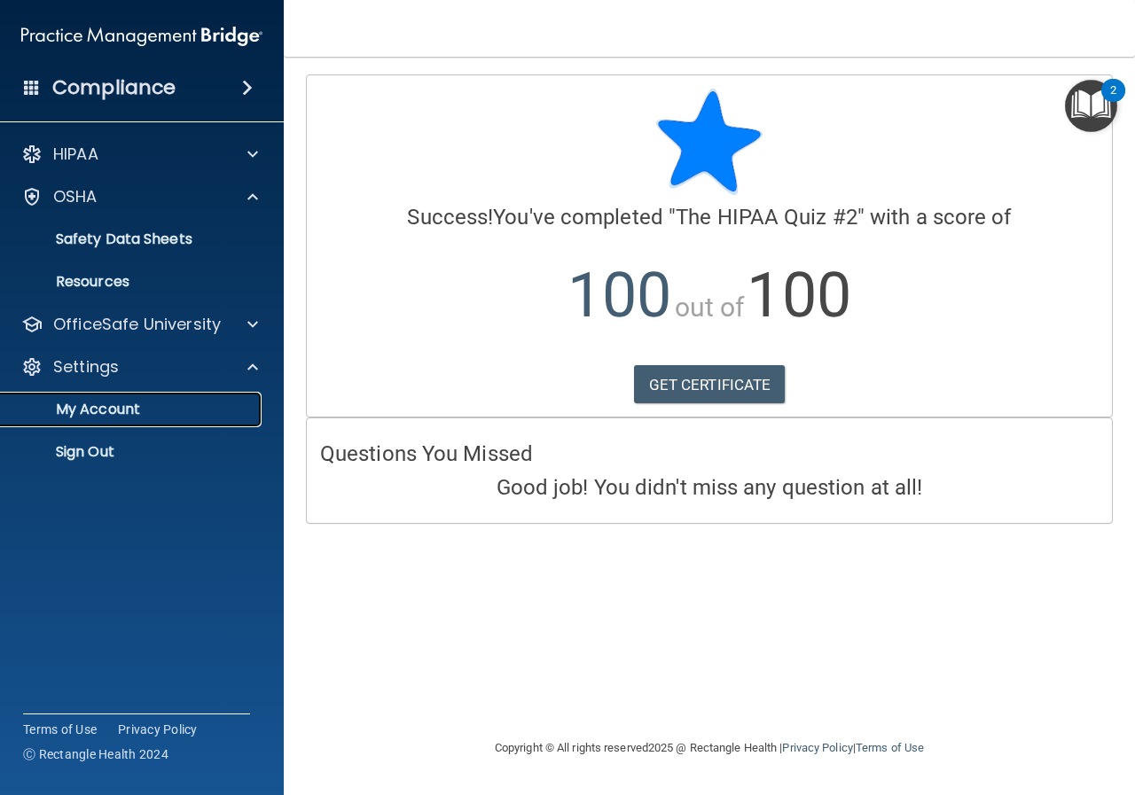
click at [203, 415] on p "My Account" at bounding box center [133, 410] width 242 height 18
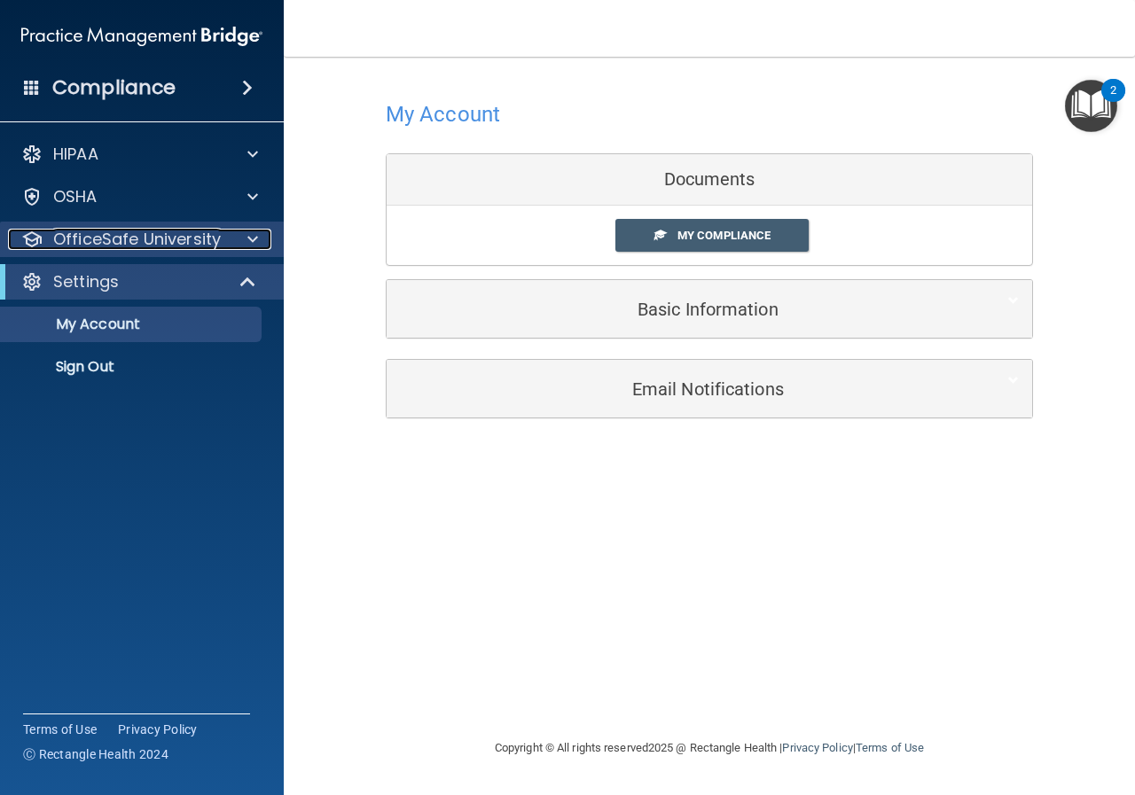
click at [168, 243] on p "OfficeSafe University" at bounding box center [137, 239] width 168 height 21
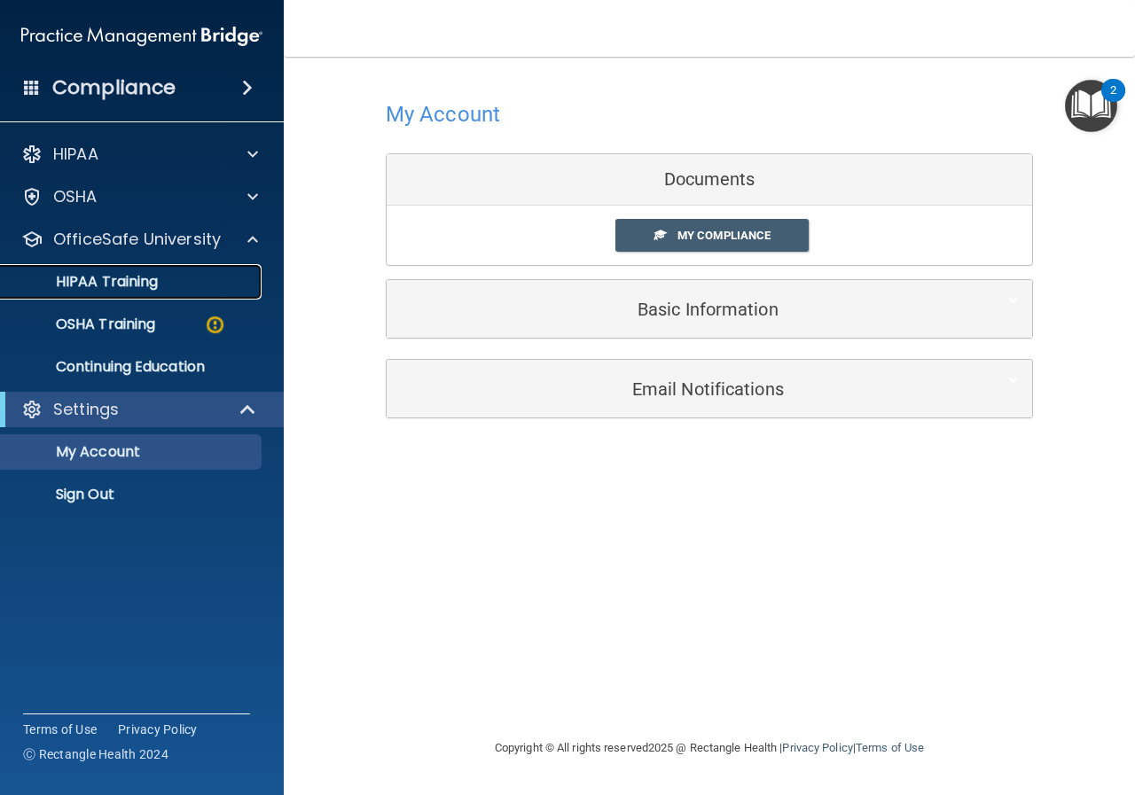
click at [178, 285] on div "HIPAA Training" at bounding box center [133, 282] width 242 height 18
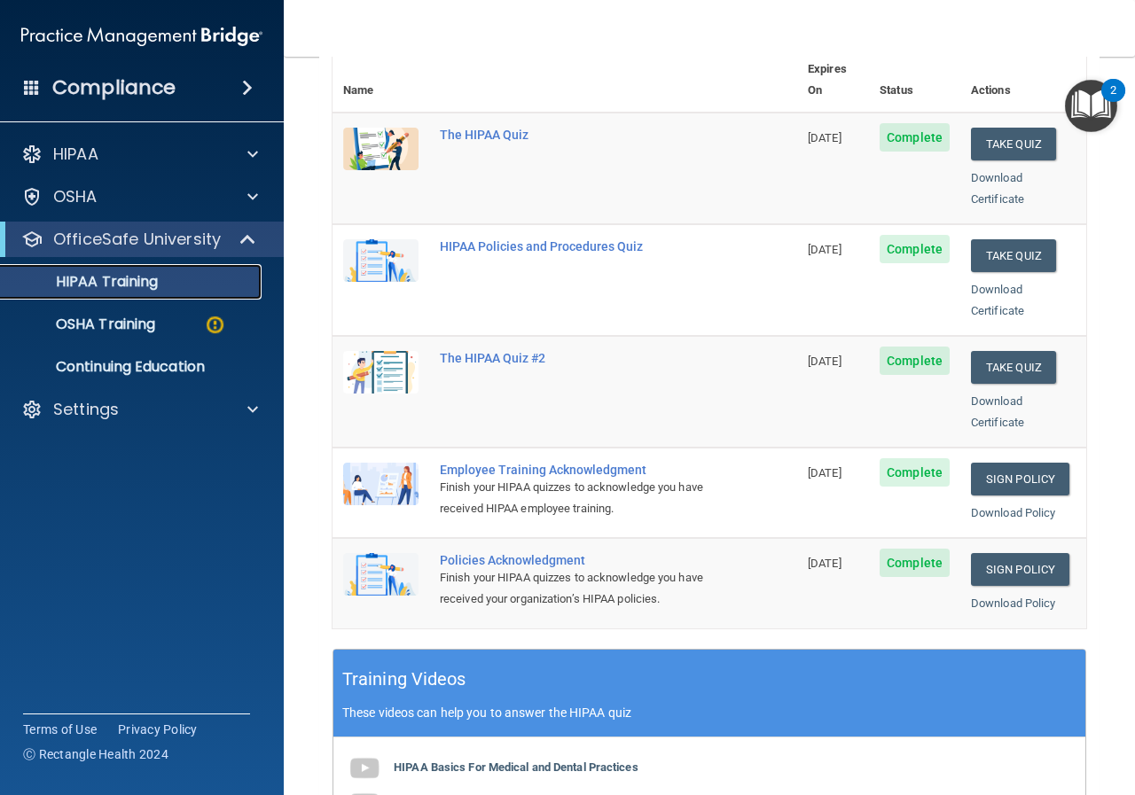
scroll to position [177, 0]
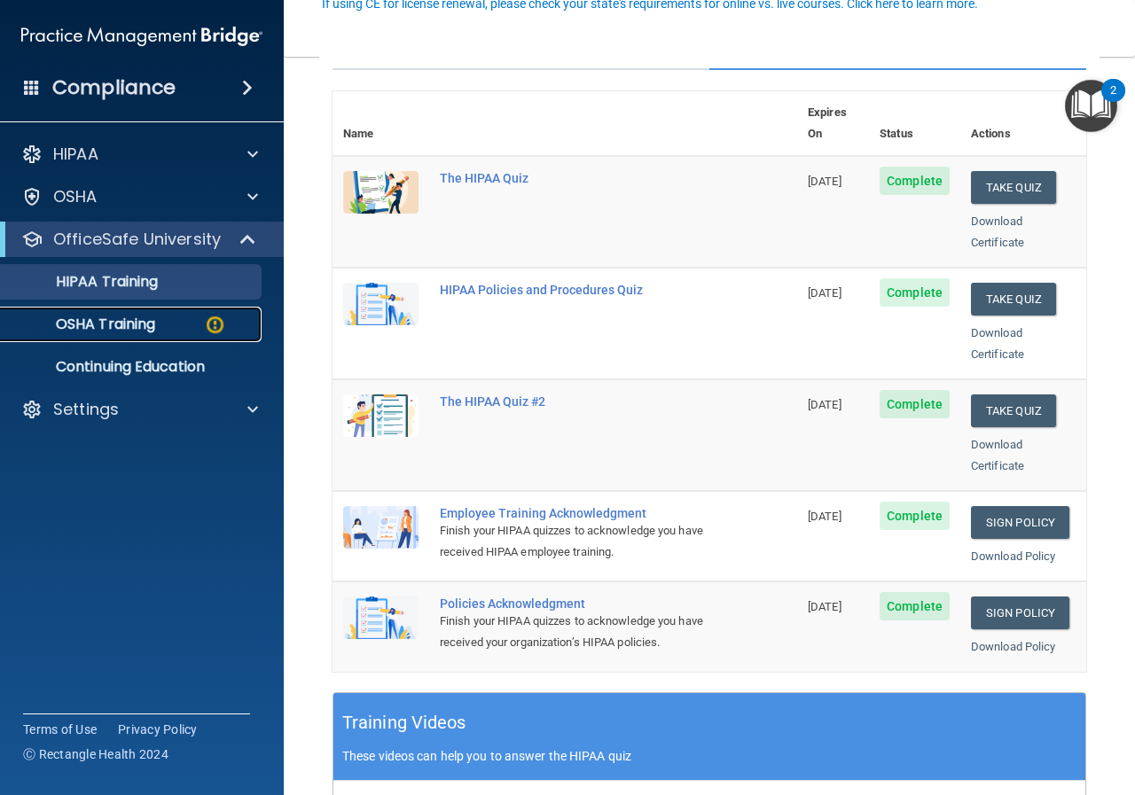
click at [158, 328] on div "OSHA Training" at bounding box center [133, 325] width 242 height 18
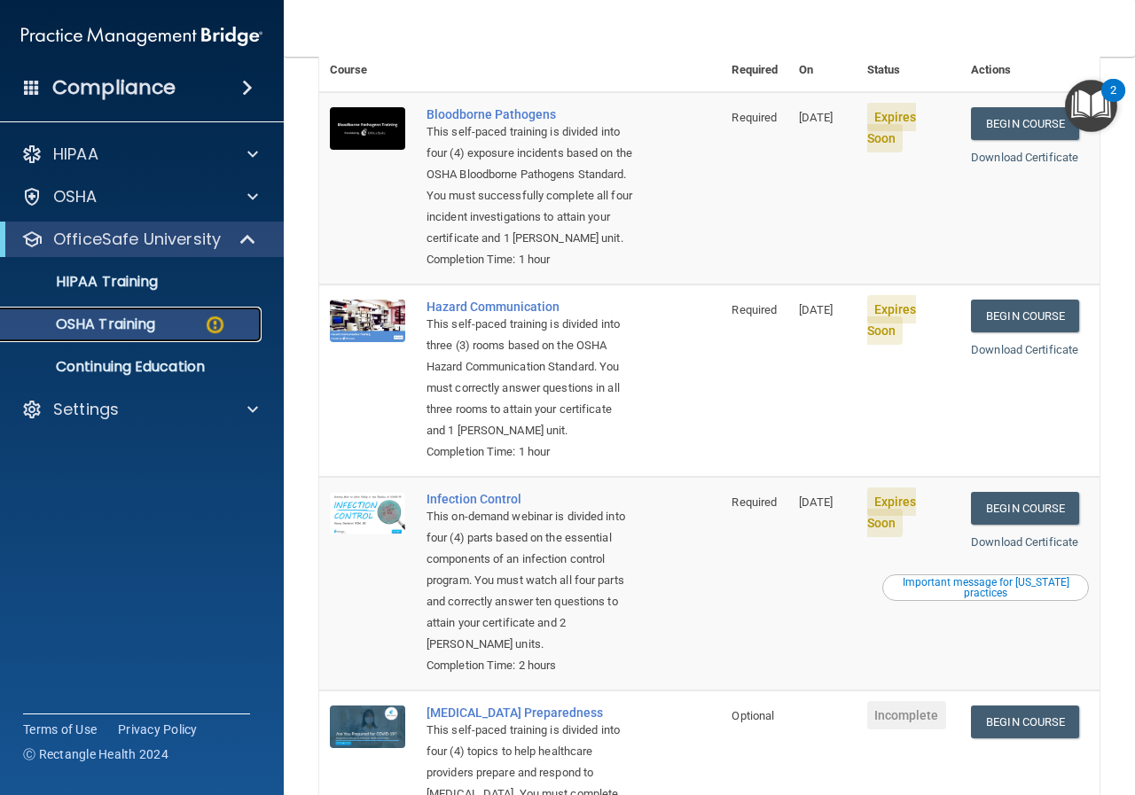
click at [213, 318] on img at bounding box center [215, 325] width 22 height 22
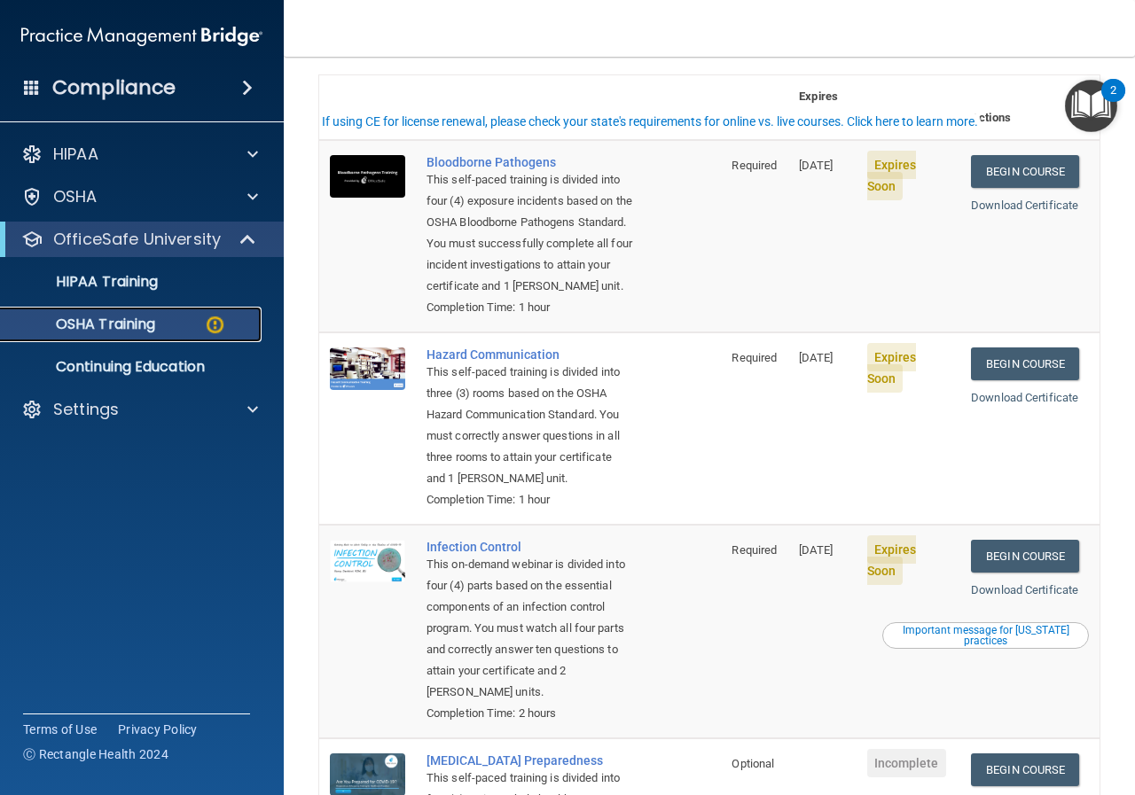
scroll to position [69, 0]
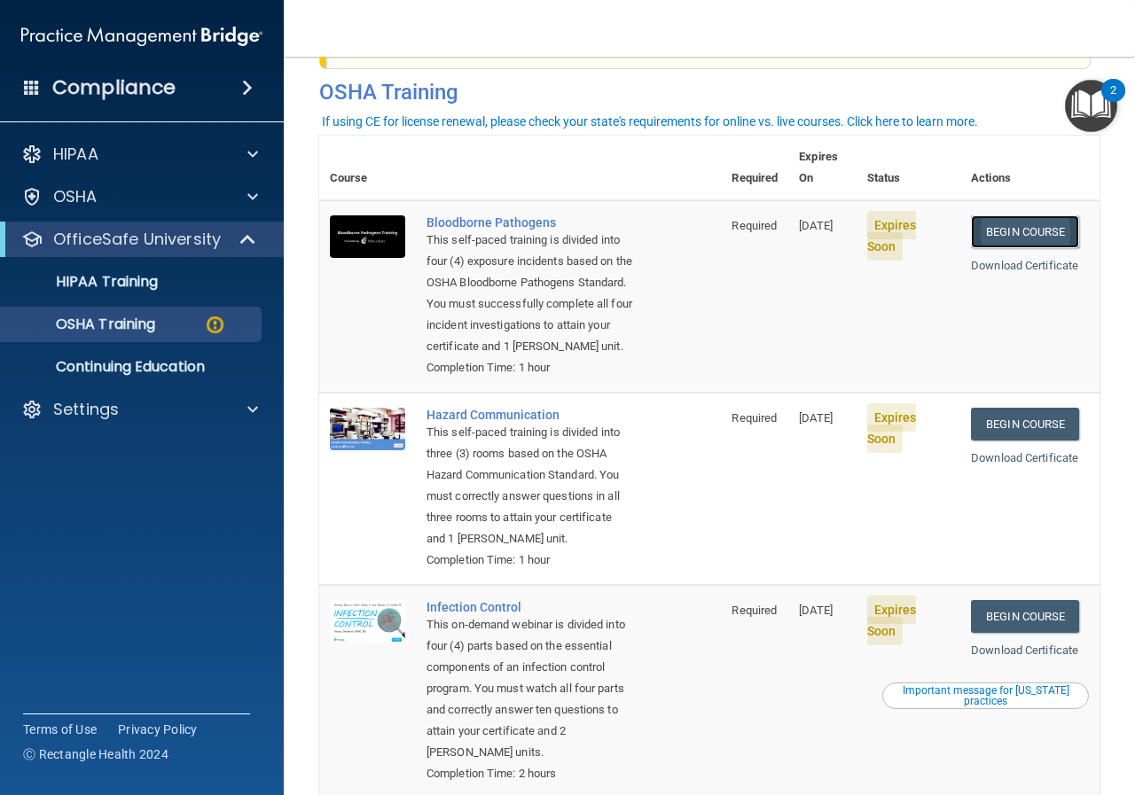
click at [1025, 215] on link "Begin Course" at bounding box center [1025, 231] width 108 height 33
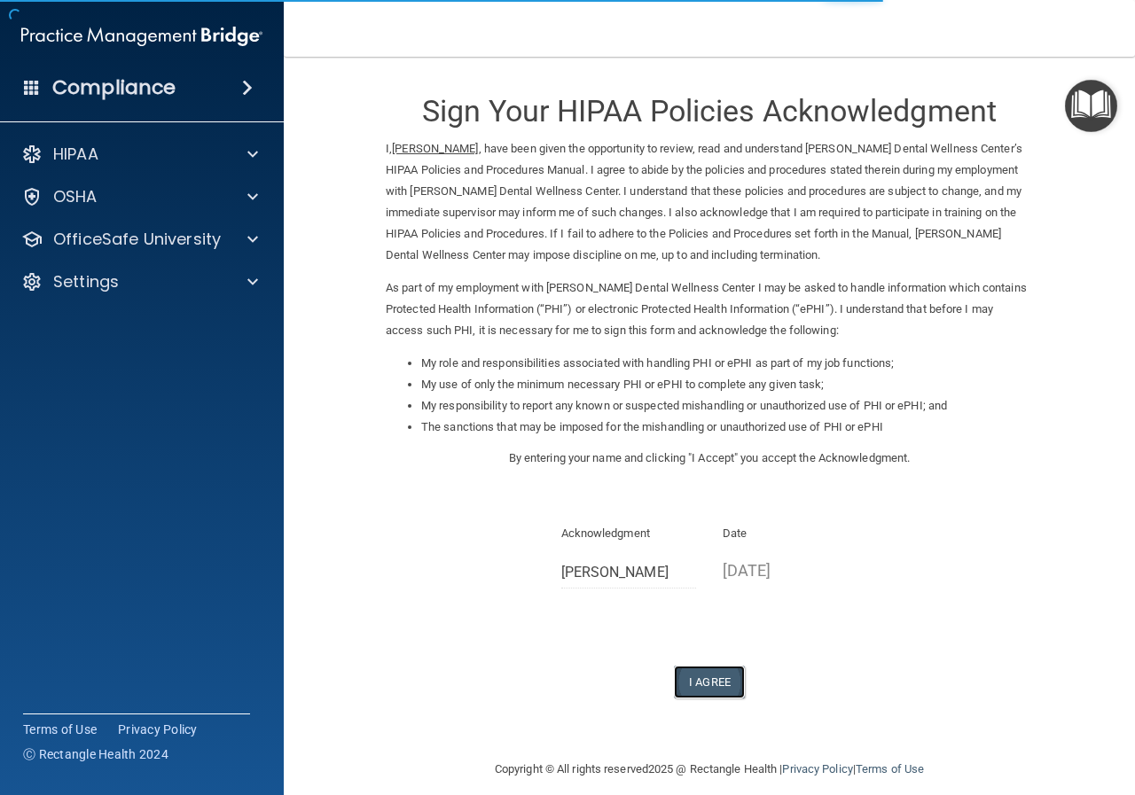
click at [691, 678] on button "I Agree" at bounding box center [709, 682] width 71 height 33
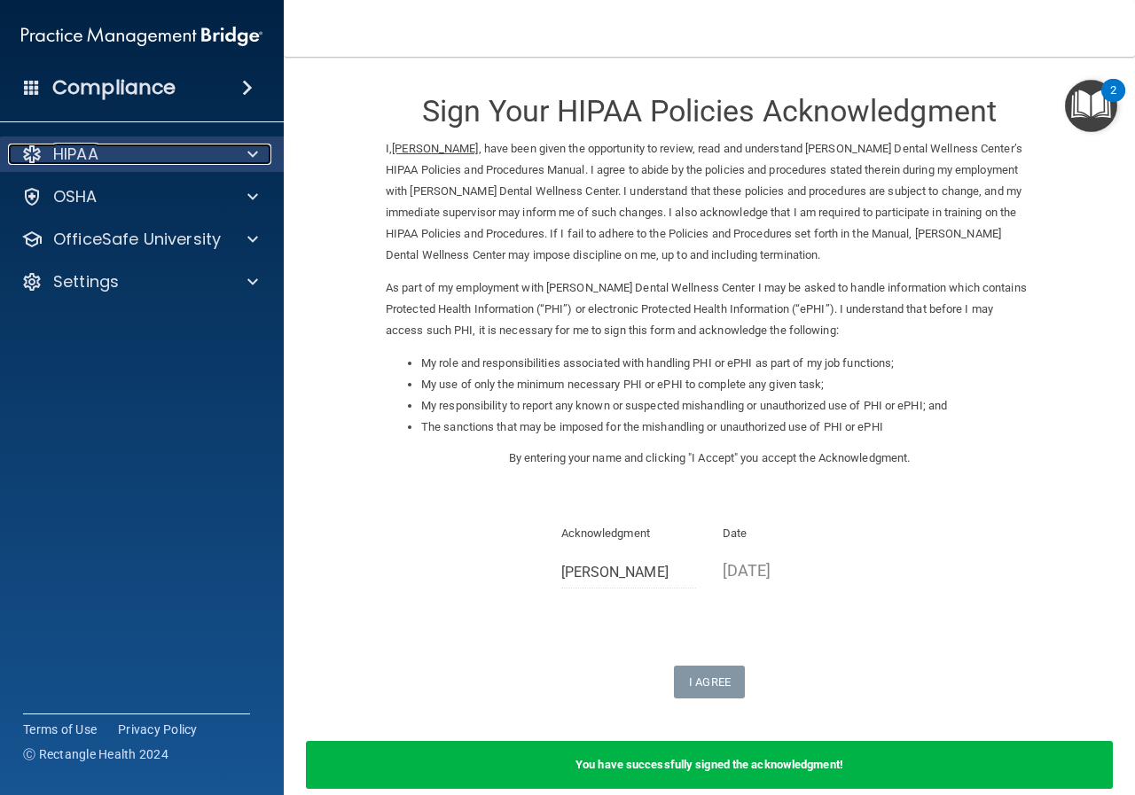
click at [140, 164] on div "HIPAA" at bounding box center [118, 154] width 220 height 21
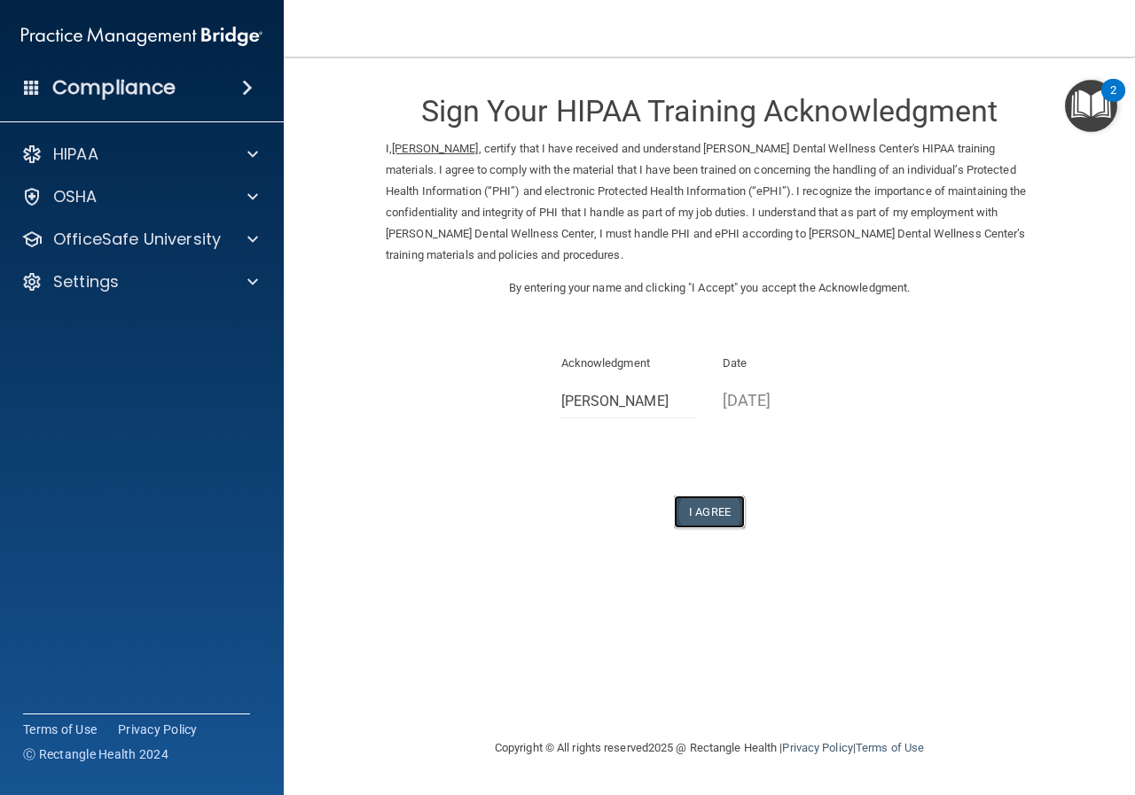
click at [706, 509] on button "I Agree" at bounding box center [709, 511] width 71 height 33
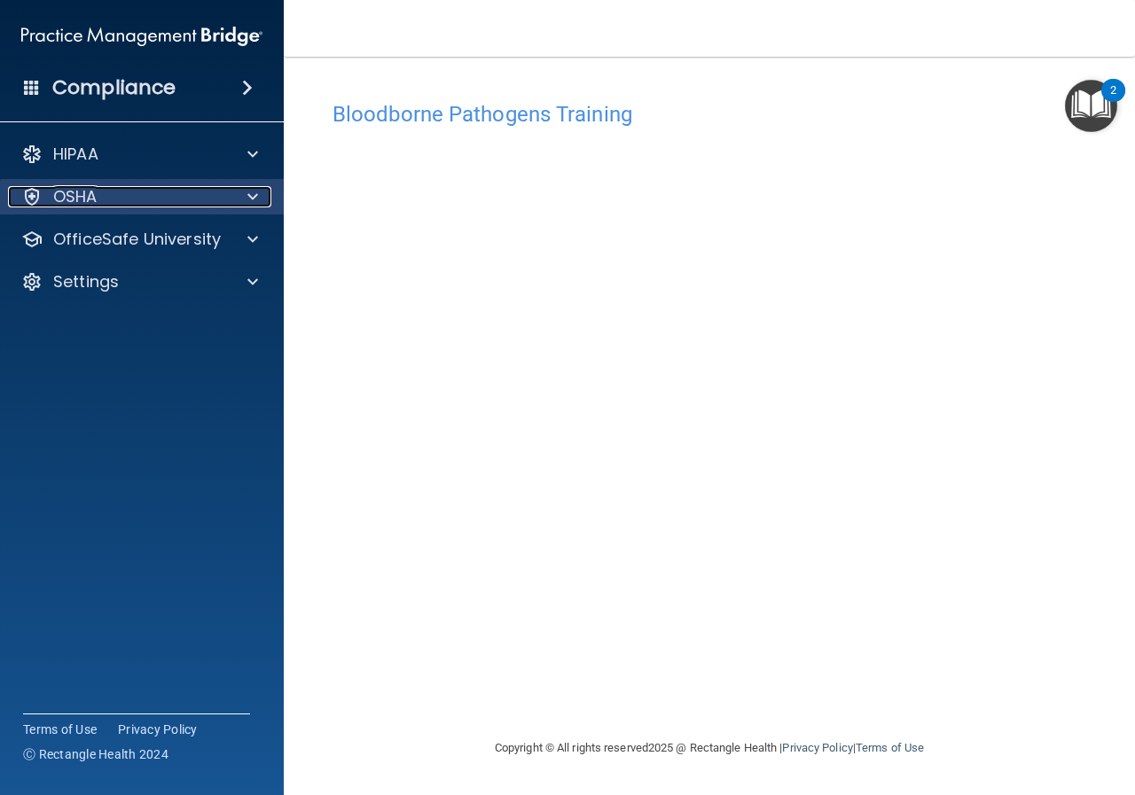
click at [143, 187] on div "OSHA" at bounding box center [118, 196] width 220 height 21
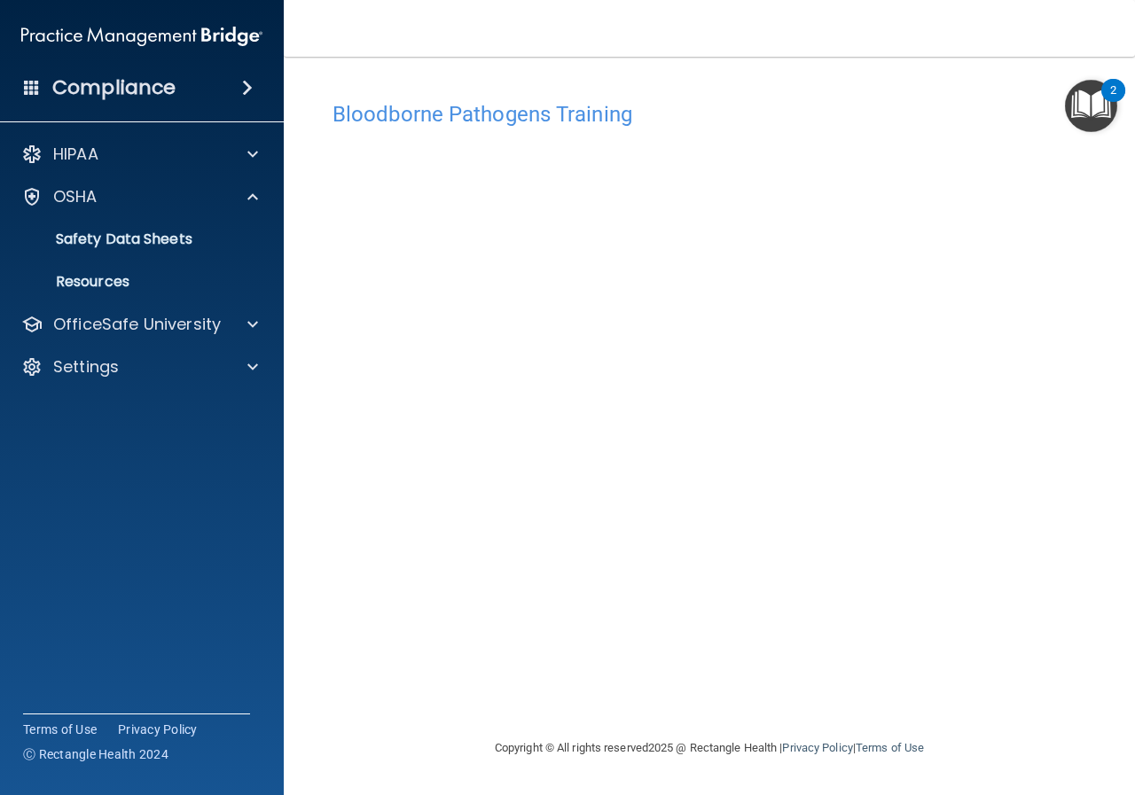
click at [752, 690] on div "Bloodborne Pathogens Training This course doesn’t expire until 09/05/2025. Are …" at bounding box center [709, 414] width 780 height 645
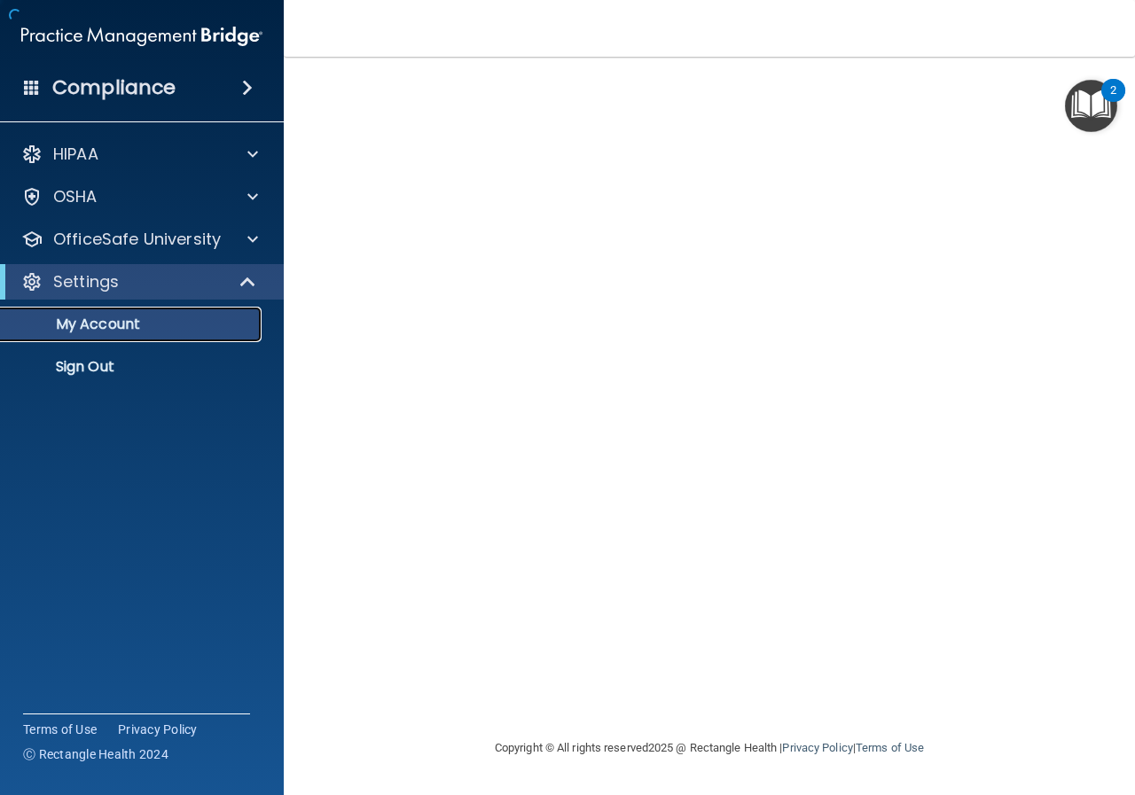
click at [181, 324] on p "My Account" at bounding box center [133, 325] width 242 height 18
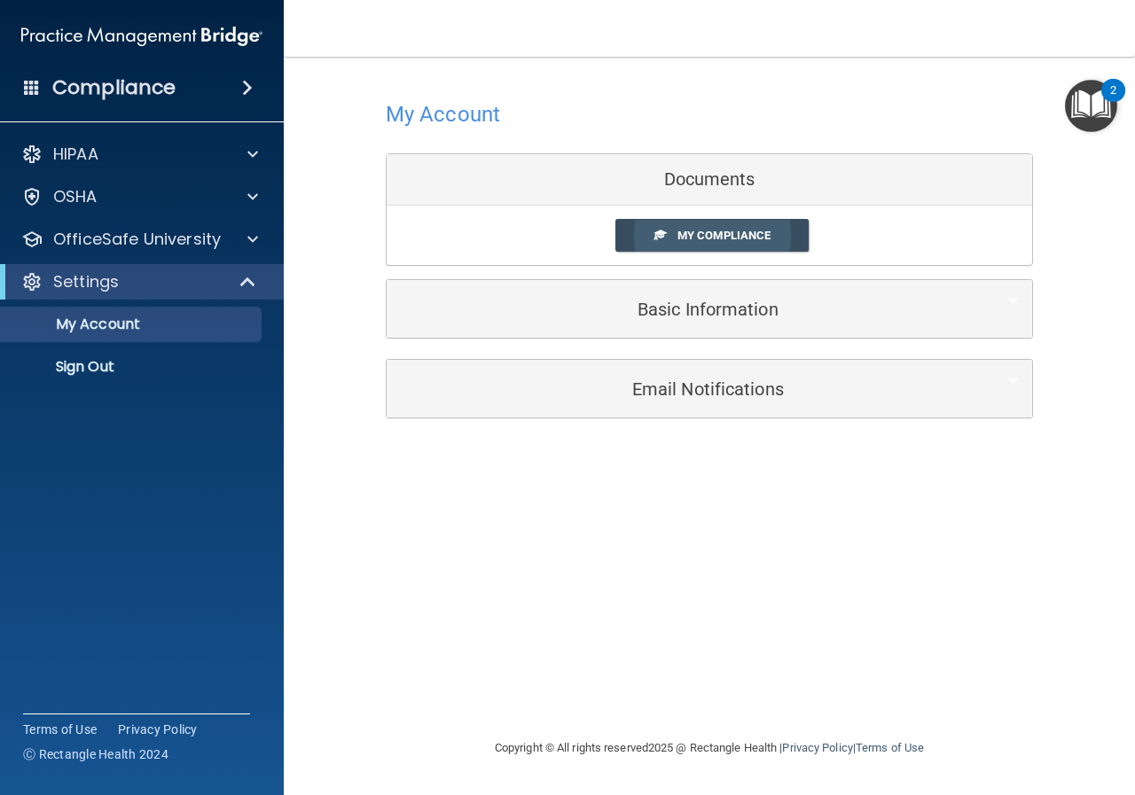
click at [703, 235] on span "My Compliance" at bounding box center [723, 235] width 93 height 13
click at [712, 186] on div "Documents" at bounding box center [708, 179] width 645 height 51
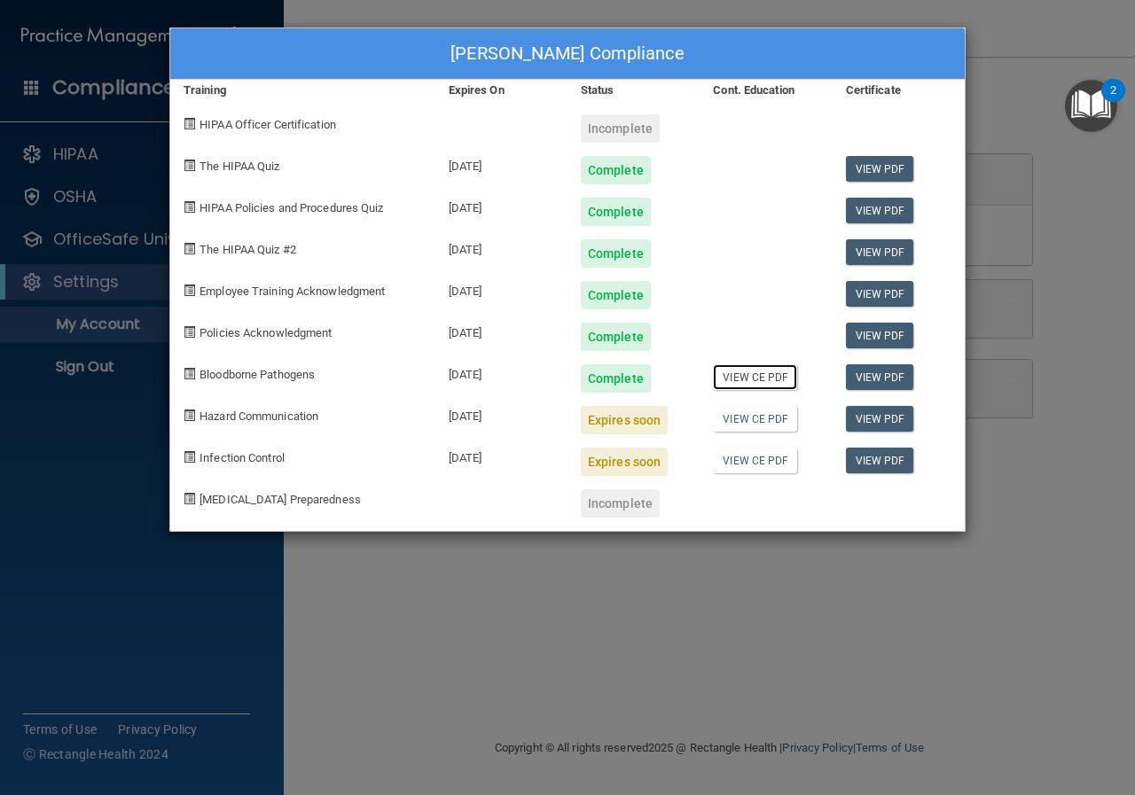
click at [764, 376] on link "View CE PDF" at bounding box center [755, 377] width 84 height 26
click at [886, 379] on link "View PDF" at bounding box center [880, 377] width 68 height 26
click at [891, 167] on link "View PDF" at bounding box center [880, 169] width 68 height 26
click at [878, 210] on link "View PDF" at bounding box center [880, 211] width 68 height 26
click at [869, 257] on link "View PDF" at bounding box center [880, 252] width 68 height 26
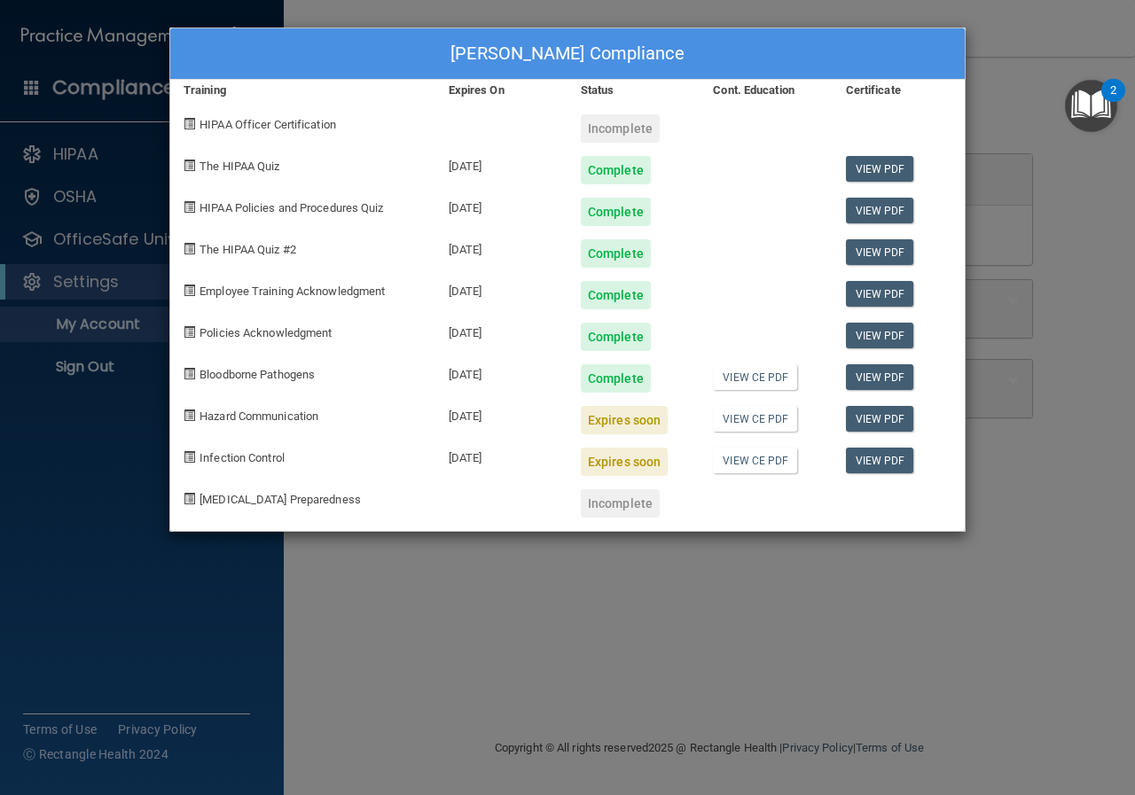
click at [1048, 183] on div "Tanya Thomas's Compliance Training Expires On Status Cont. Education Certificat…" at bounding box center [567, 397] width 1135 height 795
